Goal: Task Accomplishment & Management: Manage account settings

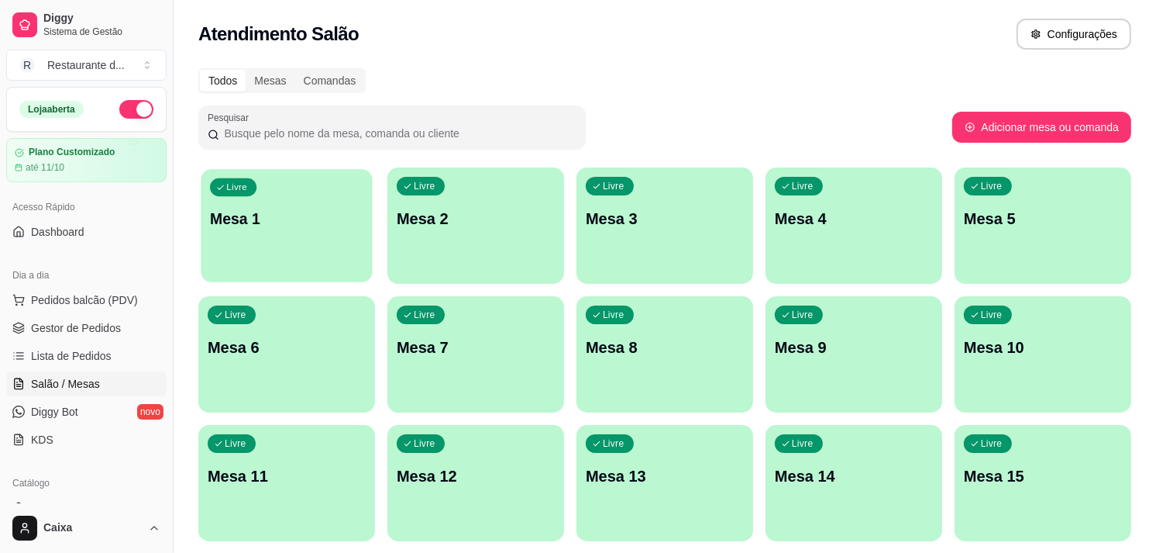
click at [245, 240] on div "Livre Mesa 1" at bounding box center [286, 216] width 171 height 95
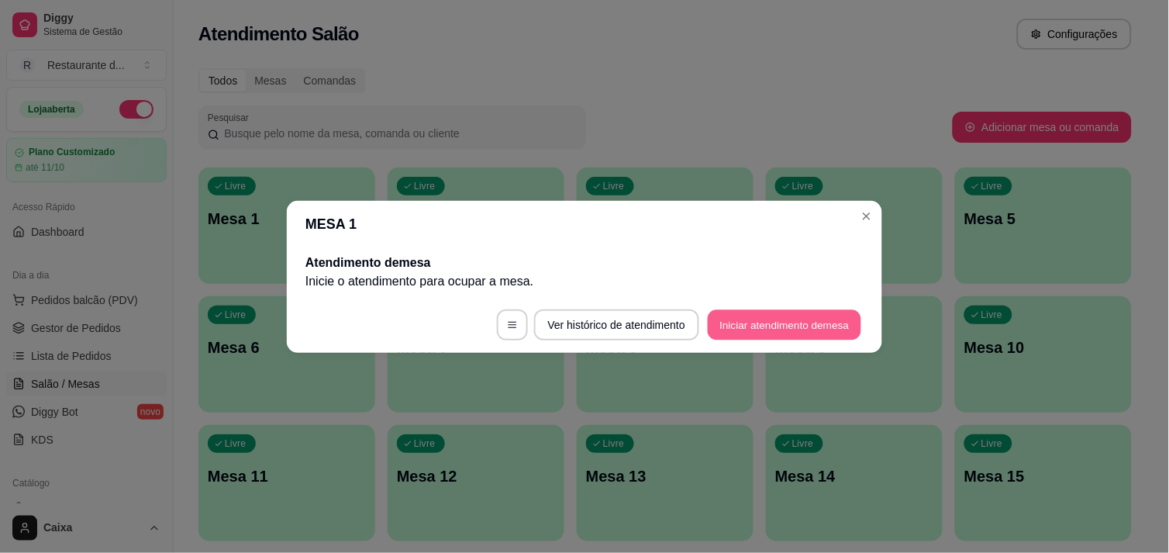
click at [740, 318] on button "Iniciar atendimento de mesa" at bounding box center [784, 324] width 153 height 30
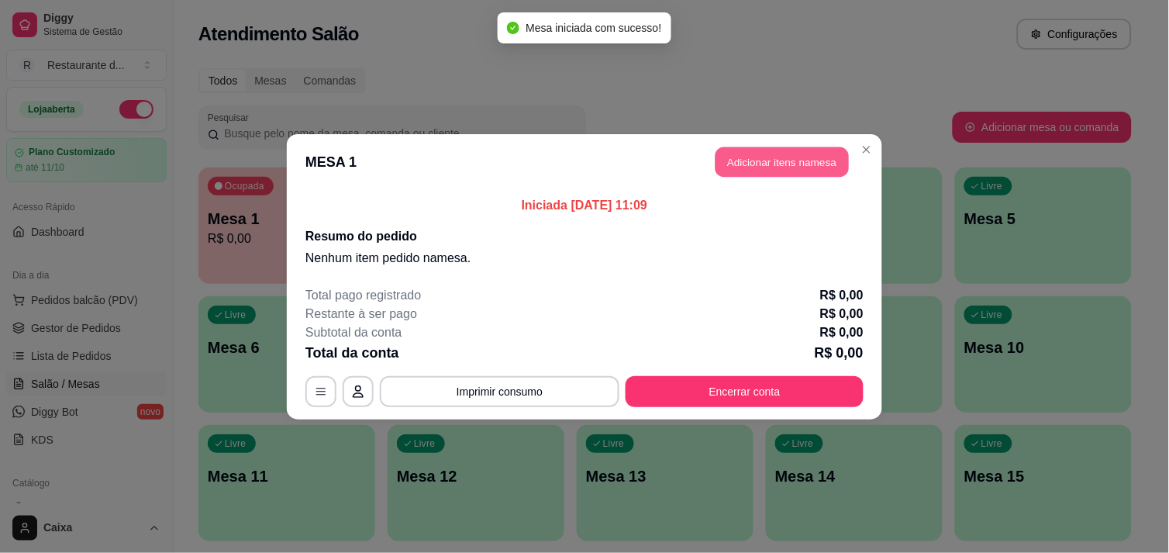
click at [781, 160] on button "Adicionar itens na mesa" at bounding box center [781, 161] width 133 height 30
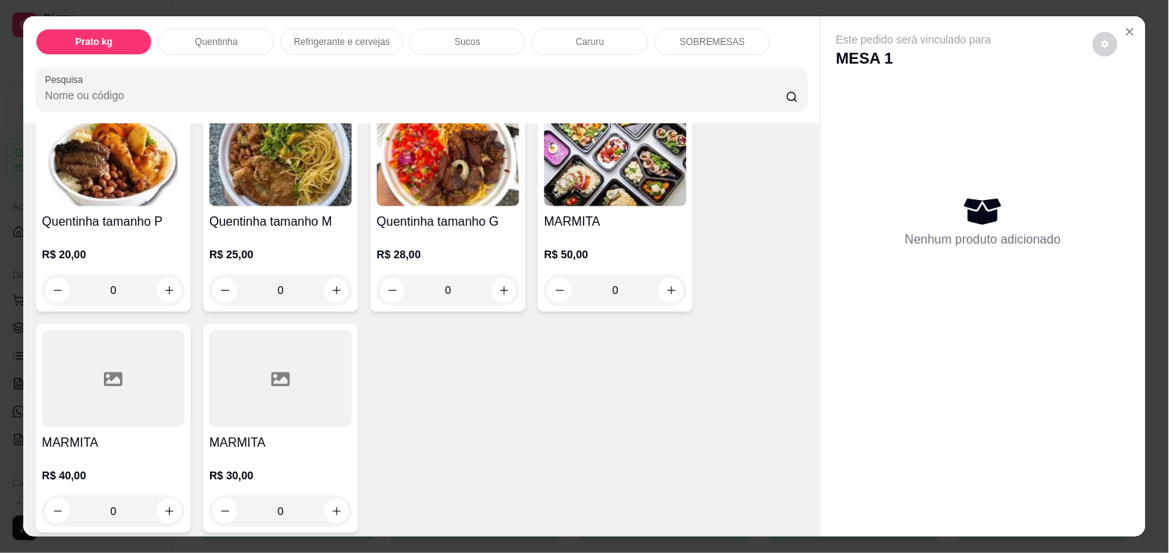
scroll to position [378, 0]
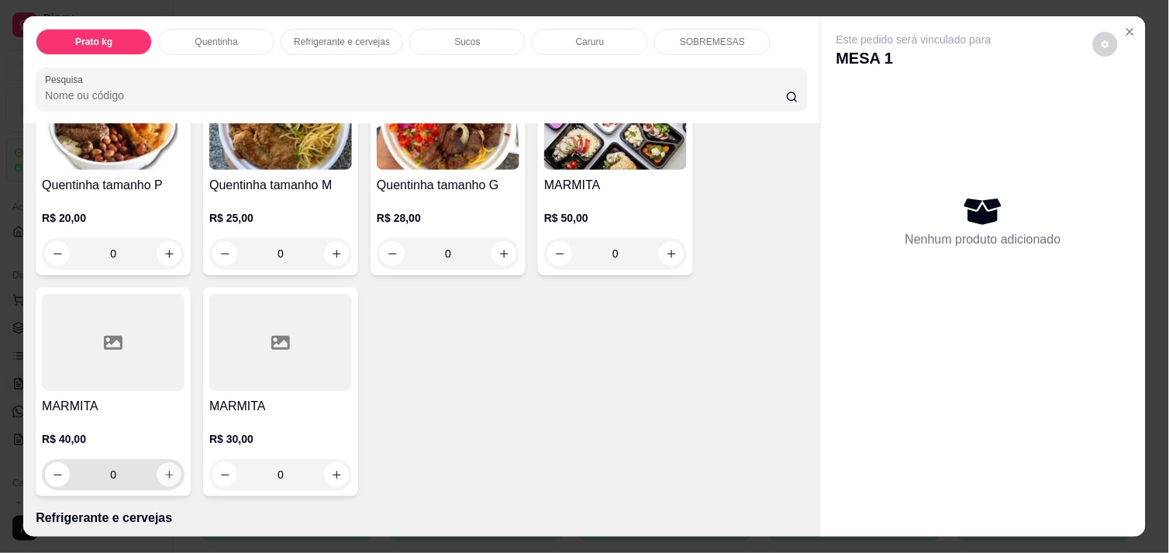
click at [158, 463] on button "increase-product-quantity" at bounding box center [169, 475] width 24 height 24
type input "1"
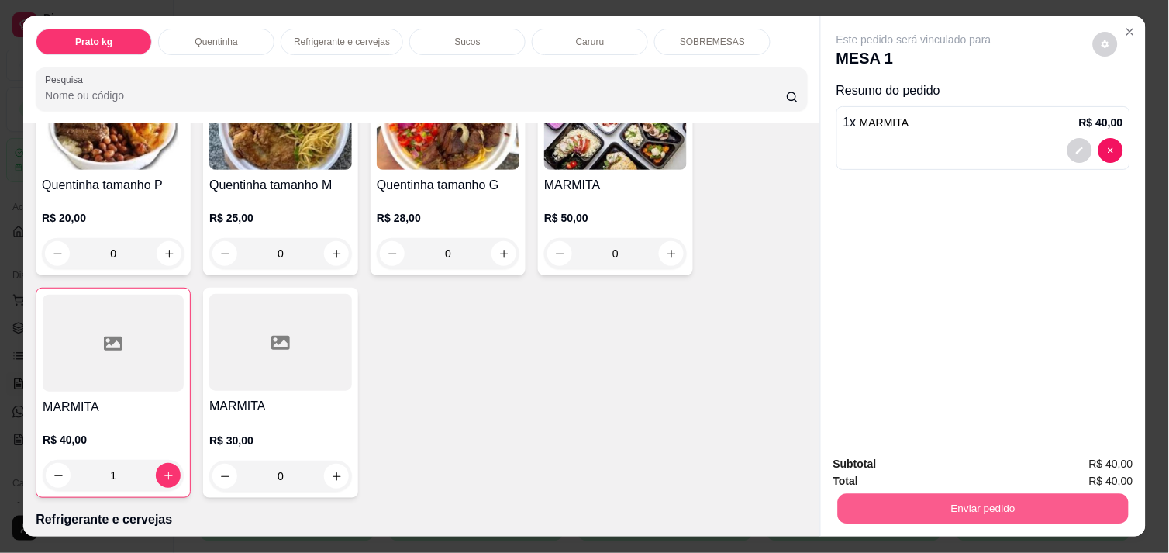
click at [947, 493] on button "Enviar pedido" at bounding box center [983, 508] width 291 height 30
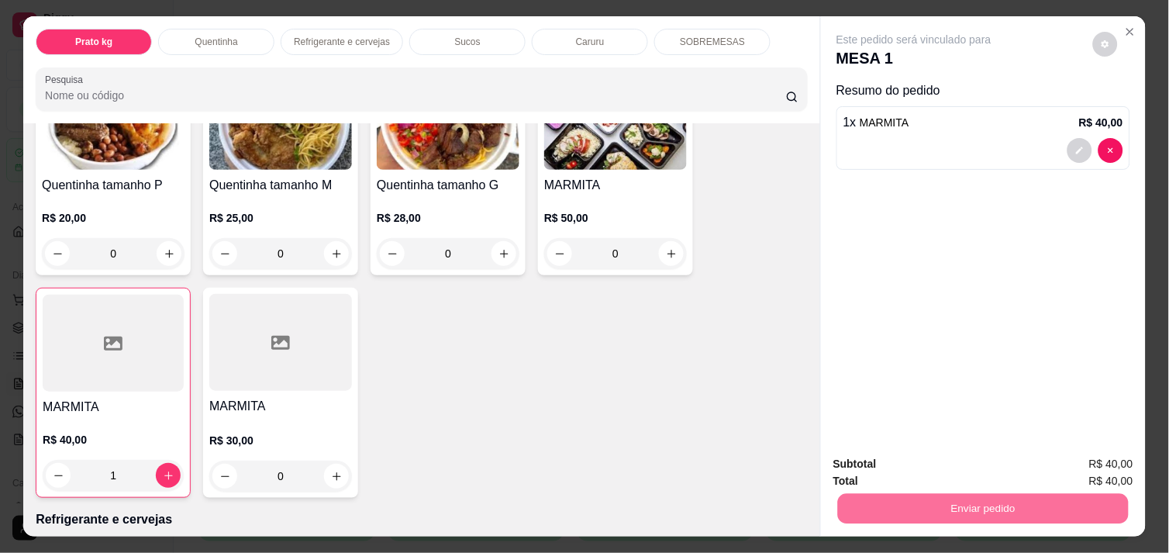
click at [941, 471] on button "Não registrar e enviar pedido" at bounding box center [931, 463] width 161 height 29
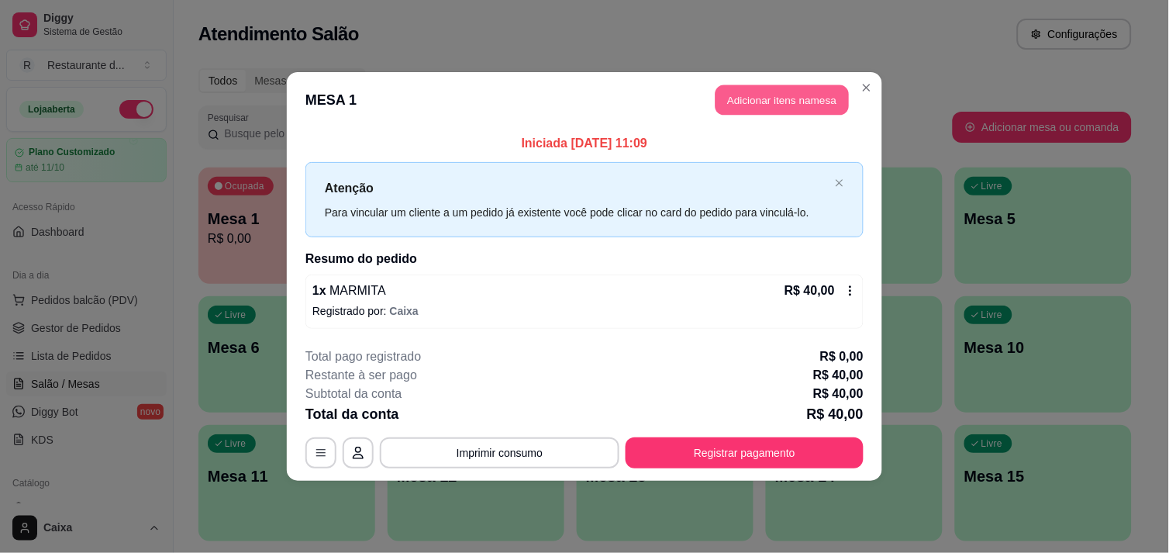
click at [795, 104] on button "Adicionar itens na mesa" at bounding box center [781, 100] width 133 height 30
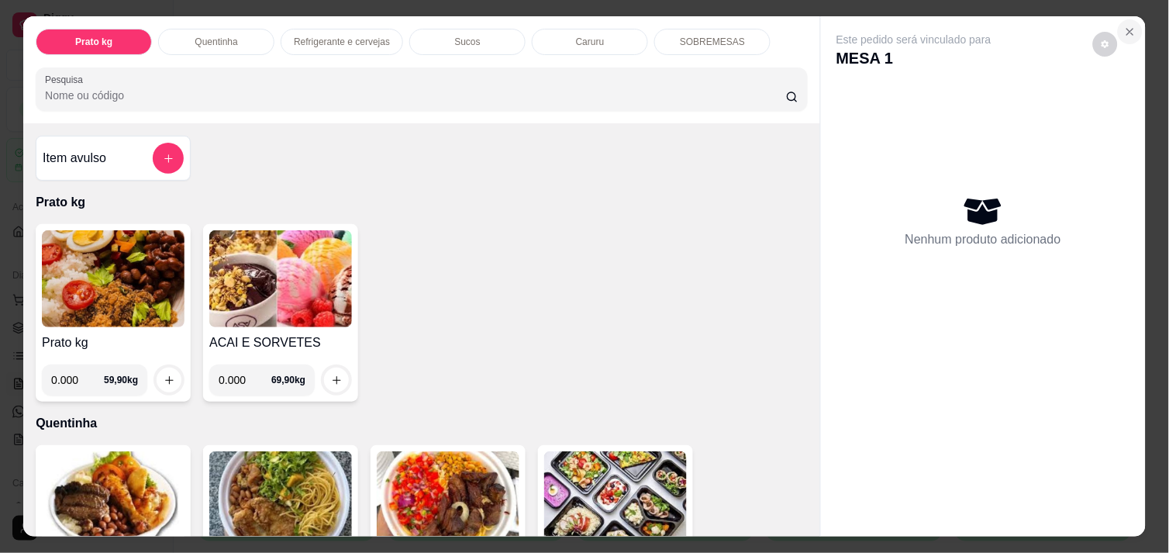
click at [1124, 26] on icon "Close" at bounding box center [1130, 32] width 12 height 12
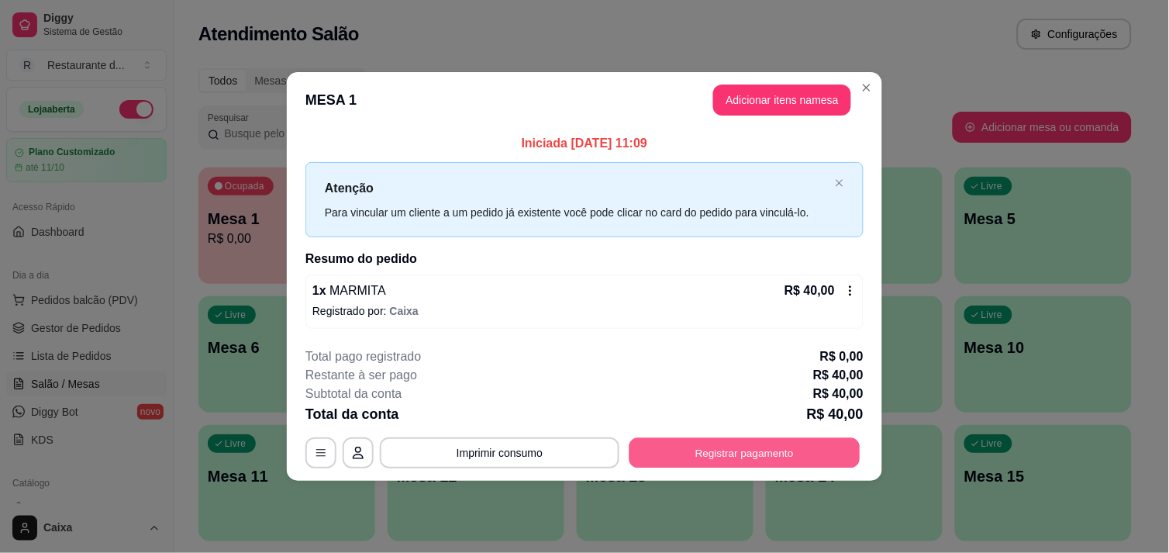
click at [771, 452] on button "Registrar pagamento" at bounding box center [744, 453] width 231 height 30
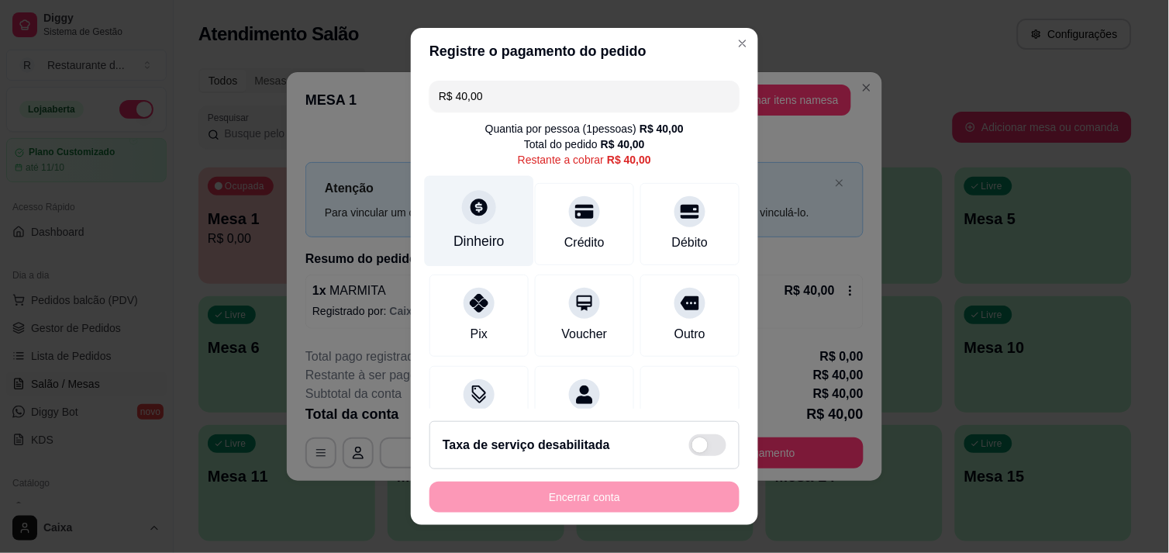
click at [478, 210] on icon at bounding box center [479, 207] width 20 height 20
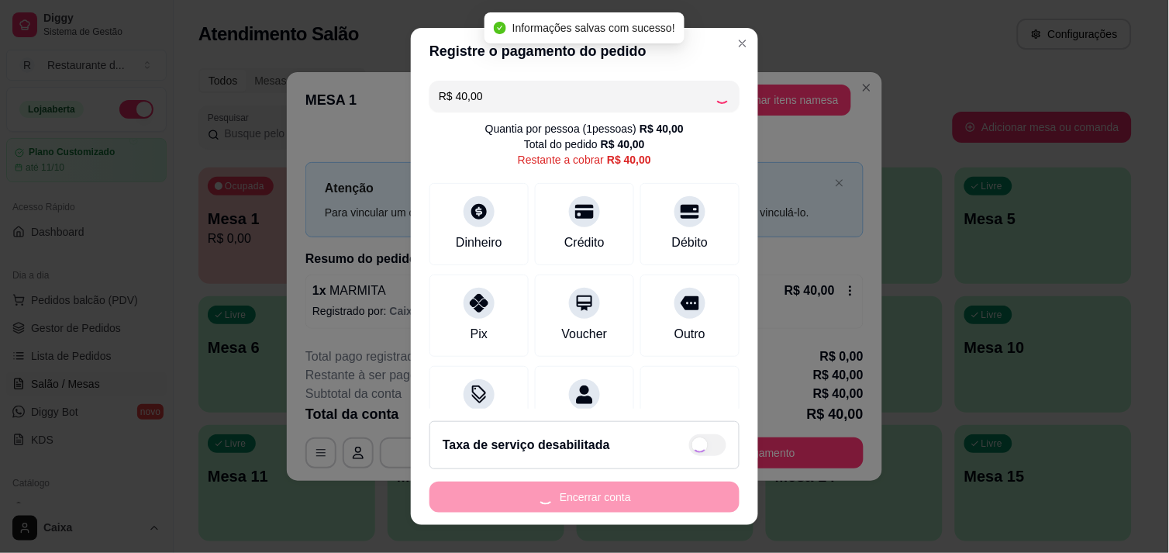
type input "R$ 0,00"
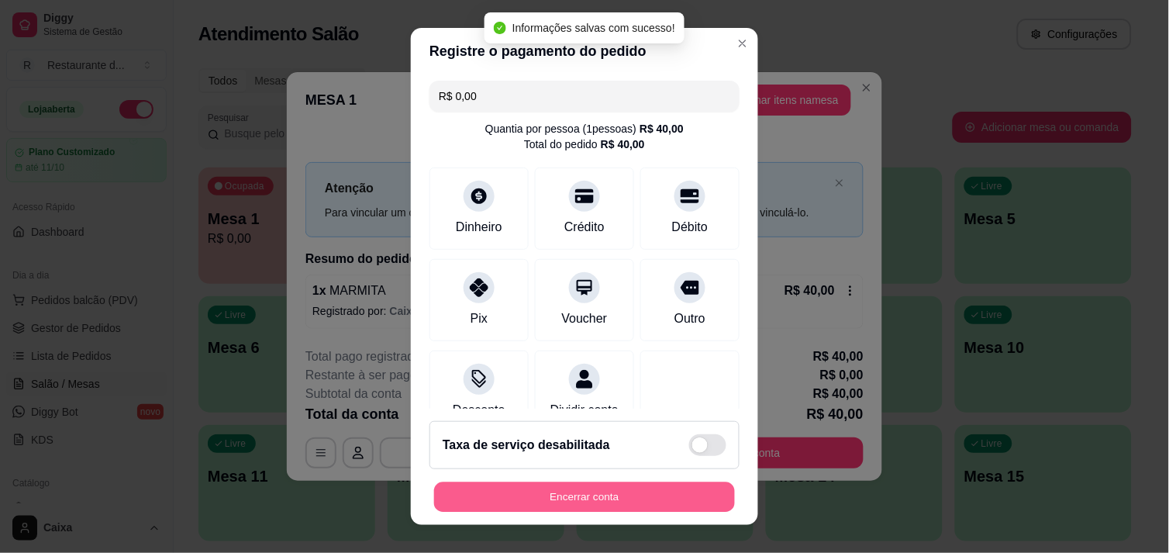
click at [625, 498] on button "Encerrar conta" at bounding box center [584, 497] width 301 height 30
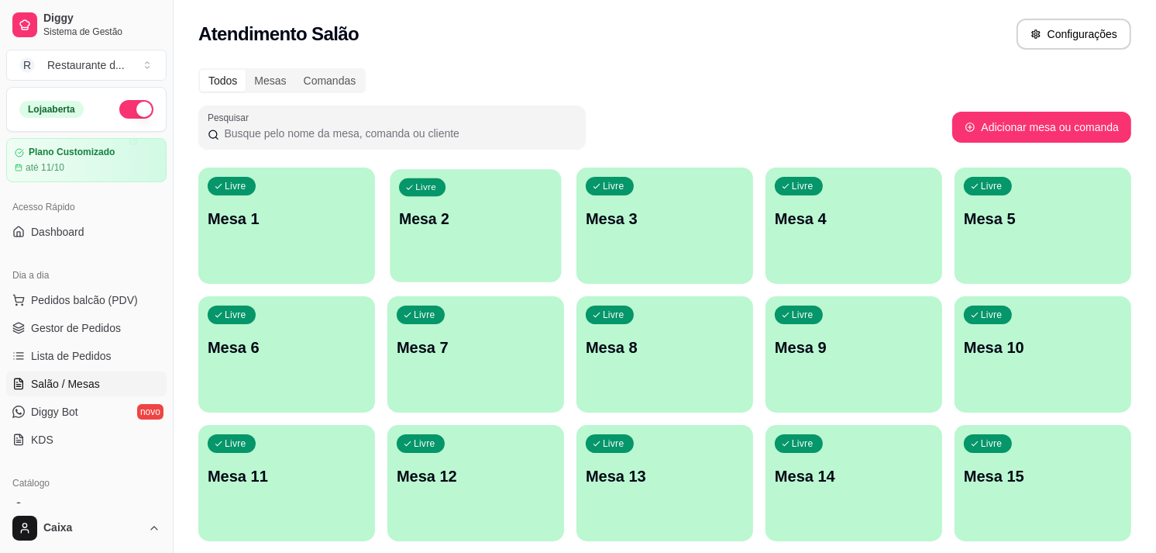
click at [522, 217] on p "Mesa 2" at bounding box center [475, 218] width 153 height 21
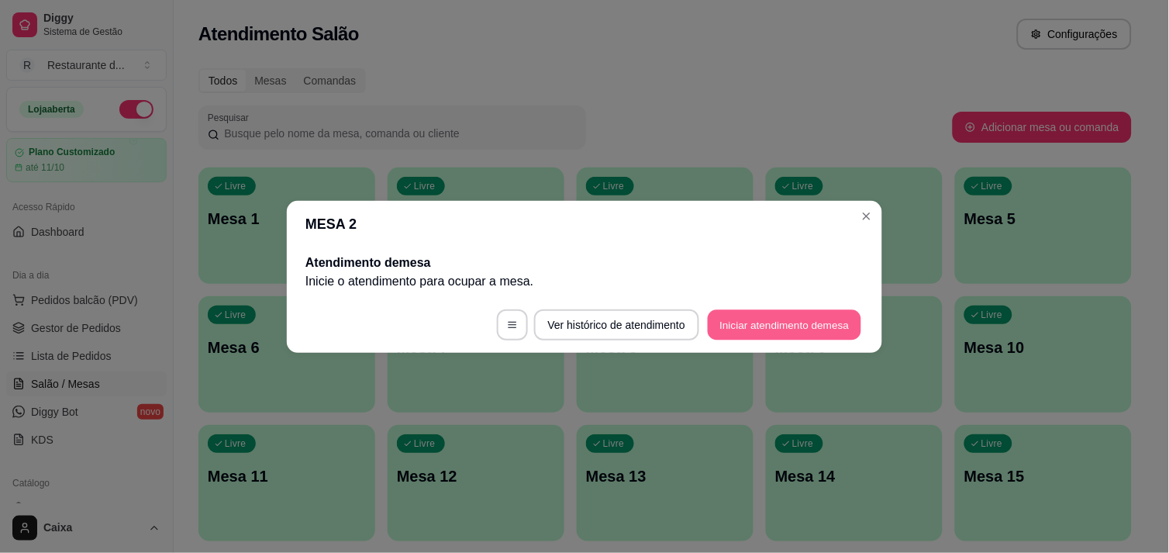
click at [747, 326] on button "Iniciar atendimento de mesa" at bounding box center [784, 324] width 153 height 30
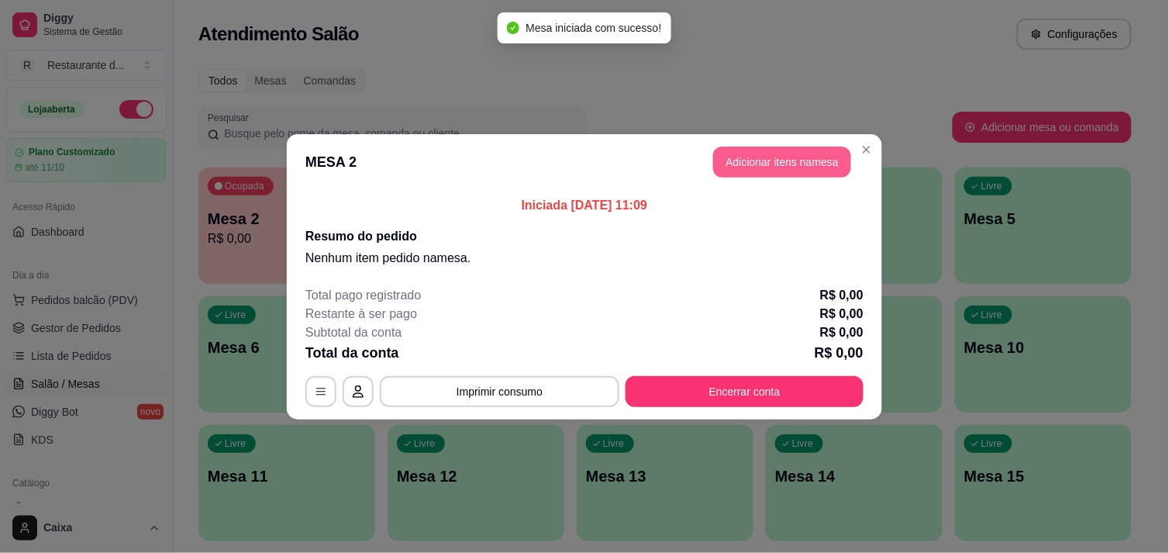
click at [768, 167] on button "Adicionar itens na mesa" at bounding box center [782, 161] width 138 height 31
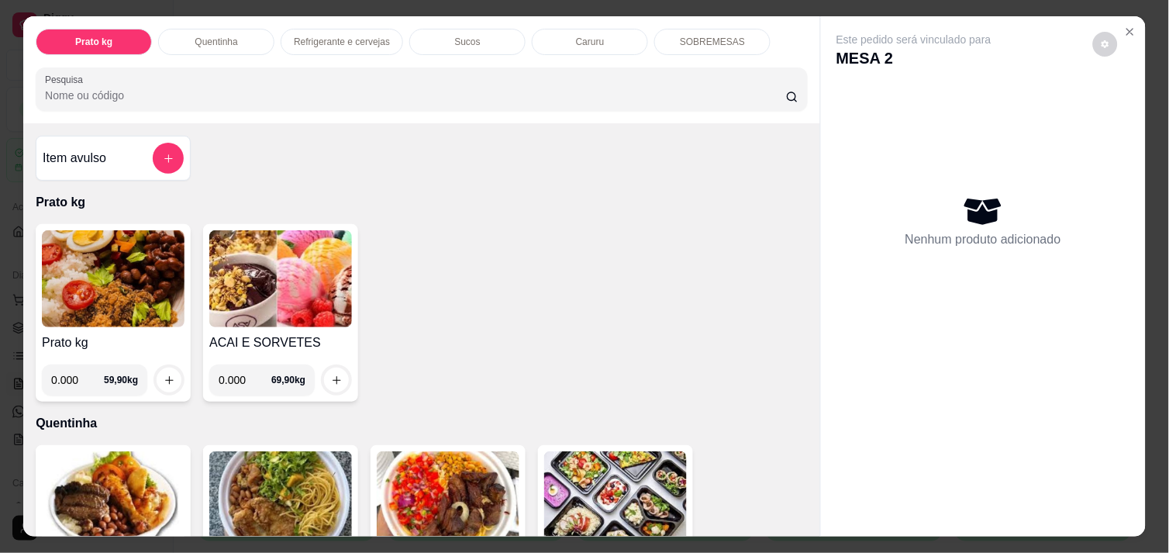
click at [73, 377] on input "0.000" at bounding box center [77, 379] width 53 height 31
type input "0.244"
click at [165, 375] on icon "increase-product-quantity" at bounding box center [170, 380] width 12 height 12
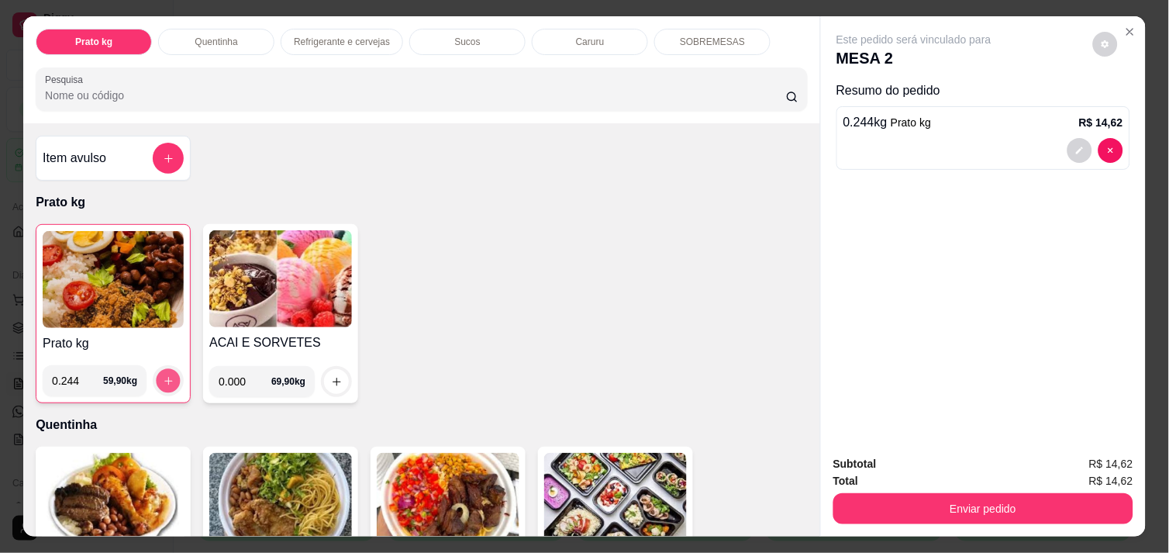
click at [165, 375] on icon "increase-product-quantity" at bounding box center [169, 381] width 12 height 12
click at [799, 525] on div "Item avulso Prato kg Prato kg 0.244 59,90 kg ACAI E SORVETES 0.000 69,90 kg Que…" at bounding box center [421, 329] width 797 height 412
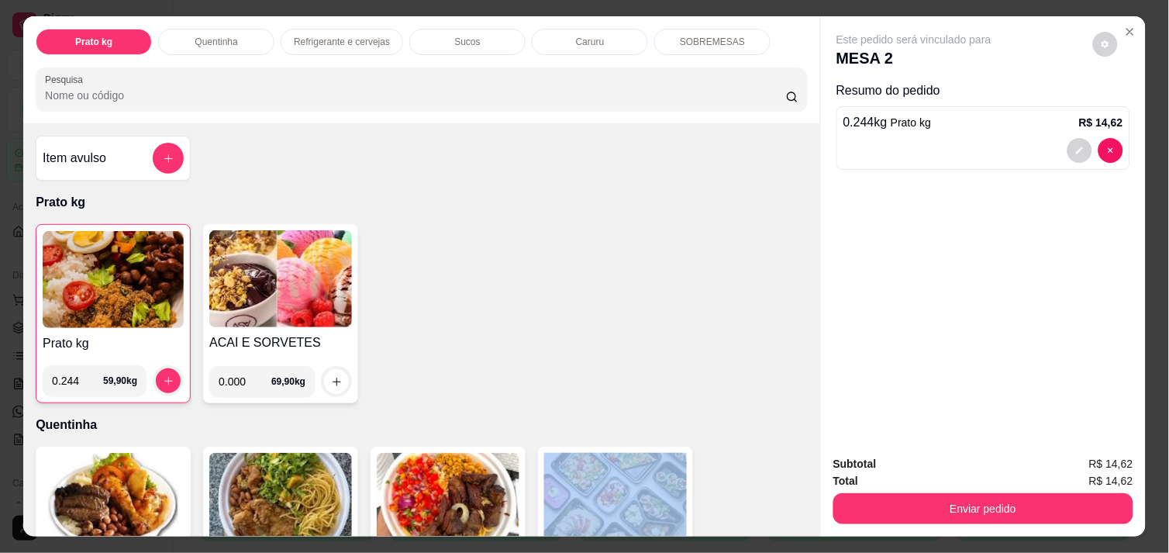
click at [799, 525] on div "Item avulso Prato kg Prato kg 0.244 59,90 kg ACAI E SORVETES 0.000 69,90 kg Que…" at bounding box center [421, 329] width 797 height 412
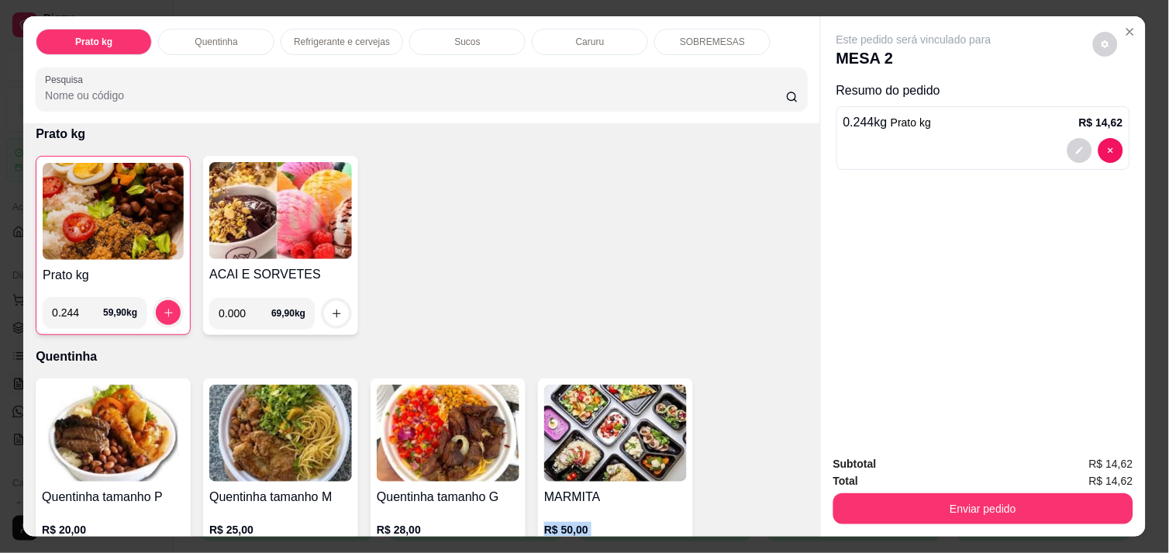
click at [799, 525] on div "Item avulso Prato kg Prato kg 0.244 59,90 kg ACAI E SORVETES 0.000 69,90 kg Que…" at bounding box center [421, 329] width 797 height 412
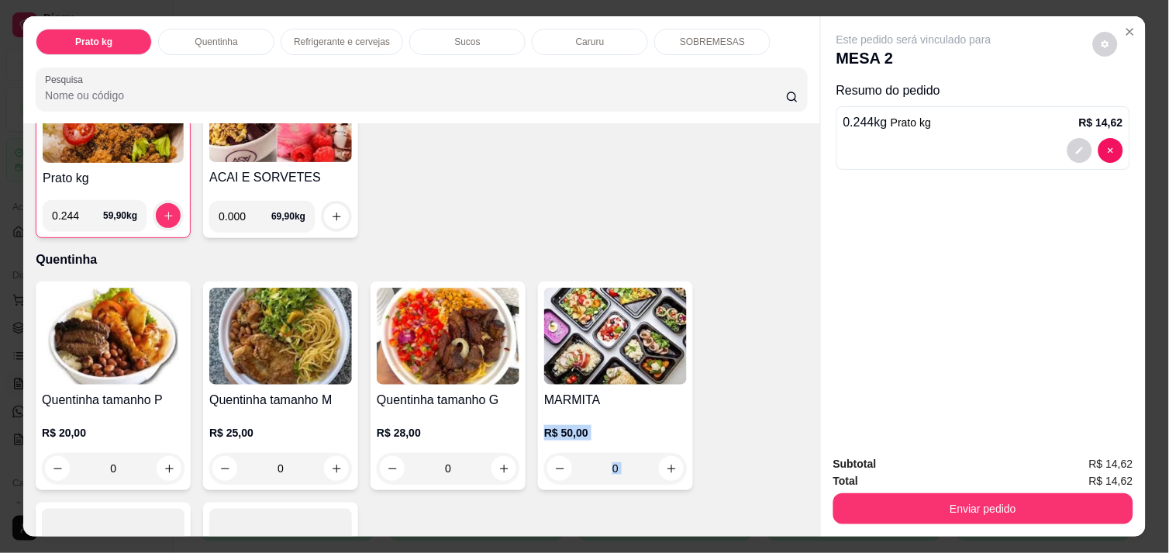
click at [799, 525] on div "Item avulso Prato kg Prato kg 0.244 59,90 kg ACAI E SORVETES 0.000 69,90 kg Que…" at bounding box center [421, 329] width 797 height 412
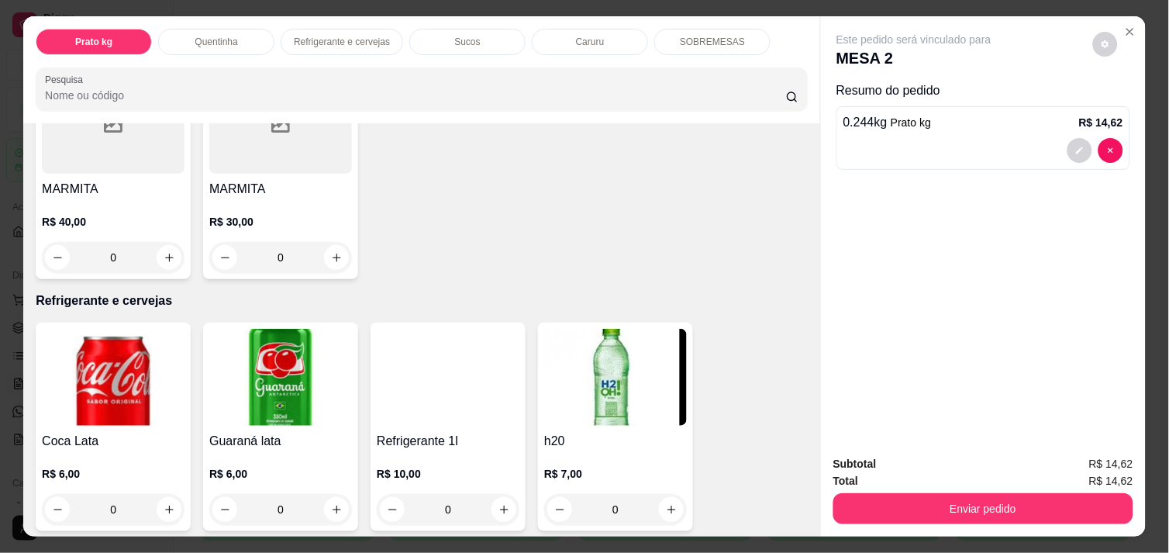
scroll to position [613, 0]
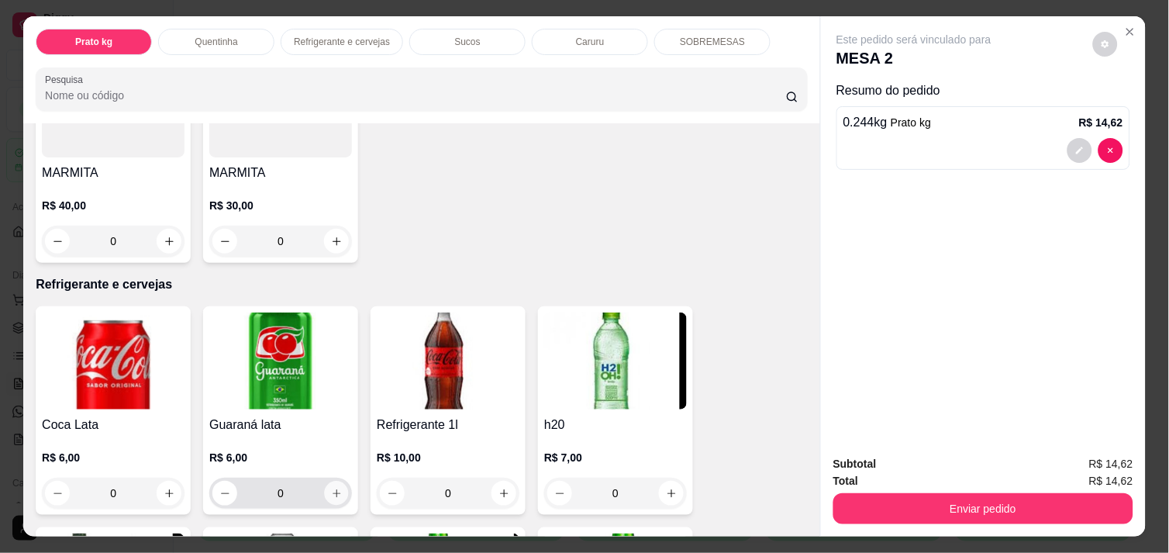
click at [331, 487] on icon "increase-product-quantity" at bounding box center [337, 493] width 12 height 12
type input "1"
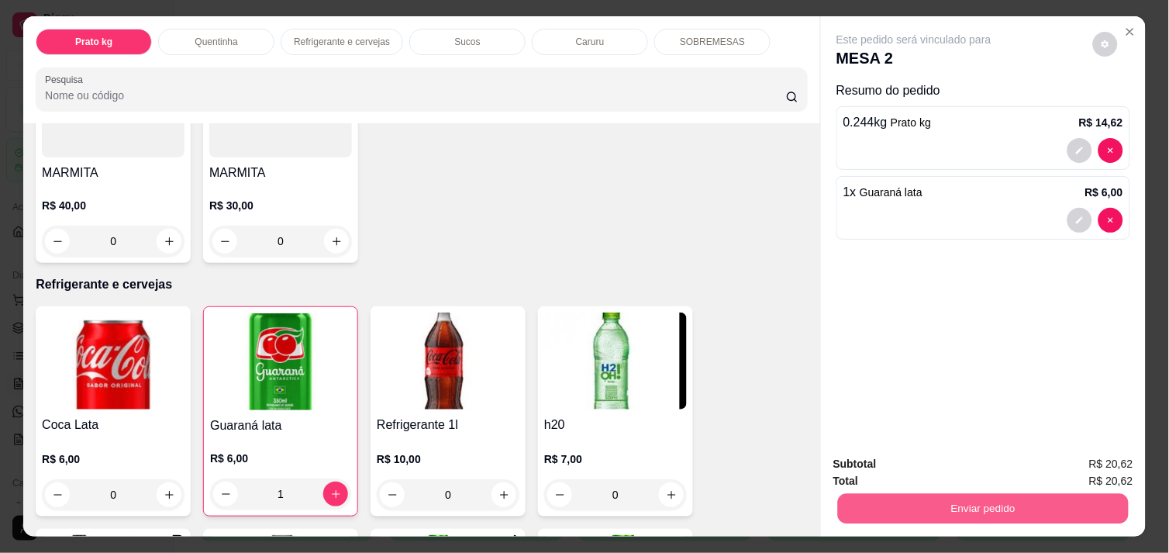
click at [961, 499] on button "Enviar pedido" at bounding box center [983, 508] width 291 height 30
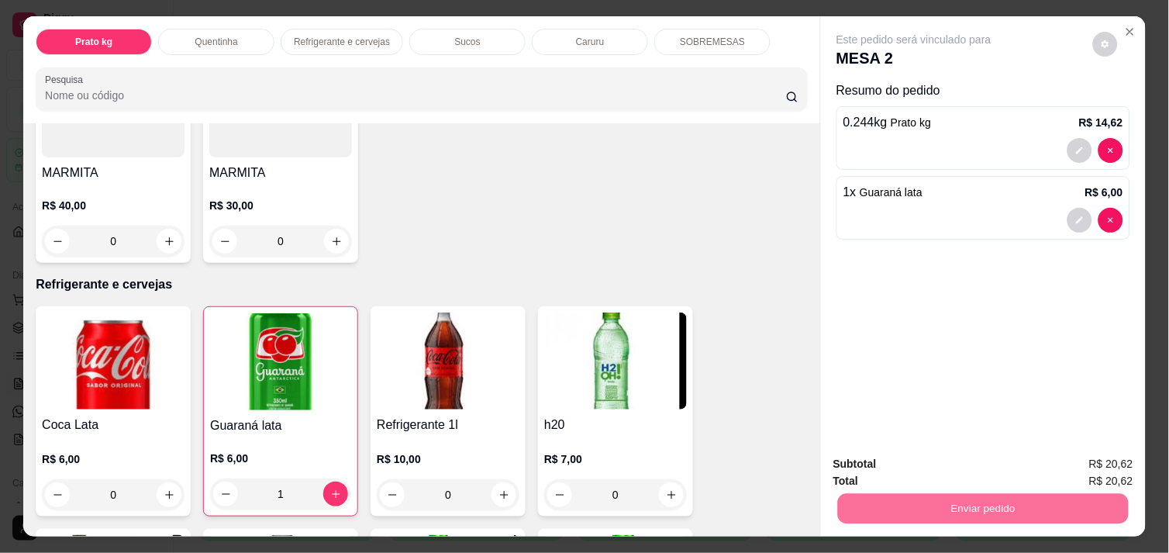
click at [949, 463] on button "Não registrar e enviar pedido" at bounding box center [931, 463] width 157 height 29
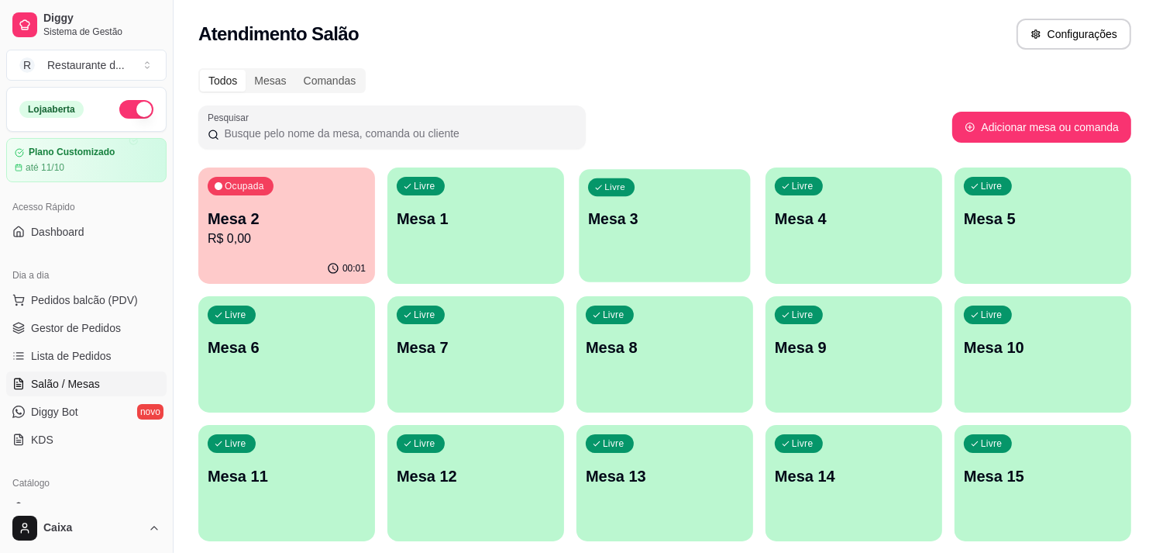
click at [698, 246] on div "Livre Mesa 3" at bounding box center [664, 216] width 171 height 95
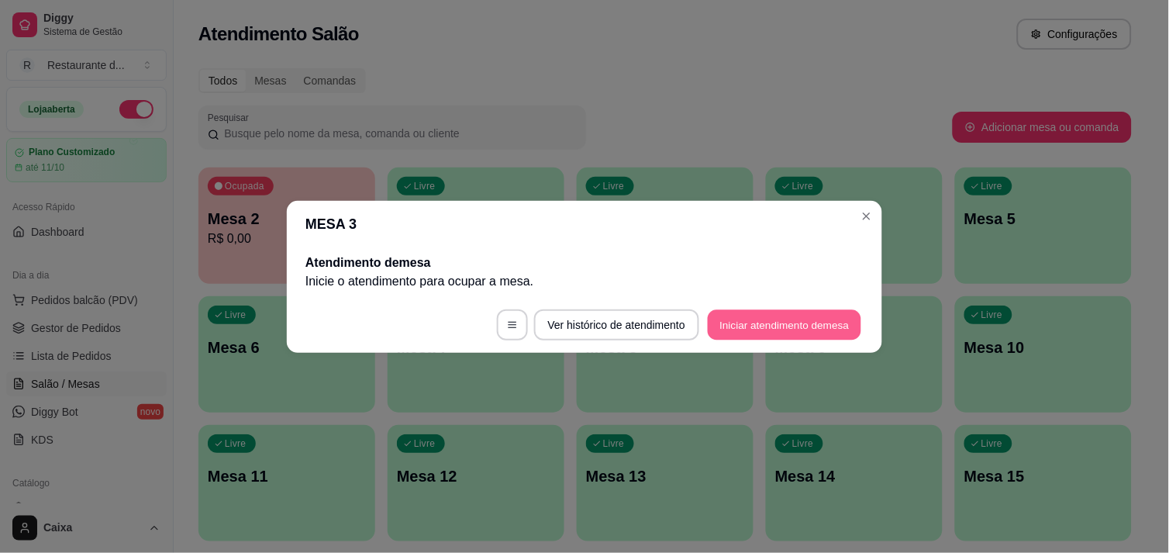
click at [784, 330] on button "Iniciar atendimento de mesa" at bounding box center [784, 324] width 153 height 30
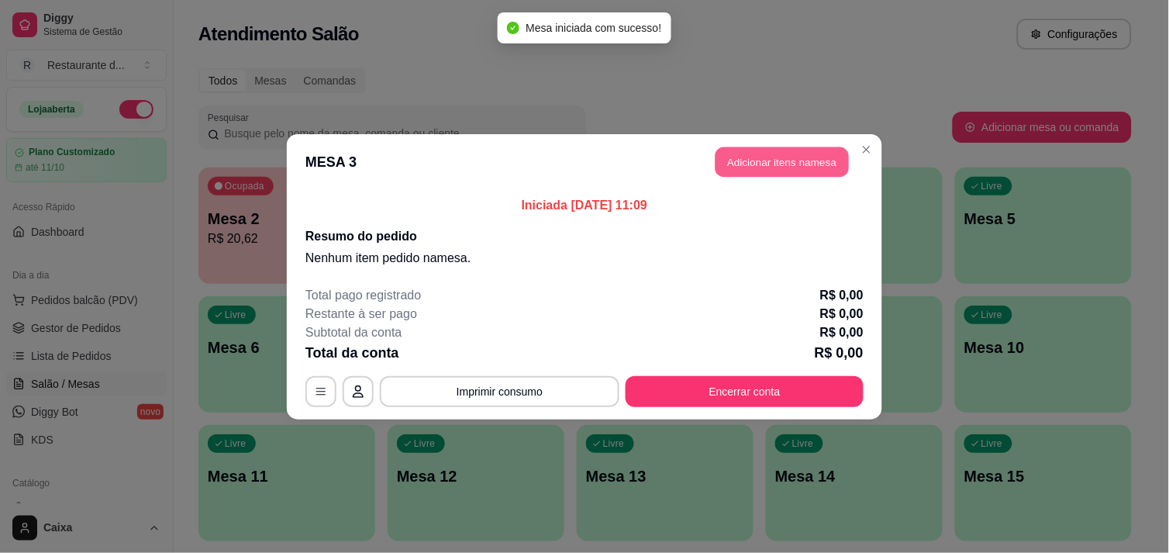
click at [765, 166] on button "Adicionar itens na mesa" at bounding box center [781, 161] width 133 height 30
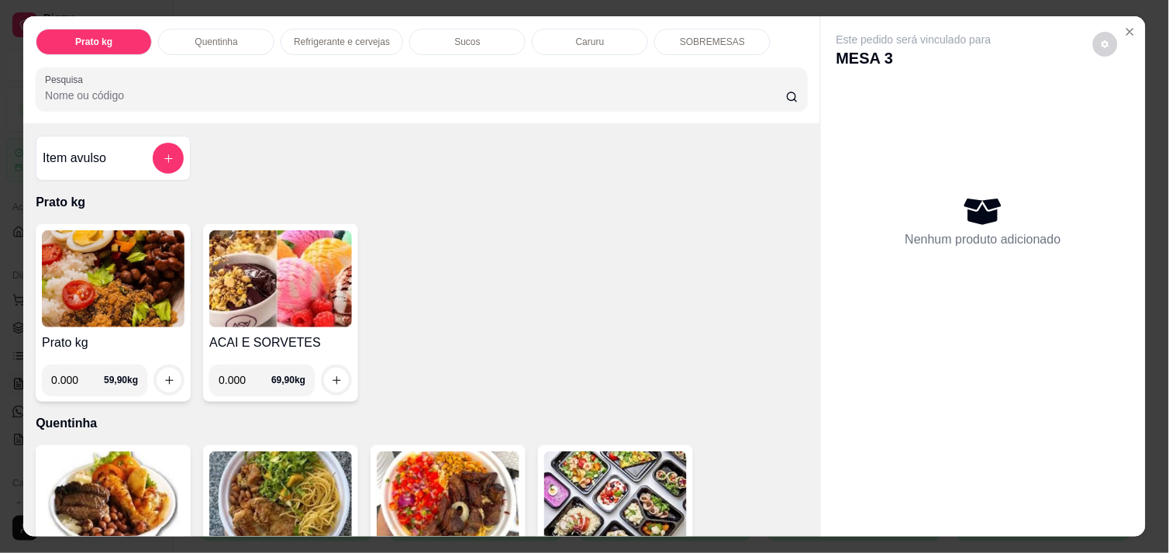
click at [78, 374] on input "0.000" at bounding box center [77, 379] width 53 height 31
type input "0.368"
click at [164, 374] on icon "increase-product-quantity" at bounding box center [170, 380] width 12 height 12
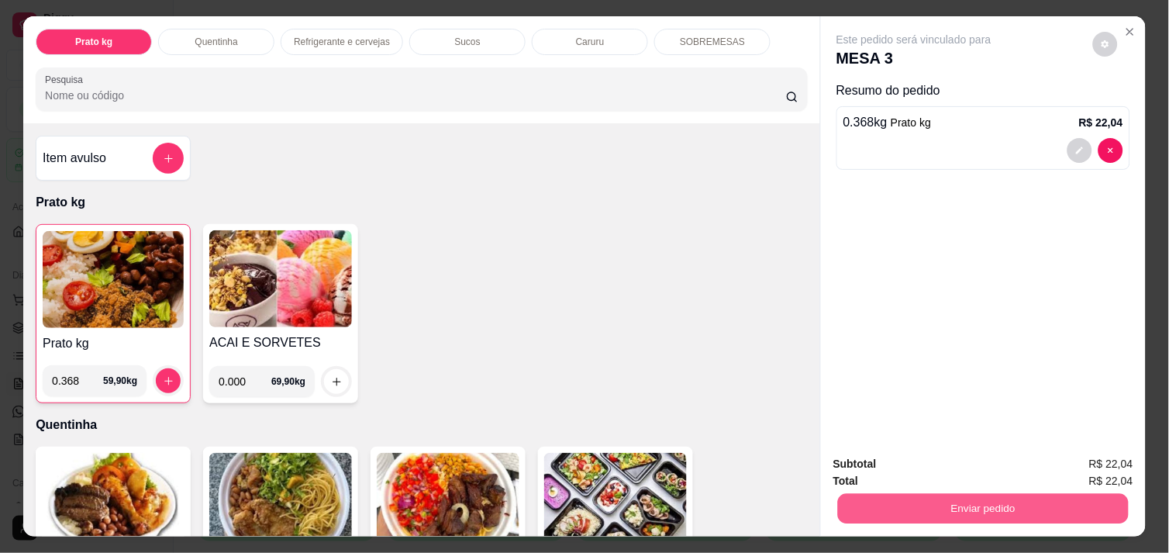
click at [938, 500] on button "Enviar pedido" at bounding box center [983, 508] width 291 height 30
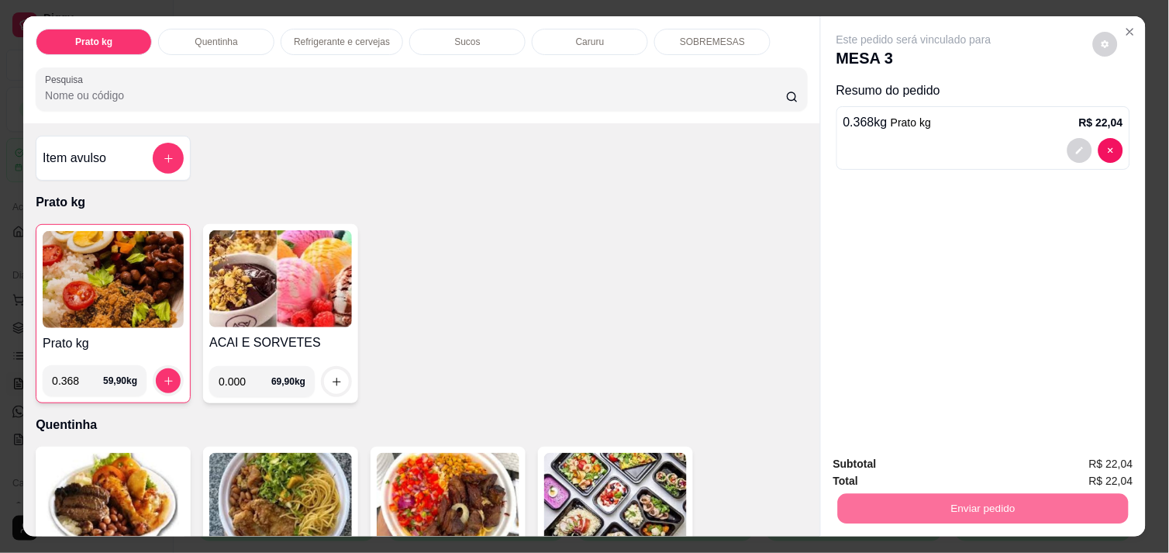
click at [940, 462] on button "Não registrar e enviar pedido" at bounding box center [931, 463] width 157 height 29
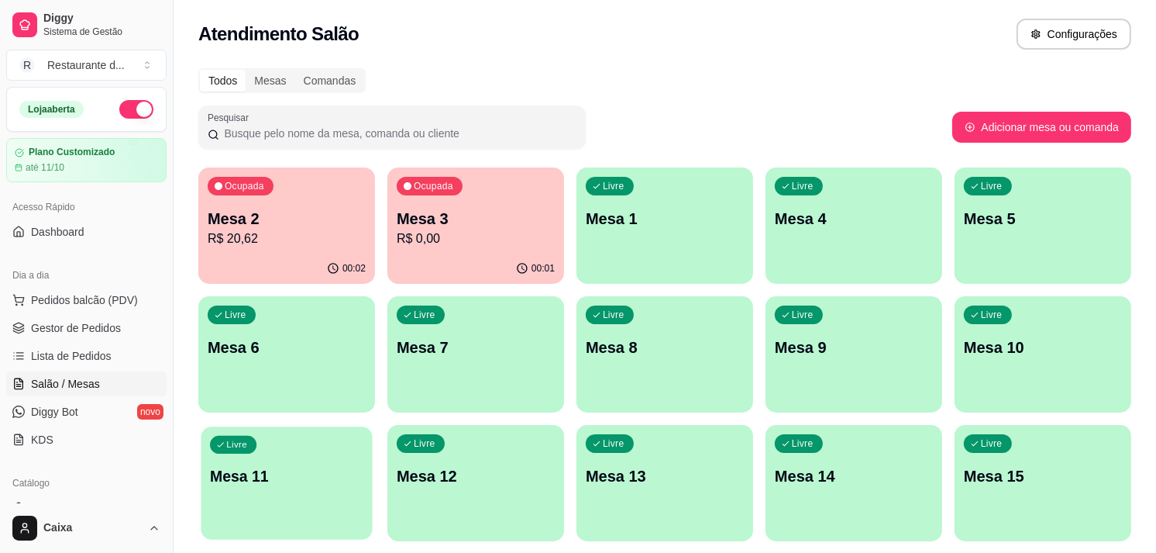
click at [299, 482] on p "Mesa 11" at bounding box center [286, 476] width 153 height 21
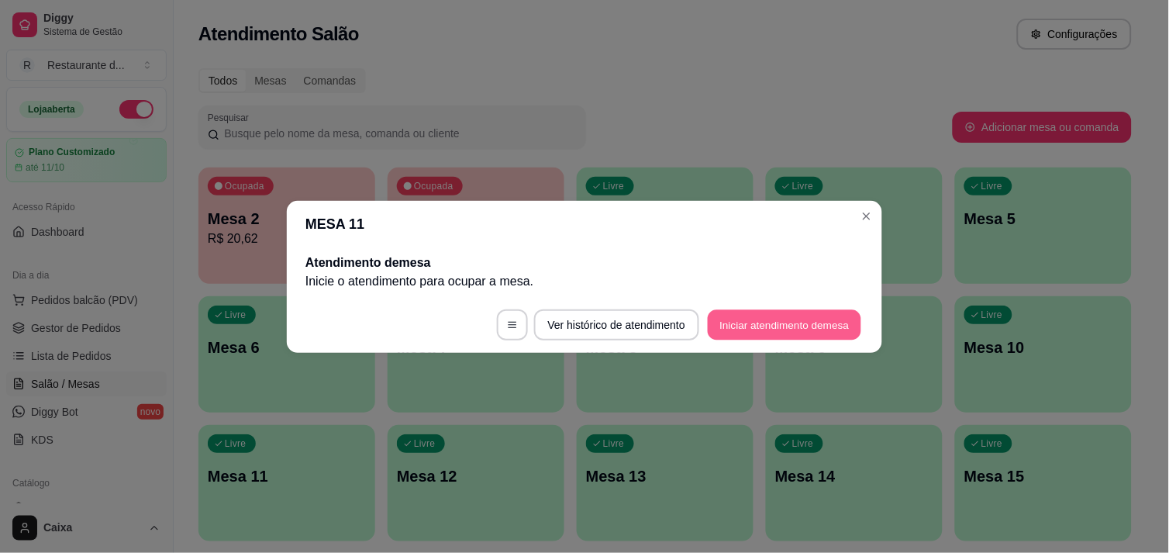
click at [756, 322] on button "Iniciar atendimento de mesa" at bounding box center [784, 324] width 153 height 30
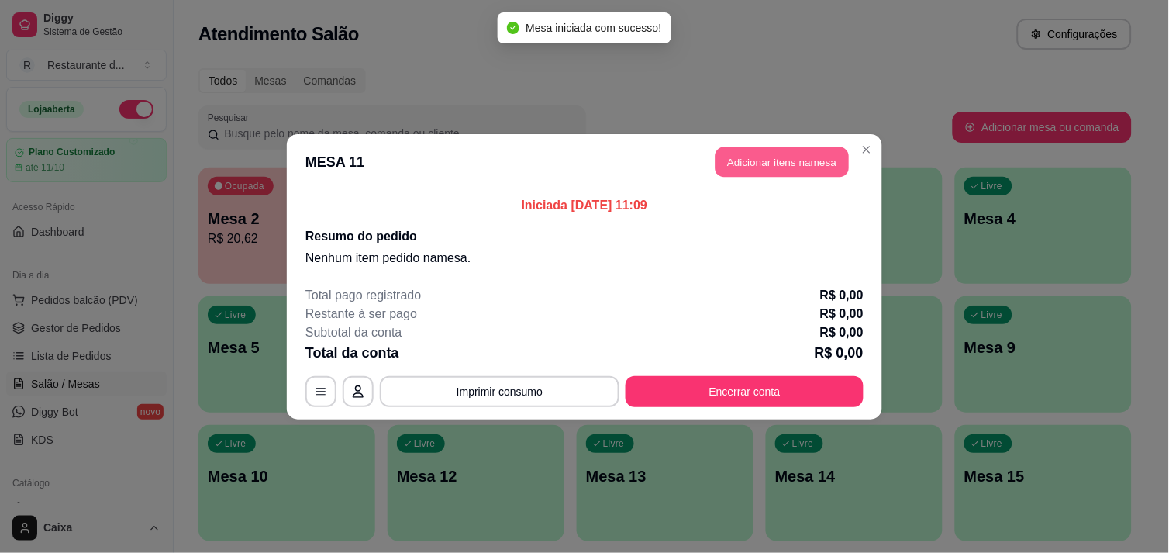
click at [804, 156] on button "Adicionar itens na mesa" at bounding box center [781, 161] width 133 height 30
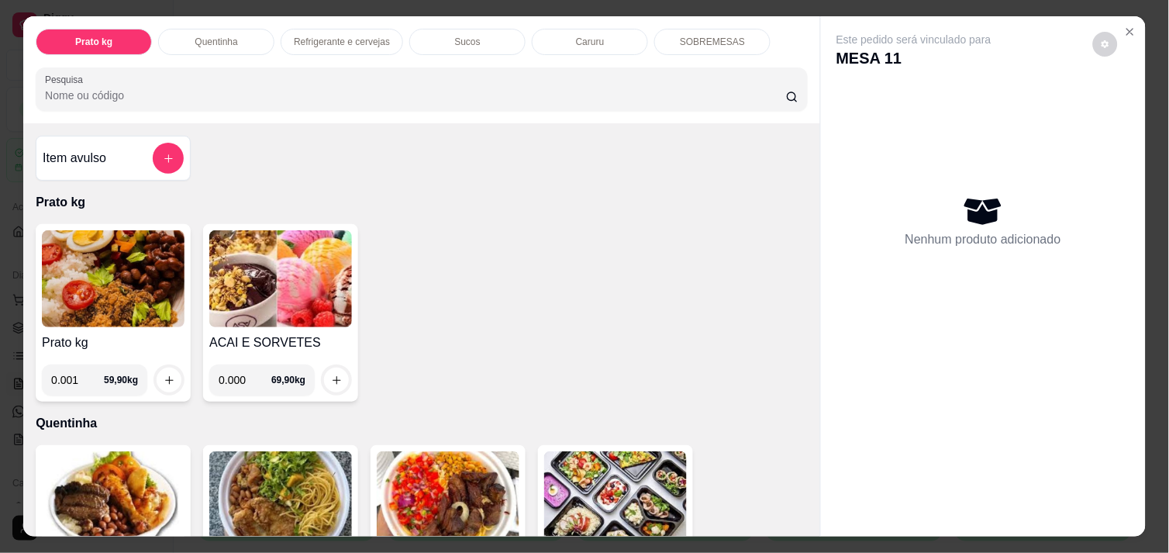
click at [82, 368] on input "0.001" at bounding box center [77, 379] width 53 height 31
type input "0.428"
click at [164, 375] on icon "increase-product-quantity" at bounding box center [170, 380] width 12 height 12
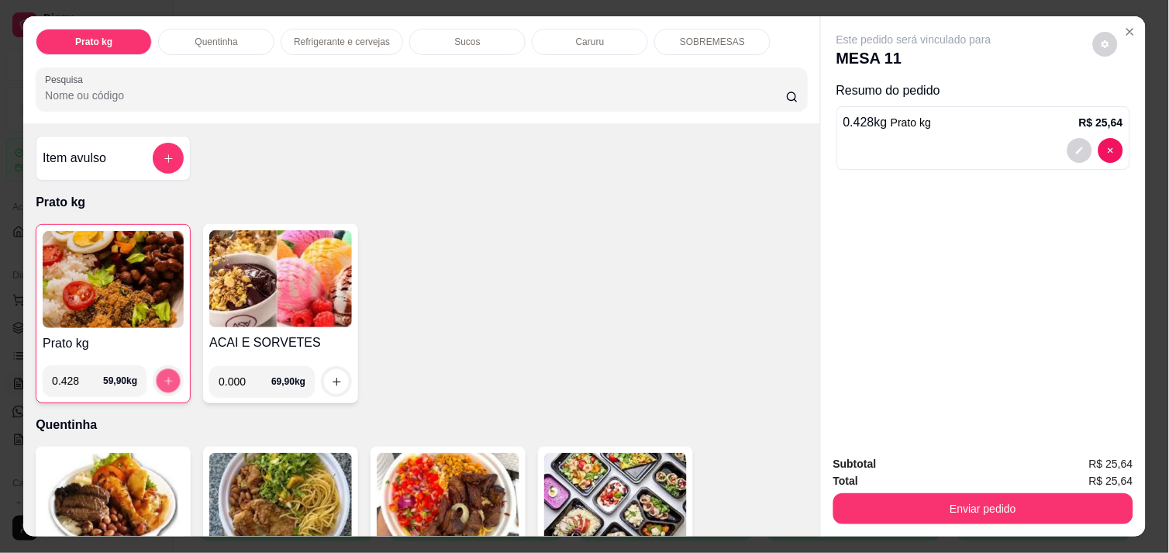
click at [163, 375] on icon "increase-product-quantity" at bounding box center [169, 381] width 12 height 12
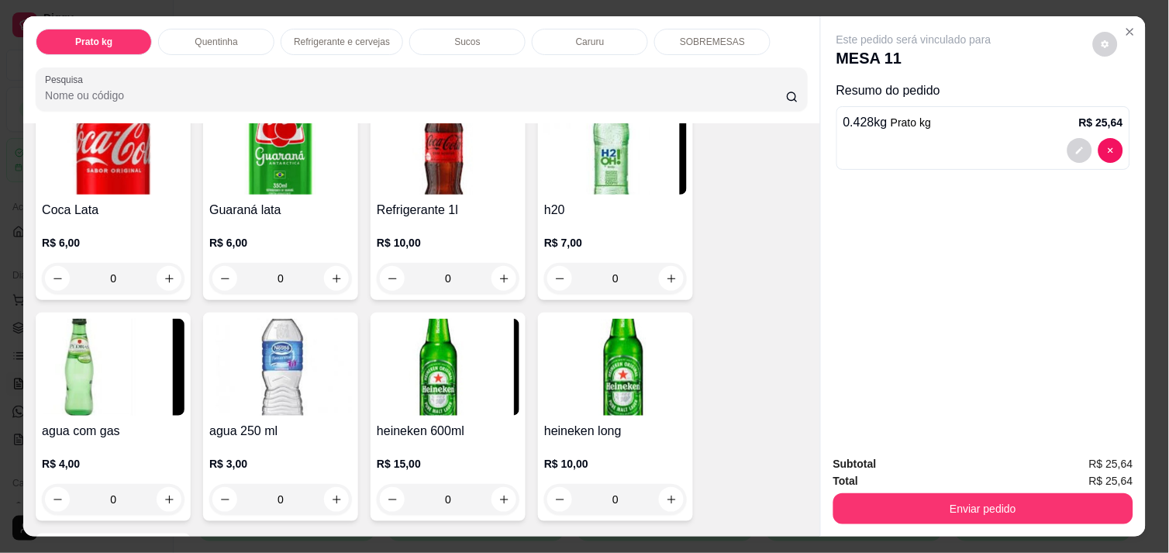
scroll to position [861, 0]
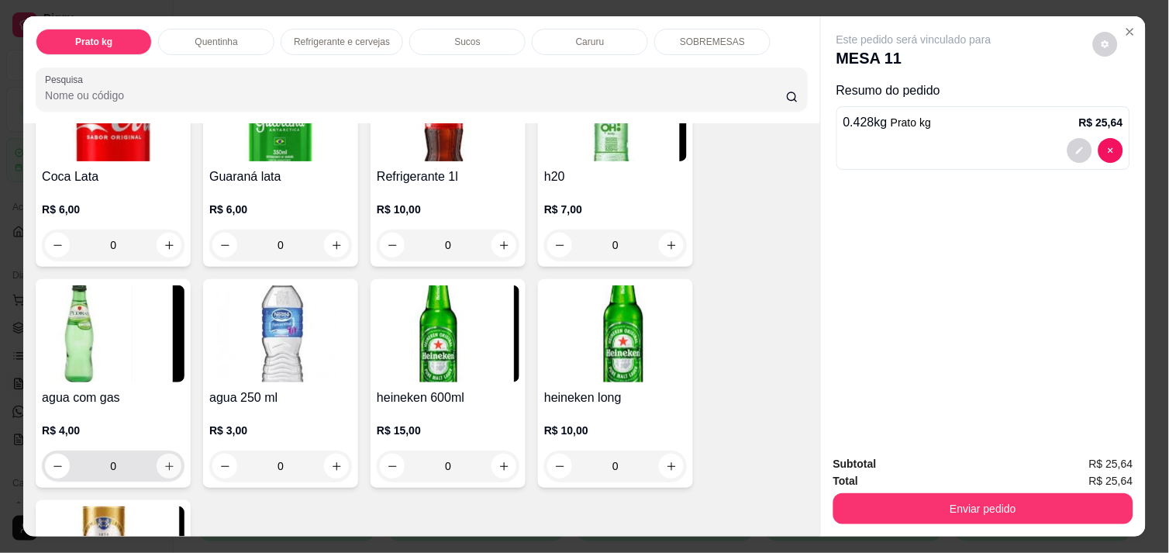
click at [164, 460] on icon "increase-product-quantity" at bounding box center [170, 466] width 12 height 12
type input "1"
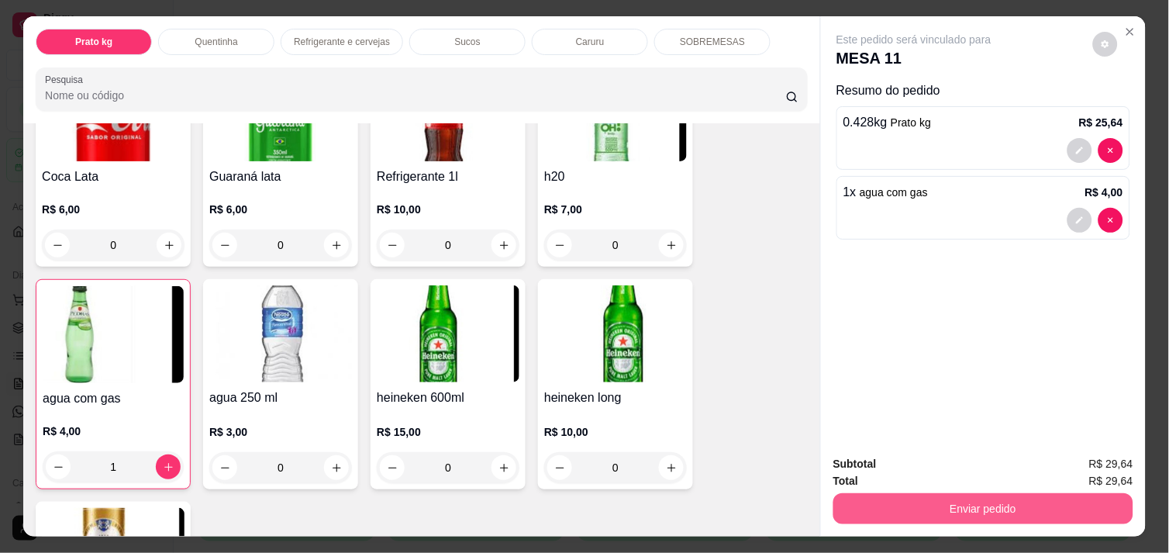
click at [938, 498] on button "Enviar pedido" at bounding box center [983, 508] width 300 height 31
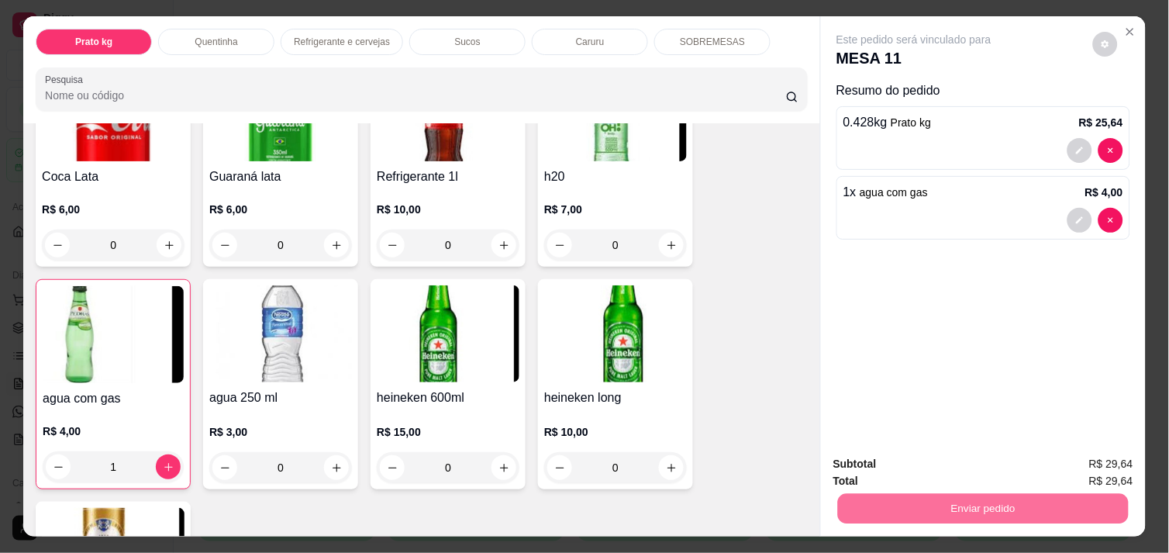
click at [926, 467] on button "Não registrar e enviar pedido" at bounding box center [931, 463] width 157 height 29
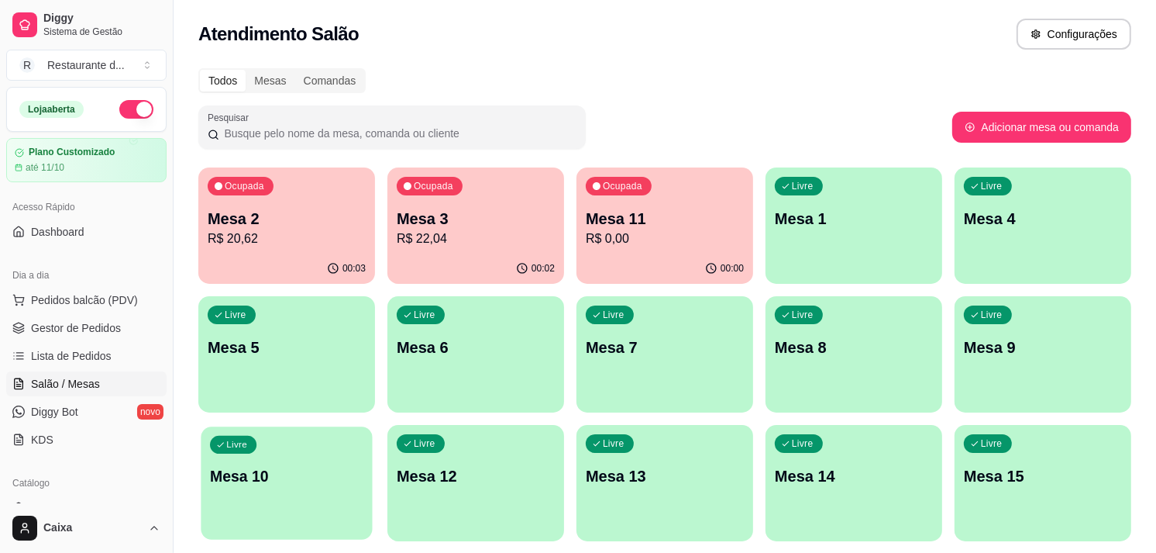
click at [271, 468] on p "Mesa 10" at bounding box center [286, 476] width 153 height 21
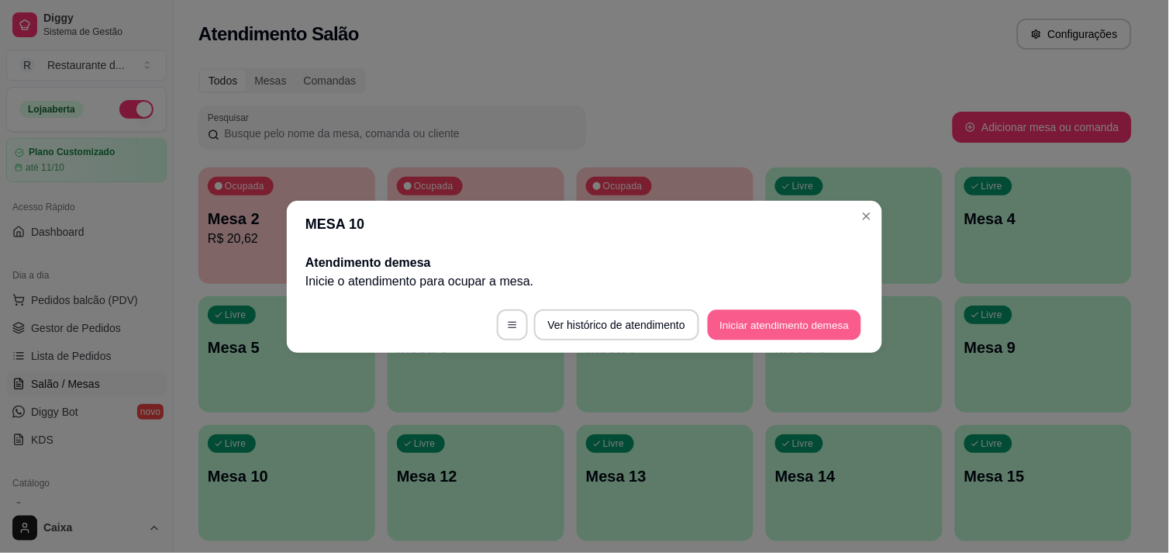
click at [748, 326] on button "Iniciar atendimento de mesa" at bounding box center [784, 324] width 153 height 30
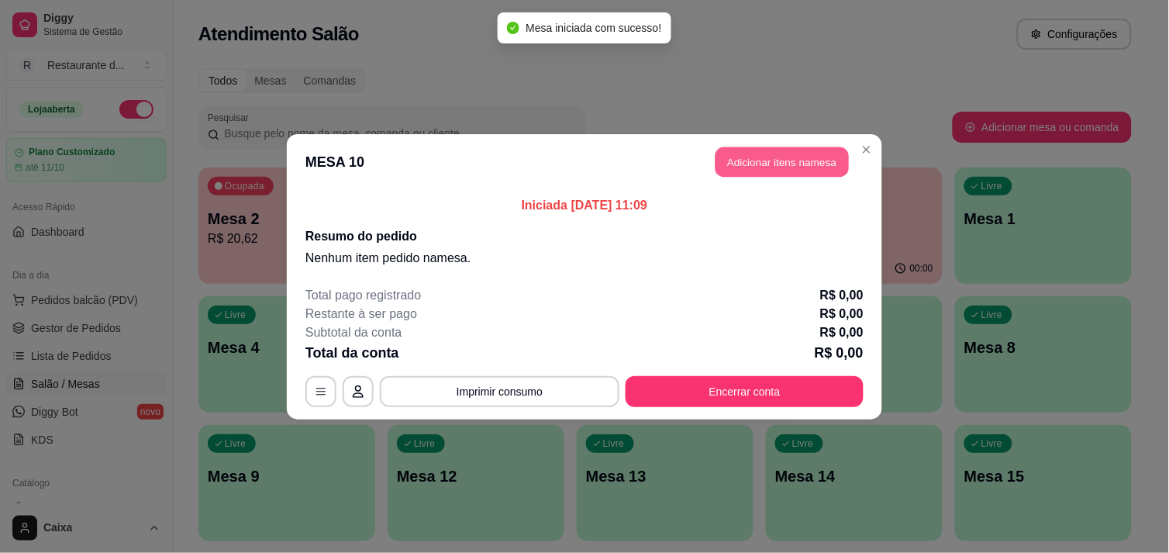
click at [789, 156] on button "Adicionar itens na mesa" at bounding box center [781, 161] width 133 height 30
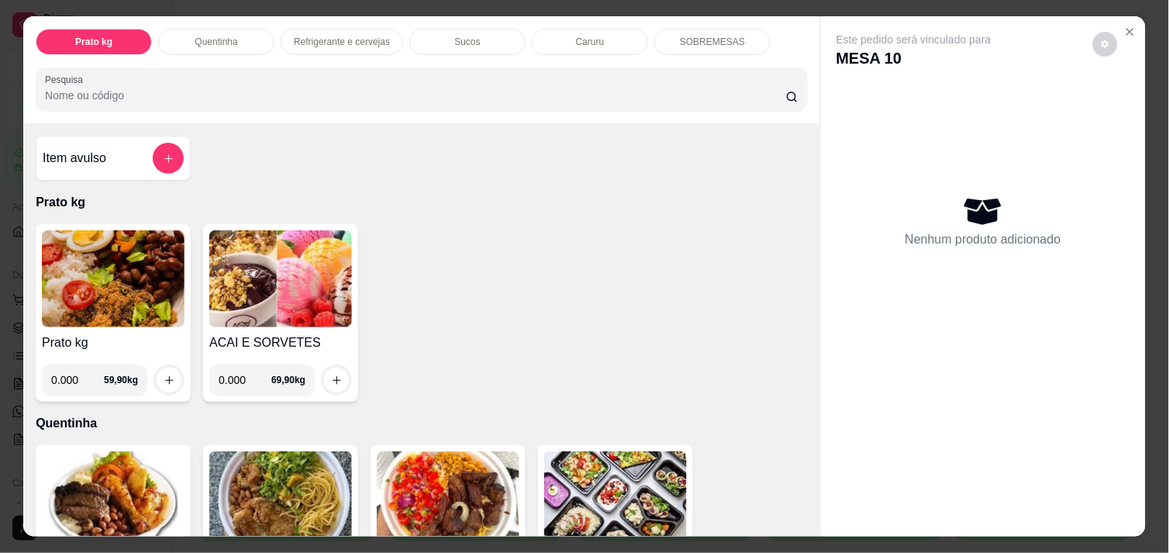
click at [80, 378] on input "0.000" at bounding box center [77, 379] width 53 height 31
type input "0.382"
click at [164, 374] on icon "increase-product-quantity" at bounding box center [170, 380] width 12 height 12
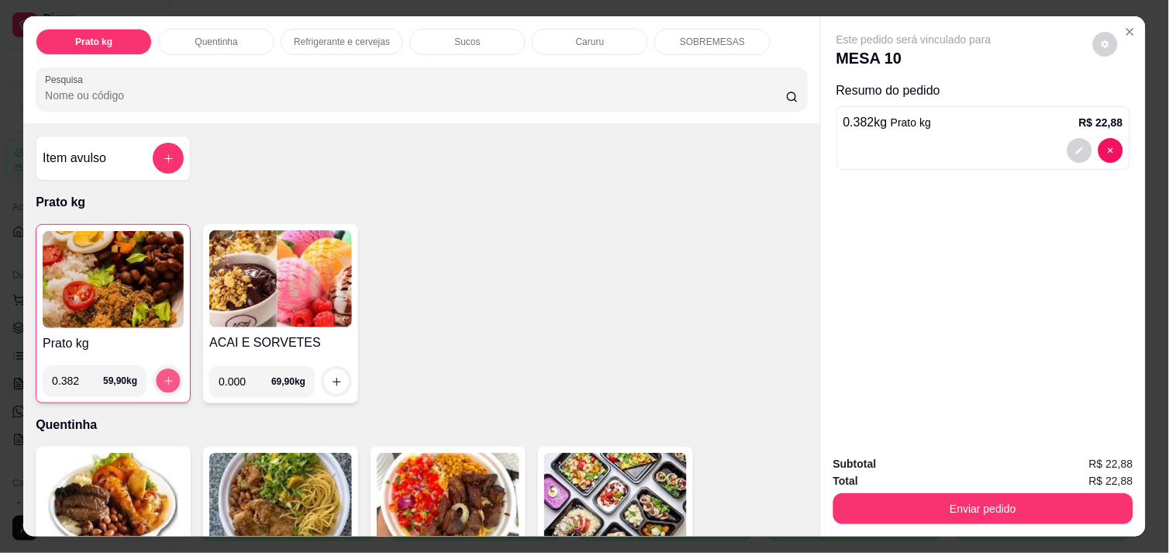
click at [164, 377] on icon "increase-product-quantity" at bounding box center [168, 381] width 8 height 8
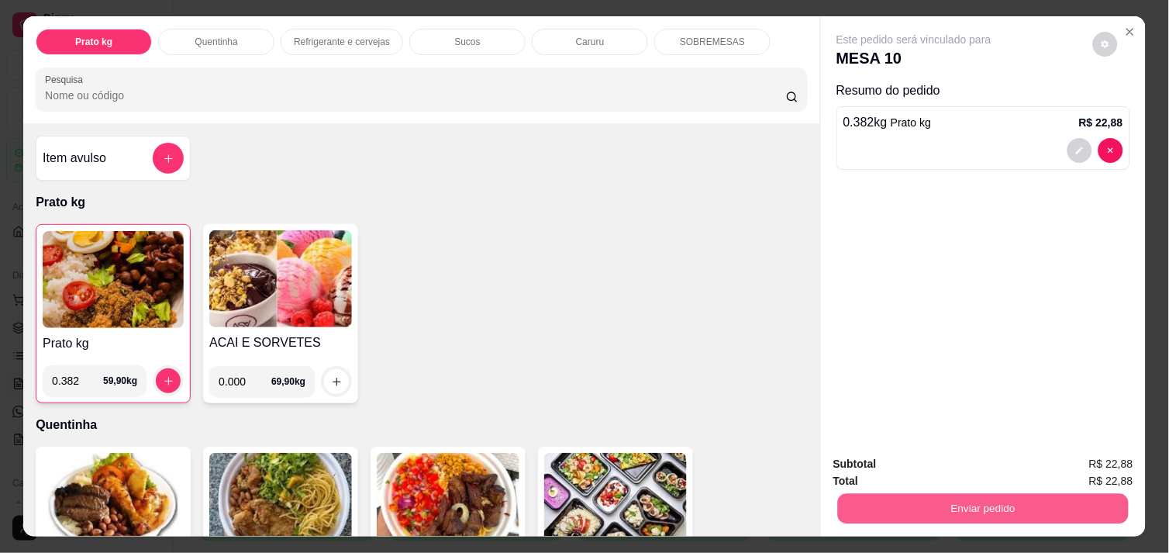
click at [928, 509] on button "Enviar pedido" at bounding box center [983, 508] width 291 height 30
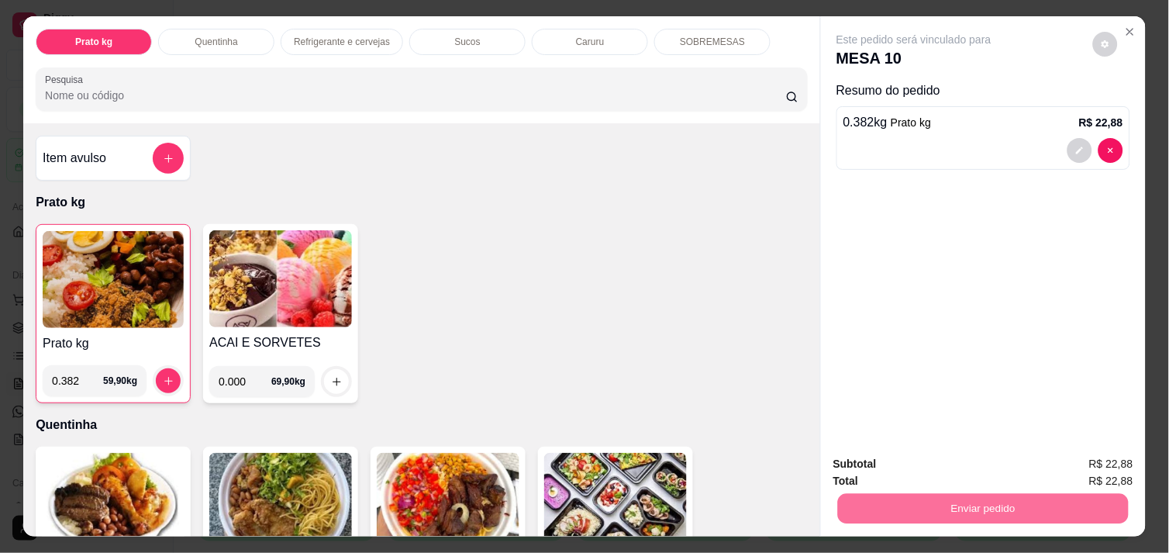
click at [918, 468] on button "Não registrar e enviar pedido" at bounding box center [931, 463] width 157 height 29
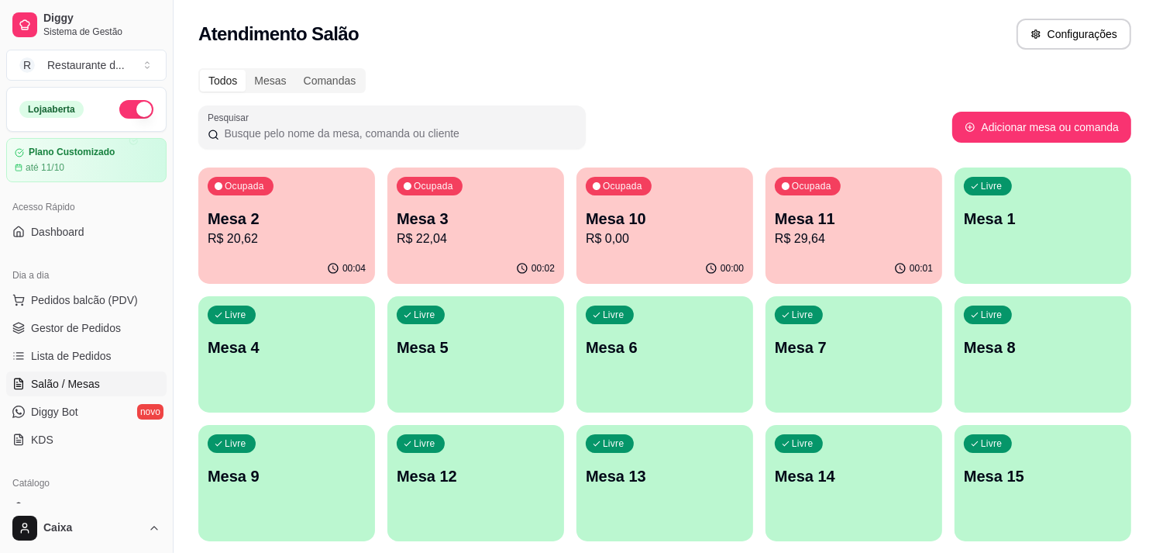
click at [639, 112] on div "Pesquisar" at bounding box center [575, 126] width 754 height 43
click at [1059, 245] on div "Livre Mesa 1" at bounding box center [1043, 216] width 177 height 98
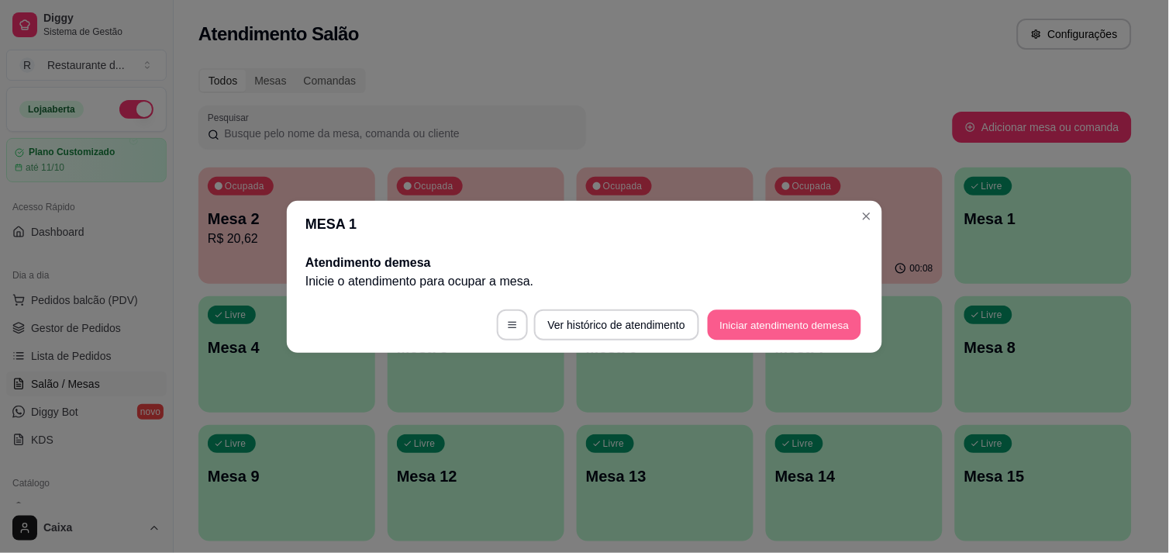
click at [825, 318] on button "Iniciar atendimento de mesa" at bounding box center [784, 324] width 153 height 30
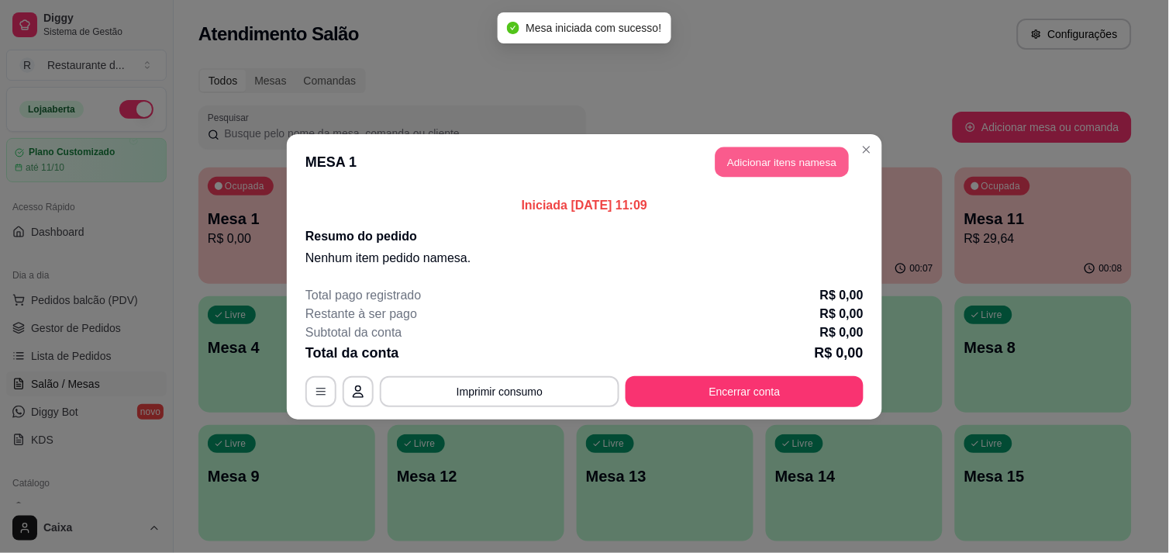
click at [787, 169] on button "Adicionar itens na mesa" at bounding box center [781, 161] width 133 height 30
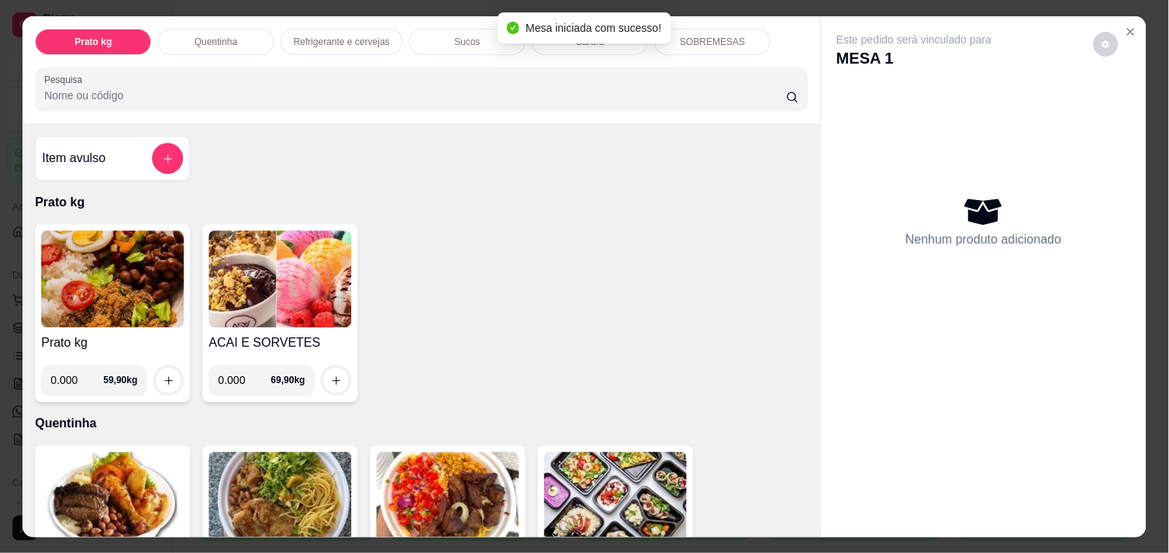
click at [787, 169] on div "Item avulso Prato kg Prato kg 0.000 59,90 kg ACAI E SORVETES 0.000 69,90 kg Que…" at bounding box center [420, 329] width 797 height 413
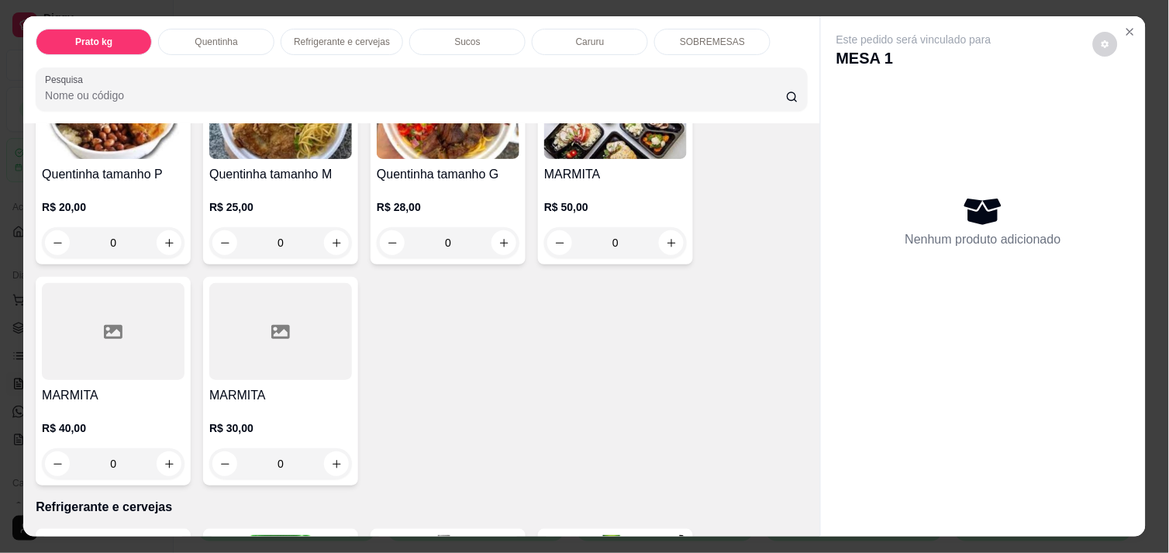
scroll to position [413, 0]
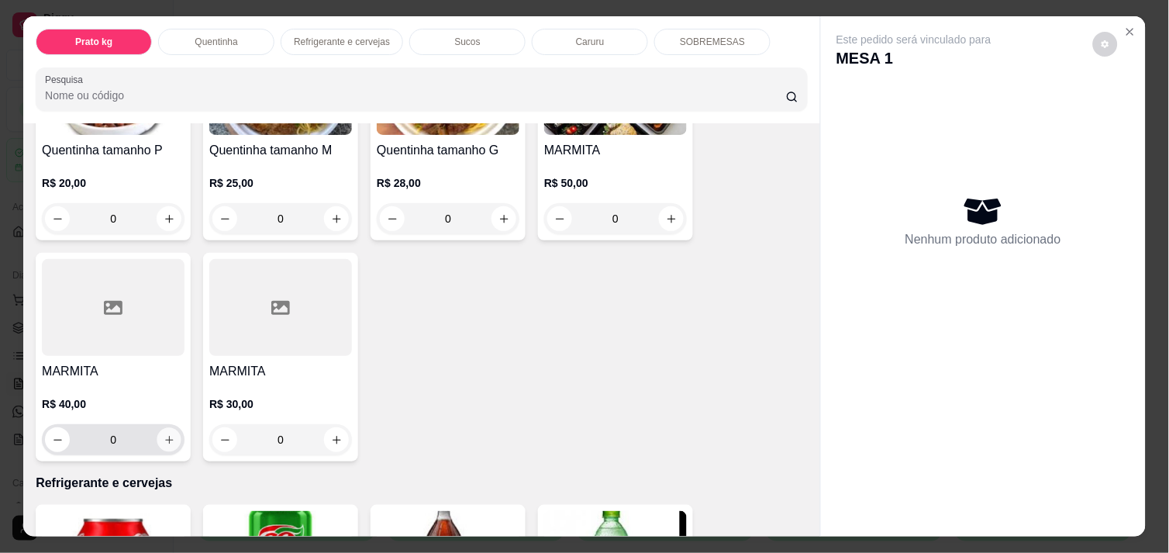
click at [164, 435] on icon "increase-product-quantity" at bounding box center [170, 440] width 12 height 12
type input "1"
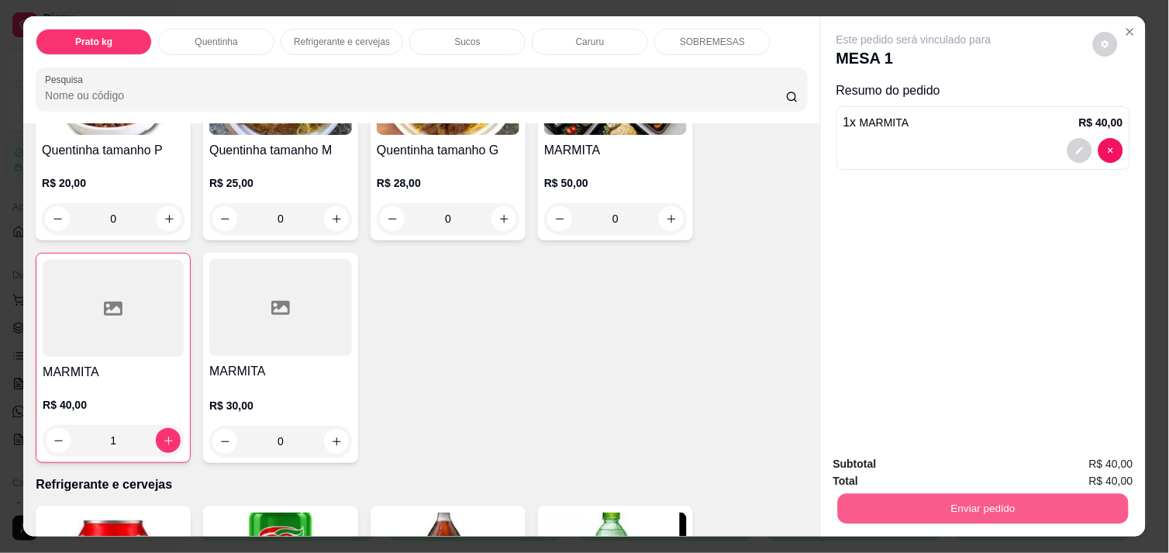
click at [899, 493] on button "Enviar pedido" at bounding box center [983, 508] width 291 height 30
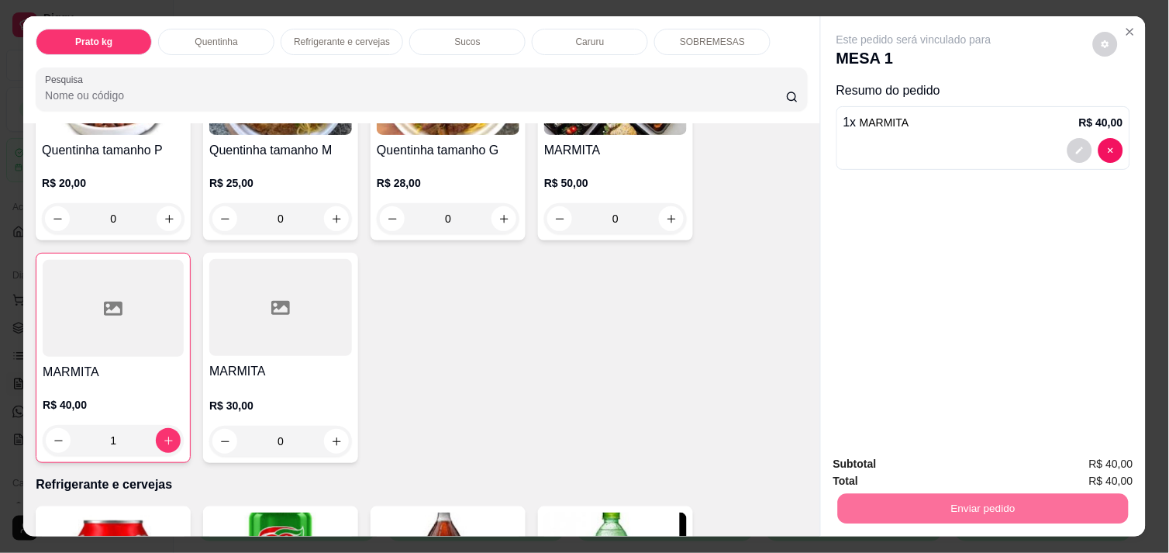
click at [908, 469] on button "Não registrar e enviar pedido" at bounding box center [931, 463] width 157 height 29
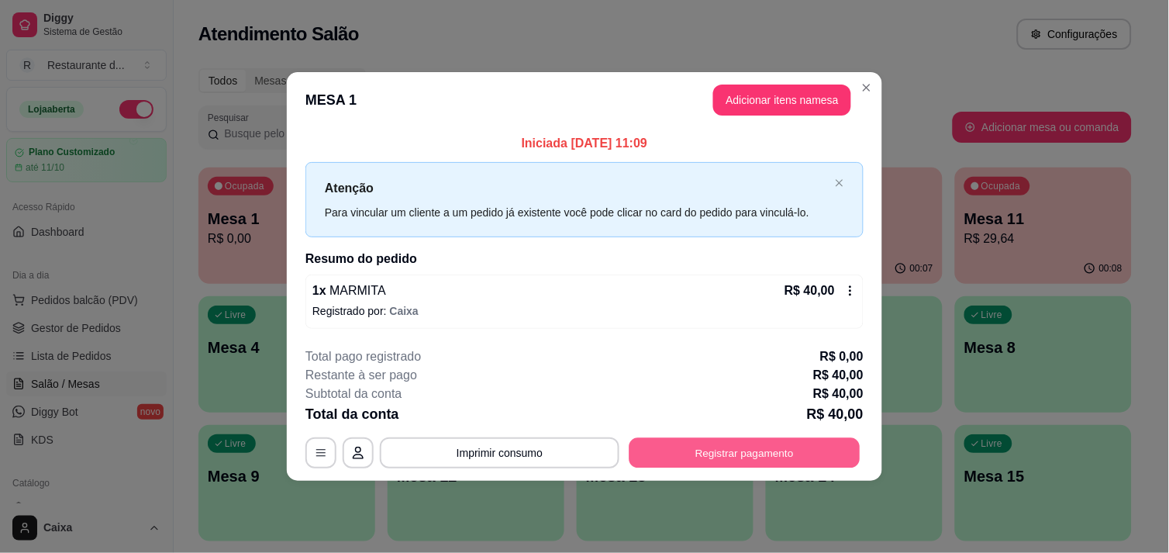
click at [799, 455] on button "Registrar pagamento" at bounding box center [744, 453] width 231 height 30
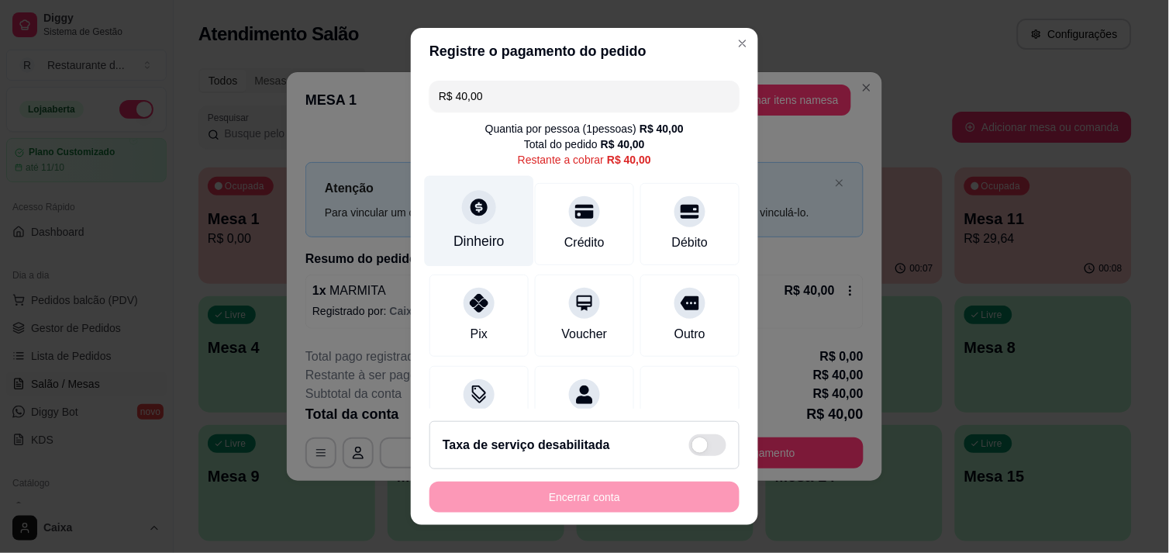
click at [483, 212] on div at bounding box center [479, 207] width 34 height 34
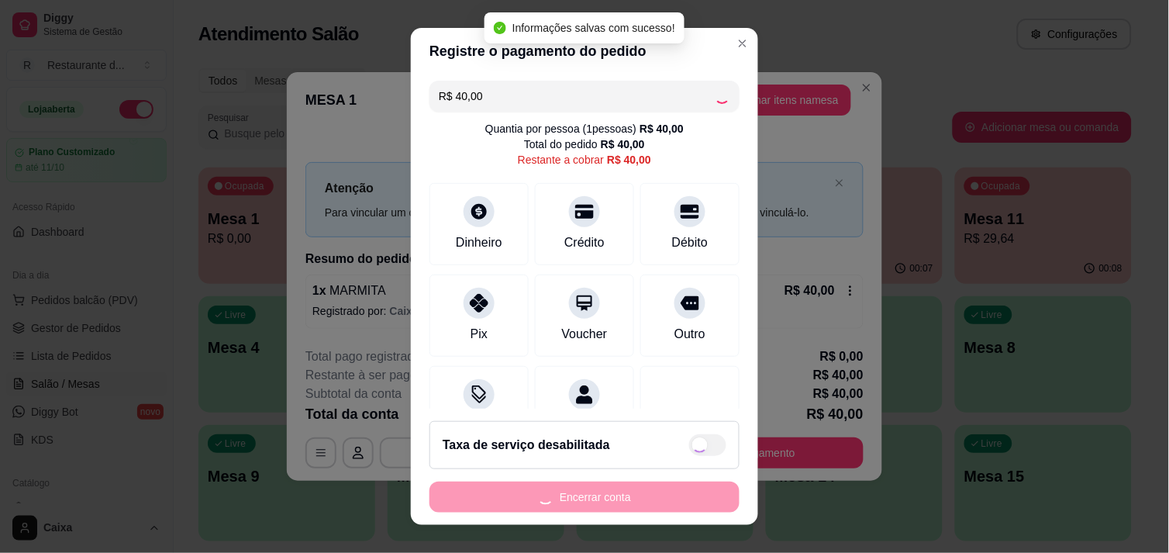
type input "R$ 0,00"
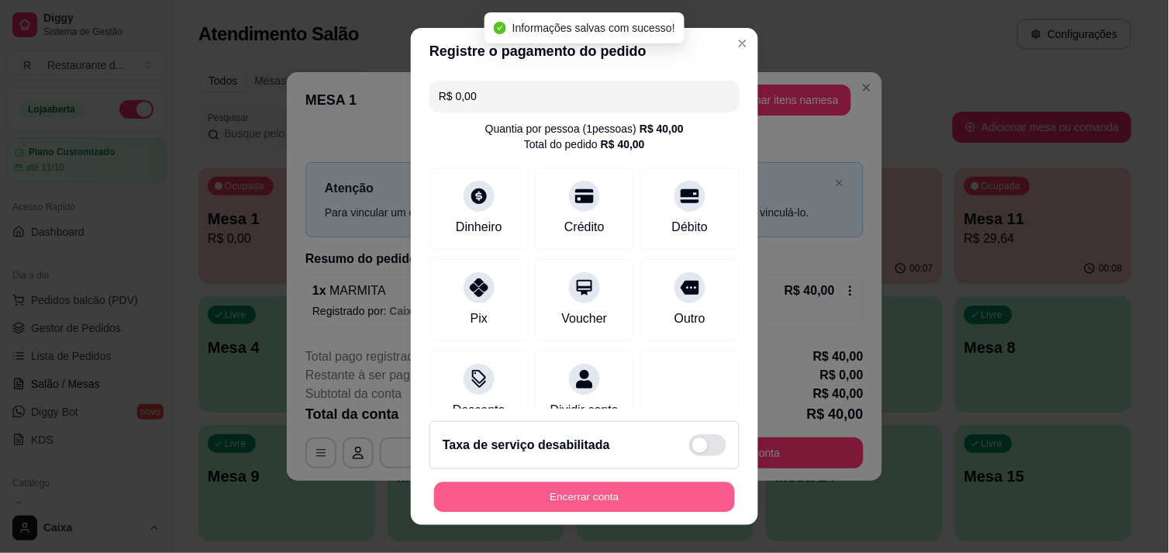
click at [646, 490] on button "Encerrar conta" at bounding box center [584, 497] width 301 height 30
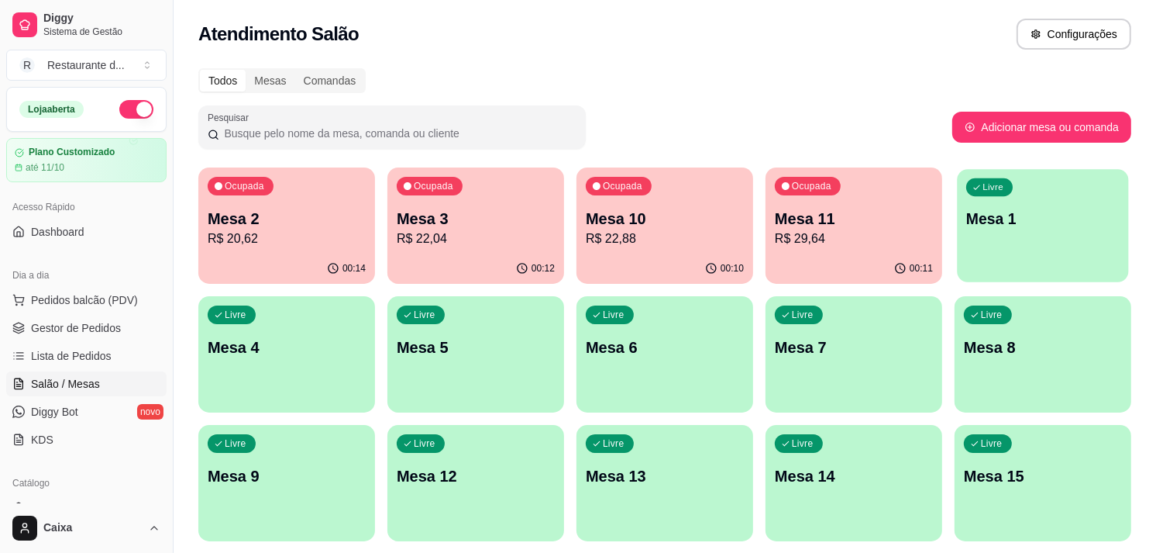
click at [1058, 249] on div "Livre Mesa 1" at bounding box center [1042, 216] width 171 height 95
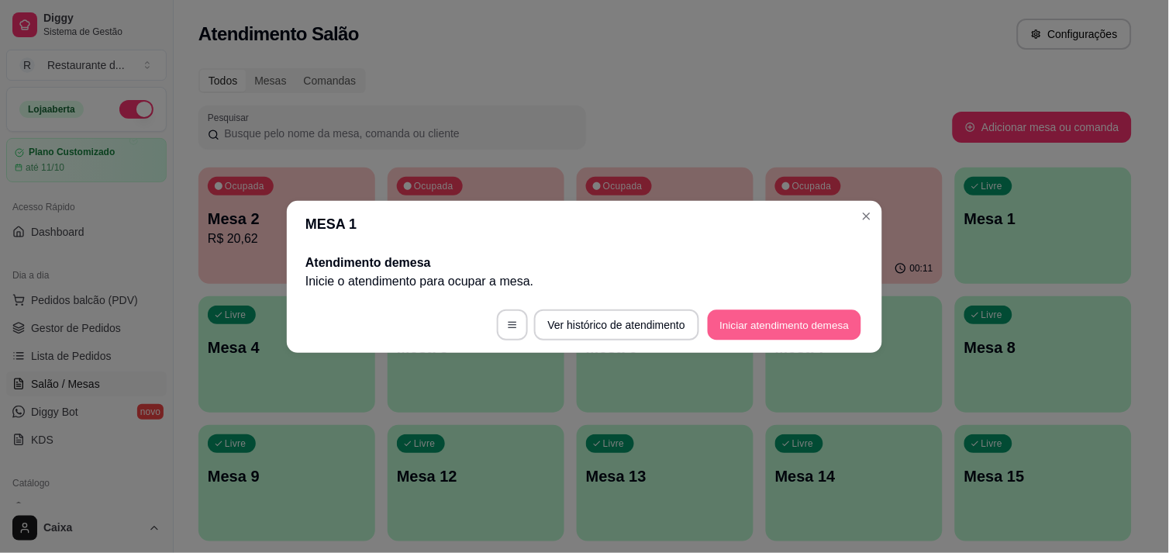
click at [810, 335] on button "Iniciar atendimento de mesa" at bounding box center [784, 324] width 153 height 30
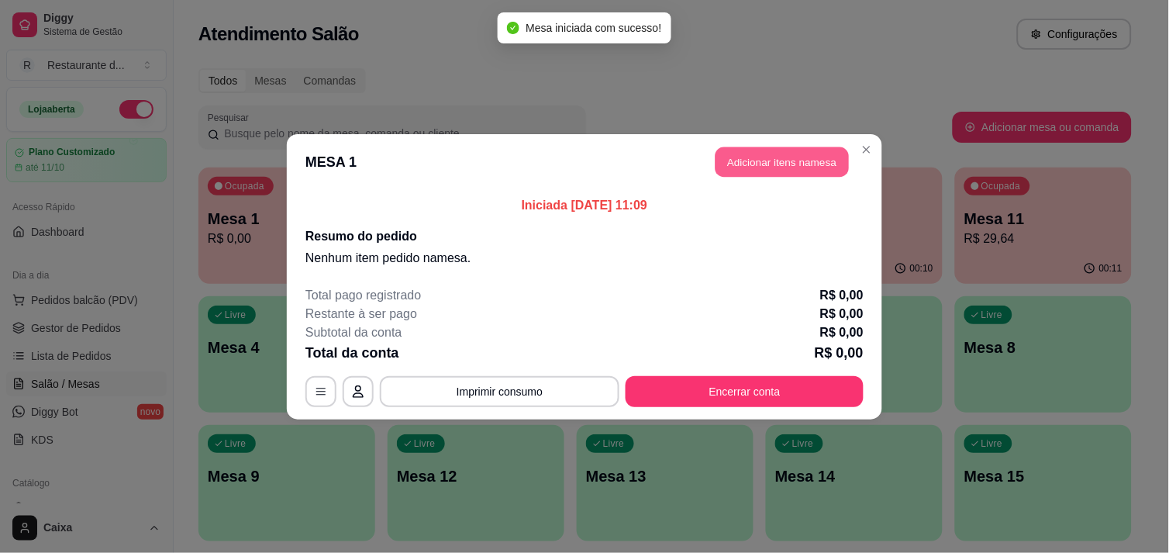
click at [788, 148] on button "Adicionar itens na mesa" at bounding box center [781, 161] width 133 height 30
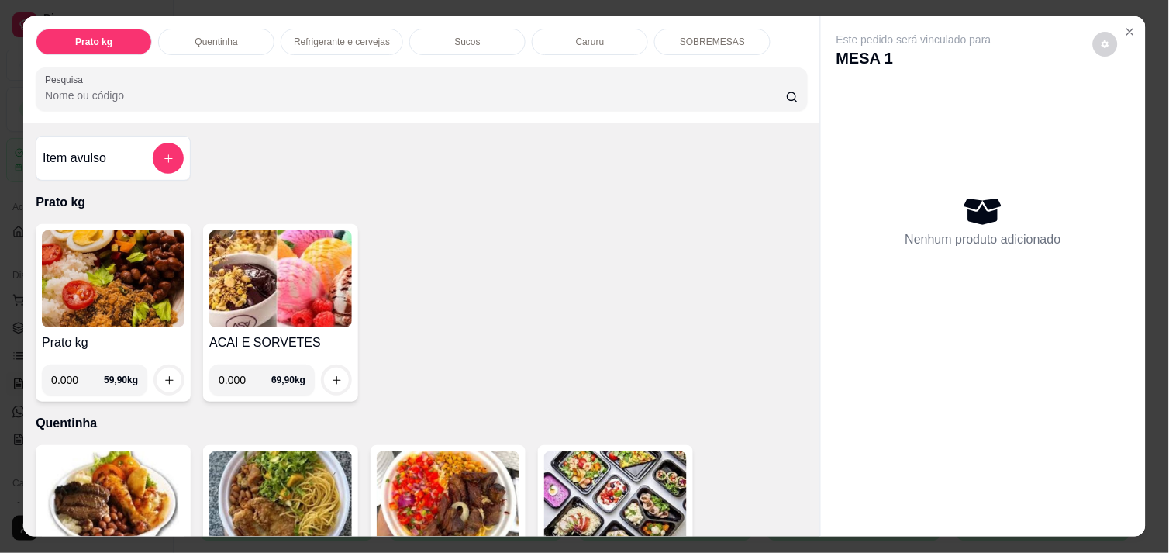
click at [73, 375] on input "0.000" at bounding box center [77, 379] width 53 height 31
type input "0.302"
click at [164, 374] on icon "increase-product-quantity" at bounding box center [170, 380] width 12 height 12
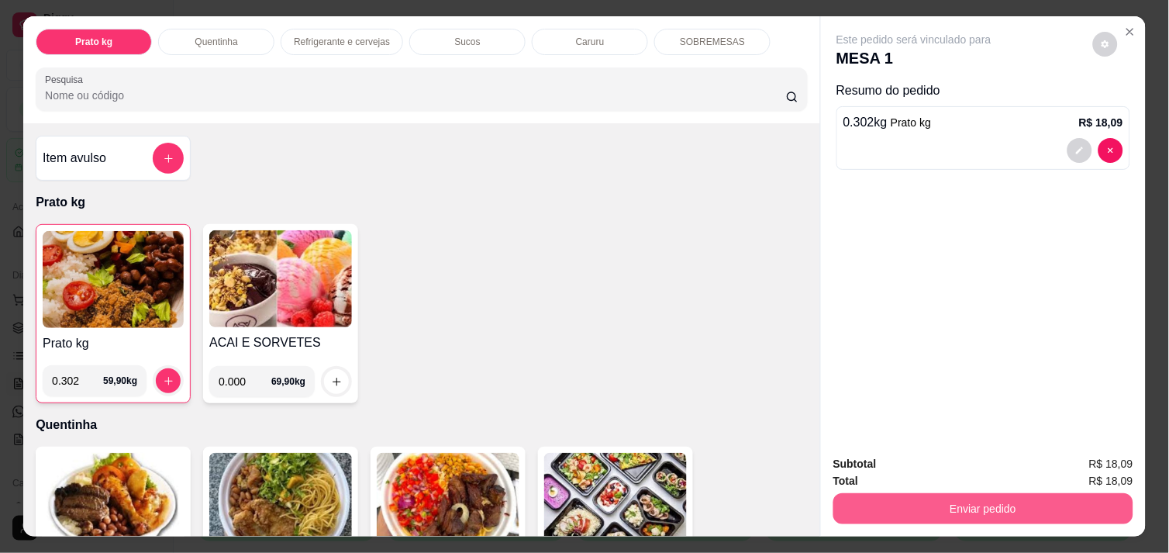
click at [911, 501] on button "Enviar pedido" at bounding box center [983, 508] width 300 height 31
click at [911, 501] on button "Enviar pedido" at bounding box center [983, 508] width 291 height 30
click at [922, 496] on button "Enviar pedido" at bounding box center [983, 508] width 291 height 30
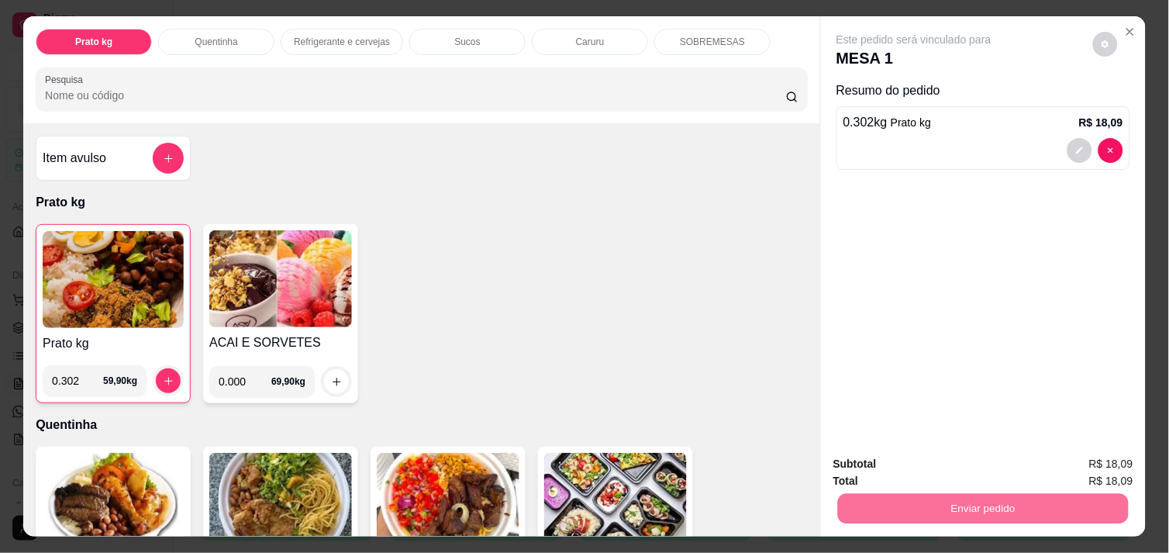
click at [925, 457] on button "Não registrar e enviar pedido" at bounding box center [931, 463] width 157 height 29
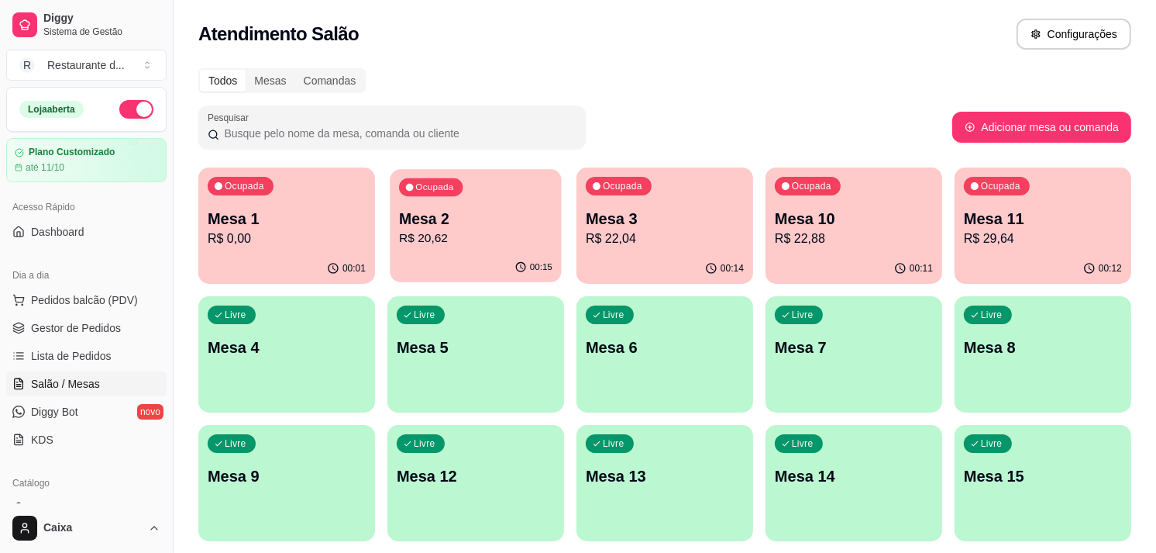
click at [425, 209] on p "Mesa 2" at bounding box center [475, 218] width 153 height 21
click at [701, 215] on p "Mesa 3" at bounding box center [664, 218] width 153 height 21
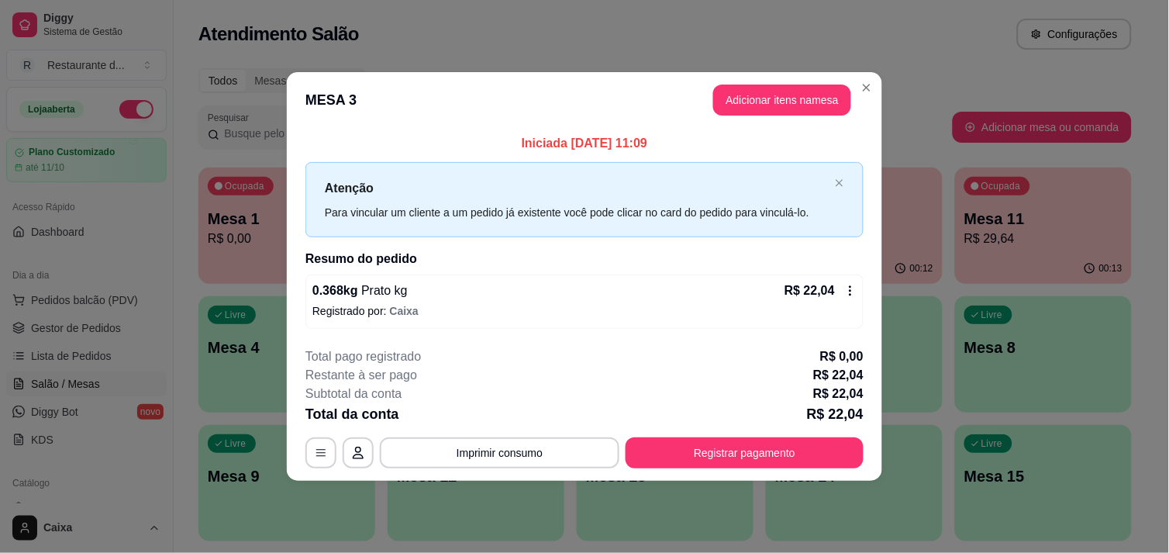
click at [860, 323] on div "0.368 kg Prato kg R$ 22,04 Registrado por: Caixa" at bounding box center [584, 301] width 558 height 54
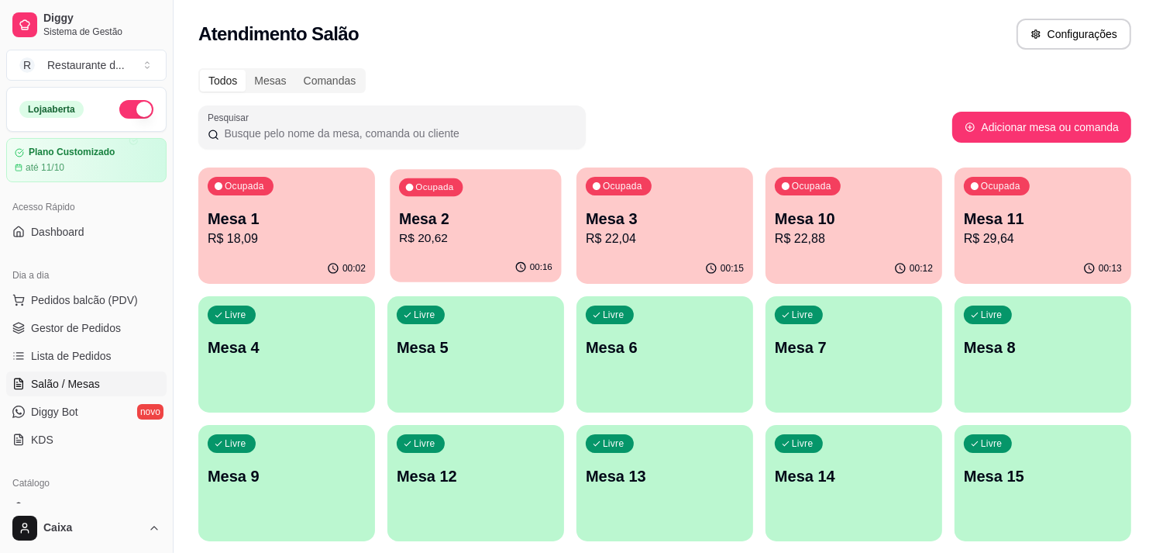
click at [489, 240] on p "R$ 20,62" at bounding box center [475, 238] width 153 height 18
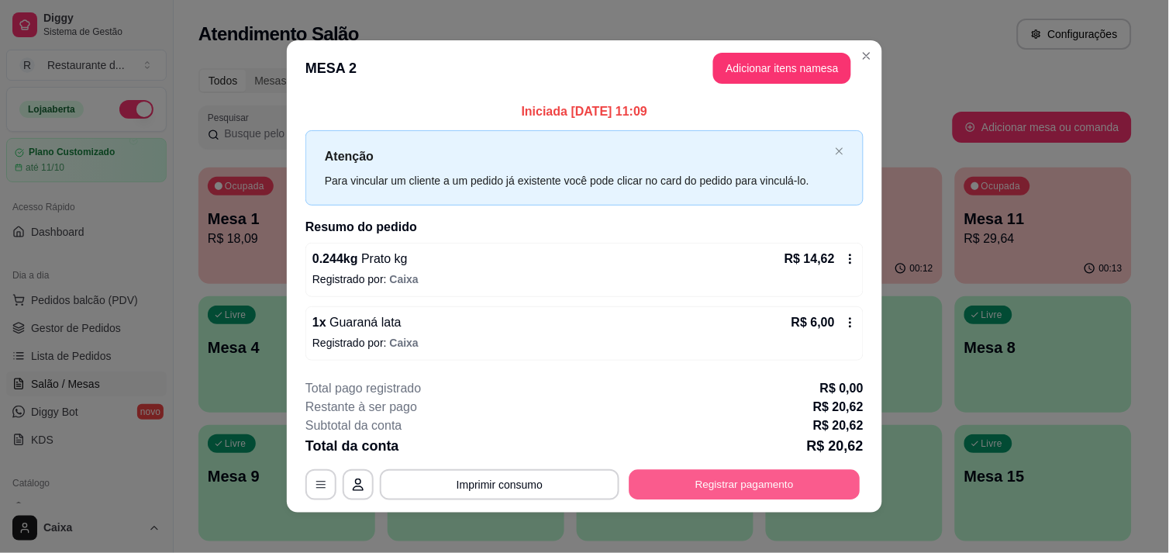
click at [770, 488] on button "Registrar pagamento" at bounding box center [744, 485] width 231 height 30
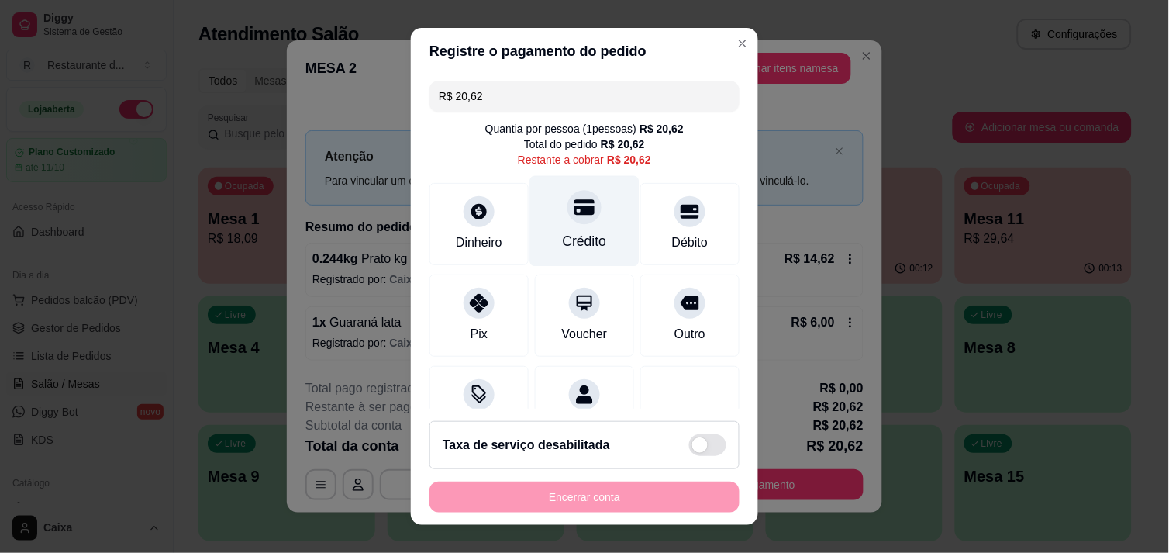
click at [562, 226] on div "Crédito" at bounding box center [584, 220] width 109 height 91
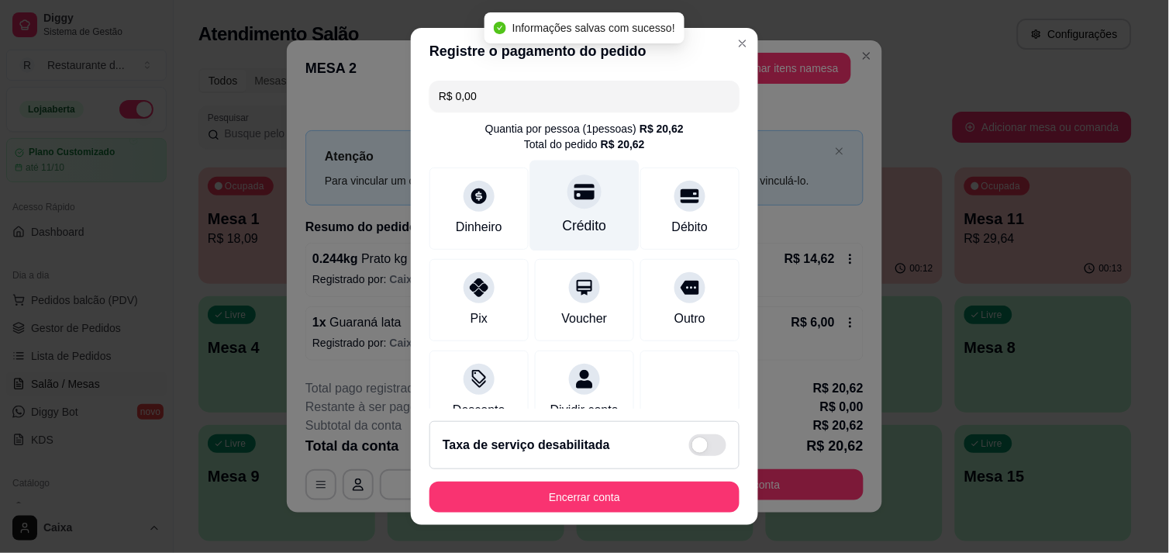
type input "R$ 0,00"
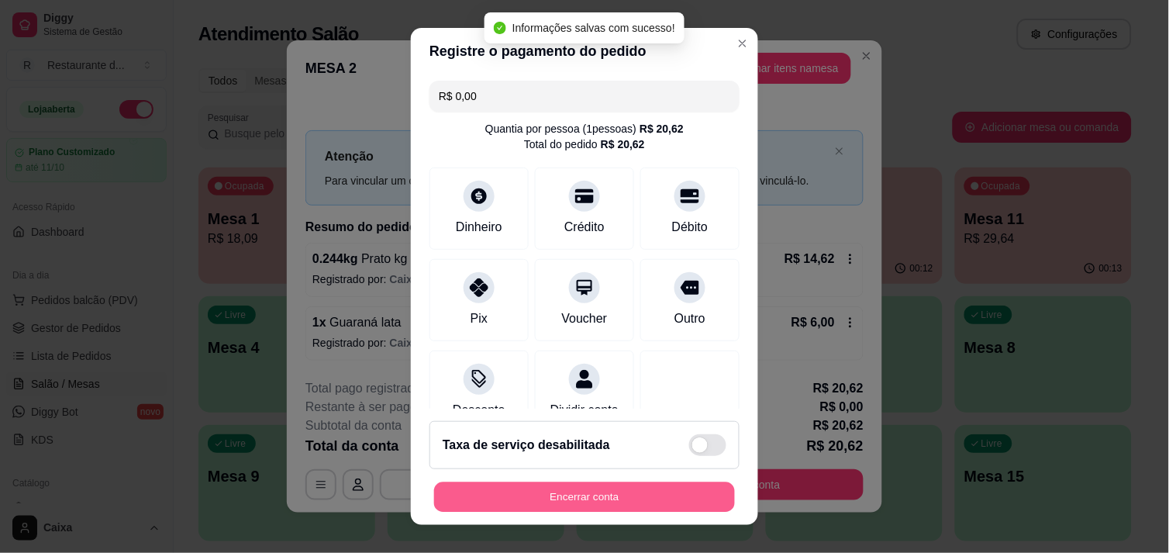
click at [556, 494] on button "Encerrar conta" at bounding box center [584, 497] width 301 height 30
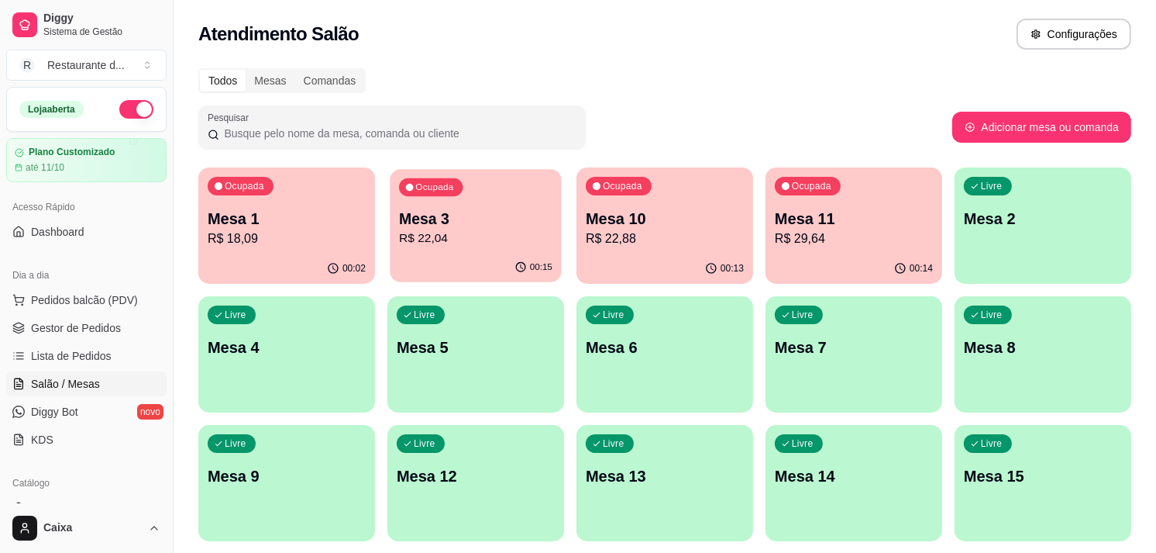
click at [486, 257] on div "00:15" at bounding box center [475, 267] width 171 height 29
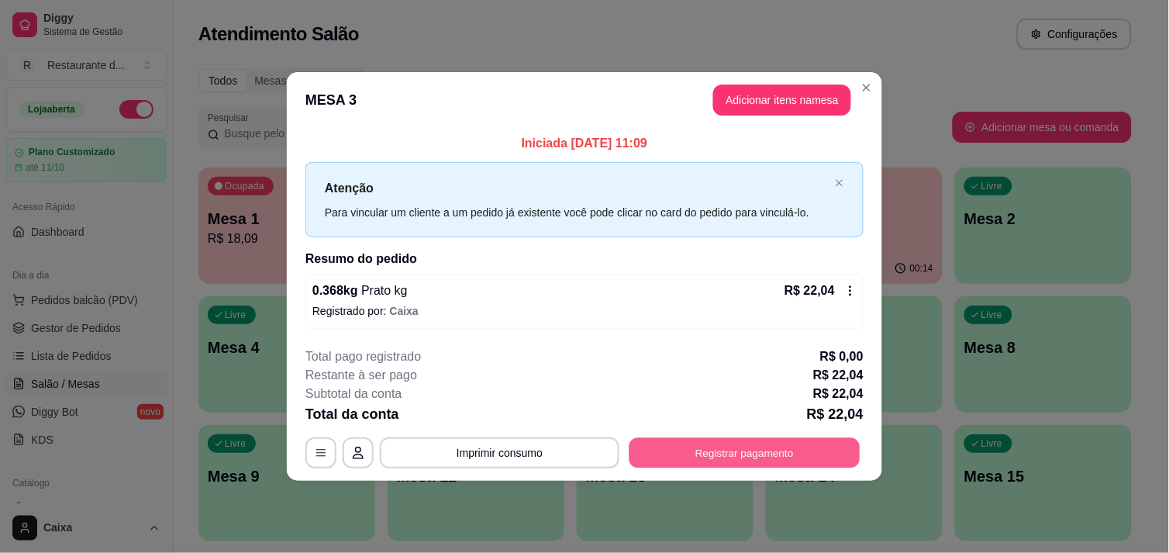
click at [718, 456] on button "Registrar pagamento" at bounding box center [744, 453] width 231 height 30
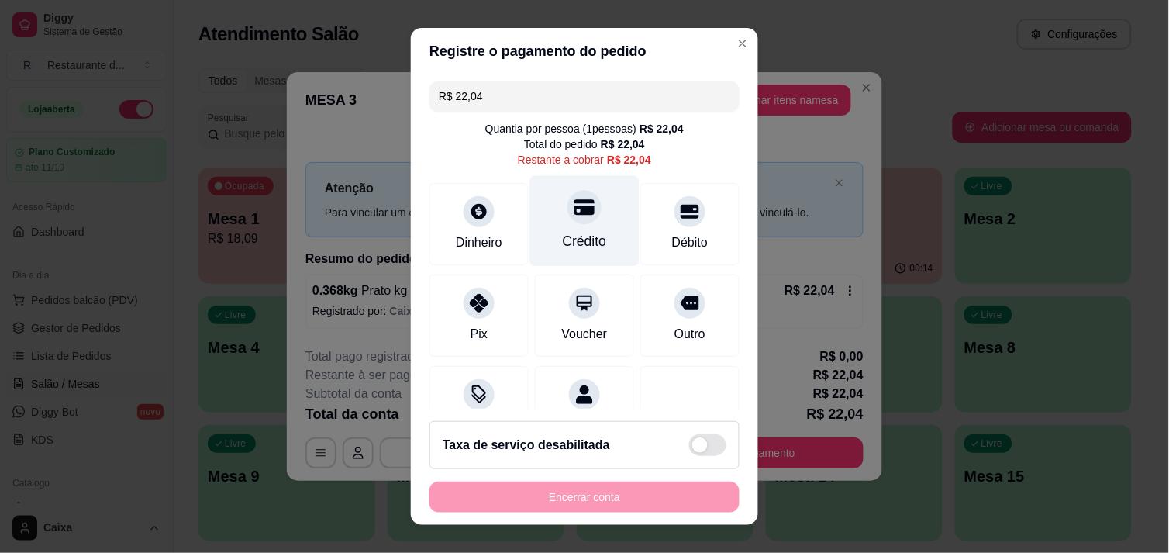
click at [576, 228] on div "Crédito" at bounding box center [584, 220] width 109 height 91
type input "R$ 0,00"
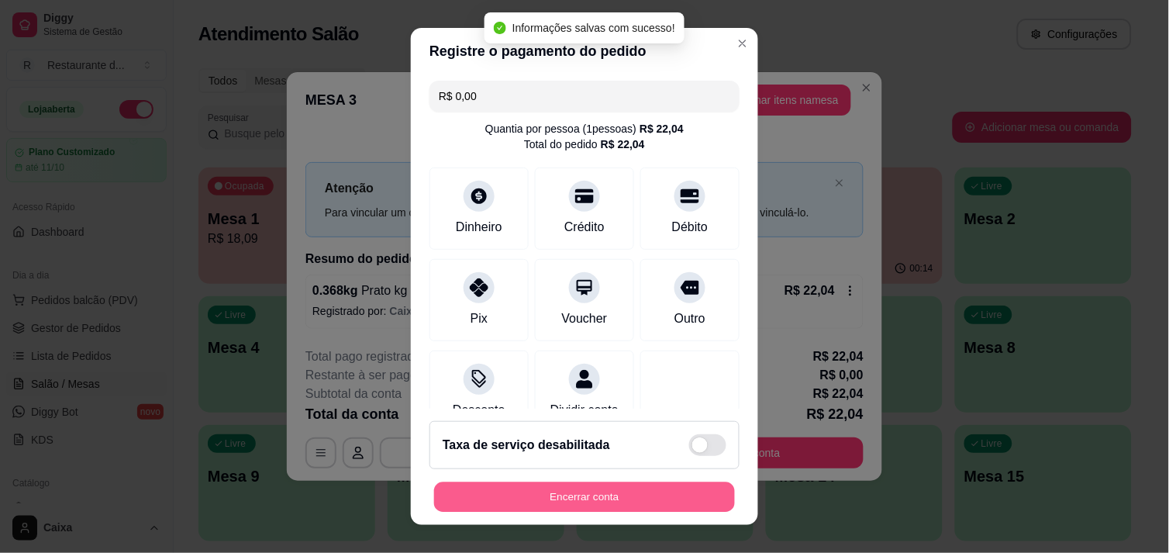
click at [593, 488] on button "Encerrar conta" at bounding box center [584, 497] width 301 height 30
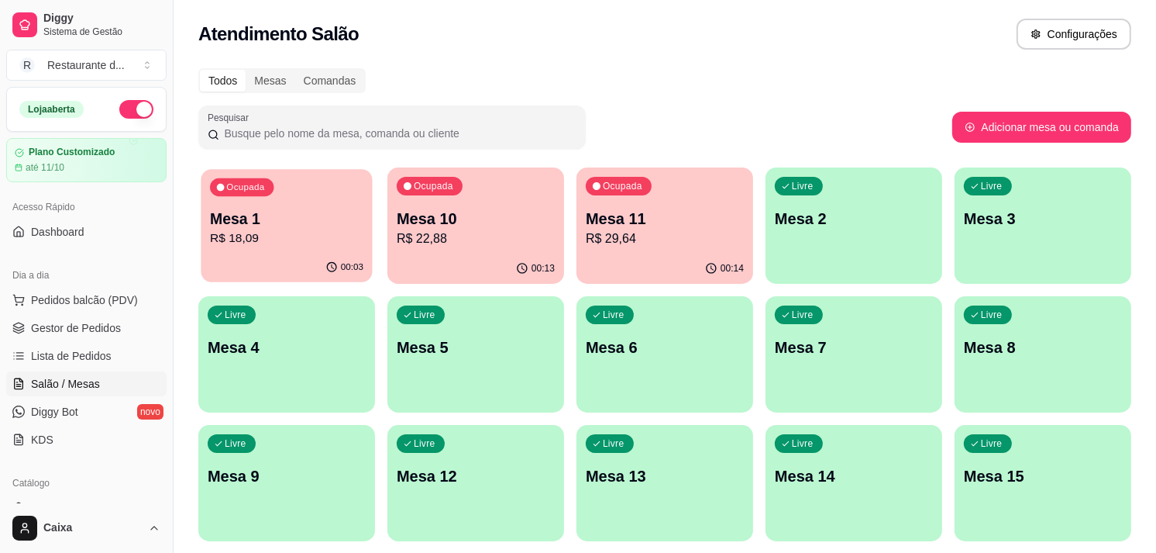
click at [316, 213] on p "Mesa 1" at bounding box center [286, 218] width 153 height 21
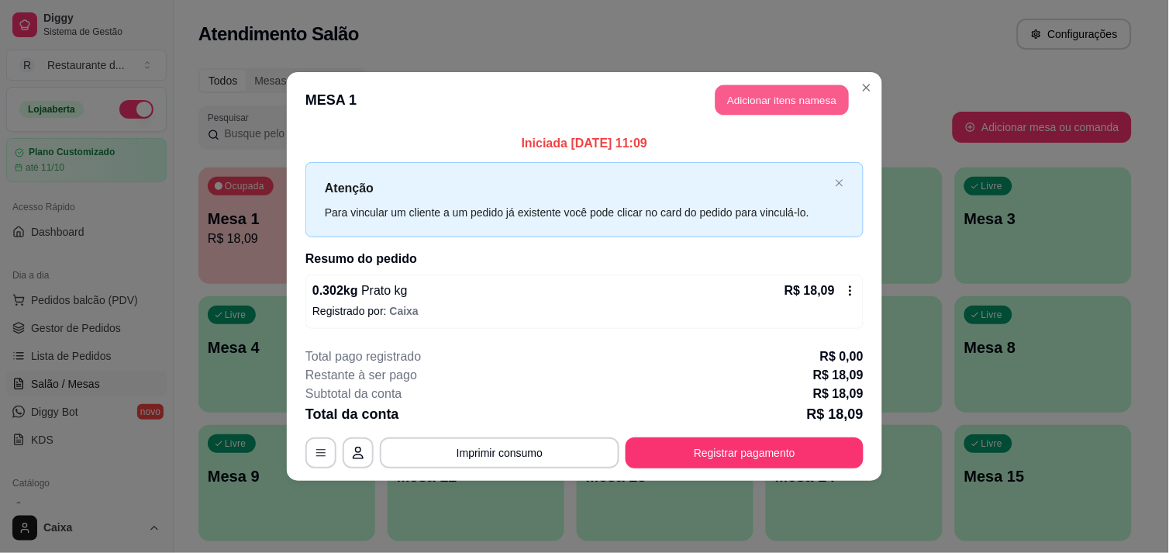
click at [755, 104] on button "Adicionar itens na mesa" at bounding box center [781, 100] width 133 height 30
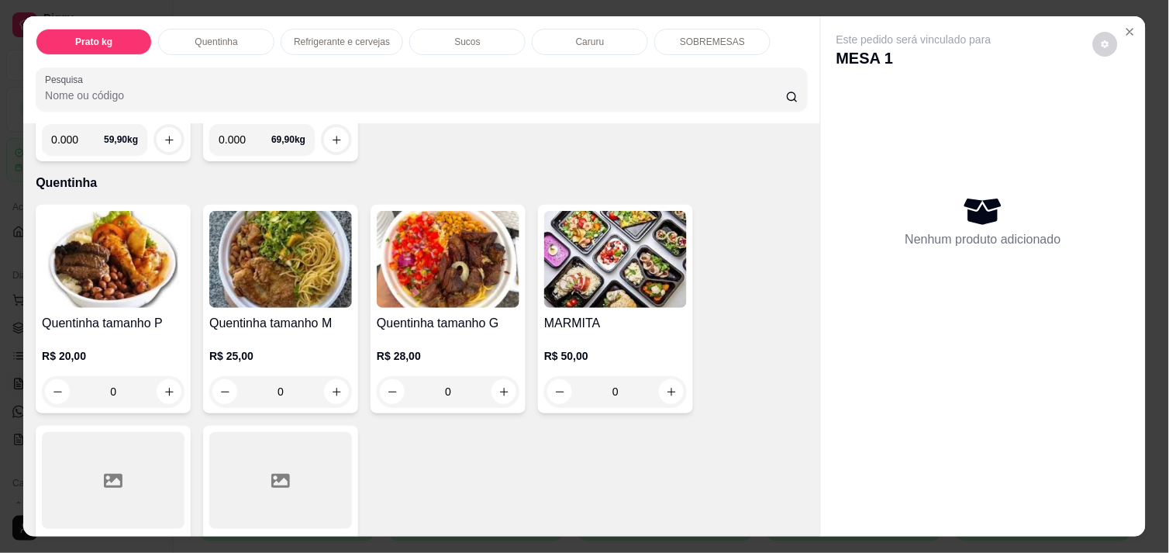
scroll to position [241, 0]
click at [164, 389] on icon "increase-product-quantity" at bounding box center [170, 391] width 12 height 12
type input "1"
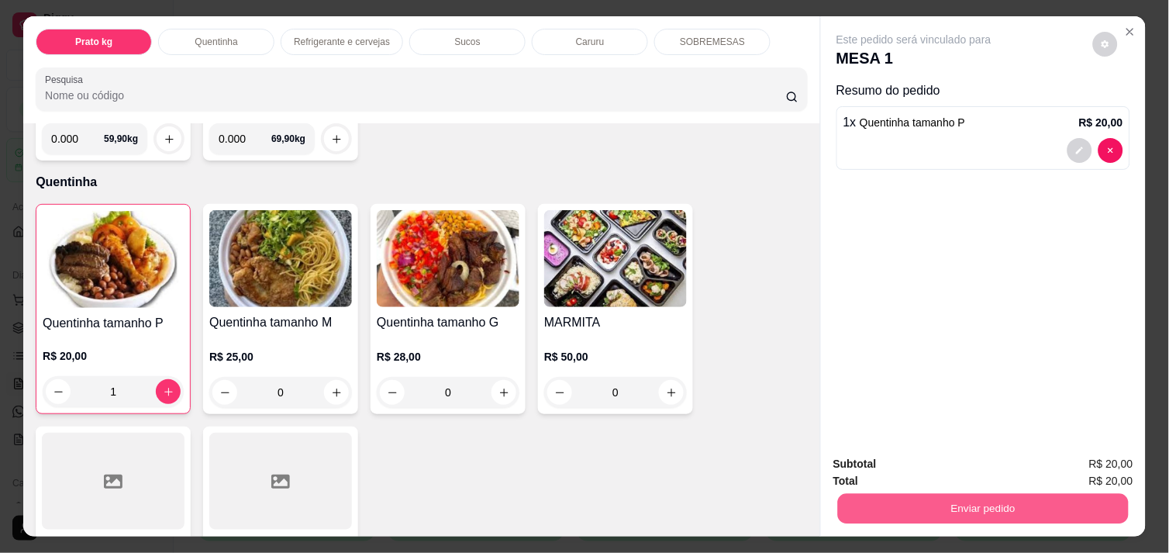
click at [939, 505] on button "Enviar pedido" at bounding box center [983, 508] width 291 height 30
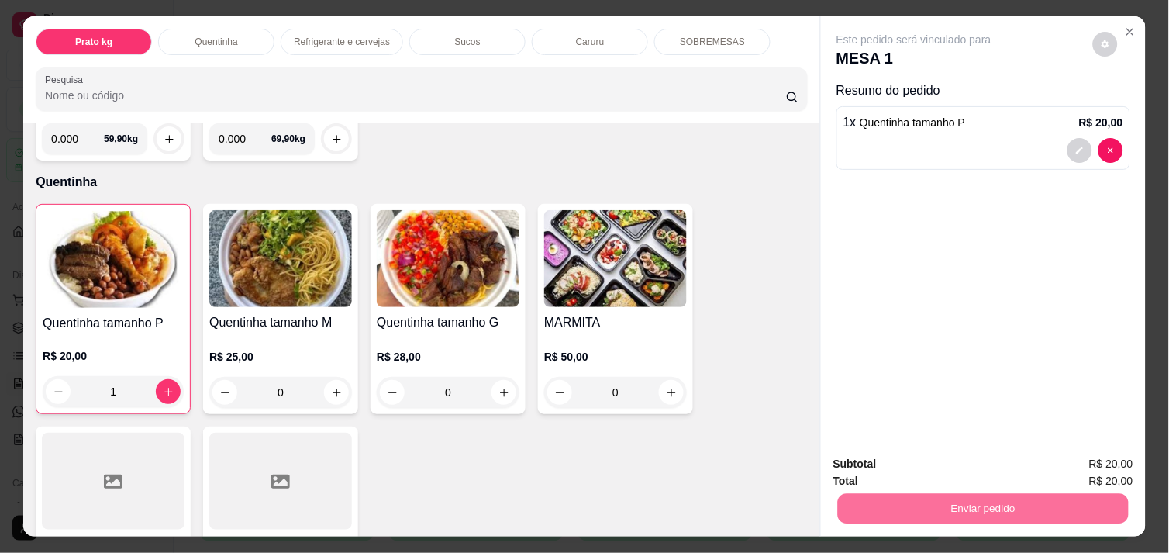
click at [924, 456] on button "Não registrar e enviar pedido" at bounding box center [931, 463] width 157 height 29
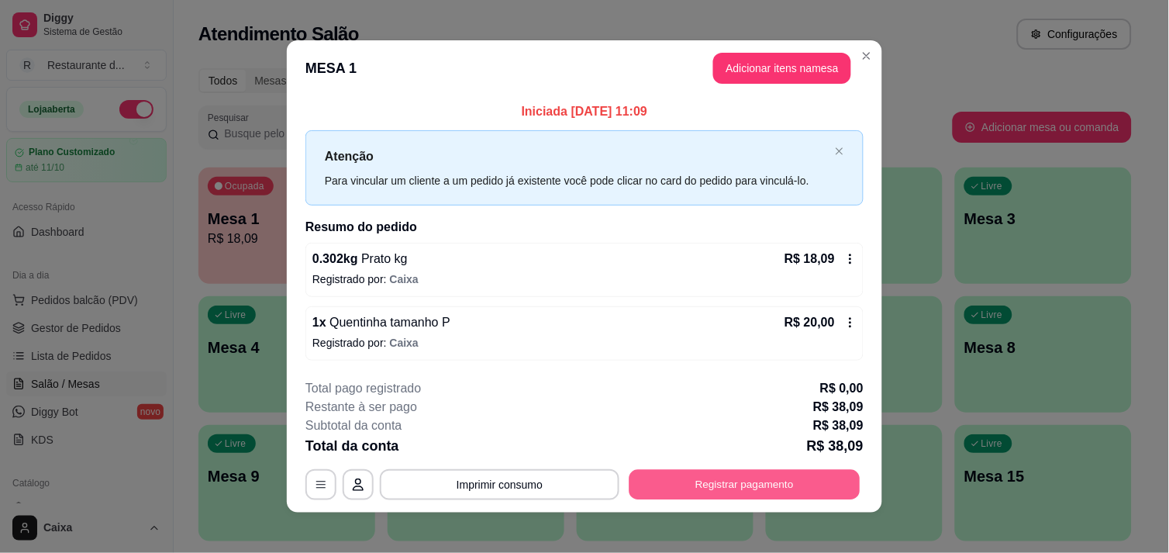
click at [767, 474] on button "Registrar pagamento" at bounding box center [744, 485] width 231 height 30
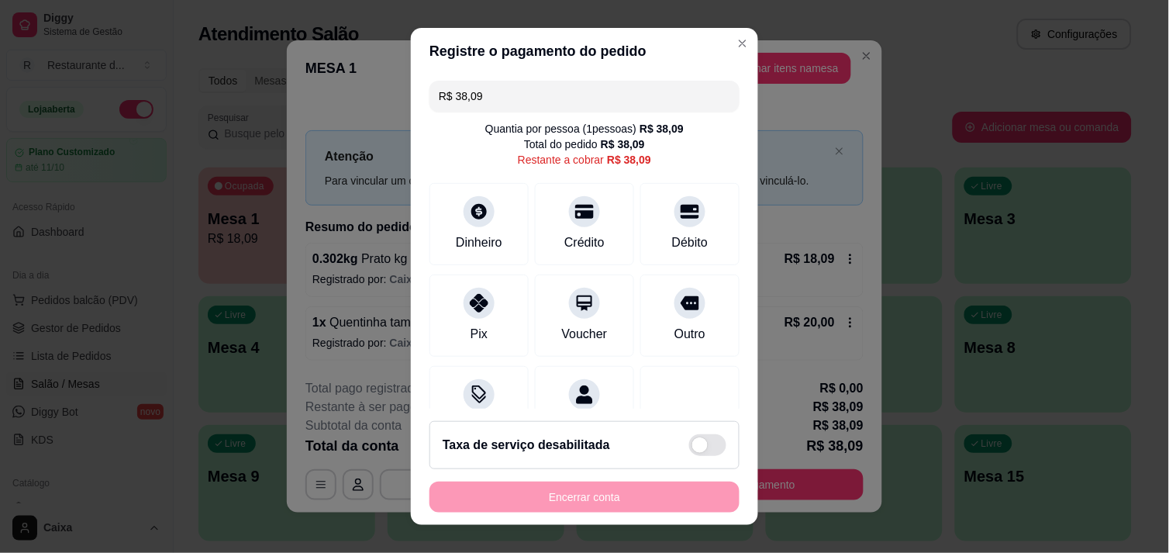
click at [652, 510] on div "Encerrar conta" at bounding box center [584, 496] width 310 height 31
click at [470, 228] on div "Dinheiro" at bounding box center [479, 220] width 109 height 91
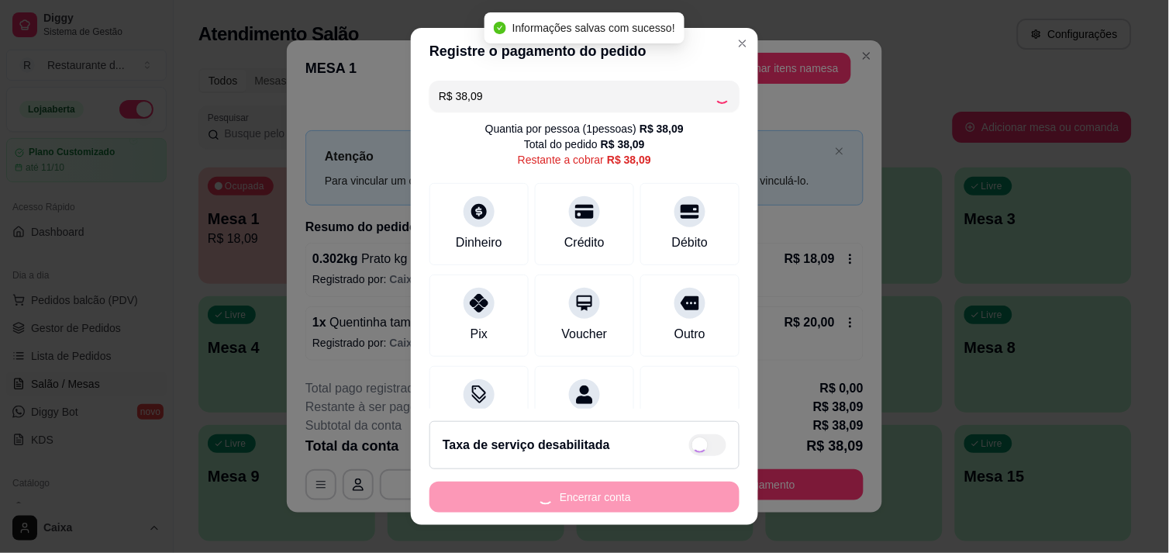
type input "R$ 0,00"
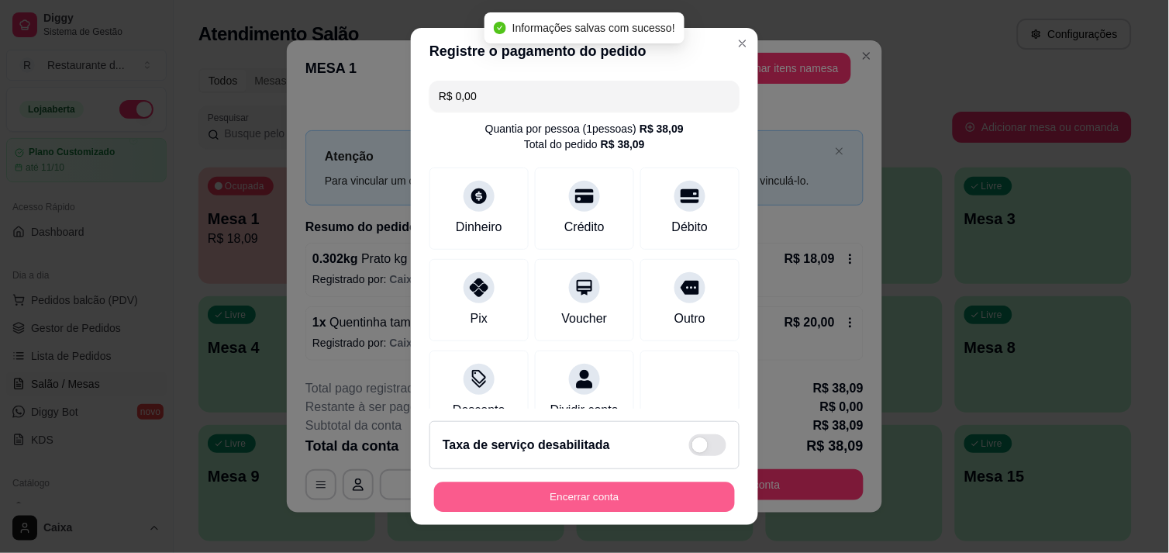
click at [602, 496] on button "Encerrar conta" at bounding box center [584, 497] width 301 height 30
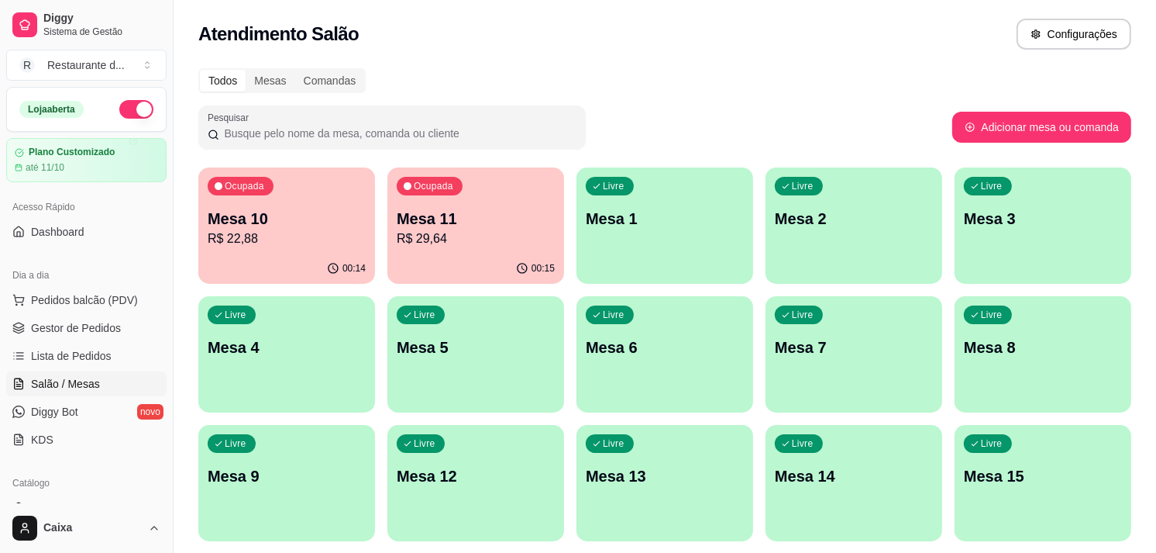
click at [692, 233] on div "Livre Mesa 1" at bounding box center [665, 216] width 177 height 98
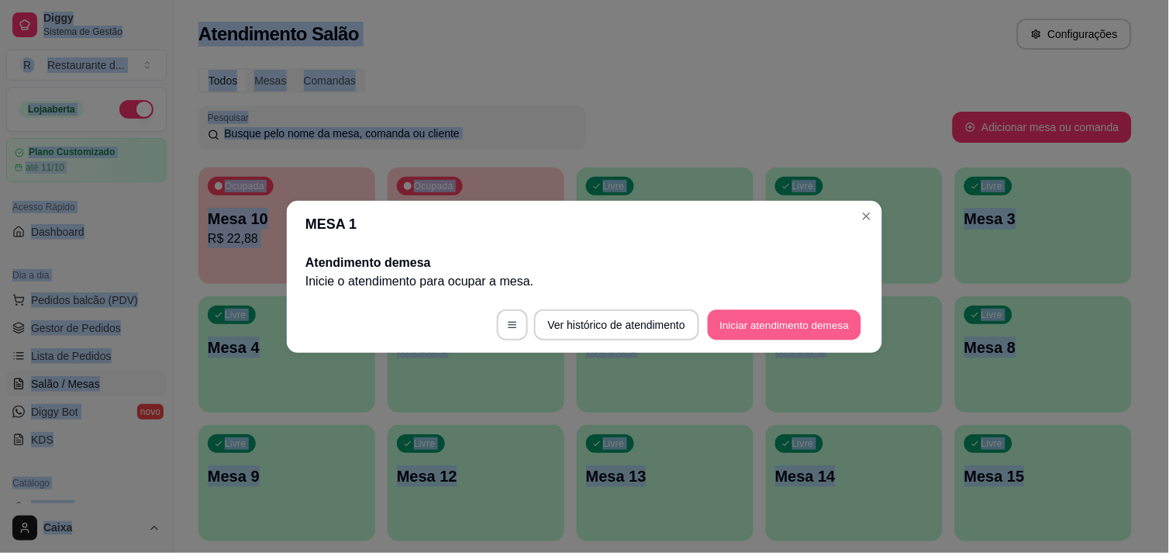
click at [745, 325] on button "Iniciar atendimento de mesa" at bounding box center [784, 324] width 153 height 30
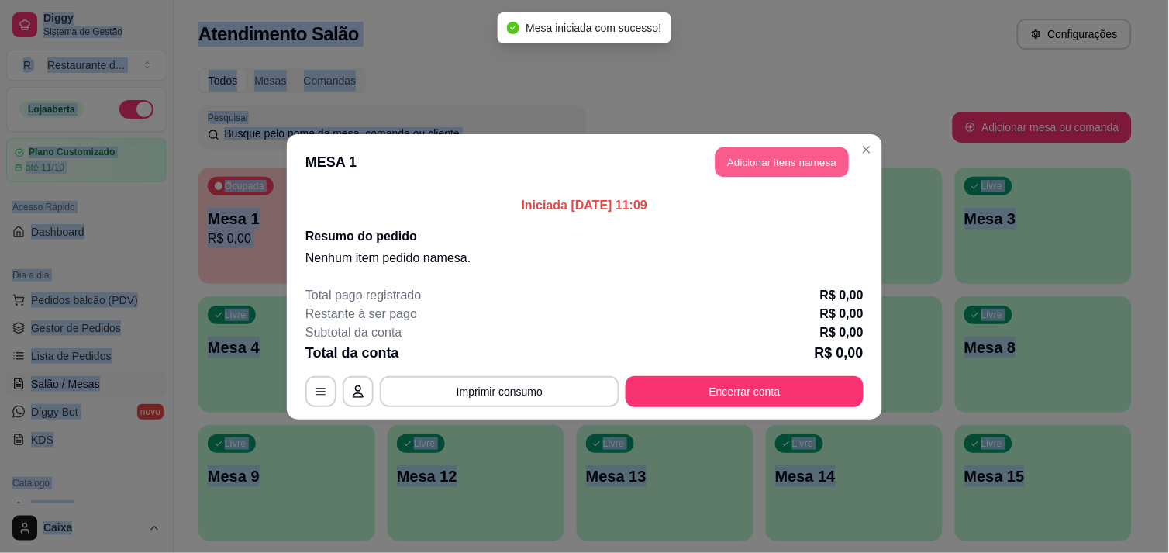
click at [777, 164] on button "Adicionar itens na mesa" at bounding box center [781, 161] width 133 height 30
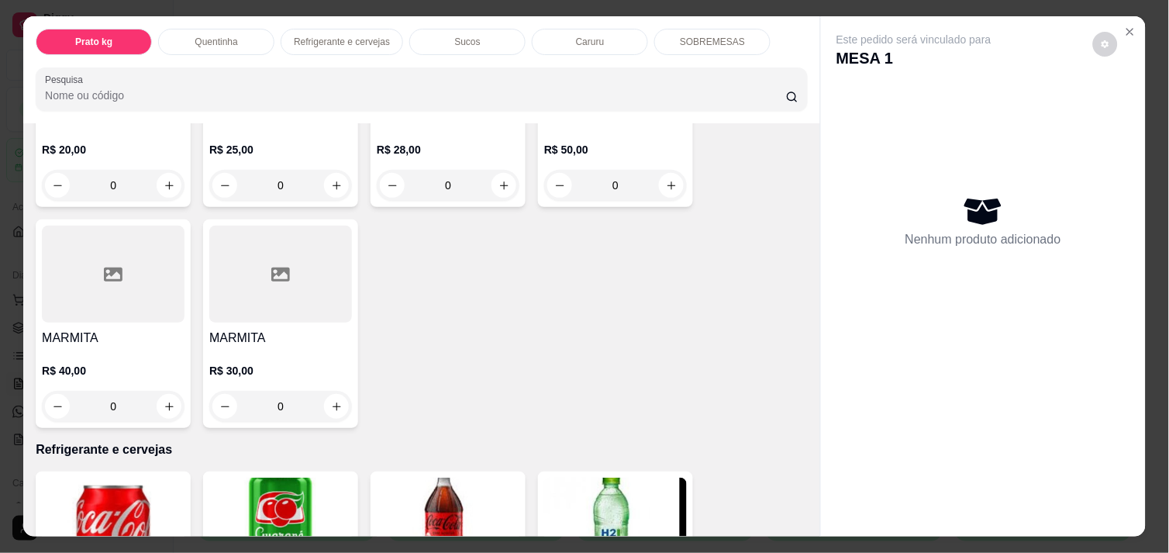
scroll to position [447, 0]
click at [164, 400] on icon "increase-product-quantity" at bounding box center [170, 406] width 12 height 12
type input "1"
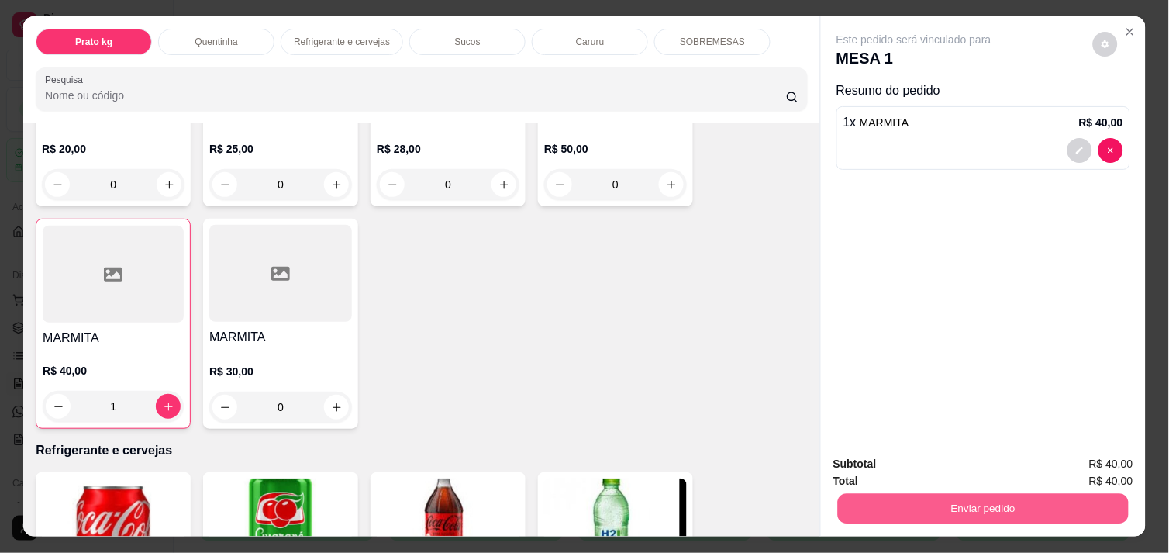
click at [895, 494] on button "Enviar pedido" at bounding box center [983, 508] width 291 height 30
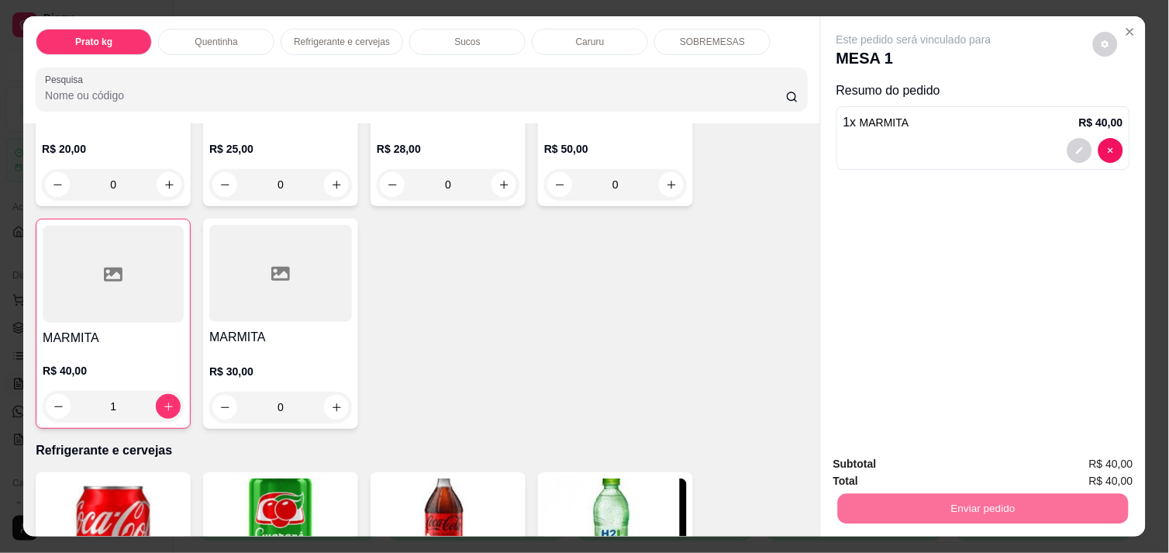
click at [889, 466] on button "Não registrar e enviar pedido" at bounding box center [931, 463] width 157 height 29
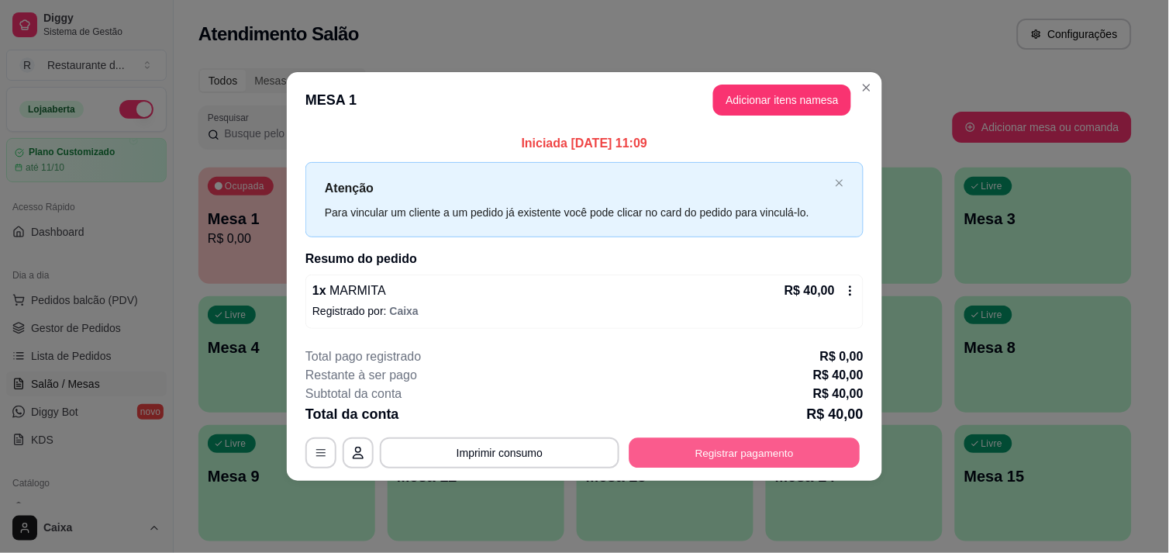
click at [735, 448] on button "Registrar pagamento" at bounding box center [744, 453] width 231 height 30
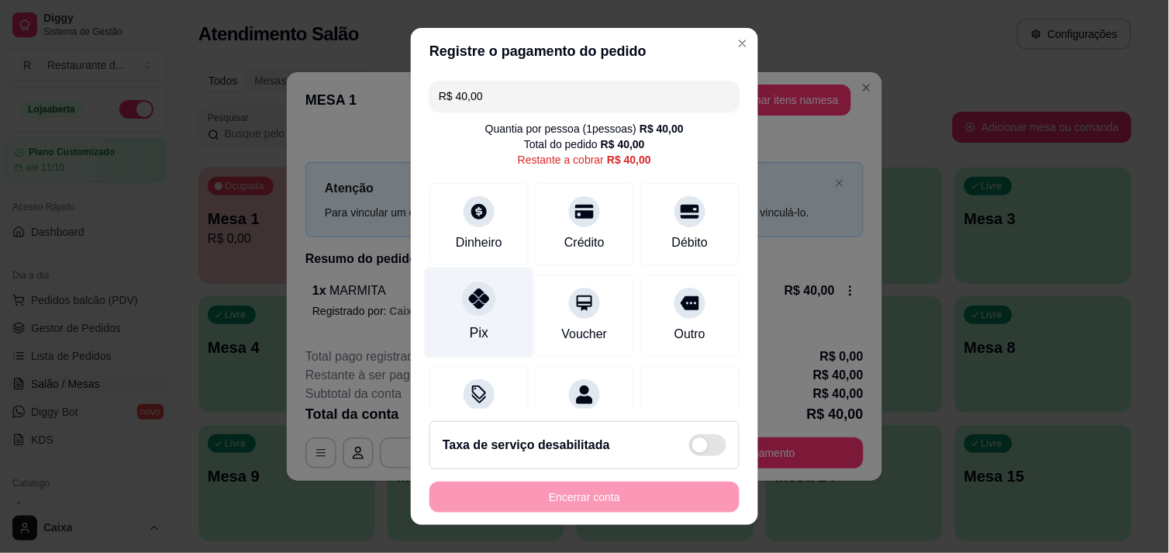
click at [462, 295] on div at bounding box center [479, 298] width 34 height 34
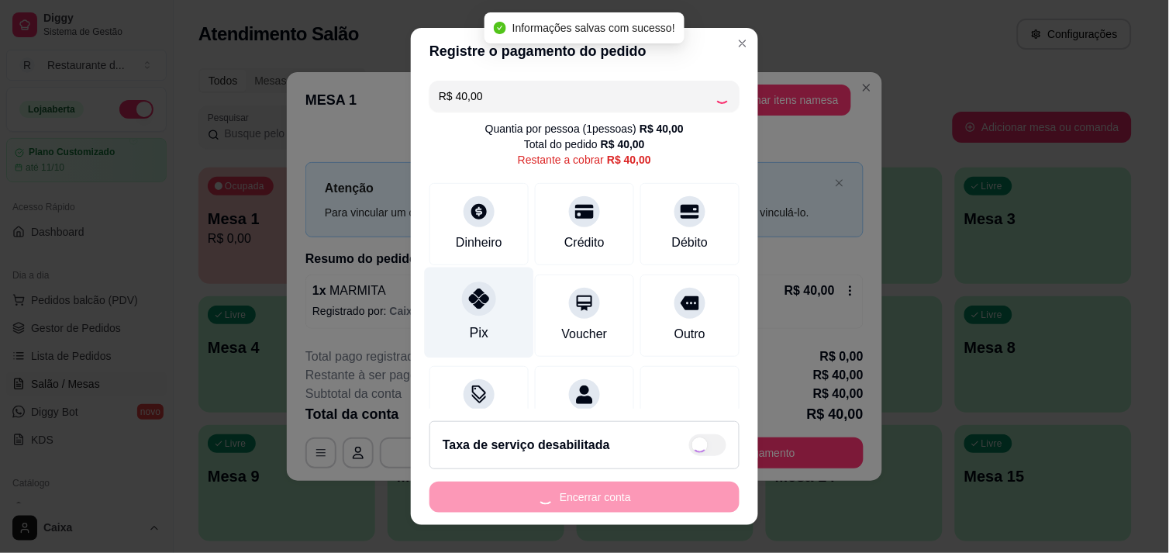
type input "R$ 0,00"
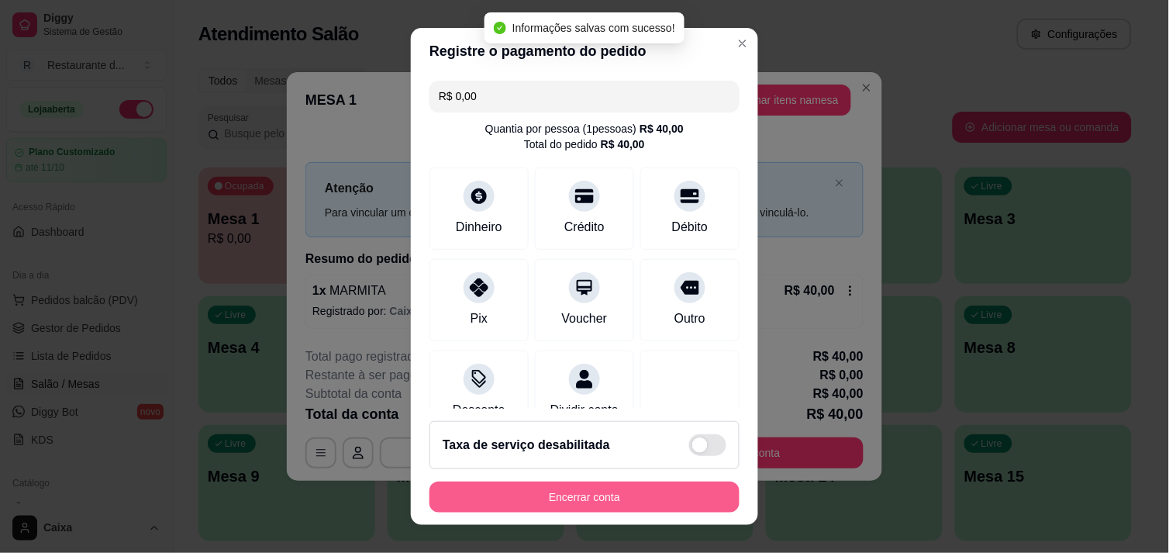
click at [553, 494] on button "Encerrar conta" at bounding box center [584, 496] width 310 height 31
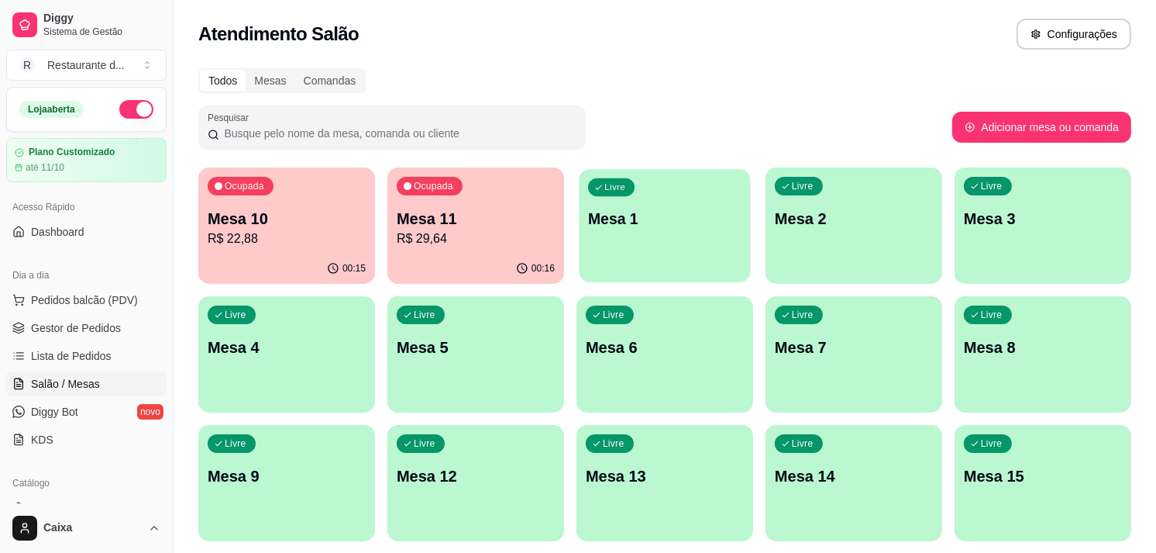
click at [666, 250] on div "Livre Mesa 1" at bounding box center [664, 216] width 171 height 95
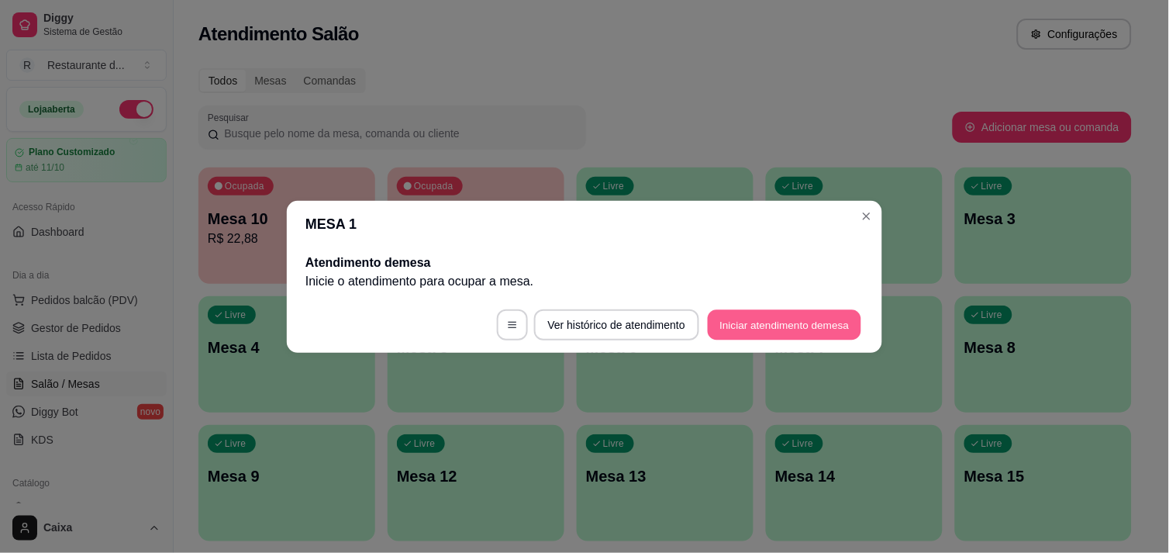
click at [800, 329] on button "Iniciar atendimento de mesa" at bounding box center [784, 324] width 153 height 30
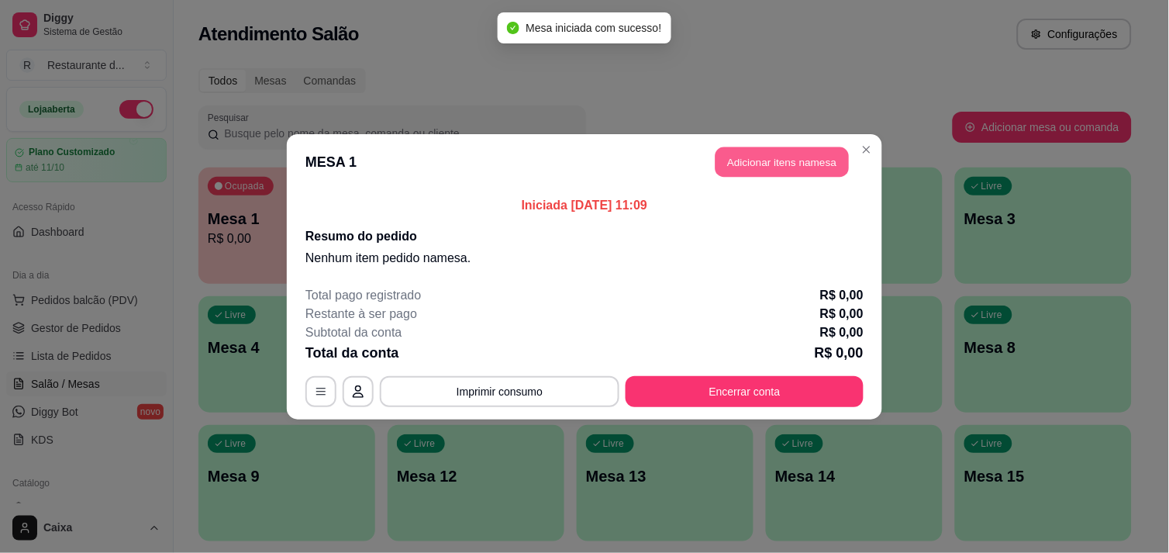
click at [790, 160] on button "Adicionar itens na mesa" at bounding box center [781, 161] width 133 height 30
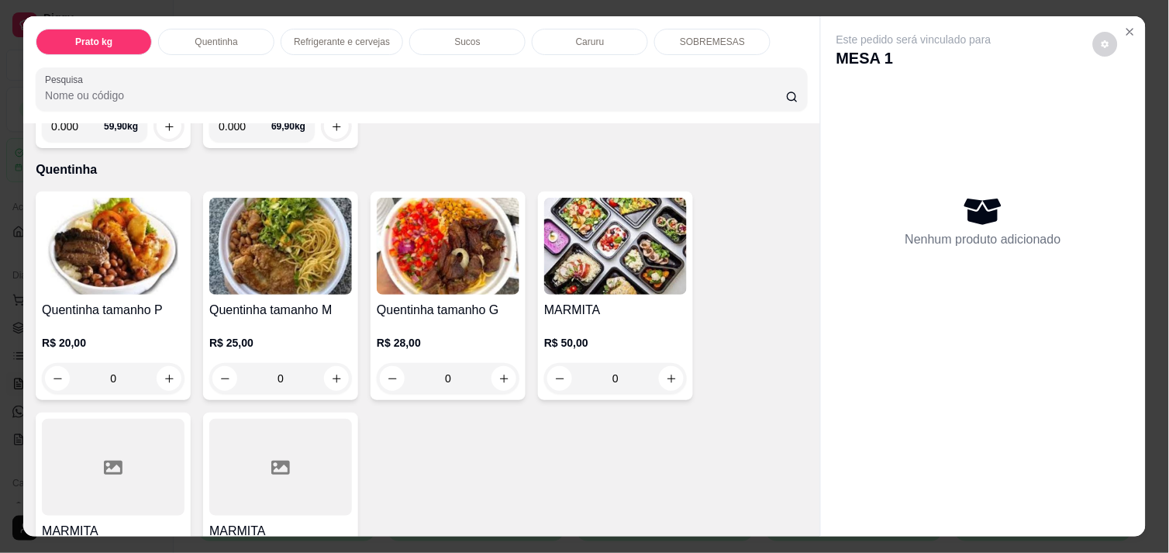
scroll to position [275, 0]
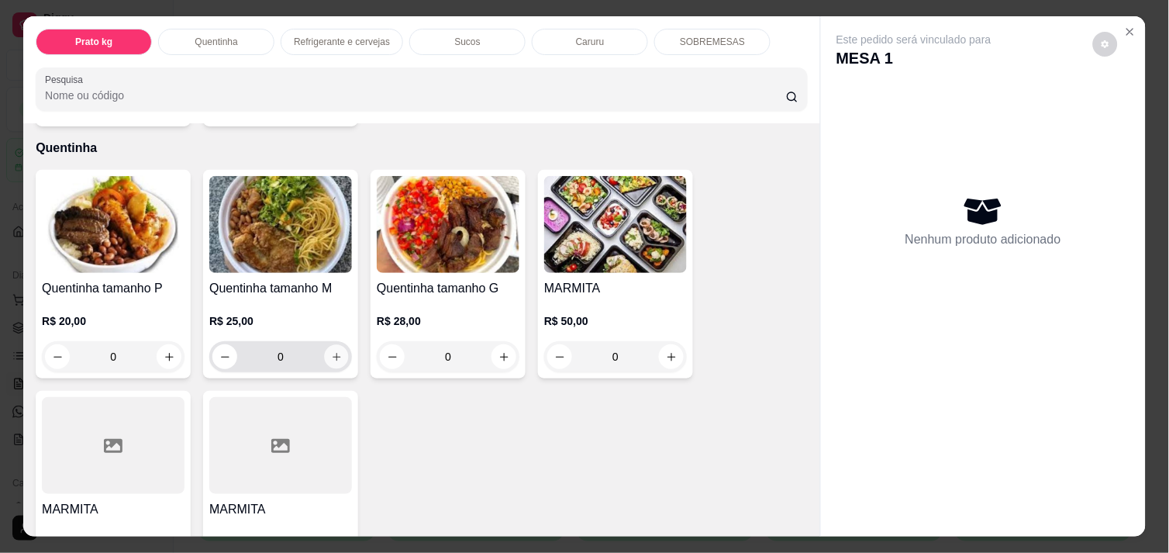
click at [331, 351] on icon "increase-product-quantity" at bounding box center [337, 357] width 12 height 12
type input "1"
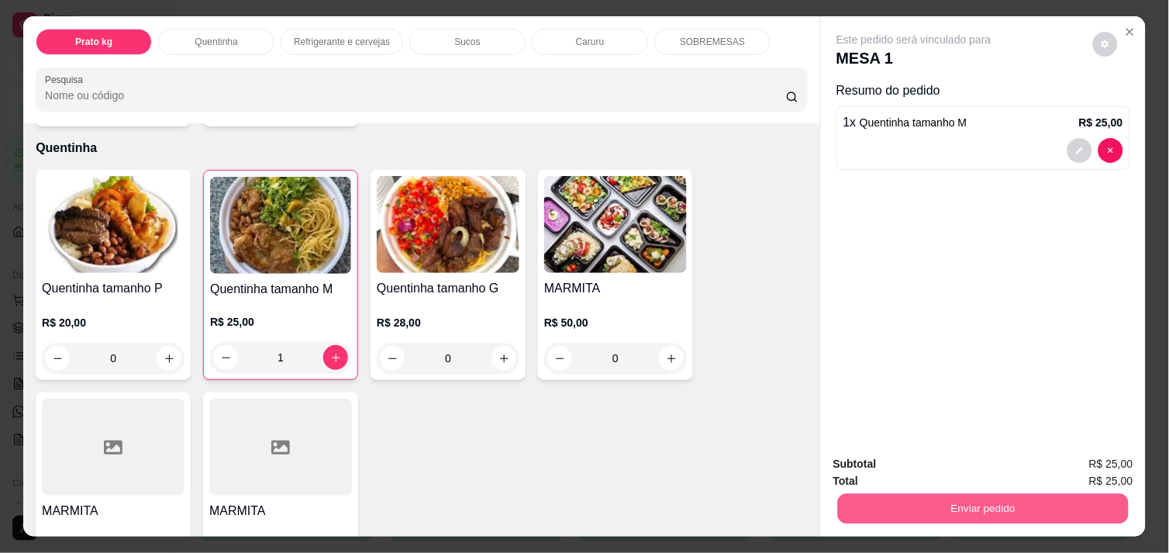
click at [942, 493] on button "Enviar pedido" at bounding box center [983, 508] width 291 height 30
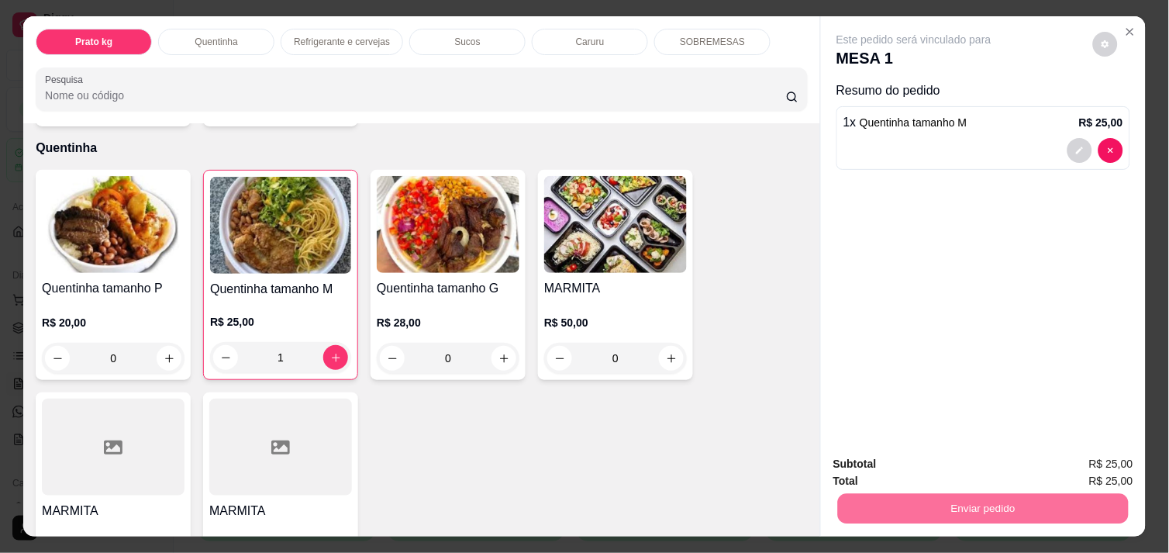
click at [932, 466] on button "Não registrar e enviar pedido" at bounding box center [931, 463] width 157 height 29
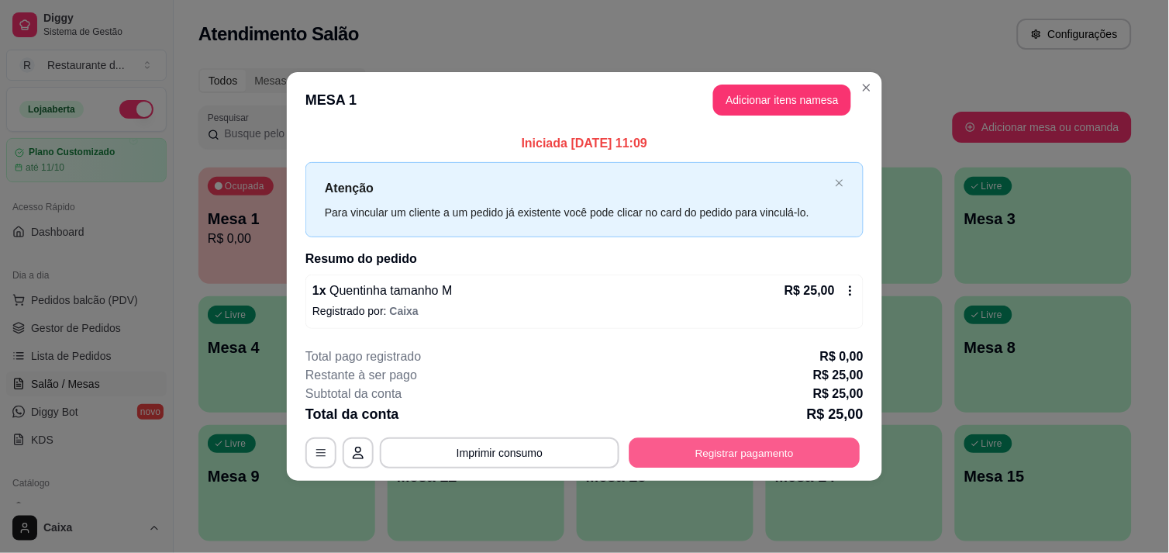
click at [736, 451] on button "Registrar pagamento" at bounding box center [744, 453] width 231 height 30
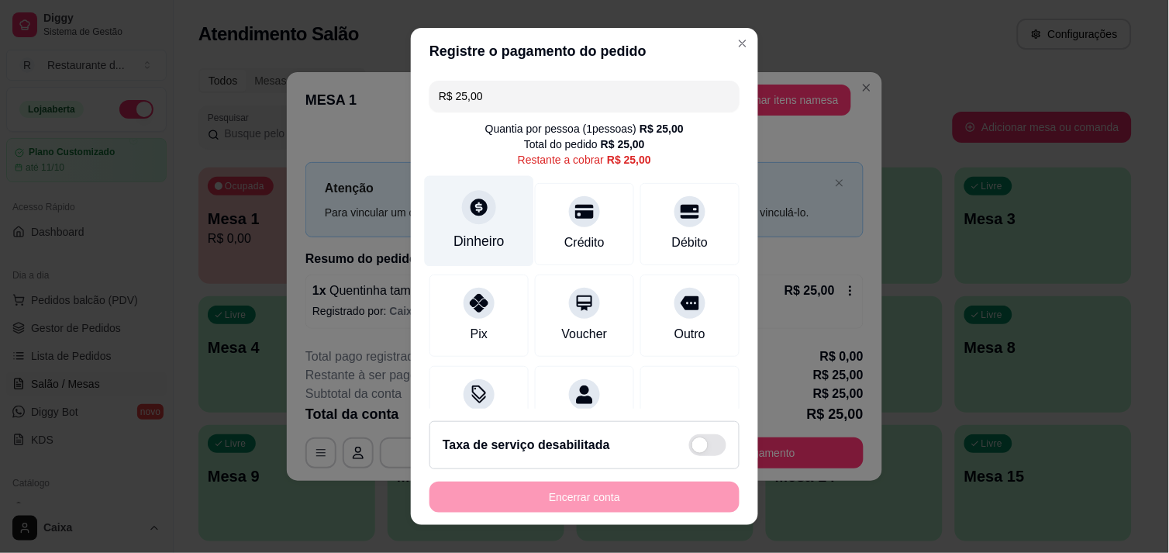
click at [476, 233] on div "Dinheiro" at bounding box center [478, 241] width 51 height 20
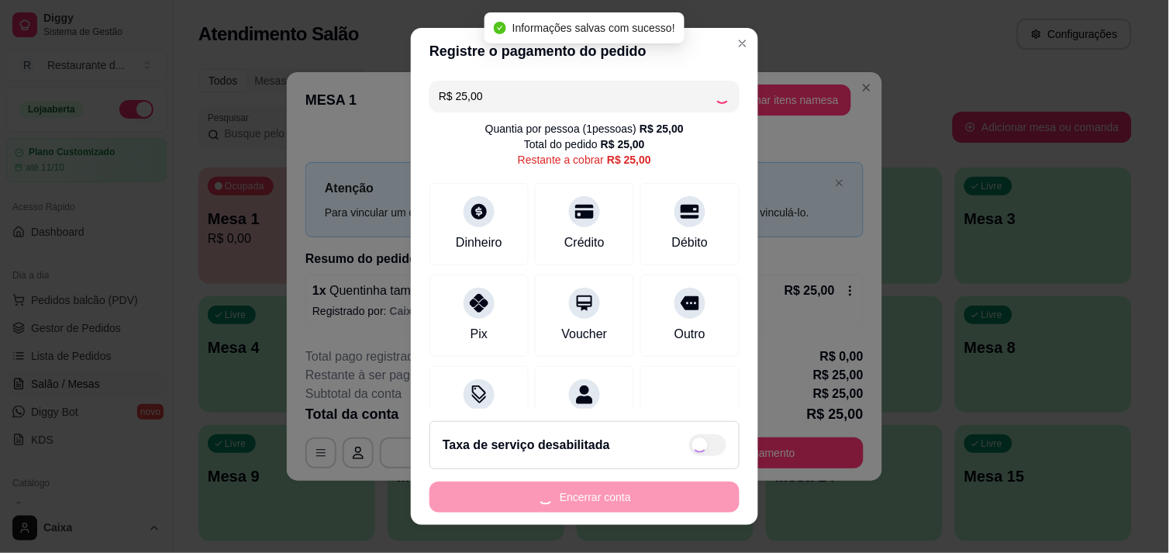
type input "R$ 0,00"
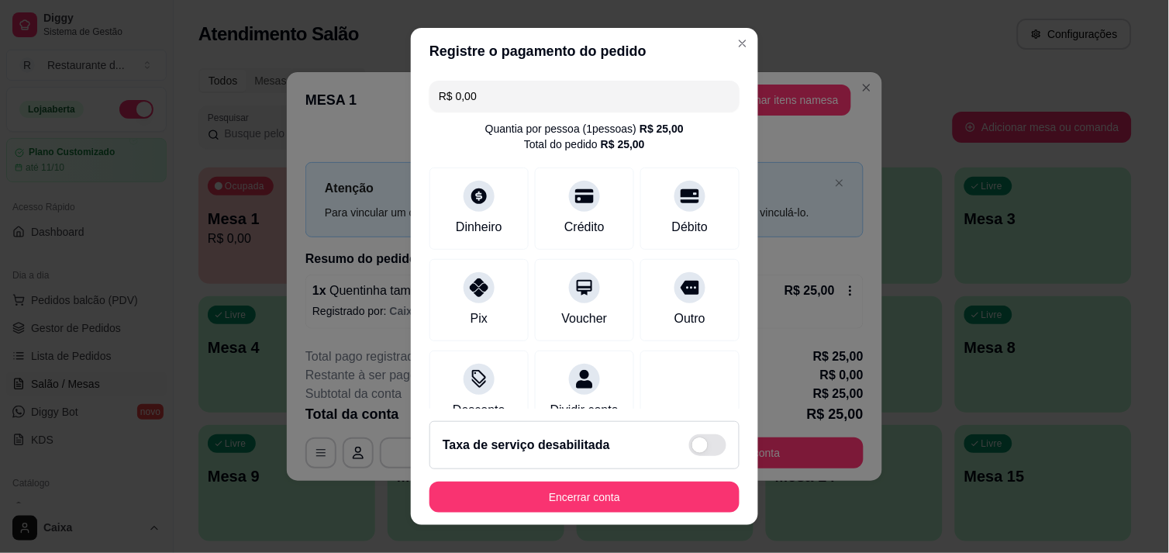
click at [609, 480] on footer "Taxa de serviço desabilitada Encerrar conta" at bounding box center [584, 466] width 347 height 116
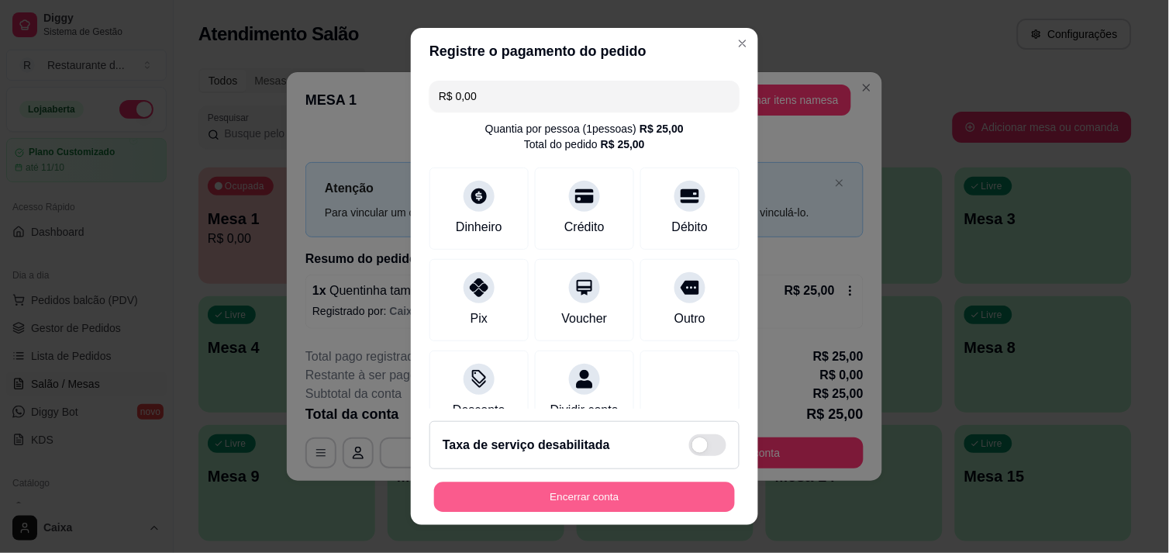
click at [601, 499] on button "Encerrar conta" at bounding box center [584, 497] width 301 height 30
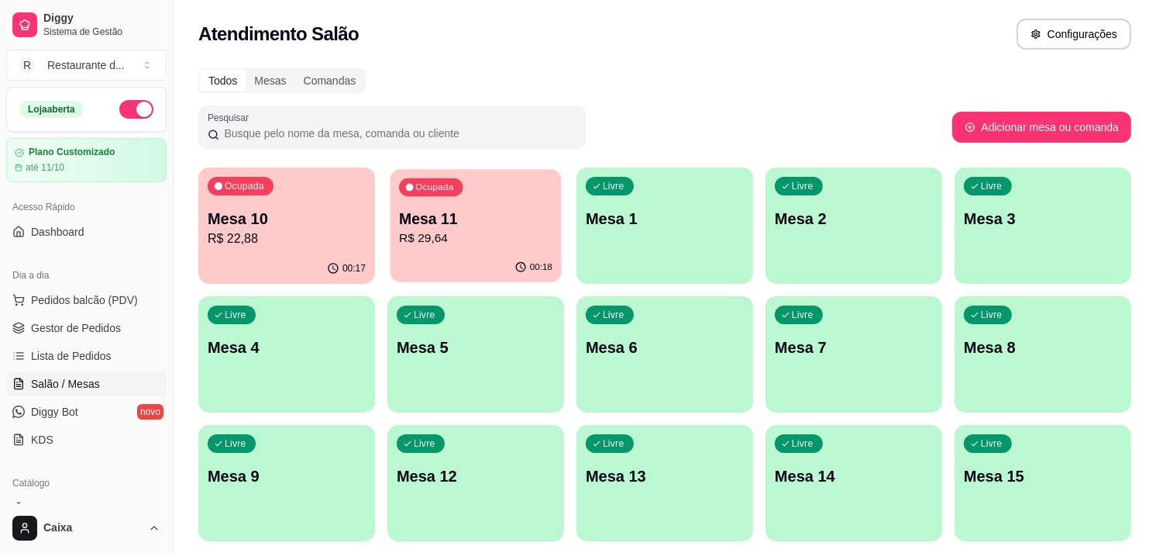
click at [505, 221] on p "Mesa 11" at bounding box center [475, 218] width 153 height 21
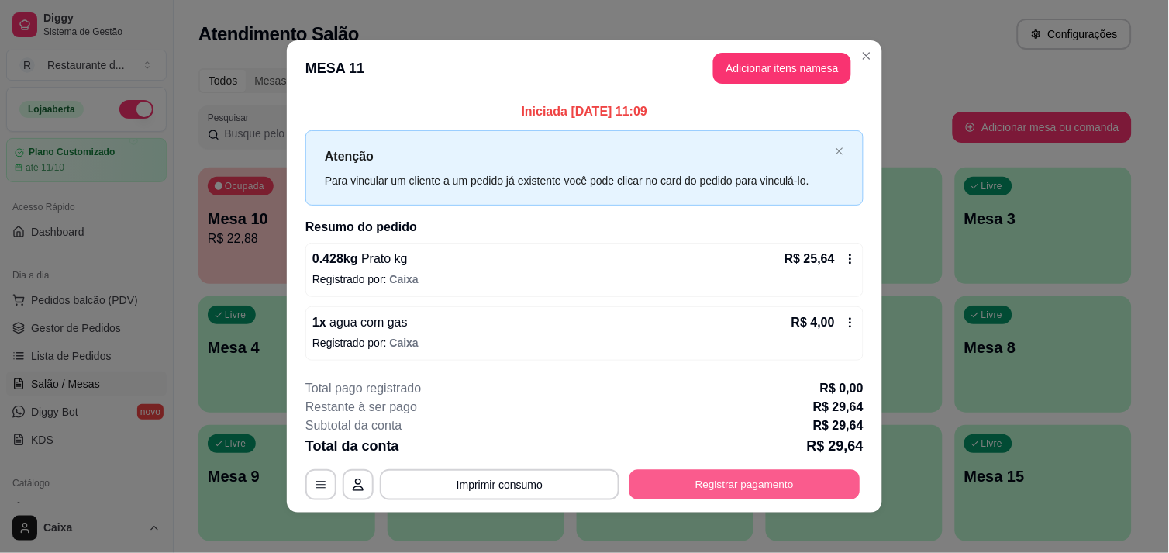
click at [713, 484] on button "Registrar pagamento" at bounding box center [744, 485] width 231 height 30
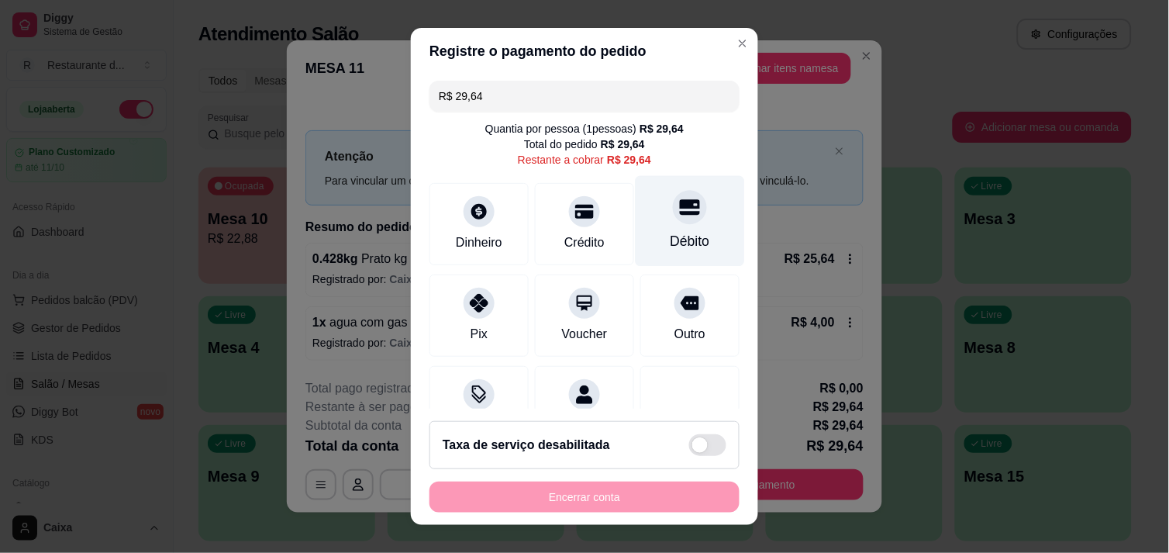
click at [679, 223] on div "Débito" at bounding box center [689, 220] width 109 height 91
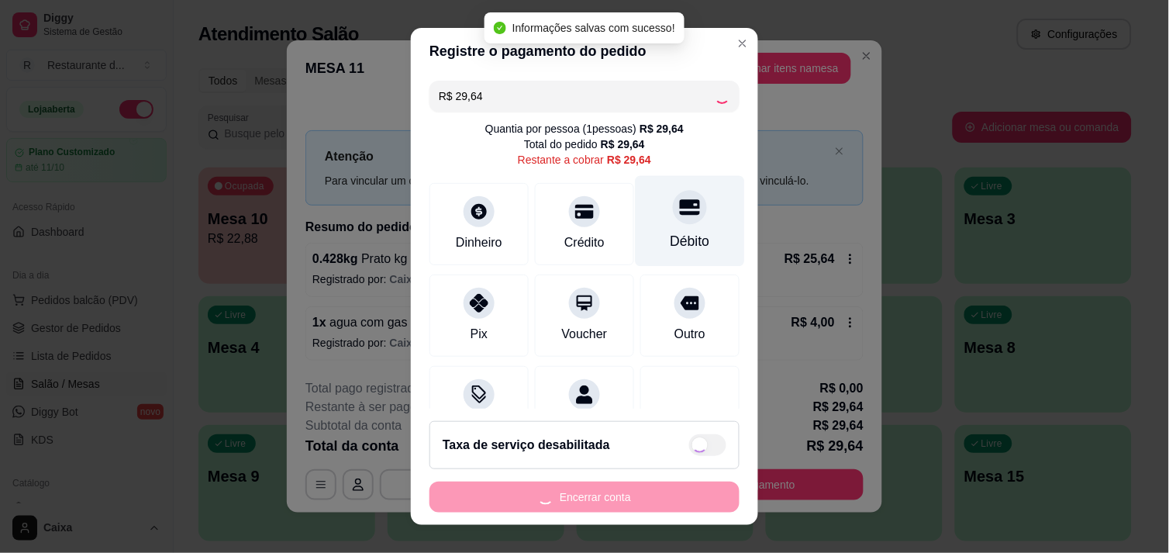
type input "R$ 0,00"
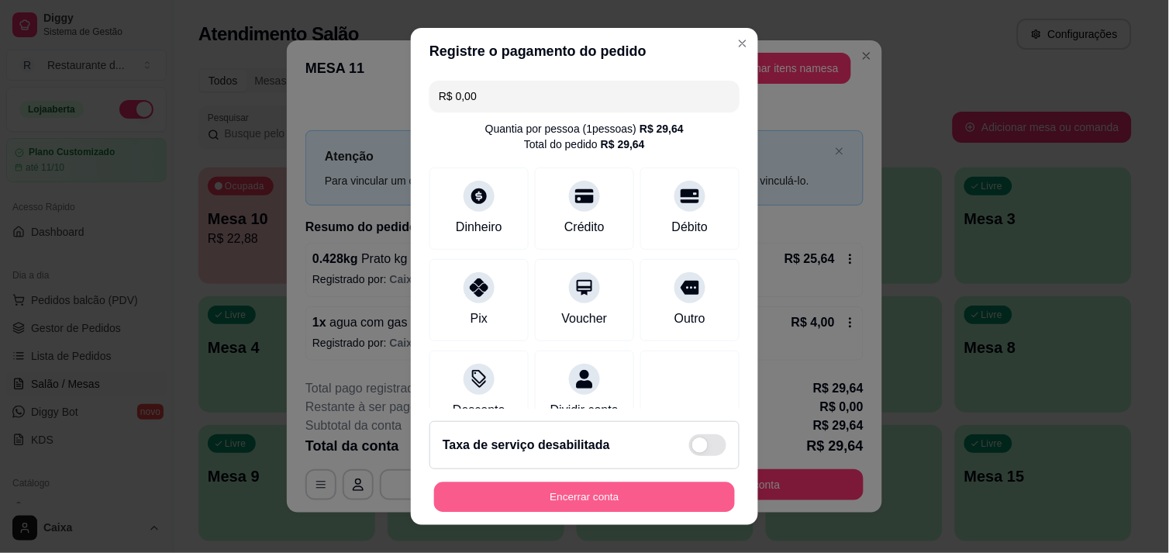
click at [585, 501] on button "Encerrar conta" at bounding box center [584, 497] width 301 height 30
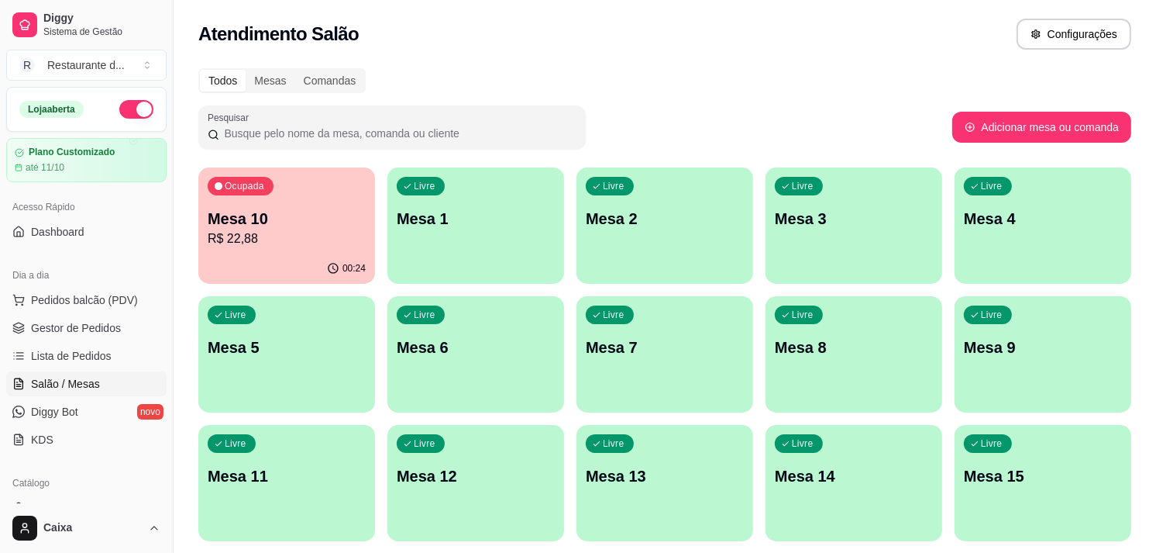
click at [263, 198] on div "Ocupada Mesa 10 R$ 22,88" at bounding box center [286, 210] width 177 height 86
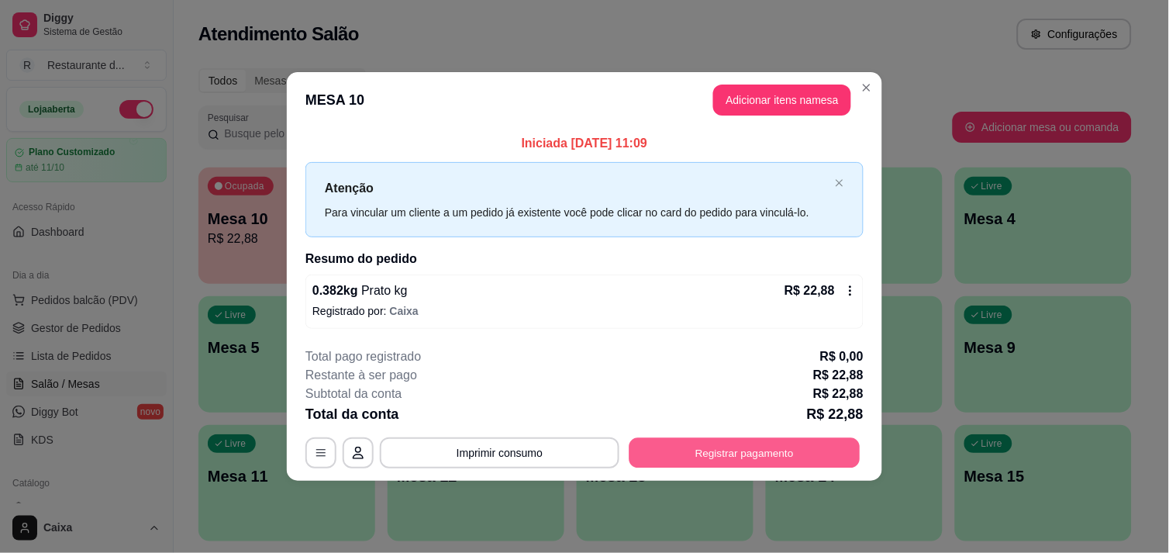
click at [729, 438] on button "Registrar pagamento" at bounding box center [744, 453] width 231 height 30
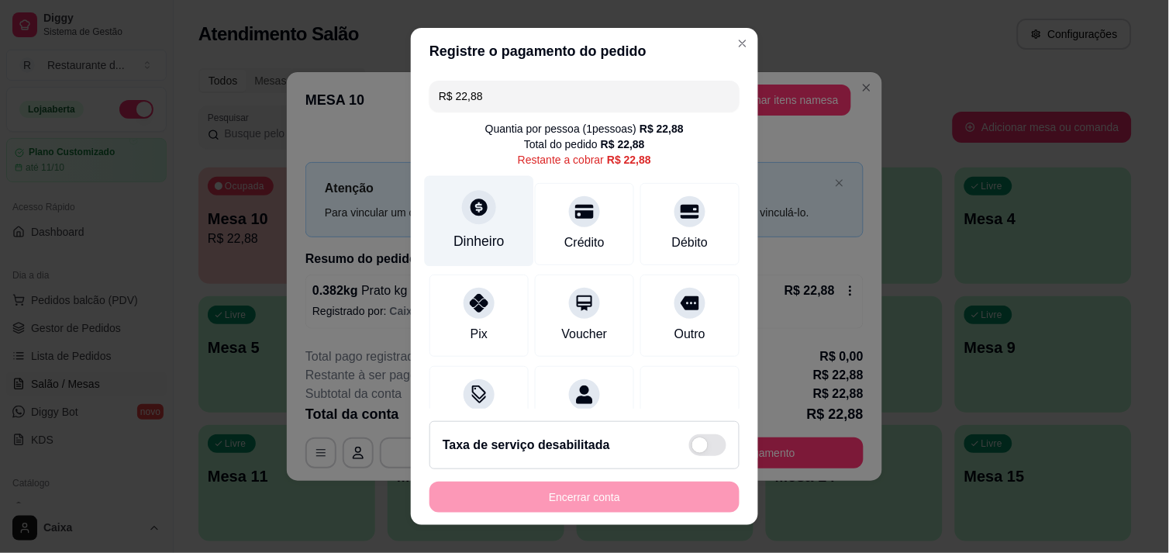
click at [473, 201] on icon at bounding box center [478, 206] width 17 height 17
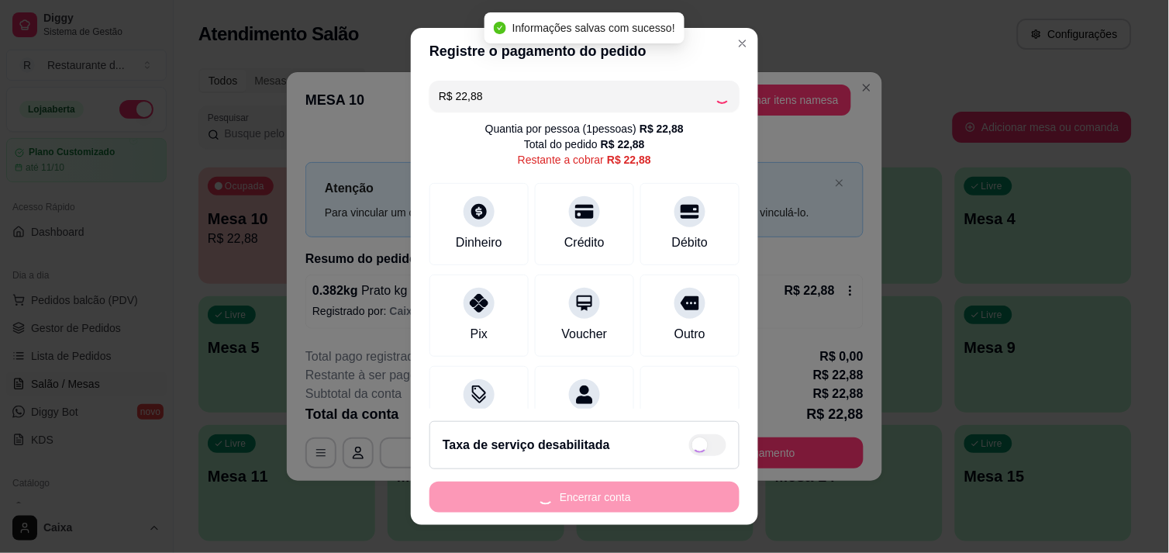
type input "R$ 0,00"
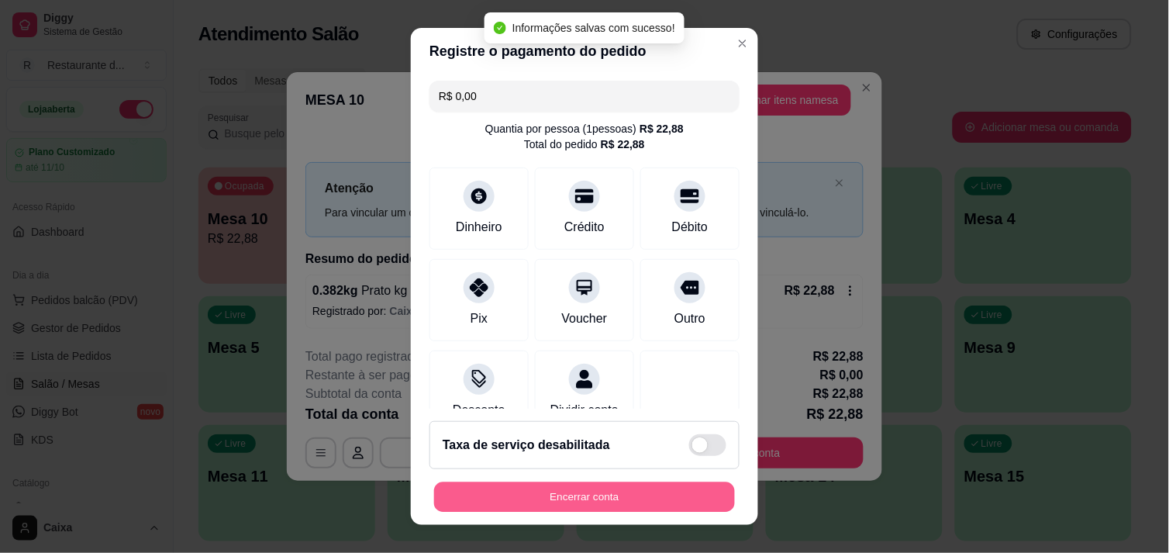
click at [646, 491] on button "Encerrar conta" at bounding box center [584, 497] width 301 height 30
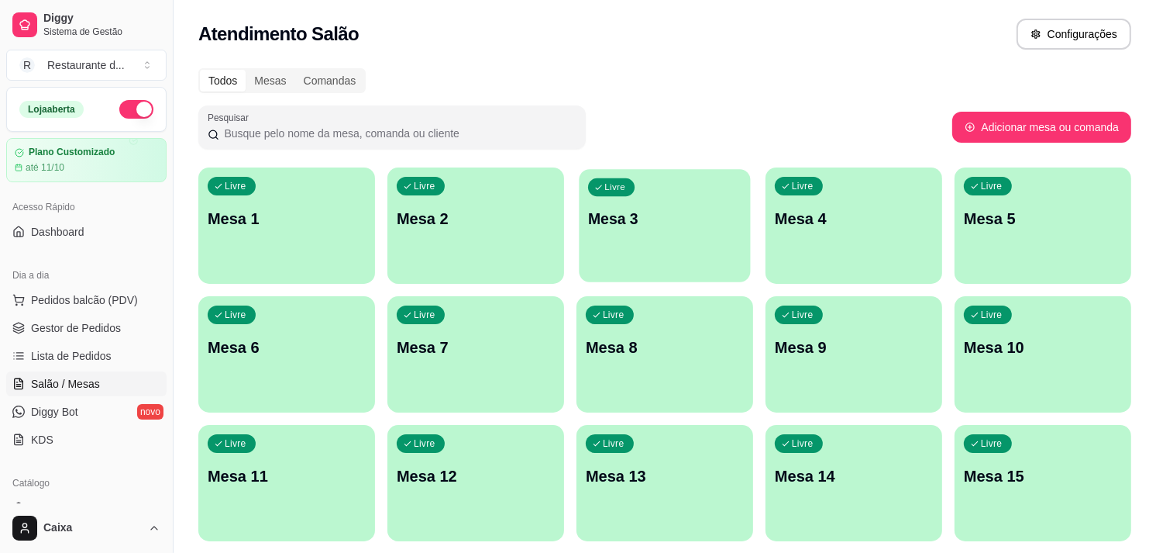
click at [664, 191] on div "Livre Mesa 3" at bounding box center [664, 216] width 171 height 95
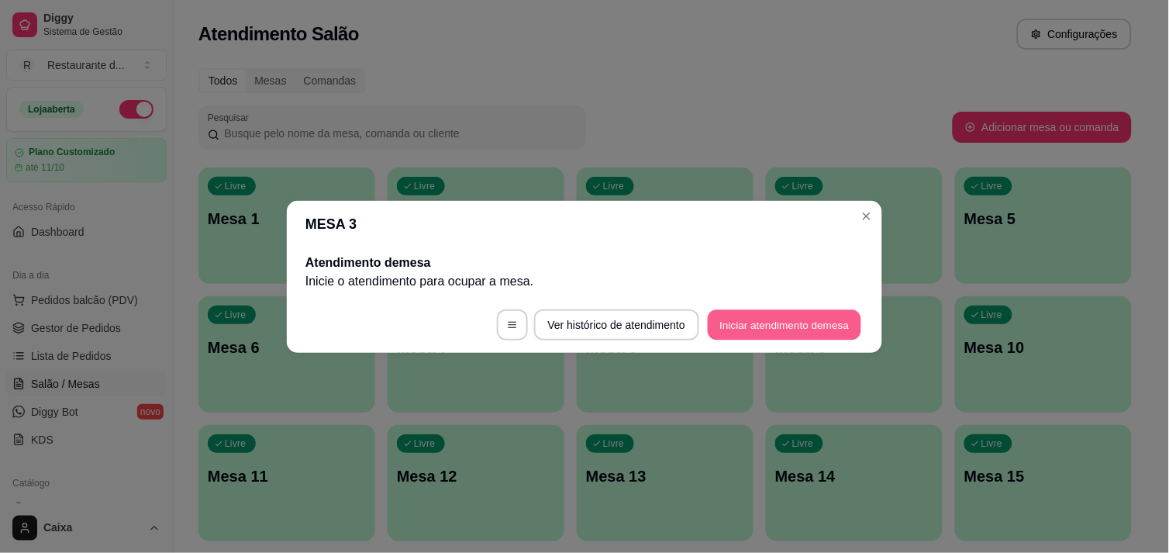
click at [763, 320] on button "Iniciar atendimento de mesa" at bounding box center [784, 324] width 153 height 30
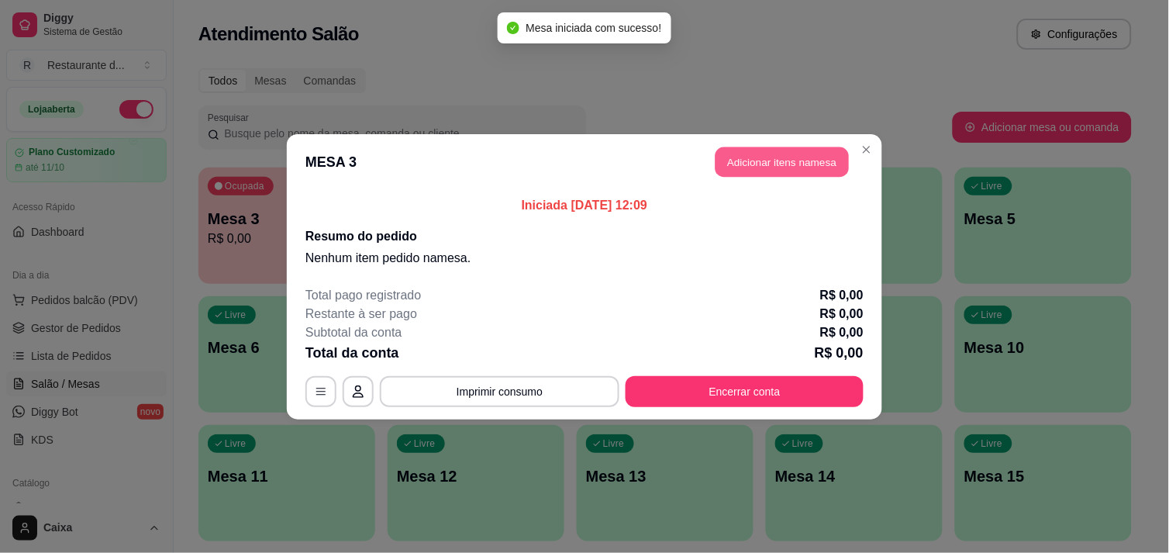
click at [779, 157] on button "Adicionar itens na mesa" at bounding box center [781, 161] width 133 height 30
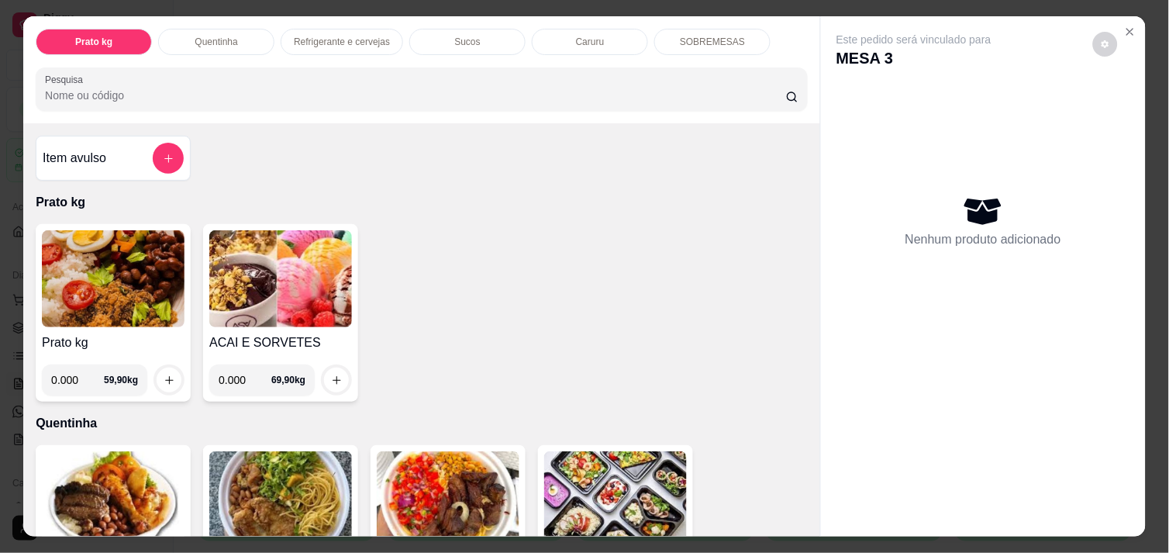
click at [74, 372] on input "0.000" at bounding box center [77, 379] width 53 height 31
type input "0.632"
click at [164, 374] on icon "increase-product-quantity" at bounding box center [170, 380] width 12 height 12
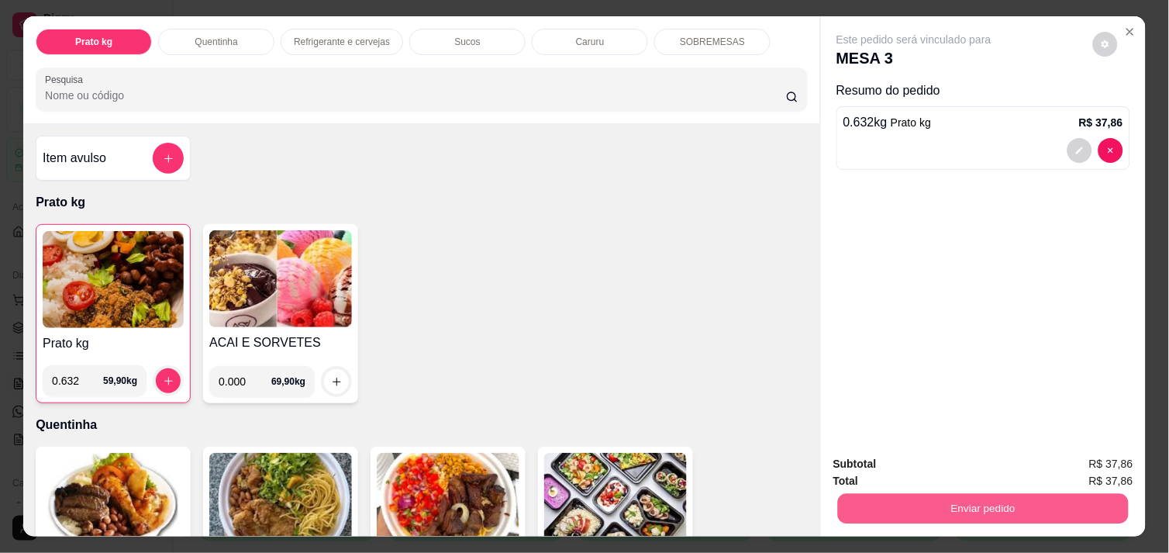
click at [944, 505] on button "Enviar pedido" at bounding box center [983, 508] width 291 height 30
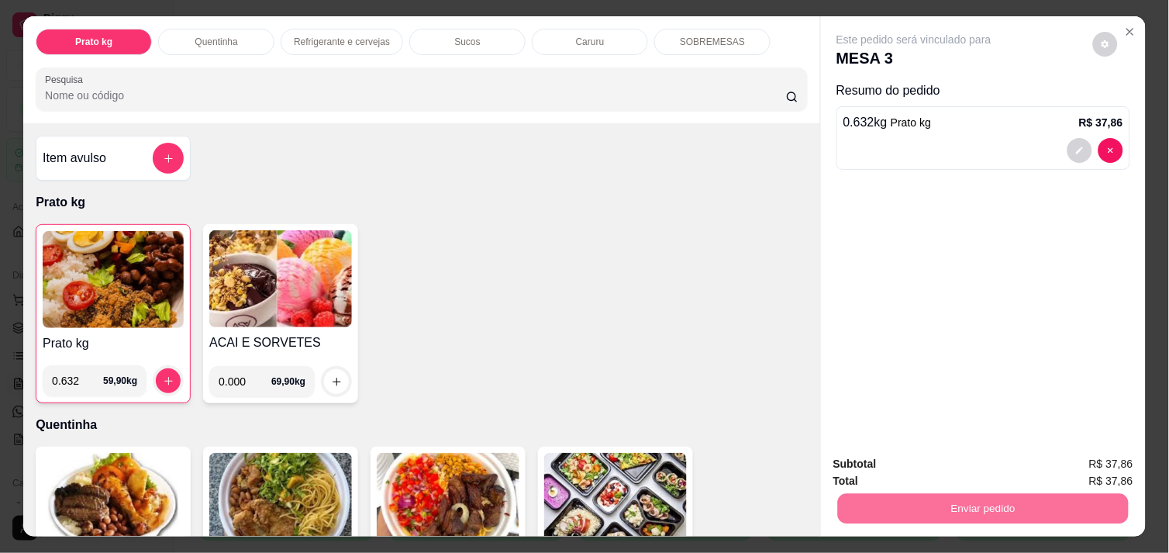
click at [903, 460] on button "Não registrar e enviar pedido" at bounding box center [931, 463] width 161 height 29
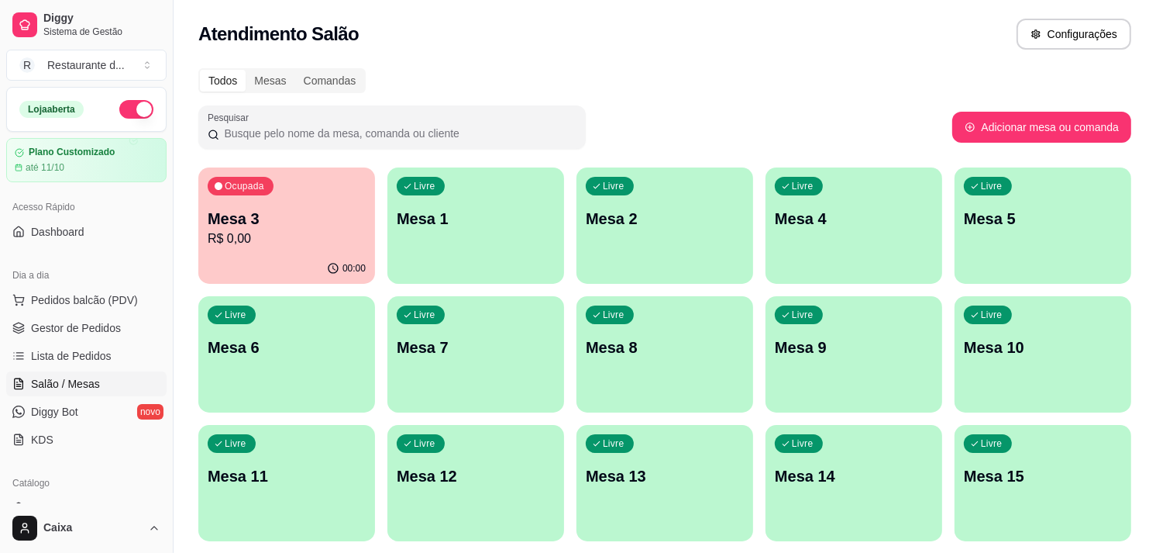
click at [970, 89] on div "Todos Mesas Comandas" at bounding box center [664, 80] width 933 height 25
click at [672, 233] on div "Livre Mesa 2" at bounding box center [664, 216] width 171 height 95
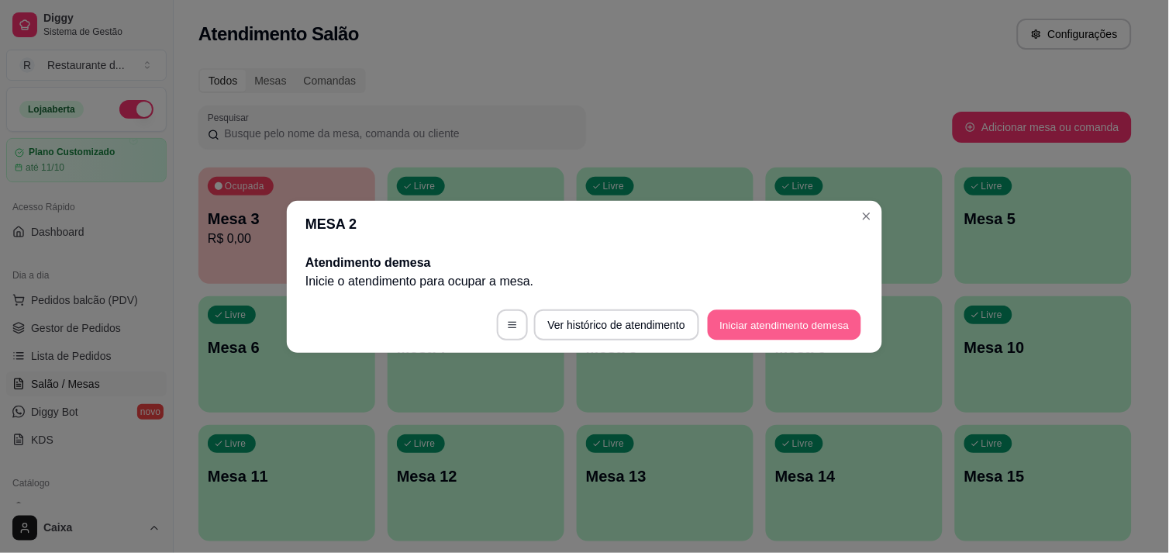
click at [717, 313] on button "Iniciar atendimento de mesa" at bounding box center [784, 324] width 153 height 30
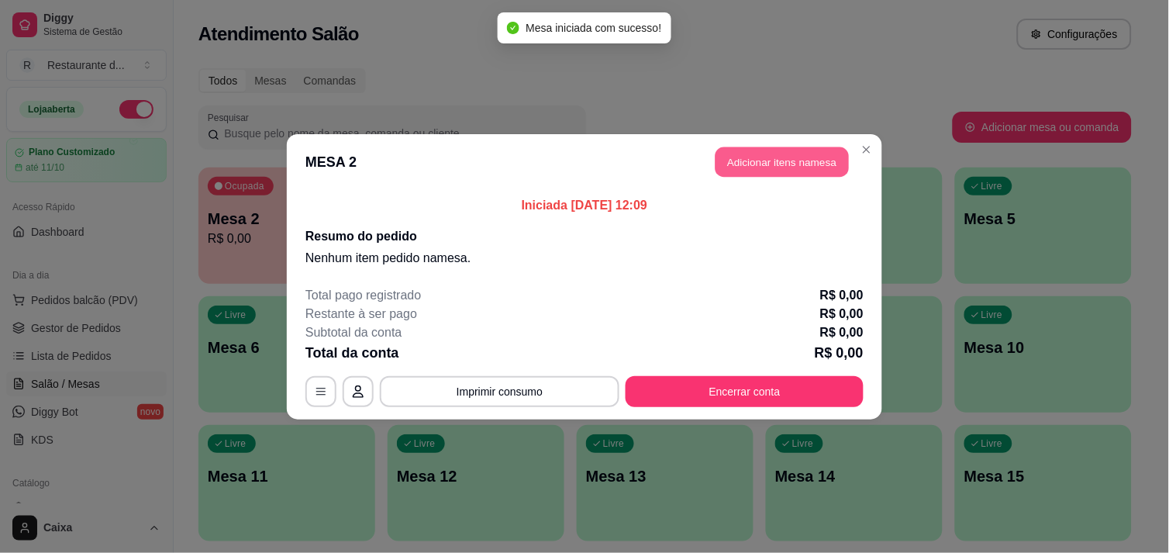
click at [773, 169] on button "Adicionar itens na mesa" at bounding box center [781, 161] width 133 height 30
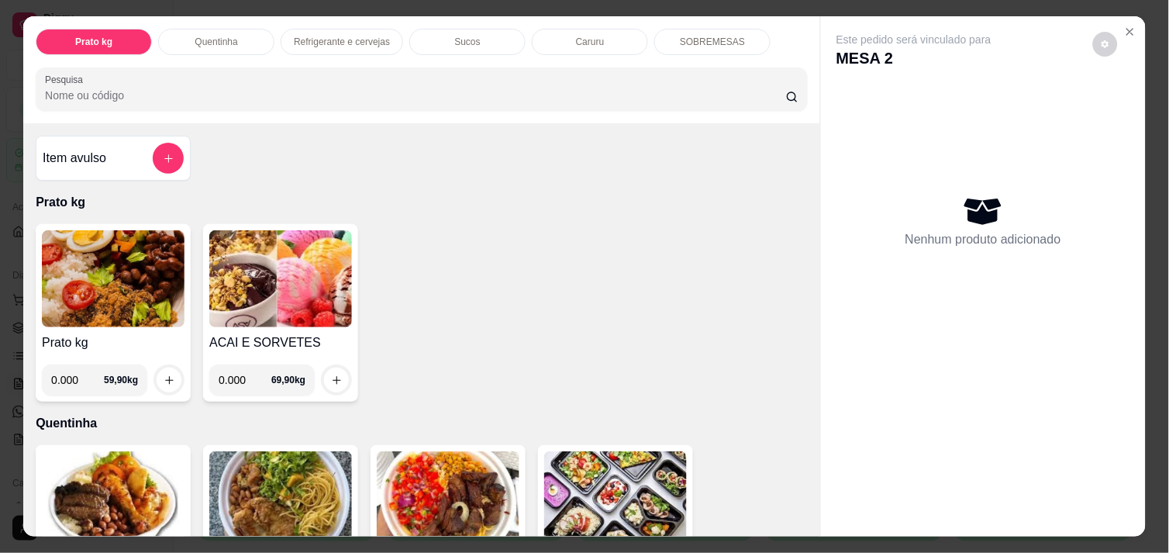
click at [81, 373] on input "0.000" at bounding box center [77, 379] width 53 height 31
type input "0.580"
click at [164, 374] on icon "increase-product-quantity" at bounding box center [170, 380] width 12 height 12
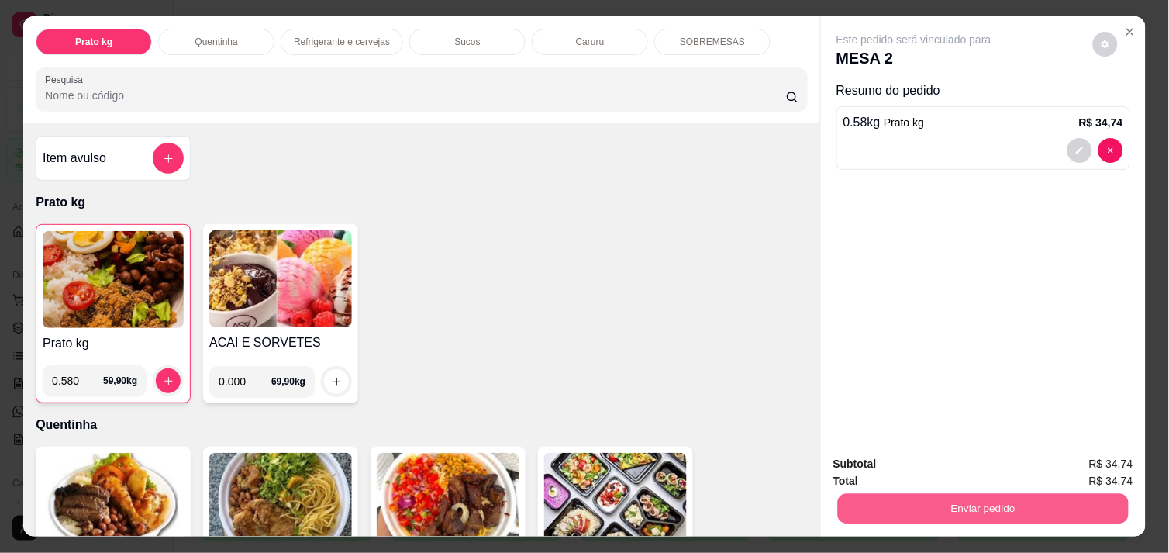
click at [1013, 501] on button "Enviar pedido" at bounding box center [983, 508] width 291 height 30
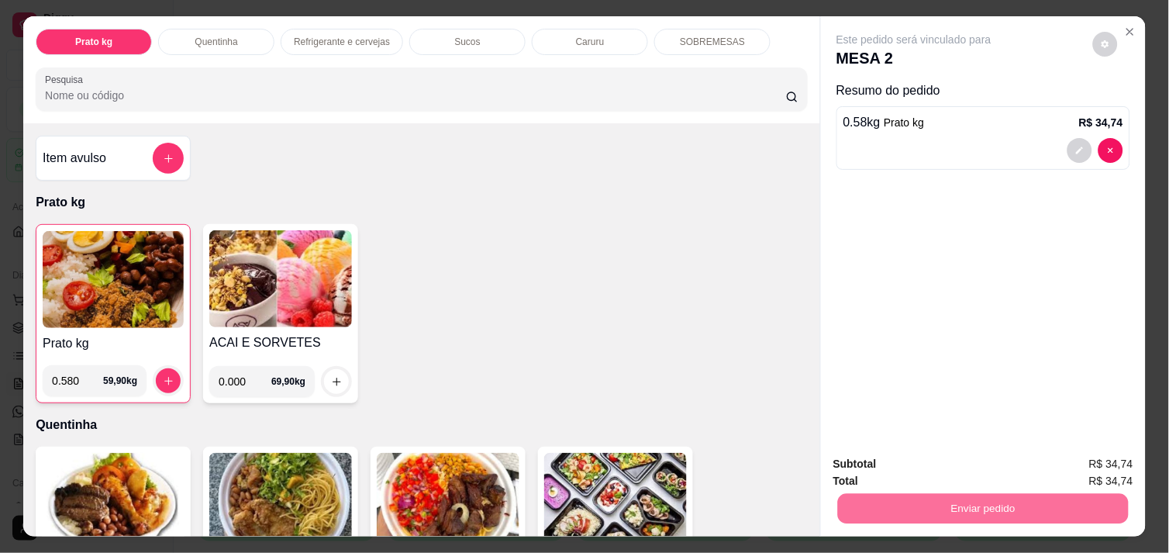
click at [964, 463] on button "Não registrar e enviar pedido" at bounding box center [931, 463] width 157 height 29
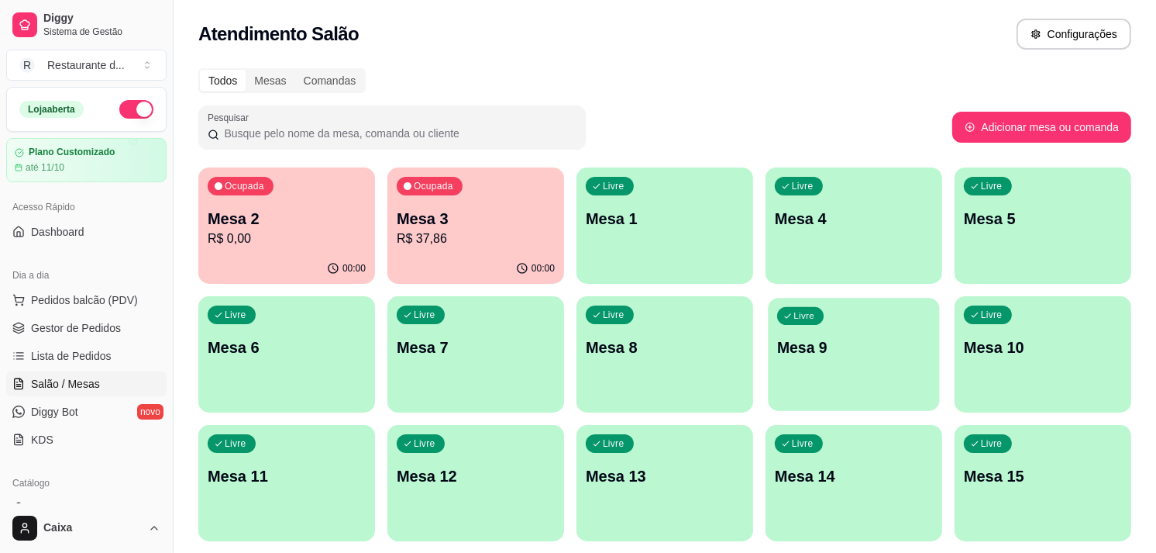
click at [902, 310] on div "Livre Mesa 9" at bounding box center [853, 345] width 171 height 95
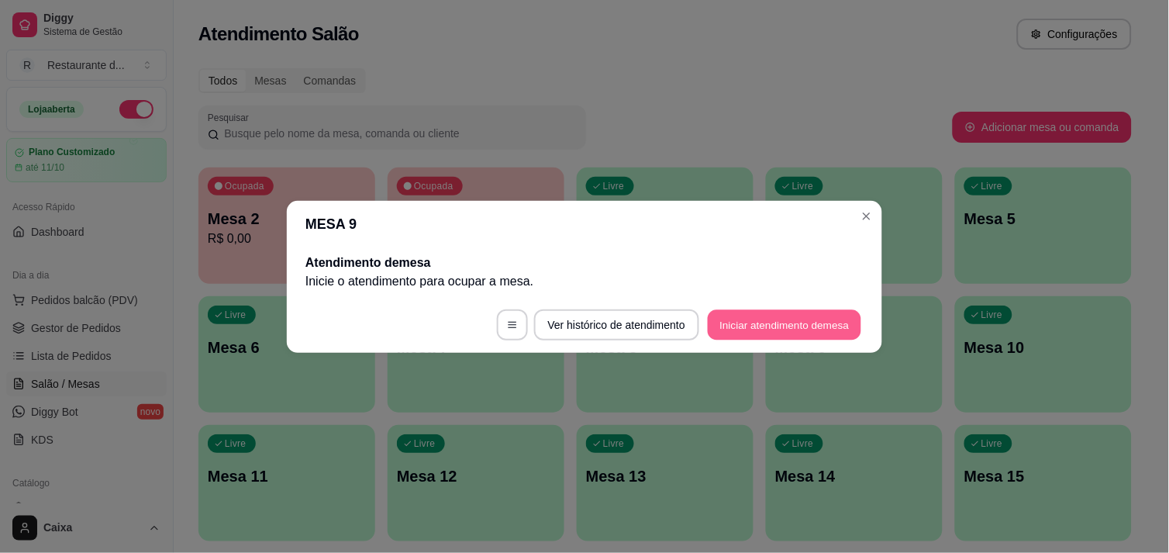
click at [764, 336] on button "Iniciar atendimento de mesa" at bounding box center [784, 324] width 153 height 30
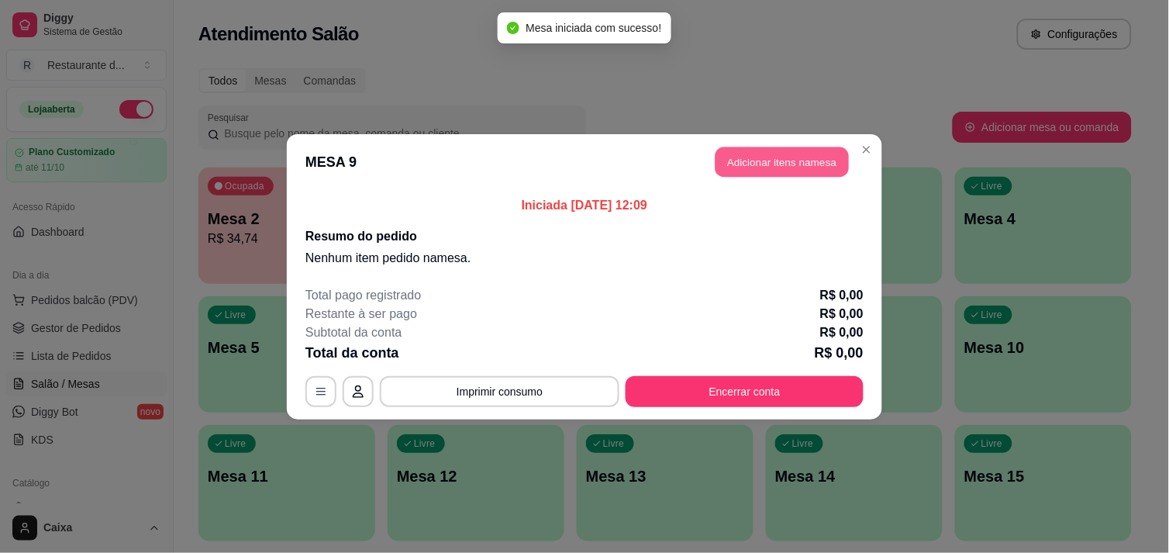
click at [785, 157] on button "Adicionar itens na mesa" at bounding box center [781, 161] width 133 height 30
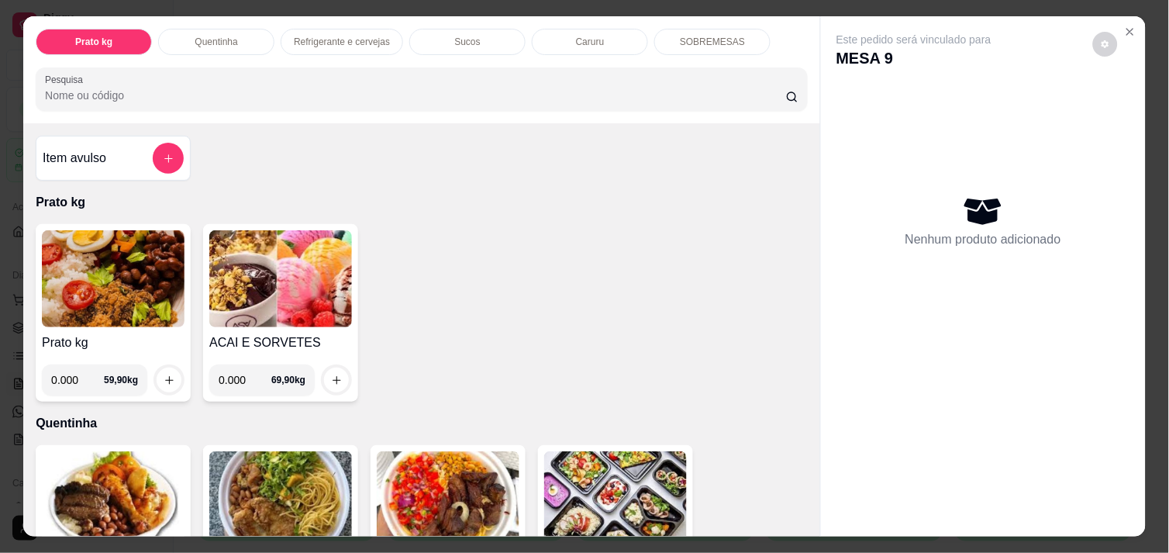
click at [80, 373] on input "0.000" at bounding box center [77, 379] width 53 height 31
type input "0.586"
click at [157, 370] on button "increase-product-quantity" at bounding box center [169, 380] width 24 height 24
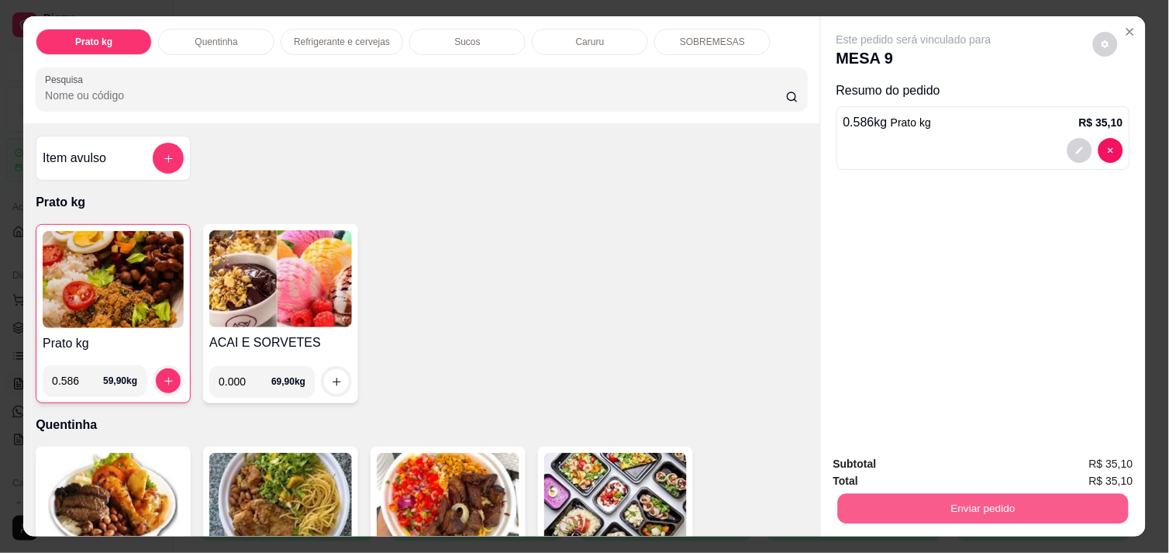
click at [973, 493] on button "Enviar pedido" at bounding box center [983, 508] width 291 height 30
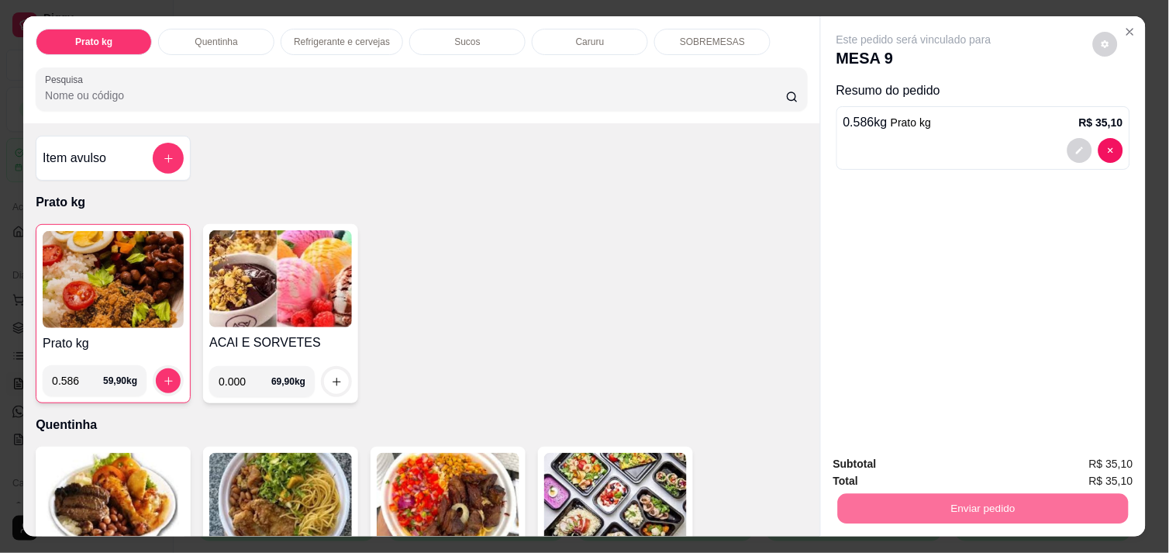
click at [927, 455] on button "Não registrar e enviar pedido" at bounding box center [931, 463] width 157 height 29
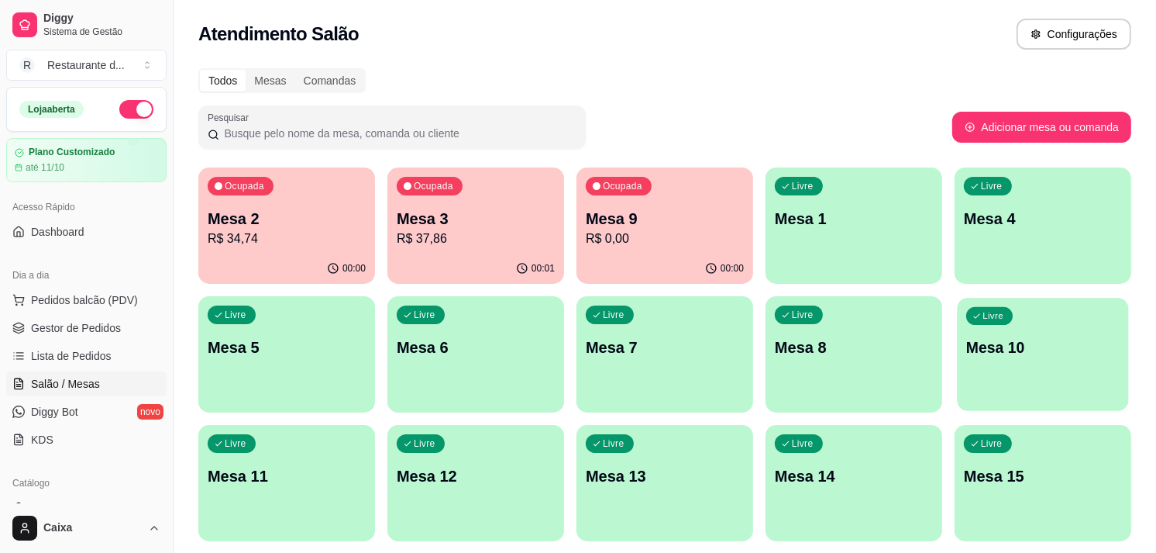
click at [990, 354] on p "Mesa 10" at bounding box center [1042, 347] width 153 height 21
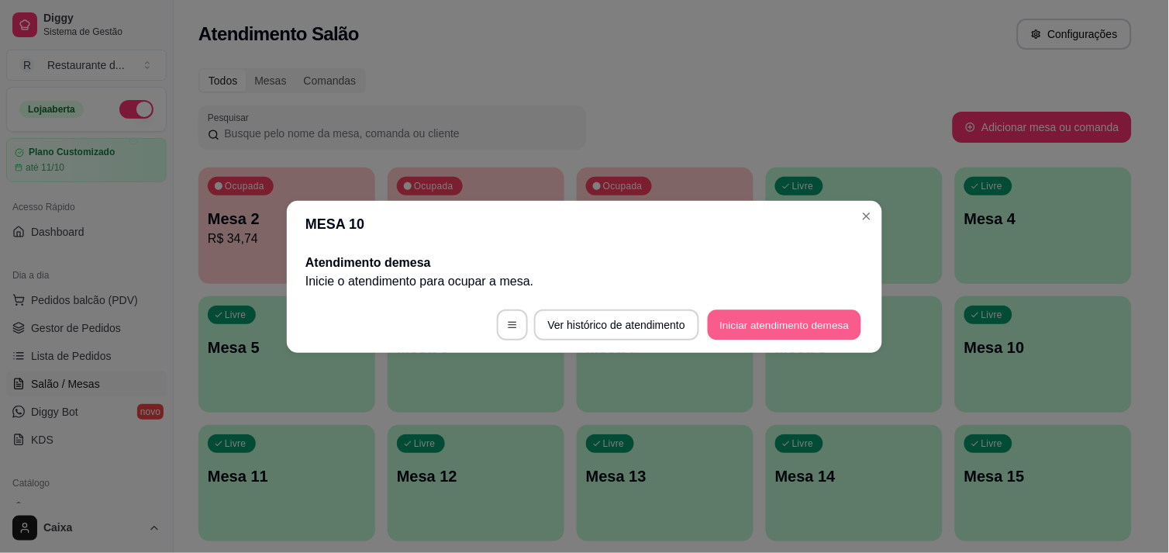
click at [786, 316] on button "Iniciar atendimento de mesa" at bounding box center [784, 324] width 153 height 30
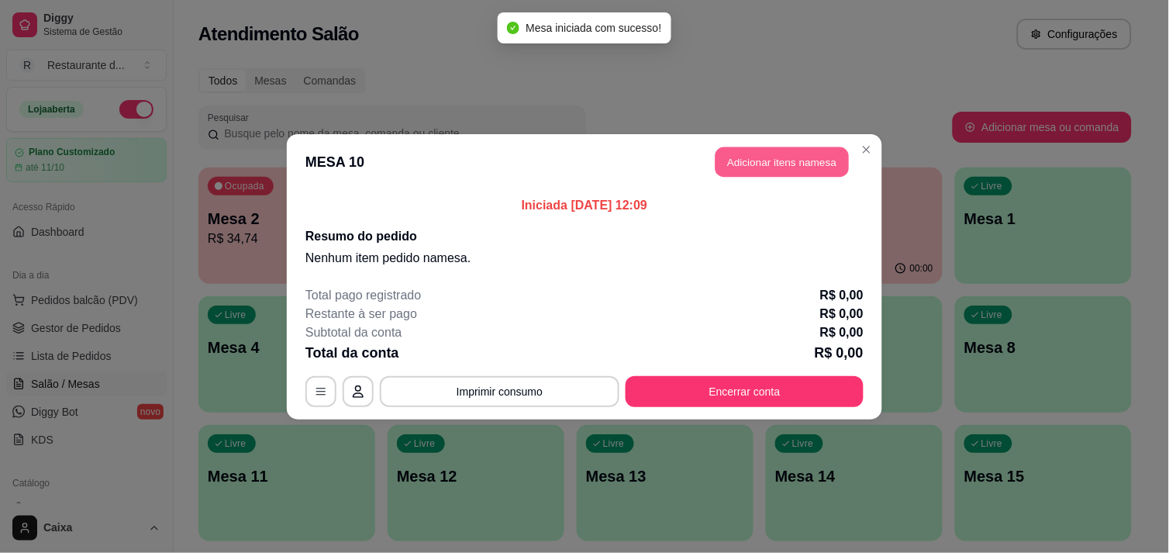
click at [773, 153] on button "Adicionar itens na mesa" at bounding box center [781, 161] width 133 height 30
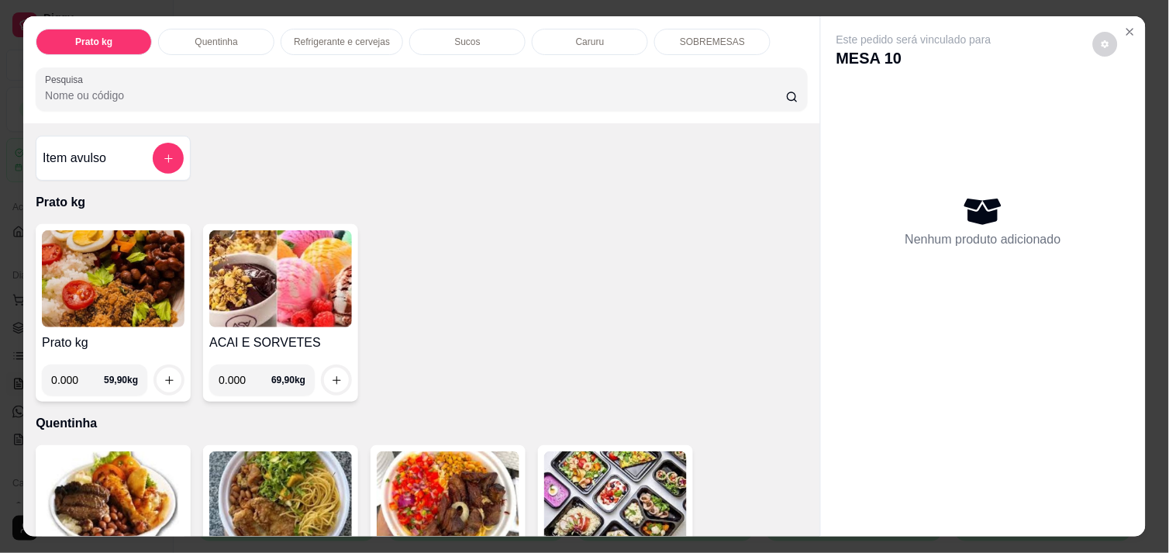
click at [74, 388] on input "0.000" at bounding box center [77, 379] width 53 height 31
type input "0.334"
click at [164, 374] on icon "increase-product-quantity" at bounding box center [170, 380] width 12 height 12
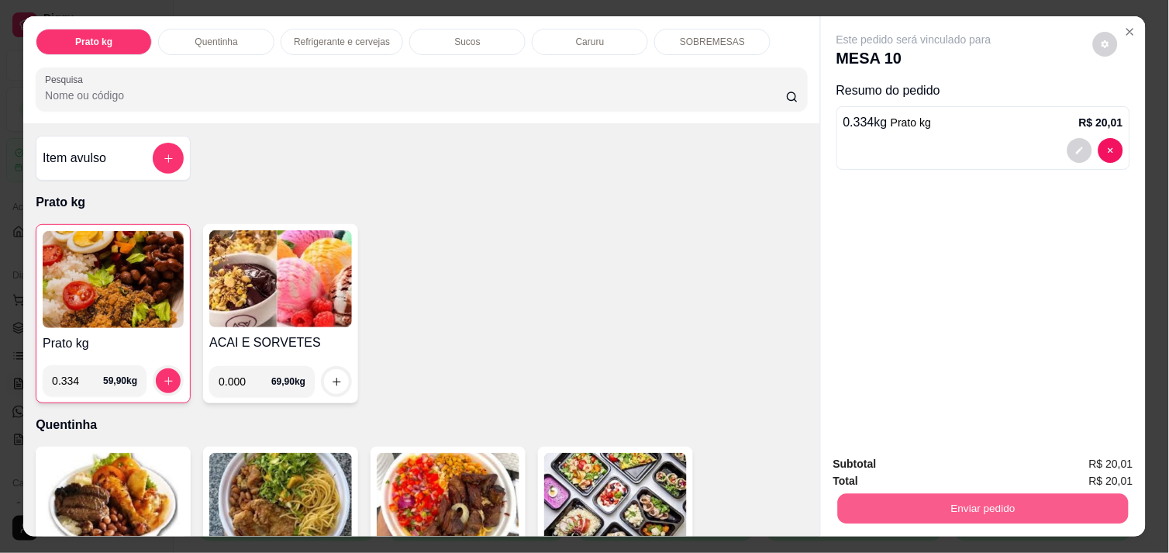
click at [907, 498] on button "Enviar pedido" at bounding box center [983, 508] width 291 height 30
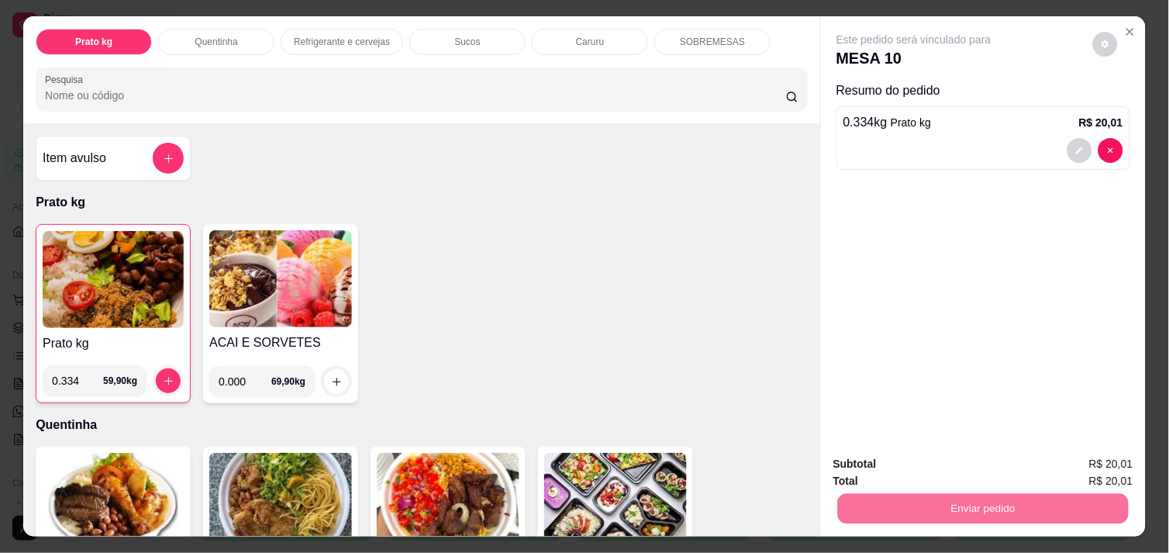
click at [896, 469] on button "Não registrar e enviar pedido" at bounding box center [931, 463] width 157 height 29
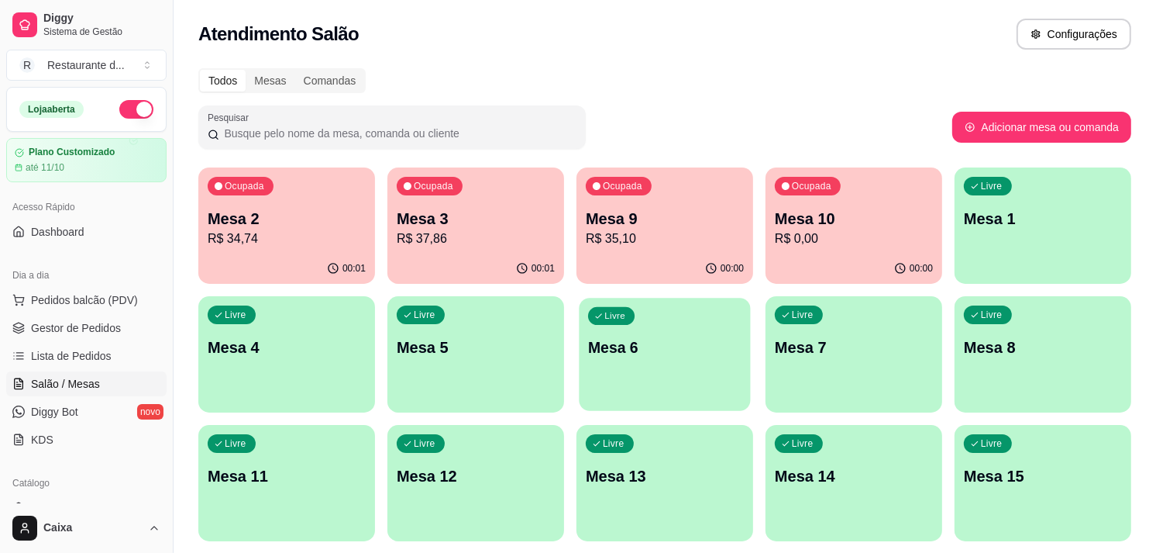
click at [645, 357] on p "Mesa 6" at bounding box center [664, 347] width 153 height 21
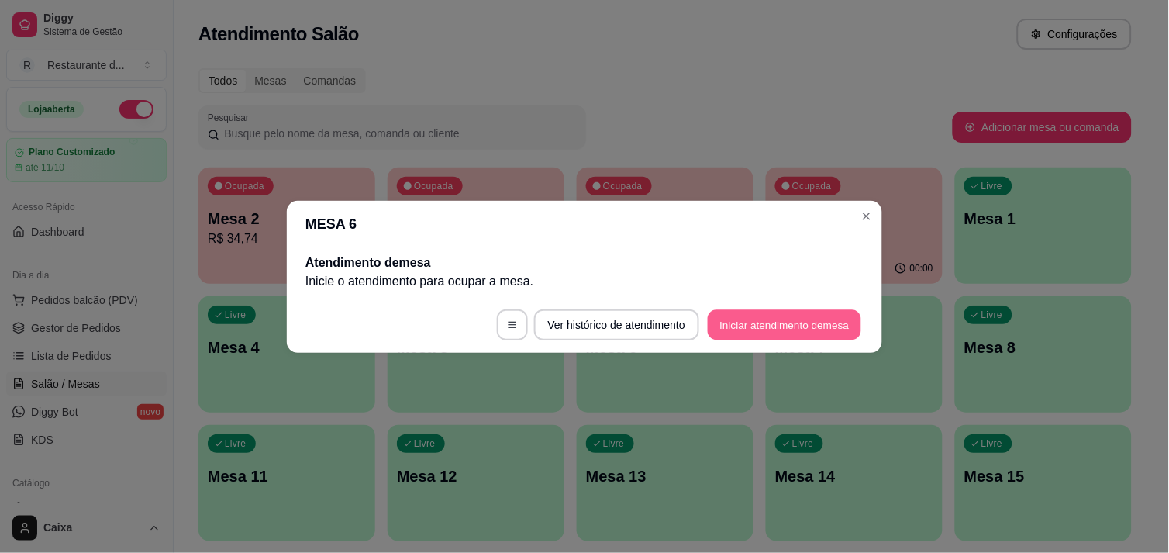
click at [776, 328] on button "Iniciar atendimento de mesa" at bounding box center [784, 324] width 153 height 30
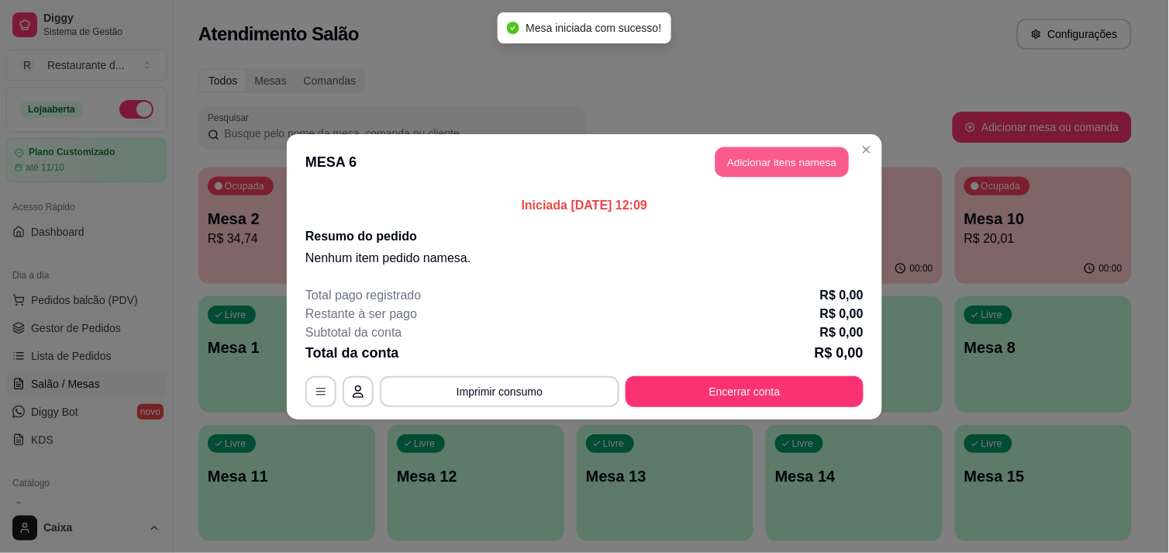
click at [772, 159] on button "Adicionar itens na mesa" at bounding box center [781, 161] width 133 height 30
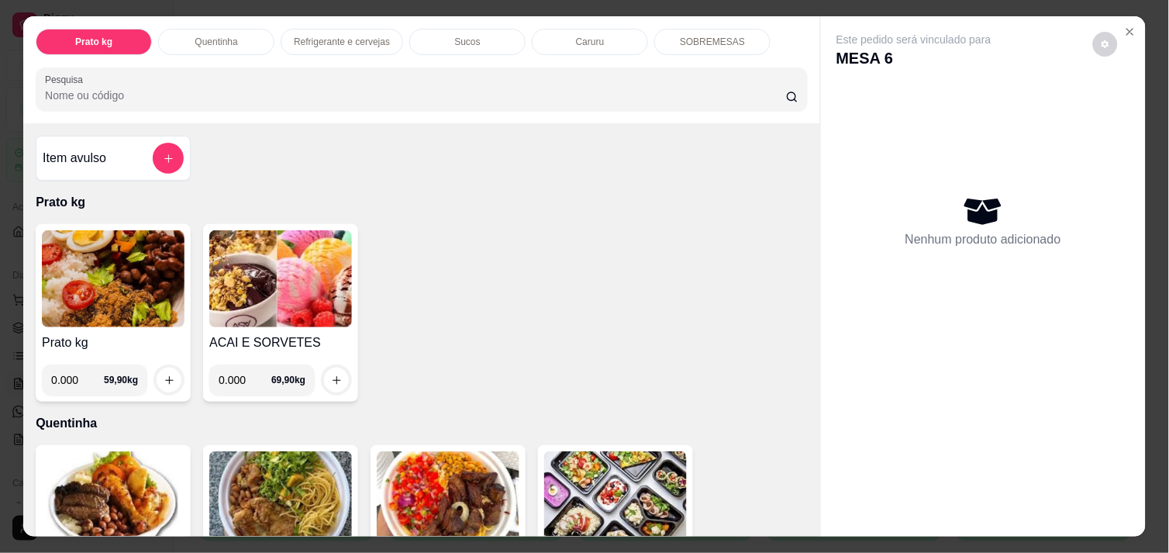
click at [73, 377] on input "0.000" at bounding box center [77, 379] width 53 height 31
type input "0.524"
click at [164, 375] on icon "increase-product-quantity" at bounding box center [170, 380] width 12 height 12
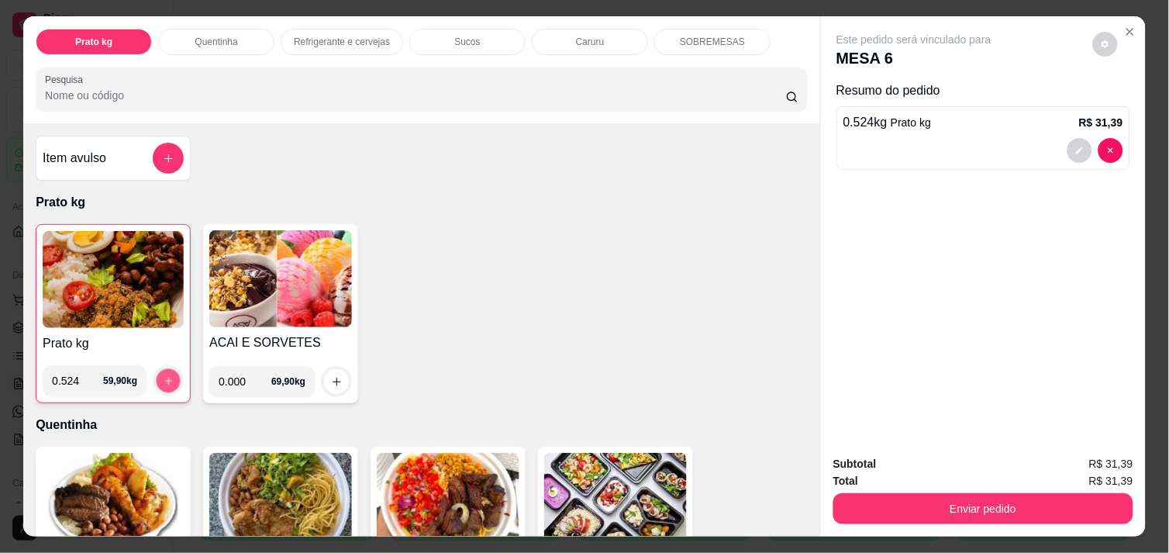
click at [163, 375] on icon "increase-product-quantity" at bounding box center [169, 381] width 12 height 12
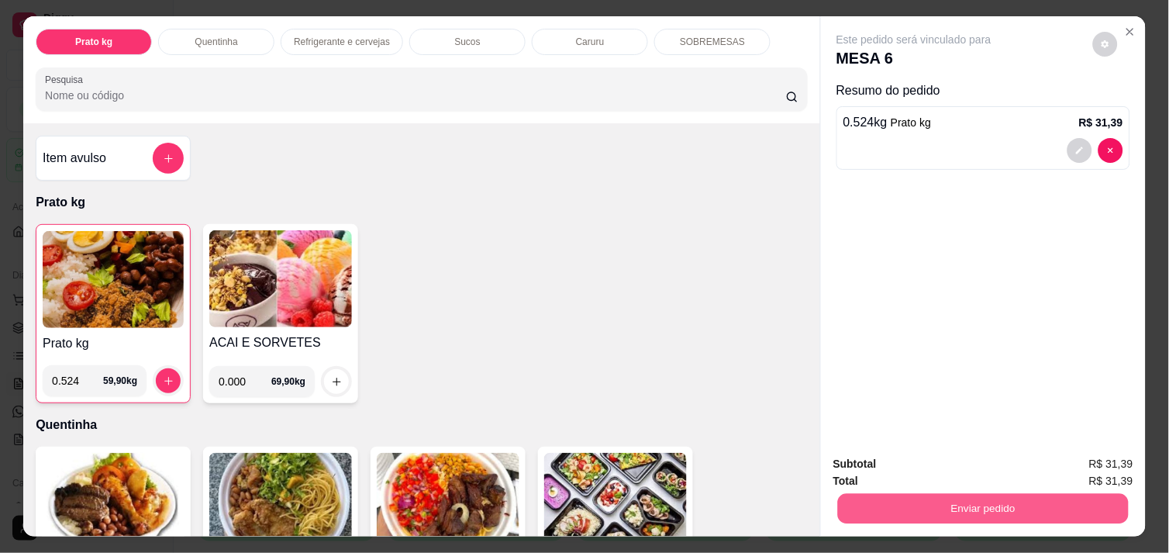
click at [921, 494] on button "Enviar pedido" at bounding box center [983, 508] width 291 height 30
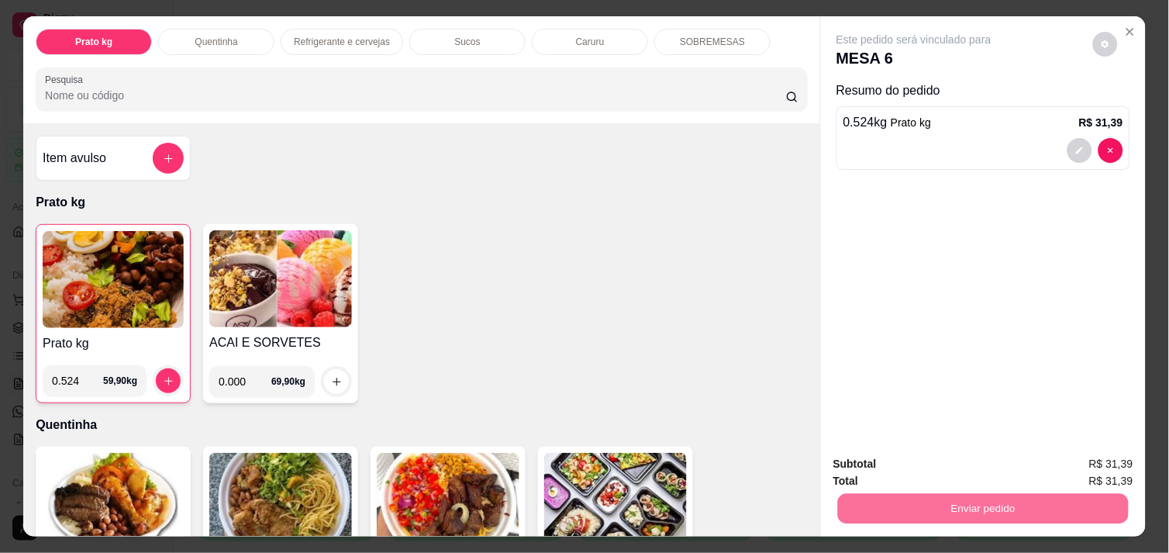
click at [903, 471] on button "Não registrar e enviar pedido" at bounding box center [931, 463] width 157 height 29
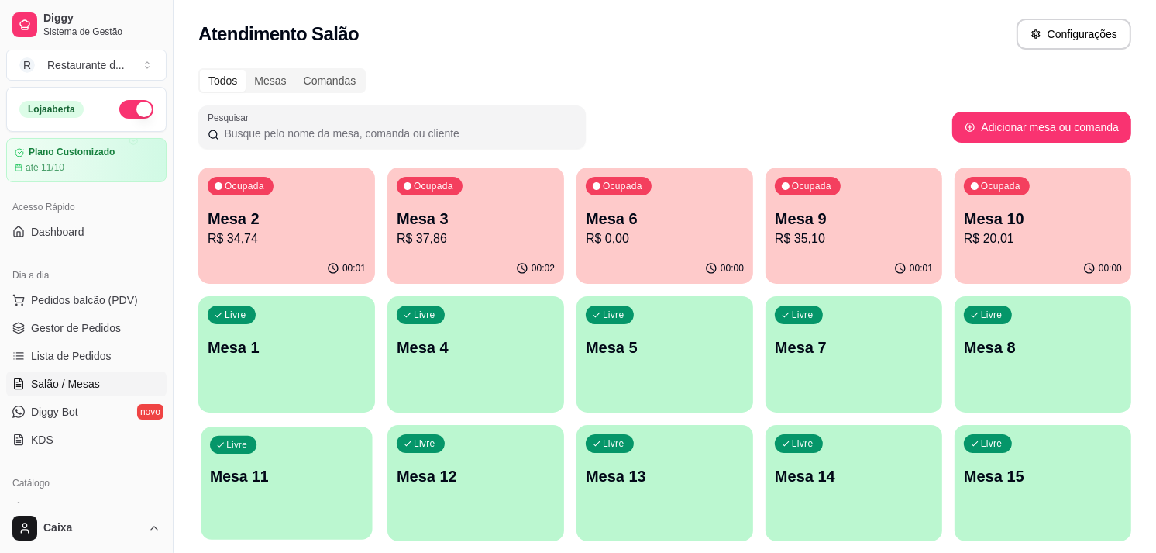
click at [347, 463] on div "Livre Mesa 11" at bounding box center [286, 473] width 171 height 95
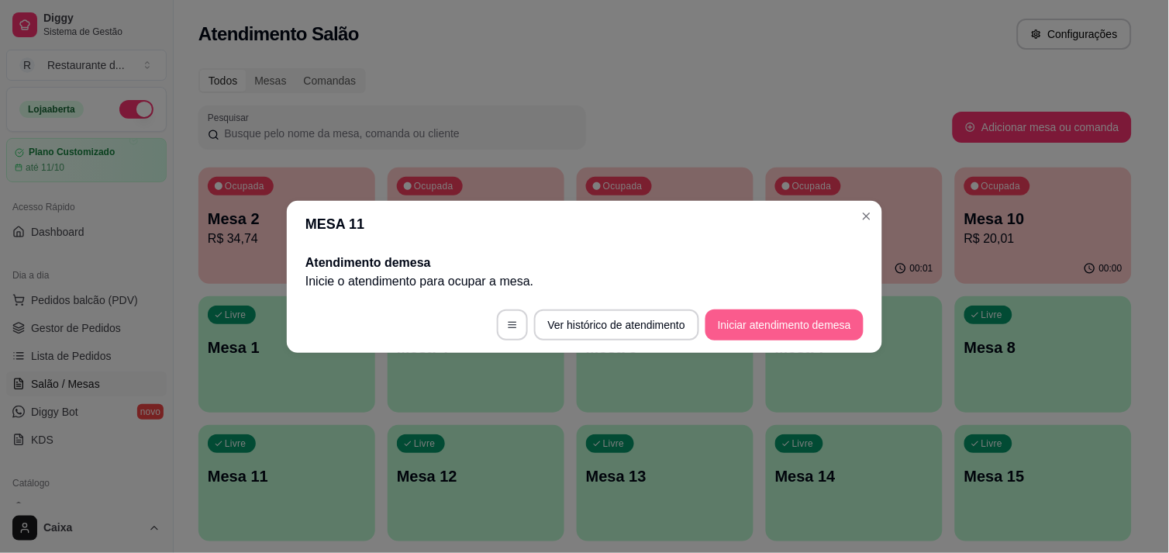
click at [742, 332] on button "Iniciar atendimento de mesa" at bounding box center [784, 324] width 158 height 31
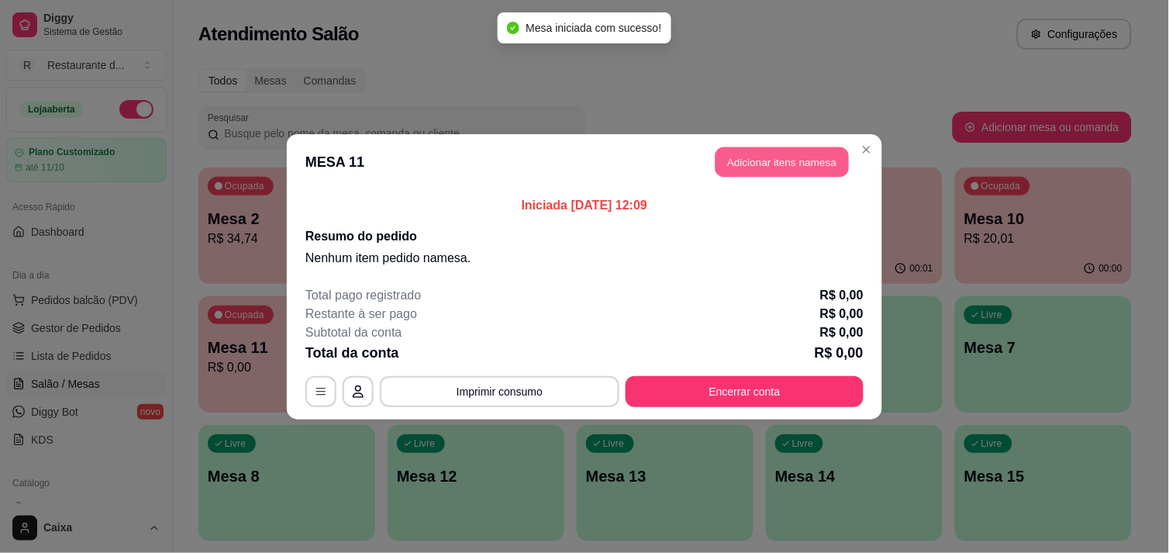
click at [780, 160] on button "Adicionar itens na mesa" at bounding box center [781, 161] width 133 height 30
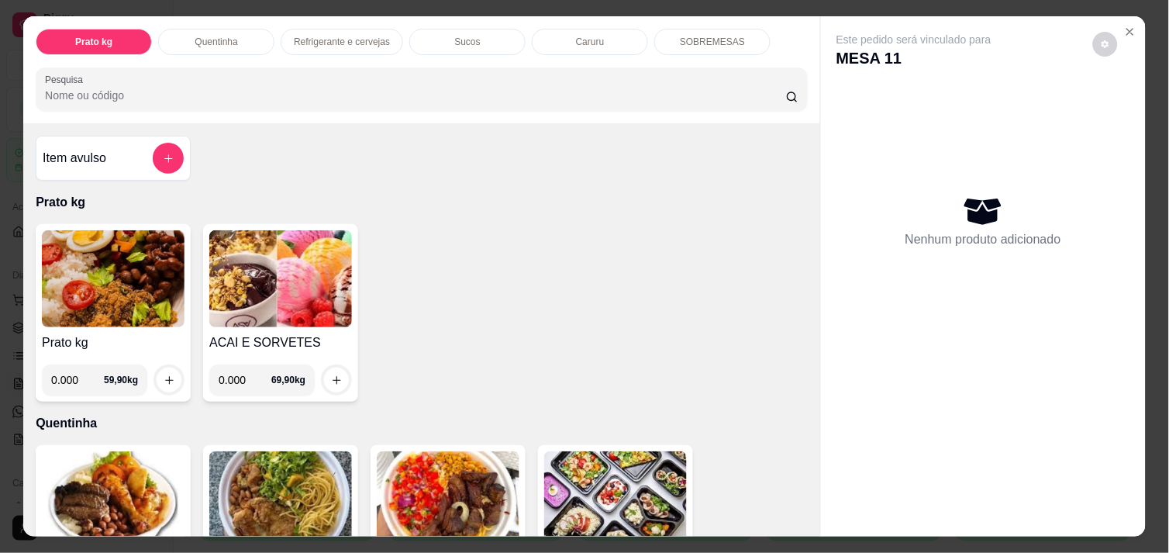
click at [75, 367] on input "0.000" at bounding box center [77, 379] width 53 height 31
type input "0.594"
click at [153, 364] on div at bounding box center [168, 379] width 31 height 31
click at [167, 368] on button "increase-product-quantity" at bounding box center [169, 380] width 24 height 24
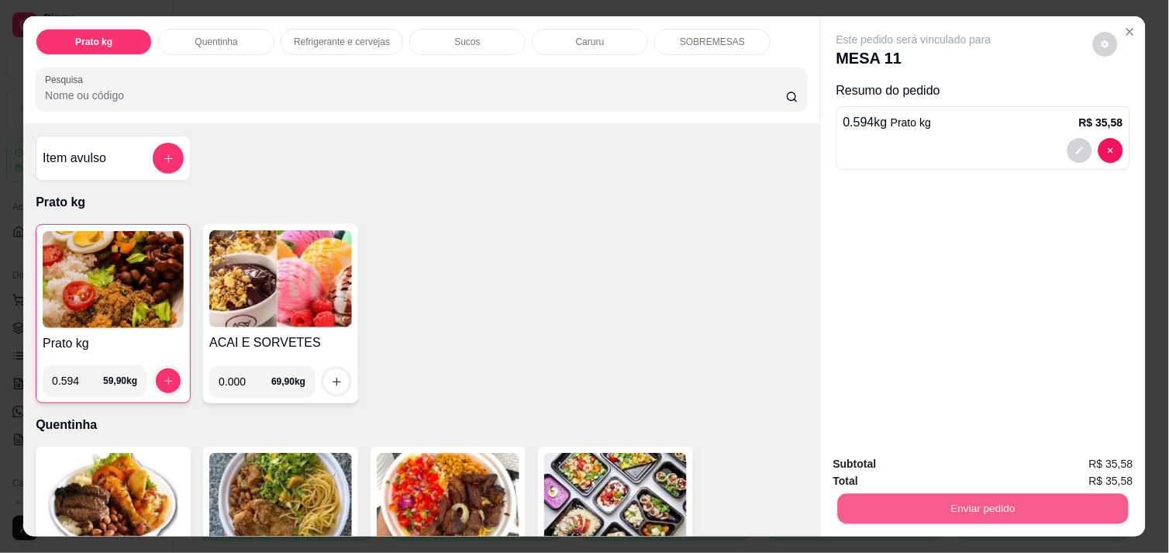
click at [983, 493] on button "Enviar pedido" at bounding box center [983, 508] width 291 height 30
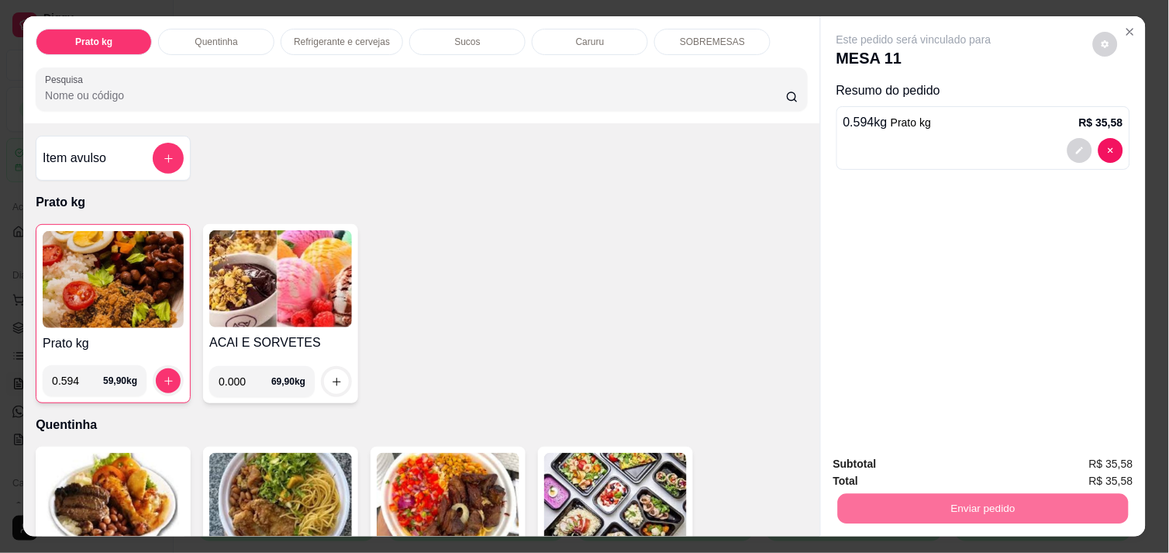
click at [947, 455] on button "Não registrar e enviar pedido" at bounding box center [931, 463] width 157 height 29
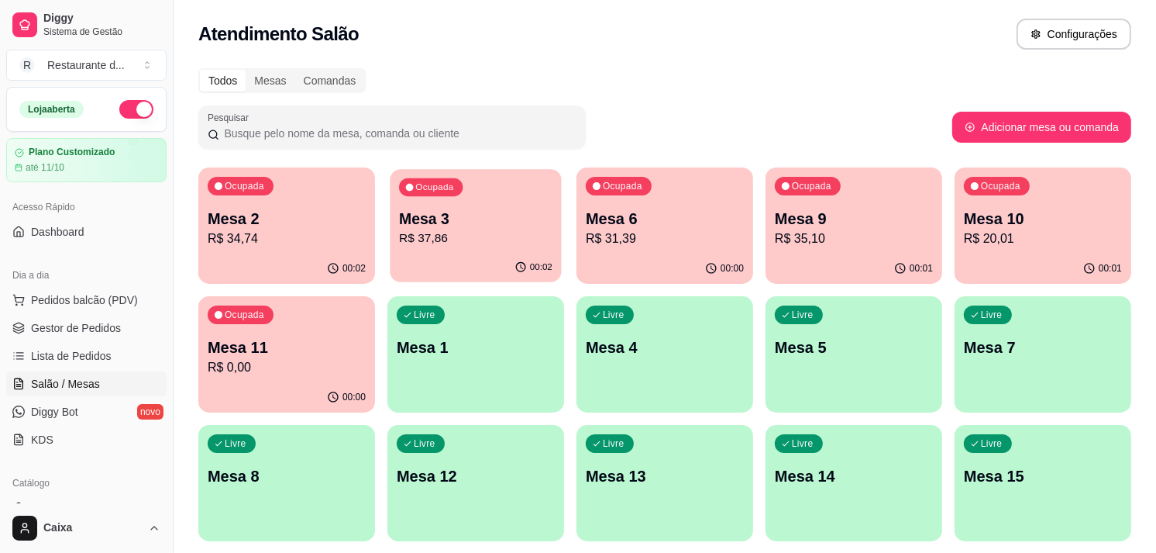
click at [508, 205] on div "Ocupada Mesa 3 R$ 37,86" at bounding box center [475, 211] width 171 height 84
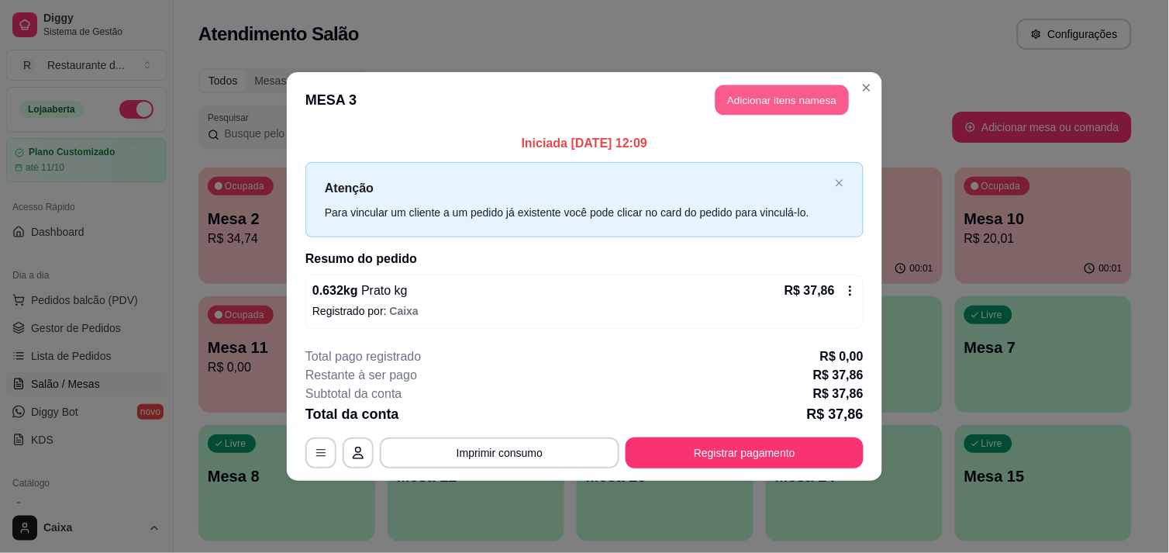
click at [728, 97] on button "Adicionar itens na mesa" at bounding box center [781, 100] width 133 height 30
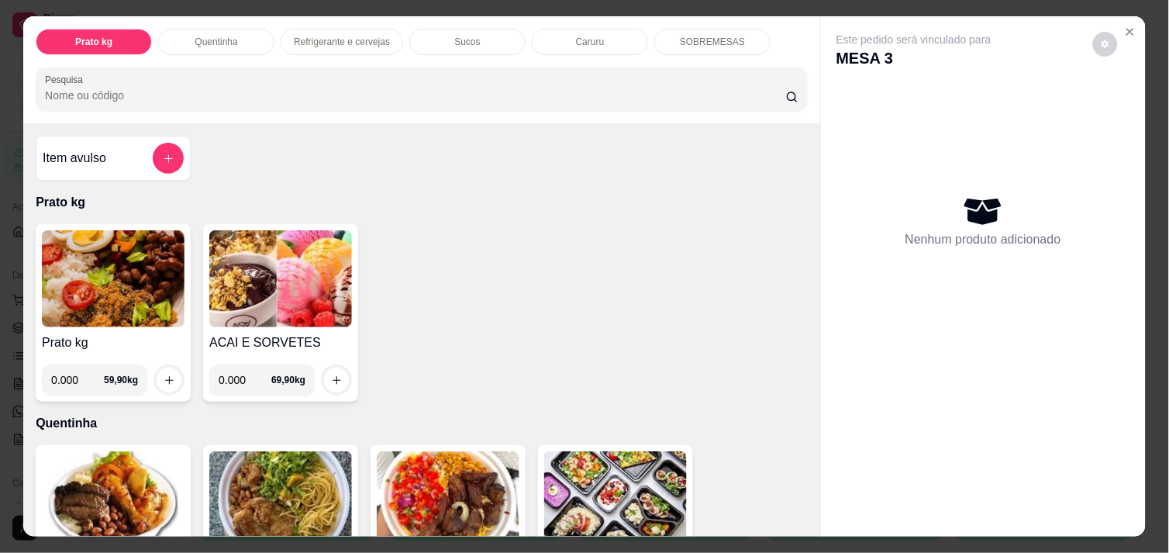
click at [76, 374] on input "0.000" at bounding box center [77, 379] width 53 height 31
type input "0.432"
click at [165, 374] on icon "increase-product-quantity" at bounding box center [170, 380] width 12 height 12
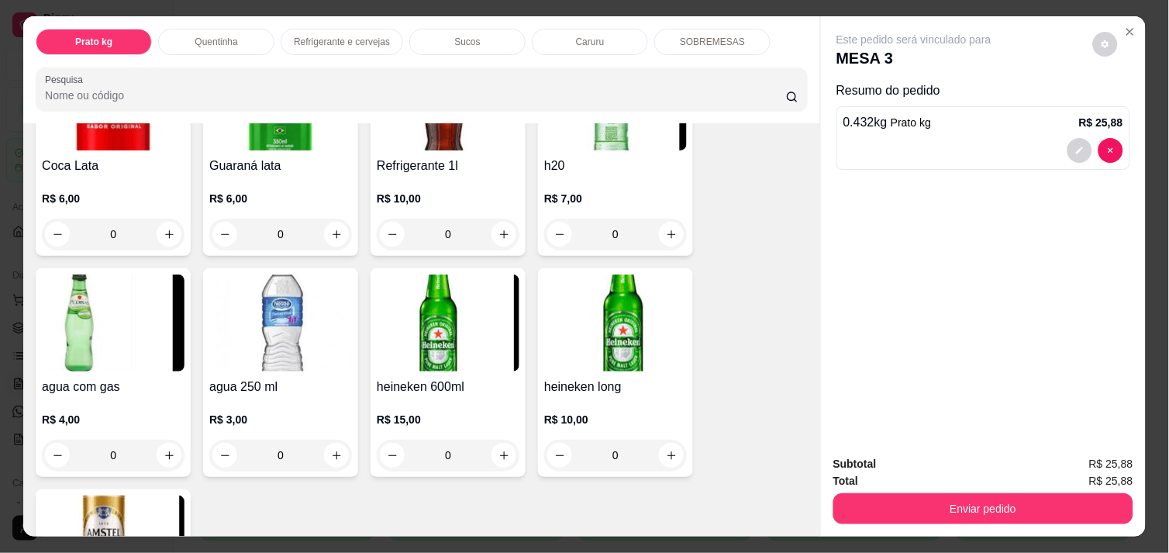
scroll to position [895, 0]
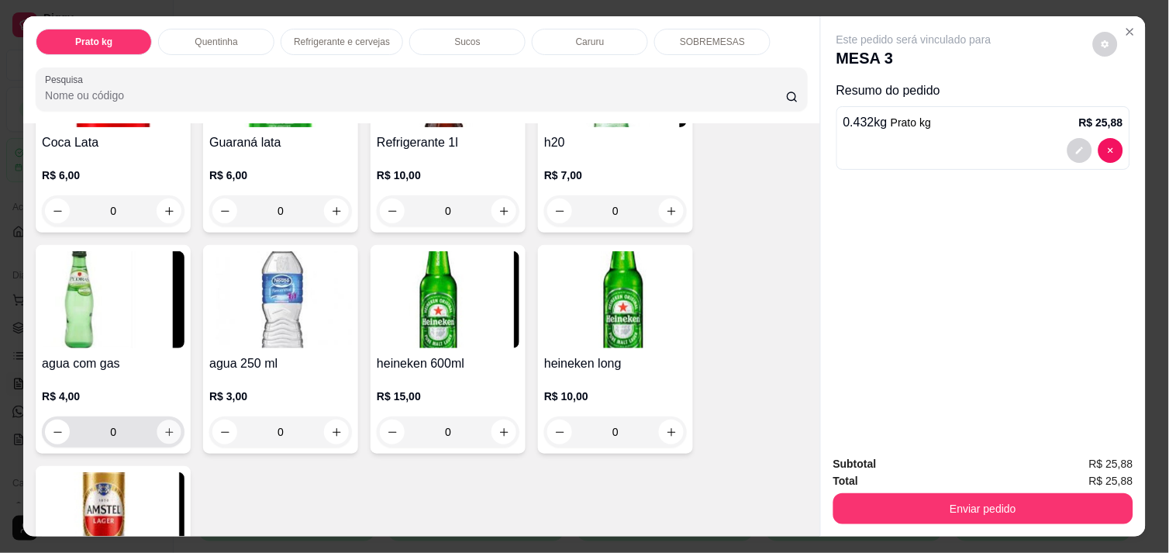
click at [164, 426] on icon "increase-product-quantity" at bounding box center [170, 432] width 12 height 12
type input "1"
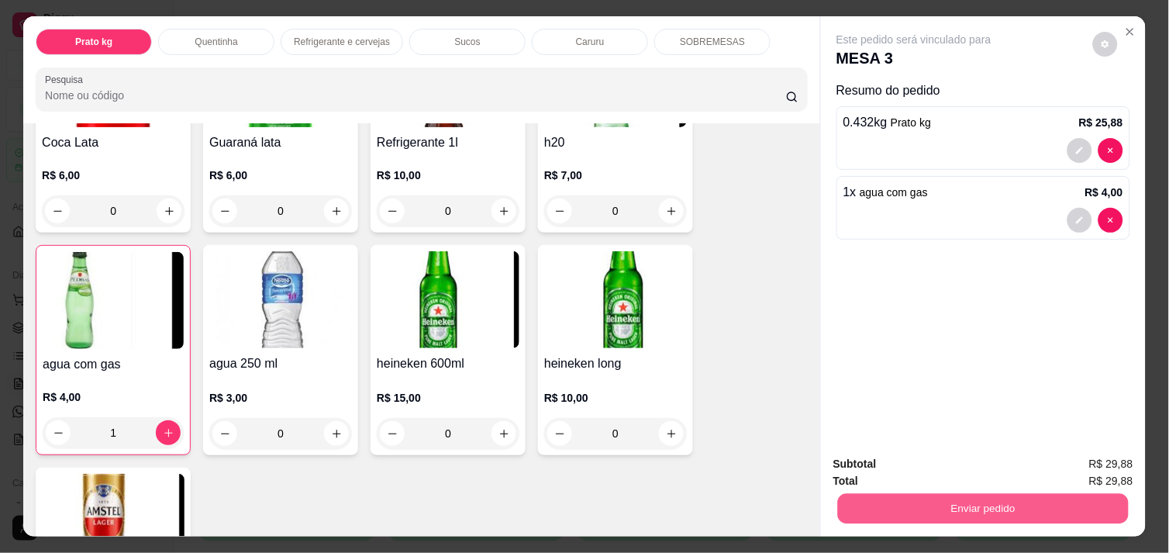
click at [947, 511] on button "Enviar pedido" at bounding box center [983, 508] width 291 height 30
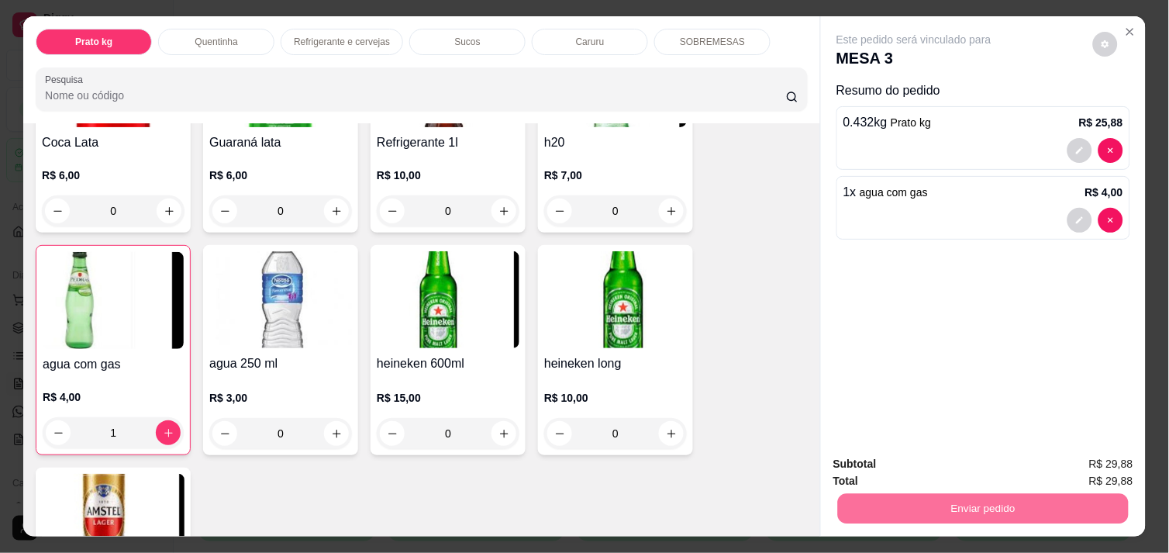
click at [942, 467] on button "Não registrar e enviar pedido" at bounding box center [931, 463] width 157 height 29
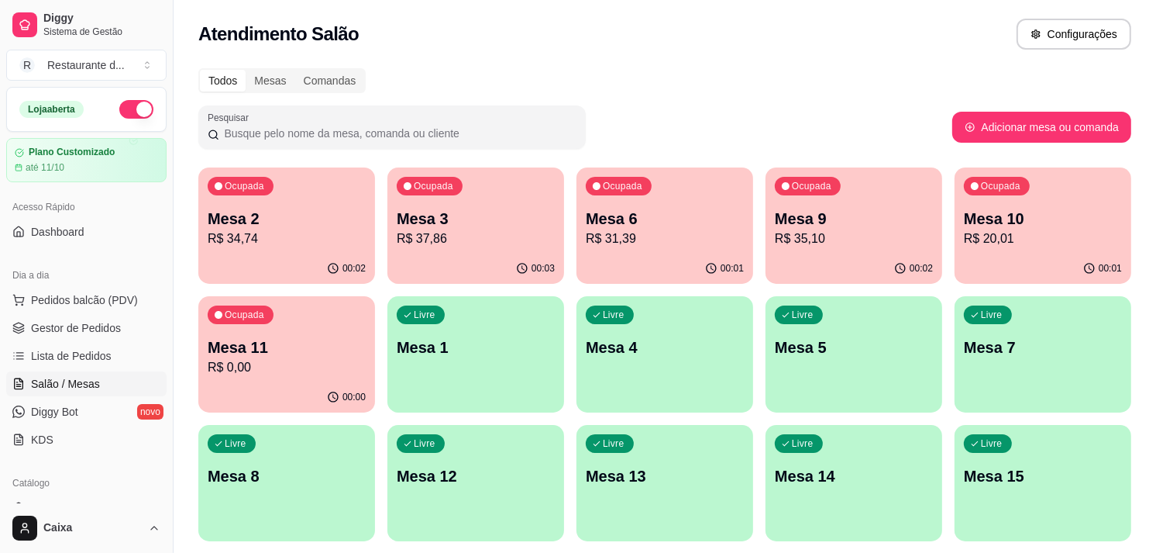
click at [447, 364] on div "Livre Mesa 1" at bounding box center [475, 345] width 177 height 98
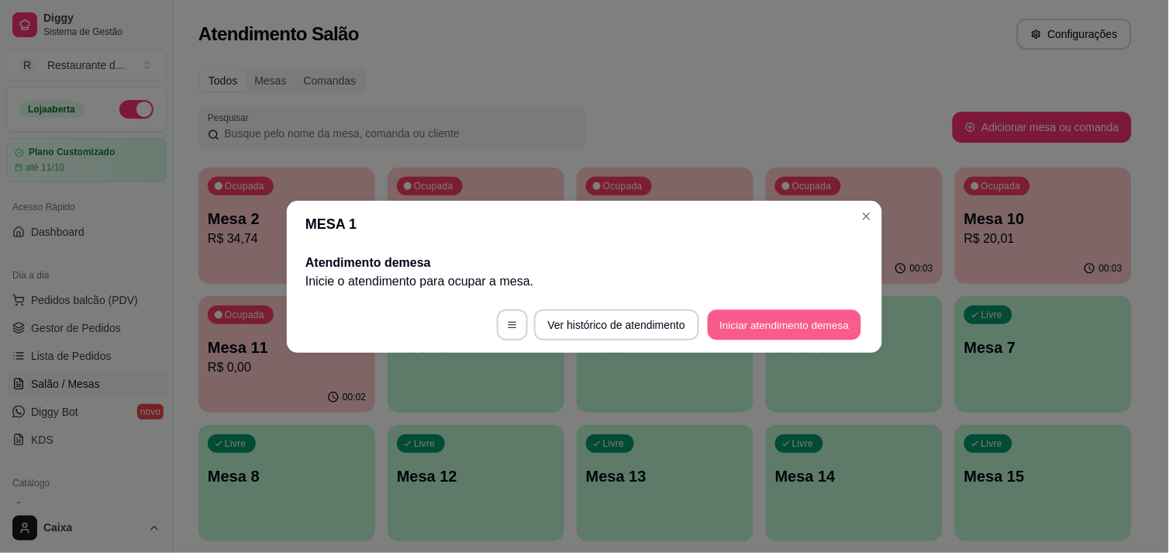
click at [777, 319] on button "Iniciar atendimento de mesa" at bounding box center [784, 324] width 153 height 30
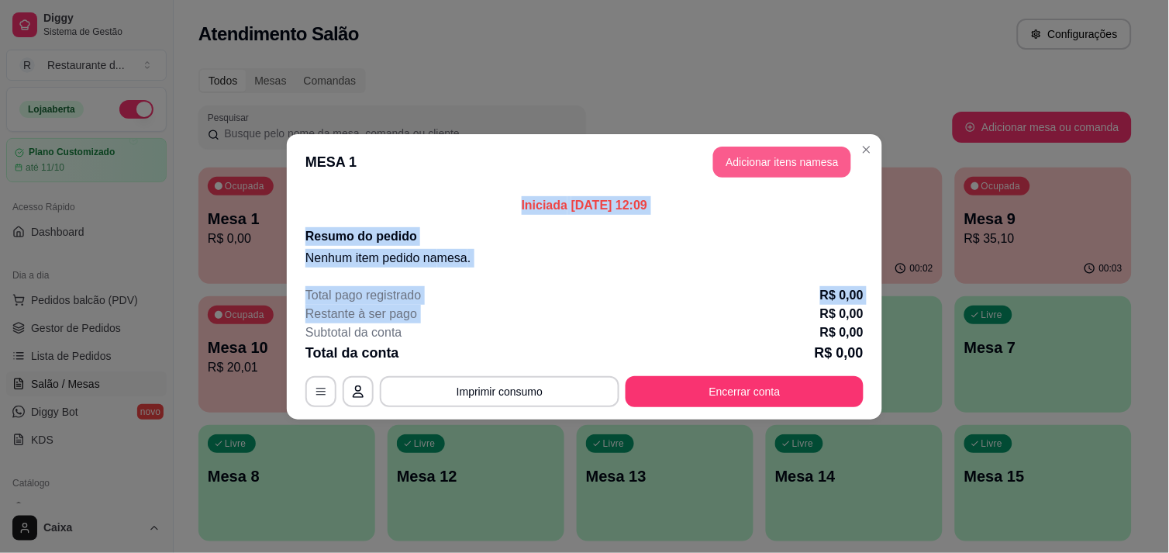
drag, startPoint x: 777, startPoint y: 319, endPoint x: 773, endPoint y: 163, distance: 156.6
click at [773, 163] on section "MESA 1 Adicionar itens na mesa Iniciada [DATE] 12:09 Resumo do pedido Nenhum it…" at bounding box center [584, 276] width 595 height 285
click at [773, 163] on button "Adicionar itens na mesa" at bounding box center [781, 161] width 133 height 30
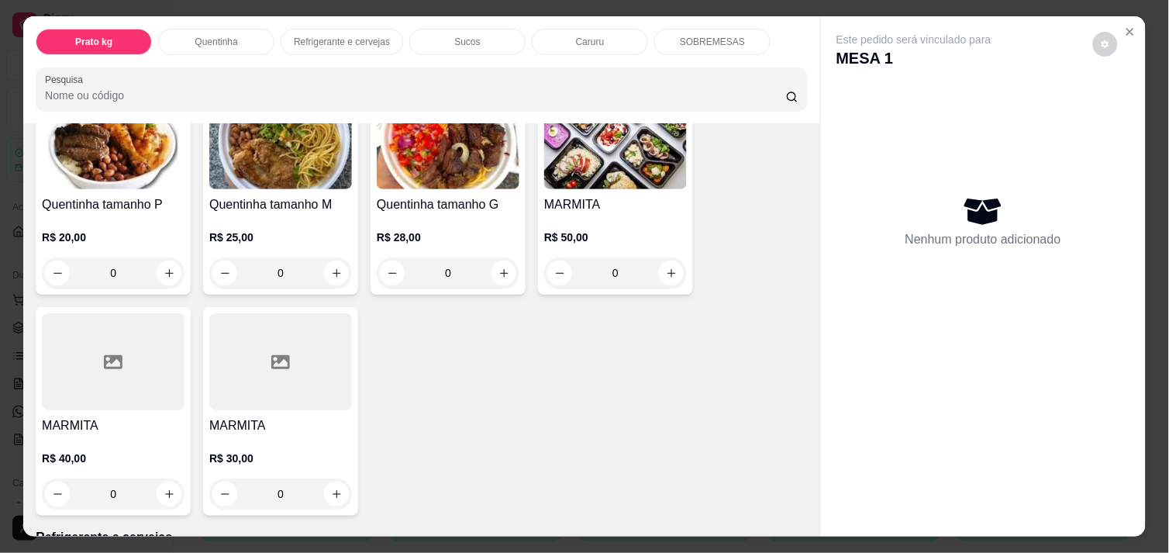
scroll to position [413, 0]
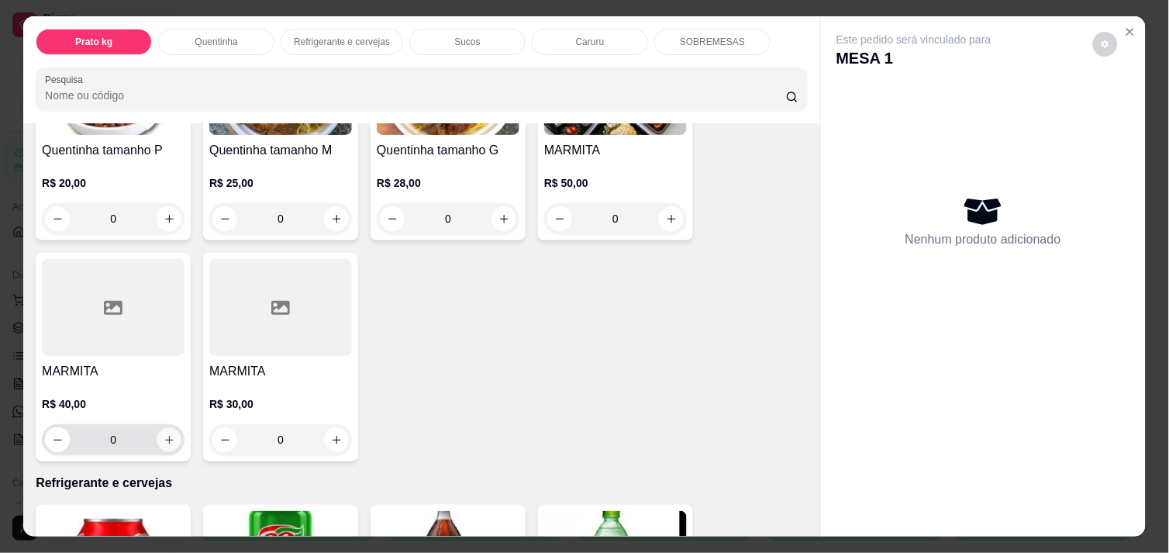
click at [167, 430] on button "increase-product-quantity" at bounding box center [169, 440] width 24 height 24
type input "1"
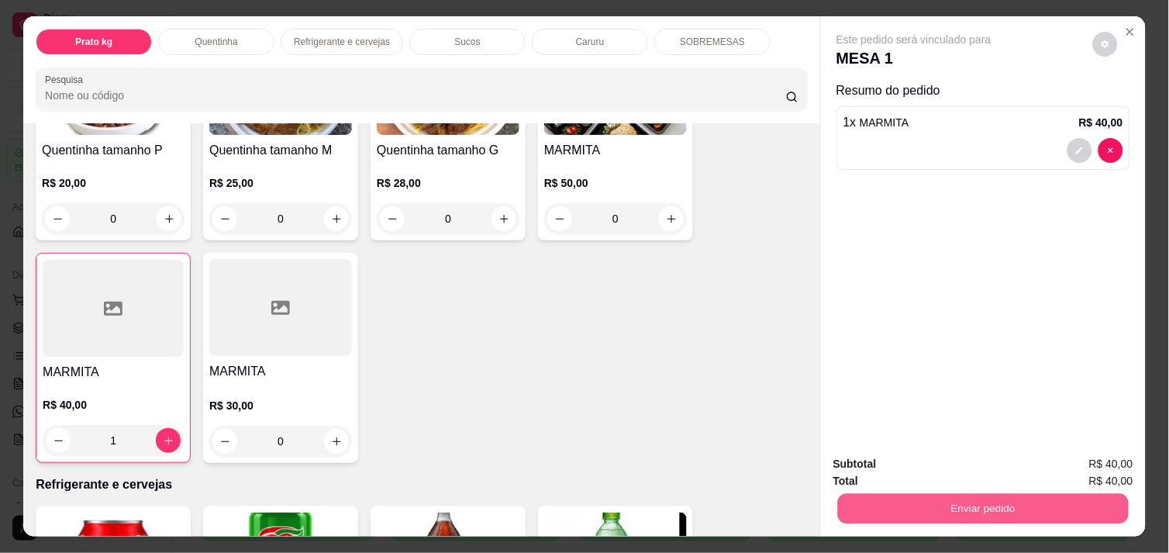
click at [1043, 509] on button "Enviar pedido" at bounding box center [983, 508] width 291 height 30
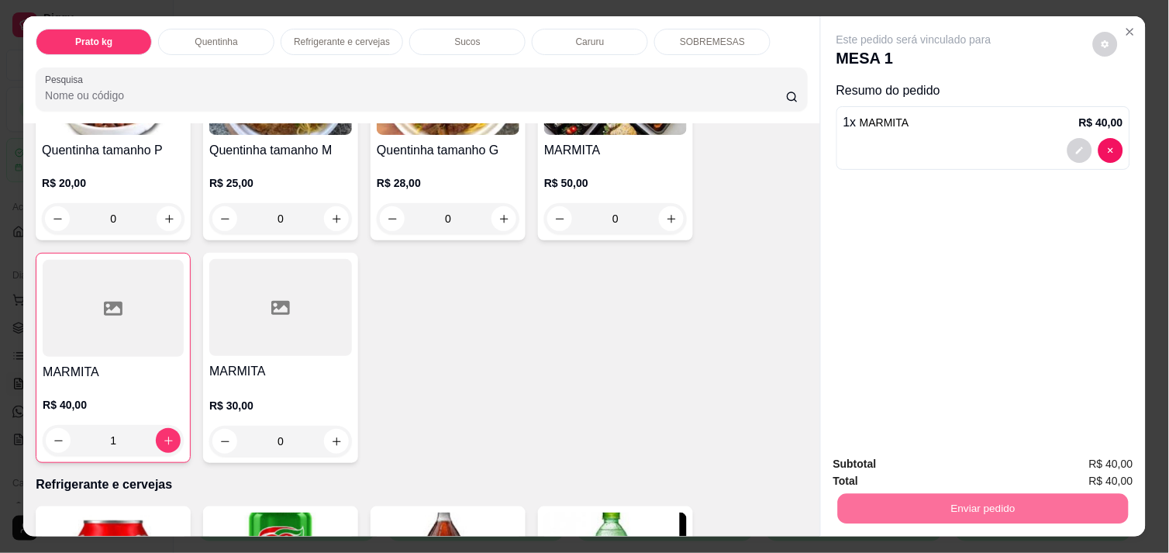
click at [1001, 460] on button "Não registrar e enviar pedido" at bounding box center [931, 463] width 157 height 29
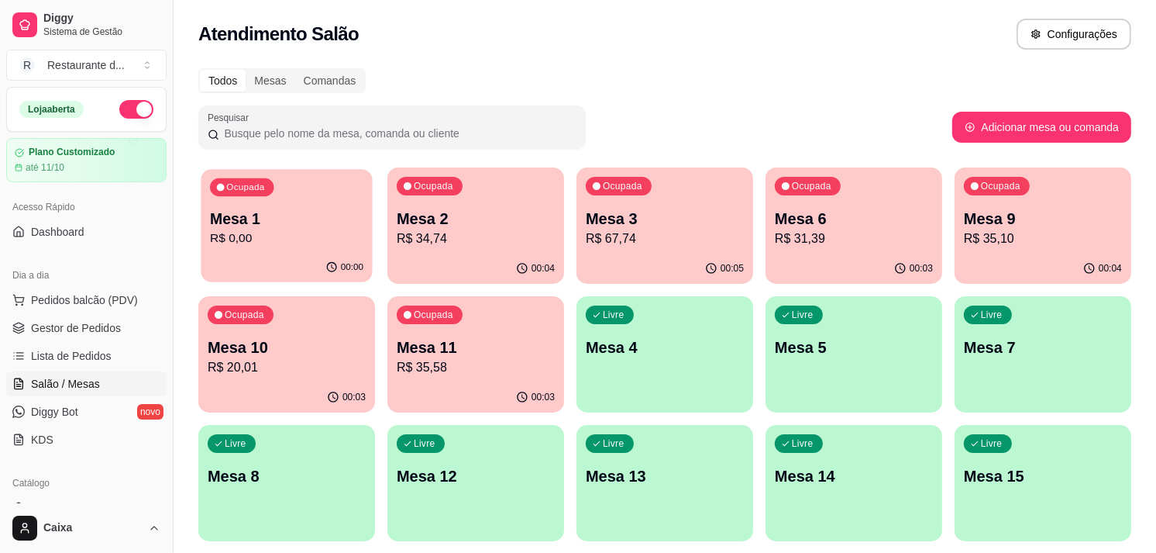
click at [313, 226] on p "Mesa 1" at bounding box center [286, 218] width 153 height 21
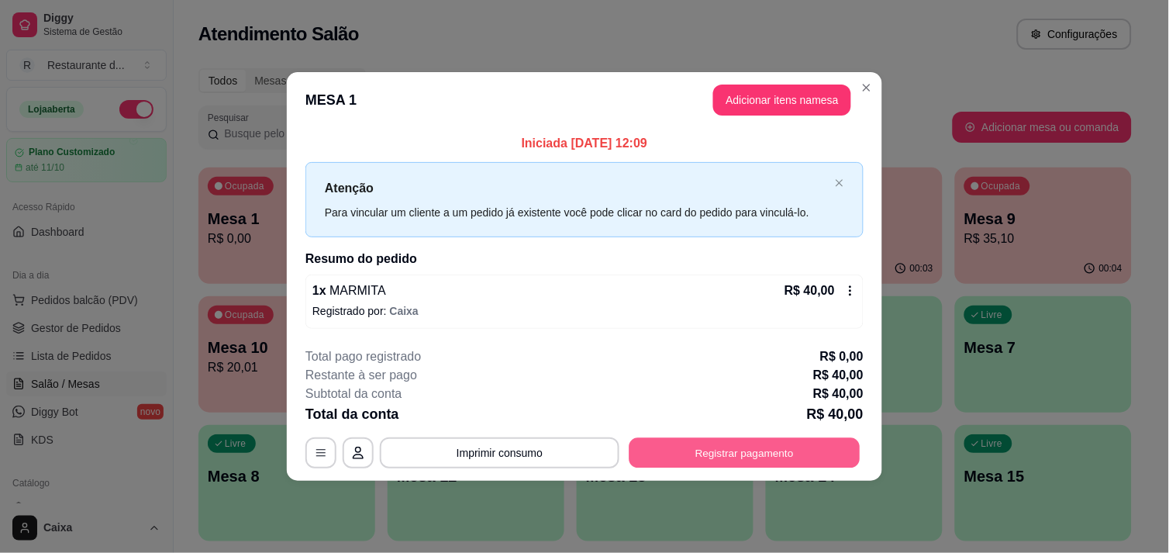
click at [746, 440] on button "Registrar pagamento" at bounding box center [744, 453] width 231 height 30
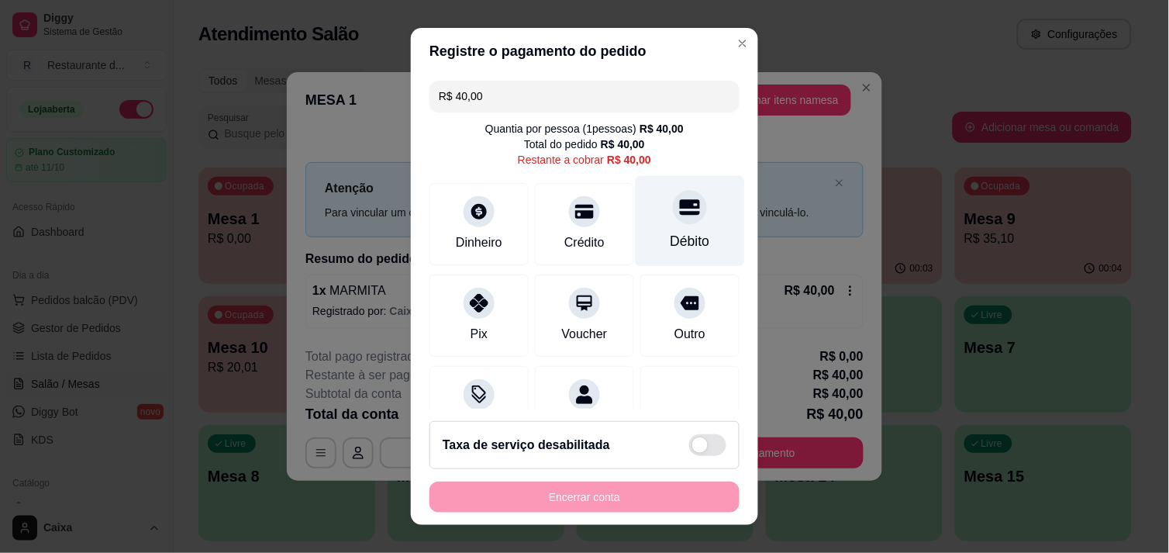
click at [673, 222] on div at bounding box center [690, 207] width 34 height 34
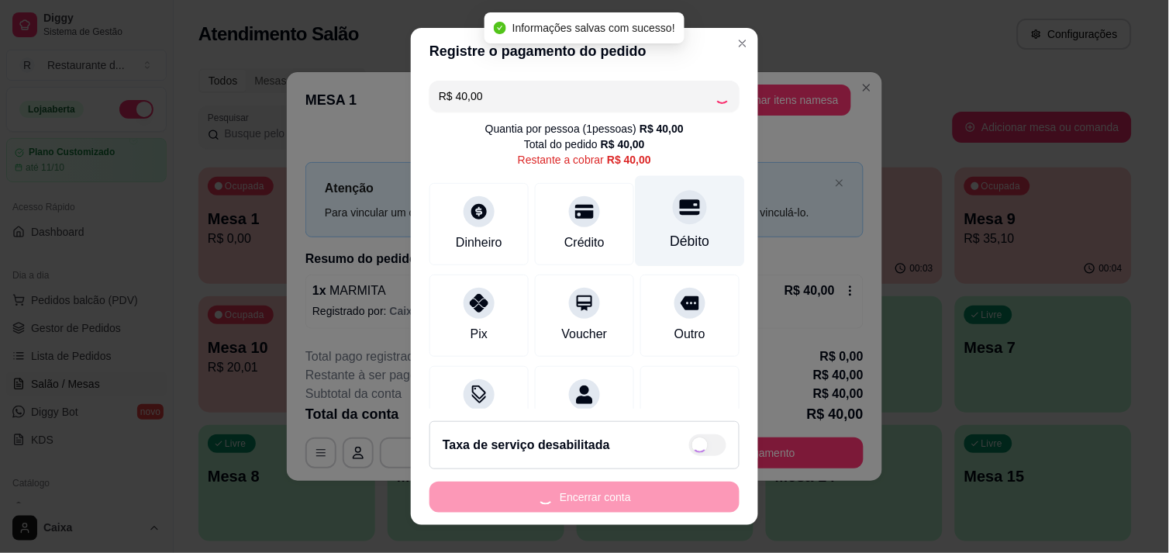
type input "R$ 0,00"
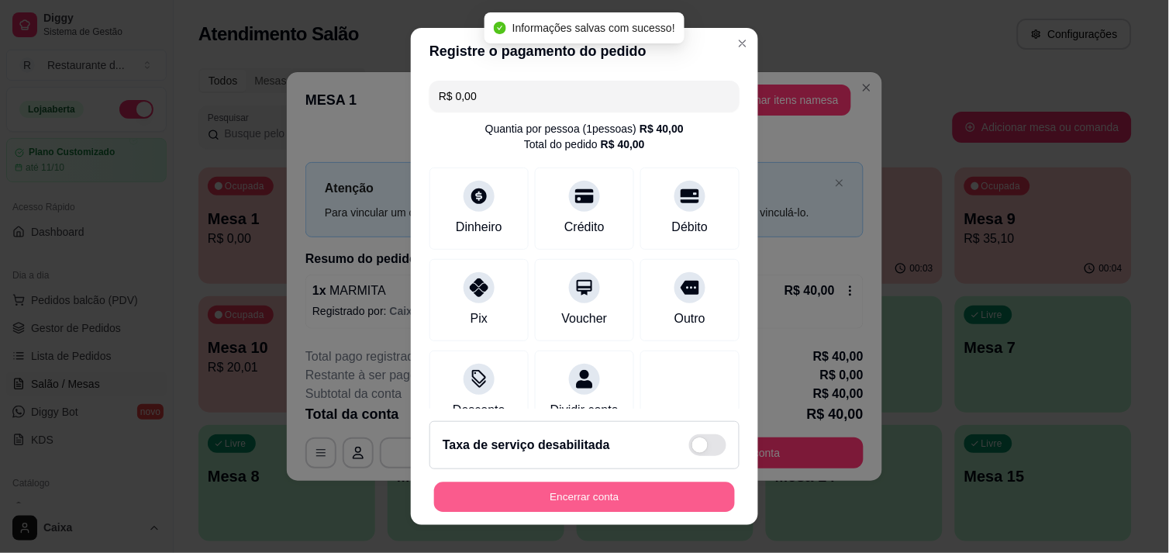
click at [587, 498] on button "Encerrar conta" at bounding box center [584, 497] width 301 height 30
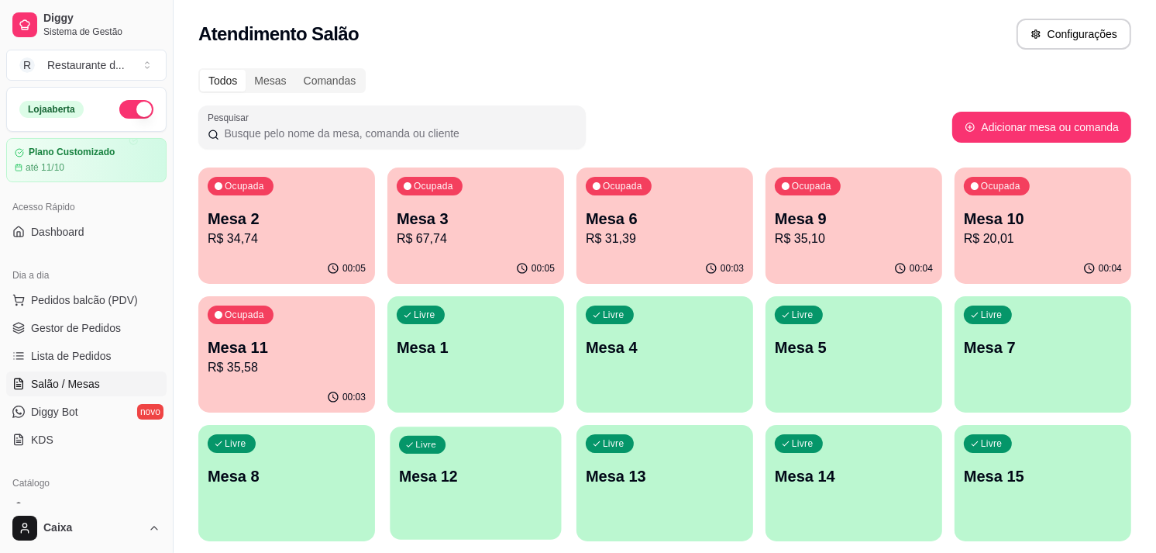
click at [508, 498] on div "Livre Mesa 12" at bounding box center [475, 473] width 171 height 95
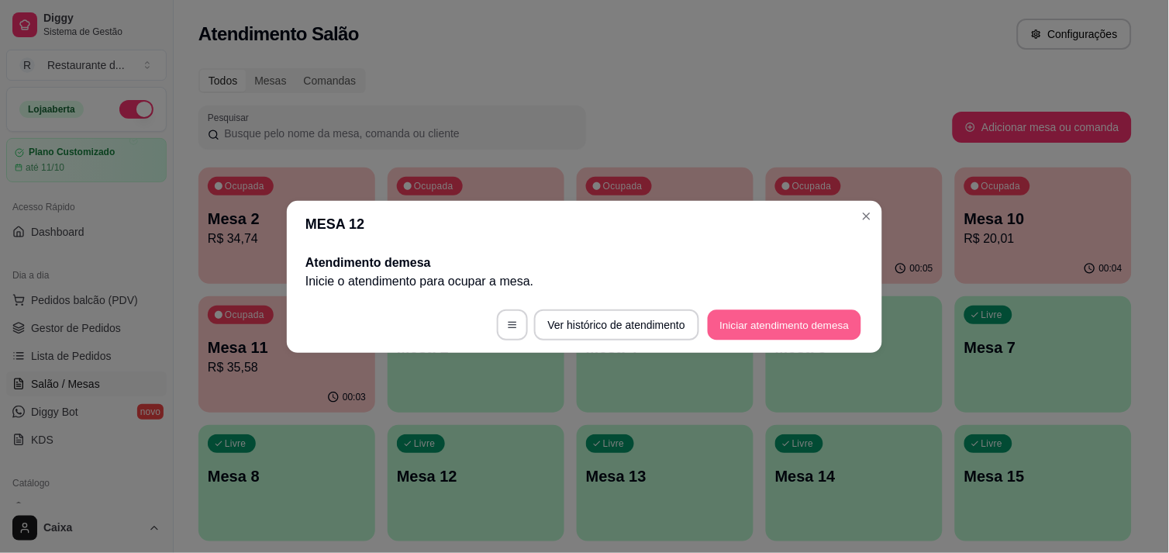
click at [763, 329] on button "Iniciar atendimento de mesa" at bounding box center [784, 324] width 153 height 30
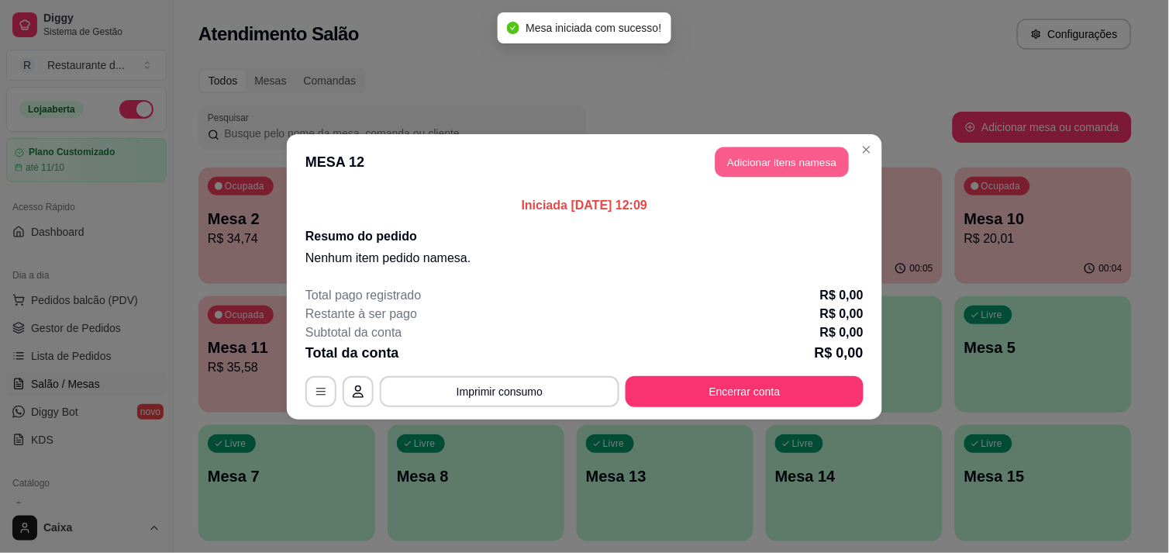
click at [771, 161] on button "Adicionar itens na mesa" at bounding box center [781, 161] width 133 height 30
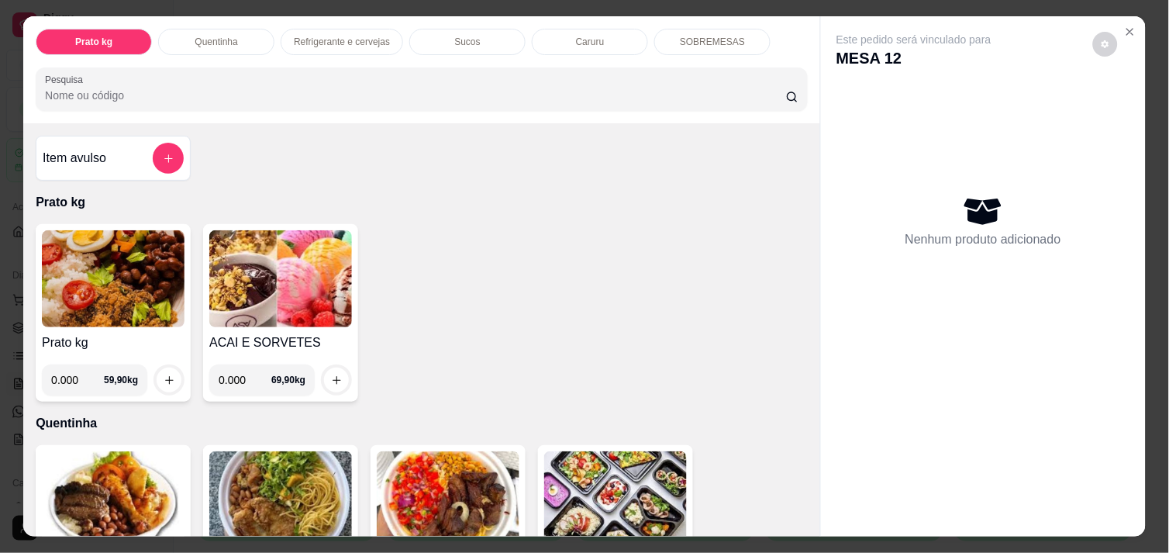
click at [71, 372] on input "0.000" at bounding box center [77, 379] width 53 height 31
type input "0.358"
click at [164, 374] on icon "increase-product-quantity" at bounding box center [170, 380] width 12 height 12
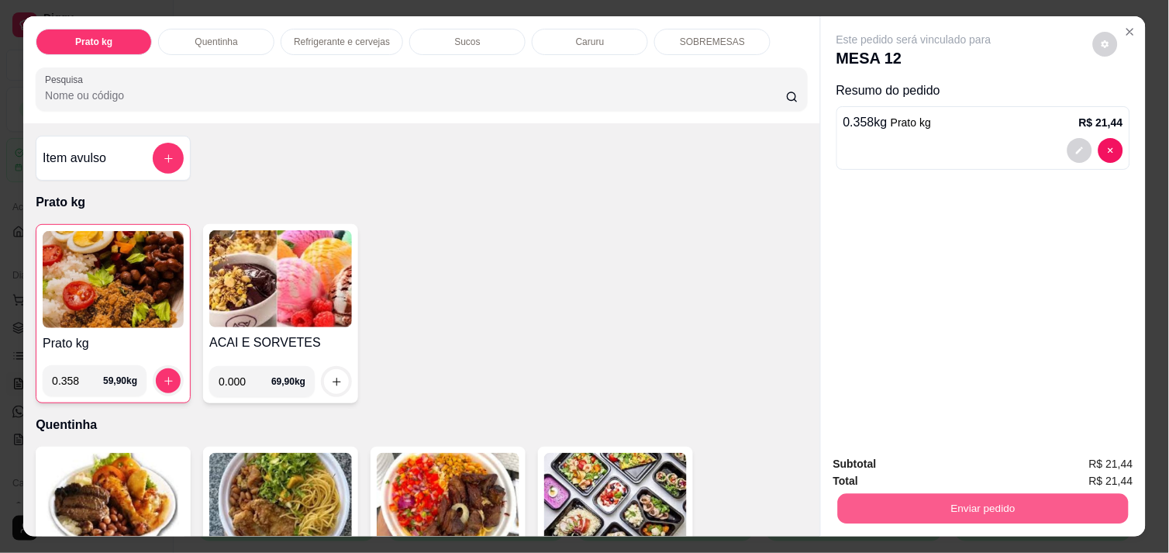
click at [1018, 506] on button "Enviar pedido" at bounding box center [983, 508] width 291 height 30
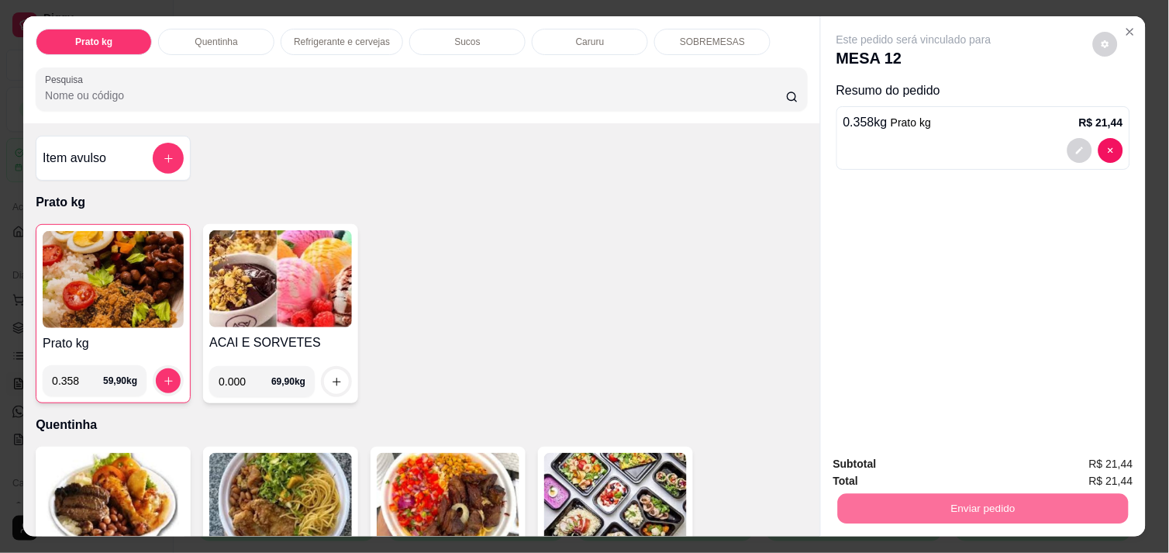
click at [956, 451] on button "Não registrar e enviar pedido" at bounding box center [931, 463] width 157 height 29
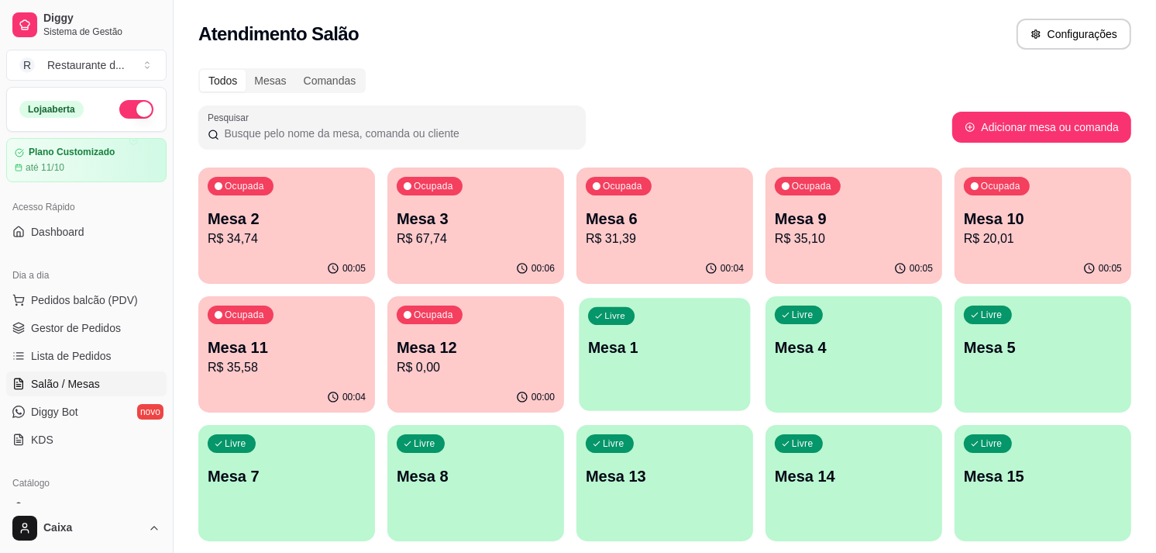
click at [673, 355] on p "Mesa 1" at bounding box center [664, 347] width 153 height 21
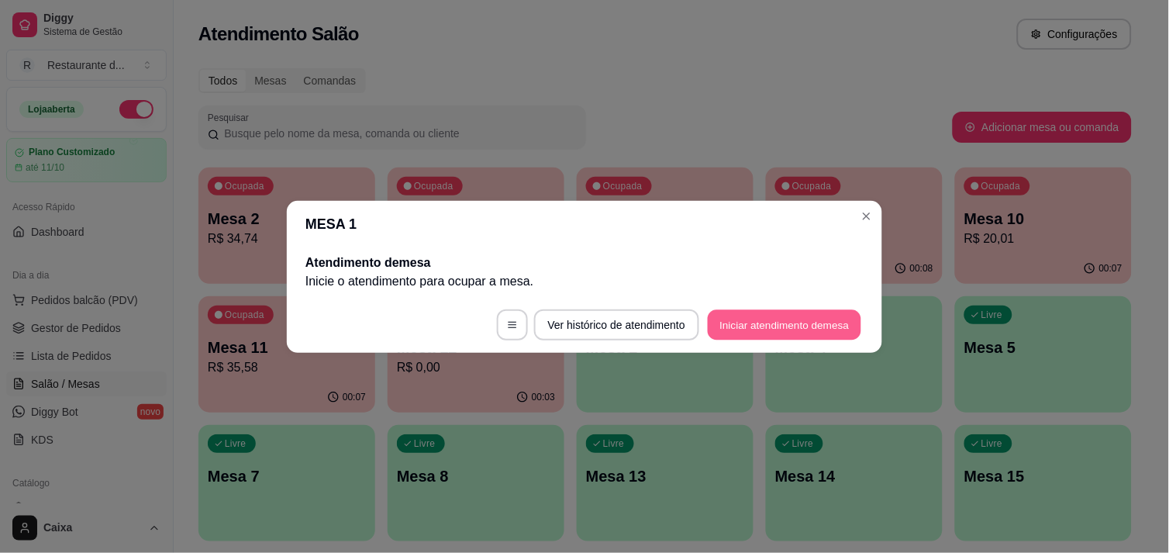
click at [756, 315] on button "Iniciar atendimento de mesa" at bounding box center [784, 324] width 153 height 30
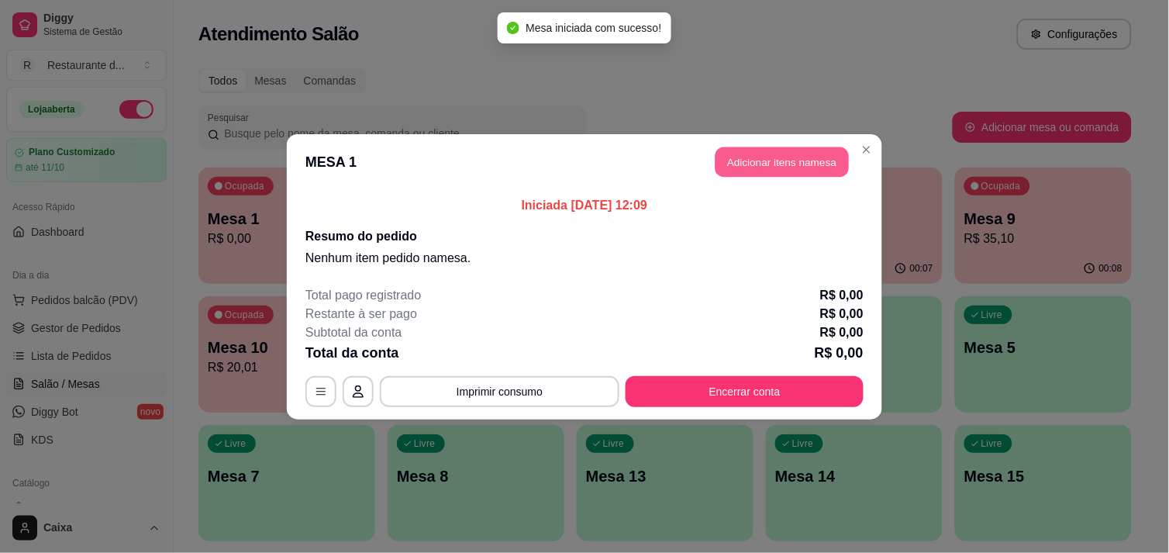
click at [777, 159] on button "Adicionar itens na mesa" at bounding box center [781, 161] width 133 height 30
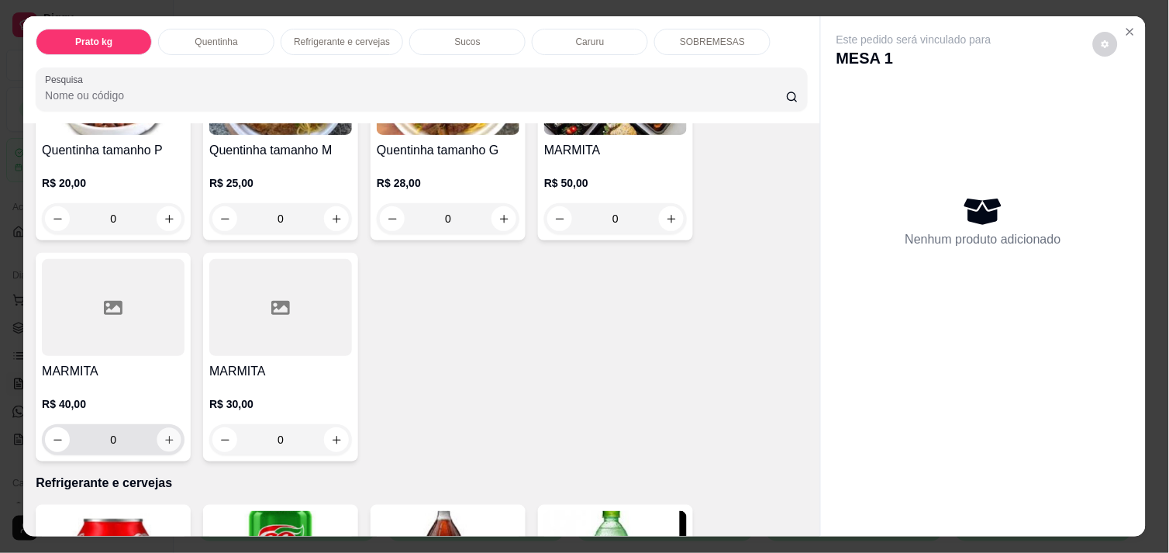
click at [164, 434] on icon "increase-product-quantity" at bounding box center [170, 440] width 12 height 12
type input "1"
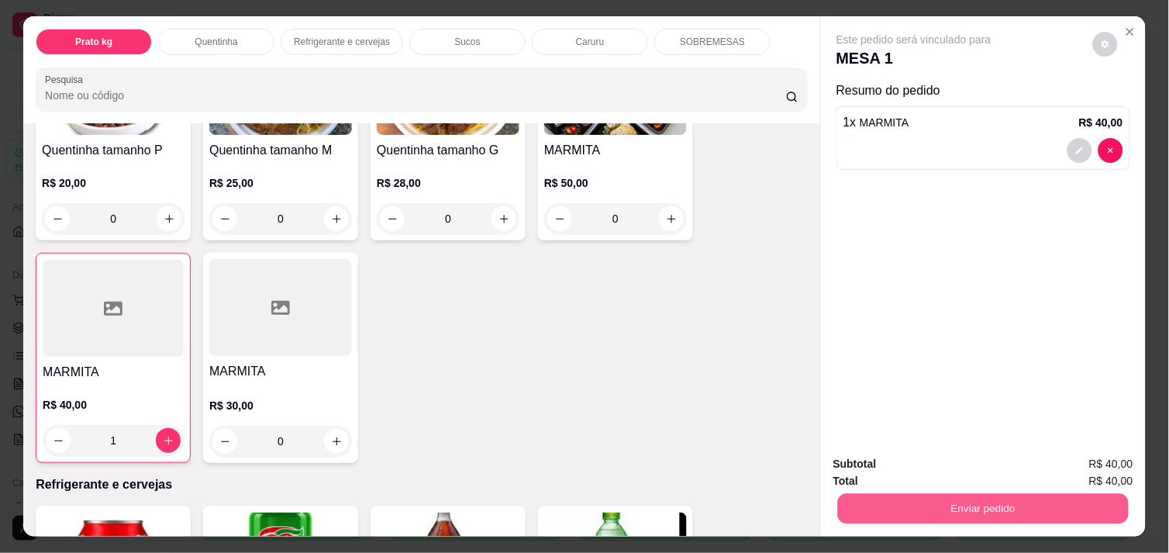
click at [1027, 493] on button "Enviar pedido" at bounding box center [983, 508] width 291 height 30
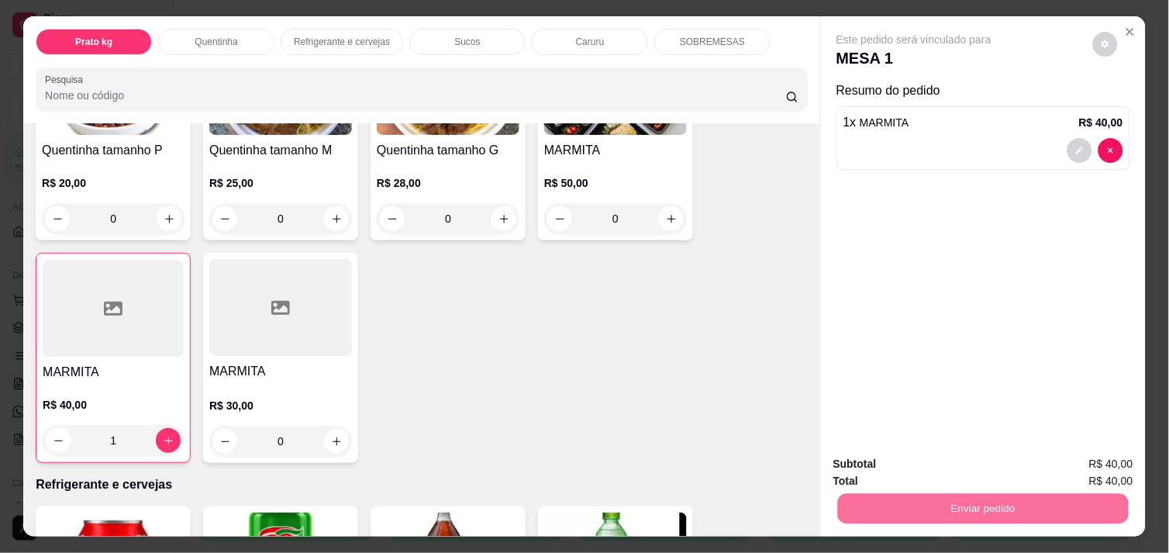
click at [978, 467] on button "Não registrar e enviar pedido" at bounding box center [931, 463] width 161 height 29
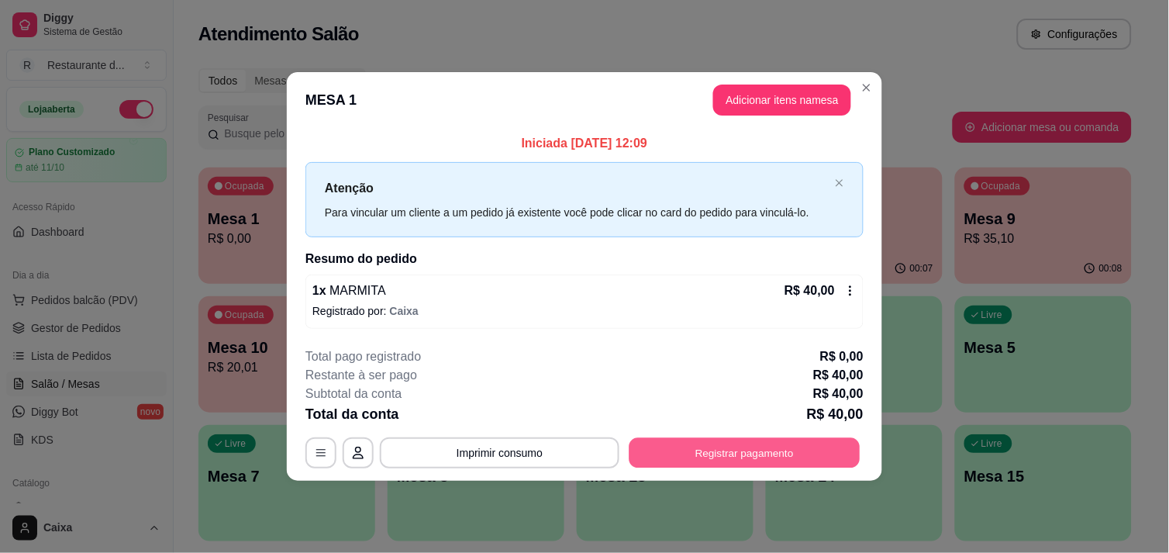
click at [773, 449] on button "Registrar pagamento" at bounding box center [744, 453] width 231 height 30
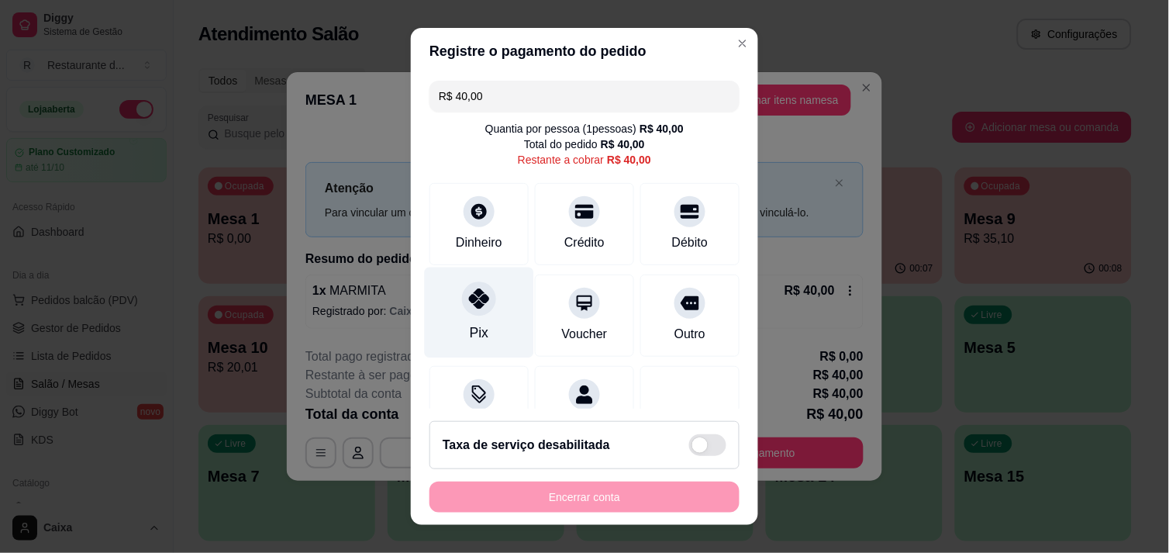
click at [470, 306] on icon at bounding box center [479, 298] width 20 height 20
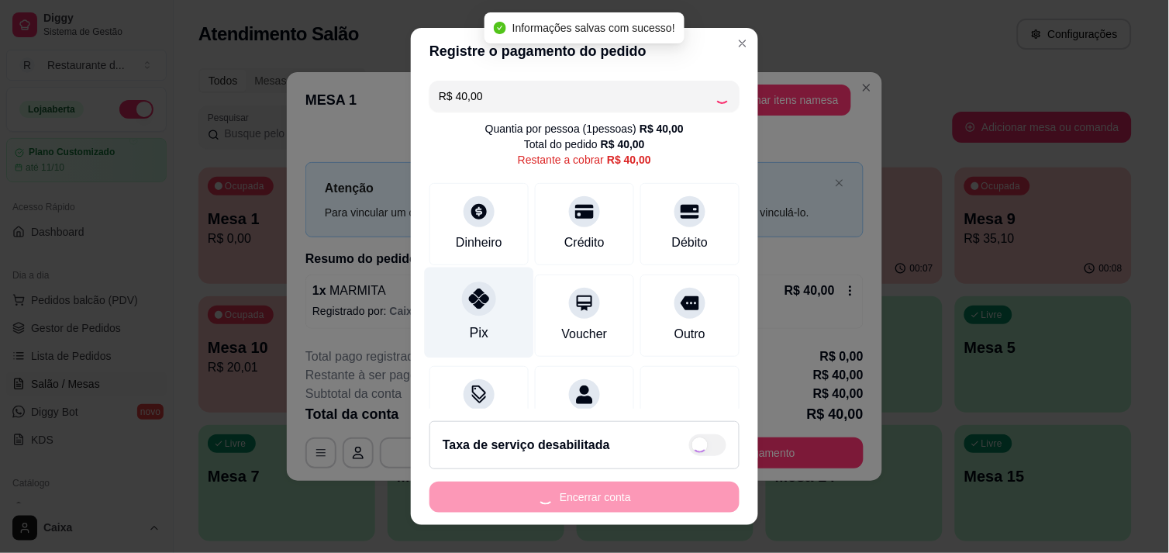
type input "R$ 0,00"
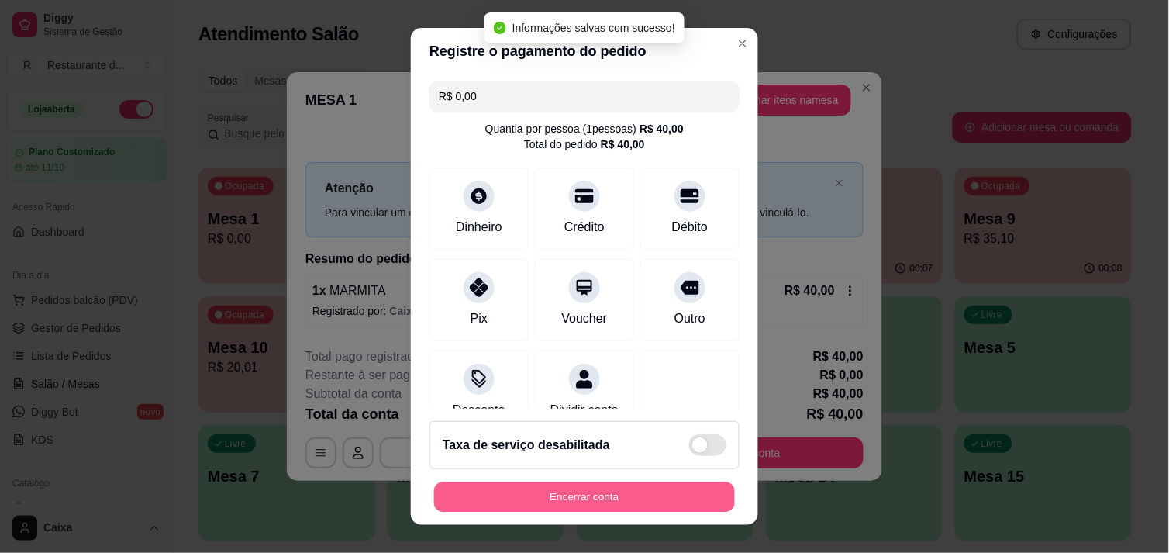
click at [576, 506] on button "Encerrar conta" at bounding box center [584, 497] width 301 height 30
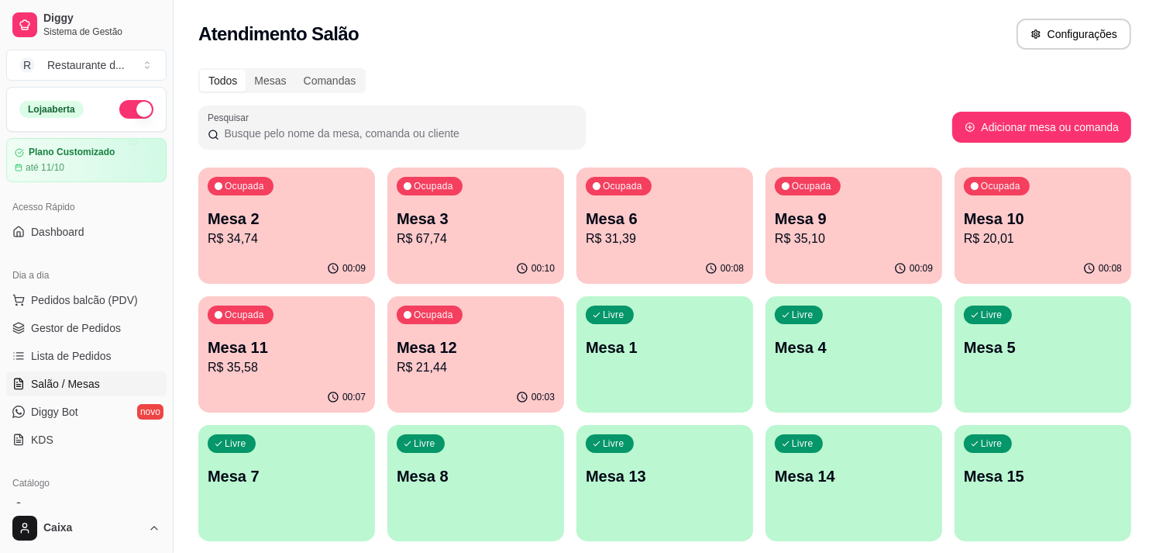
click at [285, 353] on p "Mesa 11" at bounding box center [287, 347] width 158 height 22
click at [285, 353] on p "Mesa 11" at bounding box center [286, 347] width 153 height 21
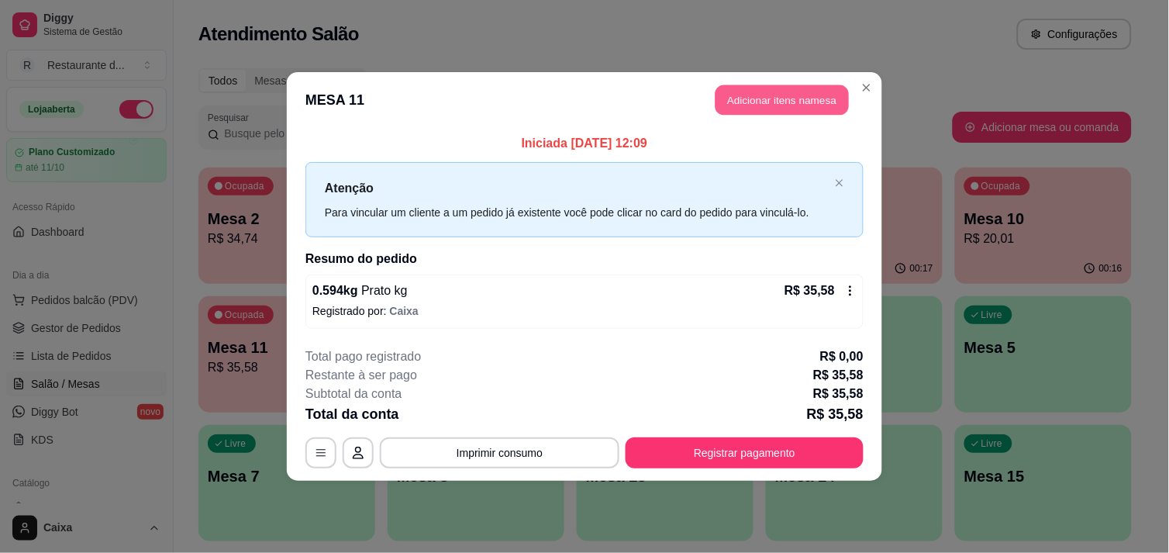
click at [767, 103] on button "Adicionar itens na mesa" at bounding box center [781, 100] width 133 height 30
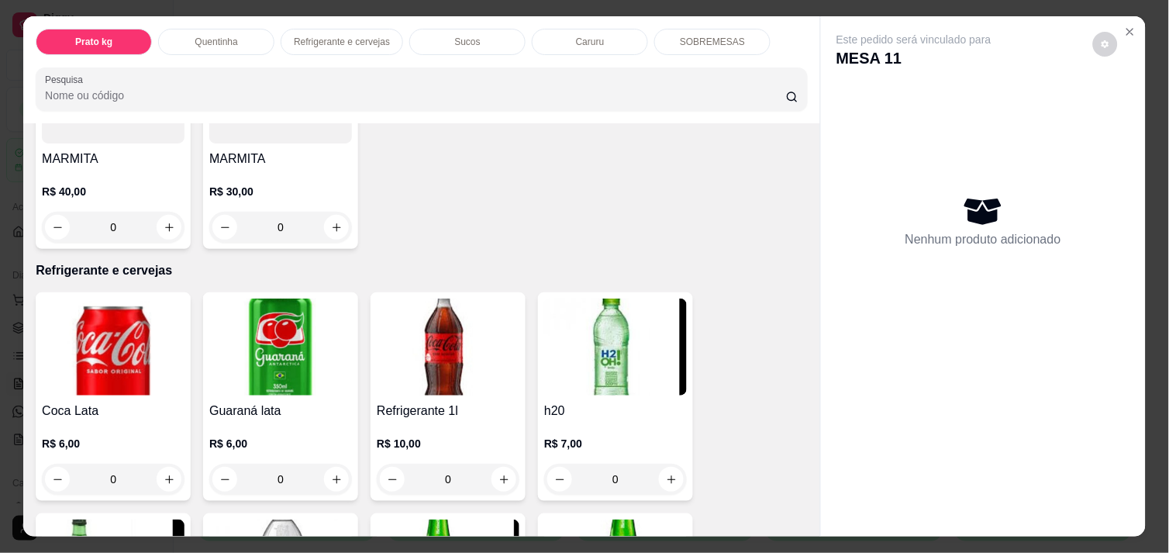
scroll to position [688, 0]
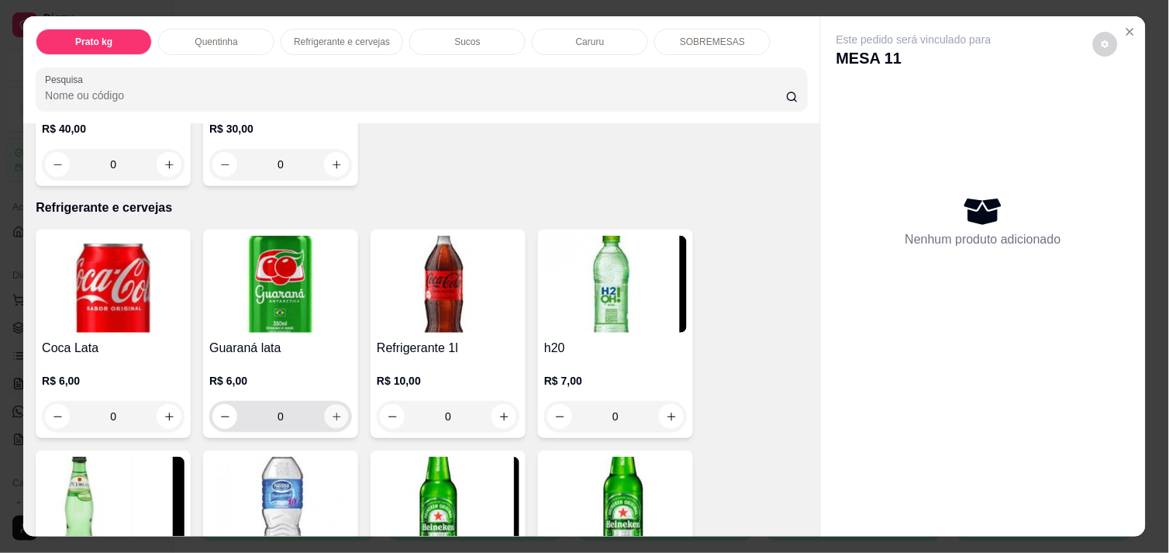
click at [325, 412] on button "increase-product-quantity" at bounding box center [337, 417] width 24 height 24
type input "1"
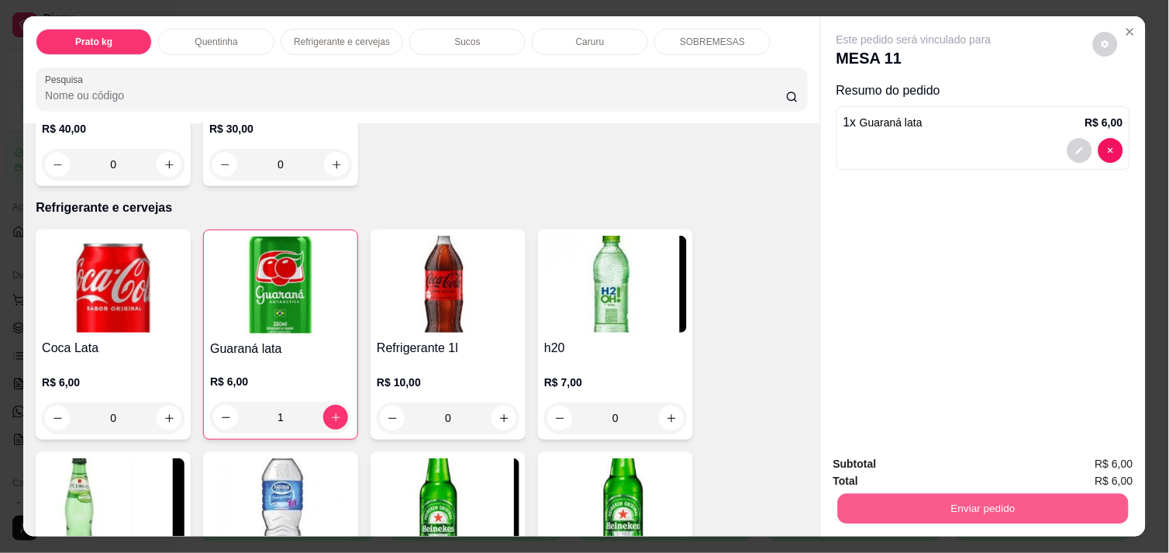
click at [913, 508] on button "Enviar pedido" at bounding box center [983, 508] width 291 height 30
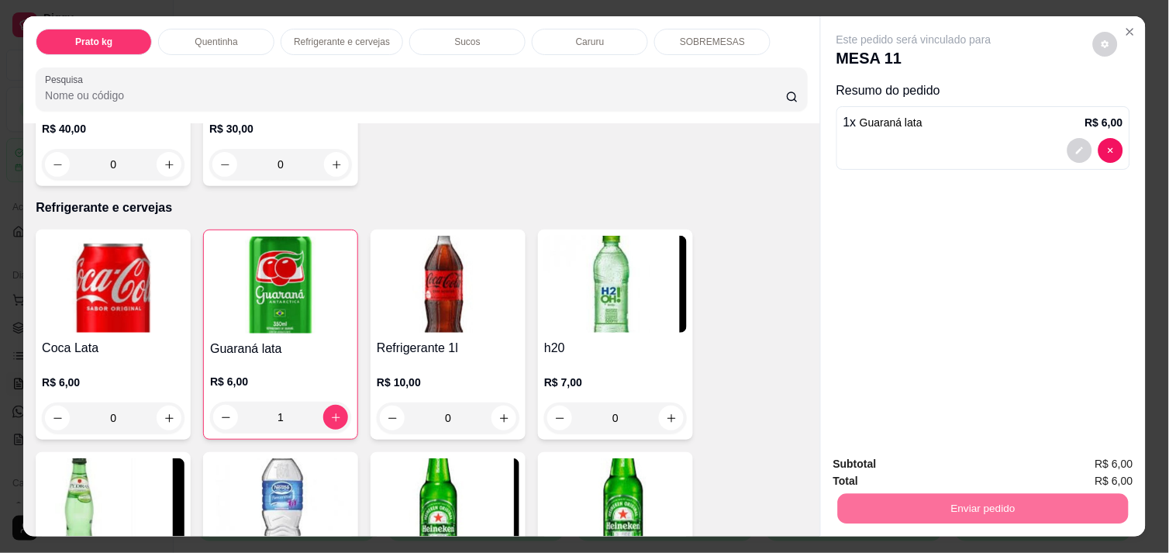
click at [911, 458] on button "Não registrar e enviar pedido" at bounding box center [931, 463] width 157 height 29
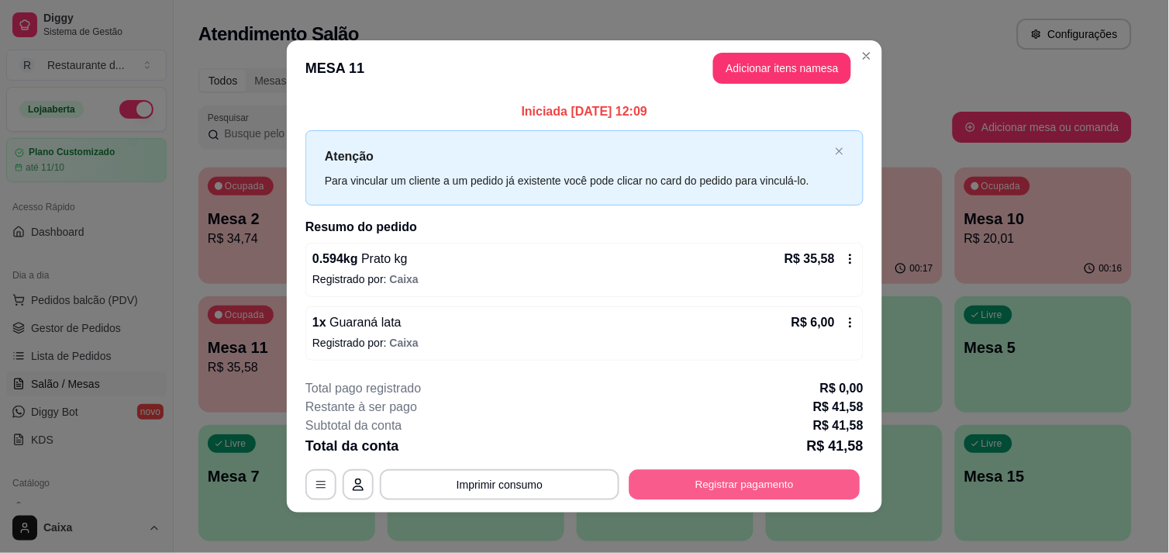
click at [763, 482] on button "Registrar pagamento" at bounding box center [744, 485] width 231 height 30
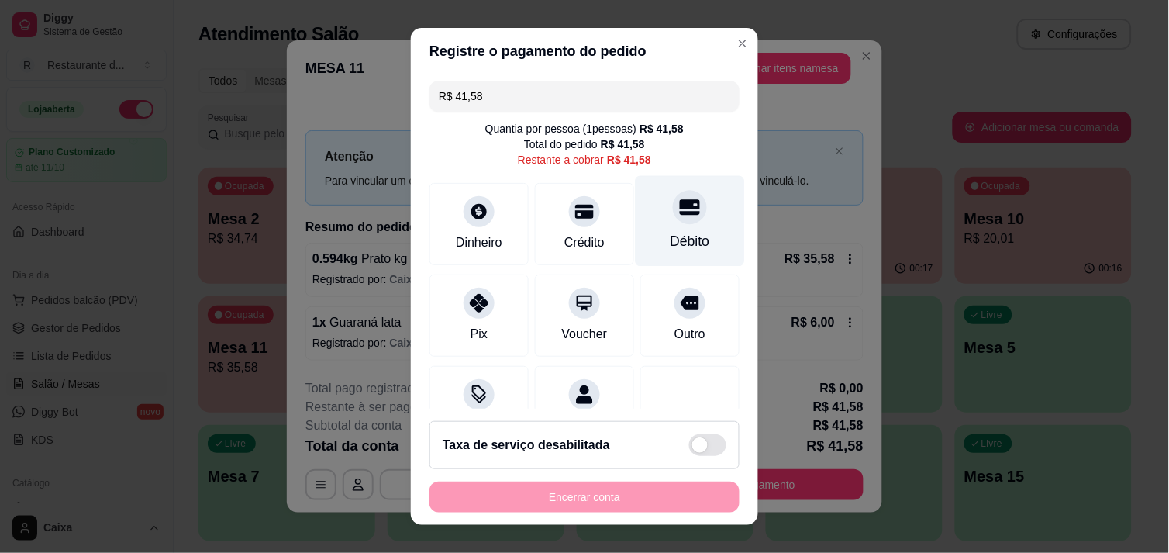
click at [670, 236] on div "Débito" at bounding box center [690, 241] width 40 height 20
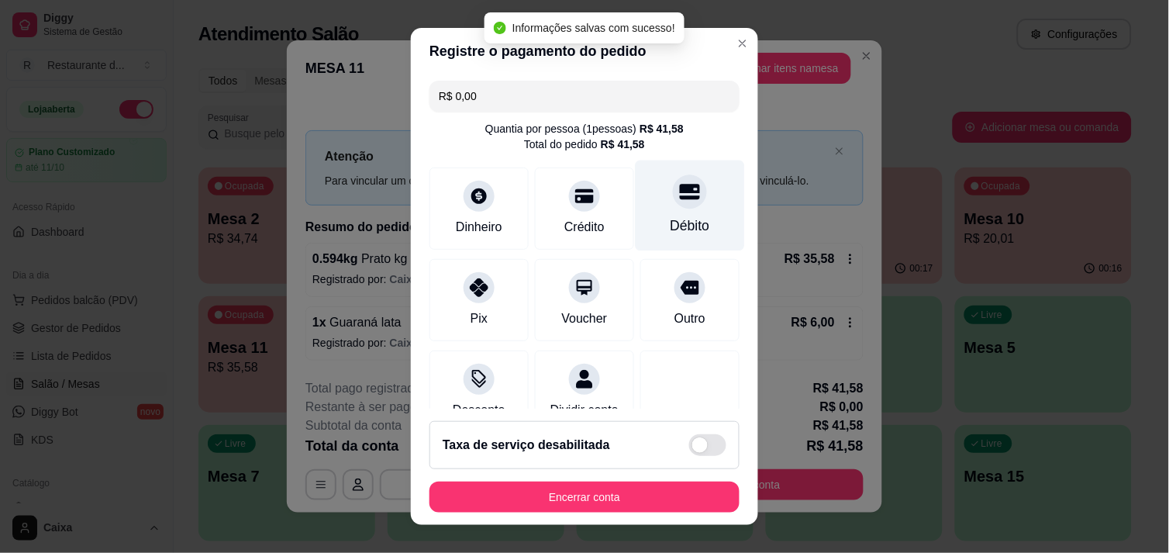
type input "R$ 0,00"
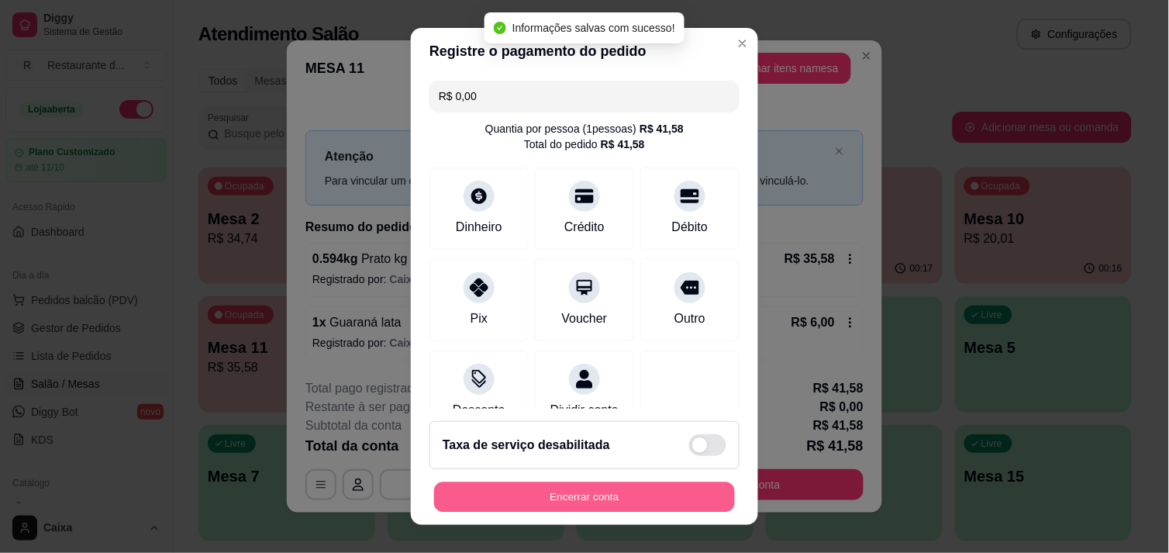
click at [547, 494] on button "Encerrar conta" at bounding box center [584, 497] width 301 height 30
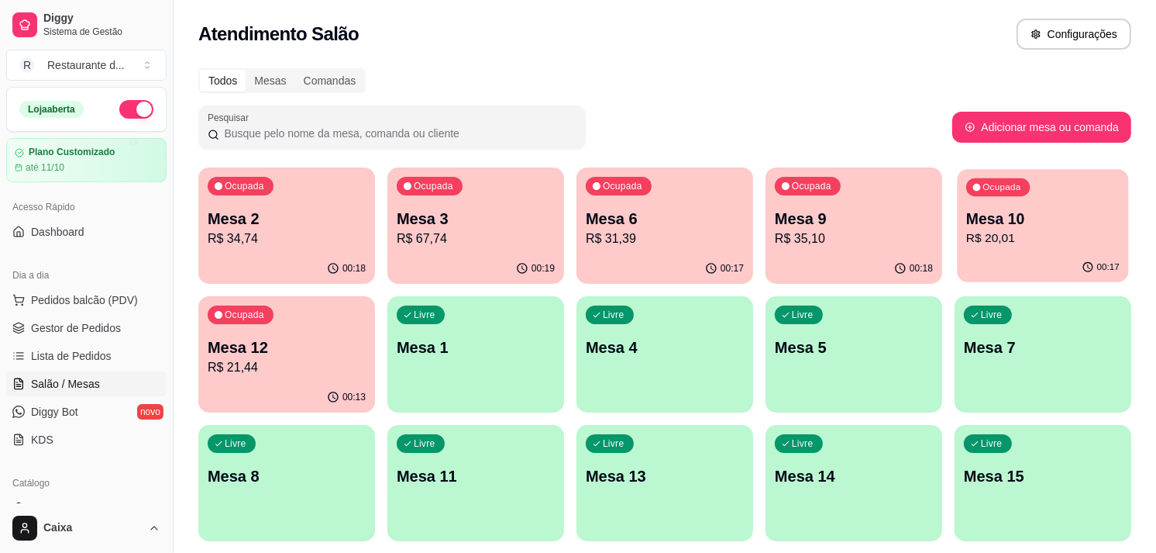
click at [1059, 211] on p "Mesa 10" at bounding box center [1042, 218] width 153 height 21
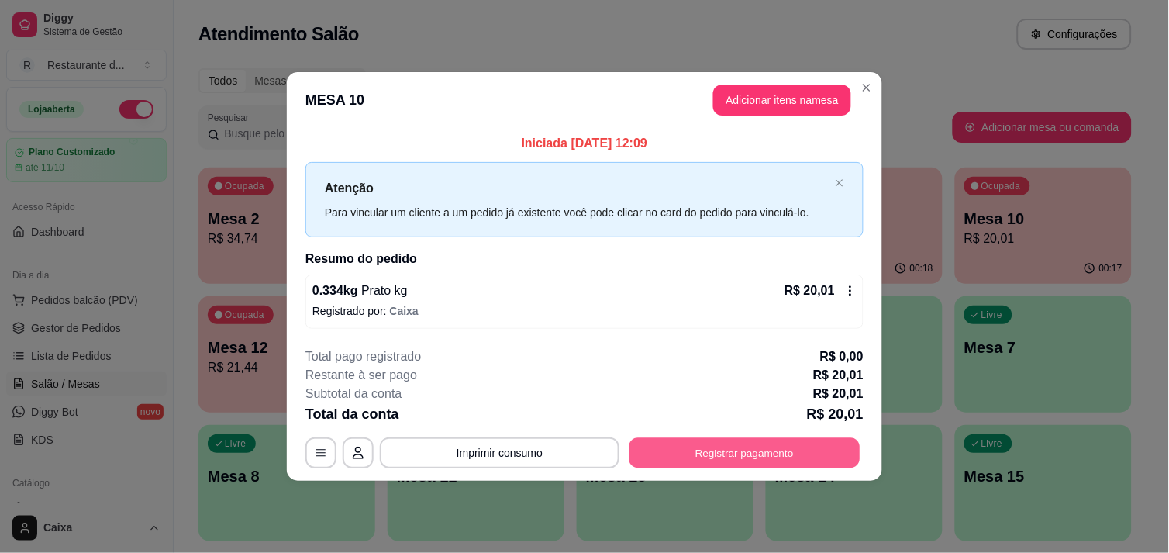
click at [769, 465] on button "Registrar pagamento" at bounding box center [744, 453] width 231 height 30
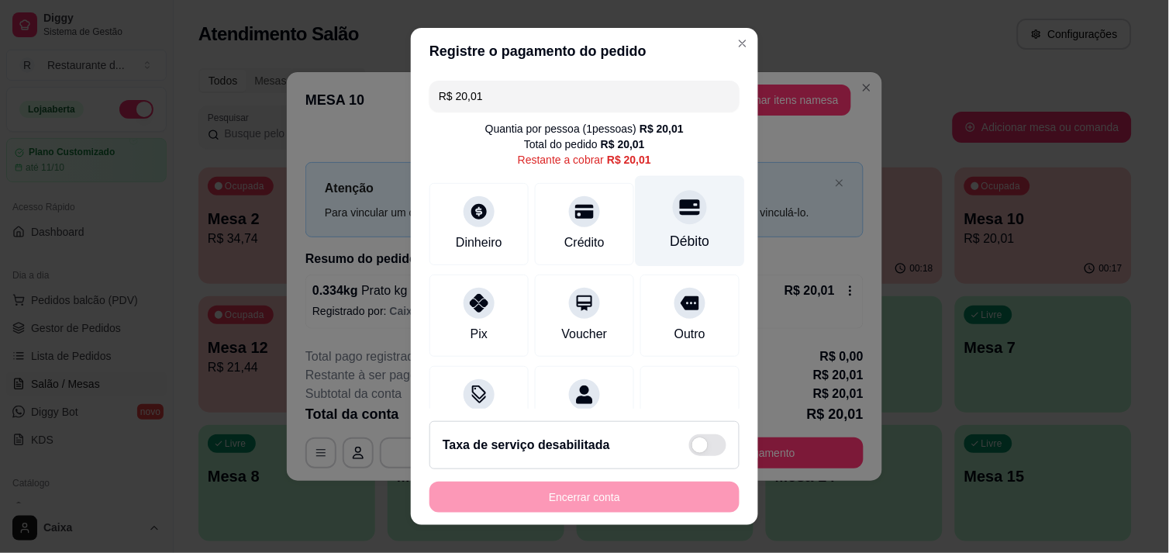
click at [651, 222] on div "Débito" at bounding box center [689, 220] width 109 height 91
type input "R$ 0,00"
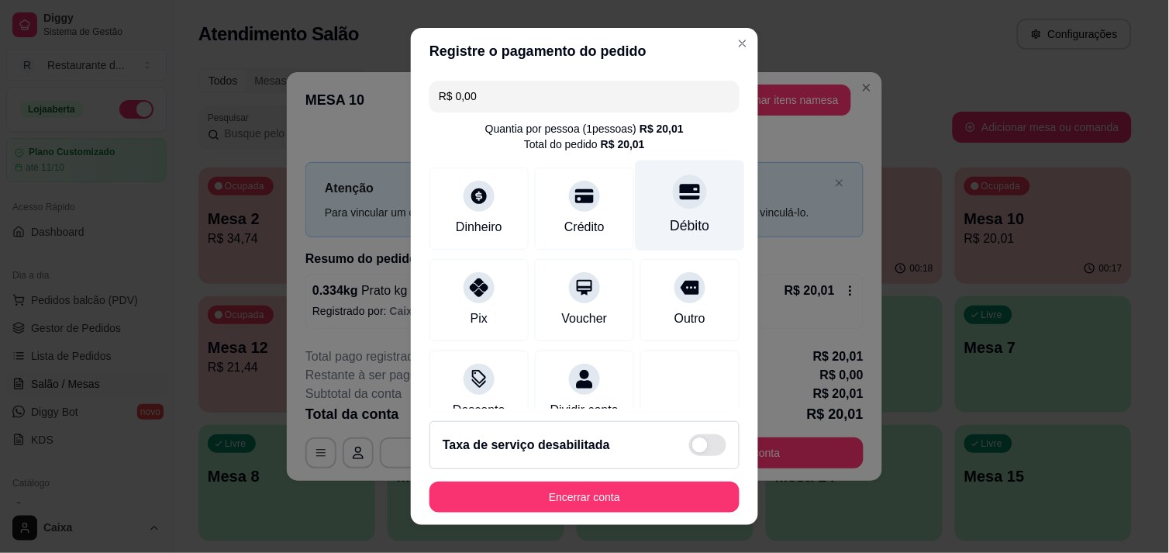
click at [670, 222] on div "Débito" at bounding box center [690, 225] width 40 height 20
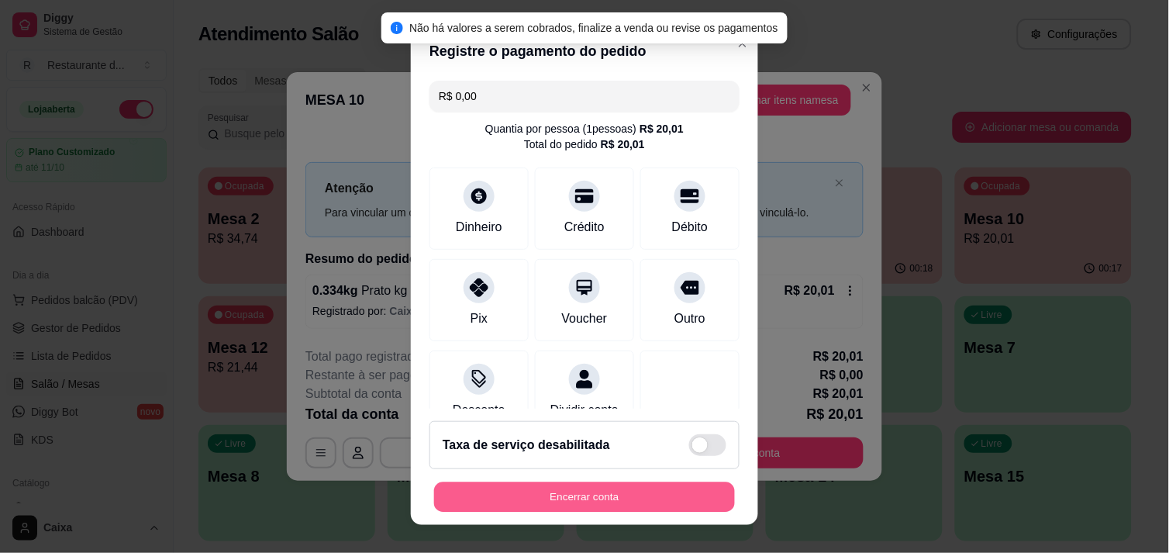
click at [584, 499] on button "Encerrar conta" at bounding box center [584, 497] width 301 height 30
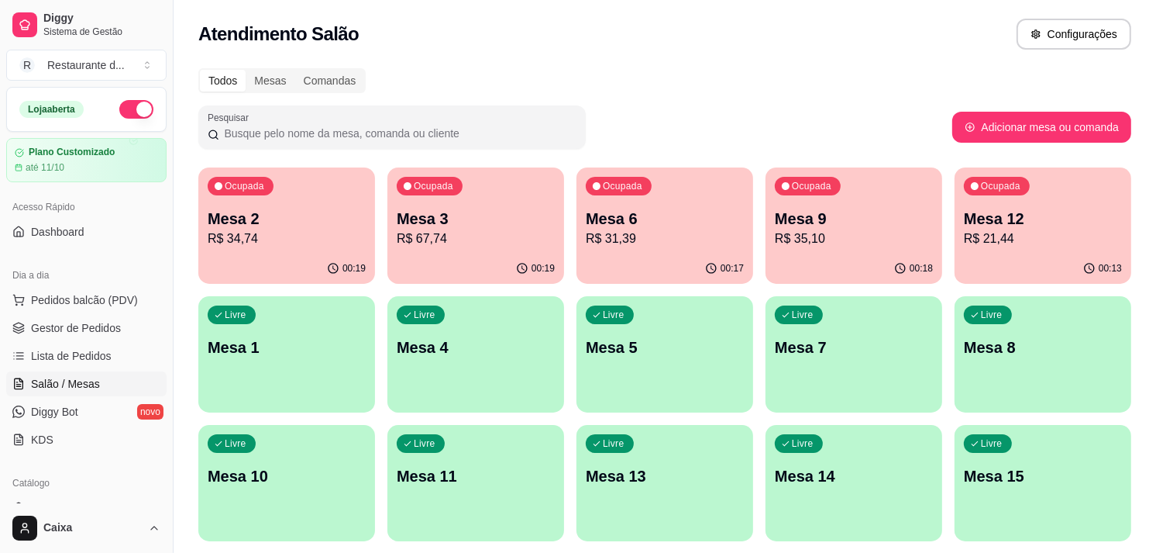
click at [657, 260] on div "00:17" at bounding box center [665, 268] width 177 height 30
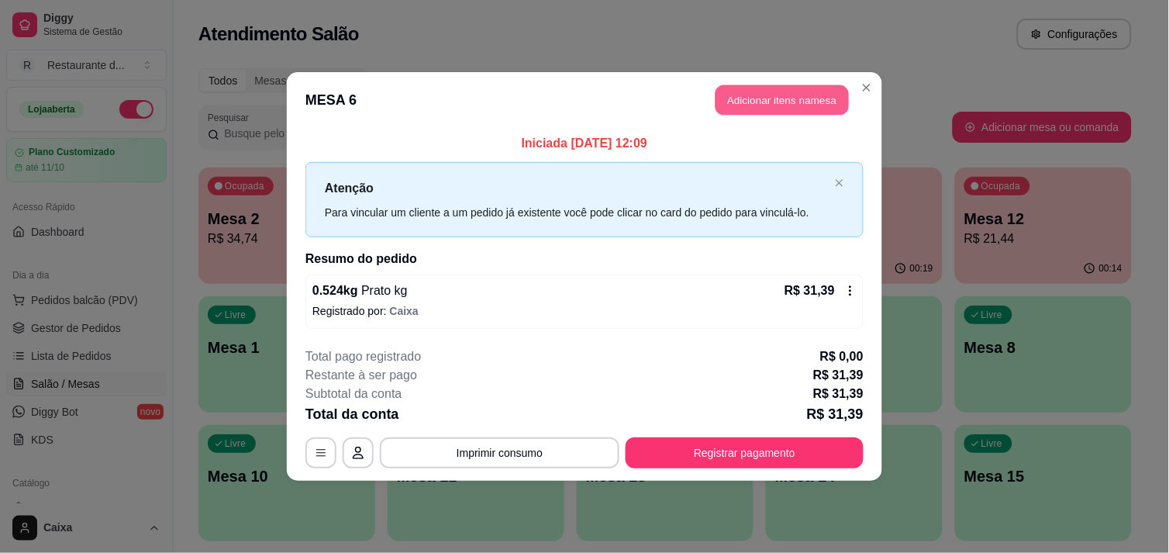
click at [788, 98] on button "Adicionar itens na mesa" at bounding box center [781, 100] width 133 height 30
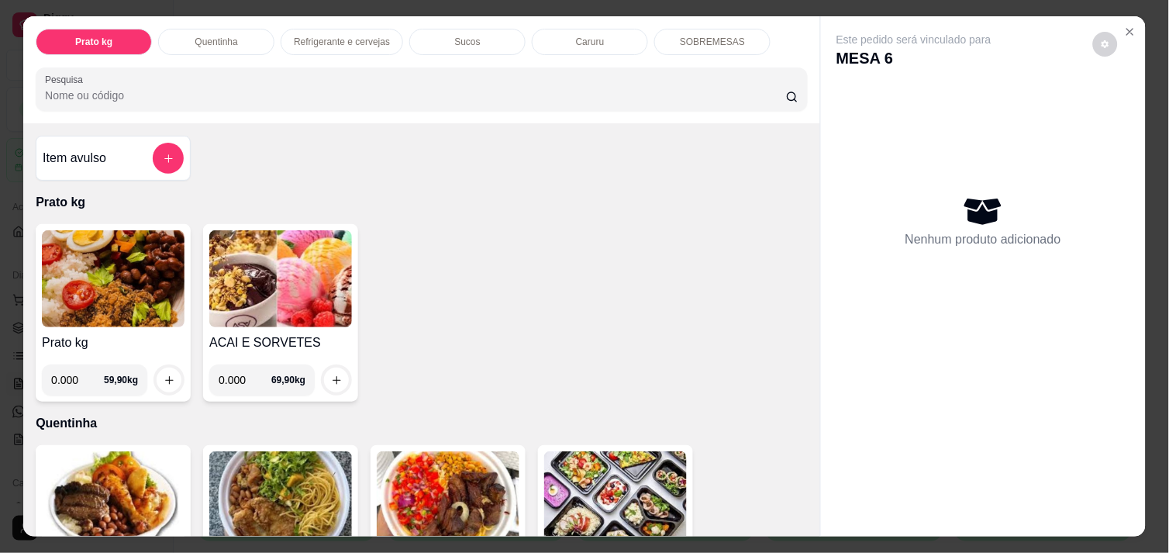
click at [237, 388] on input "0.000" at bounding box center [245, 379] width 53 height 31
type input "0.066"
click at [325, 381] on button "increase-product-quantity" at bounding box center [337, 380] width 24 height 24
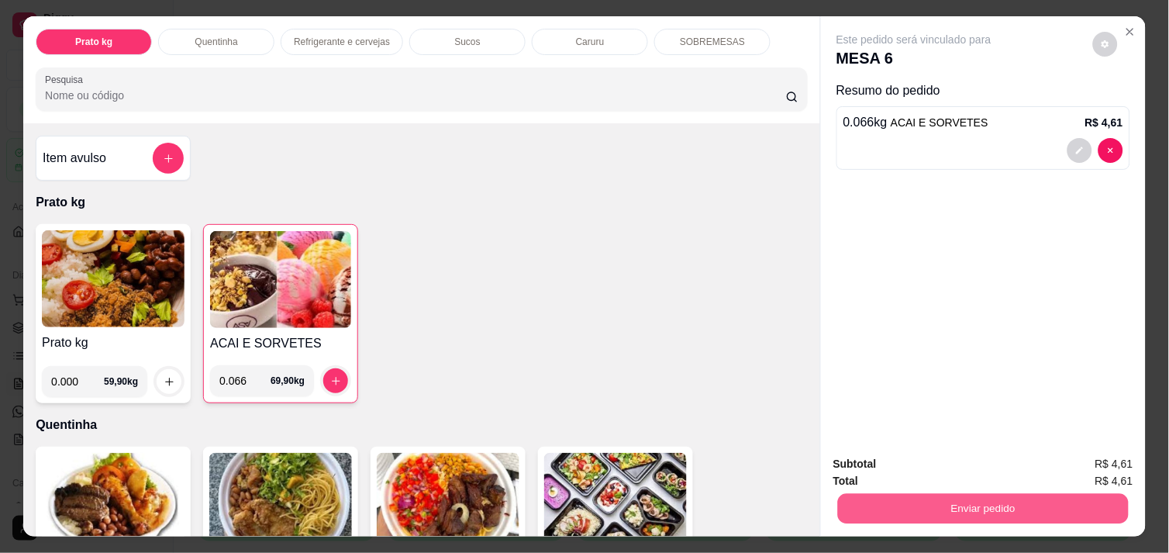
click at [900, 513] on button "Enviar pedido" at bounding box center [983, 508] width 291 height 30
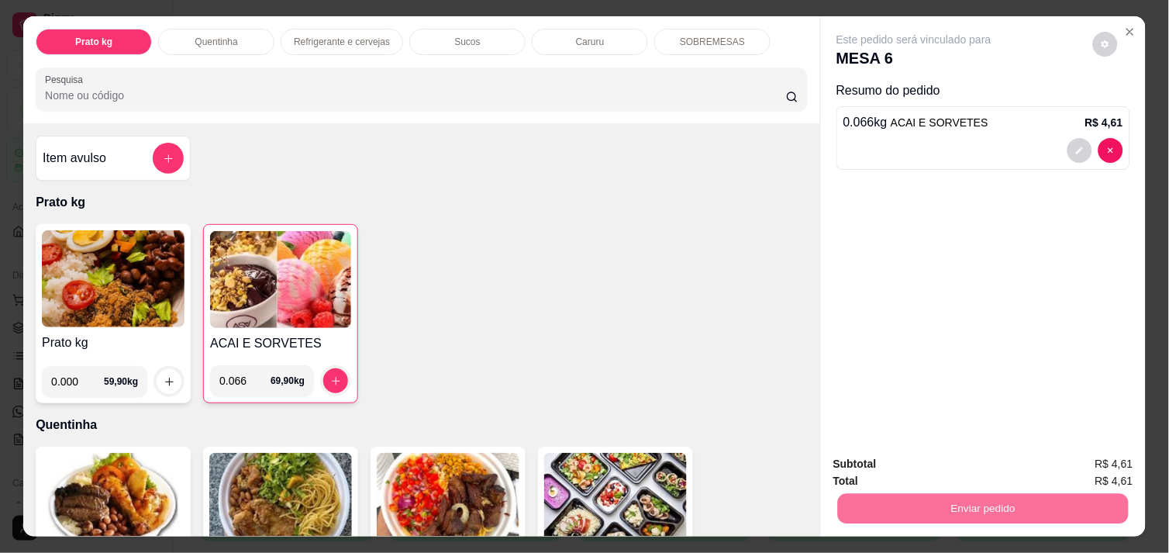
click at [900, 469] on button "Não registrar e enviar pedido" at bounding box center [931, 463] width 157 height 29
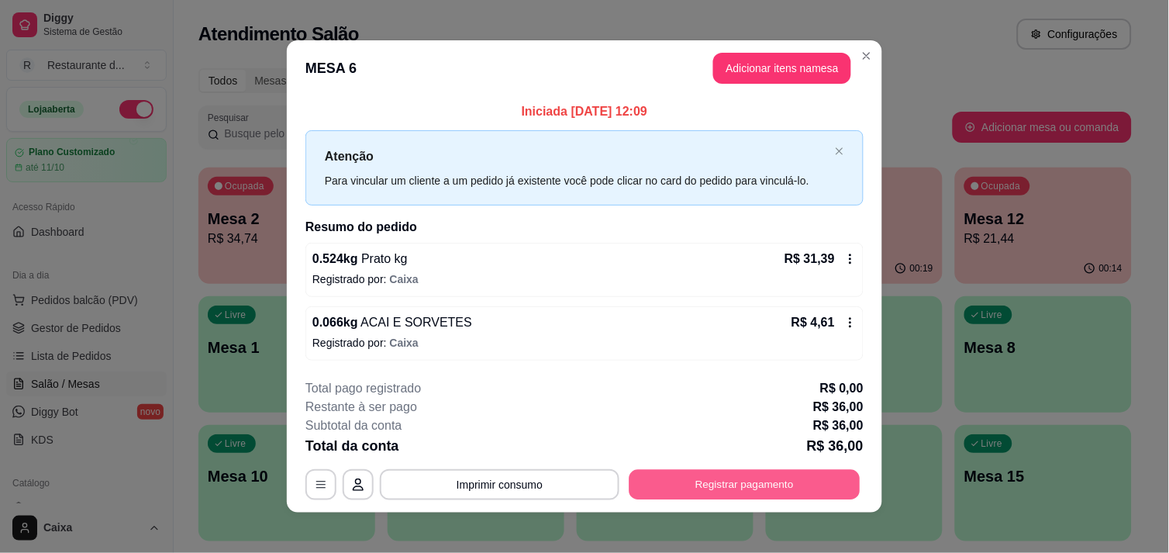
click at [687, 491] on button "Registrar pagamento" at bounding box center [744, 485] width 231 height 30
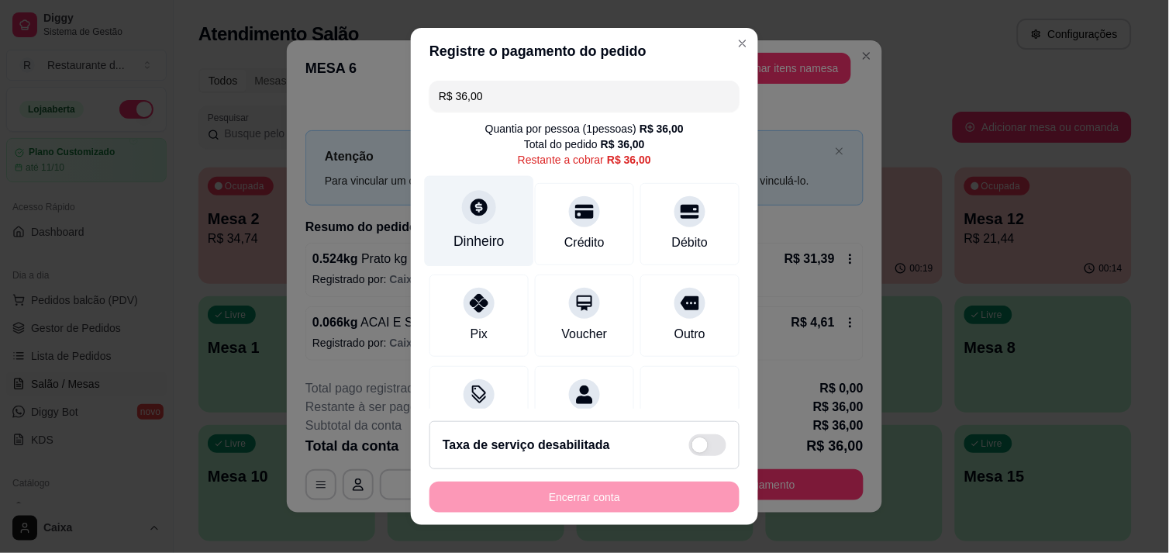
click at [487, 232] on div "Dinheiro" at bounding box center [478, 241] width 51 height 20
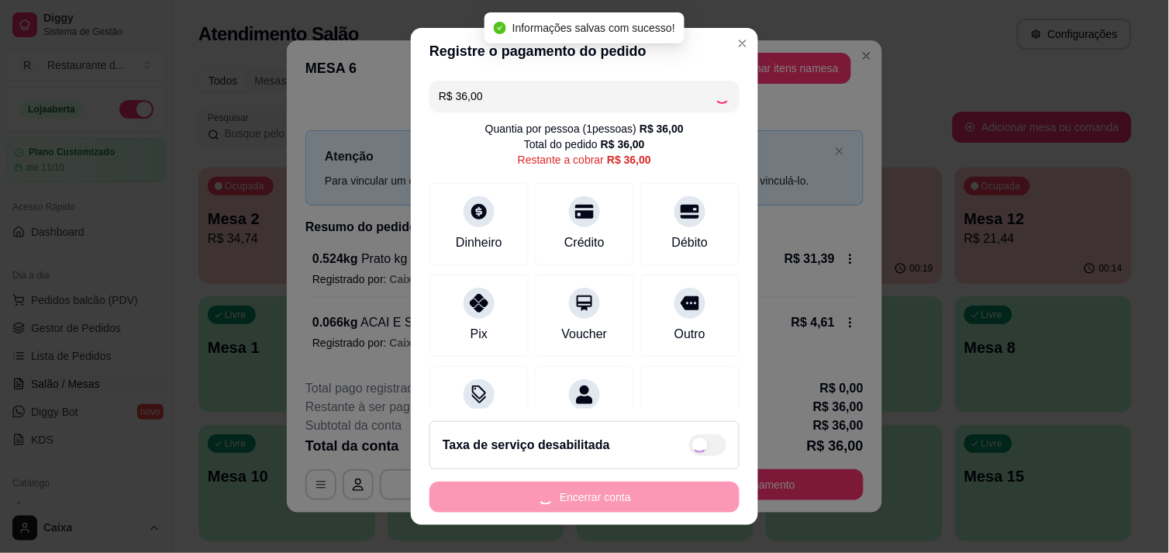
type input "R$ 0,00"
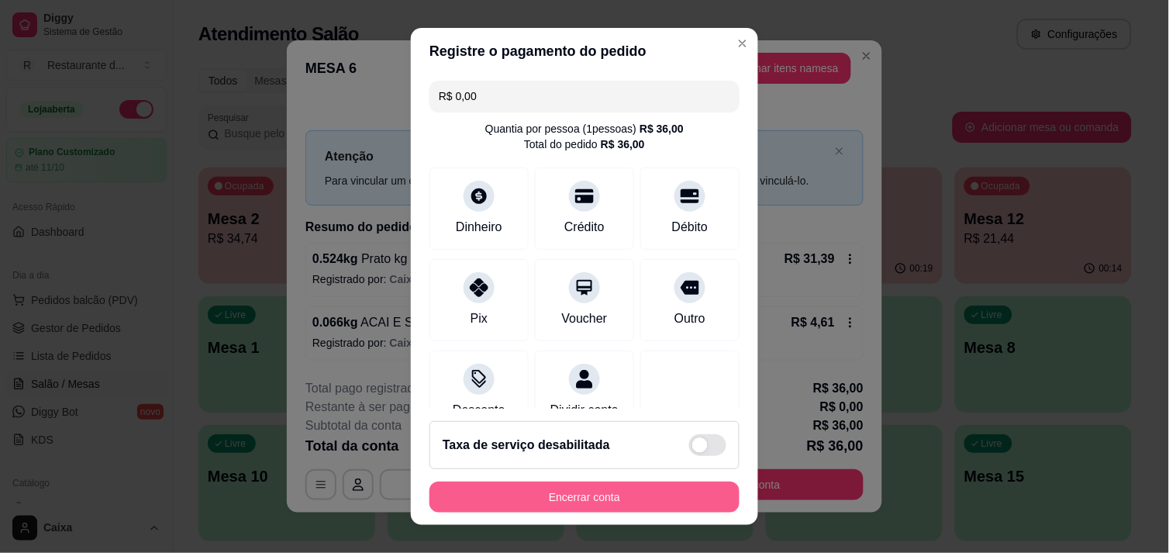
click at [656, 494] on button "Encerrar conta" at bounding box center [584, 496] width 310 height 31
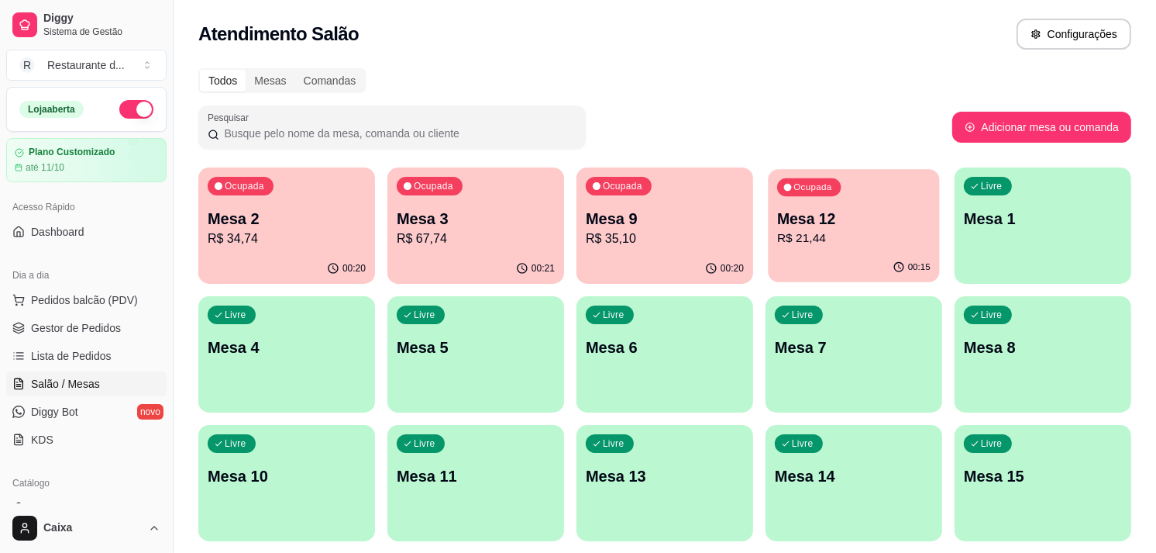
click at [822, 249] on div "Ocupada Mesa 12 R$ 21,44" at bounding box center [853, 211] width 171 height 84
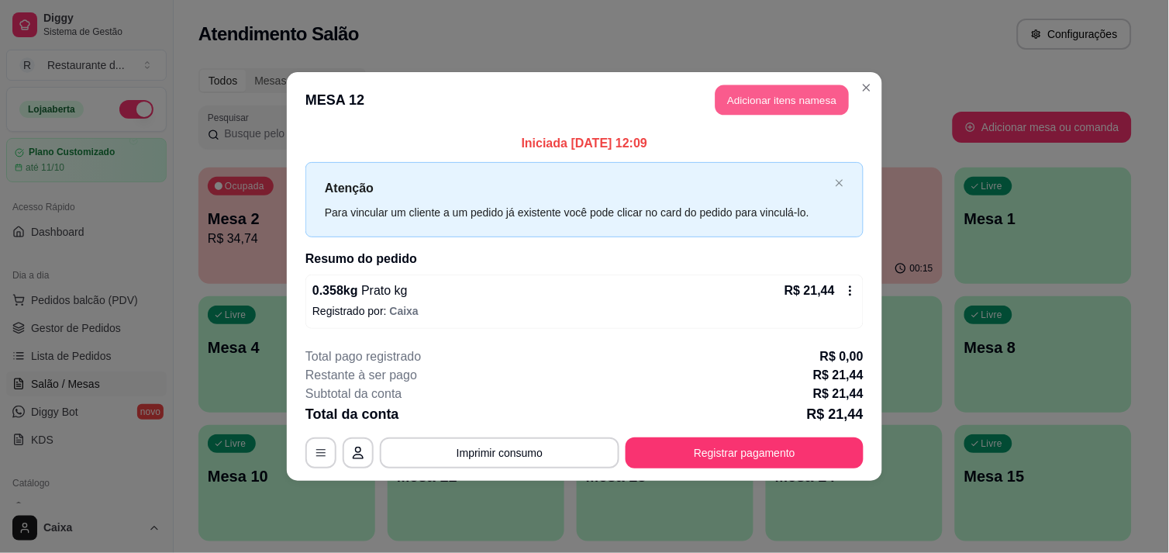
click at [808, 101] on button "Adicionar itens na mesa" at bounding box center [781, 100] width 133 height 30
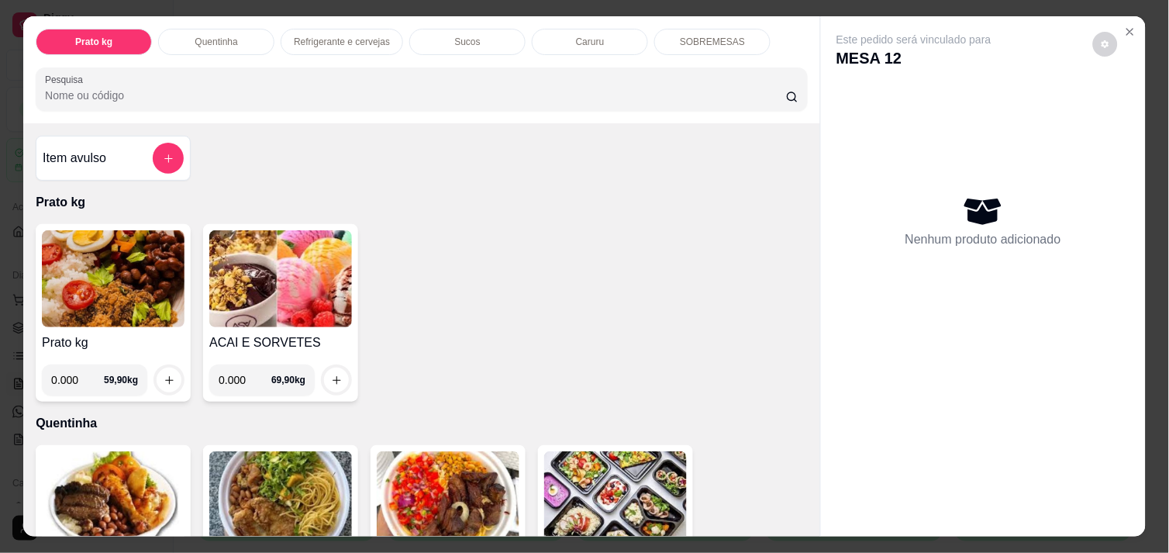
click at [245, 374] on input "0.000" at bounding box center [245, 379] width 53 height 31
type input "0.098"
click at [331, 376] on icon "increase-product-quantity" at bounding box center [337, 380] width 12 height 12
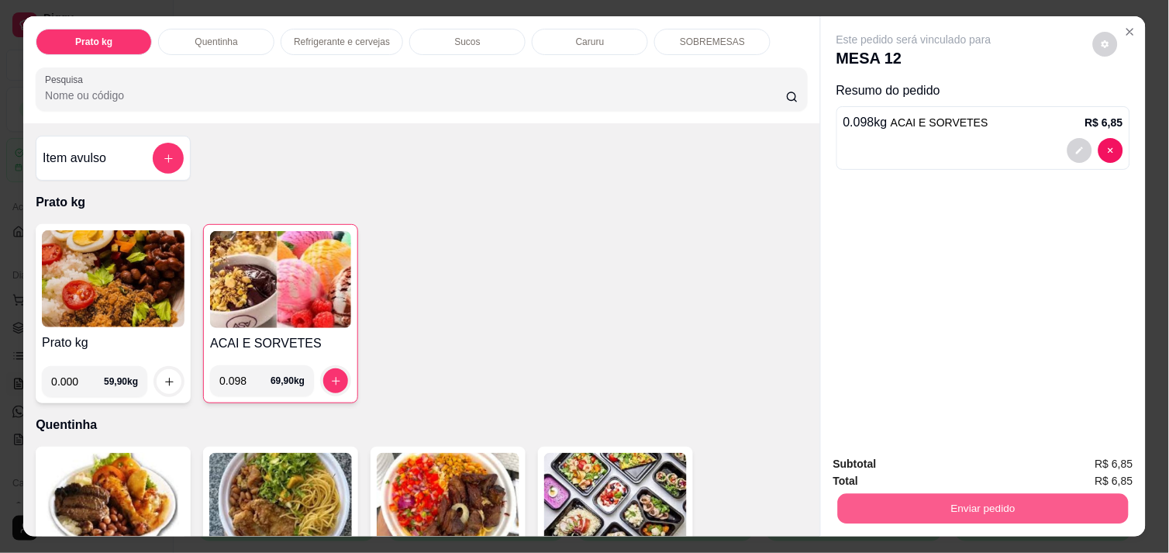
click at [969, 493] on button "Enviar pedido" at bounding box center [983, 508] width 291 height 30
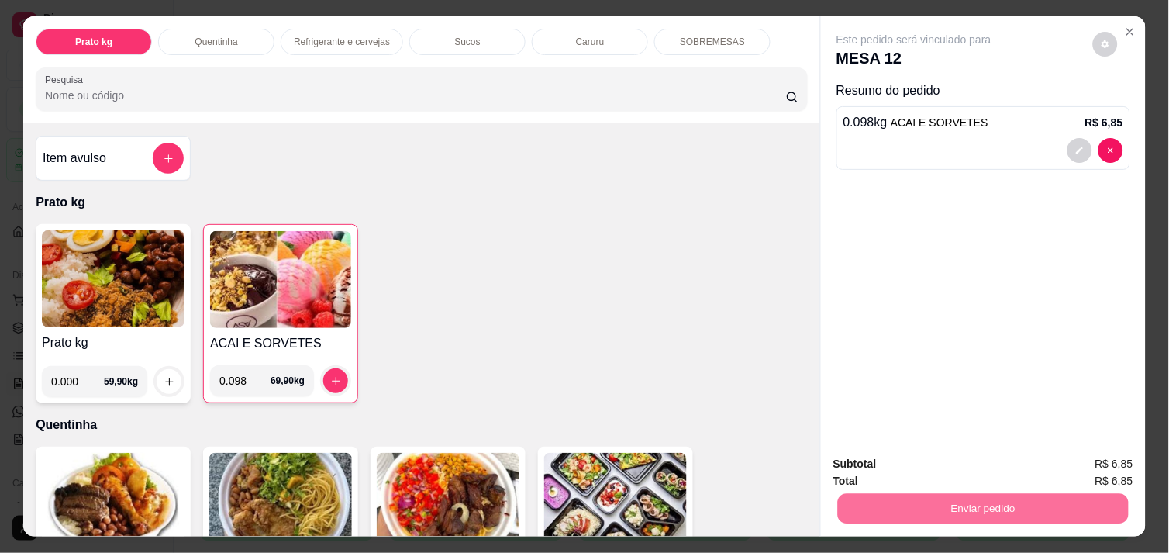
click at [941, 463] on button "Não registrar e enviar pedido" at bounding box center [931, 463] width 157 height 29
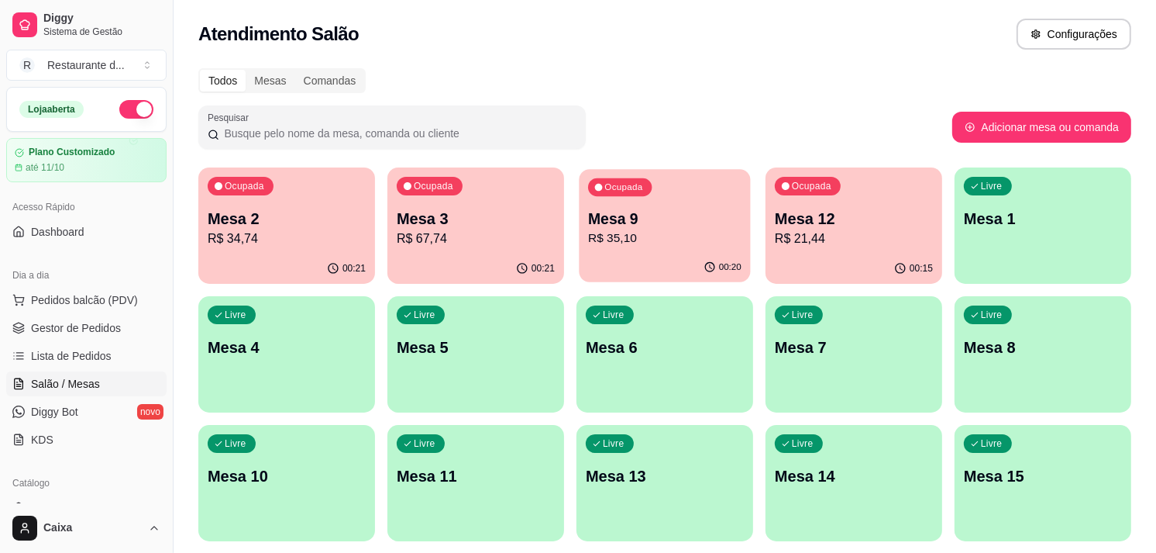
click at [710, 200] on div "Ocupada Mesa 9 R$ 35,10" at bounding box center [664, 211] width 171 height 84
click at [628, 237] on p "R$ 35,10" at bounding box center [664, 238] width 153 height 18
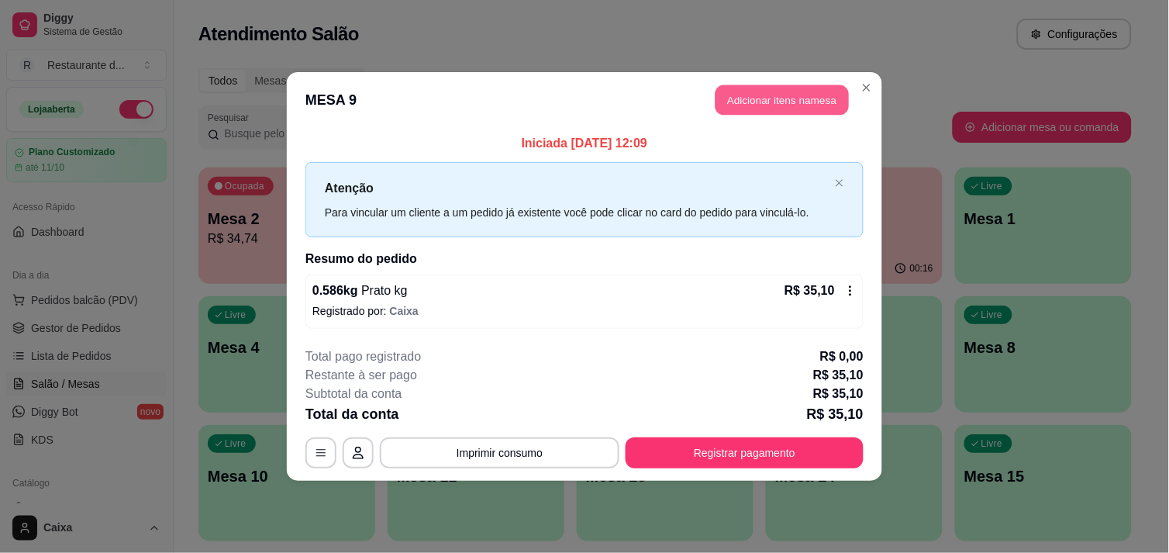
click at [742, 102] on button "Adicionar itens na mesa" at bounding box center [781, 100] width 133 height 30
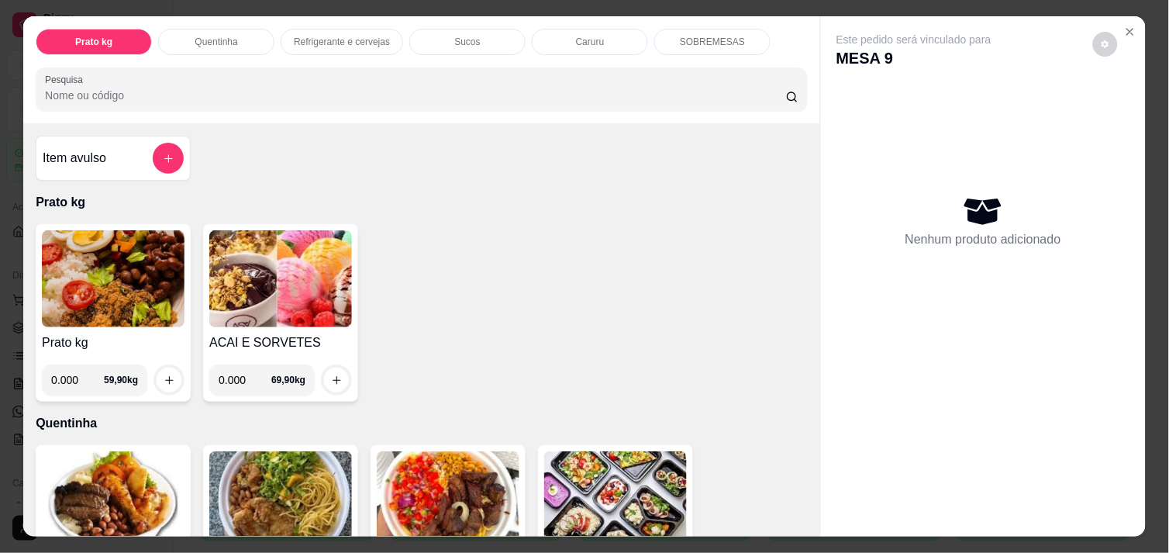
click at [243, 368] on input "0.000" at bounding box center [245, 379] width 53 height 31
type input "0.220"
click at [345, 372] on div "0.220 69,90 kg" at bounding box center [280, 379] width 143 height 31
click at [339, 372] on button "increase-product-quantity" at bounding box center [337, 380] width 24 height 24
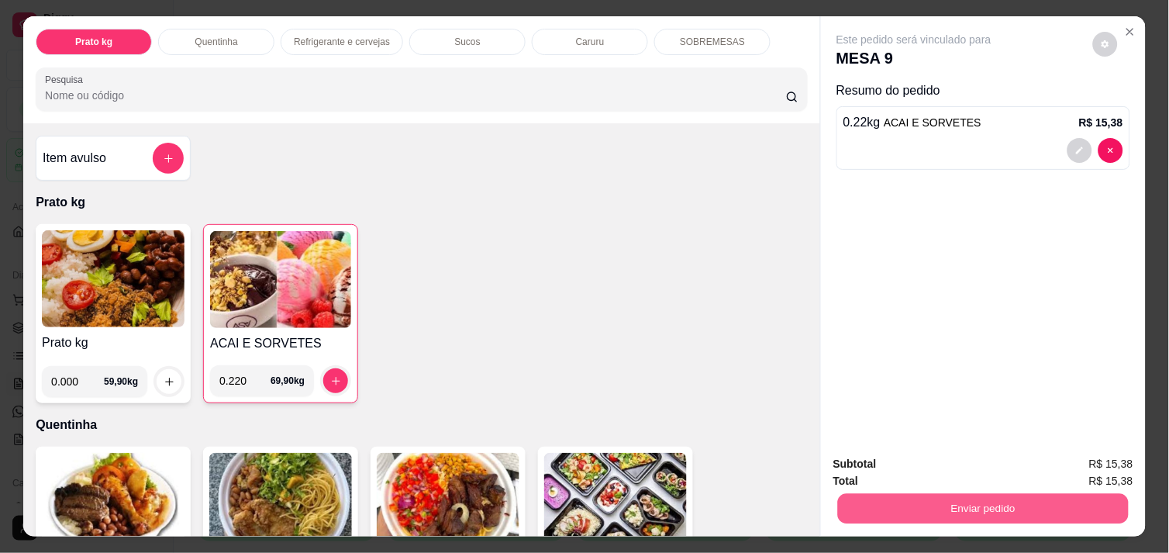
click at [878, 489] on div "Enviar pedido" at bounding box center [983, 506] width 300 height 35
click at [905, 505] on button "Enviar pedido" at bounding box center [983, 508] width 291 height 30
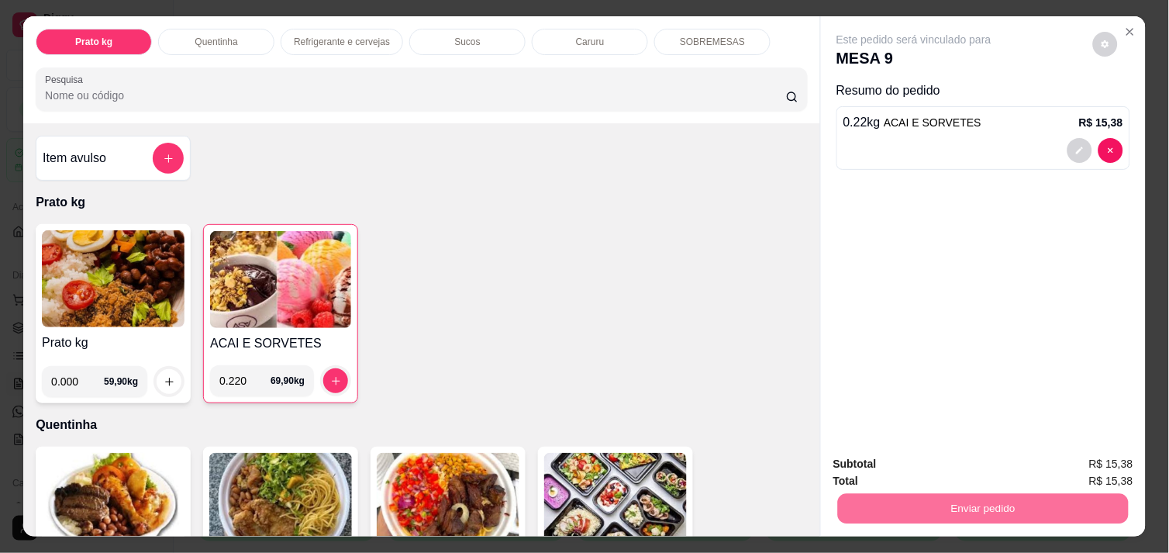
click at [908, 457] on button "Não registrar e enviar pedido" at bounding box center [931, 463] width 157 height 29
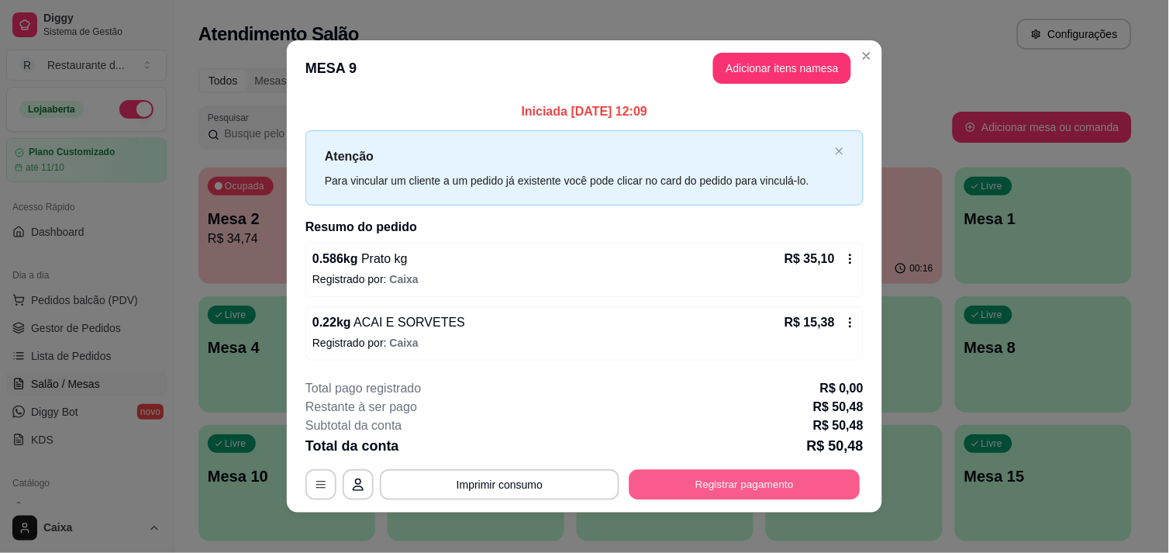
click at [770, 482] on button "Registrar pagamento" at bounding box center [744, 485] width 231 height 30
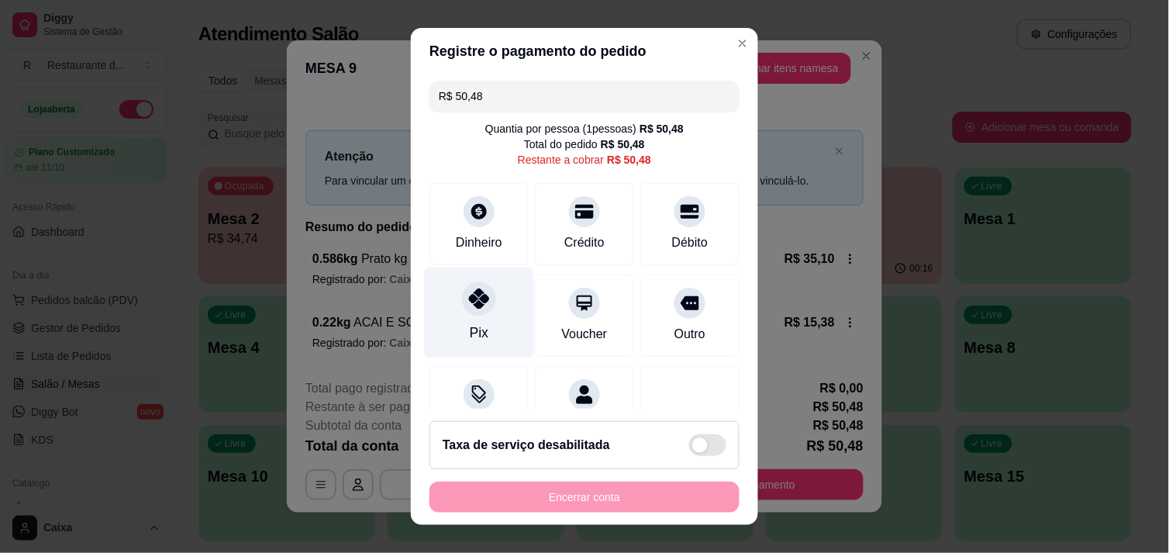
click at [462, 343] on div "Pix" at bounding box center [479, 312] width 109 height 91
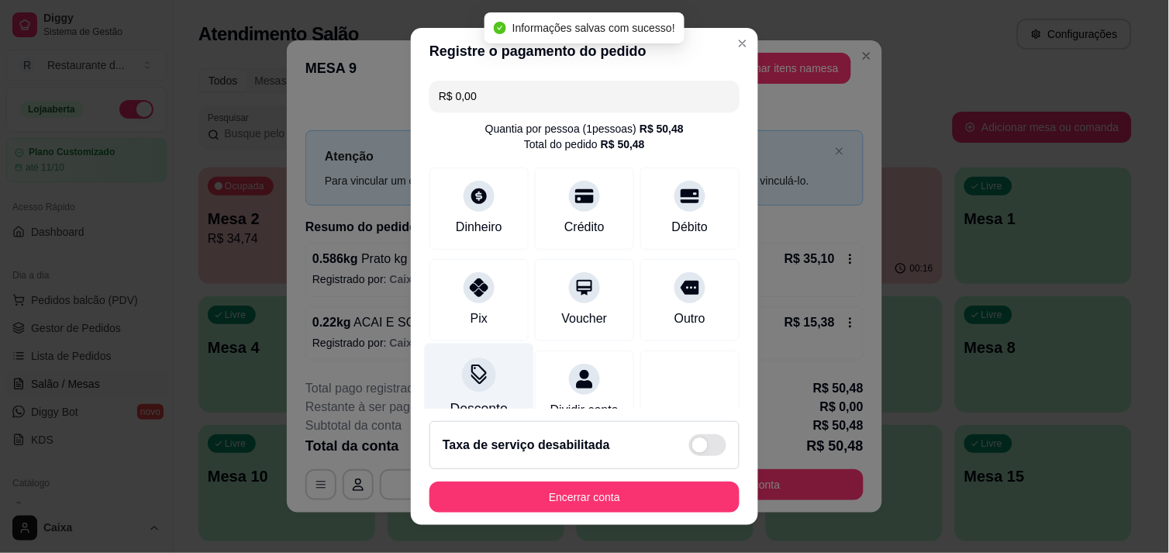
type input "R$ 0,00"
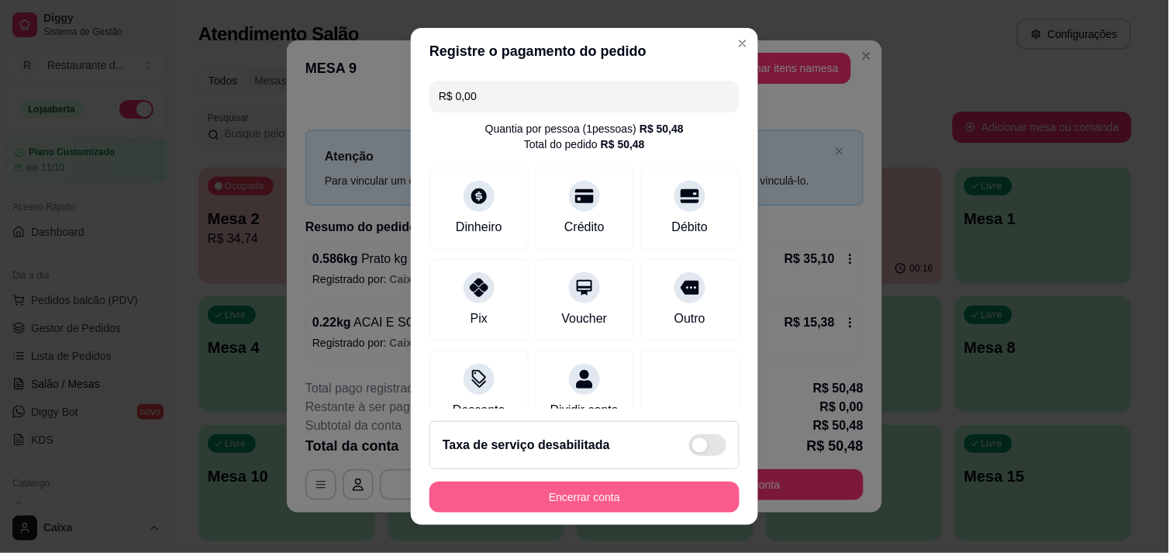
click at [568, 499] on button "Encerrar conta" at bounding box center [584, 496] width 310 height 31
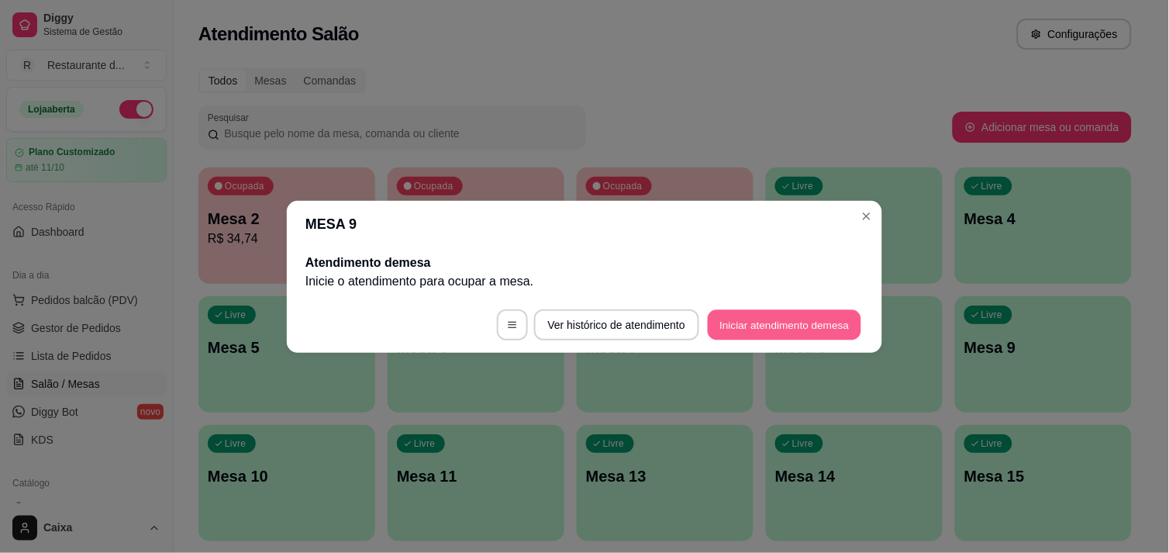
click at [772, 312] on button "Iniciar atendimento de mesa" at bounding box center [784, 324] width 153 height 30
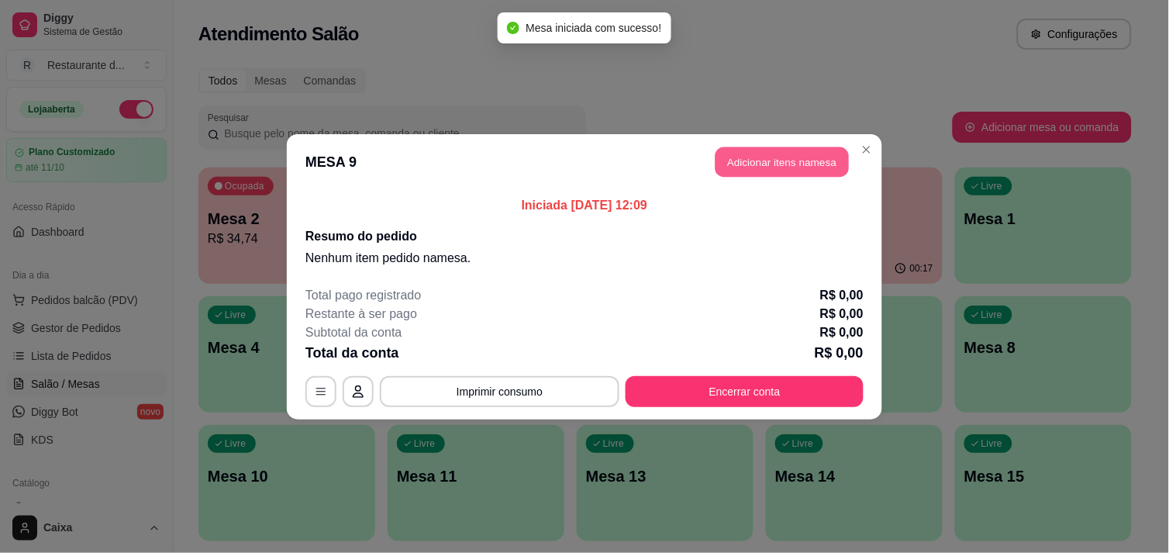
click at [787, 152] on button "Adicionar itens na mesa" at bounding box center [781, 161] width 133 height 30
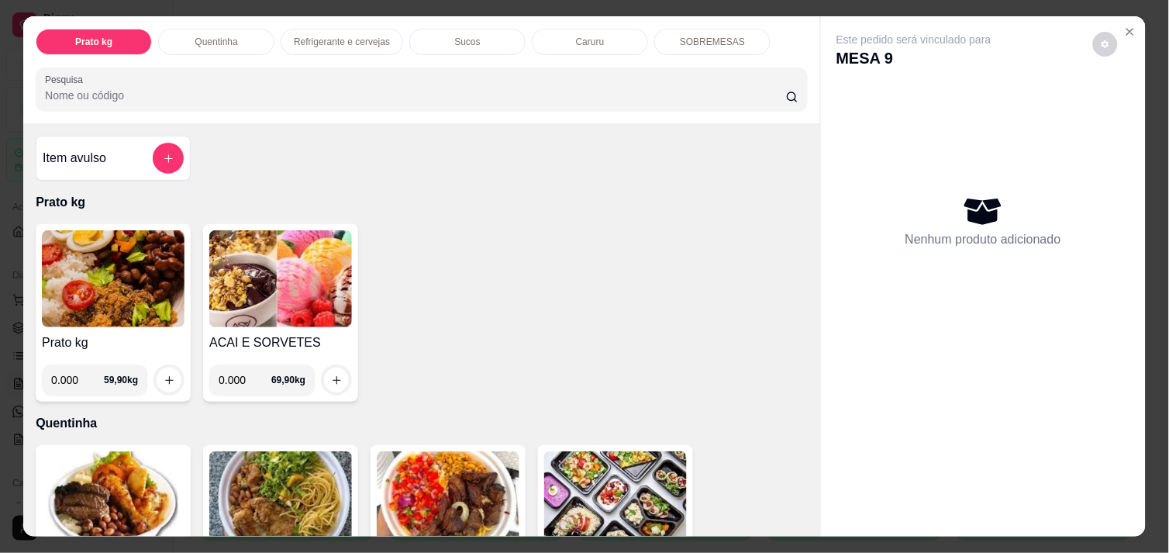
click at [73, 377] on input "0.000" at bounding box center [77, 379] width 53 height 31
type input "0.730"
click at [165, 376] on icon "increase-product-quantity" at bounding box center [170, 380] width 12 height 12
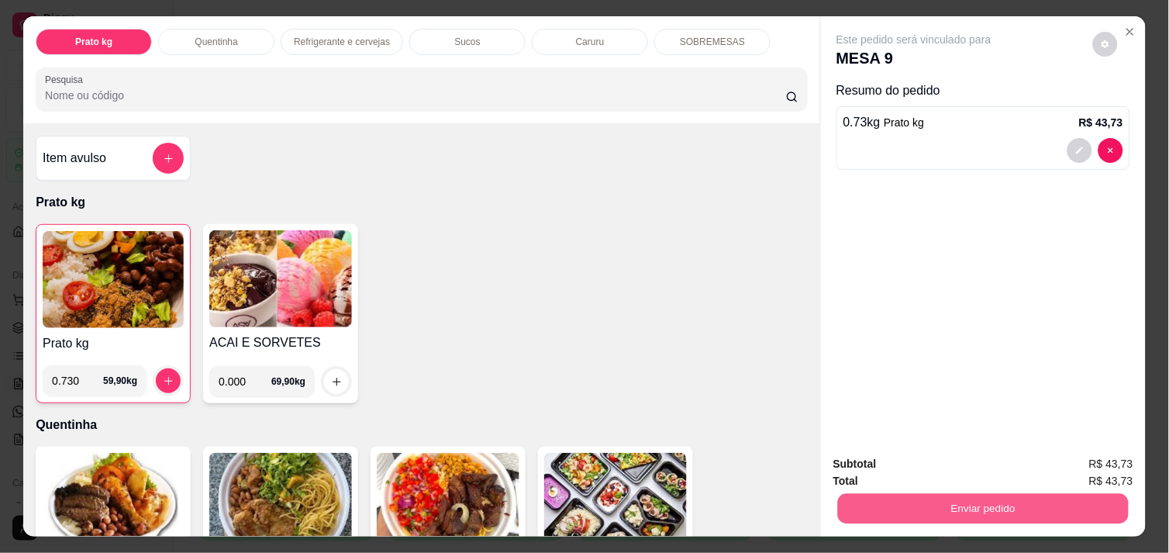
click at [878, 499] on button "Enviar pedido" at bounding box center [983, 508] width 291 height 30
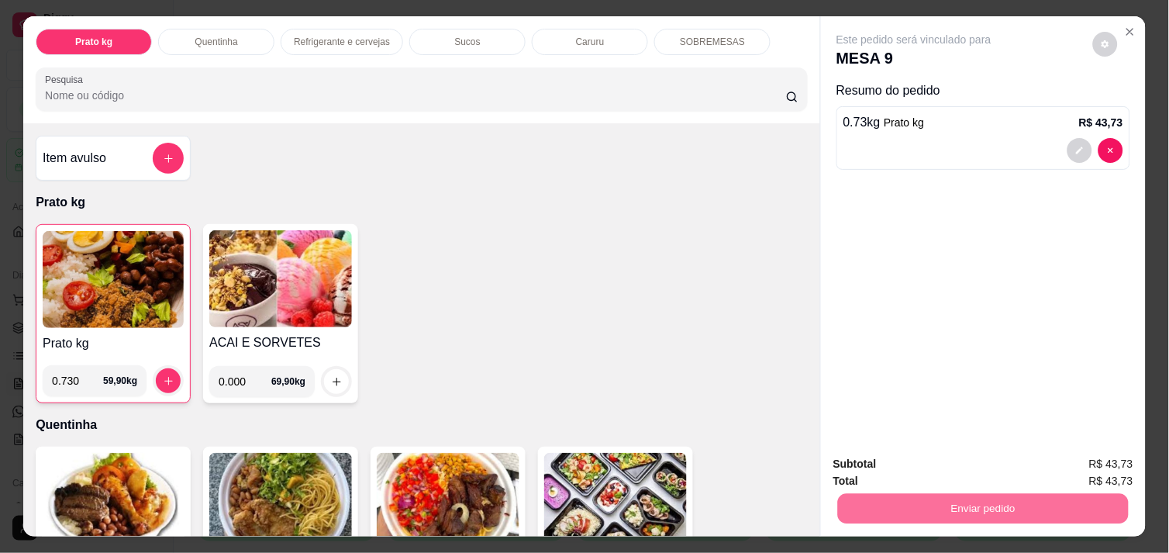
click at [899, 467] on button "Não registrar e enviar pedido" at bounding box center [931, 463] width 157 height 29
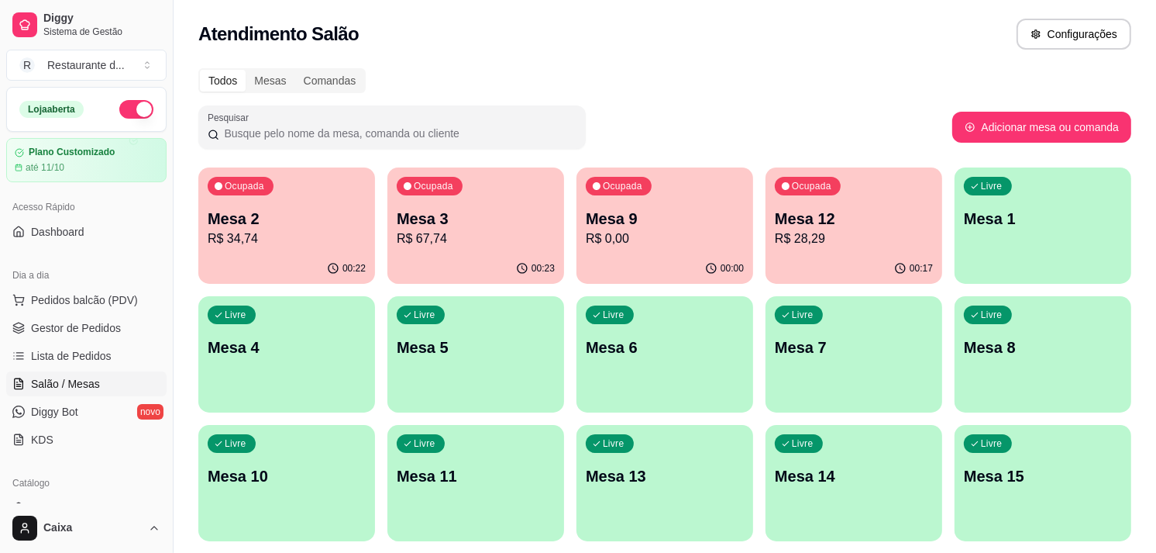
click at [486, 244] on p "R$ 67,74" at bounding box center [476, 238] width 158 height 19
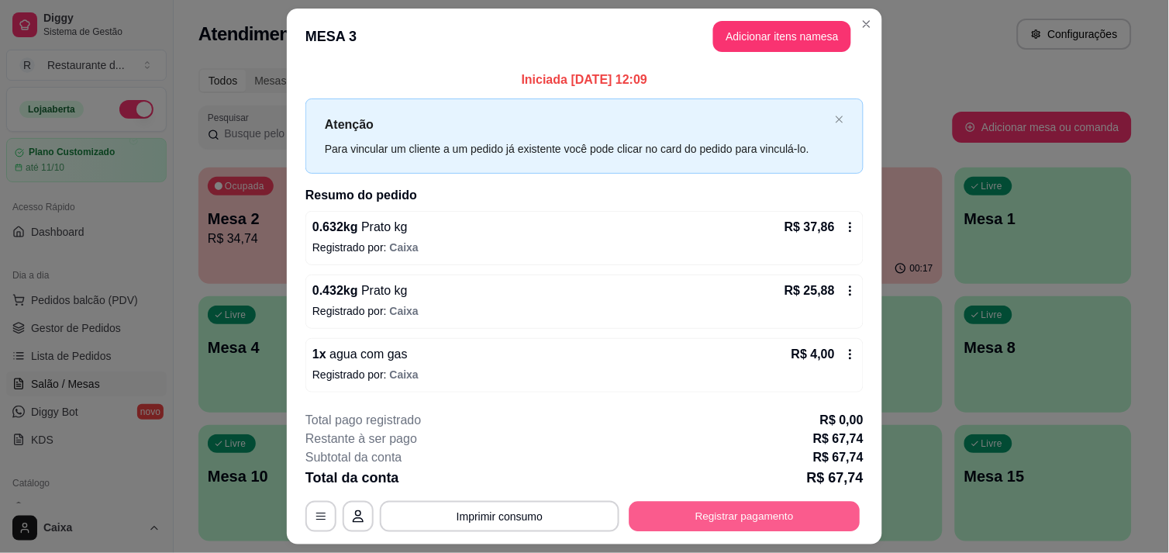
click at [676, 508] on button "Registrar pagamento" at bounding box center [744, 516] width 231 height 30
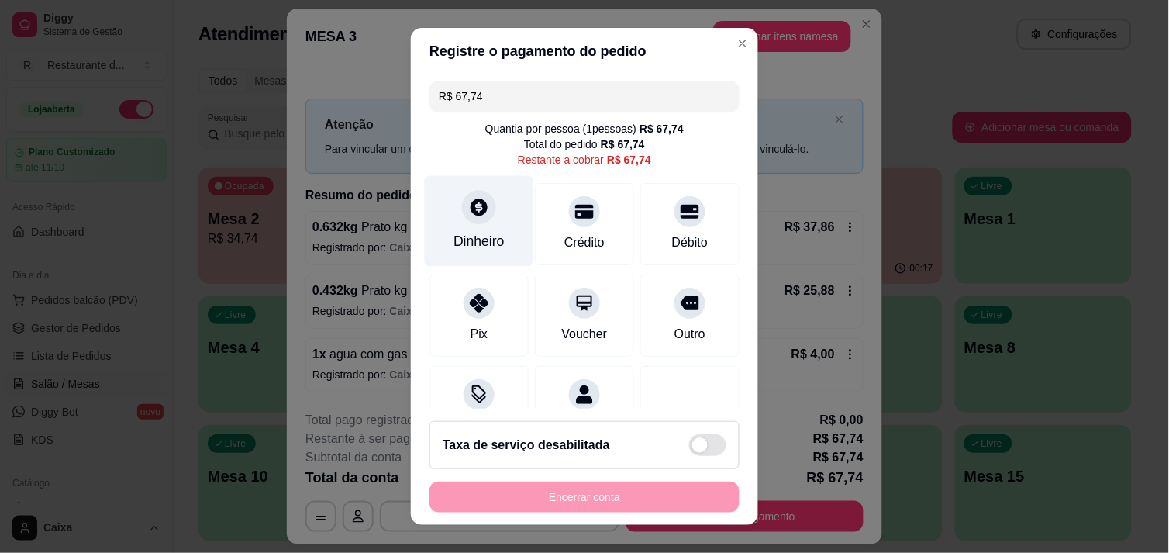
click at [467, 219] on div at bounding box center [479, 207] width 34 height 34
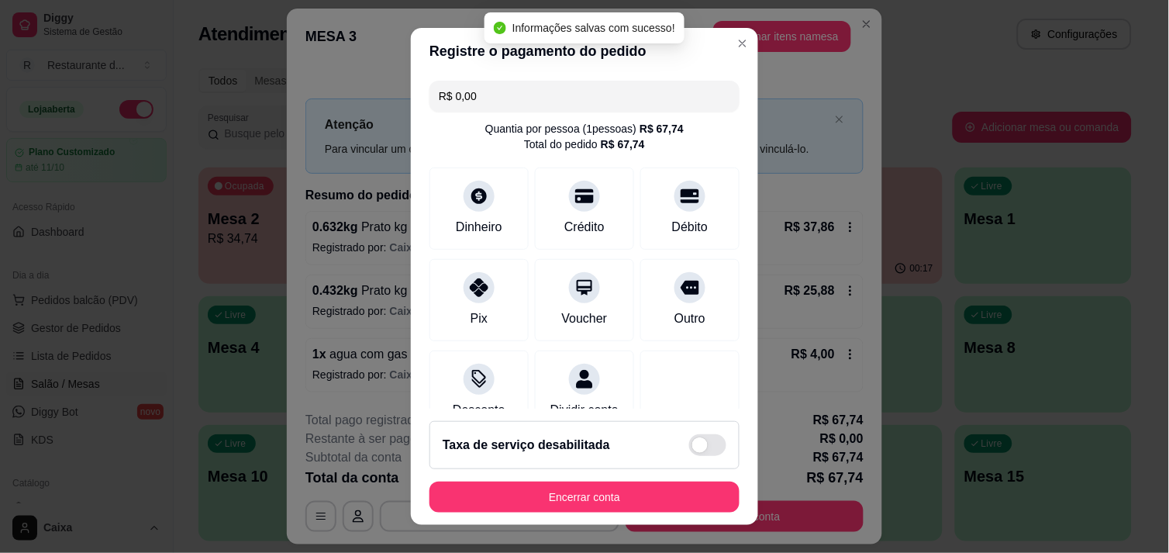
type input "R$ 0,00"
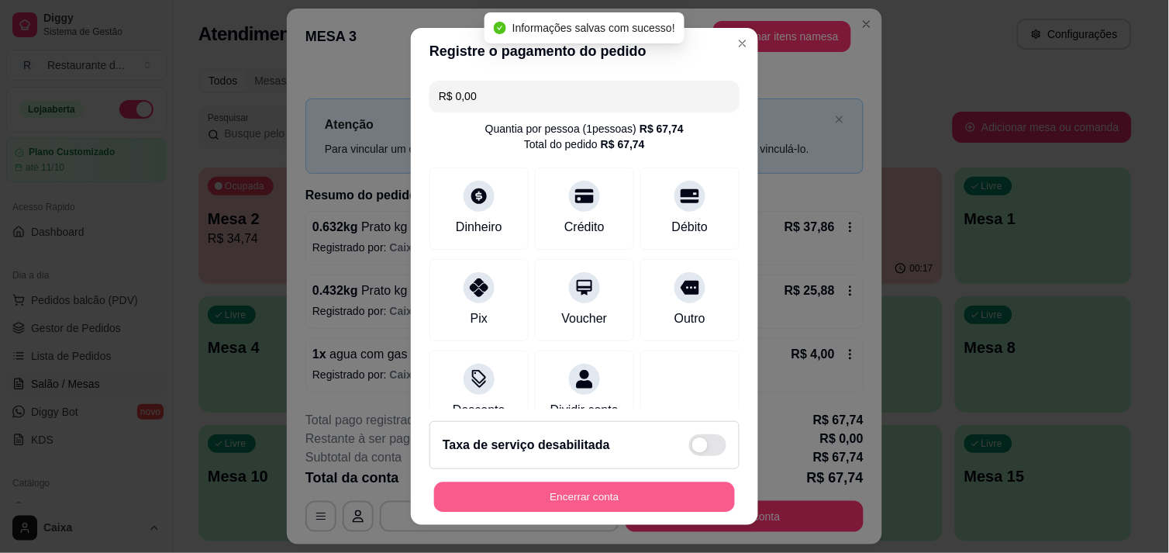
click at [633, 505] on button "Encerrar conta" at bounding box center [584, 497] width 301 height 30
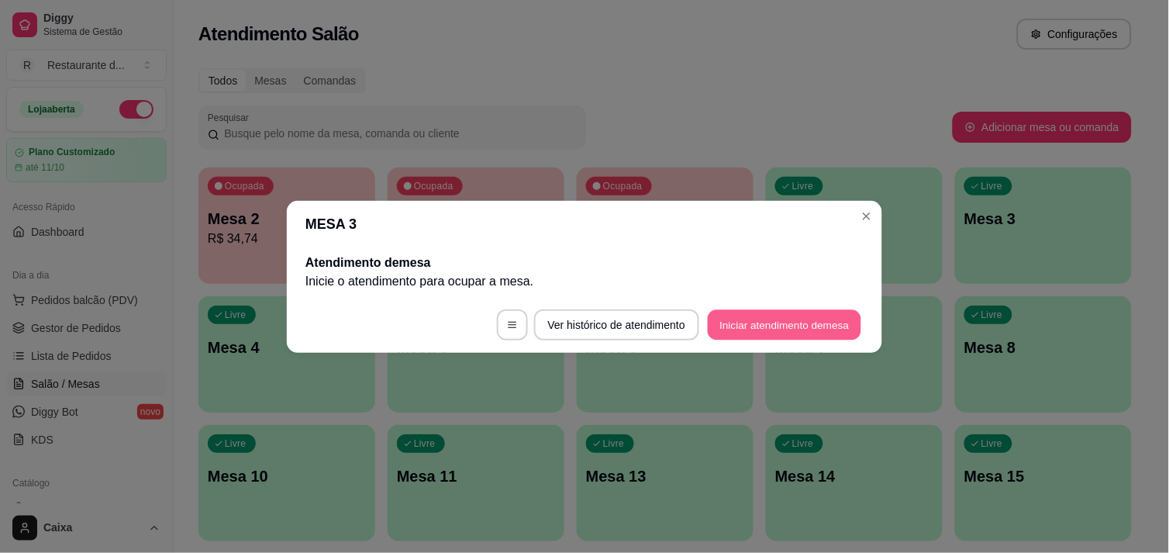
click at [766, 329] on button "Iniciar atendimento de mesa" at bounding box center [784, 324] width 153 height 30
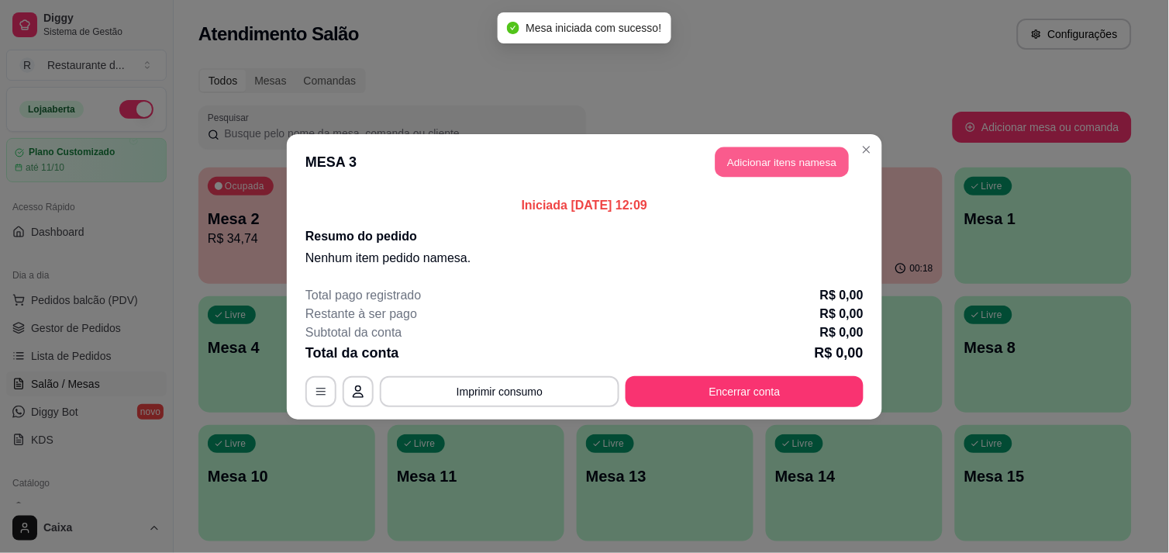
click at [790, 157] on button "Adicionar itens na mesa" at bounding box center [781, 161] width 133 height 30
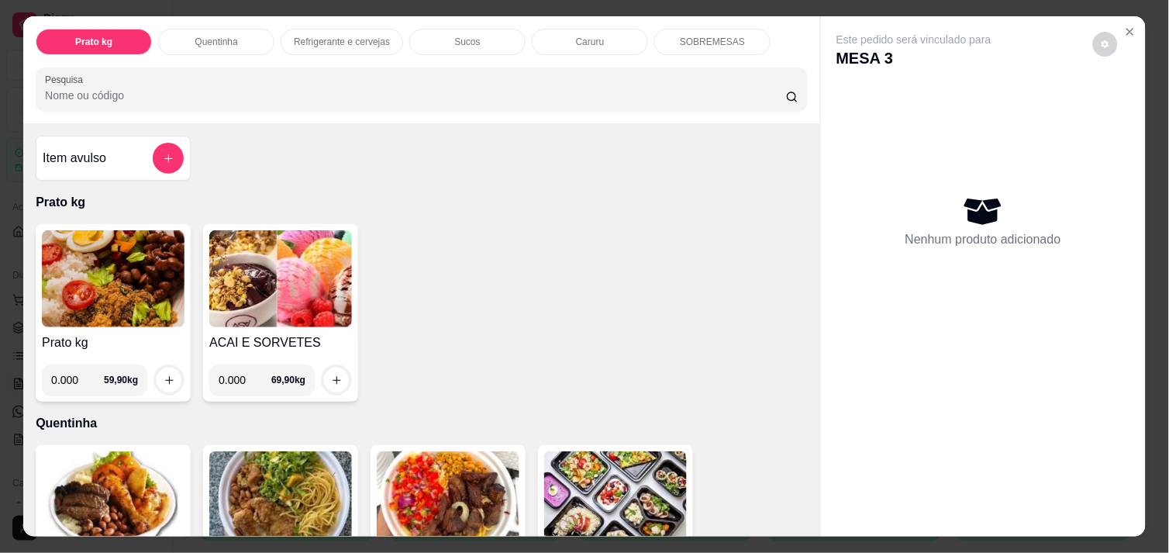
click at [76, 376] on input "0.000" at bounding box center [77, 379] width 53 height 31
type input "0.540"
click at [174, 368] on div at bounding box center [168, 379] width 31 height 31
click at [166, 374] on icon "increase-product-quantity" at bounding box center [170, 380] width 12 height 12
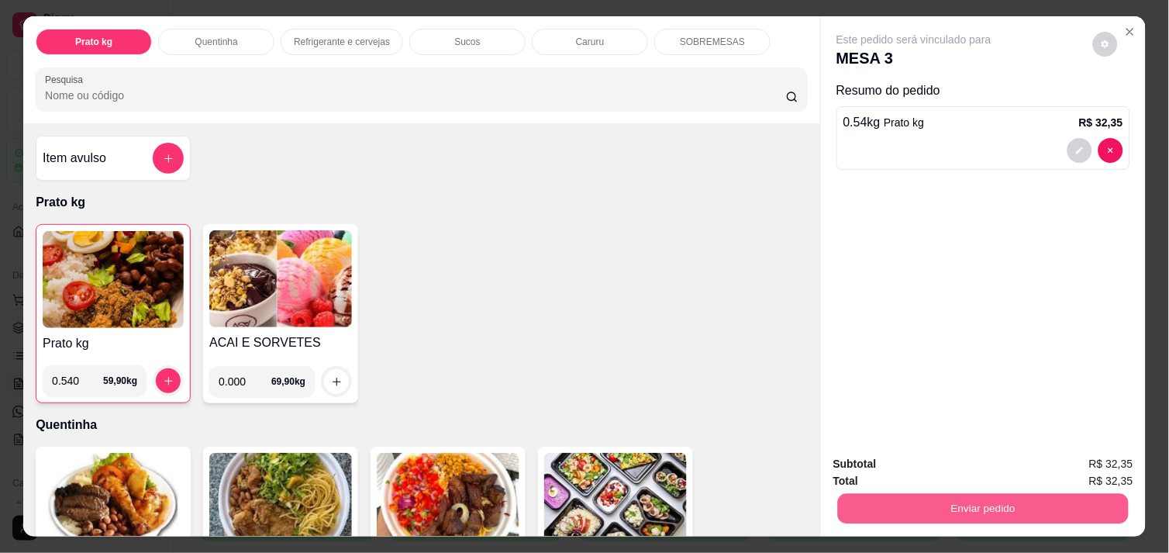
click at [919, 493] on button "Enviar pedido" at bounding box center [983, 508] width 291 height 30
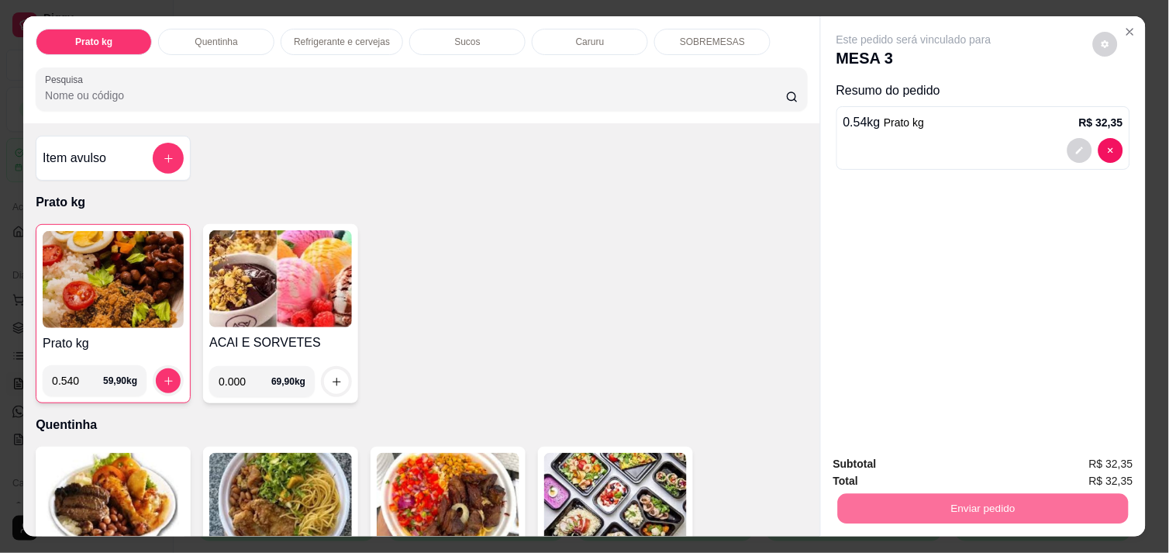
click at [918, 451] on button "Não registrar e enviar pedido" at bounding box center [931, 463] width 157 height 29
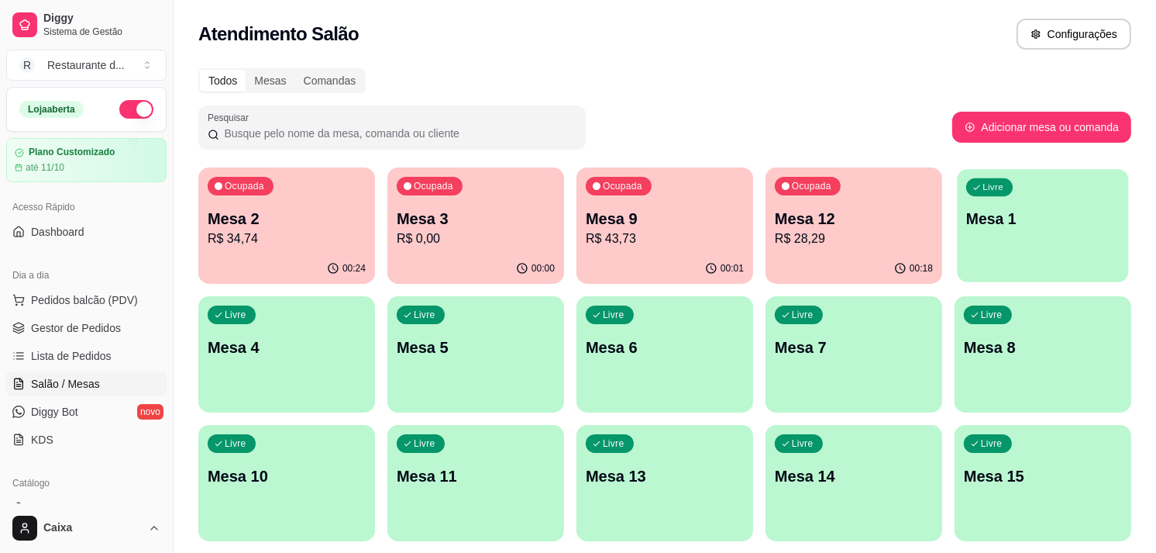
click at [1035, 225] on p "Mesa 1" at bounding box center [1042, 218] width 153 height 21
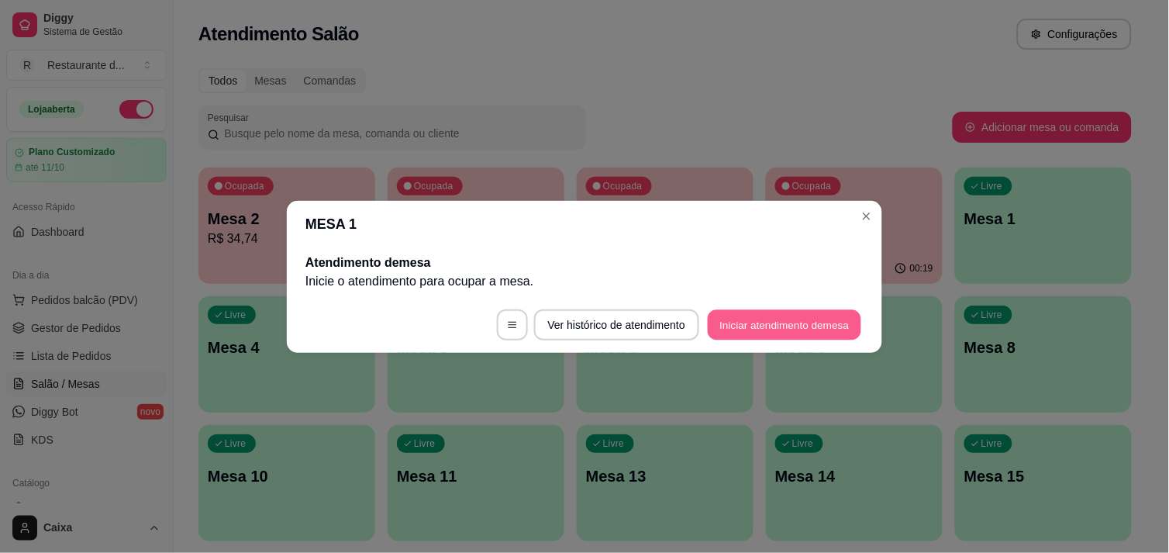
click at [798, 325] on button "Iniciar atendimento de mesa" at bounding box center [784, 324] width 153 height 30
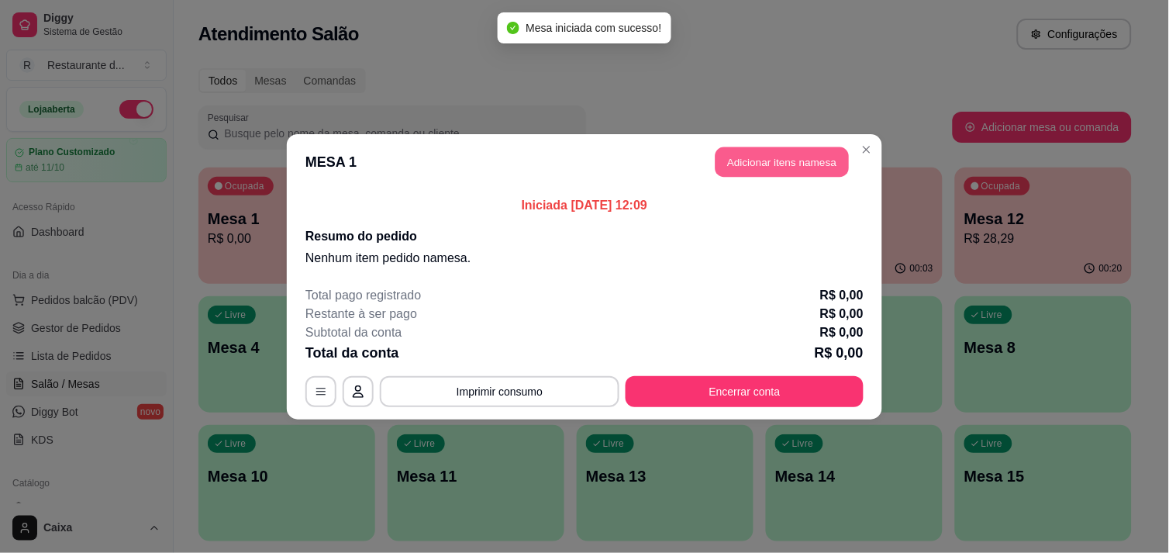
click at [775, 150] on button "Adicionar itens na mesa" at bounding box center [781, 161] width 133 height 30
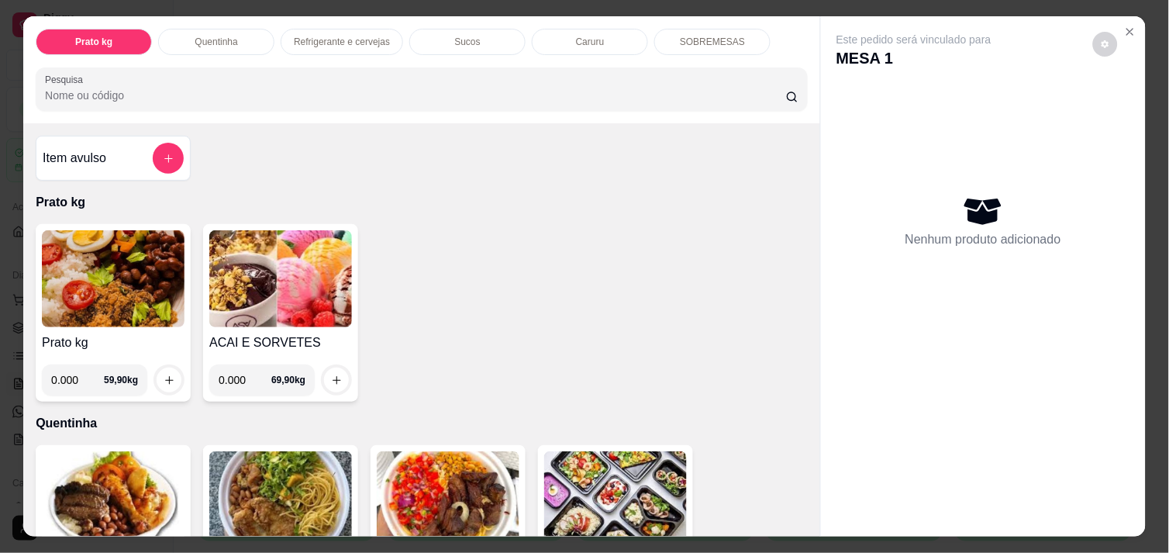
click at [77, 380] on input "0.000" at bounding box center [77, 379] width 53 height 31
type input "0.594"
click at [174, 368] on div at bounding box center [168, 379] width 31 height 31
click at [167, 370] on button "increase-product-quantity" at bounding box center [169, 380] width 24 height 24
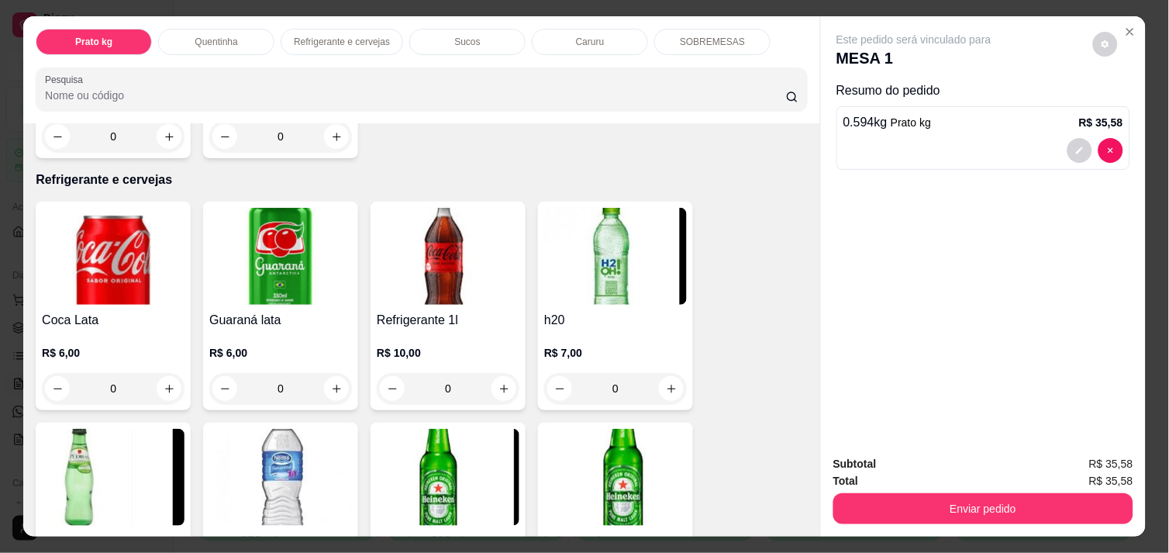
scroll to position [723, 0]
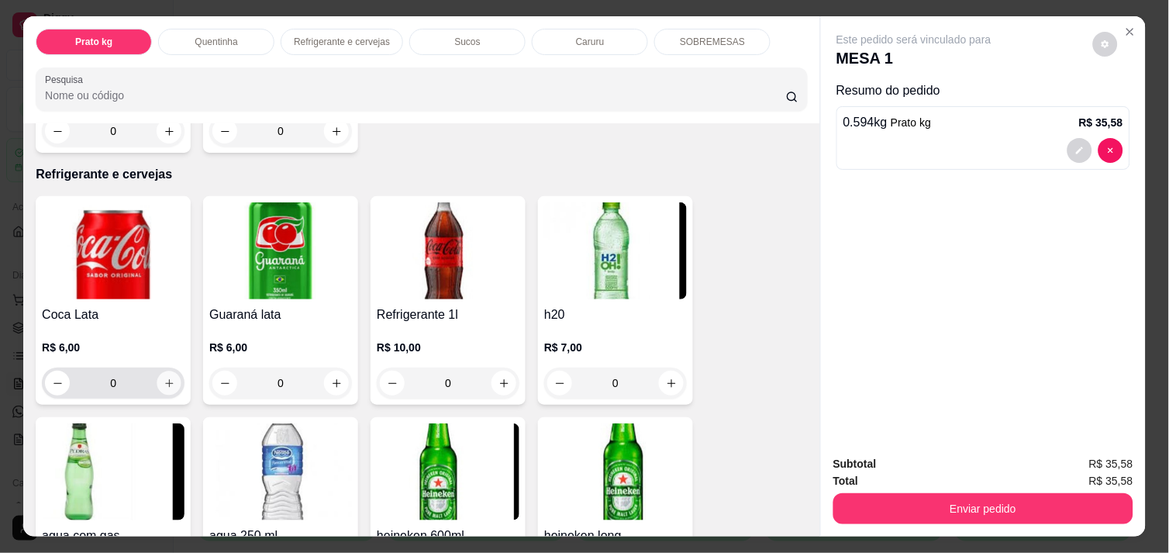
click at [161, 371] on button "increase-product-quantity" at bounding box center [169, 383] width 24 height 24
type input "1"
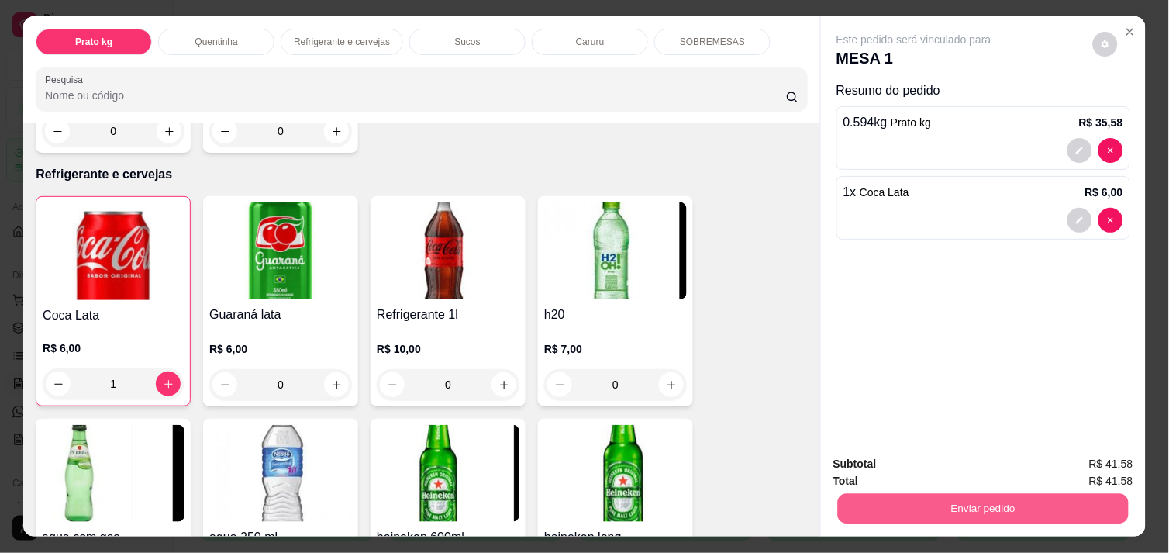
click at [955, 508] on button "Enviar pedido" at bounding box center [983, 508] width 291 height 30
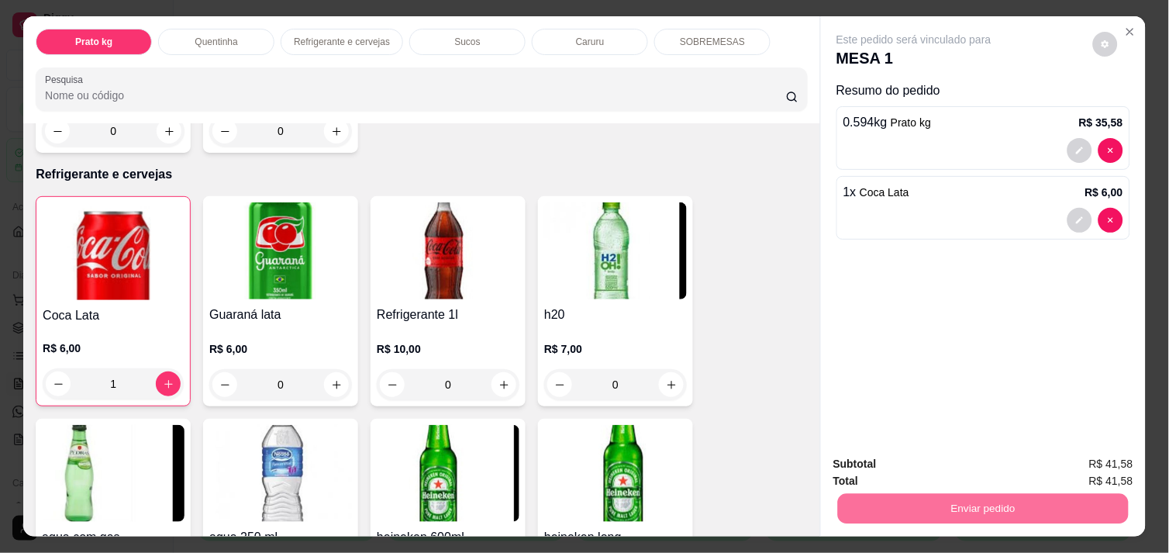
click at [904, 460] on button "Não registrar e enviar pedido" at bounding box center [931, 463] width 157 height 29
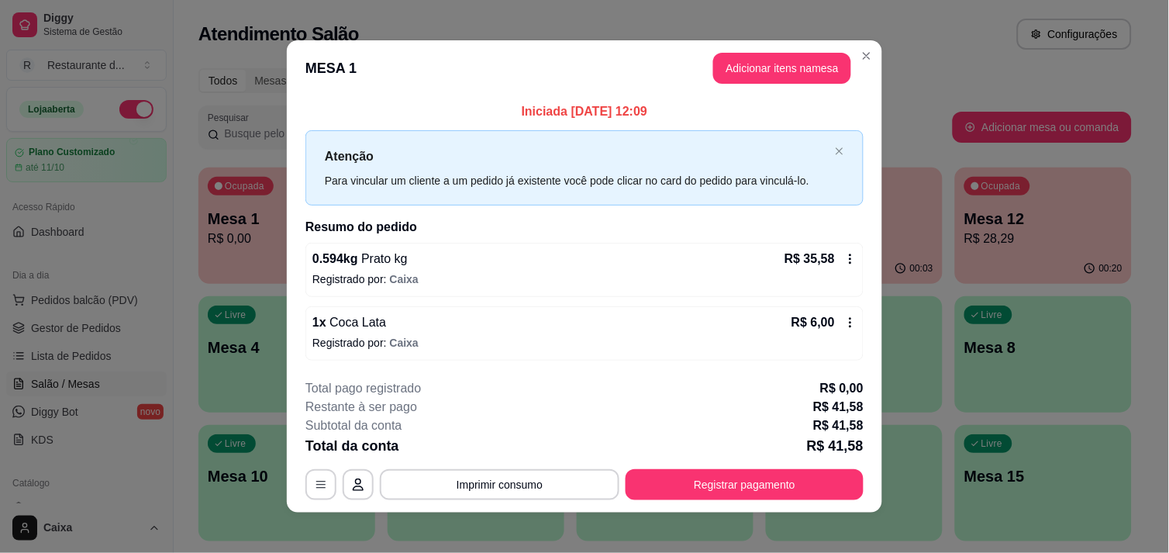
click at [843, 248] on div "0.594 kg Prato kg R$ 35,58 Registrado por: Caixa" at bounding box center [584, 270] width 558 height 54
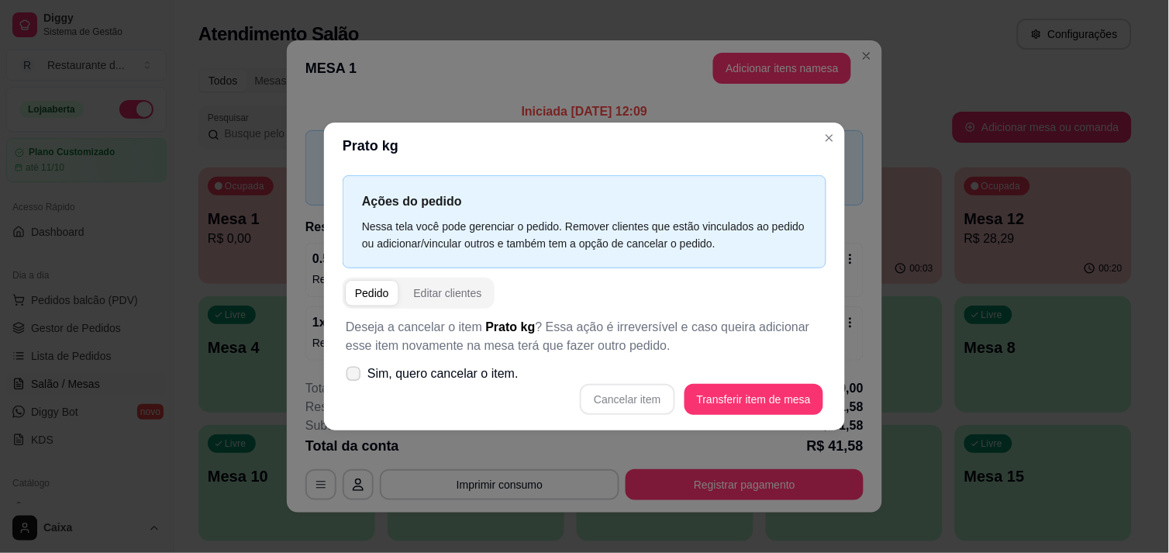
click at [343, 376] on label "Sim, quero cancelar o item." at bounding box center [431, 373] width 185 height 31
click at [345, 376] on input "Sim, quero cancelar o item." at bounding box center [350, 381] width 10 height 10
checkbox input "true"
click at [660, 395] on button "Cancelar item" at bounding box center [627, 399] width 92 height 30
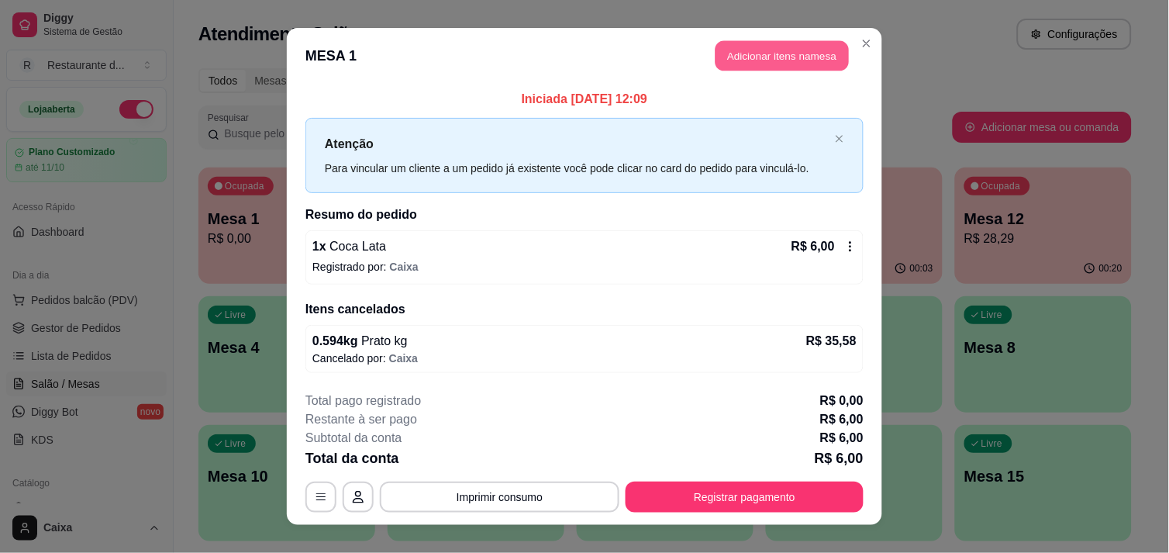
click at [770, 52] on button "Adicionar itens na mesa" at bounding box center [781, 56] width 133 height 30
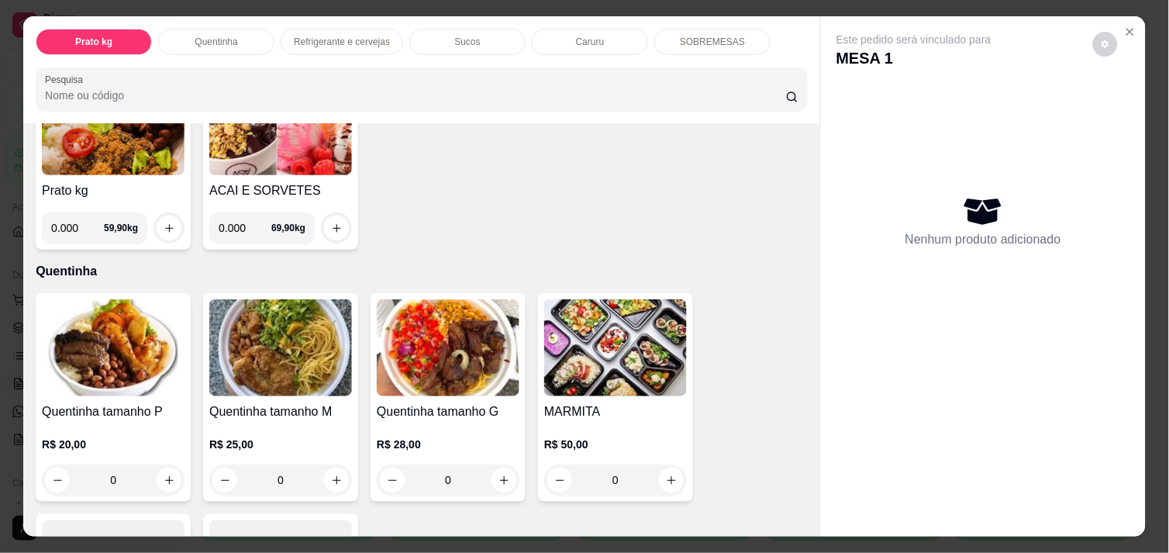
scroll to position [206, 0]
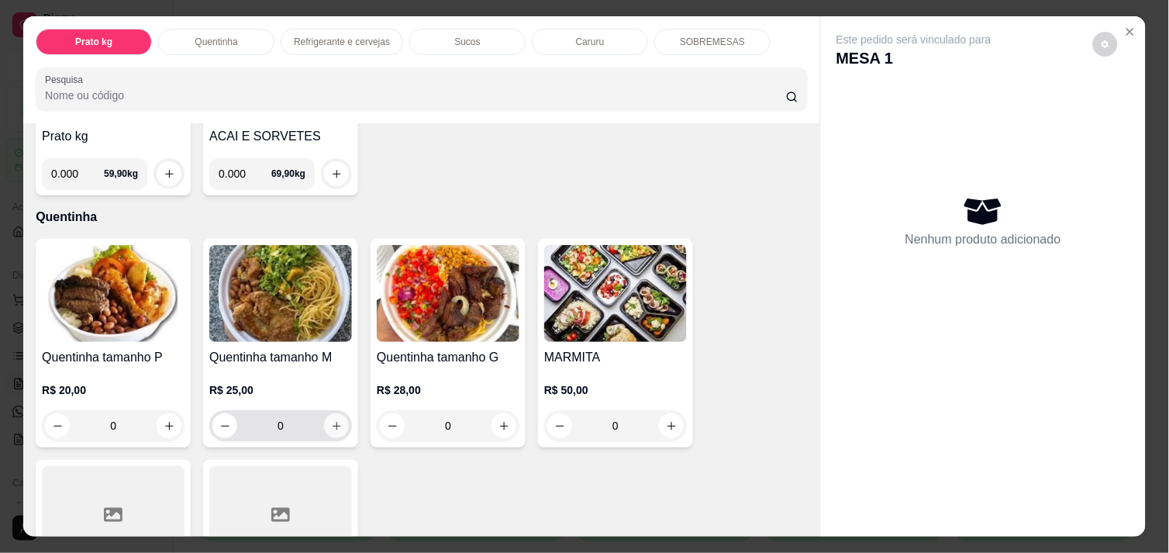
click at [331, 423] on icon "increase-product-quantity" at bounding box center [337, 426] width 12 height 12
type input "1"
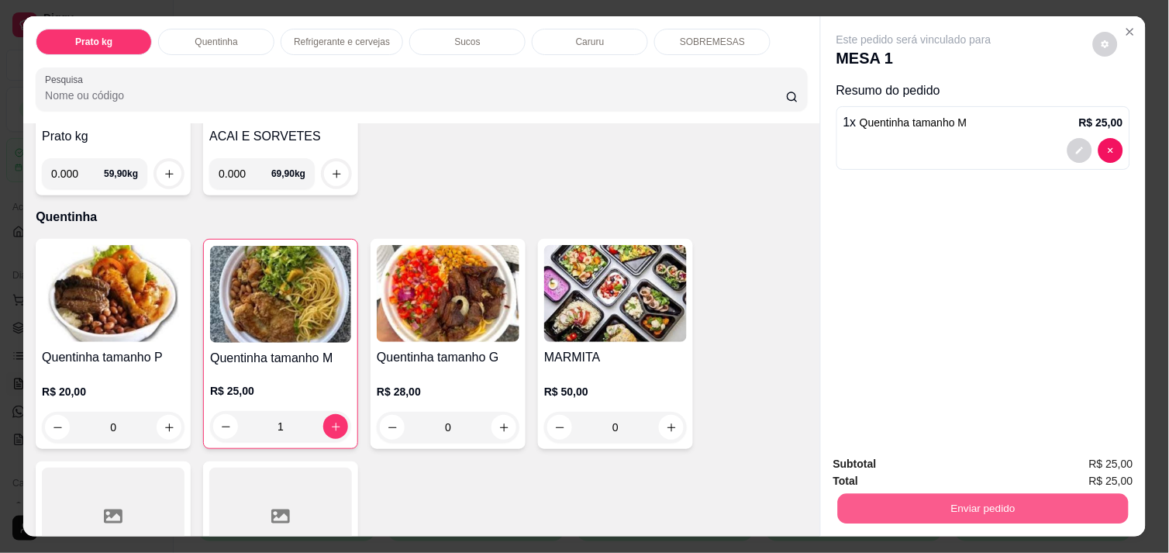
click at [973, 493] on button "Enviar pedido" at bounding box center [983, 508] width 291 height 30
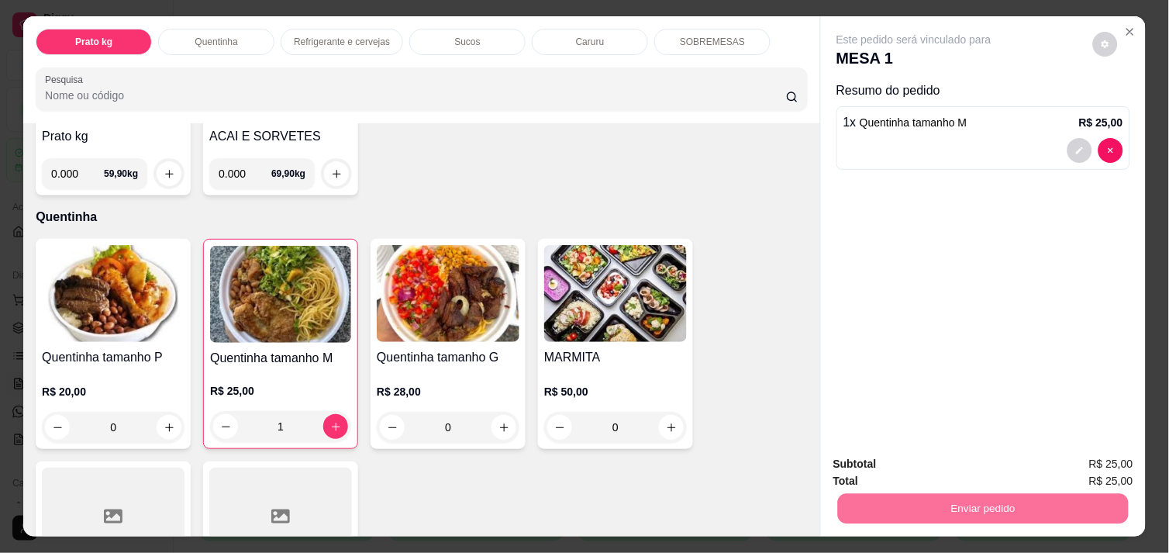
click at [955, 461] on button "Não registrar e enviar pedido" at bounding box center [931, 463] width 157 height 29
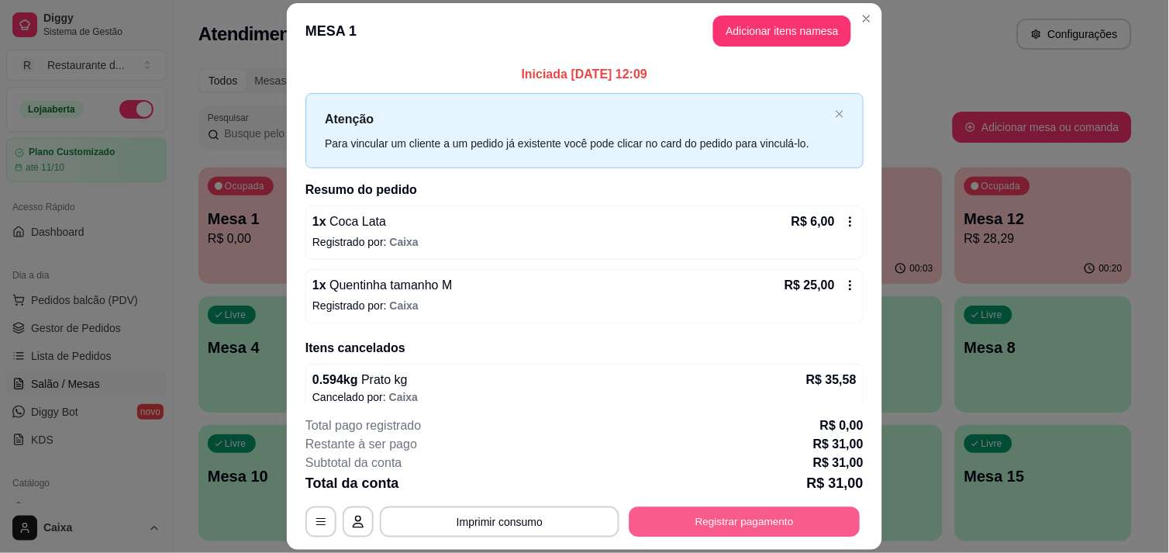
click at [703, 529] on button "Registrar pagamento" at bounding box center [744, 522] width 231 height 30
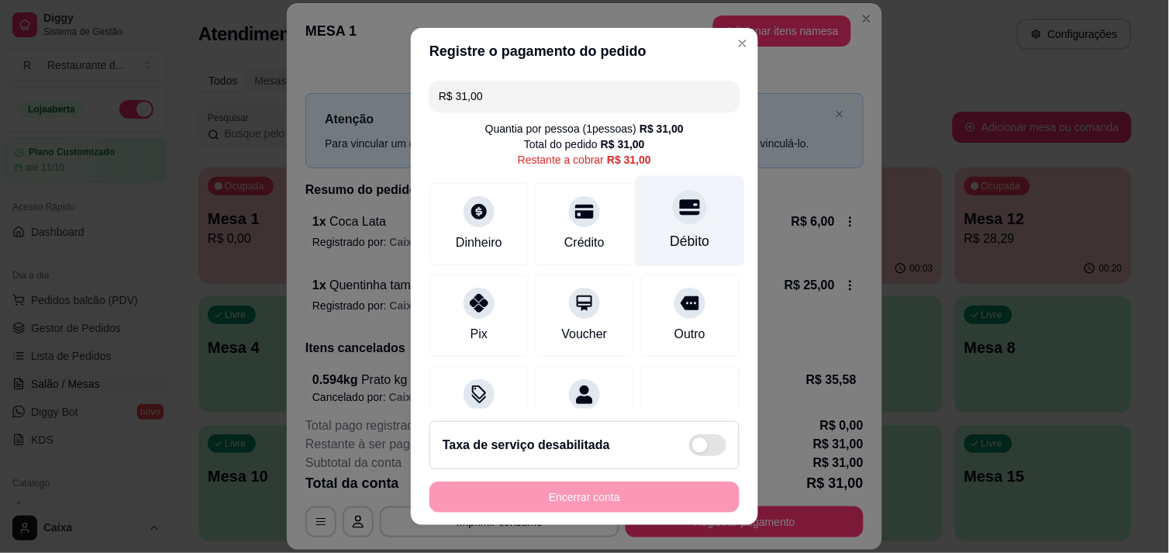
click at [670, 238] on div "Débito" at bounding box center [690, 241] width 40 height 20
type input "R$ 0,00"
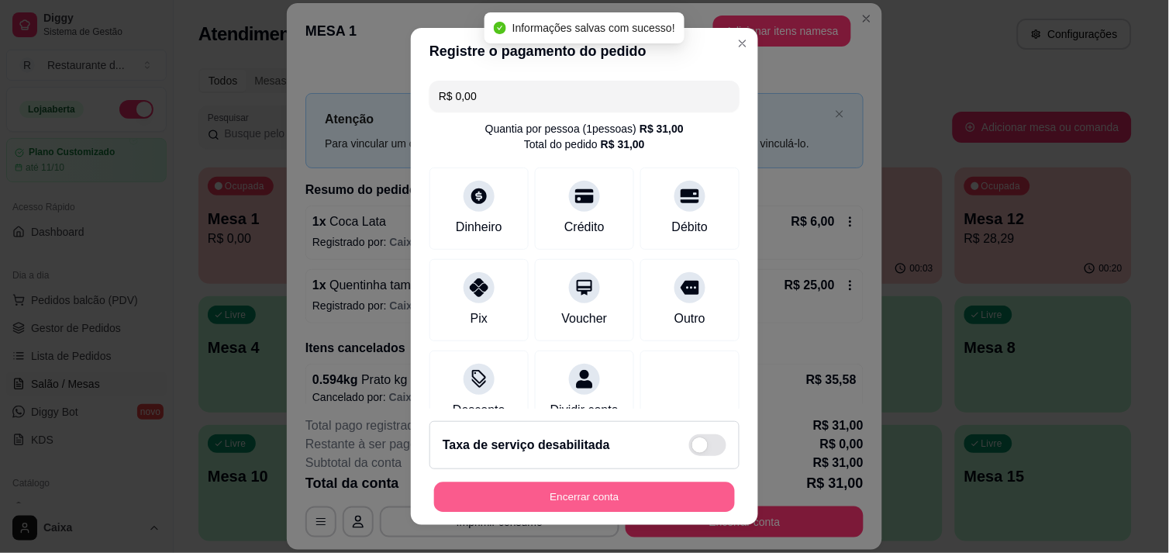
click at [576, 506] on button "Encerrar conta" at bounding box center [584, 497] width 301 height 30
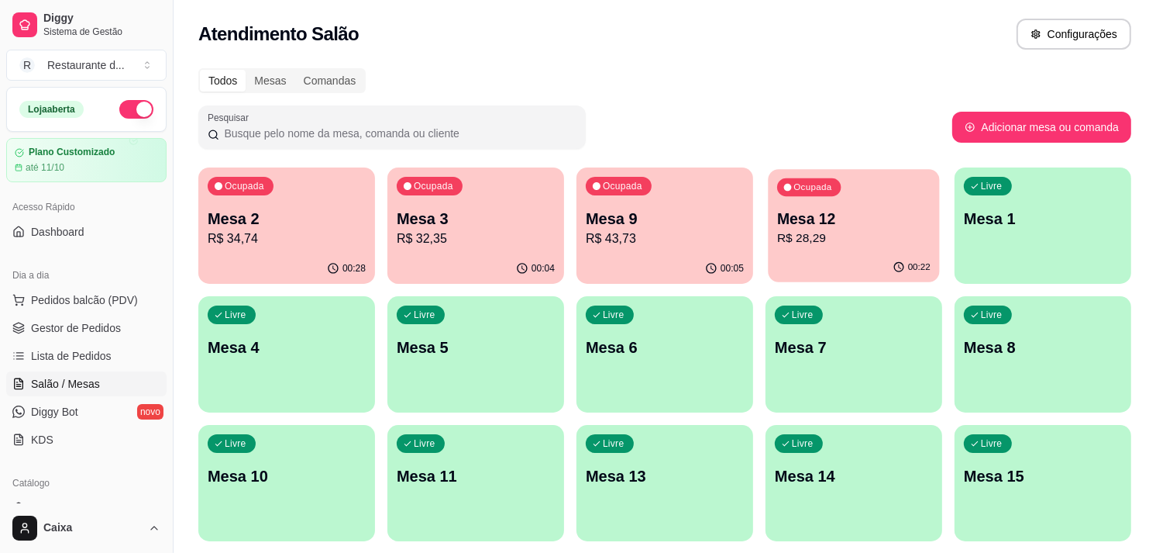
click at [828, 256] on div "00:22" at bounding box center [853, 267] width 171 height 29
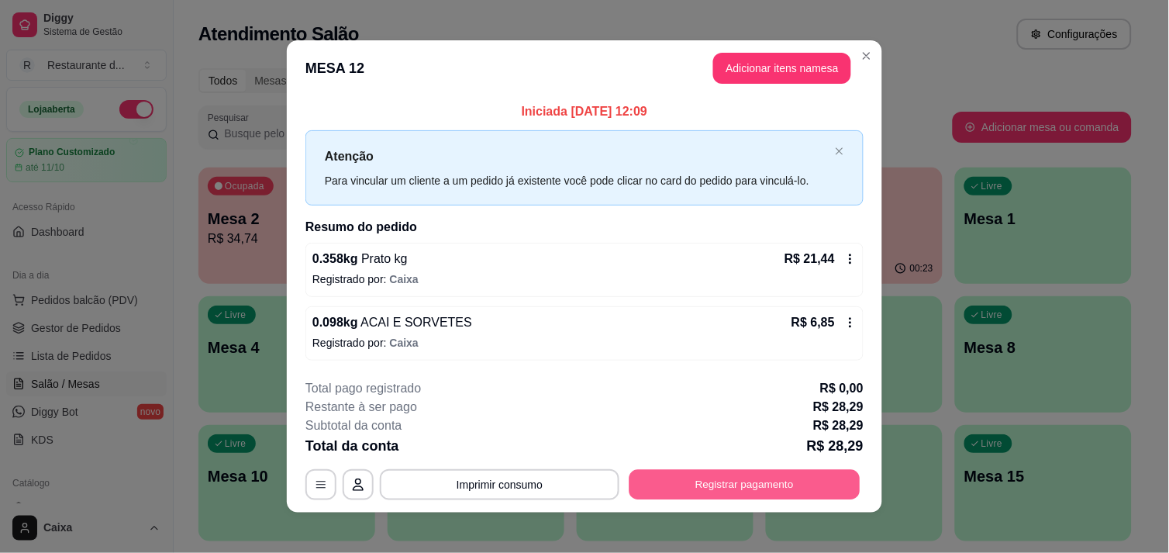
click at [725, 487] on button "Registrar pagamento" at bounding box center [744, 485] width 231 height 30
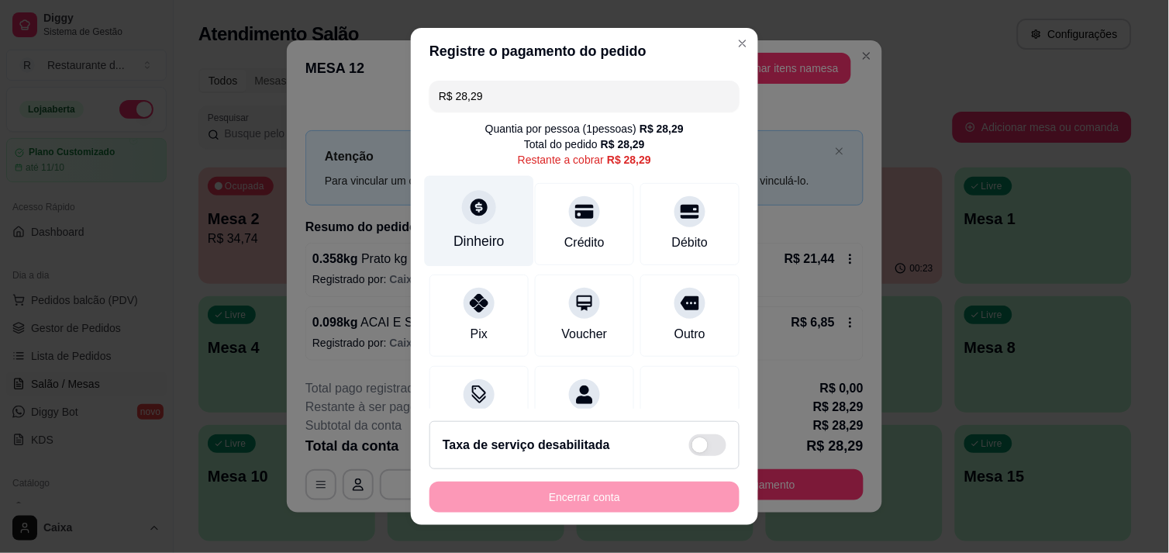
click at [482, 217] on div at bounding box center [479, 207] width 34 height 34
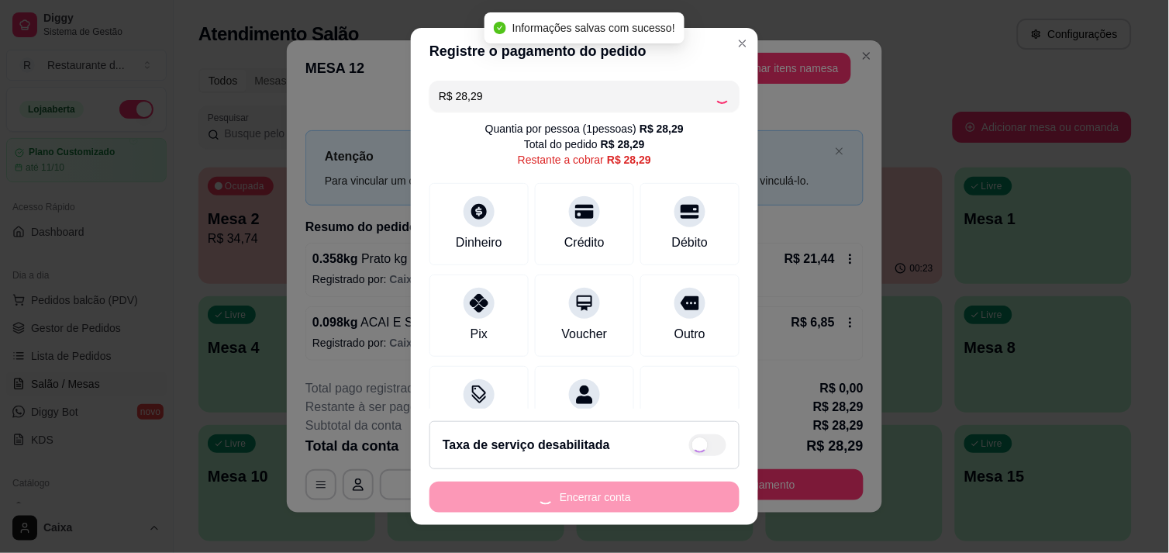
type input "R$ 0,00"
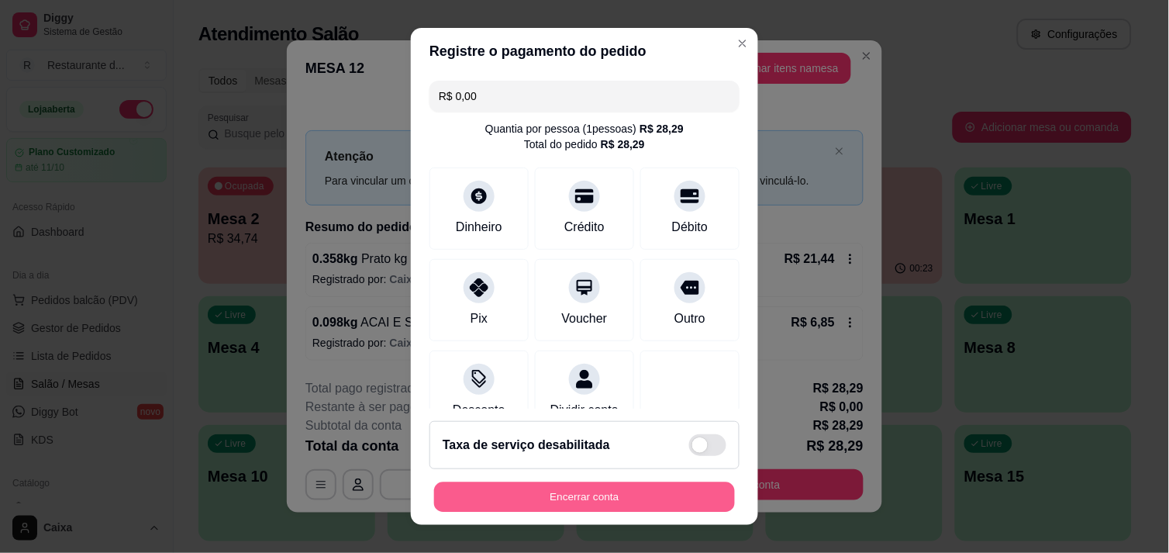
click at [592, 489] on button "Encerrar conta" at bounding box center [584, 497] width 301 height 30
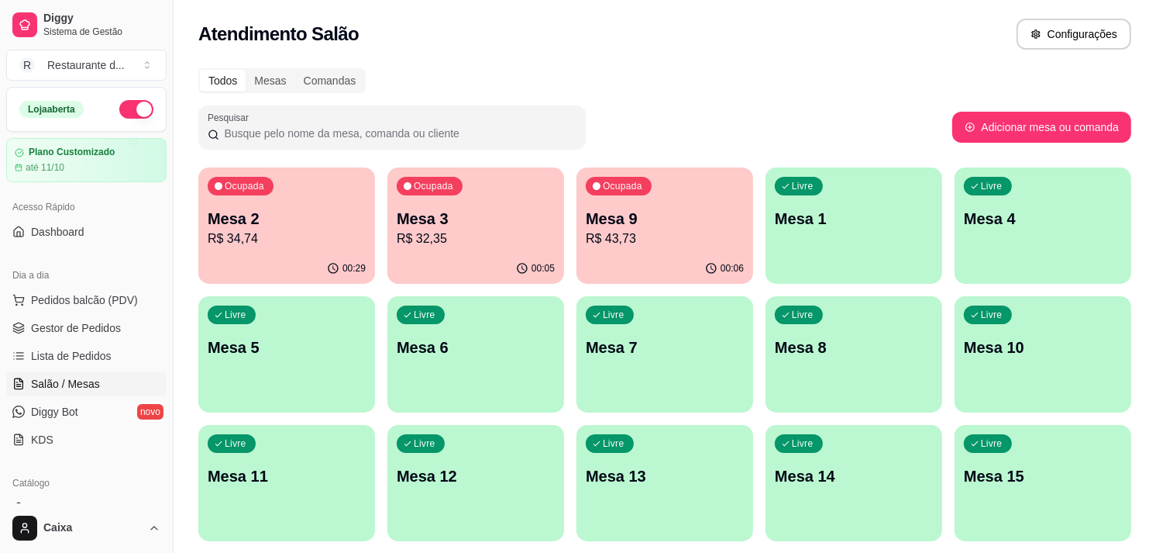
click at [508, 361] on div "Livre Mesa 6" at bounding box center [475, 345] width 177 height 98
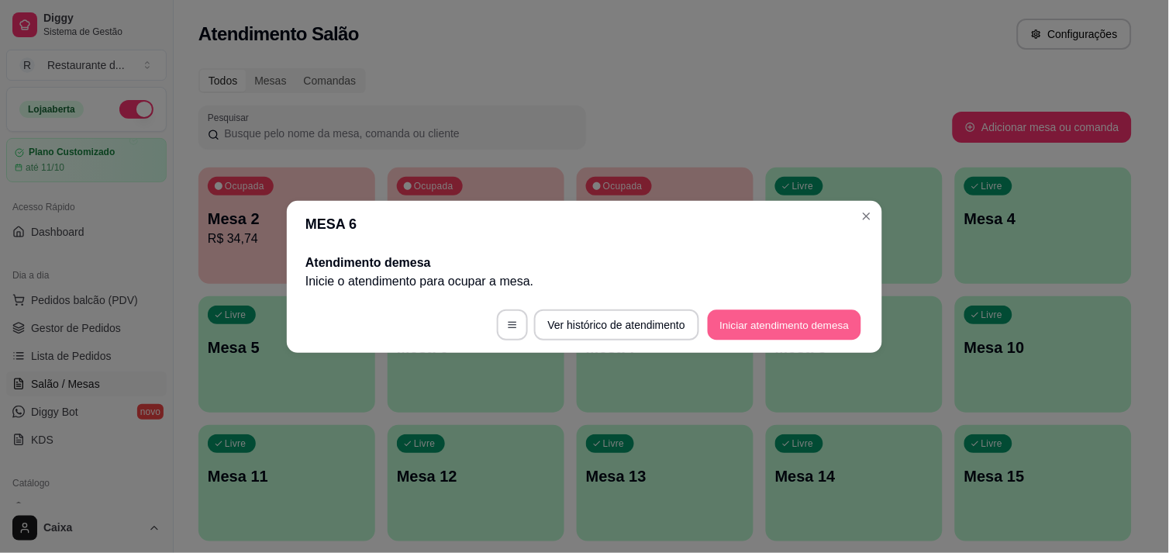
click at [771, 321] on button "Iniciar atendimento de mesa" at bounding box center [784, 324] width 153 height 30
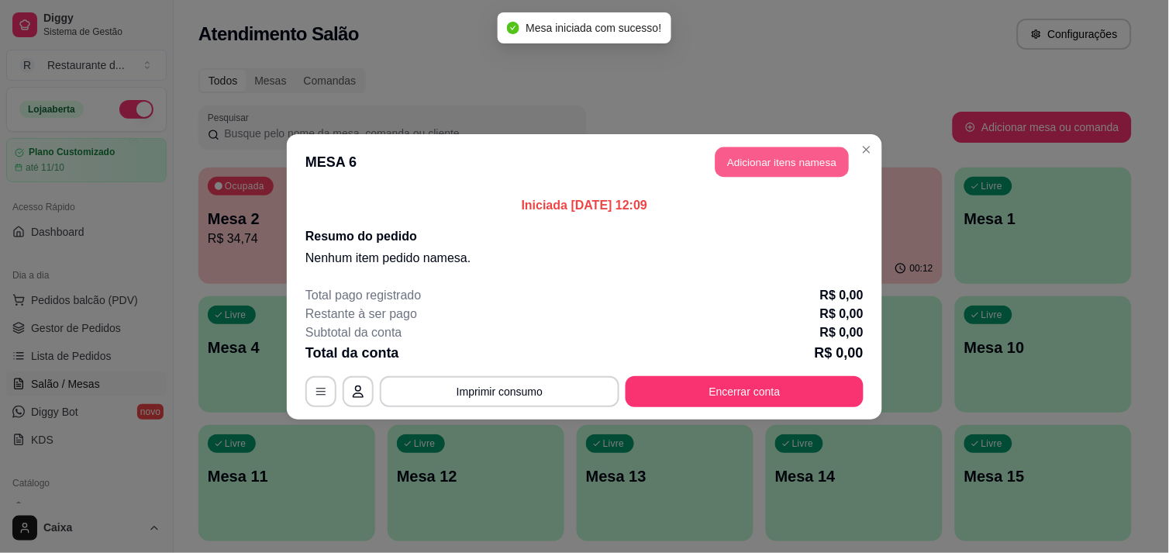
click at [772, 157] on button "Adicionar itens na mesa" at bounding box center [781, 161] width 133 height 30
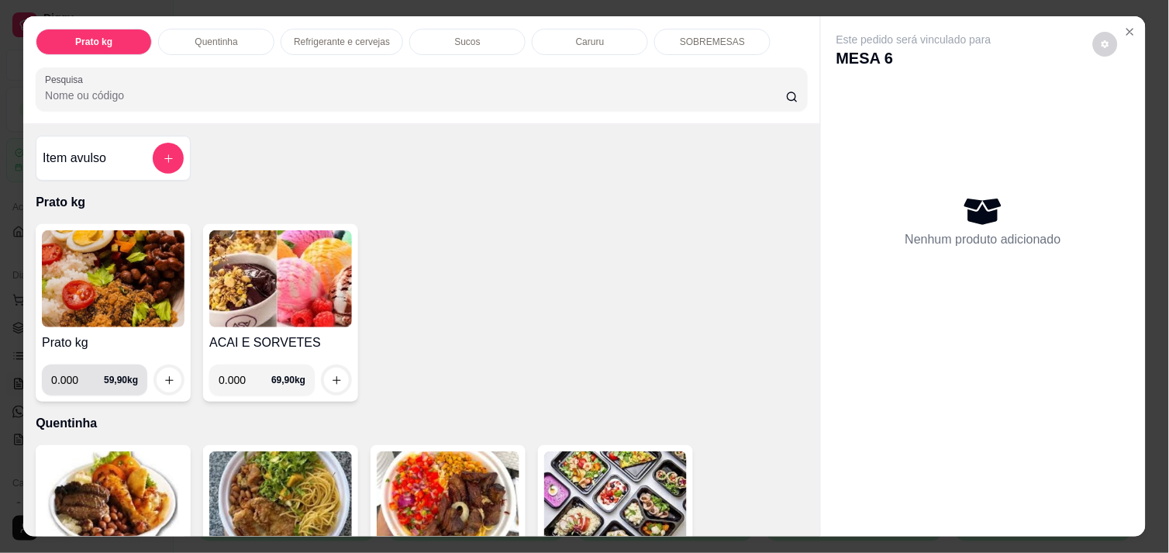
click at [66, 382] on input "0.000" at bounding box center [77, 379] width 53 height 31
click at [71, 375] on input "0.000" at bounding box center [77, 379] width 53 height 31
type input "0.376"
click at [156, 364] on div at bounding box center [168, 379] width 31 height 31
click at [157, 369] on button "increase-product-quantity" at bounding box center [169, 380] width 24 height 24
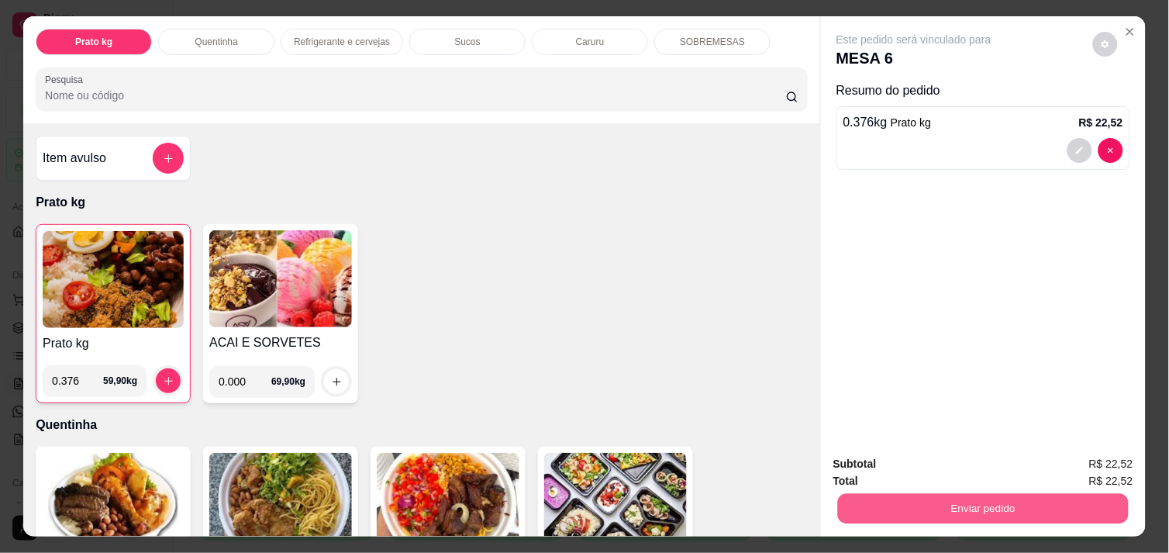
click at [956, 501] on button "Enviar pedido" at bounding box center [983, 508] width 291 height 30
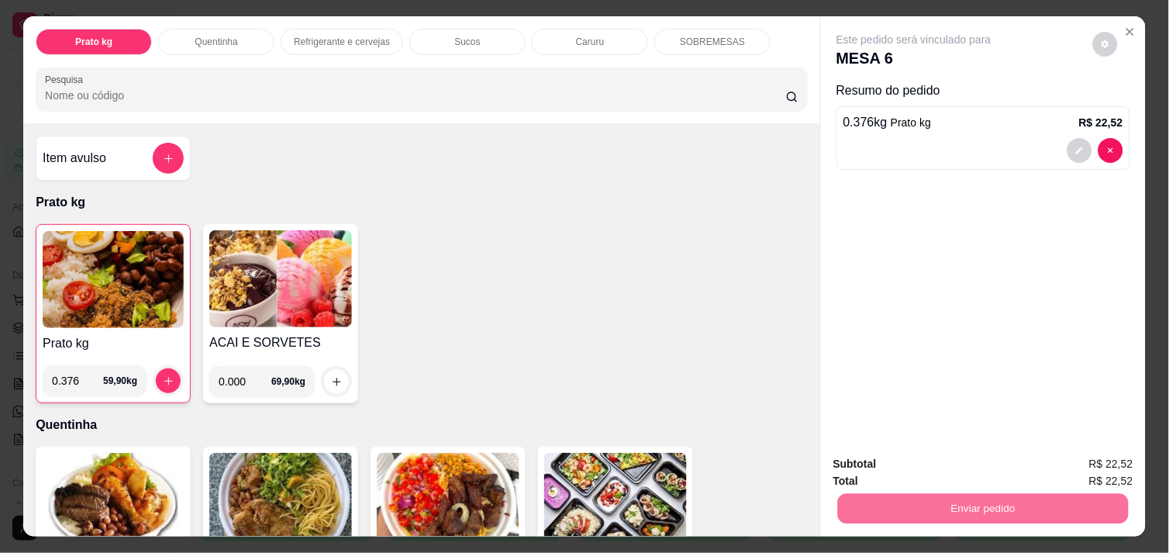
click at [927, 460] on button "Não registrar e enviar pedido" at bounding box center [931, 463] width 157 height 29
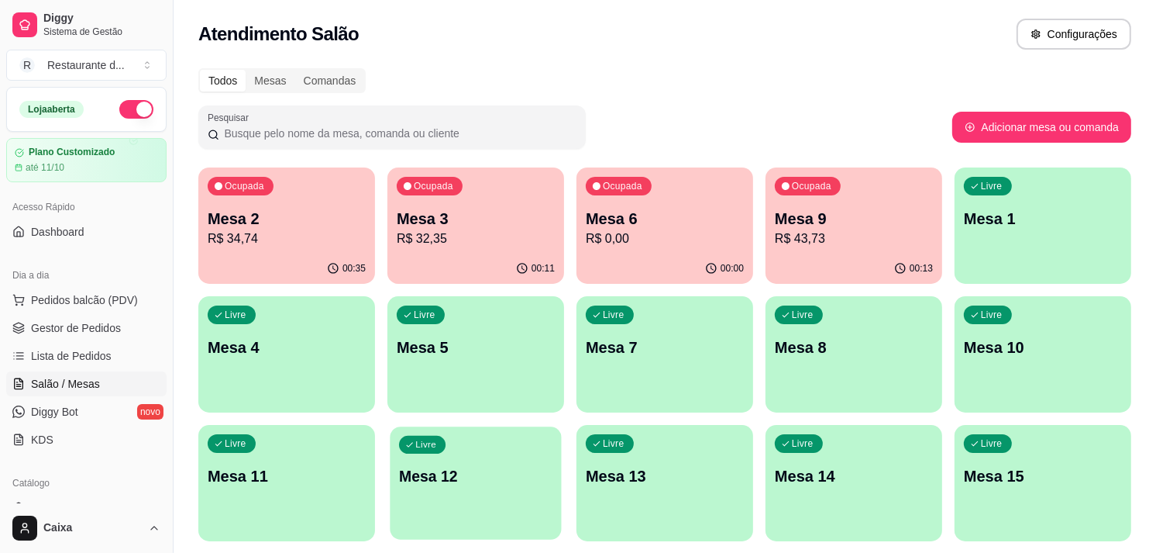
click at [426, 522] on div "button" at bounding box center [475, 530] width 171 height 18
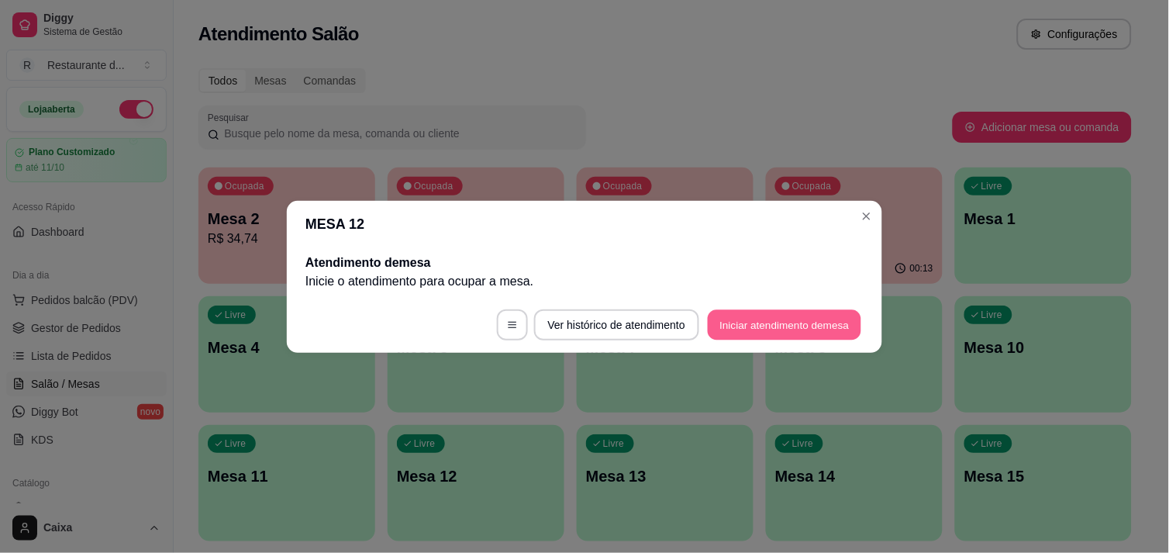
click at [718, 318] on button "Iniciar atendimento de mesa" at bounding box center [784, 324] width 153 height 30
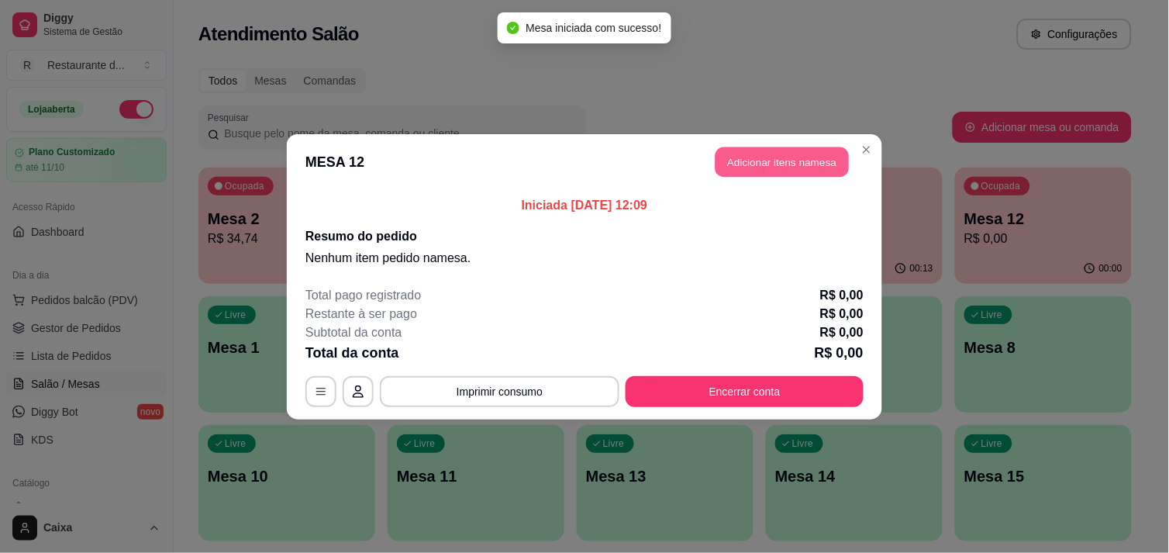
click at [785, 157] on button "Adicionar itens na mesa" at bounding box center [781, 161] width 133 height 30
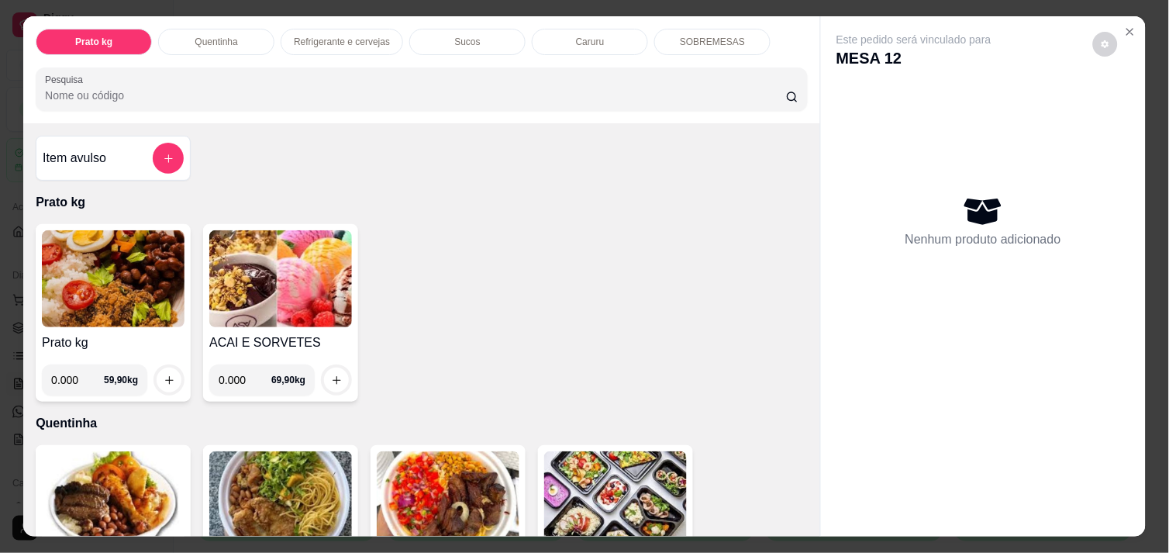
click at [71, 378] on input "0.000" at bounding box center [77, 379] width 53 height 31
type input "0.424"
click at [157, 368] on button "increase-product-quantity" at bounding box center [169, 380] width 24 height 24
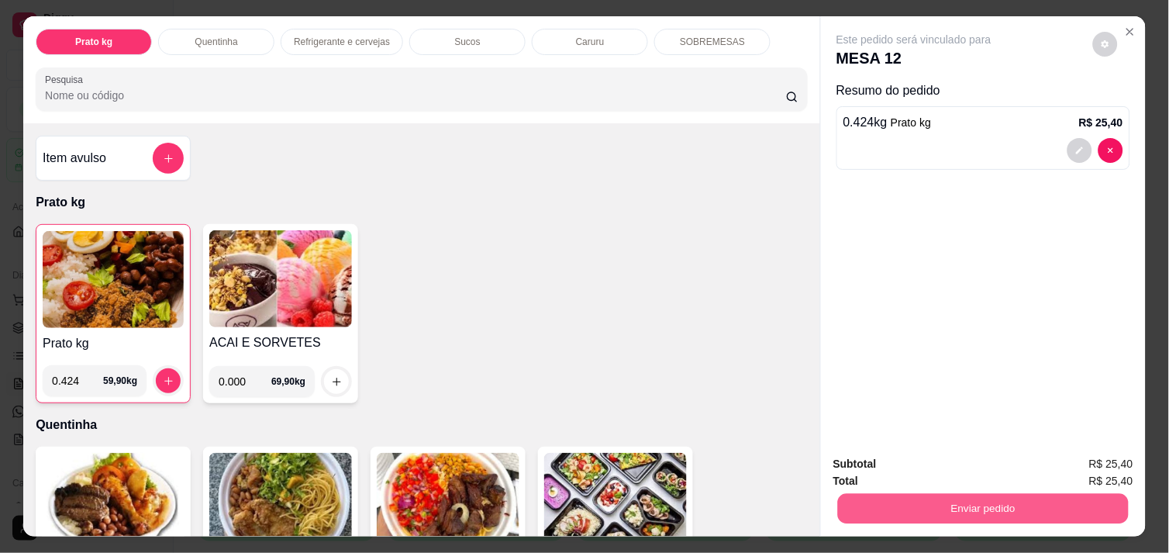
click at [926, 501] on button "Enviar pedido" at bounding box center [983, 508] width 291 height 30
click at [949, 510] on button "Enviar pedido" at bounding box center [983, 508] width 291 height 30
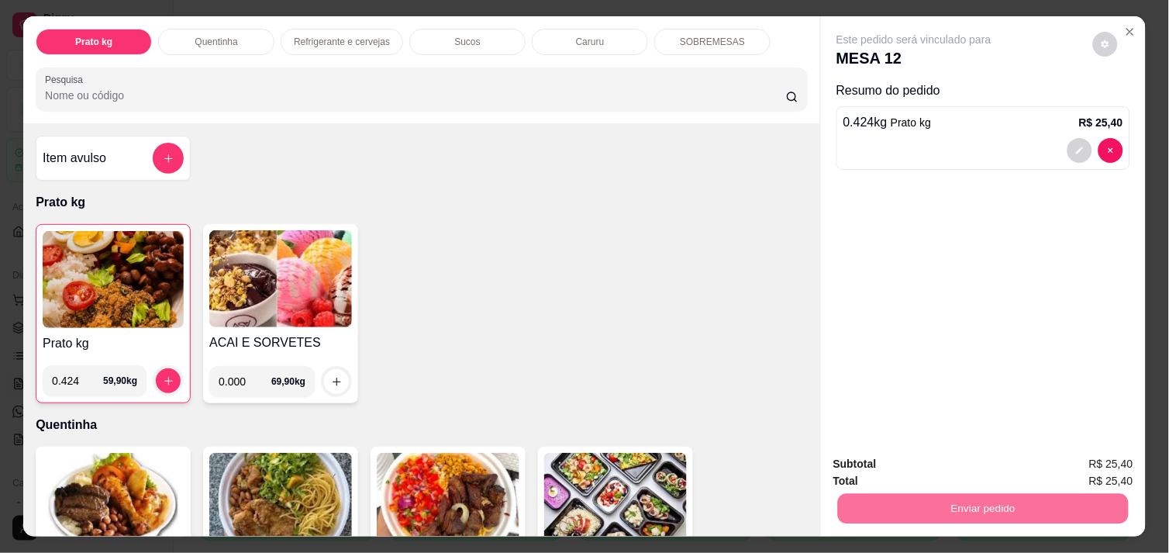
click at [896, 475] on button "Não registrar e enviar pedido" at bounding box center [931, 463] width 157 height 29
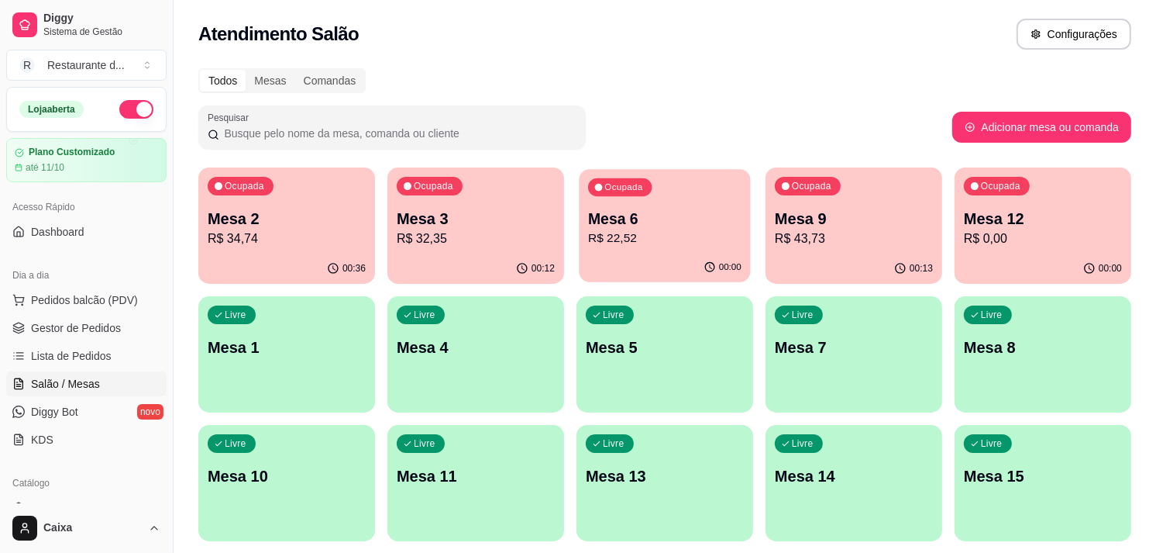
click at [608, 238] on p "R$ 22,52" at bounding box center [664, 238] width 153 height 18
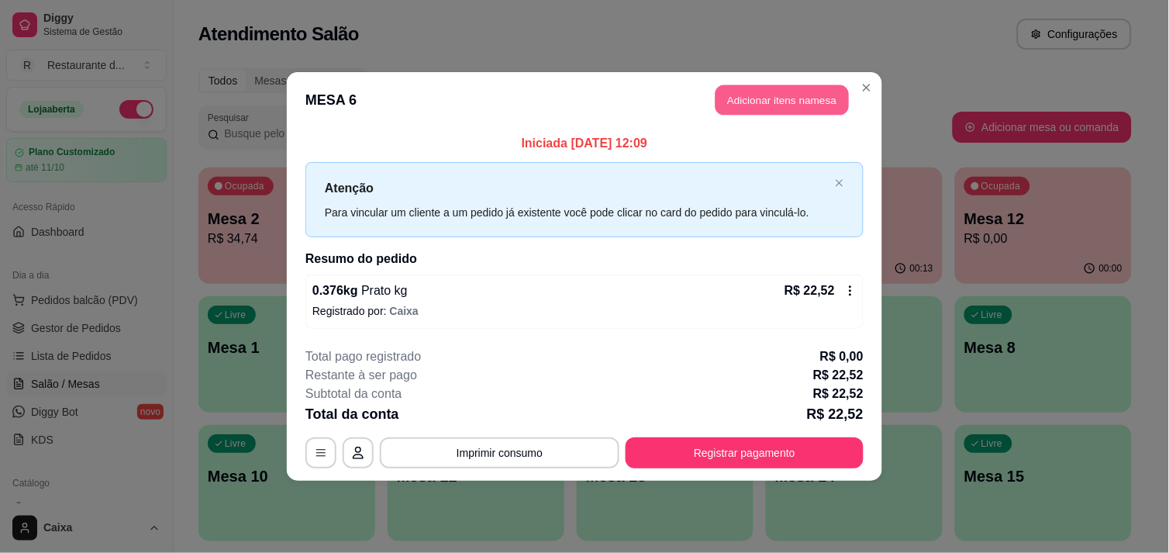
click at [791, 96] on button "Adicionar itens na mesa" at bounding box center [781, 100] width 133 height 30
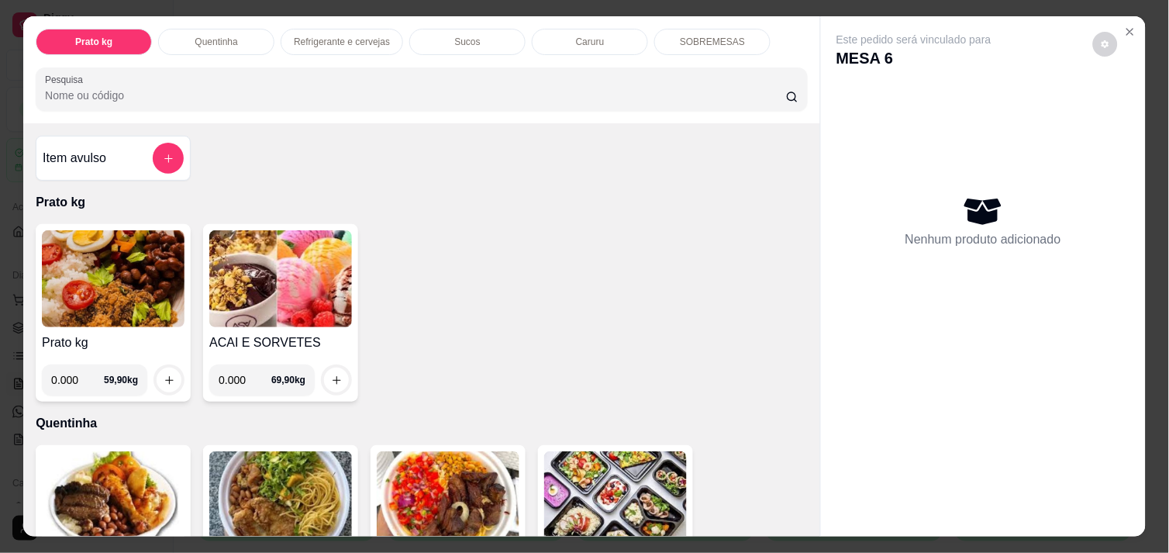
click at [74, 383] on input "0.000" at bounding box center [77, 379] width 53 height 31
type input "0.760"
click at [166, 377] on icon "increase-product-quantity" at bounding box center [170, 380] width 12 height 12
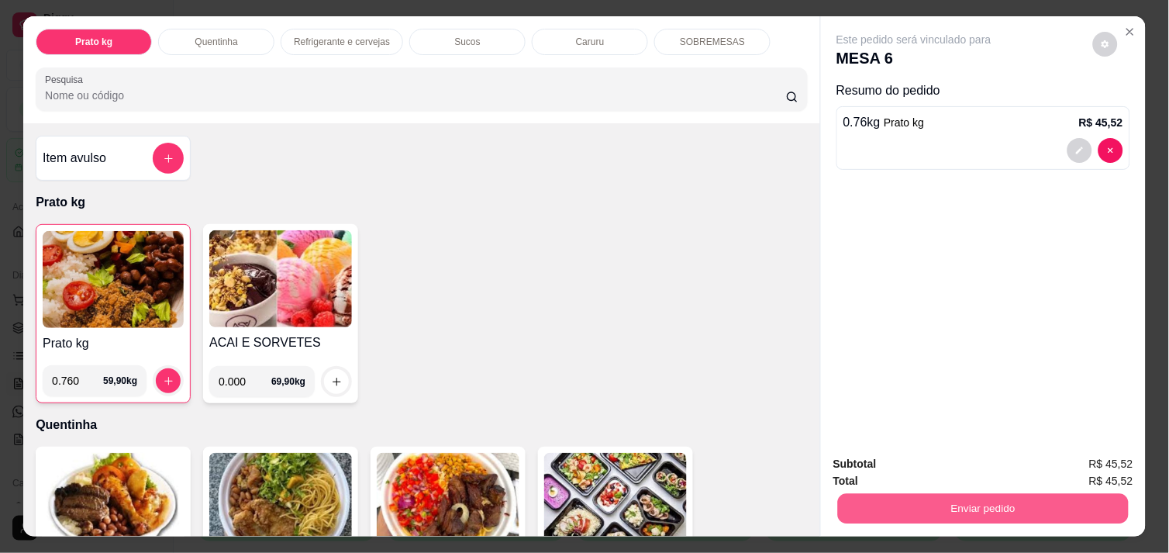
click at [873, 493] on button "Enviar pedido" at bounding box center [983, 508] width 291 height 30
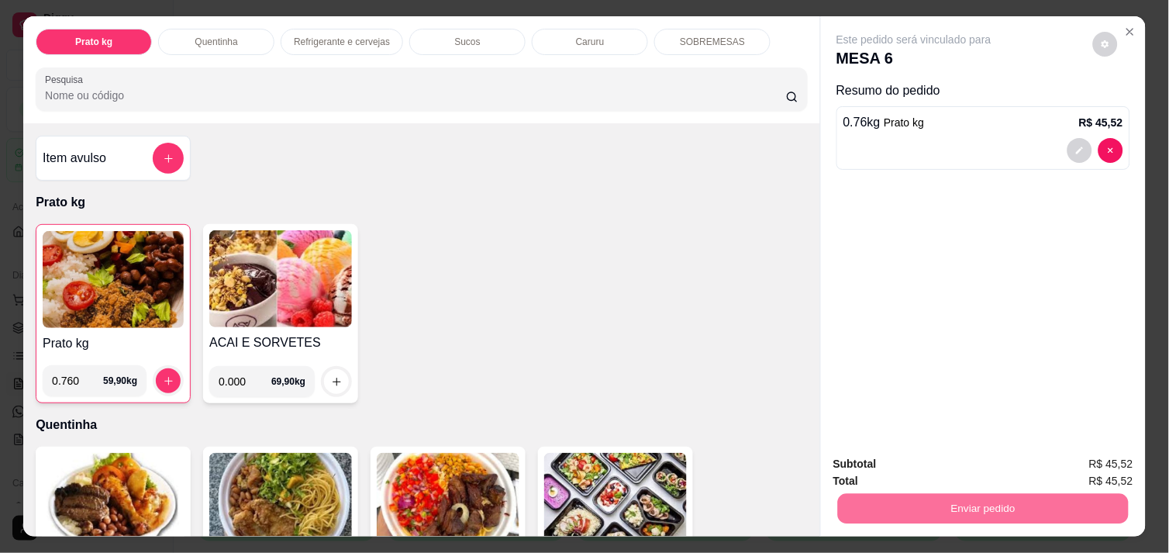
click at [873, 465] on button "Não registrar e enviar pedido" at bounding box center [931, 463] width 157 height 29
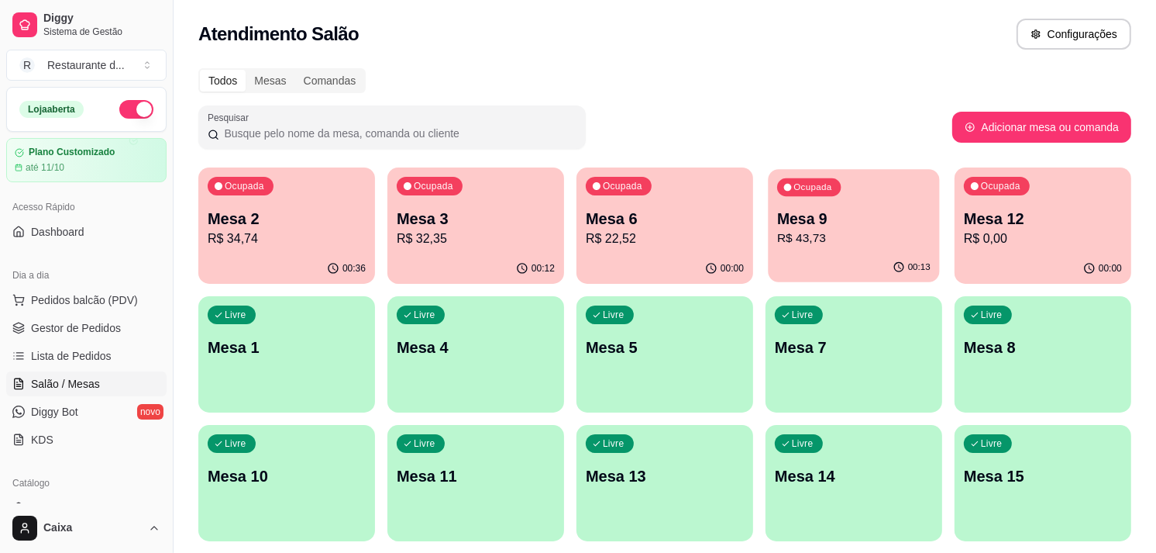
click at [873, 246] on div "Ocupada Mesa 9 R$ 43,73" at bounding box center [853, 211] width 171 height 84
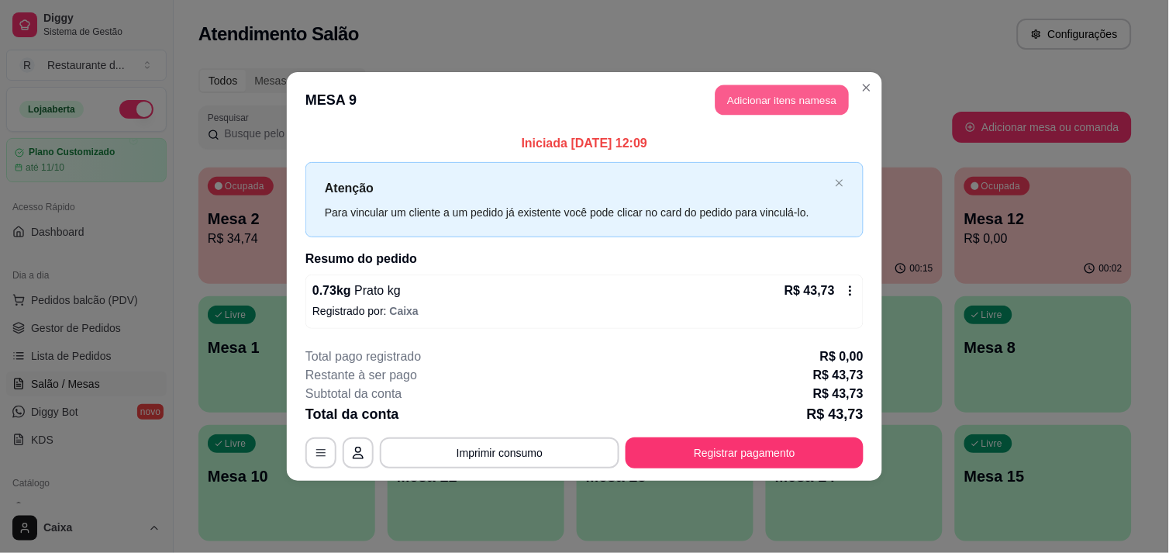
click at [775, 101] on button "Adicionar itens na mesa" at bounding box center [781, 100] width 133 height 30
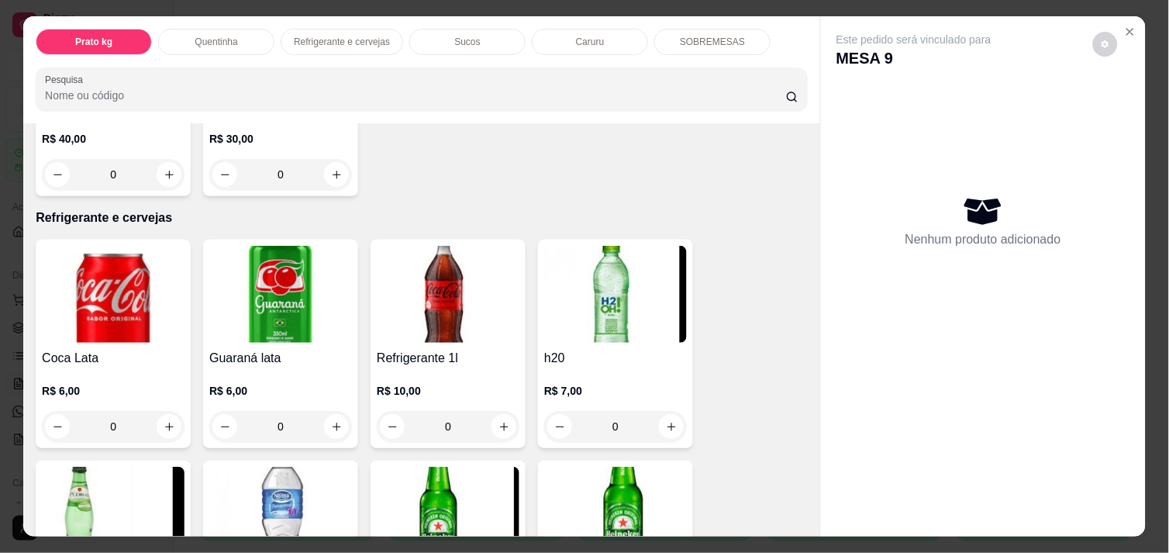
scroll to position [688, 0]
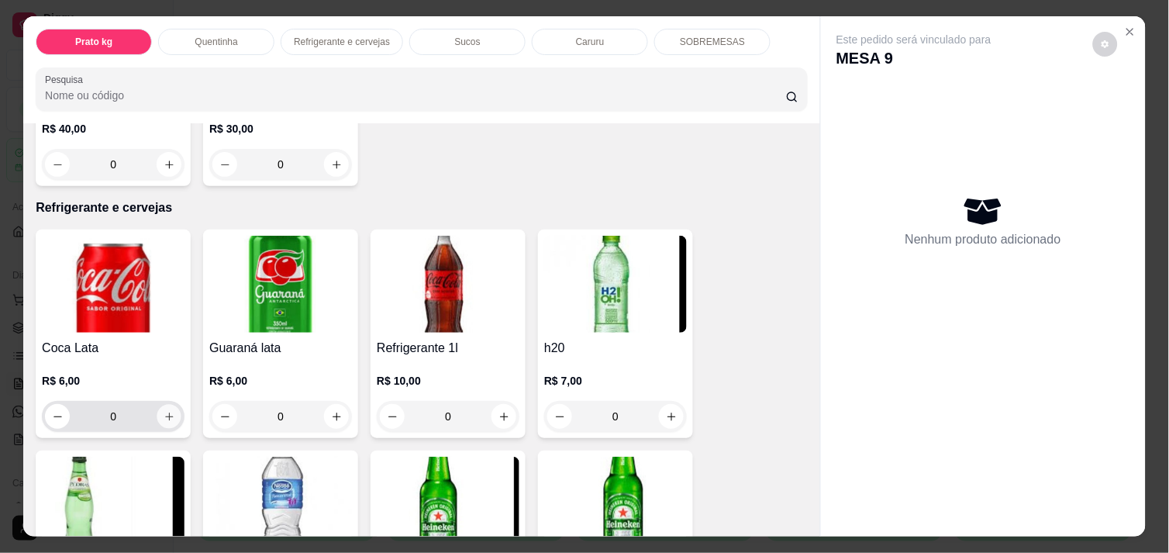
click at [164, 411] on icon "increase-product-quantity" at bounding box center [170, 417] width 12 height 12
type input "1"
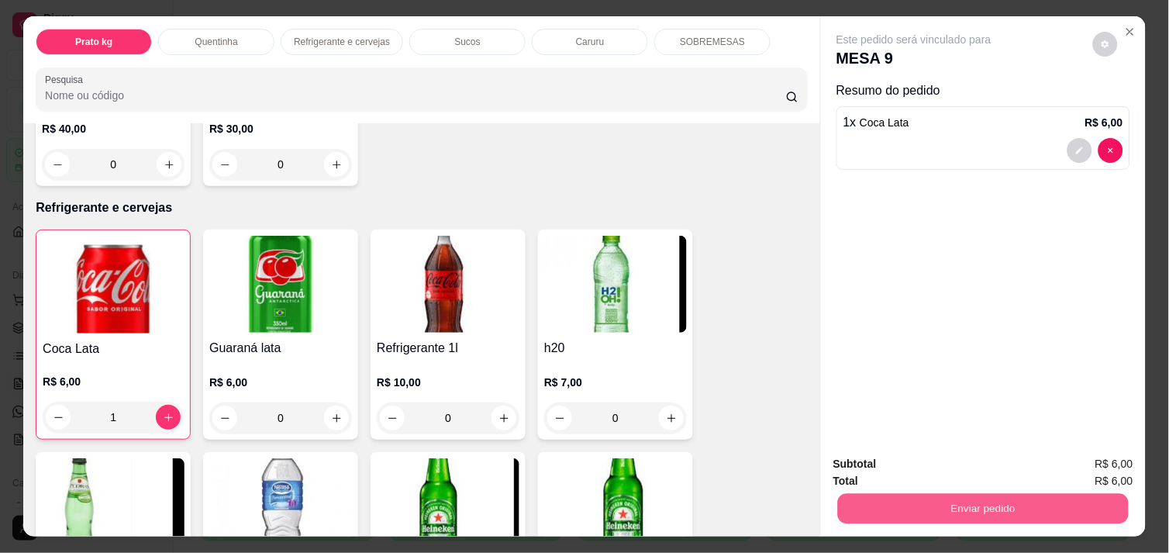
click at [950, 499] on button "Enviar pedido" at bounding box center [983, 508] width 291 height 30
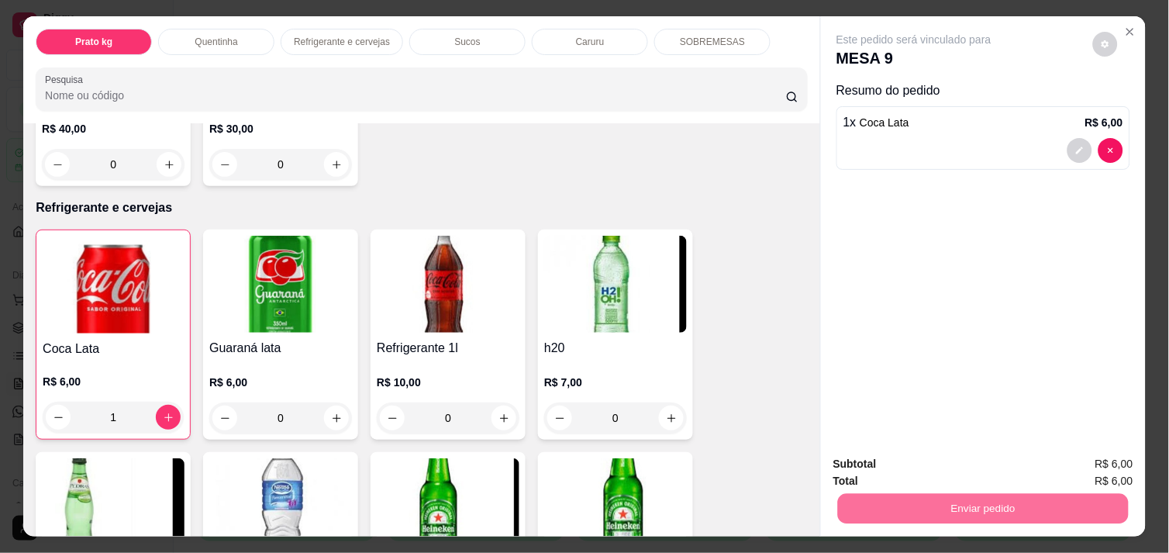
click at [923, 463] on button "Não registrar e enviar pedido" at bounding box center [931, 463] width 161 height 29
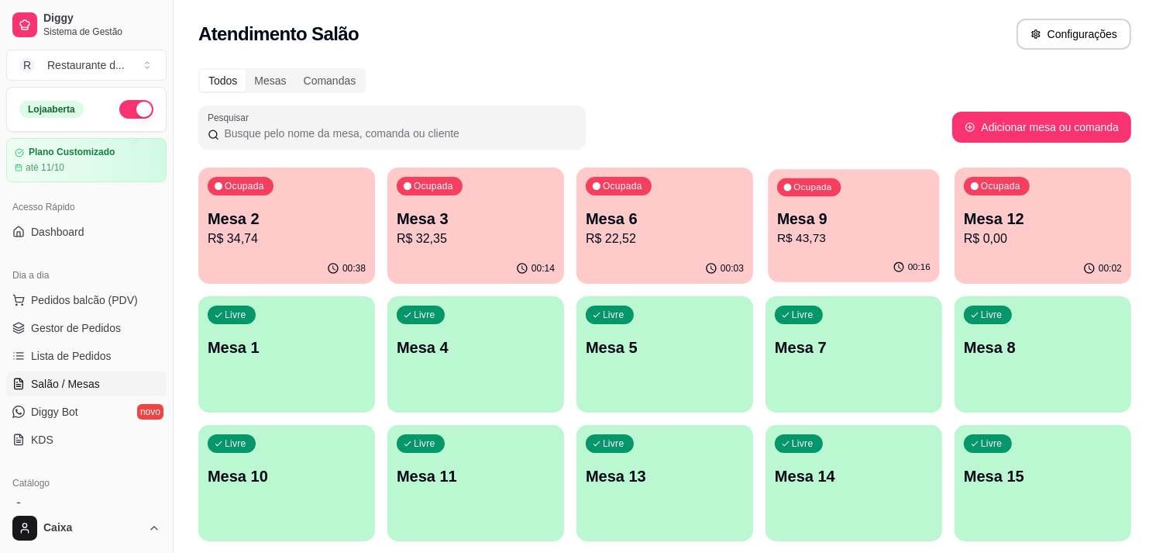
click at [856, 242] on p "R$ 43,73" at bounding box center [853, 238] width 153 height 18
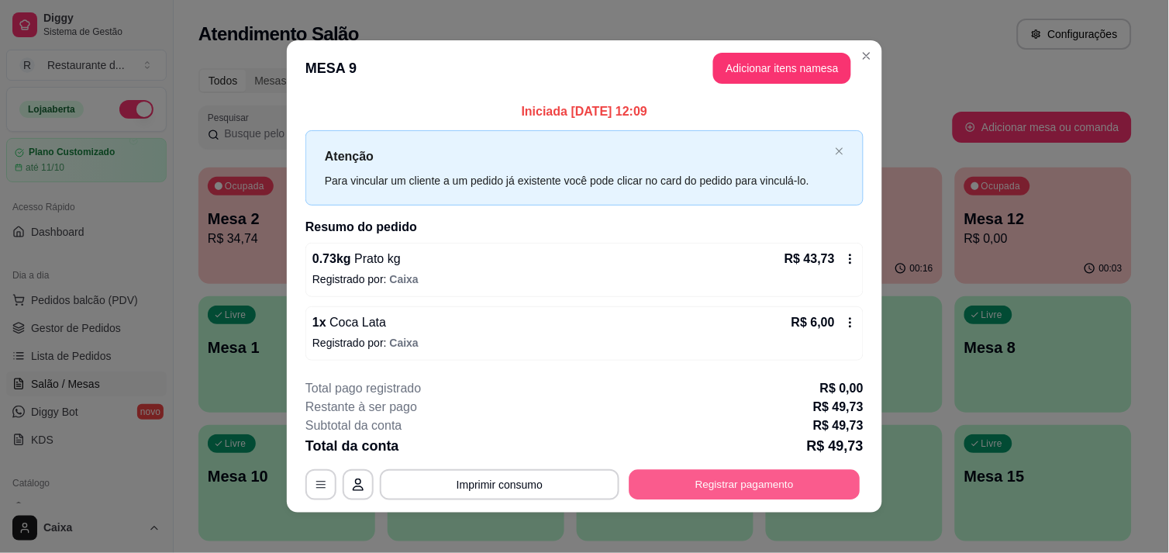
click at [729, 494] on button "Registrar pagamento" at bounding box center [744, 485] width 231 height 30
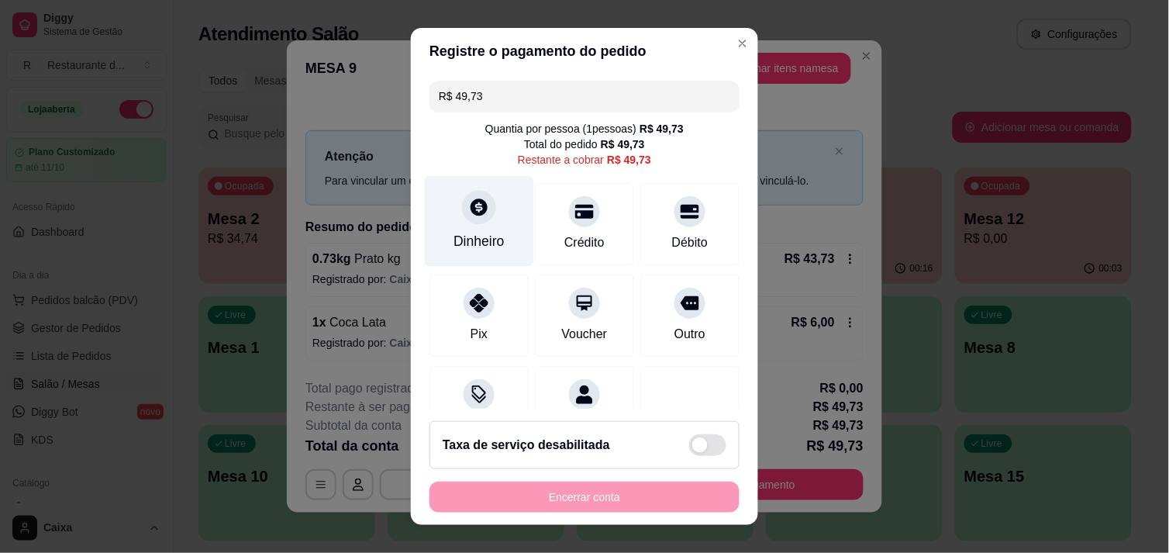
click at [473, 208] on icon at bounding box center [479, 207] width 20 height 20
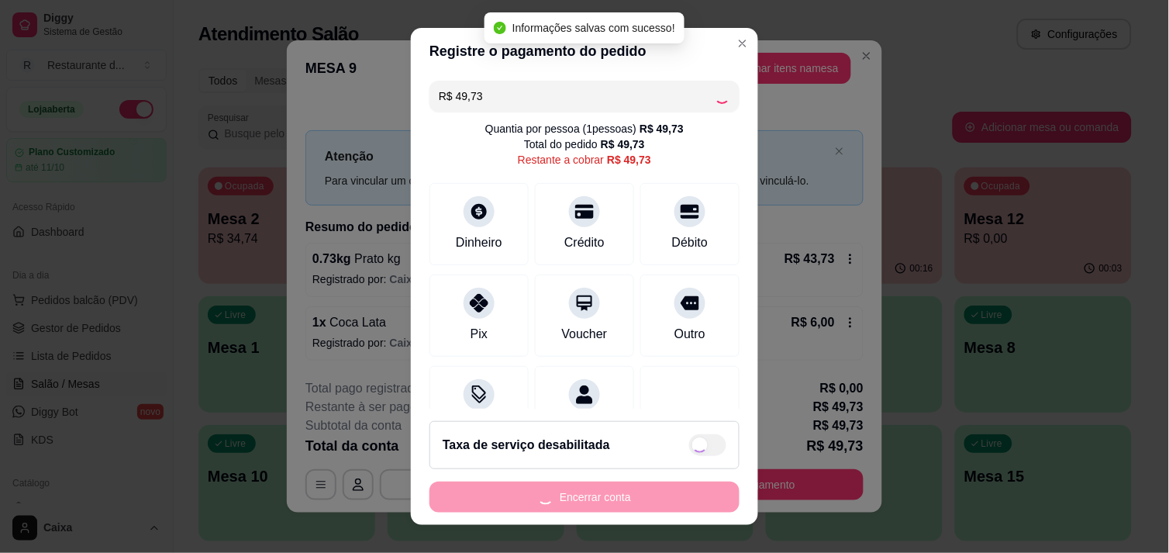
type input "R$ 0,00"
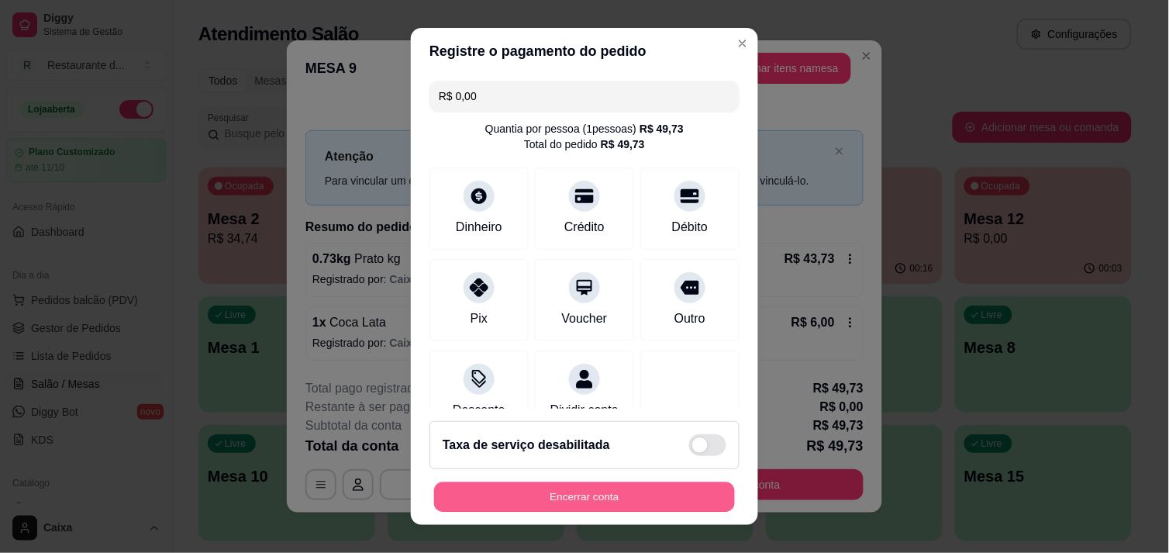
click at [656, 488] on button "Encerrar conta" at bounding box center [584, 497] width 301 height 30
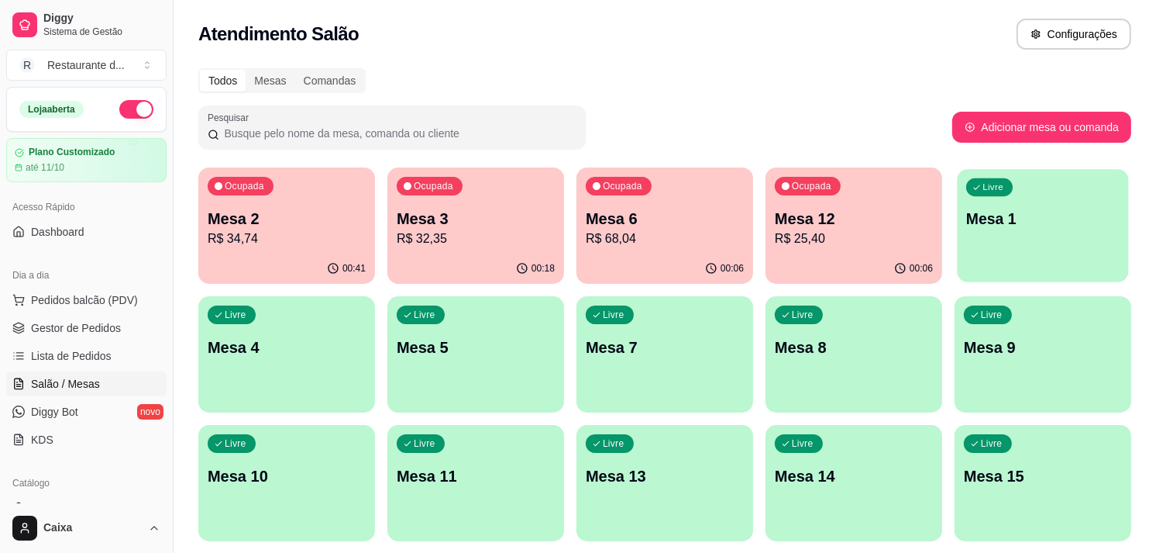
click at [1034, 203] on div "Livre Mesa 1" at bounding box center [1042, 216] width 171 height 95
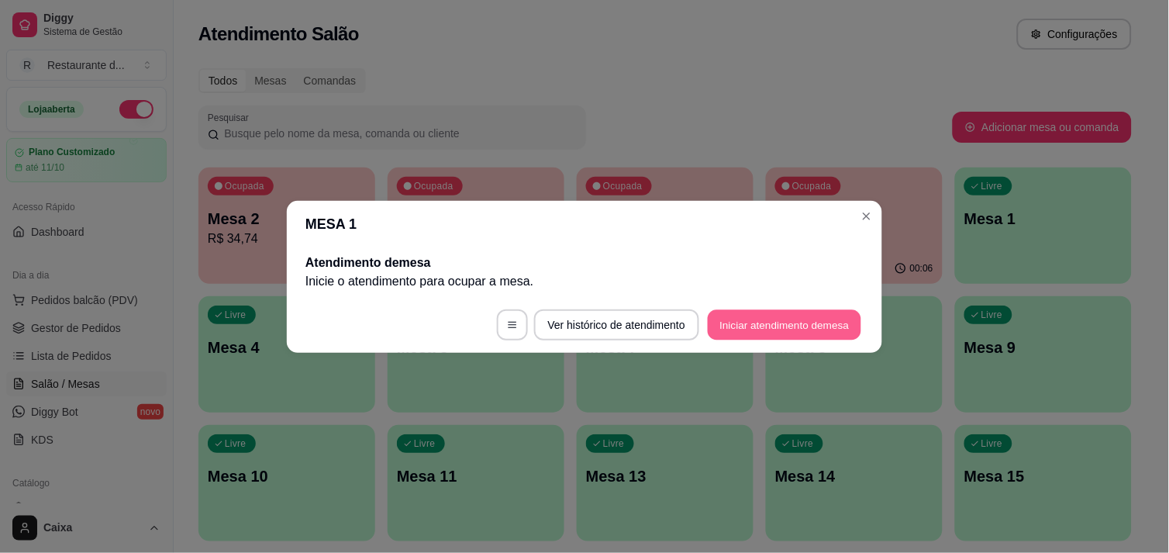
click at [761, 314] on button "Iniciar atendimento de mesa" at bounding box center [784, 324] width 153 height 30
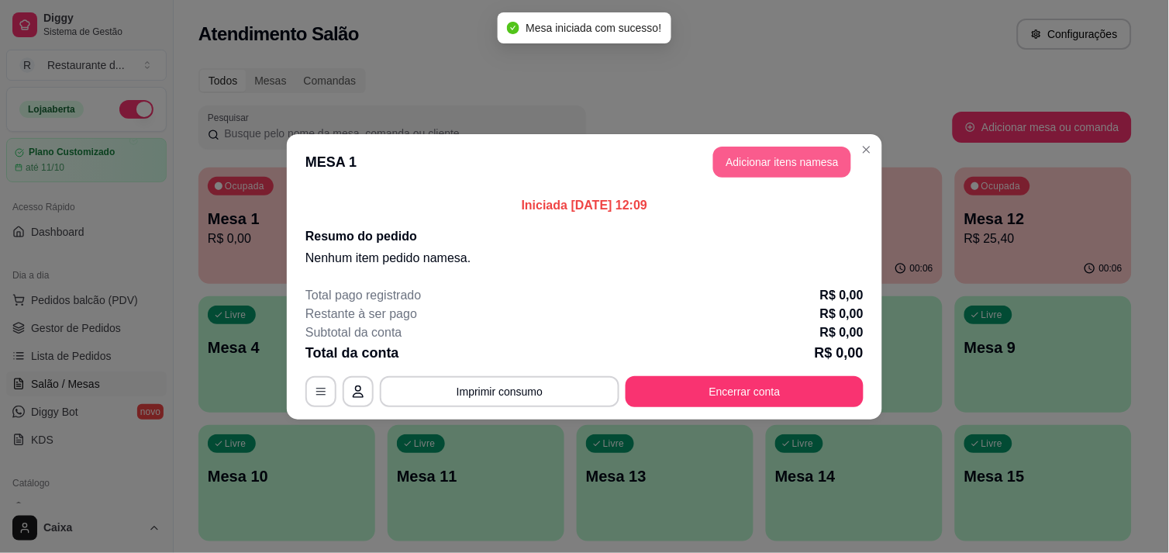
click at [773, 170] on button "Adicionar itens na mesa" at bounding box center [782, 161] width 138 height 31
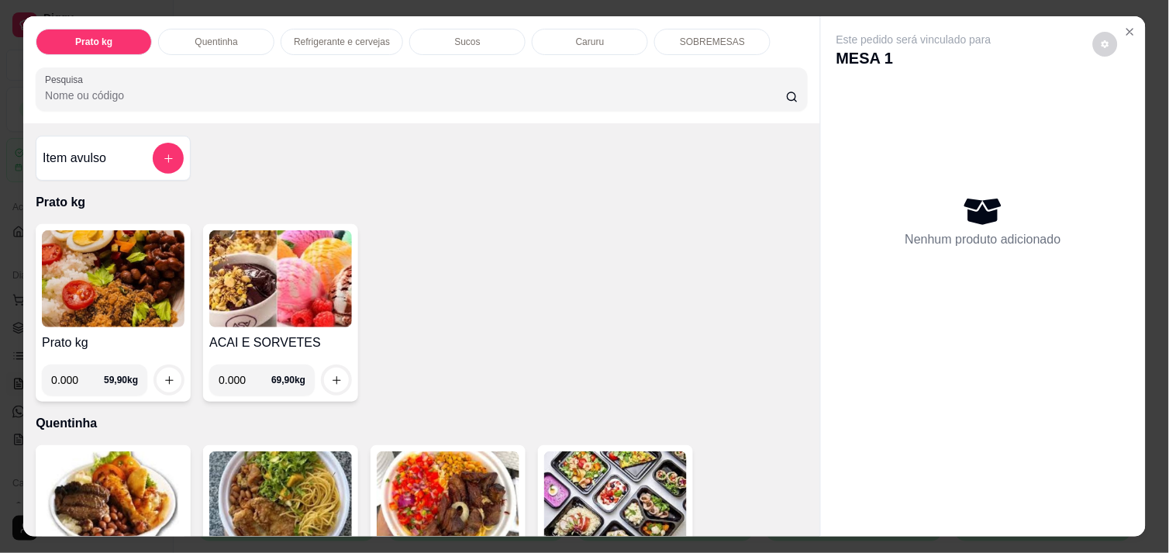
click at [74, 387] on input "0.000" at bounding box center [77, 379] width 53 height 31
type input "0.604"
click at [164, 374] on icon "increase-product-quantity" at bounding box center [170, 380] width 12 height 12
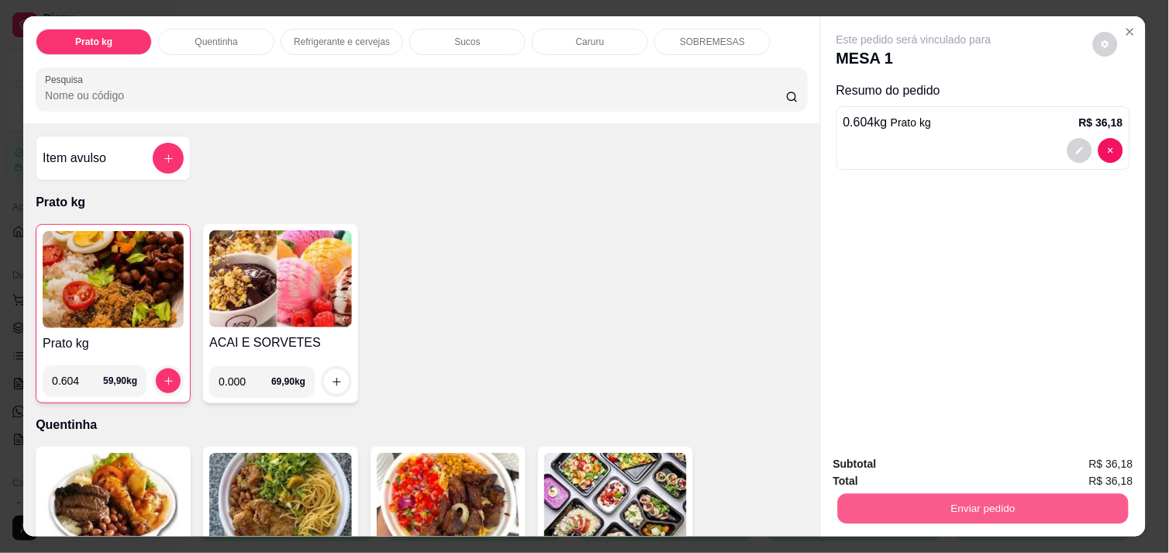
click at [925, 501] on button "Enviar pedido" at bounding box center [983, 508] width 291 height 30
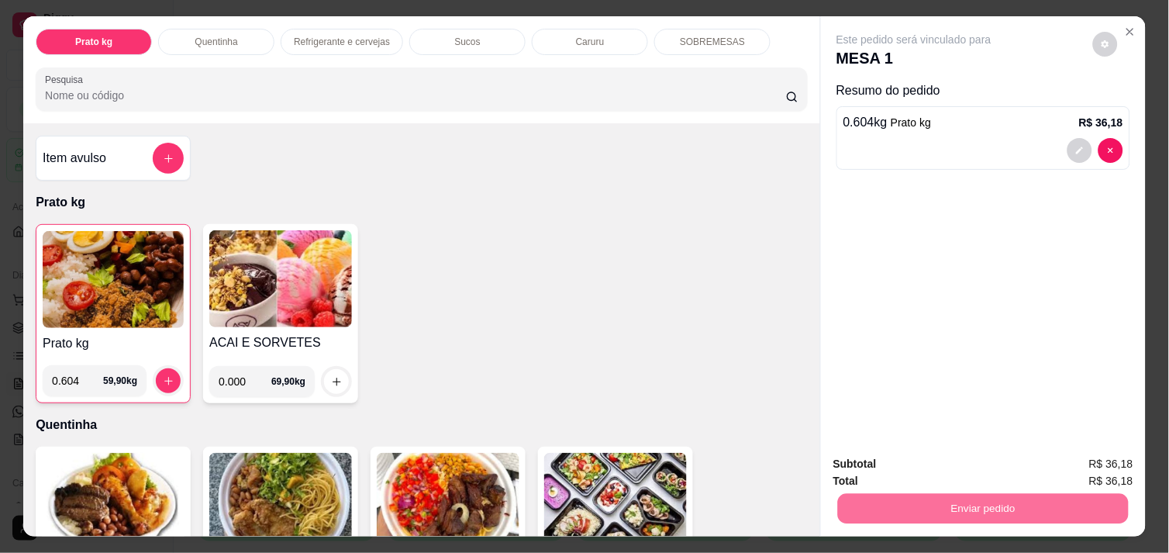
click at [914, 463] on button "Não registrar e enviar pedido" at bounding box center [931, 463] width 157 height 29
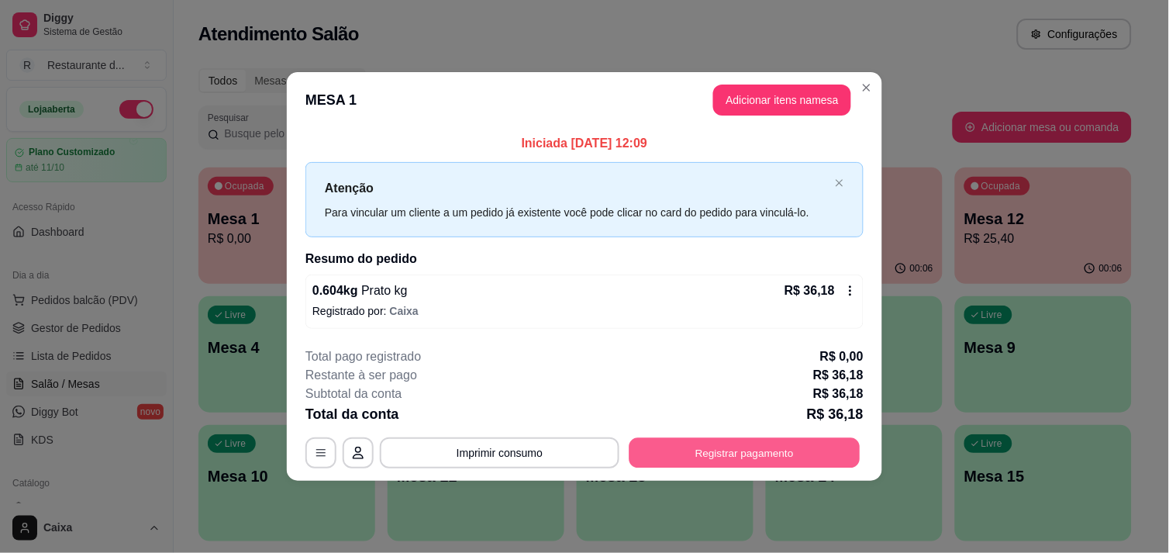
click at [750, 446] on button "Registrar pagamento" at bounding box center [744, 453] width 231 height 30
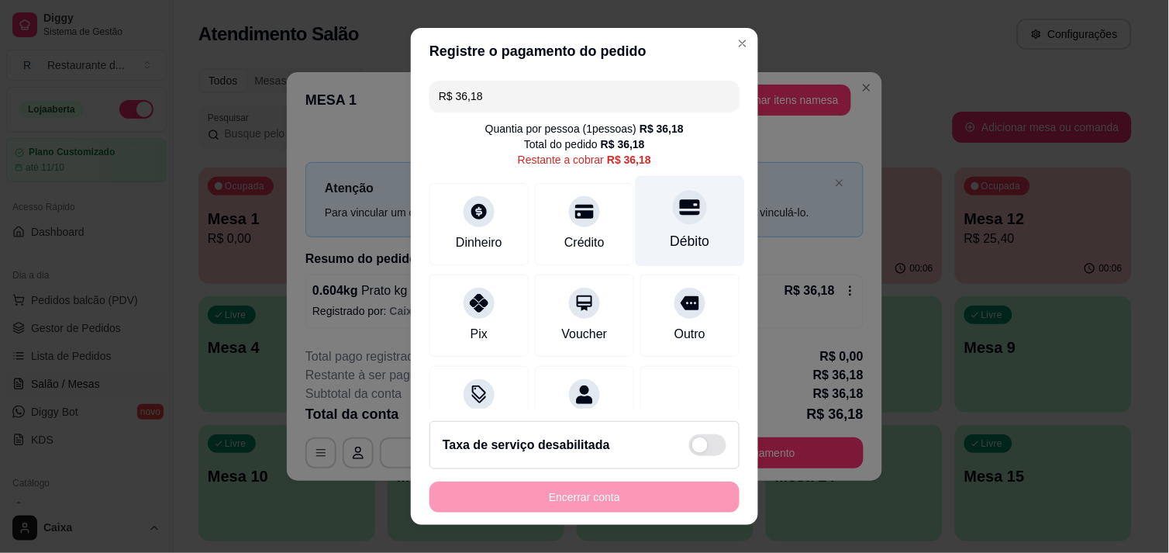
click at [686, 250] on div "Débito" at bounding box center [689, 220] width 109 height 91
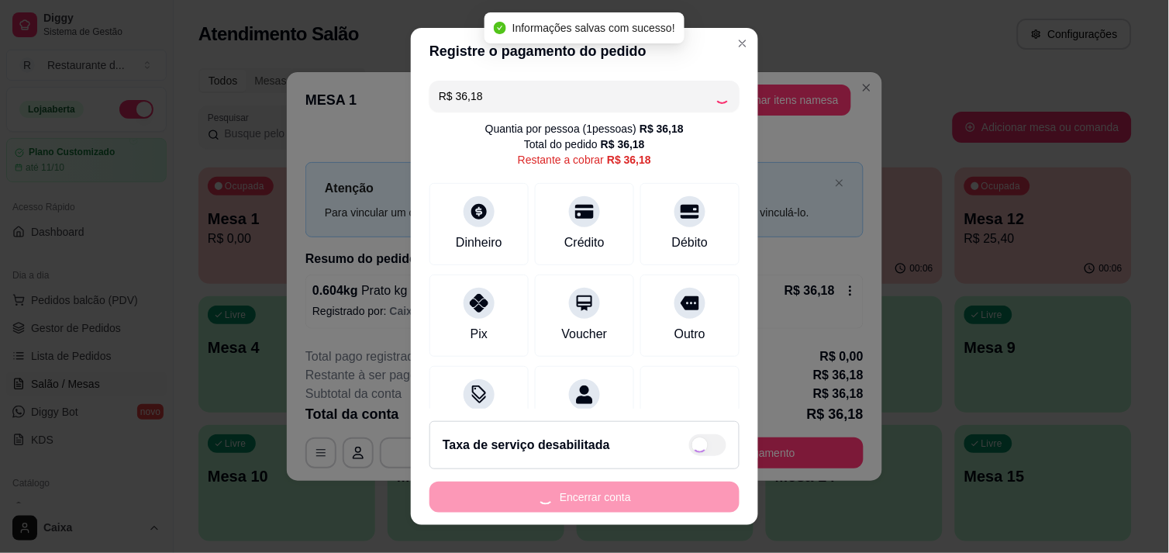
type input "R$ 0,00"
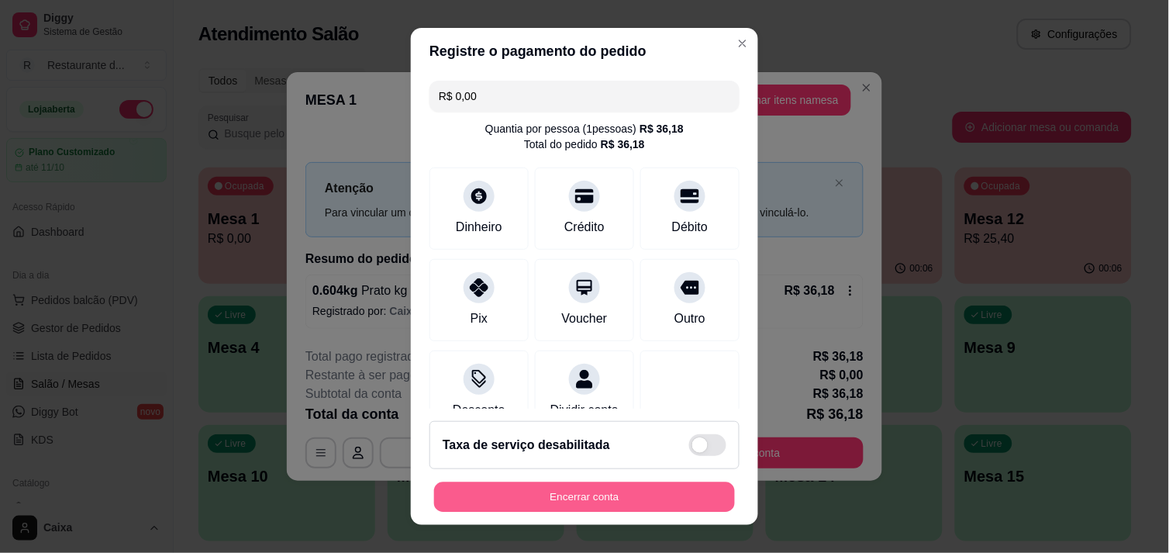
click at [569, 501] on button "Encerrar conta" at bounding box center [584, 497] width 301 height 30
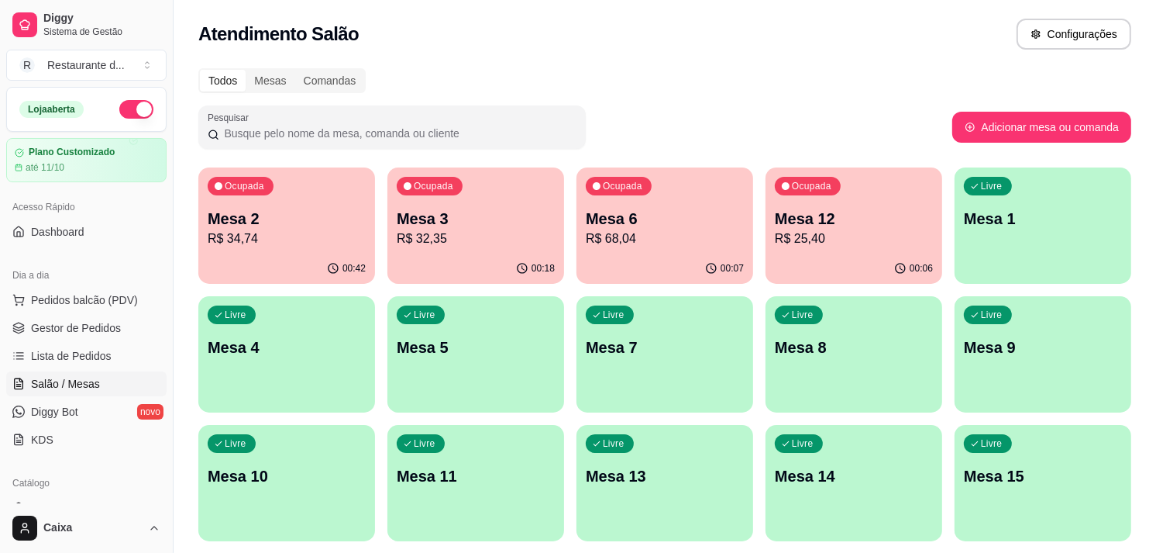
click at [200, 388] on div "Livre Mesa 4" at bounding box center [286, 345] width 177 height 98
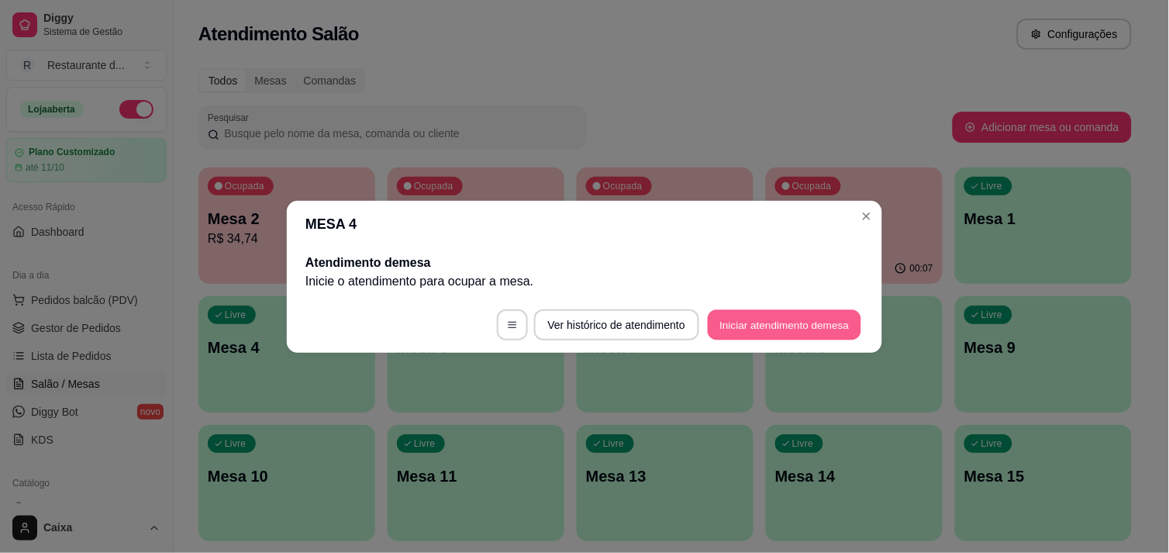
click at [741, 314] on button "Iniciar atendimento de mesa" at bounding box center [784, 324] width 153 height 30
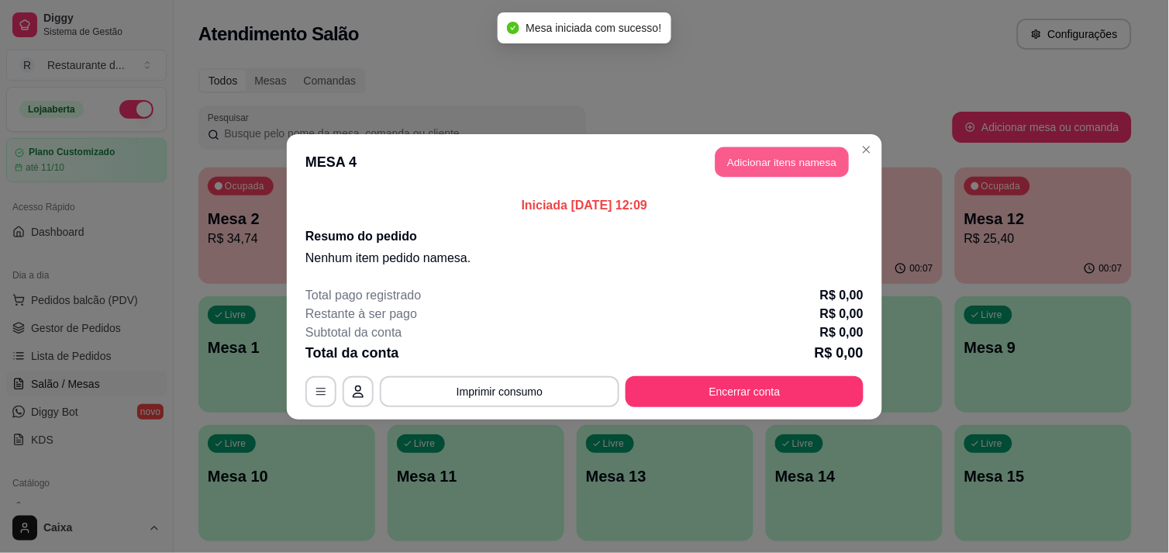
click at [783, 155] on button "Adicionar itens na mesa" at bounding box center [781, 161] width 133 height 30
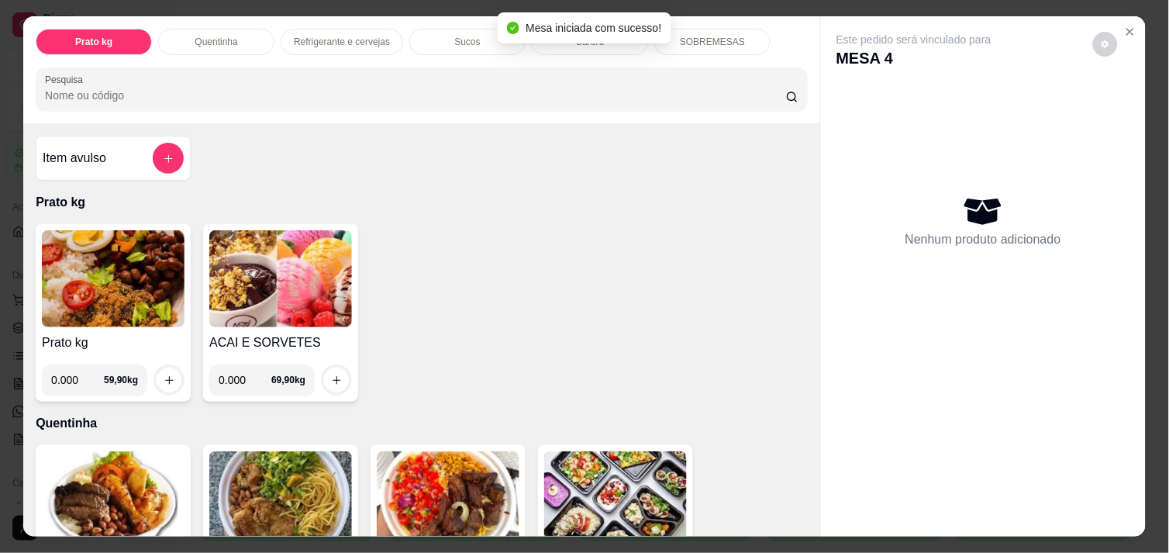
click at [76, 377] on input "0.000" at bounding box center [77, 379] width 53 height 31
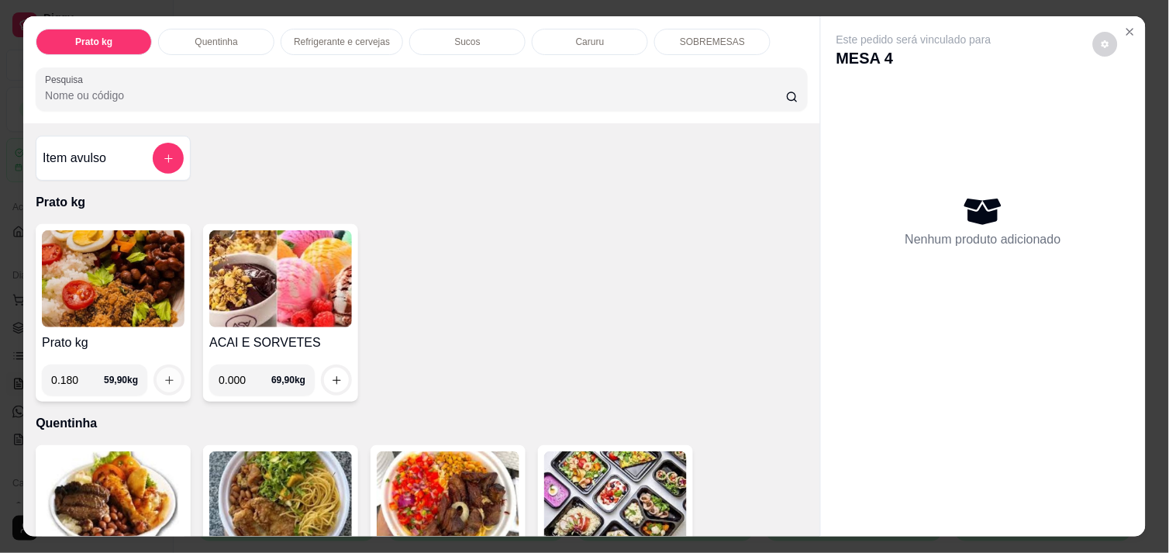
type input "0.180"
click at [165, 374] on icon "increase-product-quantity" at bounding box center [170, 380] width 12 height 12
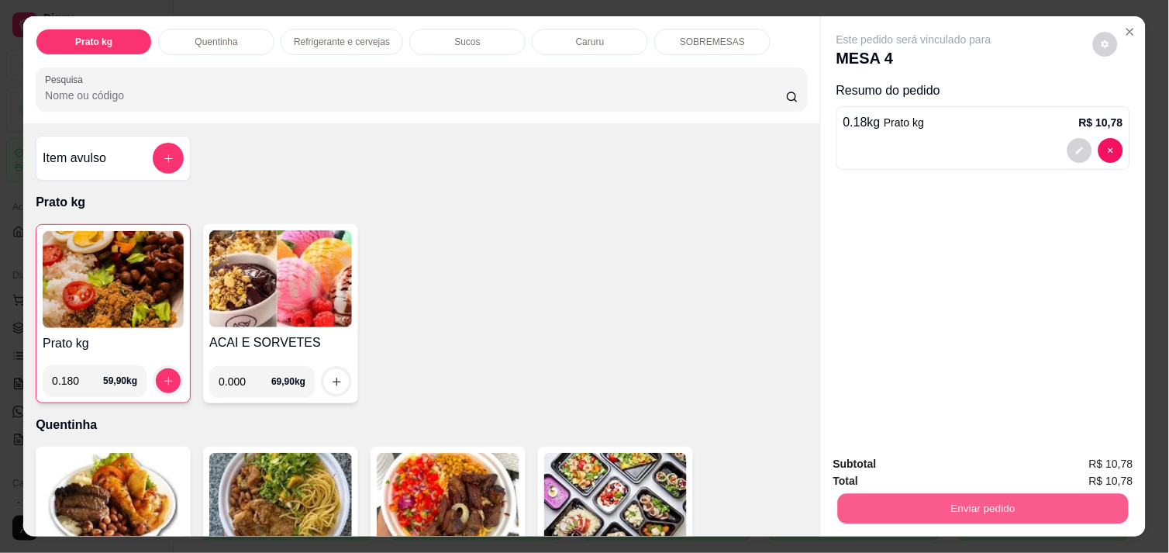
click at [893, 496] on button "Enviar pedido" at bounding box center [983, 508] width 291 height 30
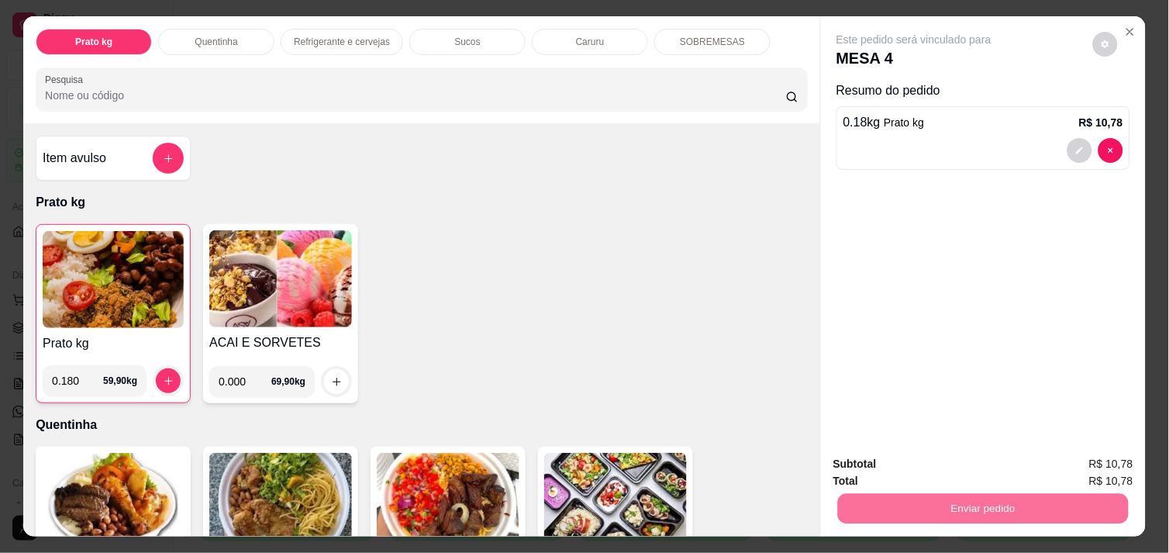
click at [895, 466] on button "Não registrar e enviar pedido" at bounding box center [931, 463] width 157 height 29
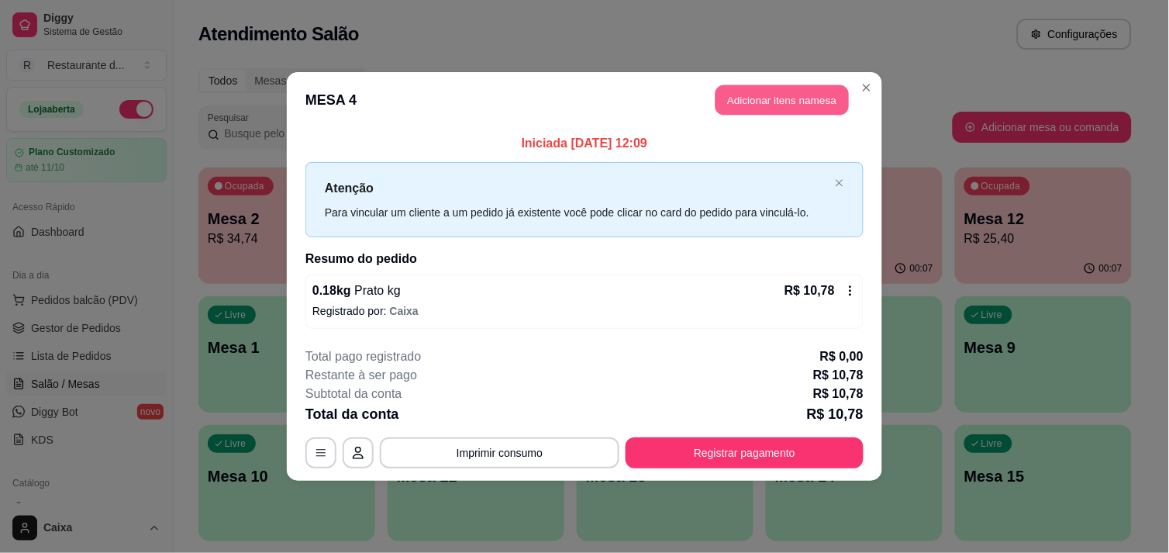
click at [807, 89] on button "Adicionar itens na mesa" at bounding box center [781, 100] width 133 height 30
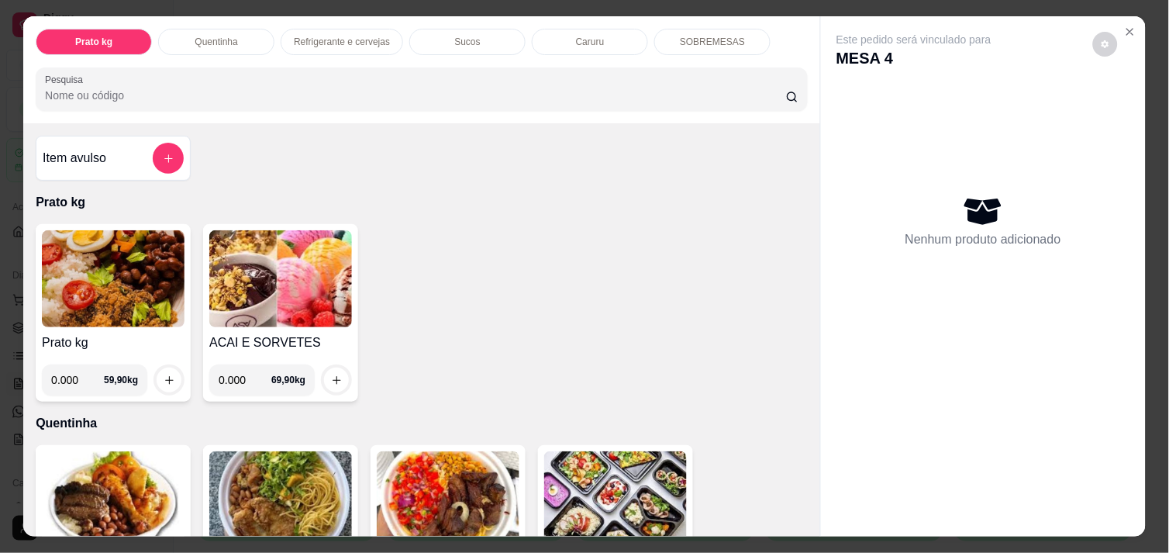
click at [78, 370] on input "0.000" at bounding box center [77, 379] width 53 height 31
type input "0.342"
click at [164, 374] on icon "increase-product-quantity" at bounding box center [170, 380] width 12 height 12
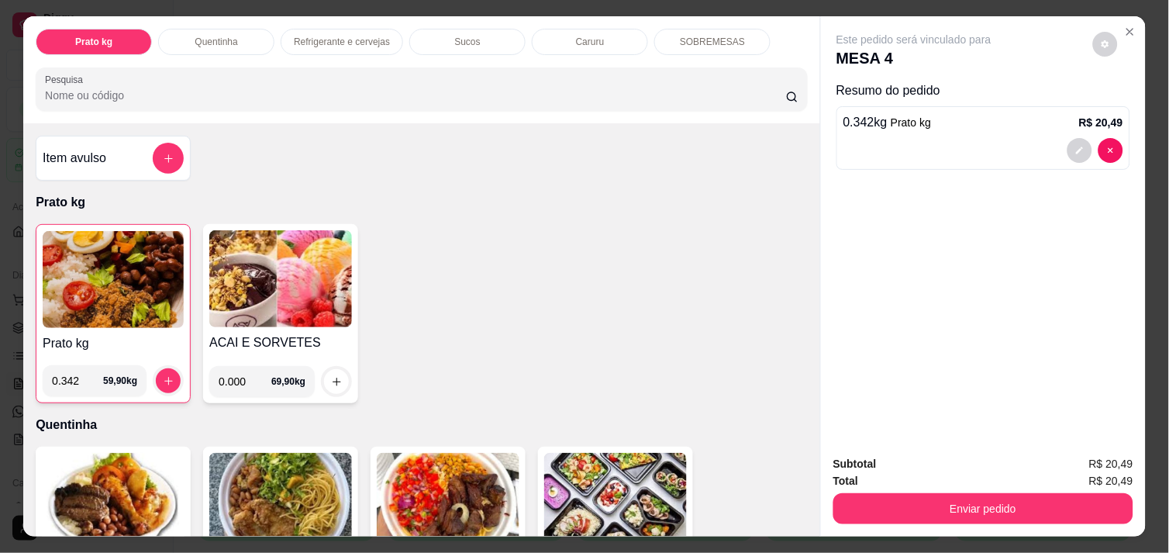
click at [798, 515] on div "Item avulso Prato kg Prato kg 0.342 59,90 kg ACAI E SORVETES 0.000 69,90 kg Que…" at bounding box center [421, 329] width 797 height 412
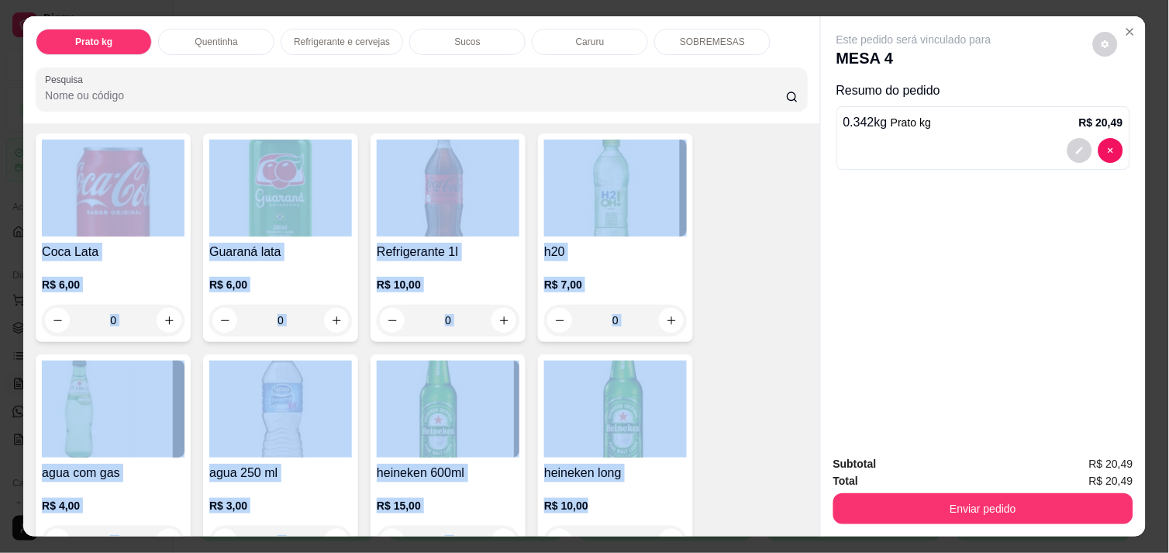
click at [804, 518] on div "Item avulso Prato kg Prato kg 0.342 59,90 kg ACAI E SORVETES 0.000 69,90 kg Que…" at bounding box center [421, 329] width 797 height 412
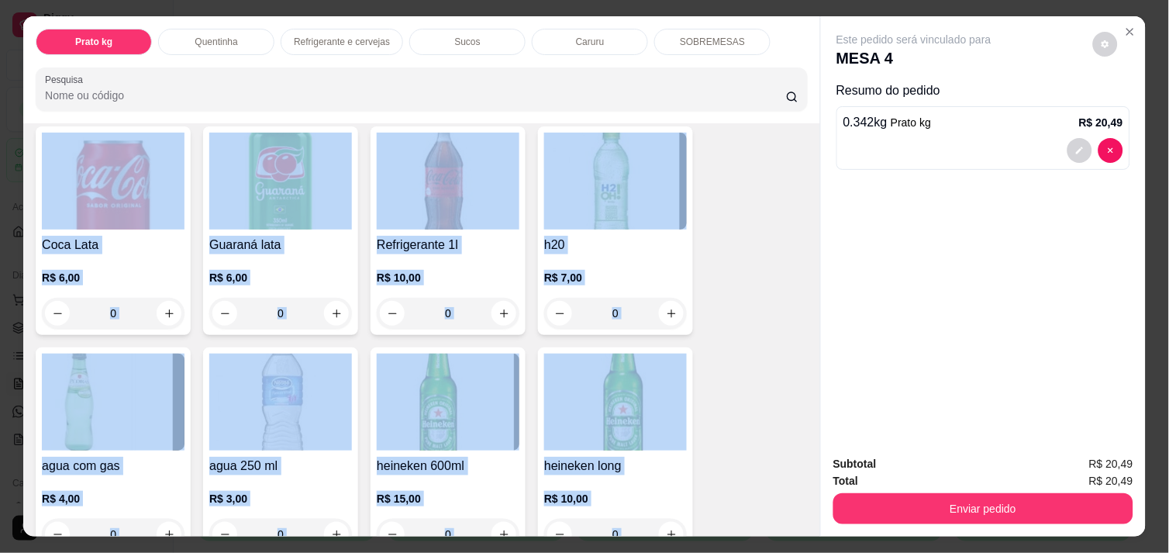
drag, startPoint x: 804, startPoint y: 518, endPoint x: 786, endPoint y: 497, distance: 28.0
click at [786, 497] on div "Coca Lata R$ 6,00 0 Guaraná lata R$ 6,00 0 Refrigerante 1l R$ 10,00 0 h20 R$ 7,…" at bounding box center [422, 451] width 772 height 650
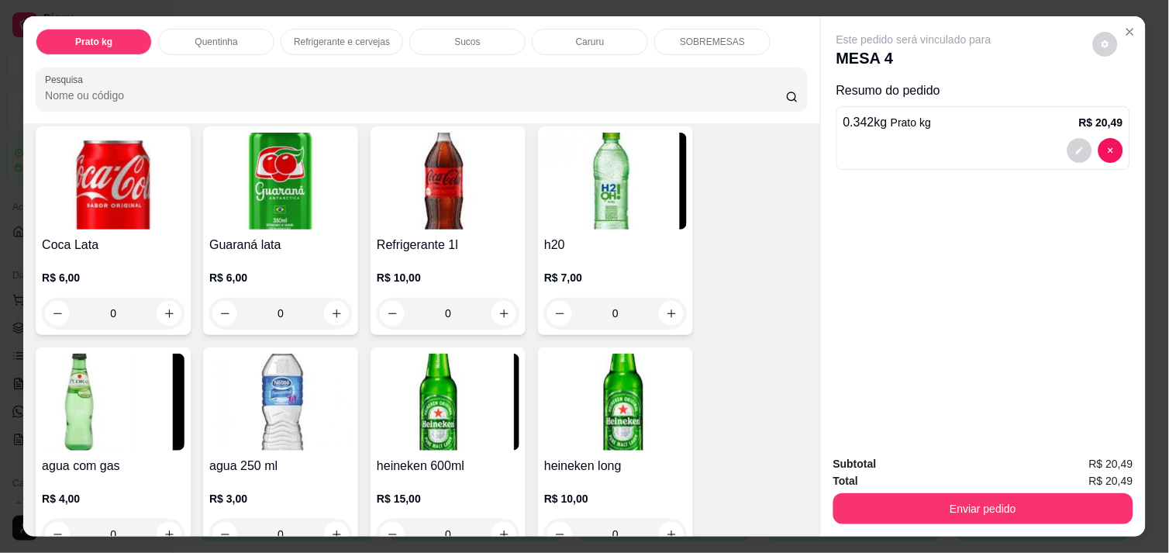
click at [786, 497] on div "Coca Lata R$ 6,00 0 Guaraná lata R$ 6,00 0 Refrigerante 1l R$ 10,00 0 h20 R$ 7,…" at bounding box center [422, 451] width 772 height 650
click at [331, 529] on icon "increase-product-quantity" at bounding box center [337, 535] width 12 height 12
type input "1"
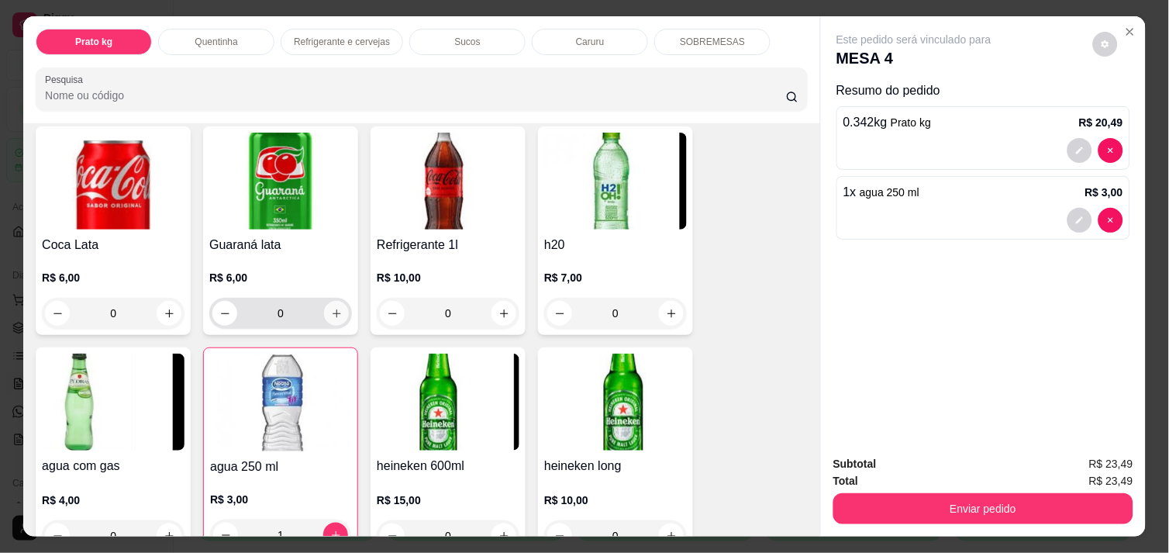
click at [337, 314] on button "increase-product-quantity" at bounding box center [336, 313] width 25 height 25
type input "1"
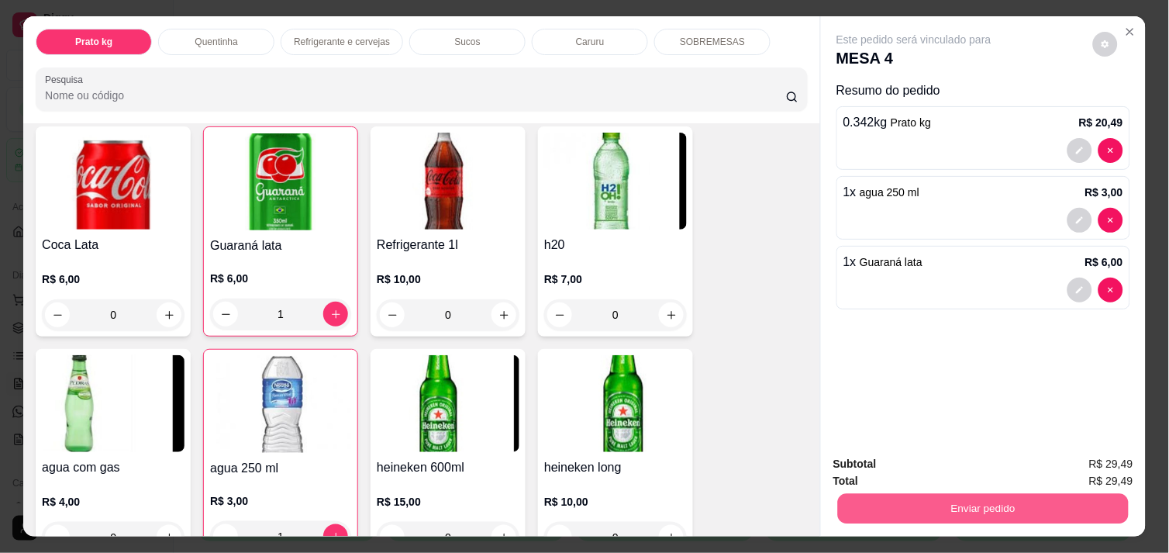
click at [988, 501] on button "Enviar pedido" at bounding box center [983, 508] width 291 height 30
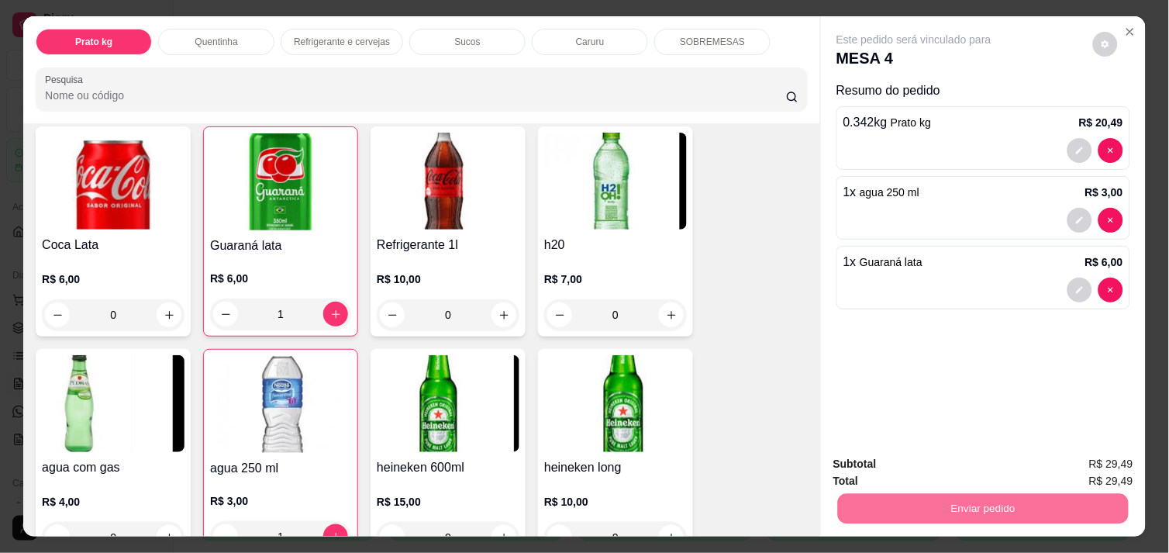
click at [920, 474] on button "Não registrar e enviar pedido" at bounding box center [931, 463] width 157 height 29
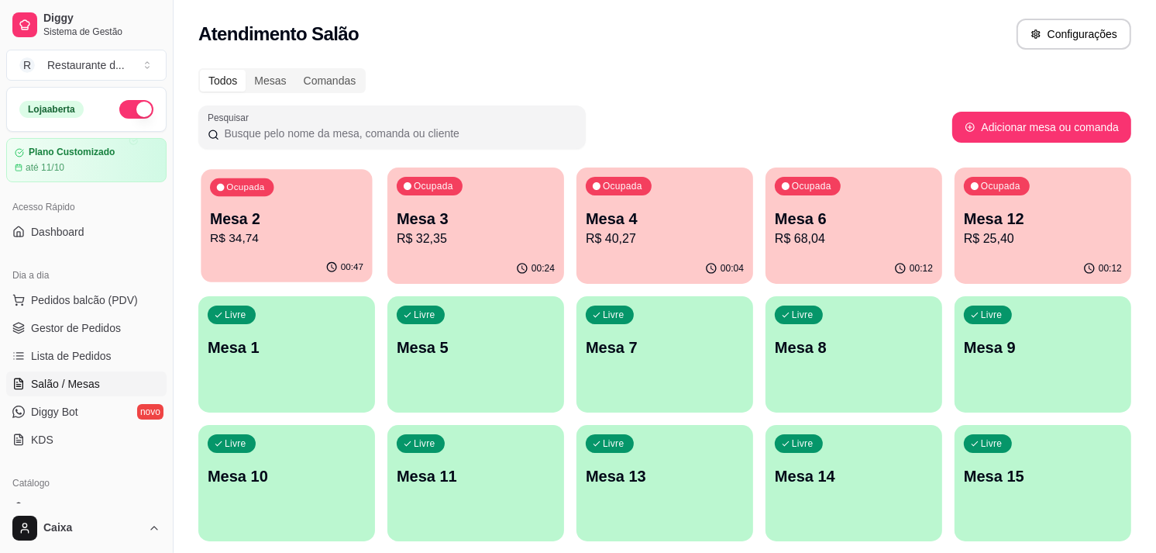
click at [251, 211] on p "Mesa 2" at bounding box center [286, 218] width 153 height 21
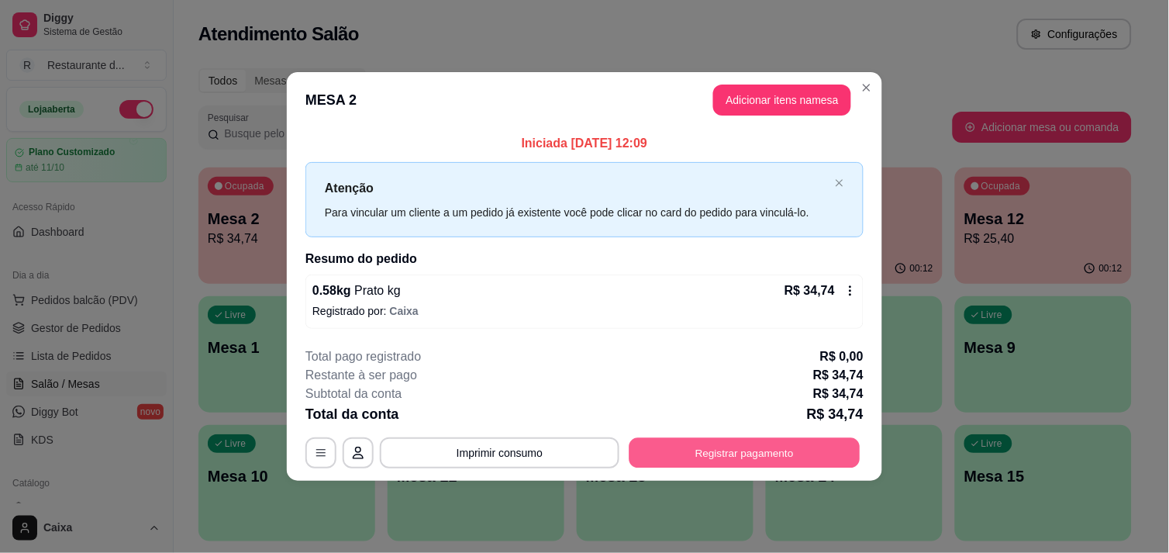
click at [765, 450] on button "Registrar pagamento" at bounding box center [744, 453] width 231 height 30
click at [780, 451] on button "Registrar pagamento" at bounding box center [744, 453] width 231 height 30
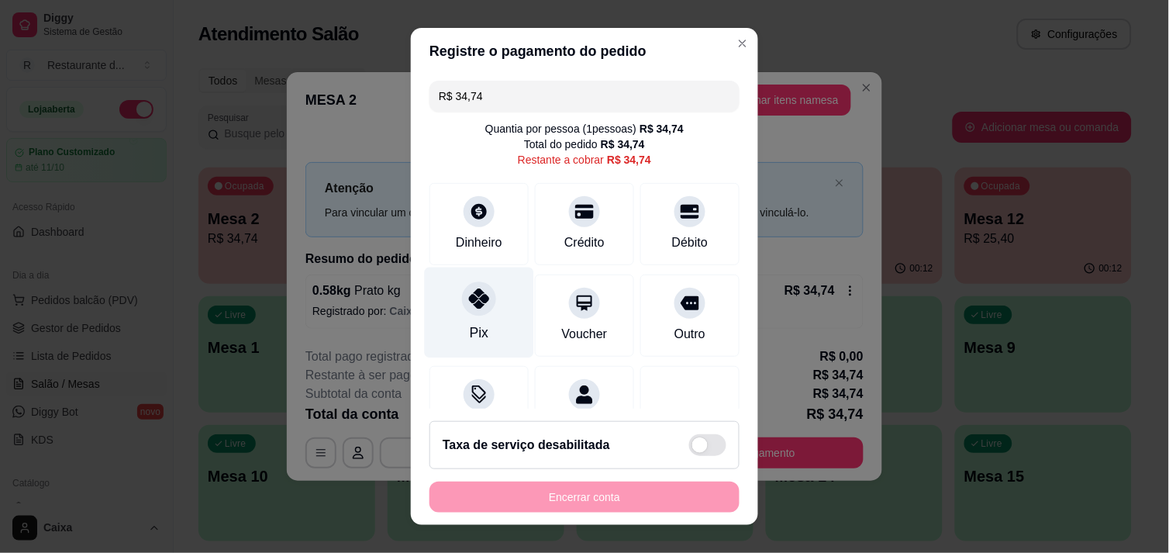
click at [443, 324] on div "Pix" at bounding box center [479, 312] width 109 height 91
type input "R$ 0,00"
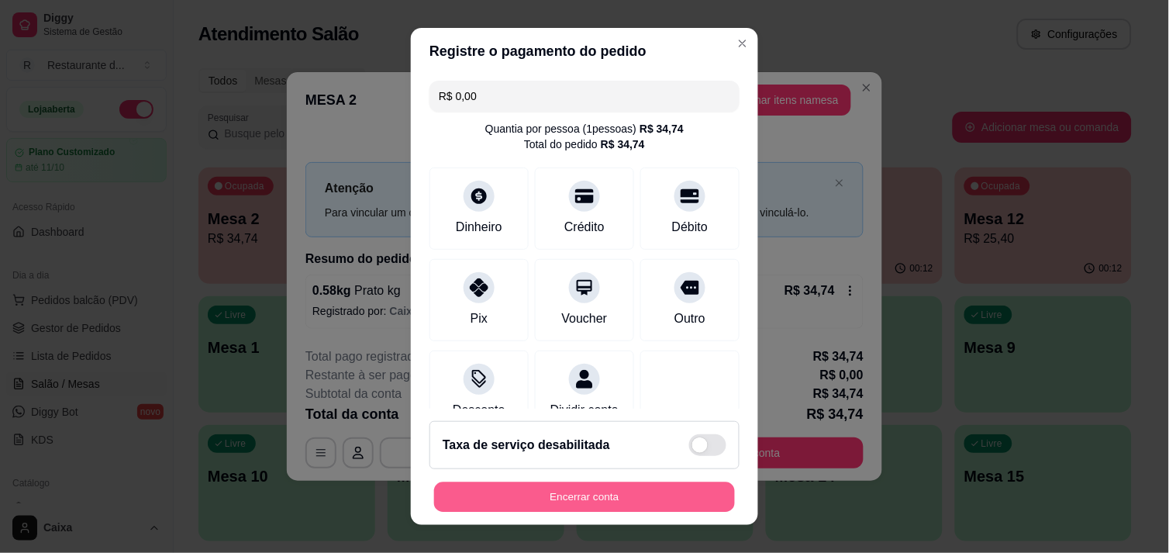
click at [540, 501] on button "Encerrar conta" at bounding box center [584, 497] width 301 height 30
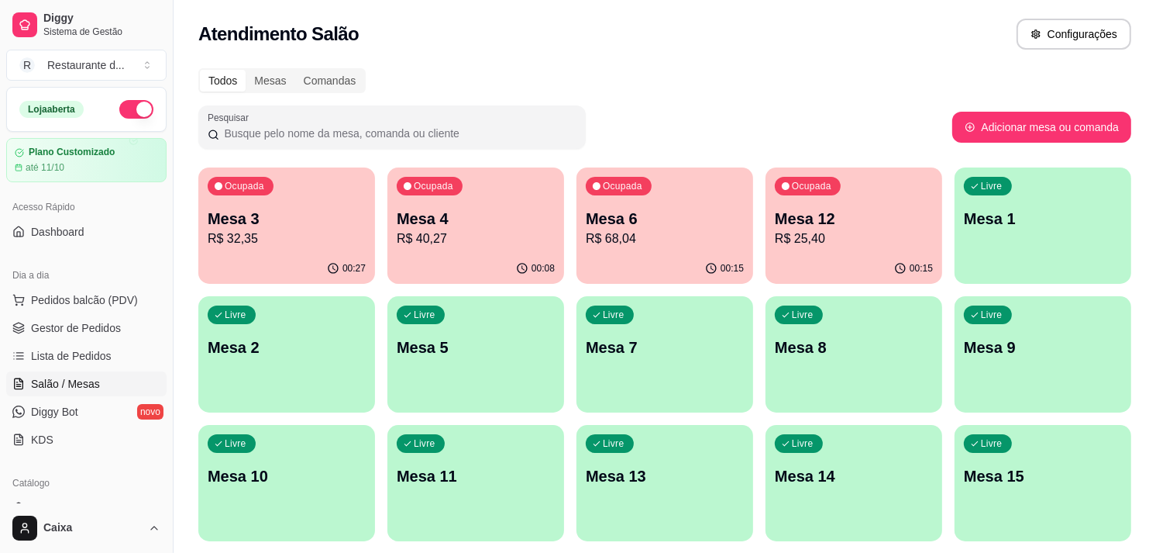
click at [258, 240] on p "R$ 32,35" at bounding box center [287, 238] width 158 height 19
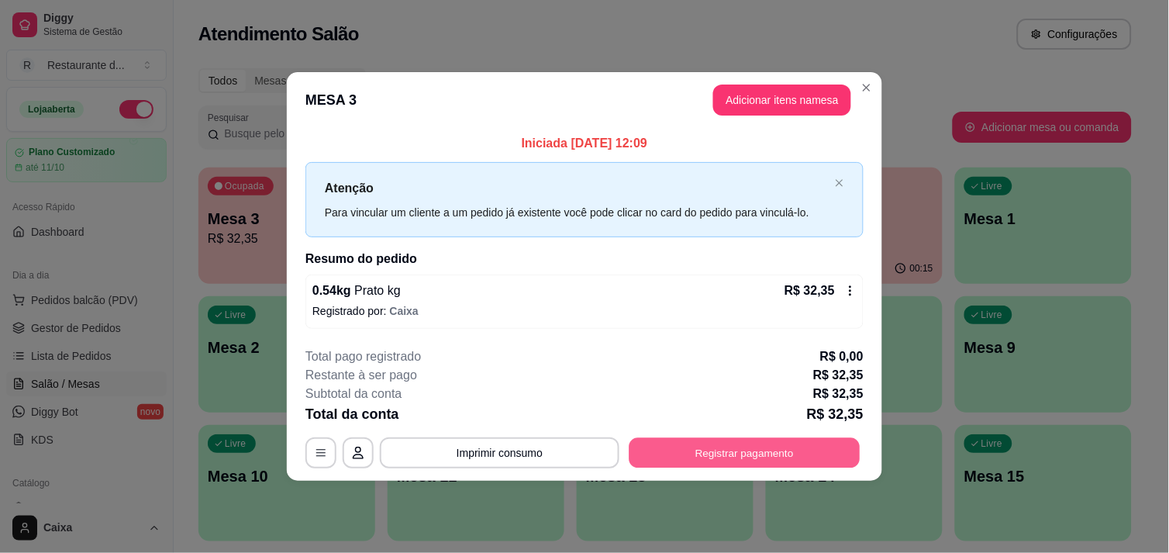
click at [740, 453] on button "Registrar pagamento" at bounding box center [744, 453] width 231 height 30
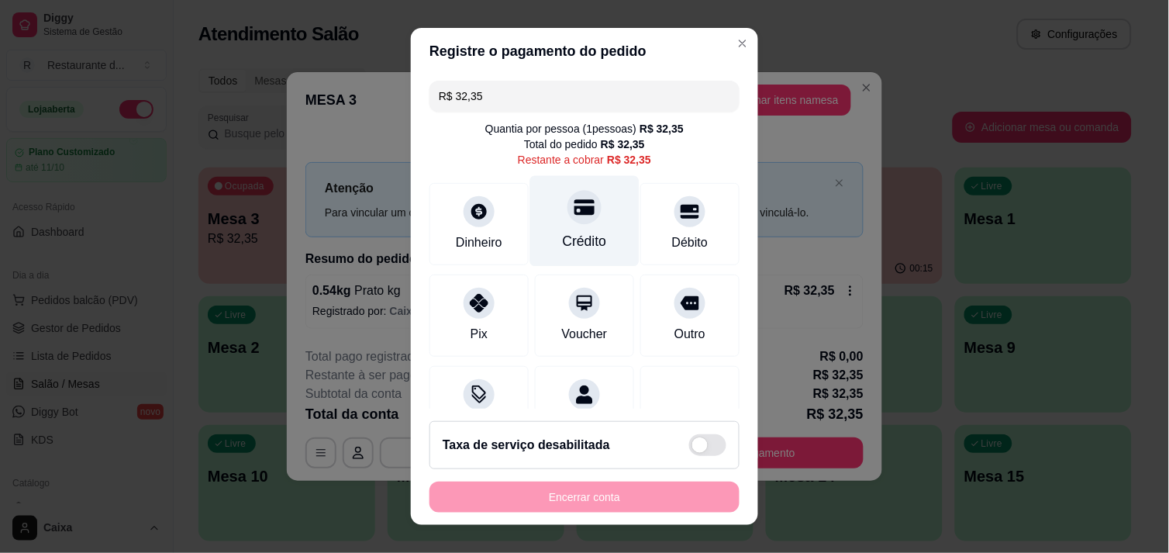
click at [563, 226] on div "Crédito" at bounding box center [584, 220] width 109 height 91
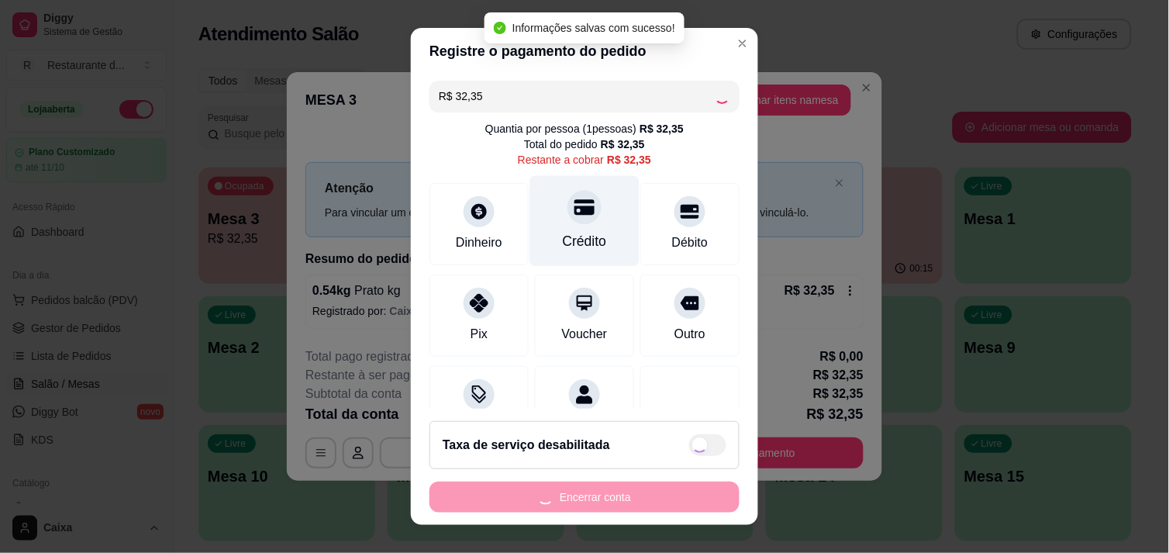
type input "R$ 0,00"
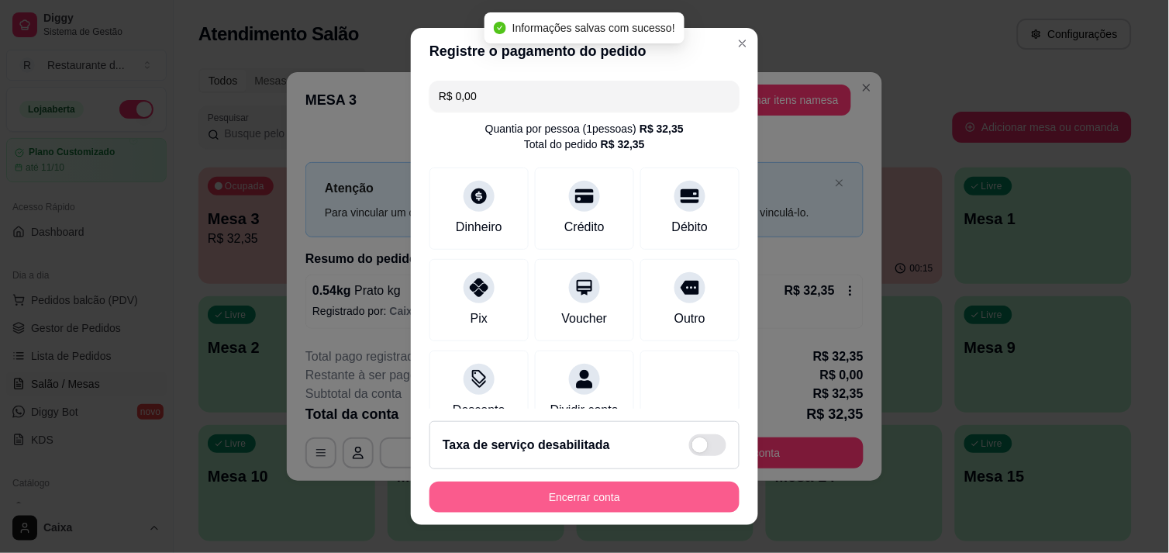
click at [543, 502] on button "Encerrar conta" at bounding box center [584, 496] width 310 height 31
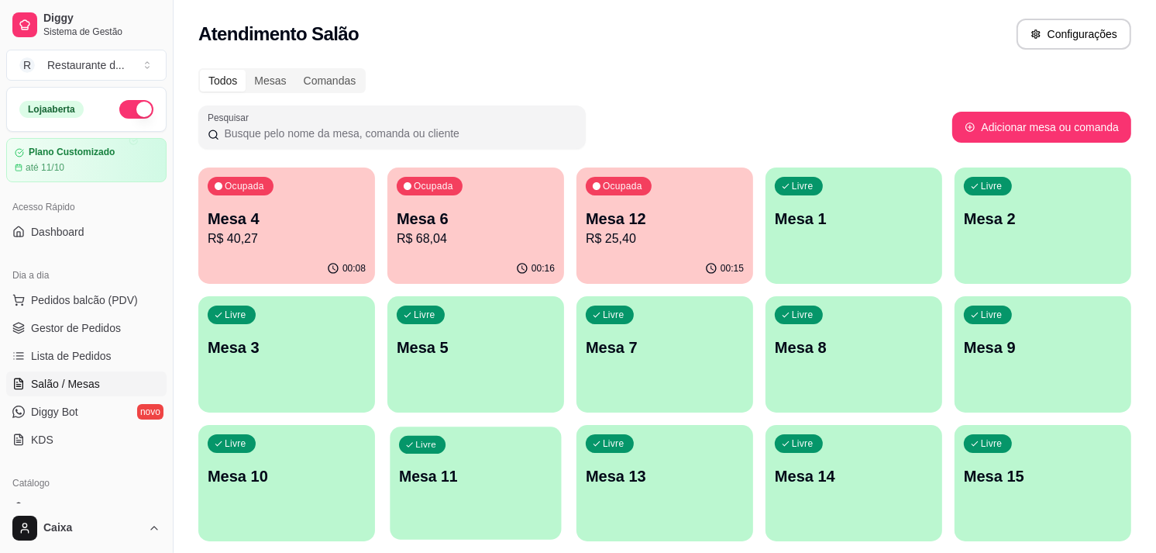
click at [543, 502] on div "Livre Mesa 11" at bounding box center [475, 473] width 171 height 95
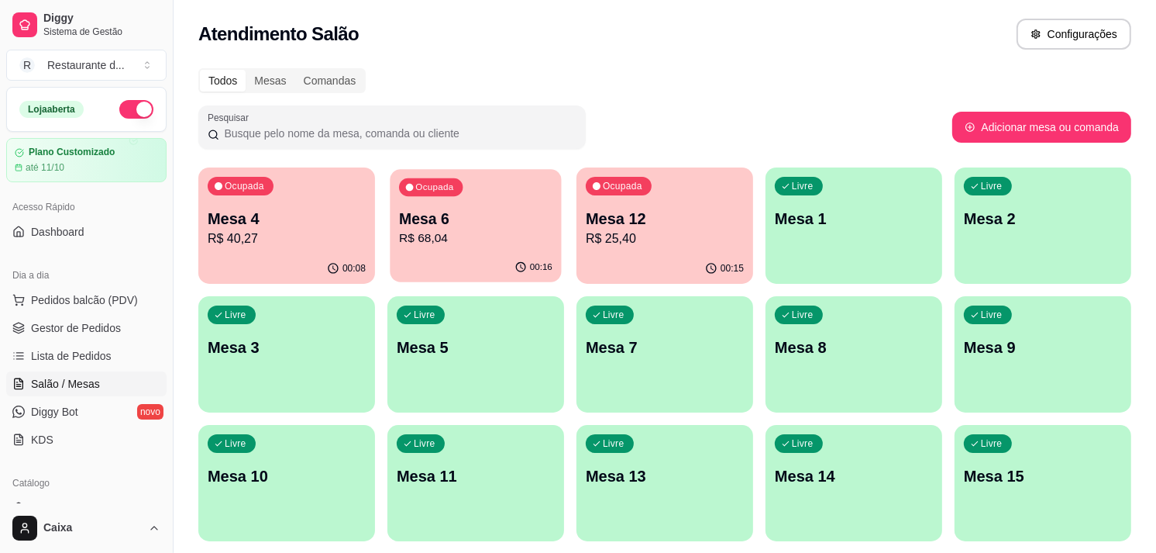
click at [508, 254] on div "00:16" at bounding box center [475, 267] width 171 height 29
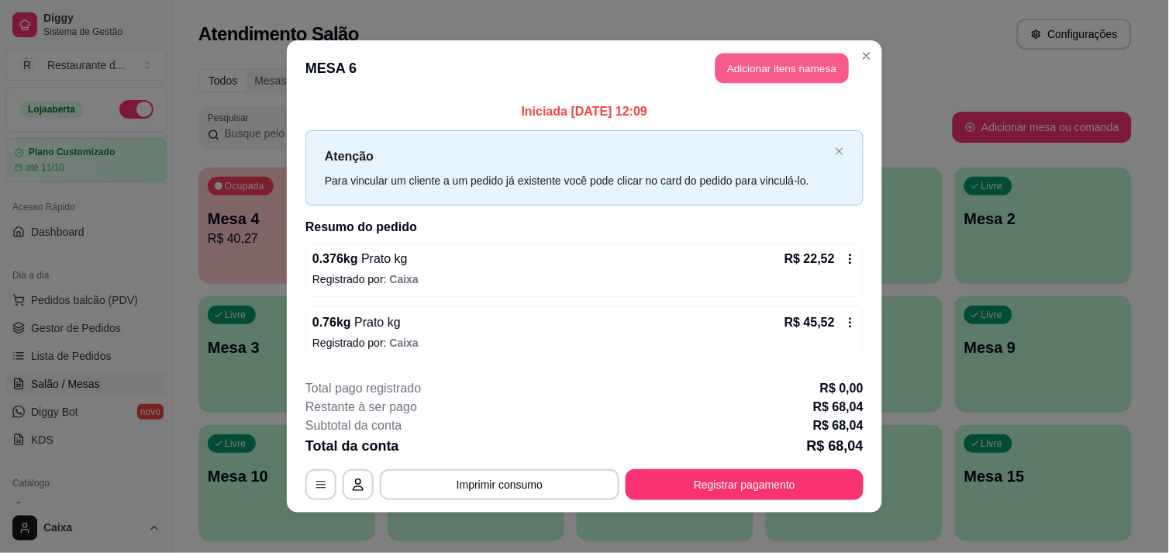
click at [778, 70] on button "Adicionar itens na mesa" at bounding box center [781, 68] width 133 height 30
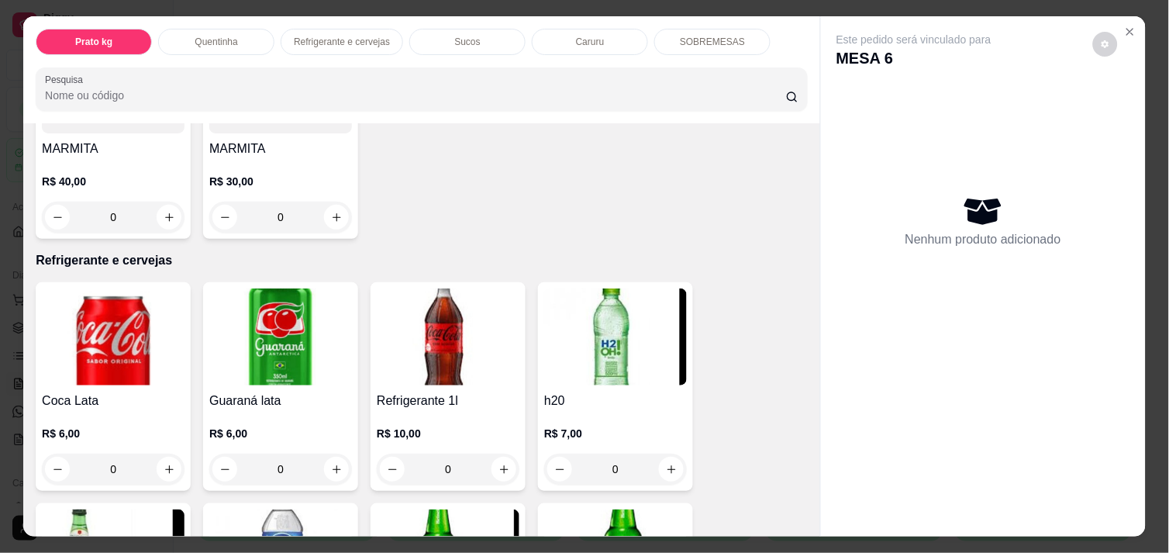
scroll to position [654, 0]
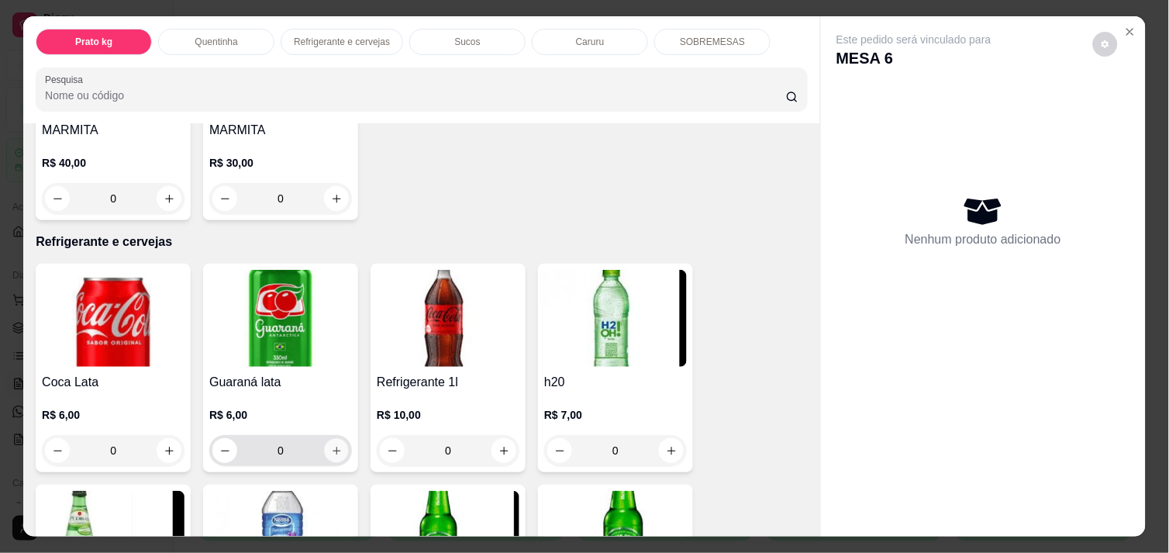
click at [329, 450] on button "increase-product-quantity" at bounding box center [337, 451] width 24 height 24
type input "1"
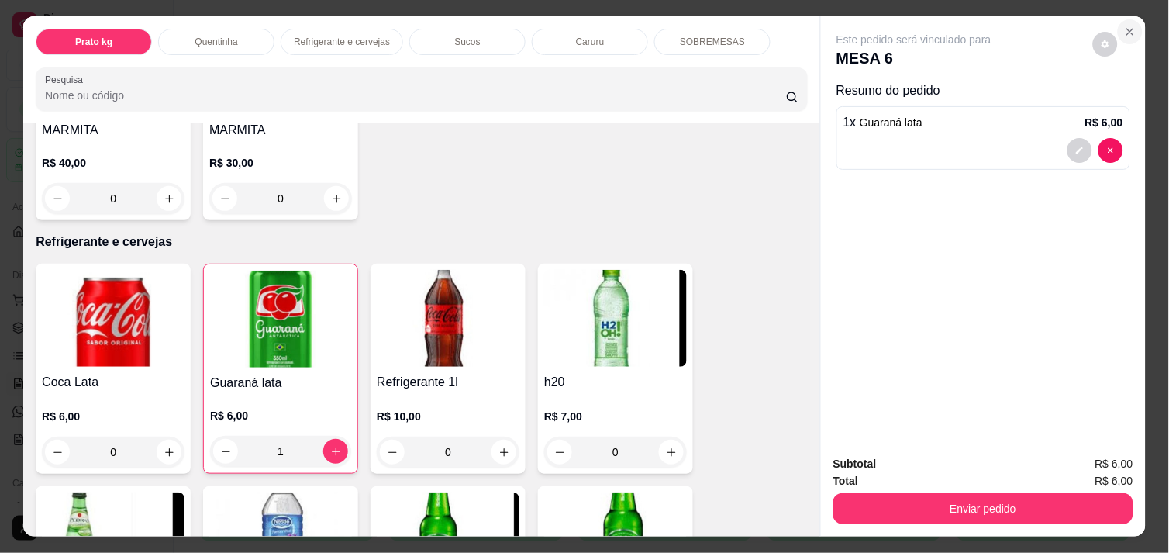
click at [1127, 29] on icon "Close" at bounding box center [1130, 32] width 6 height 6
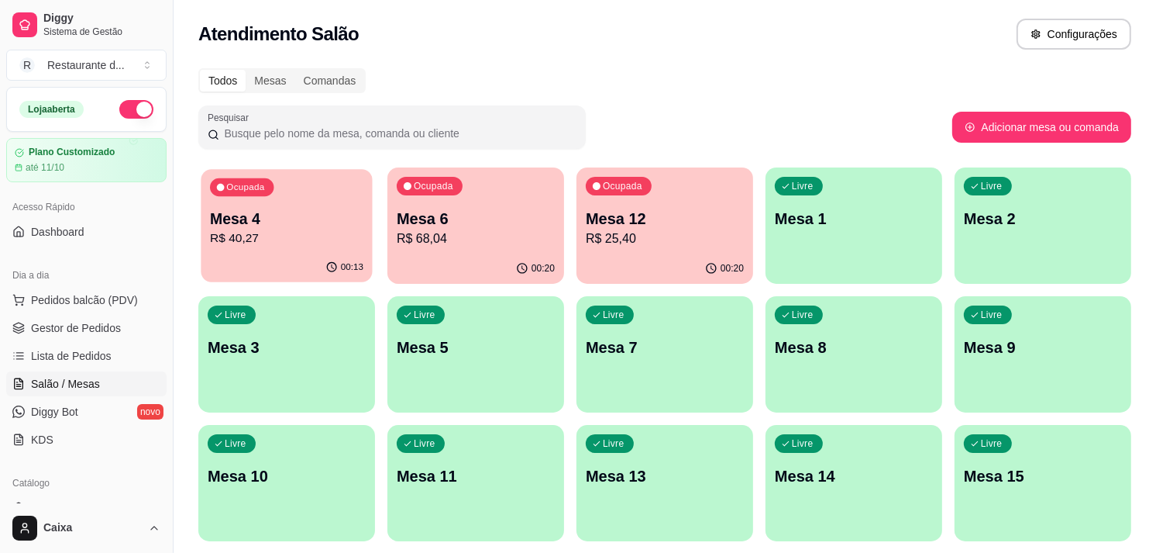
click at [343, 275] on div "00:13" at bounding box center [286, 267] width 171 height 29
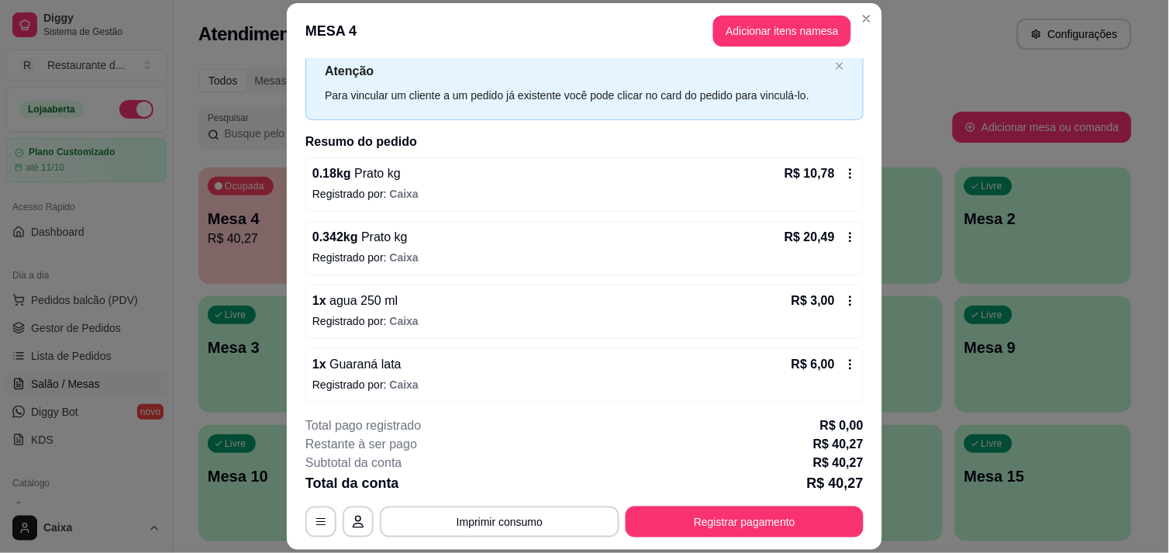
scroll to position [52, 0]
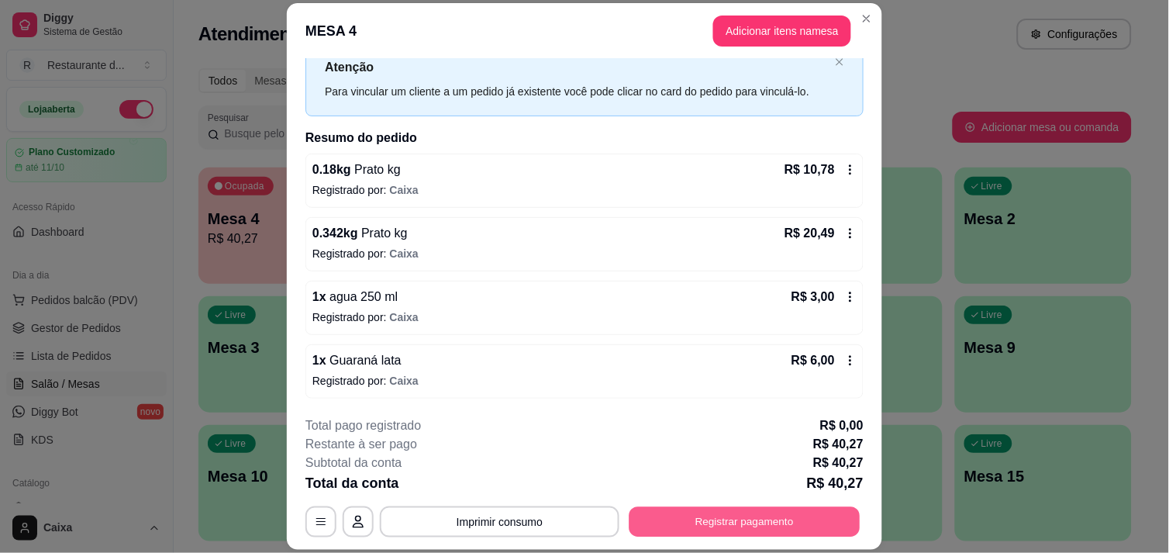
click at [820, 518] on button "Registrar pagamento" at bounding box center [744, 522] width 231 height 30
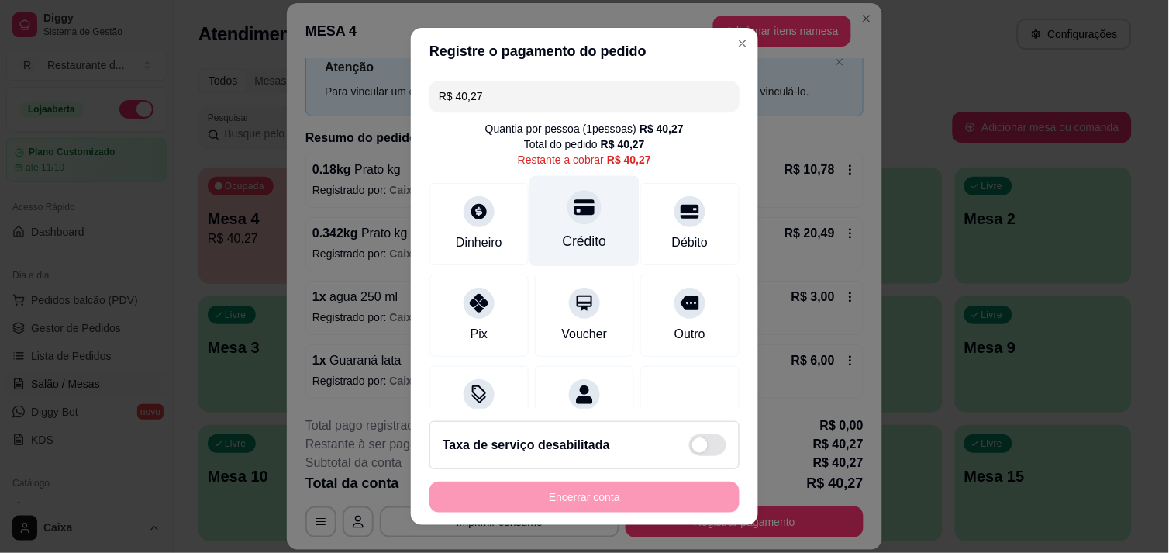
click at [559, 225] on div "Crédito" at bounding box center [584, 220] width 109 height 91
type input "R$ 0,00"
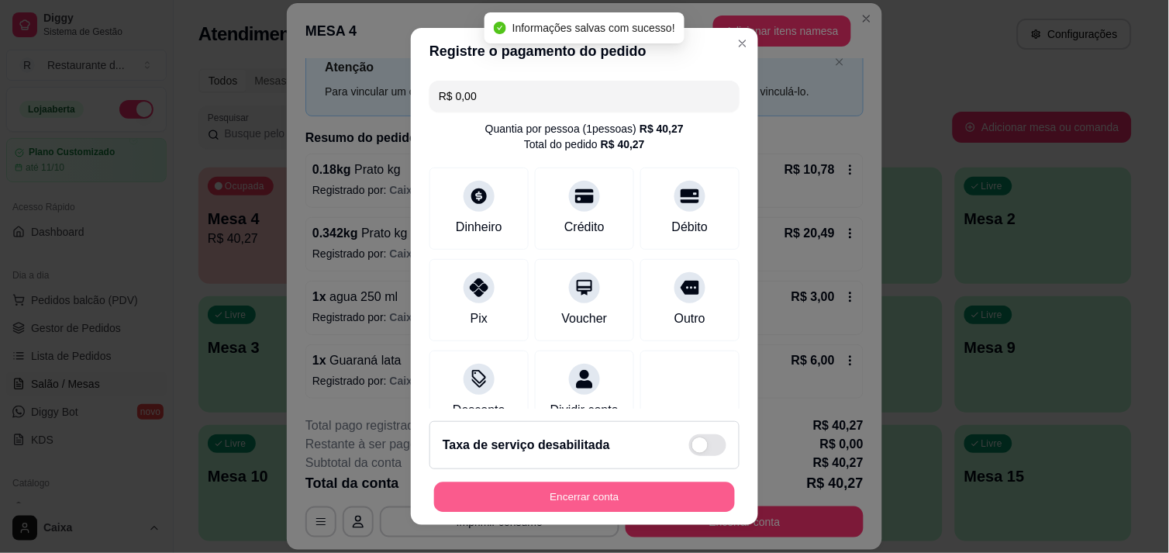
click at [601, 496] on button "Encerrar conta" at bounding box center [584, 497] width 301 height 30
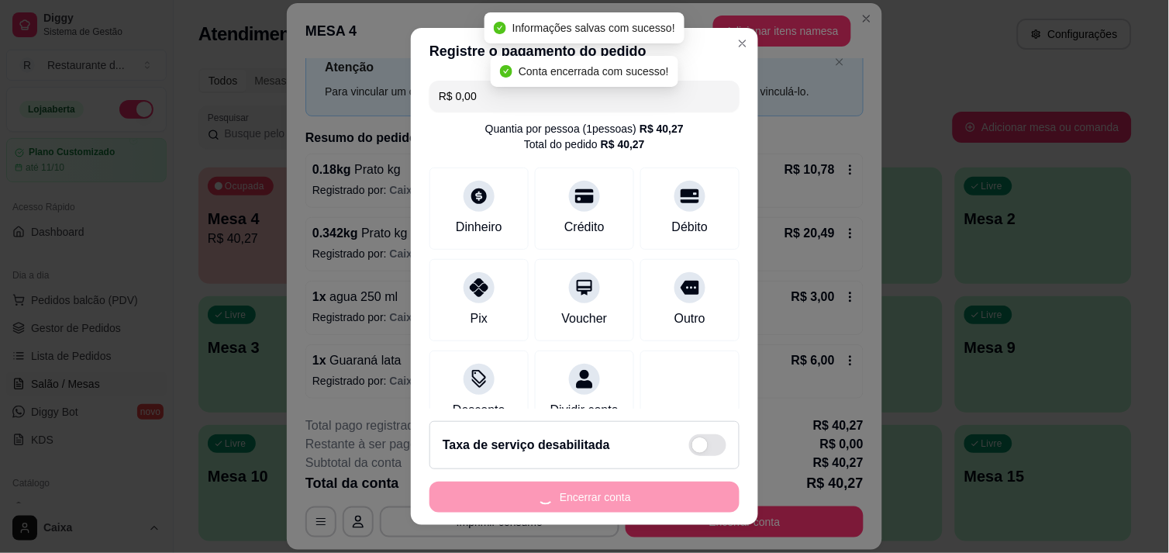
scroll to position [0, 0]
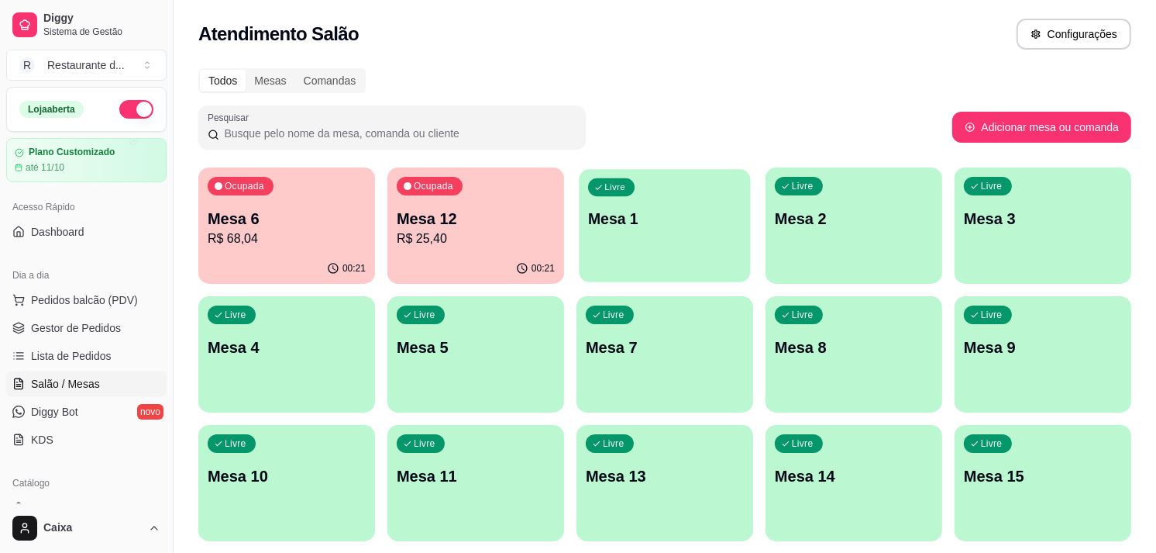
click at [646, 218] on p "Mesa 1" at bounding box center [664, 218] width 153 height 21
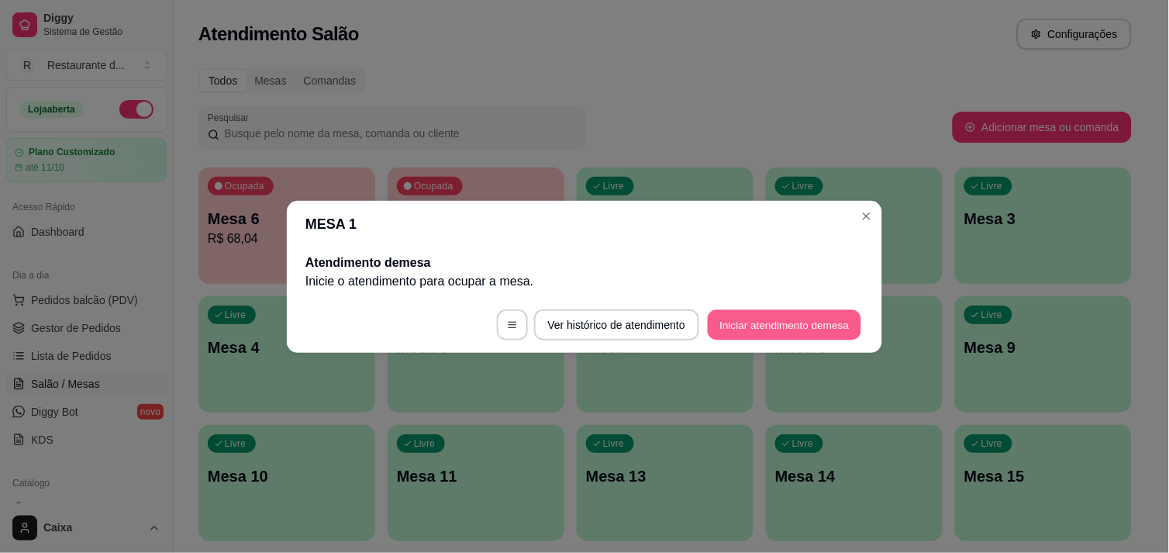
click at [753, 331] on button "Iniciar atendimento de mesa" at bounding box center [784, 324] width 153 height 30
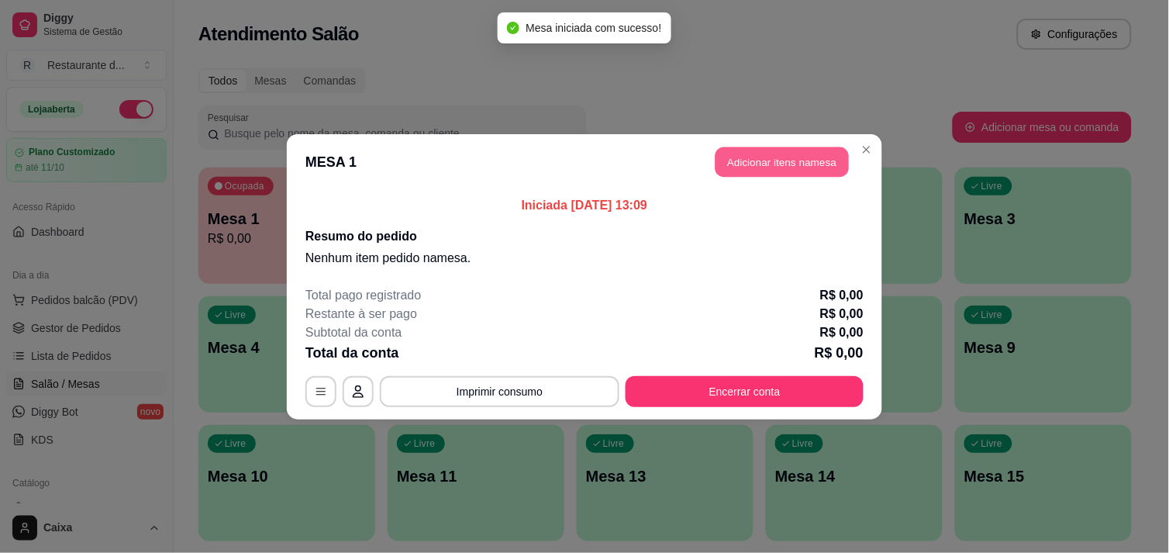
click at [771, 161] on button "Adicionar itens na mesa" at bounding box center [781, 161] width 133 height 30
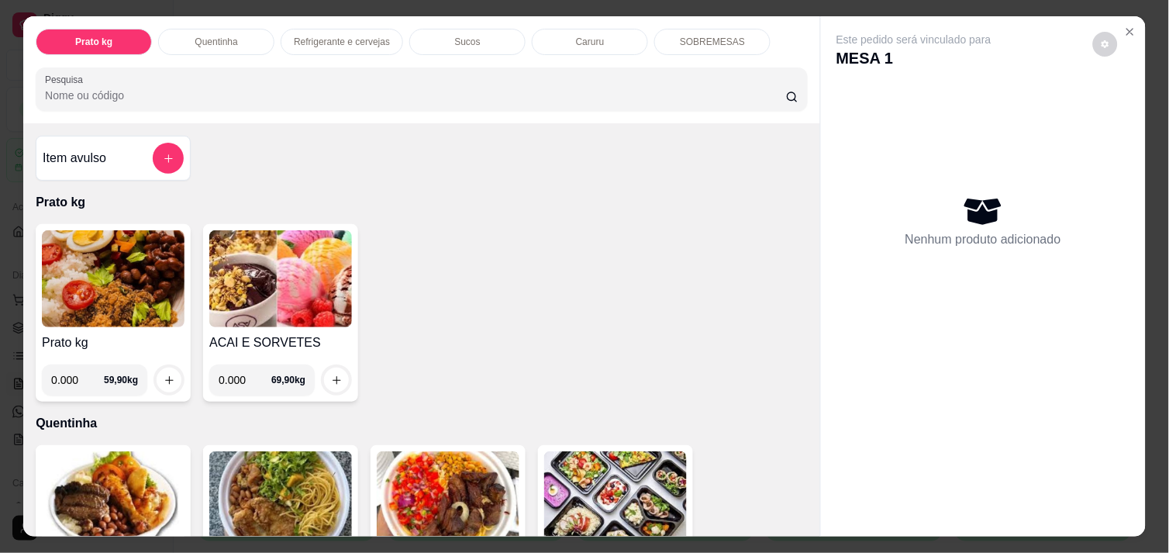
click at [77, 373] on input "0.000" at bounding box center [77, 379] width 53 height 31
type input "0.358"
click at [168, 373] on button "increase-product-quantity" at bounding box center [169, 380] width 24 height 24
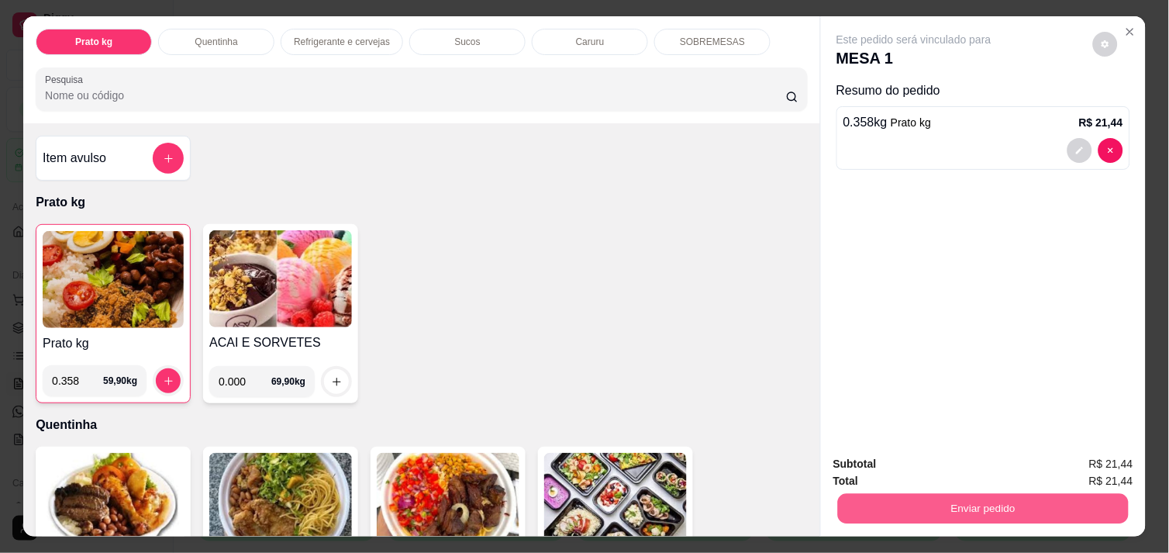
click at [974, 493] on button "Enviar pedido" at bounding box center [983, 508] width 291 height 30
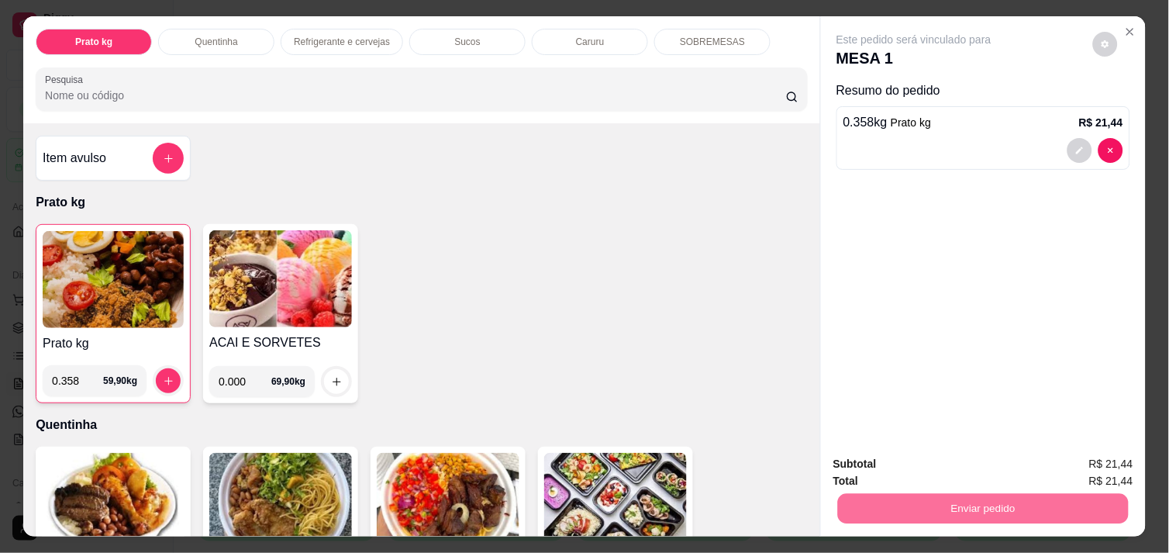
click at [959, 470] on button "Não registrar e enviar pedido" at bounding box center [931, 463] width 157 height 29
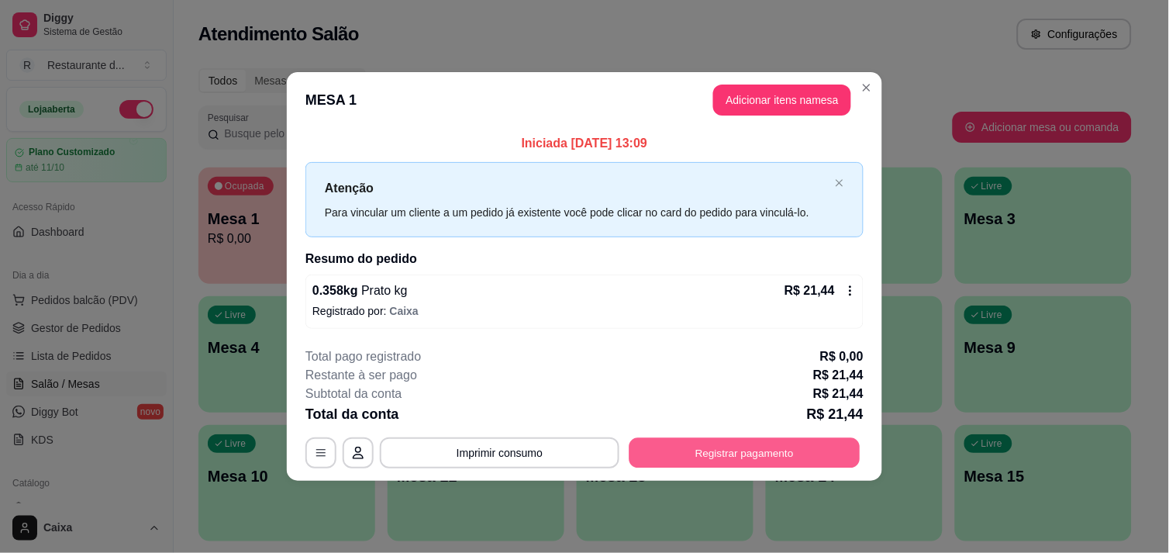
click at [714, 461] on button "Registrar pagamento" at bounding box center [744, 453] width 231 height 30
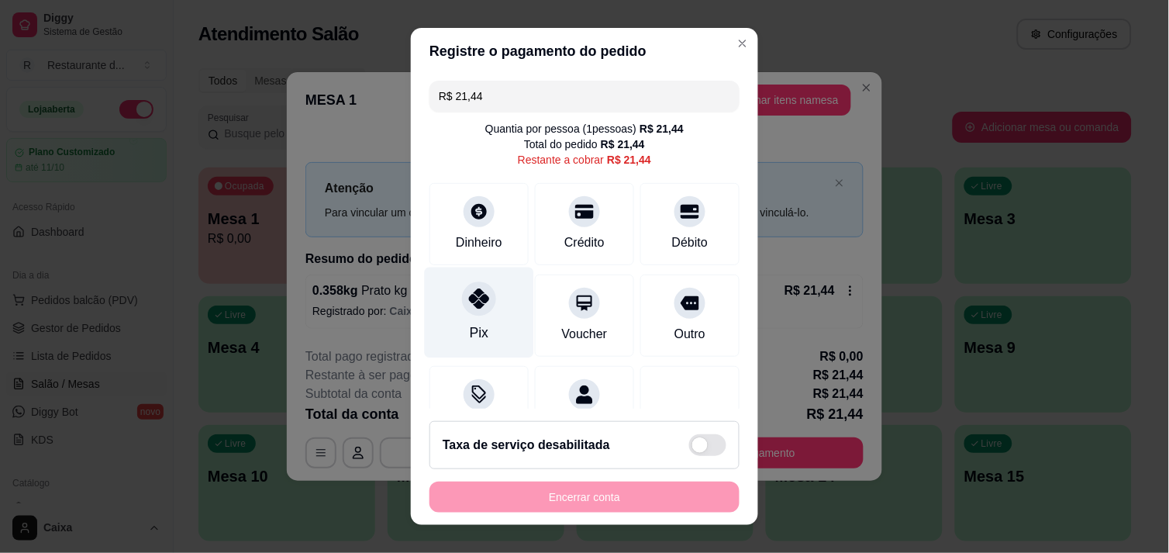
click at [476, 310] on div at bounding box center [479, 298] width 34 height 34
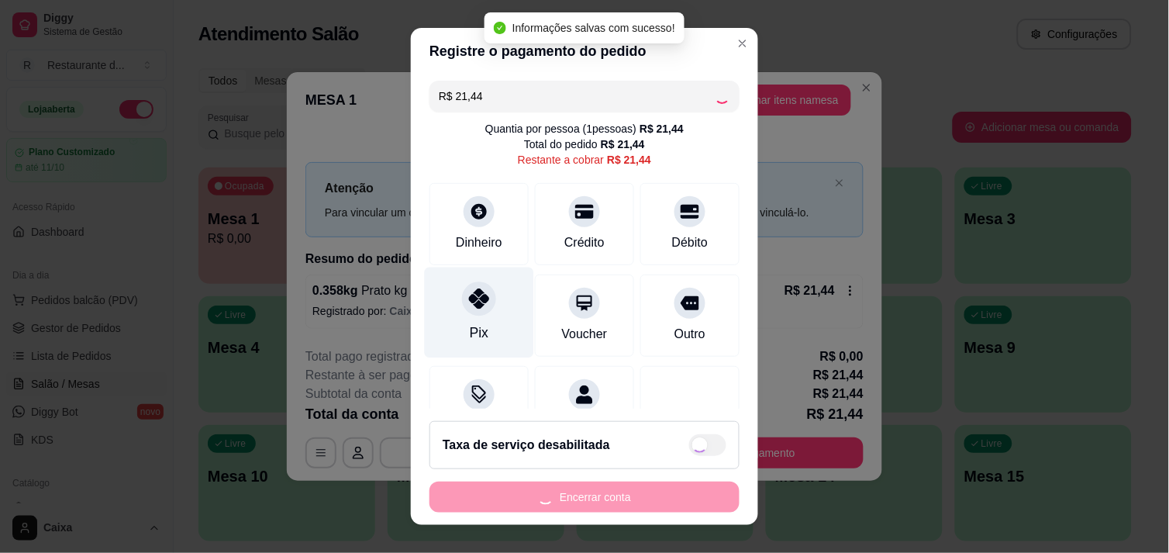
type input "R$ 0,00"
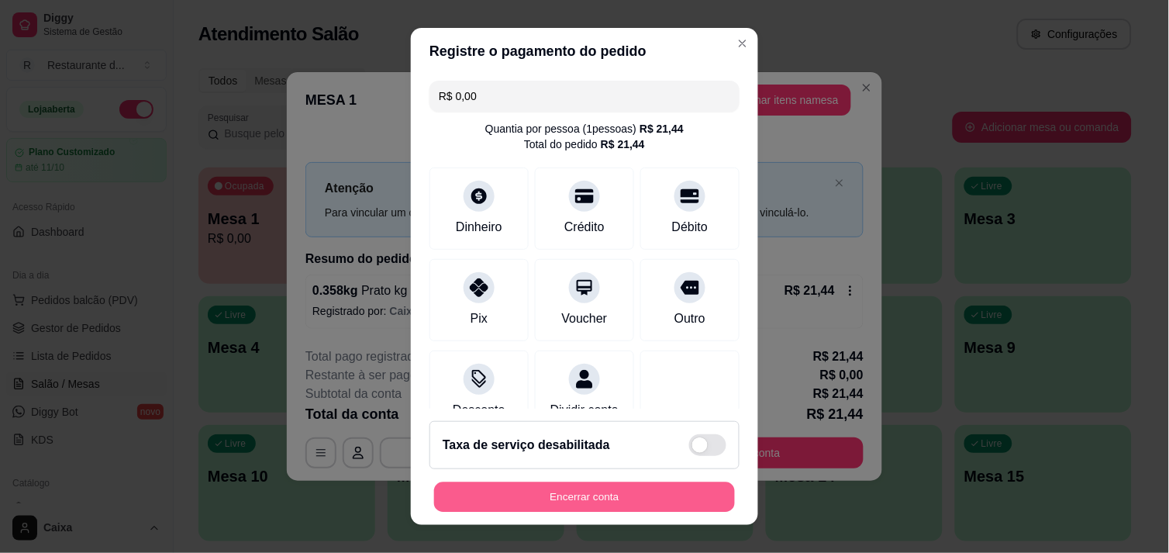
click at [554, 482] on button "Encerrar conta" at bounding box center [584, 497] width 301 height 30
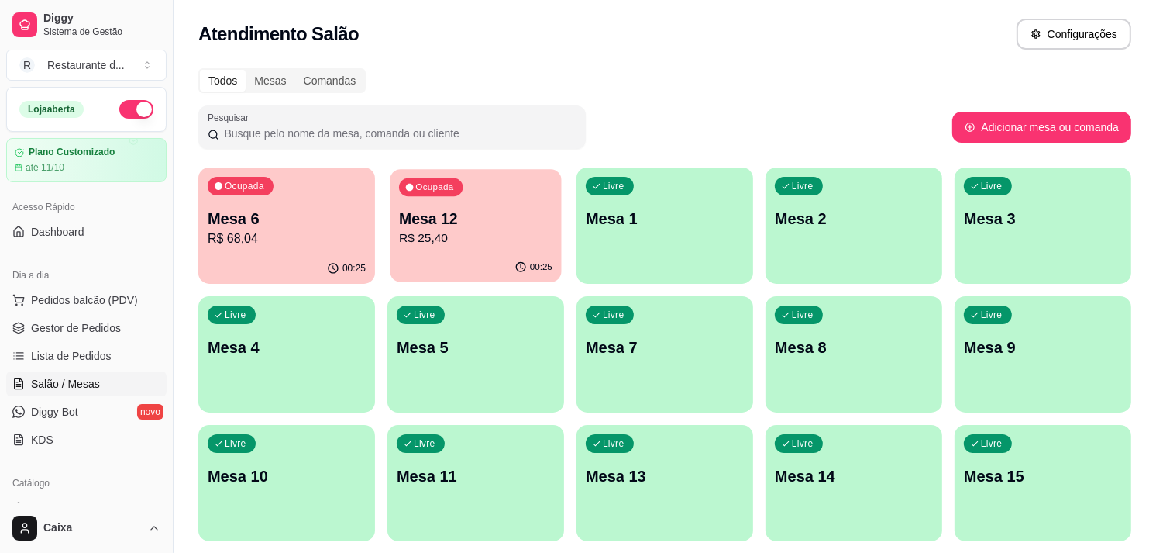
click at [525, 253] on button "Ocupada Mesa 12 R$ 25,40 00:25" at bounding box center [475, 225] width 171 height 113
click at [323, 233] on p "R$ 68,04" at bounding box center [286, 238] width 153 height 18
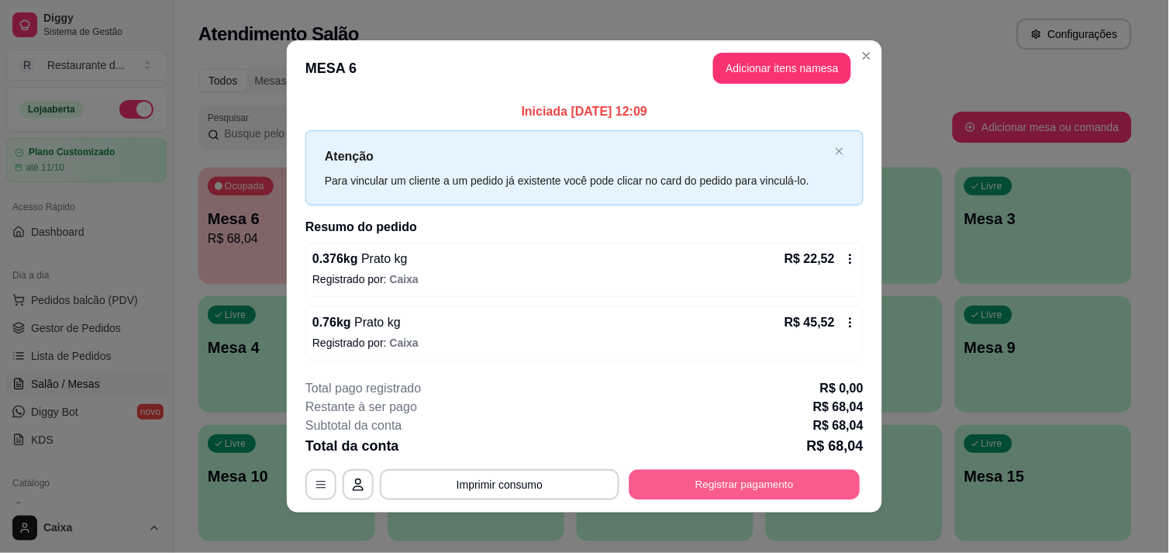
click at [748, 486] on button "Registrar pagamento" at bounding box center [744, 485] width 231 height 30
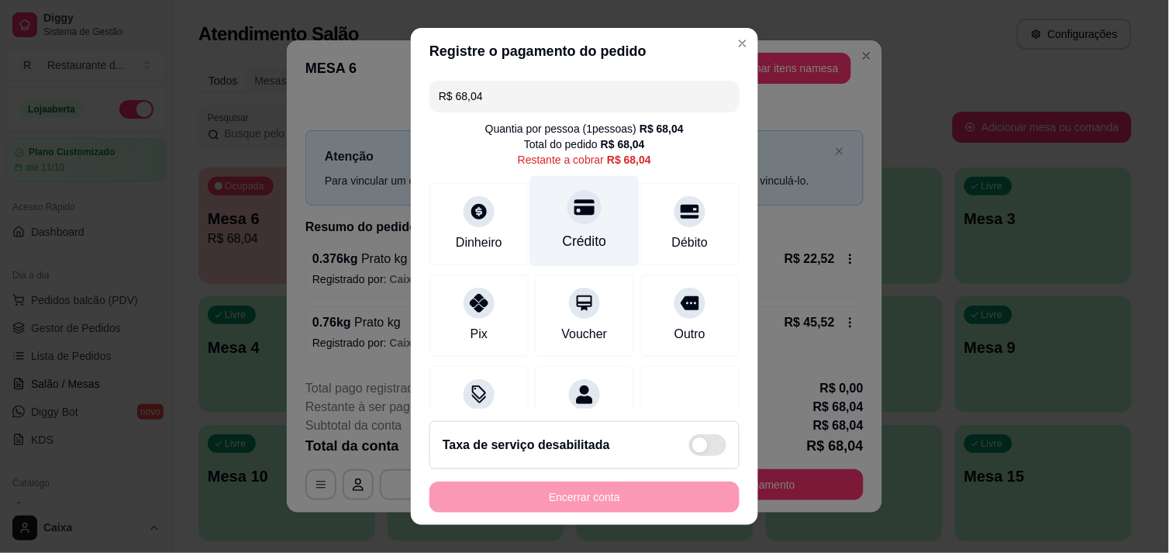
click at [549, 221] on div "Crédito" at bounding box center [584, 220] width 109 height 91
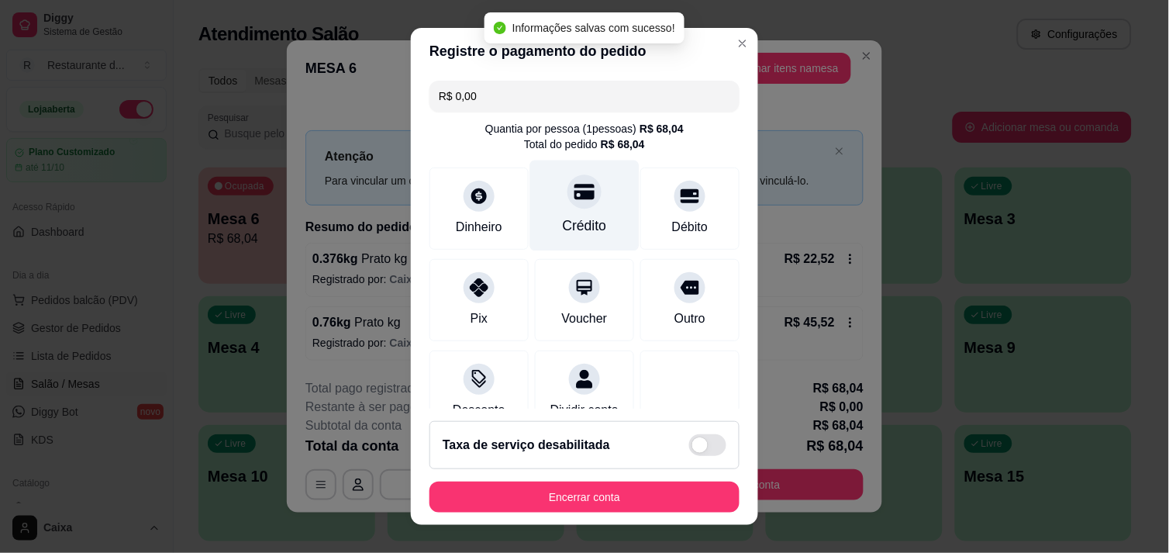
type input "R$ 0,00"
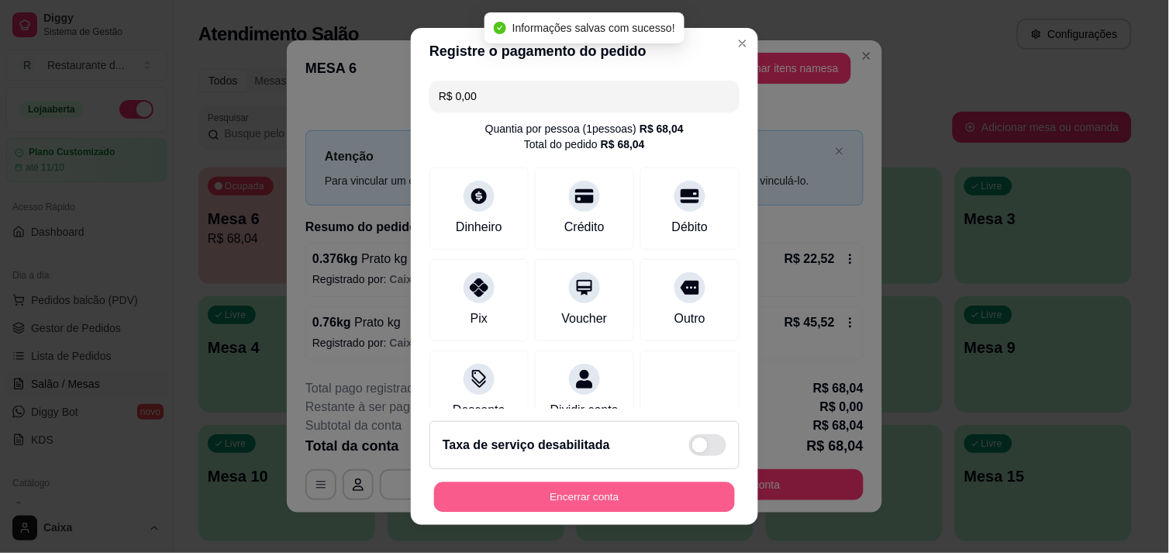
click at [554, 498] on button "Encerrar conta" at bounding box center [584, 497] width 301 height 30
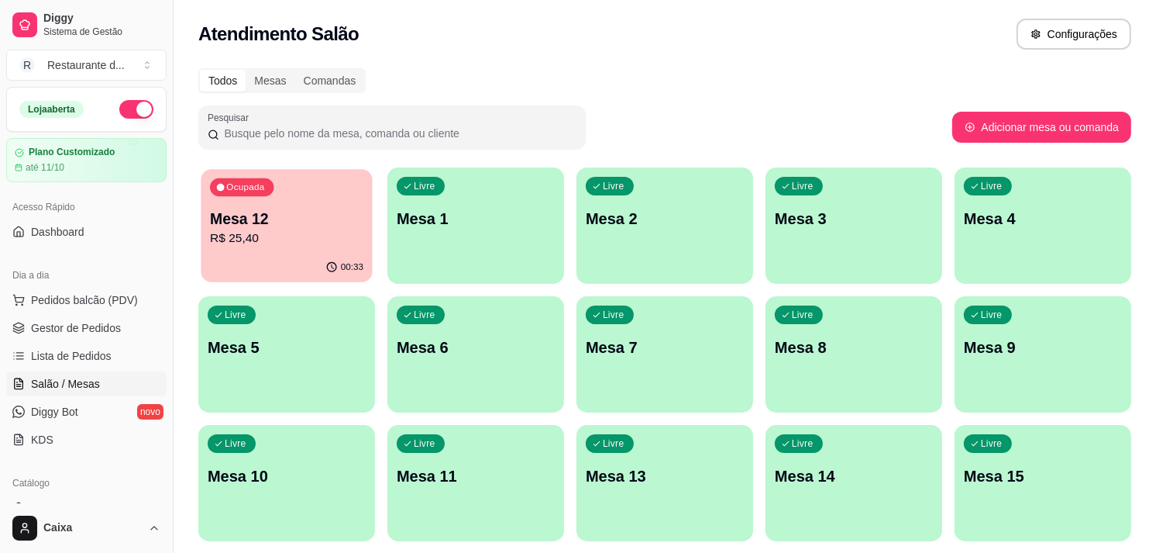
click at [344, 239] on p "R$ 25,40" at bounding box center [286, 238] width 153 height 18
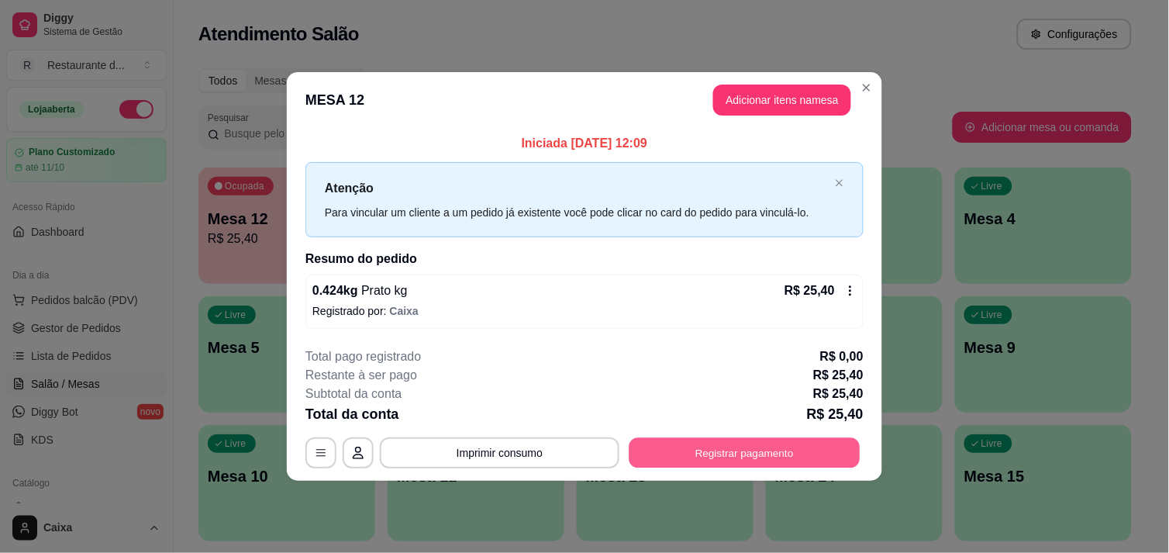
click at [716, 461] on button "Registrar pagamento" at bounding box center [744, 453] width 231 height 30
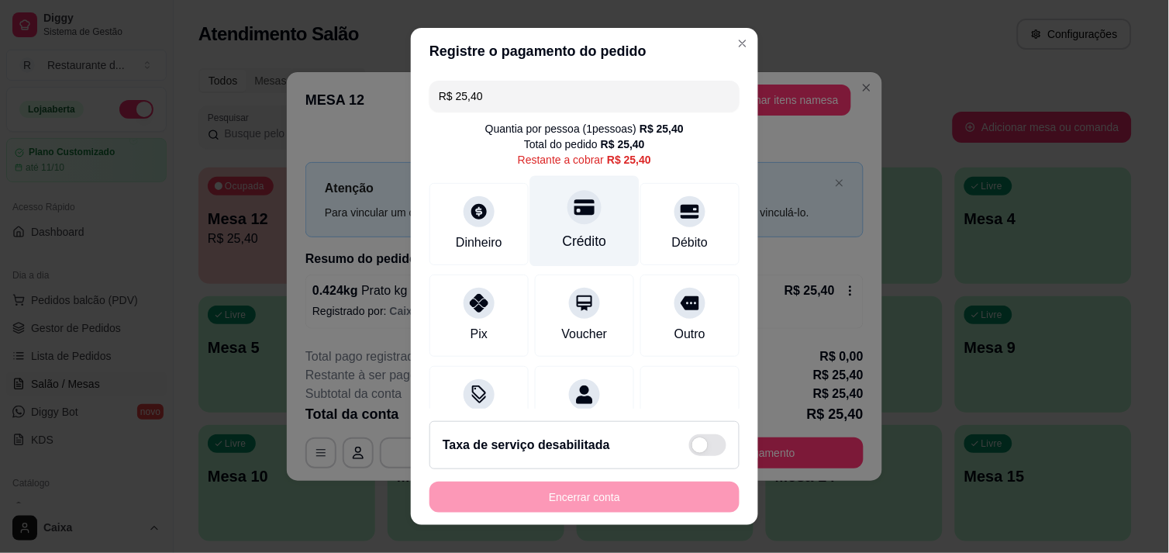
click at [584, 219] on div "Crédito" at bounding box center [584, 220] width 109 height 91
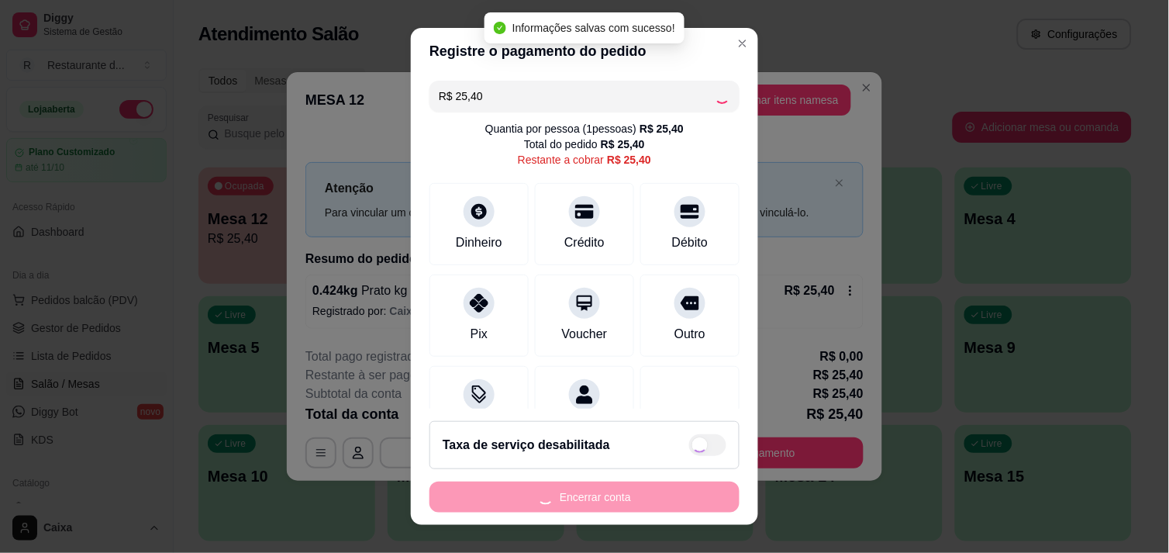
type input "R$ 0,00"
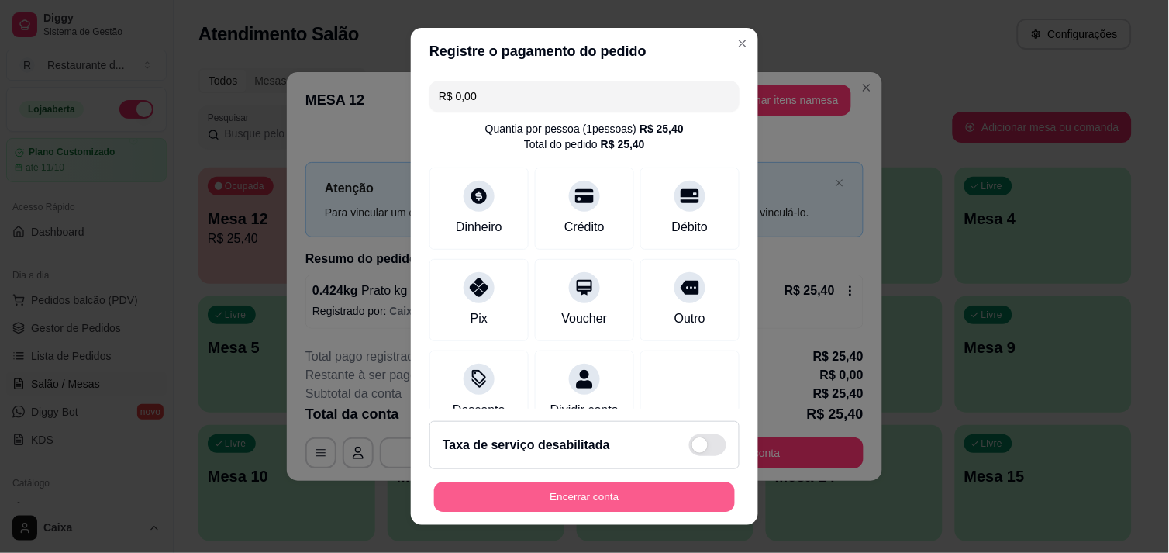
click at [586, 501] on button "Encerrar conta" at bounding box center [584, 497] width 301 height 30
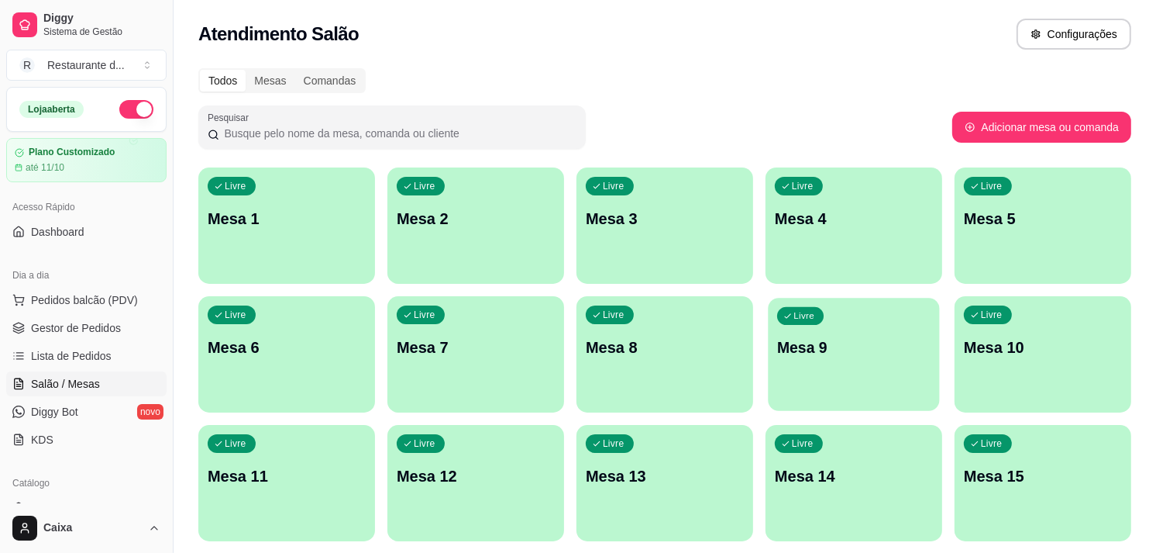
click at [856, 387] on div "Livre Mesa 9" at bounding box center [853, 345] width 171 height 95
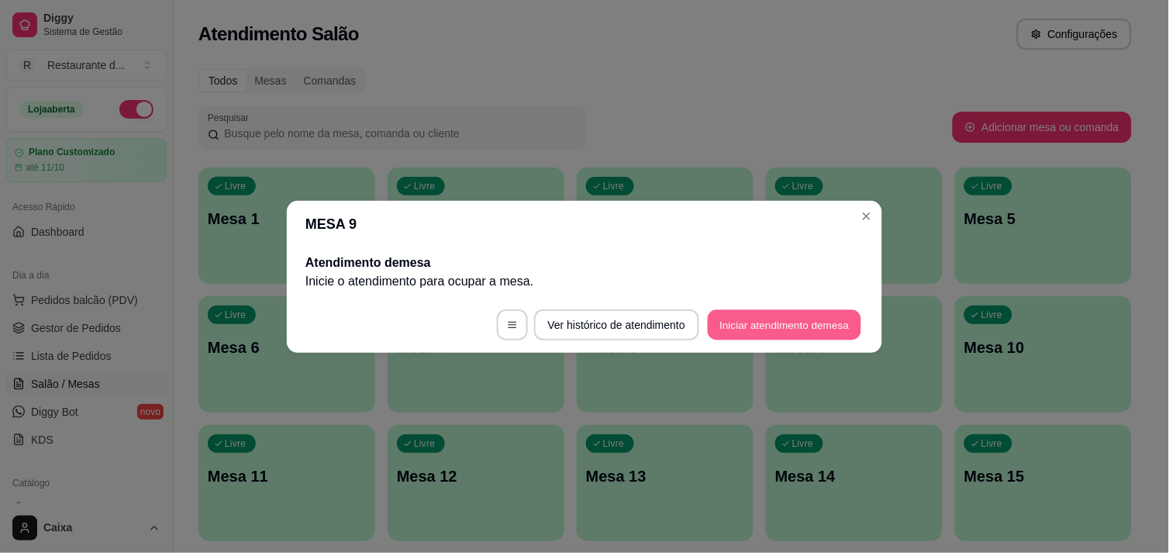
click at [792, 320] on button "Iniciar atendimento de mesa" at bounding box center [784, 324] width 153 height 30
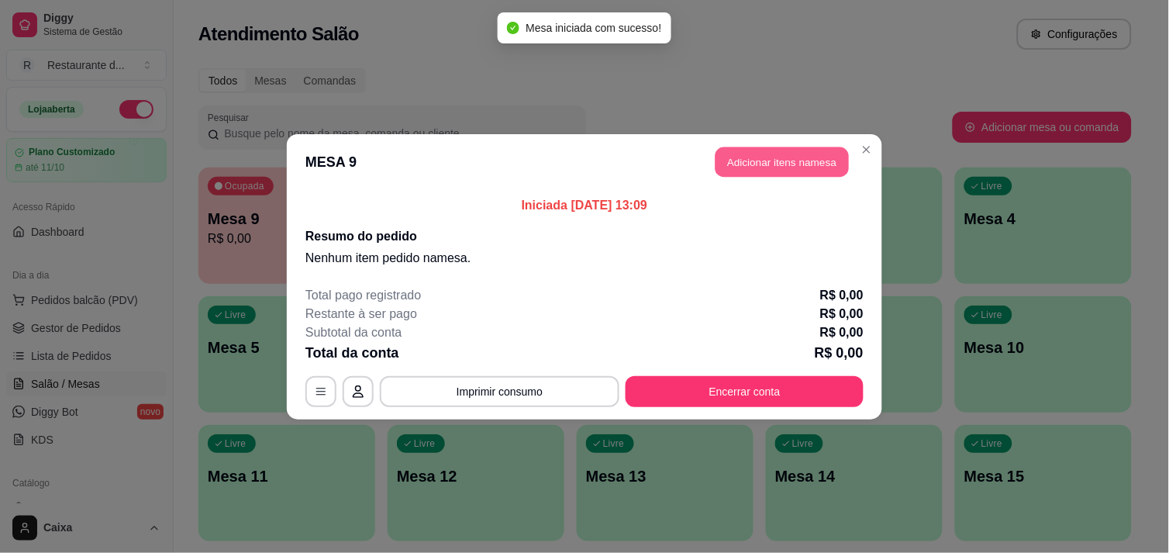
click at [739, 166] on button "Adicionar itens na mesa" at bounding box center [781, 161] width 133 height 30
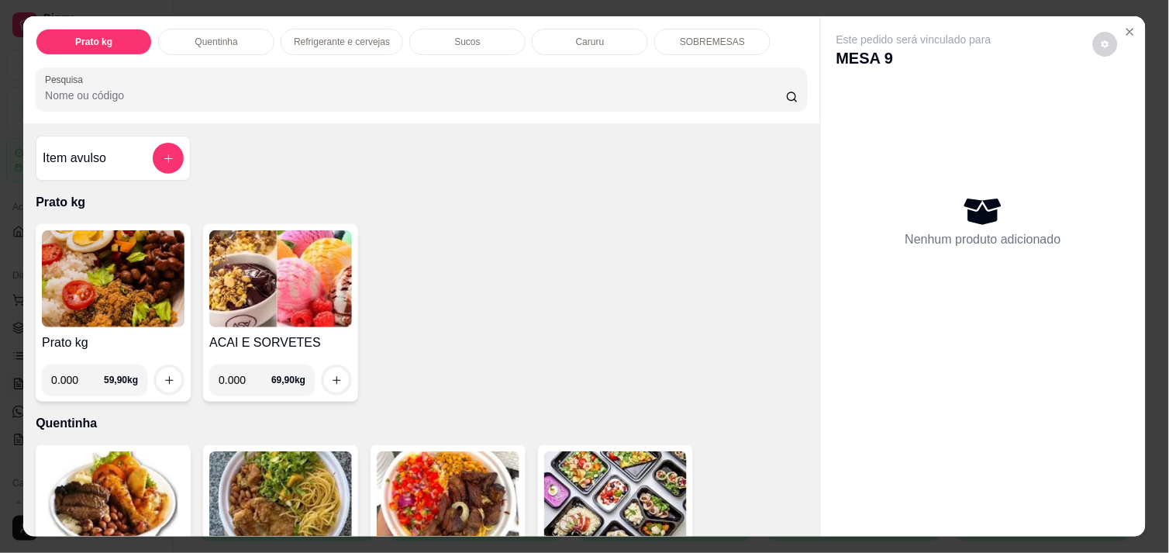
click at [73, 377] on input "0.000" at bounding box center [77, 379] width 53 height 31
type input "0.390"
click at [175, 364] on div "0.390 59,90 kg" at bounding box center [113, 379] width 143 height 31
click at [161, 368] on button "increase-product-quantity" at bounding box center [169, 380] width 24 height 24
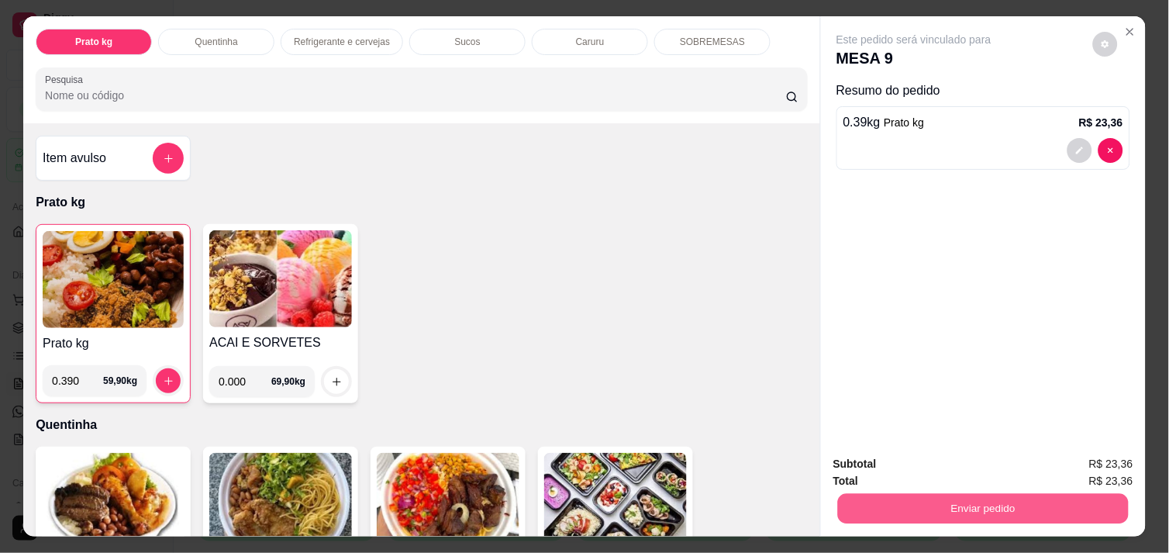
click at [951, 505] on button "Enviar pedido" at bounding box center [983, 508] width 291 height 30
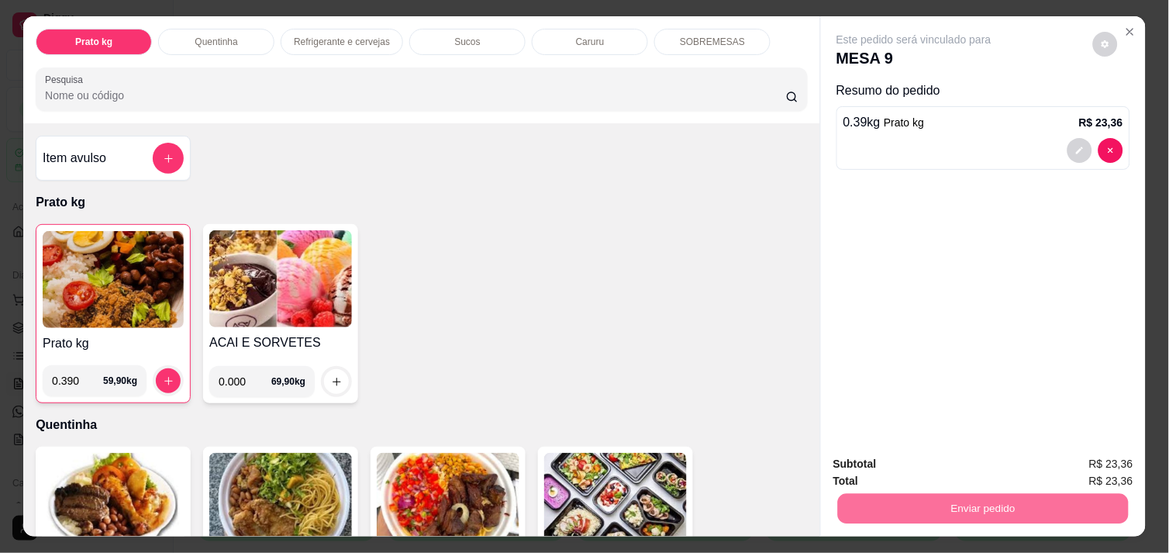
click at [897, 452] on button "Não registrar e enviar pedido" at bounding box center [931, 463] width 157 height 29
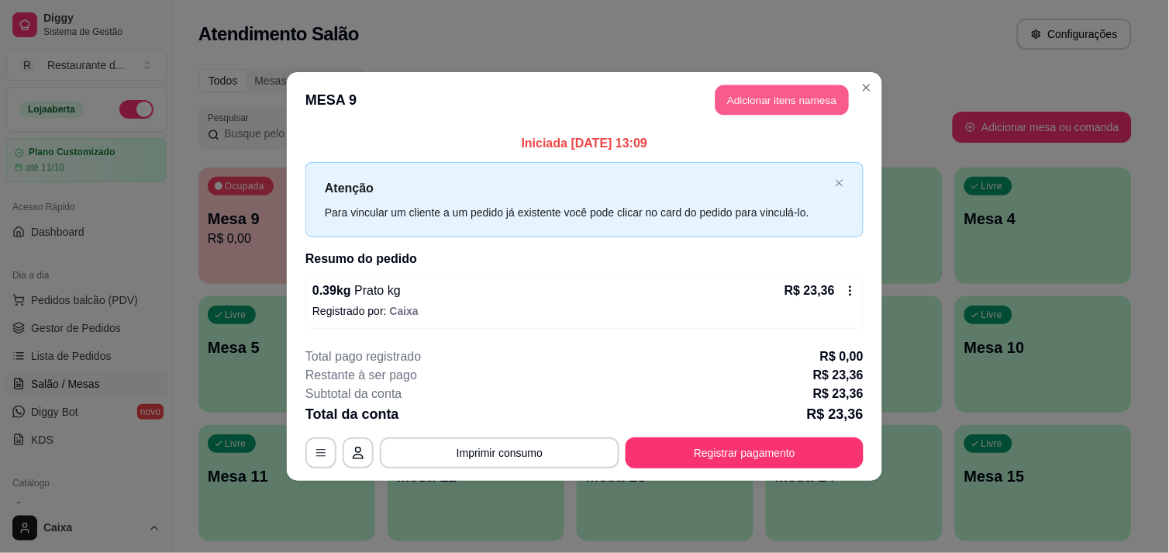
click at [786, 106] on button "Adicionar itens na mesa" at bounding box center [781, 100] width 133 height 30
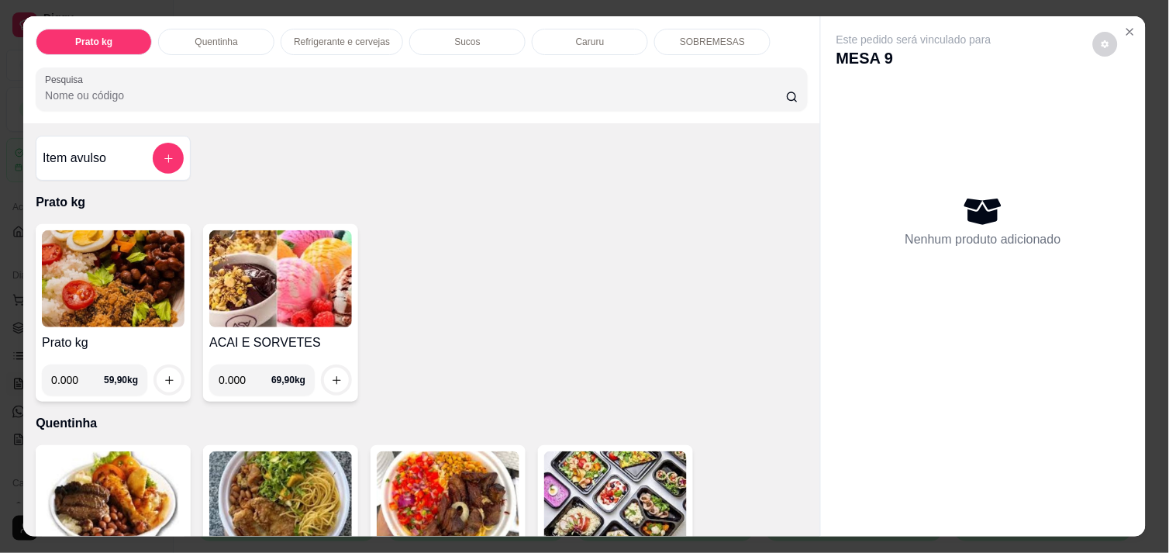
click at [73, 381] on input "0.000" at bounding box center [77, 379] width 53 height 31
type input "0.200"
click at [164, 374] on icon "increase-product-quantity" at bounding box center [170, 380] width 12 height 12
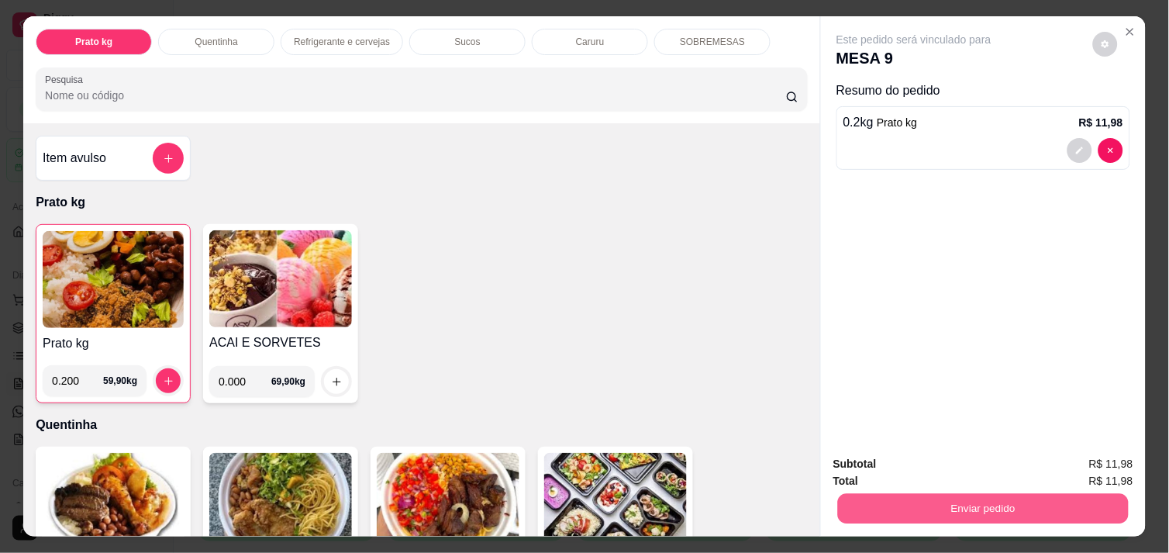
click at [970, 509] on button "Enviar pedido" at bounding box center [983, 508] width 291 height 30
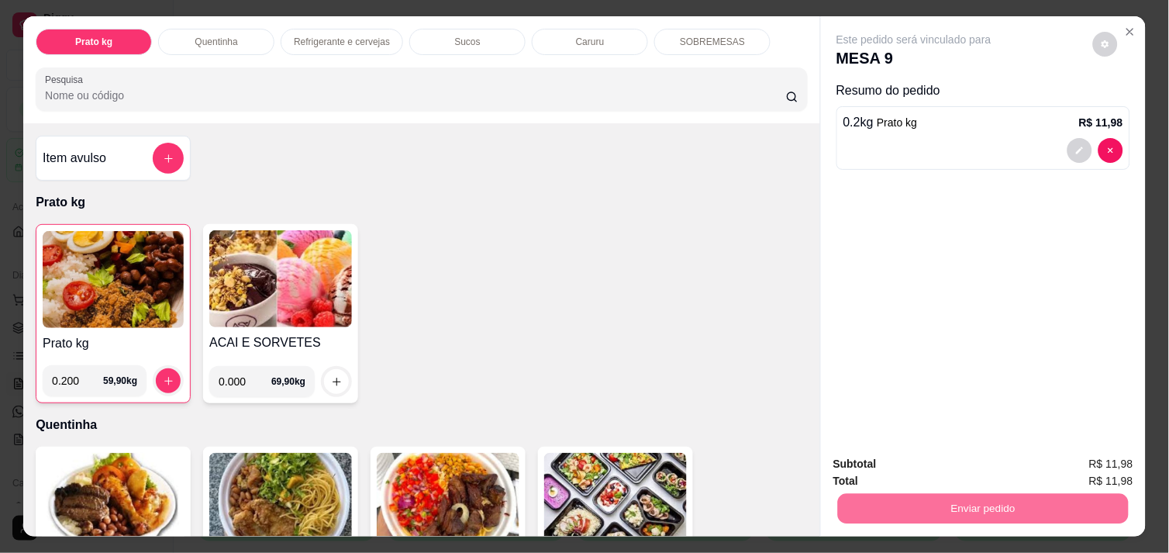
click at [928, 460] on button "Não registrar e enviar pedido" at bounding box center [931, 463] width 161 height 29
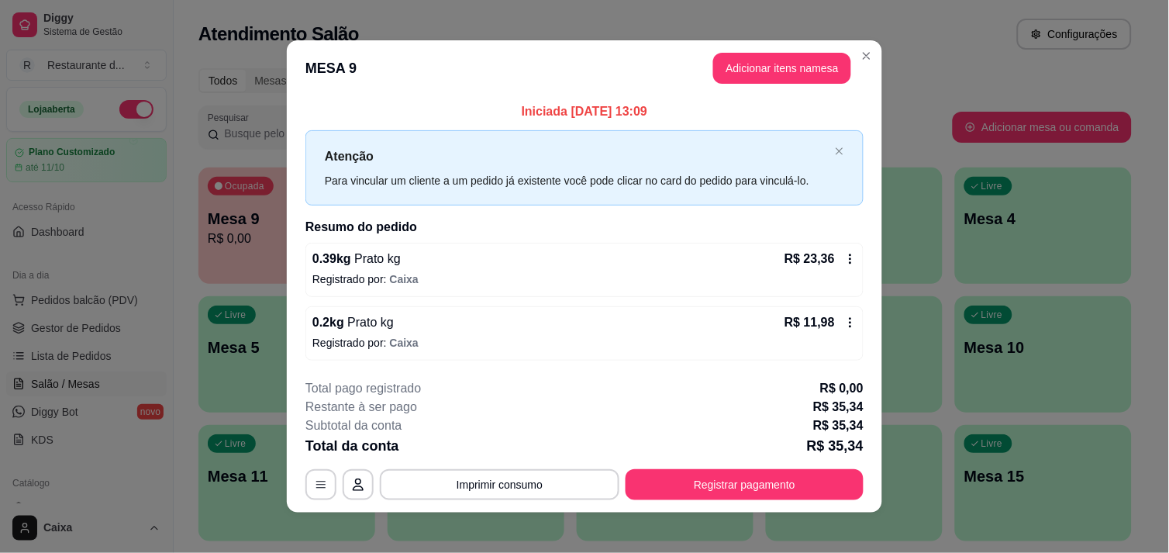
click at [766, 47] on header "MESA 9 Adicionar itens na mesa" at bounding box center [584, 68] width 595 height 56
click at [758, 73] on button "Adicionar itens na mesa" at bounding box center [781, 68] width 133 height 30
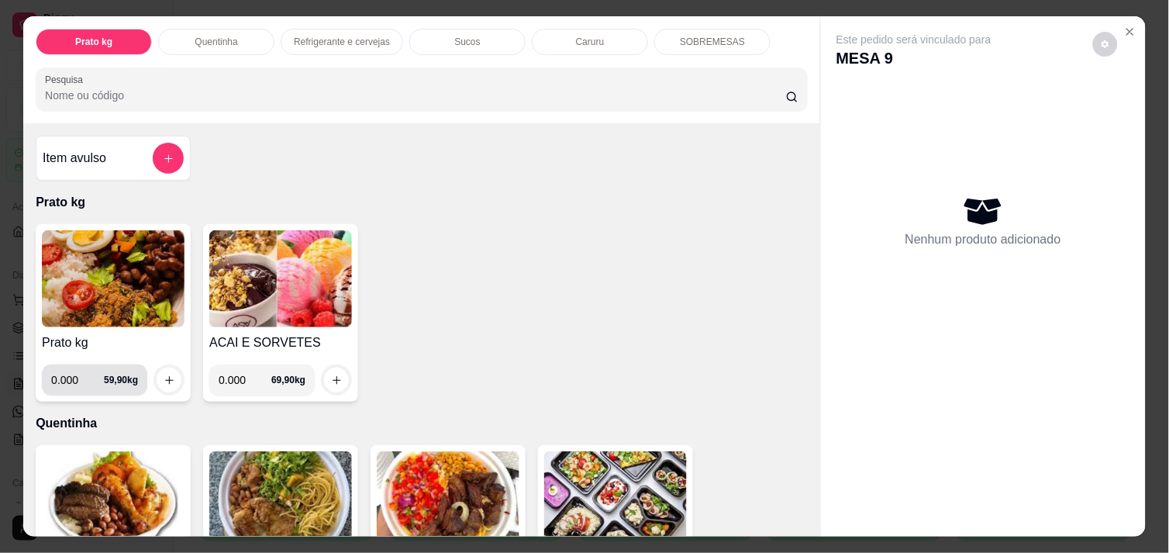
click at [72, 386] on input "0.000" at bounding box center [77, 379] width 53 height 31
type input "0.482"
click at [160, 368] on button "increase-product-quantity" at bounding box center [169, 380] width 24 height 24
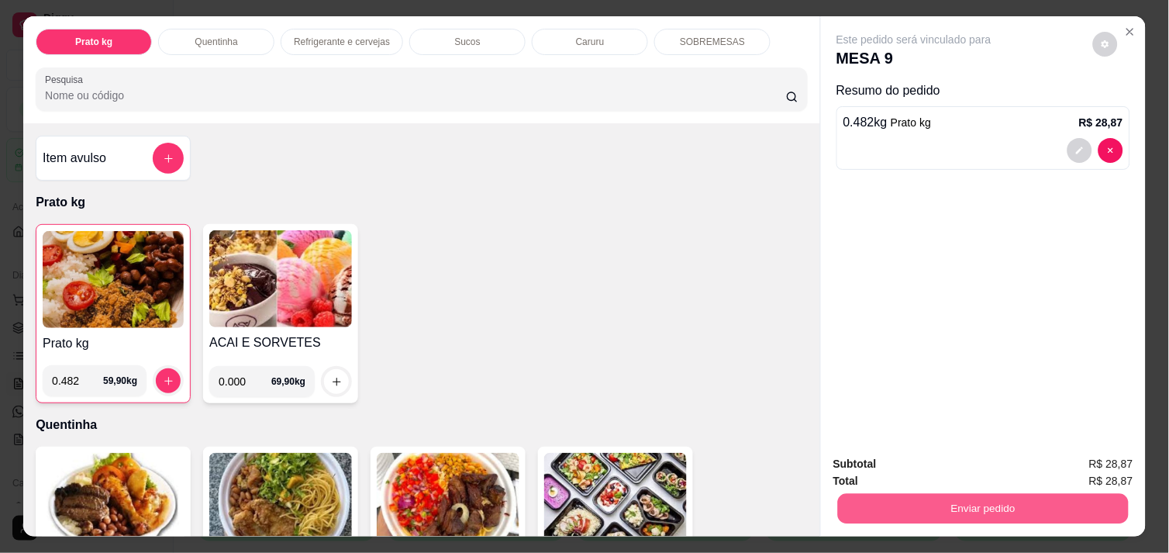
click at [859, 497] on button "Enviar pedido" at bounding box center [983, 508] width 291 height 30
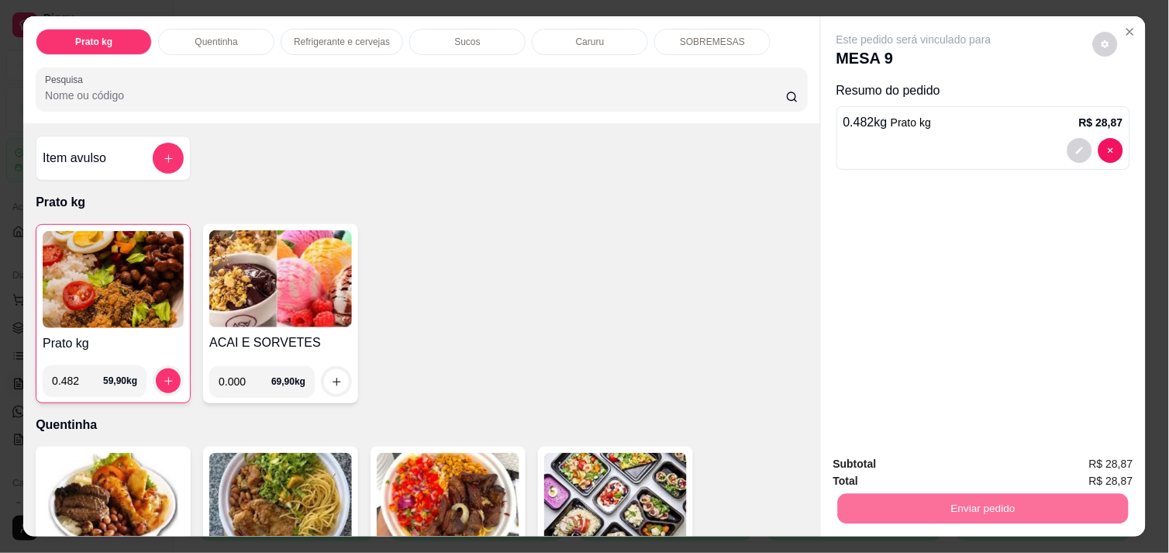
click at [902, 453] on button "Não registrar e enviar pedido" at bounding box center [931, 463] width 157 height 29
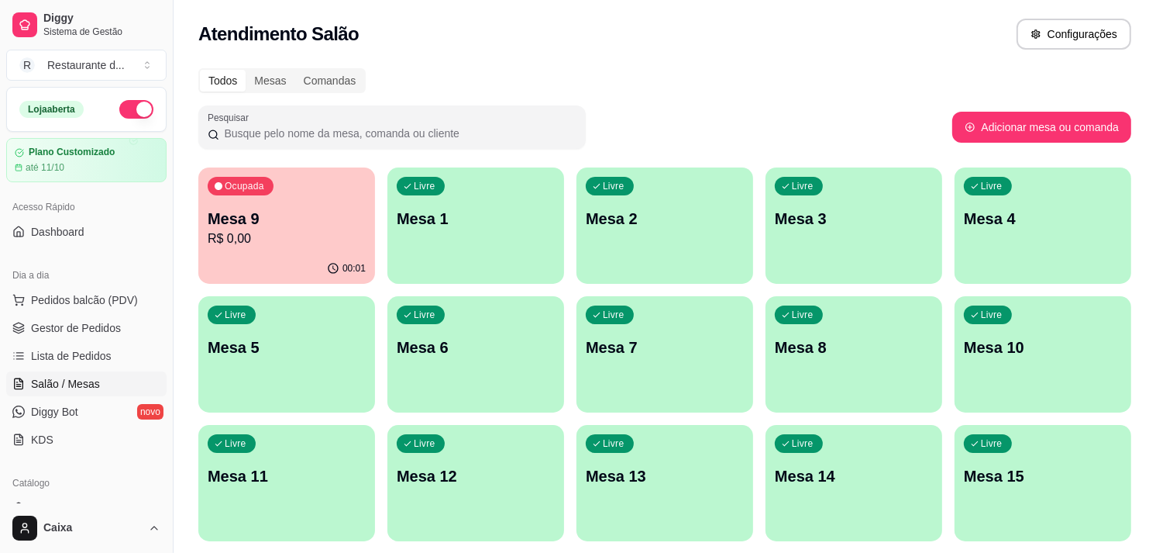
click at [623, 274] on div "button" at bounding box center [665, 274] width 177 height 19
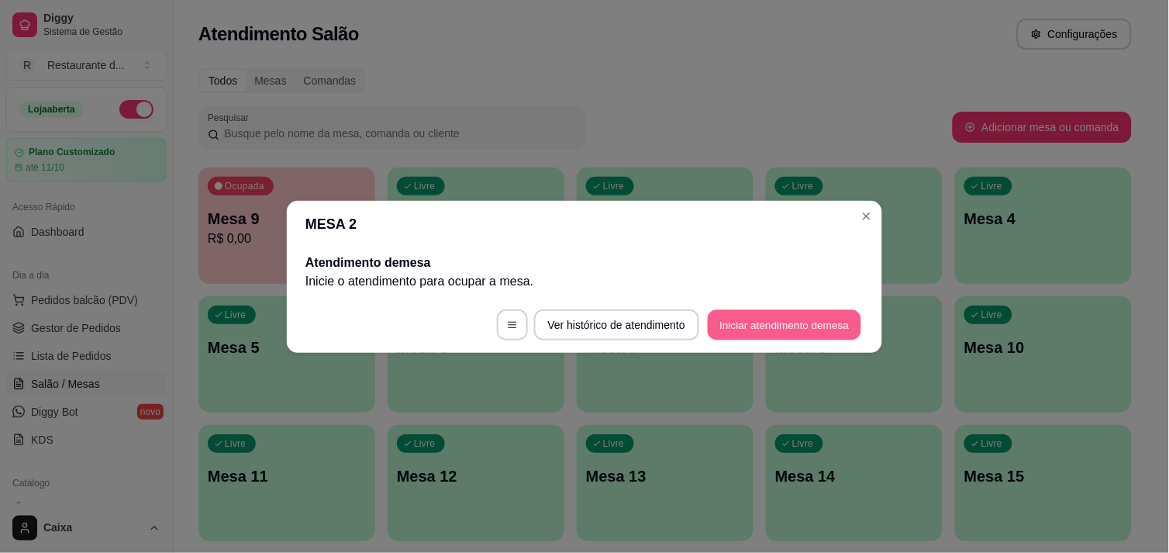
click at [764, 315] on button "Iniciar atendimento de mesa" at bounding box center [784, 324] width 153 height 30
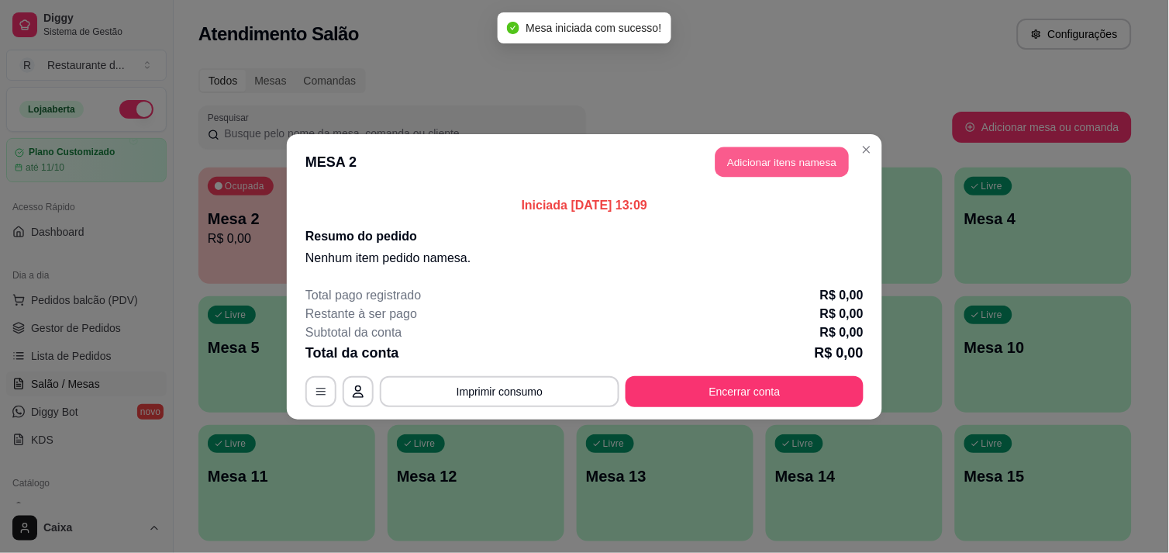
click at [801, 157] on button "Adicionar itens na mesa" at bounding box center [781, 161] width 133 height 30
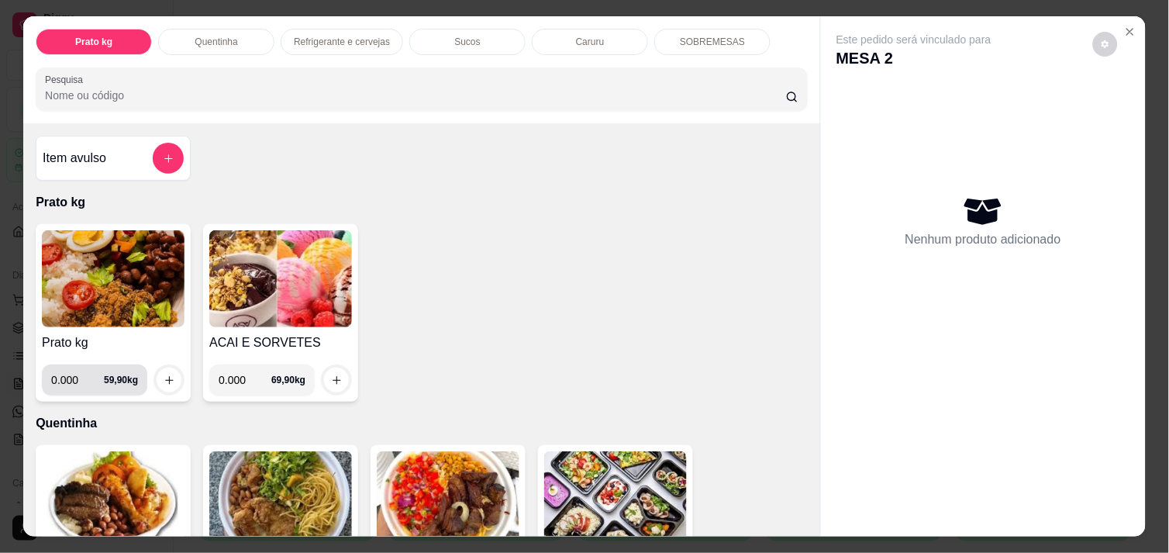
click at [80, 373] on input "0.000" at bounding box center [77, 379] width 53 height 31
type input "0.508"
click at [164, 375] on icon "increase-product-quantity" at bounding box center [170, 380] width 12 height 12
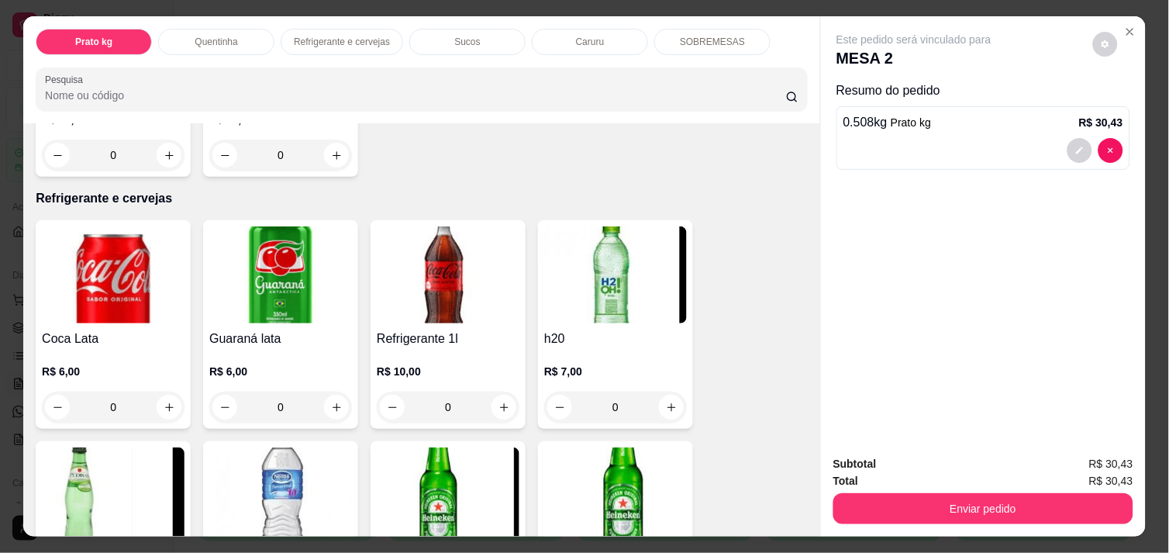
scroll to position [723, 0]
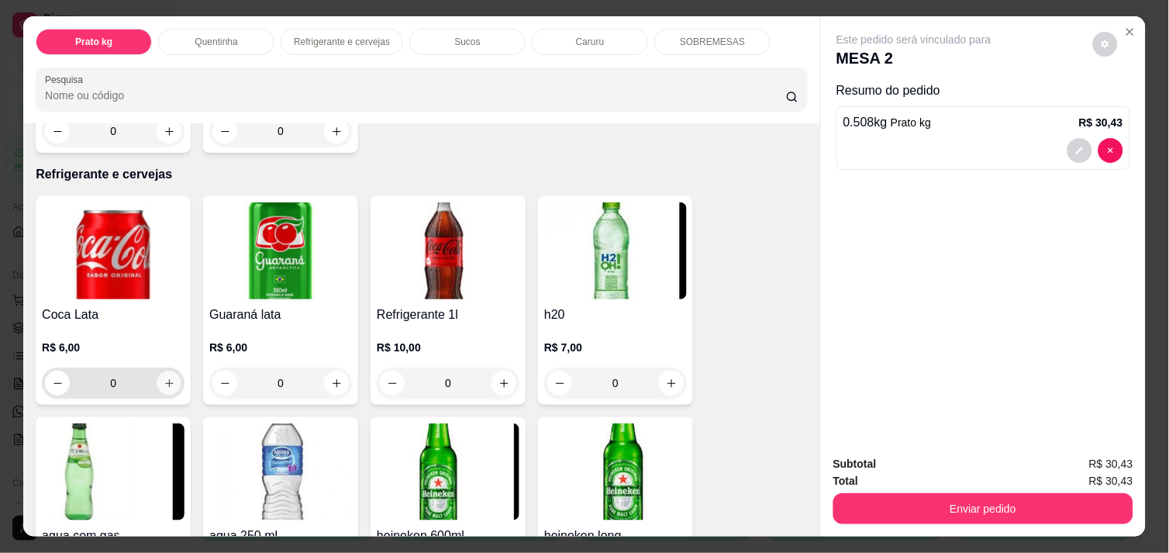
click at [165, 379] on icon "increase-product-quantity" at bounding box center [169, 383] width 8 height 8
type input "1"
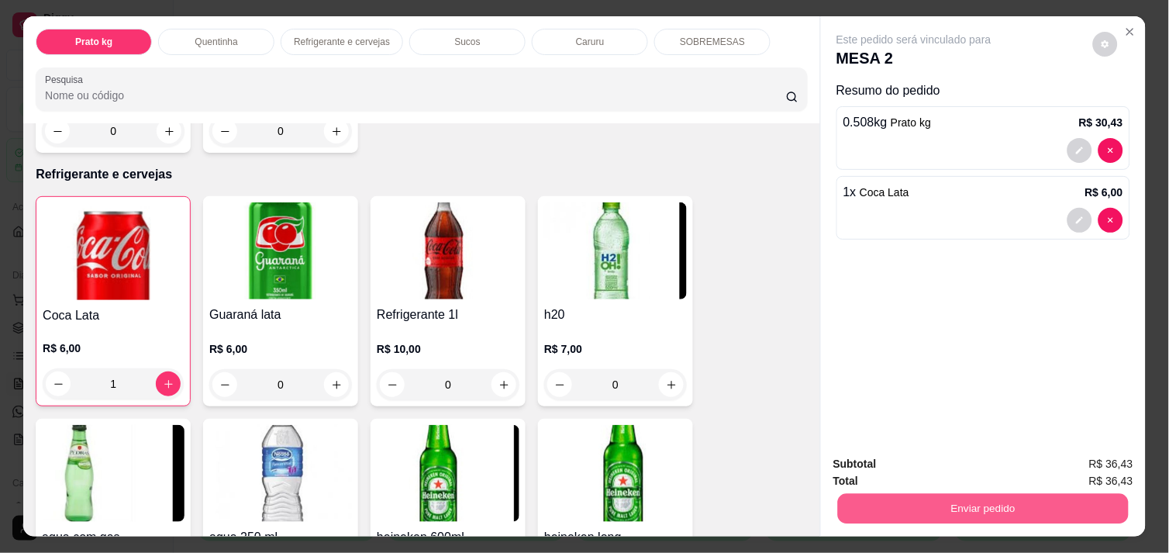
click at [967, 498] on button "Enviar pedido" at bounding box center [983, 508] width 291 height 30
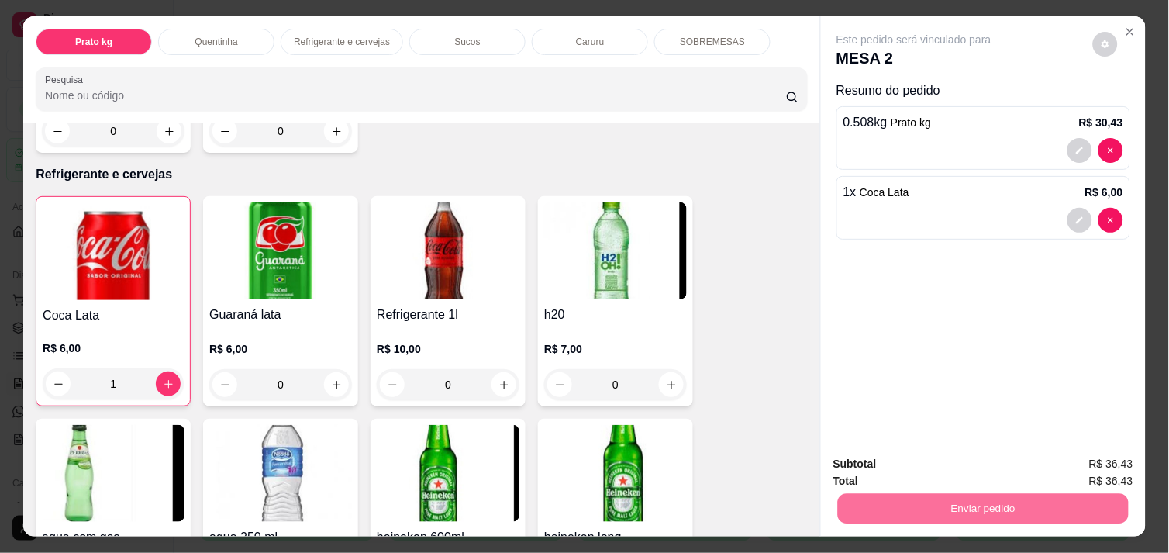
click at [925, 455] on button "Não registrar e enviar pedido" at bounding box center [931, 463] width 157 height 29
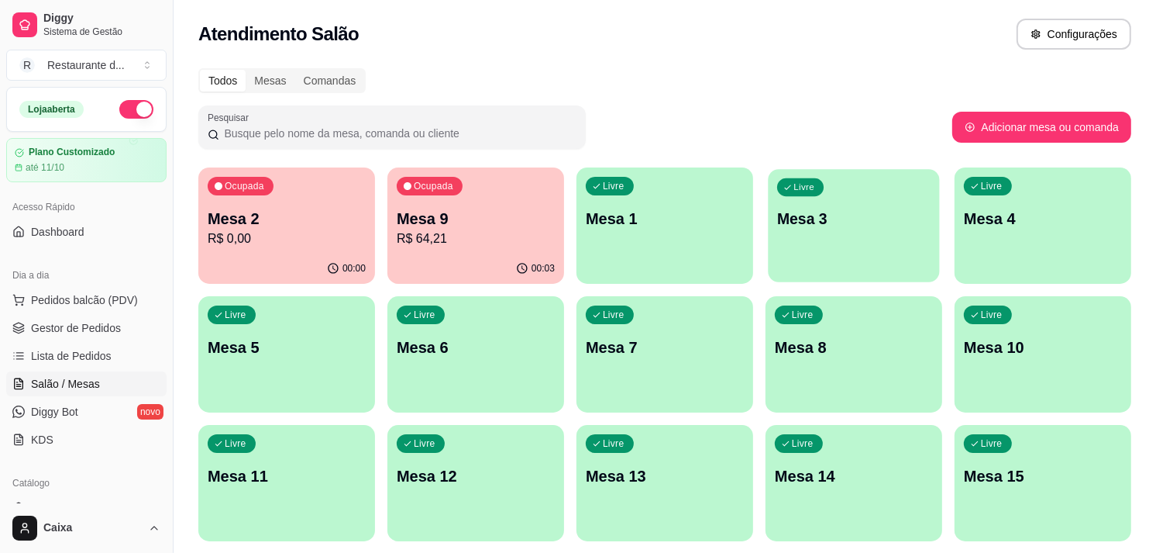
click at [870, 230] on div "Livre Mesa 3" at bounding box center [853, 216] width 171 height 95
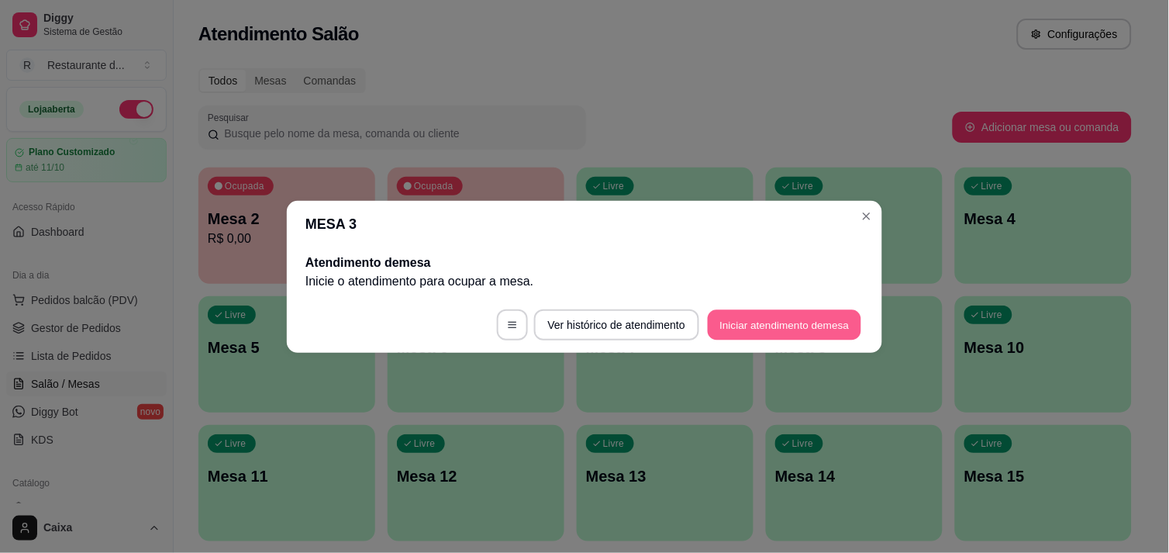
click at [834, 318] on button "Iniciar atendimento de mesa" at bounding box center [784, 324] width 153 height 30
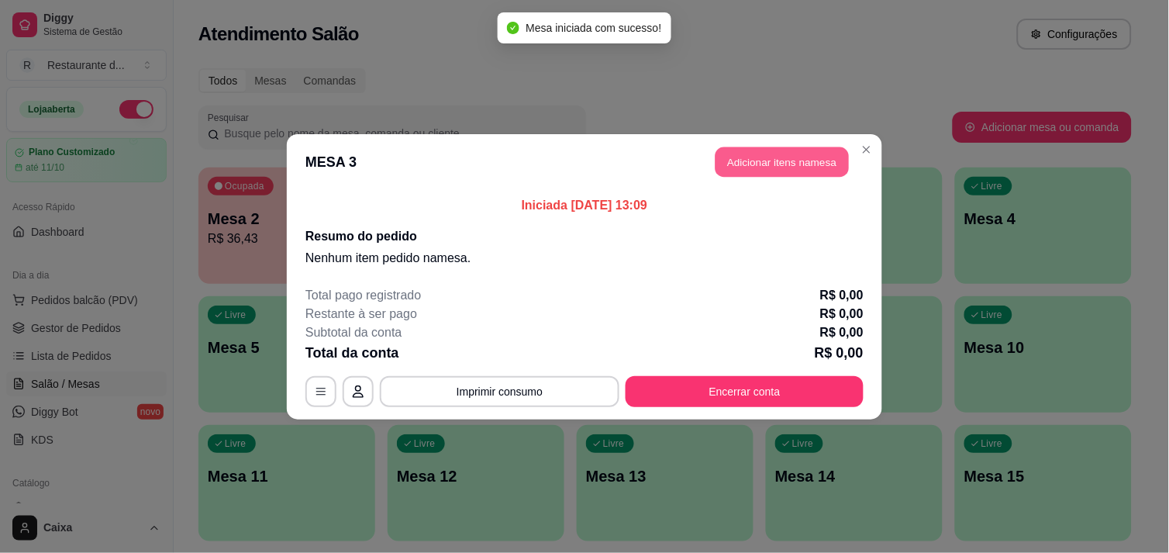
click at [823, 159] on button "Adicionar itens na mesa" at bounding box center [781, 161] width 133 height 30
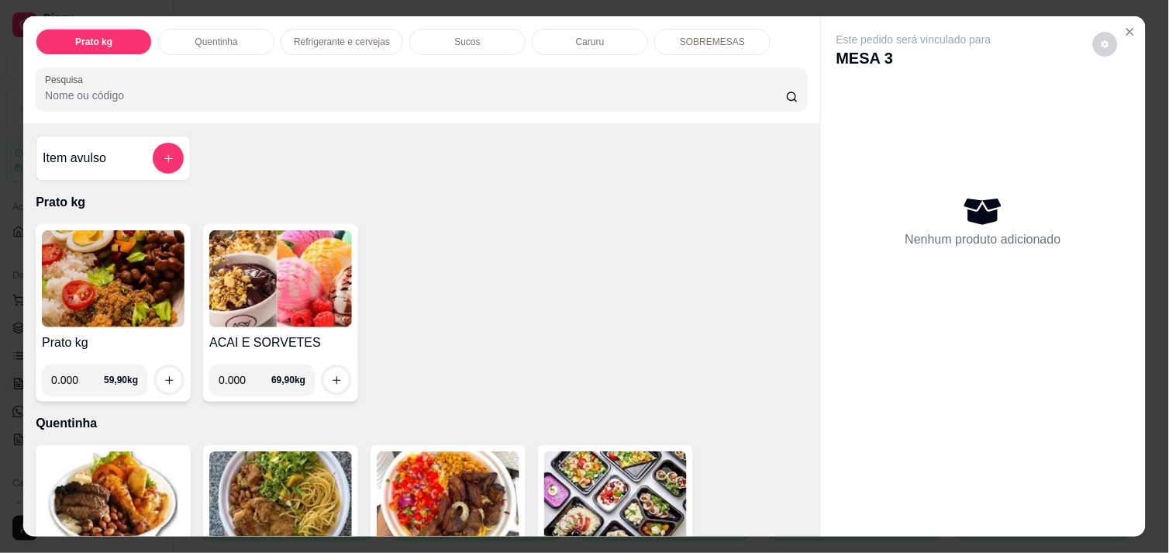
click at [72, 374] on input "0.000" at bounding box center [77, 379] width 53 height 31
type input "0.402"
click at [164, 368] on button "increase-product-quantity" at bounding box center [169, 380] width 24 height 24
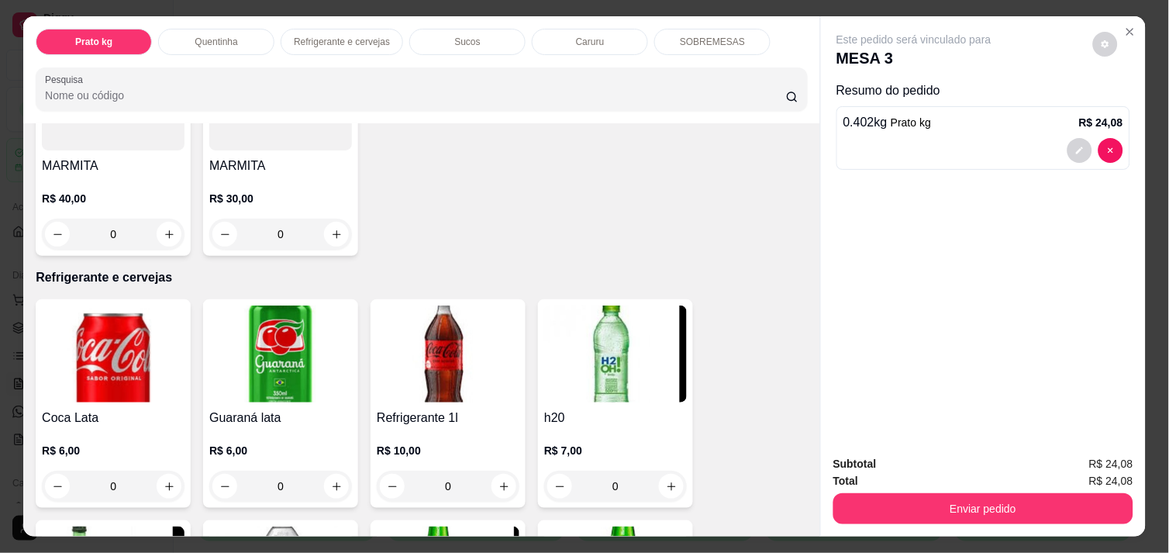
scroll to position [654, 0]
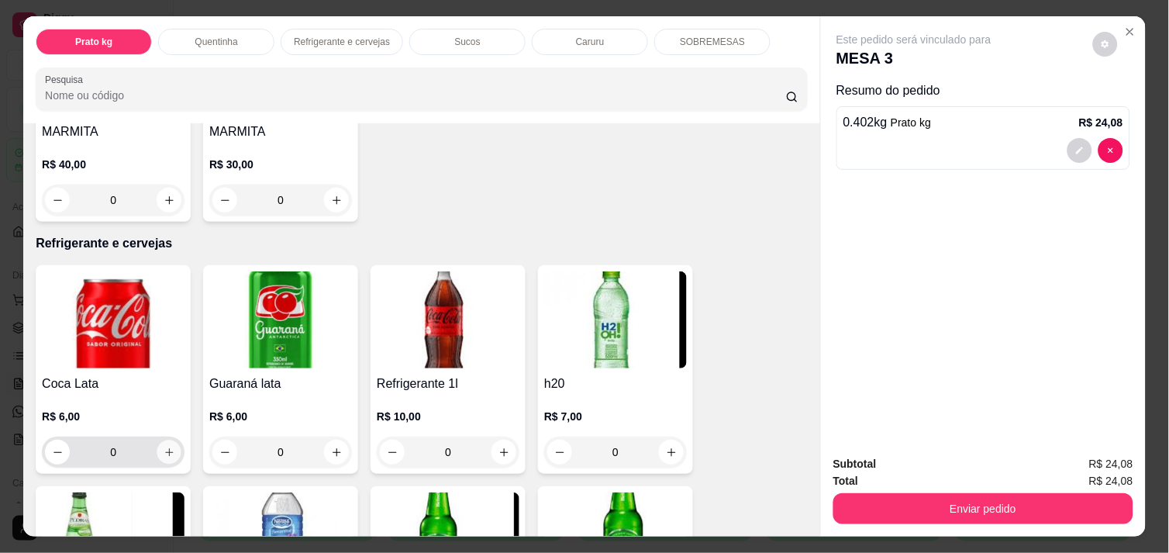
click at [164, 446] on icon "increase-product-quantity" at bounding box center [170, 452] width 12 height 12
type input "1"
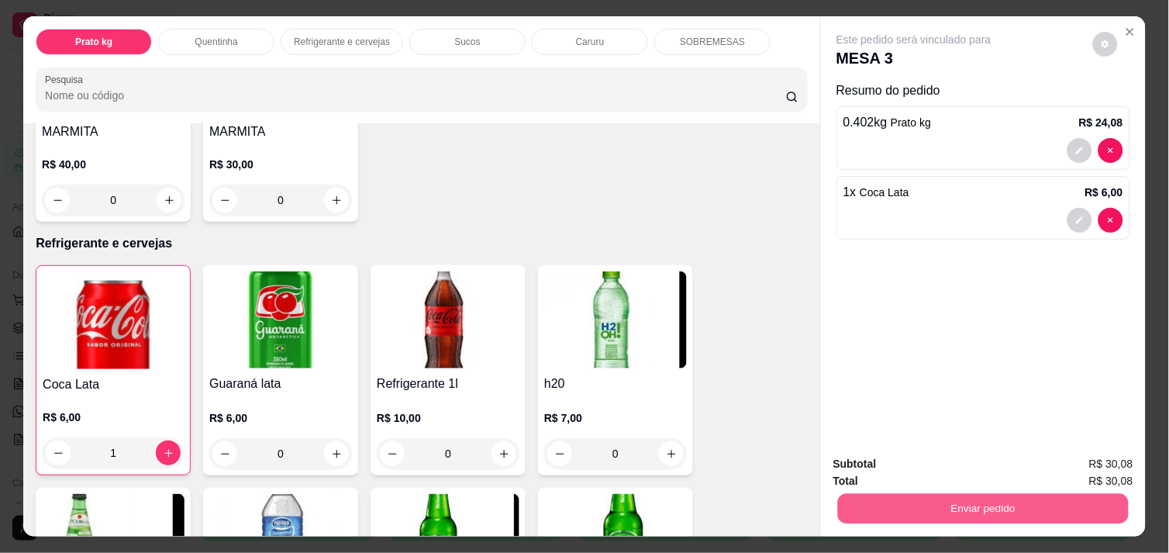
click at [874, 508] on button "Enviar pedido" at bounding box center [983, 508] width 291 height 30
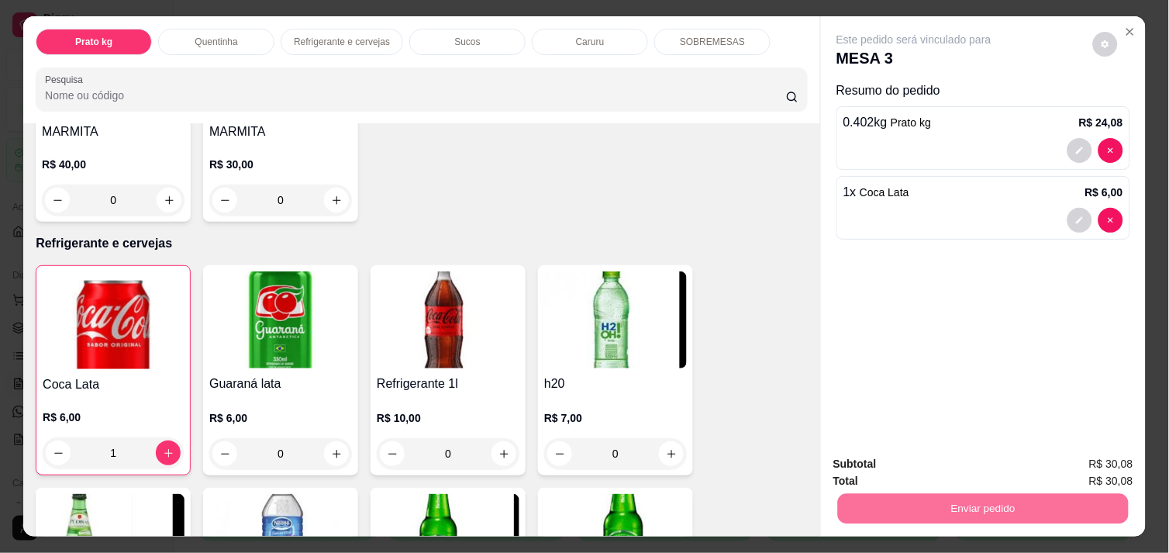
click at [892, 460] on button "Não registrar e enviar pedido" at bounding box center [931, 463] width 157 height 29
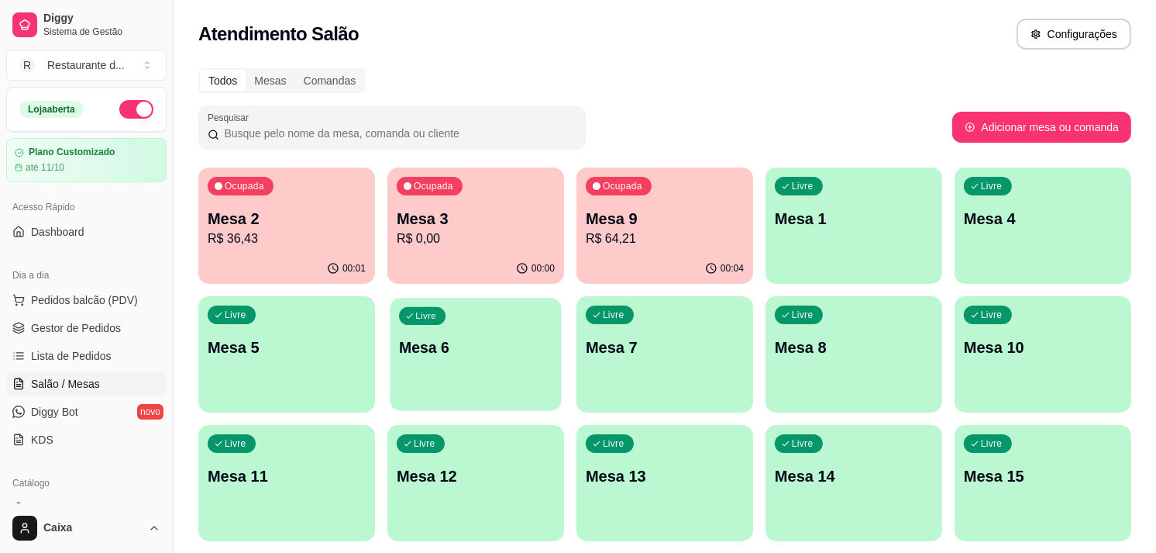
click at [541, 343] on p "Mesa 6" at bounding box center [475, 347] width 153 height 21
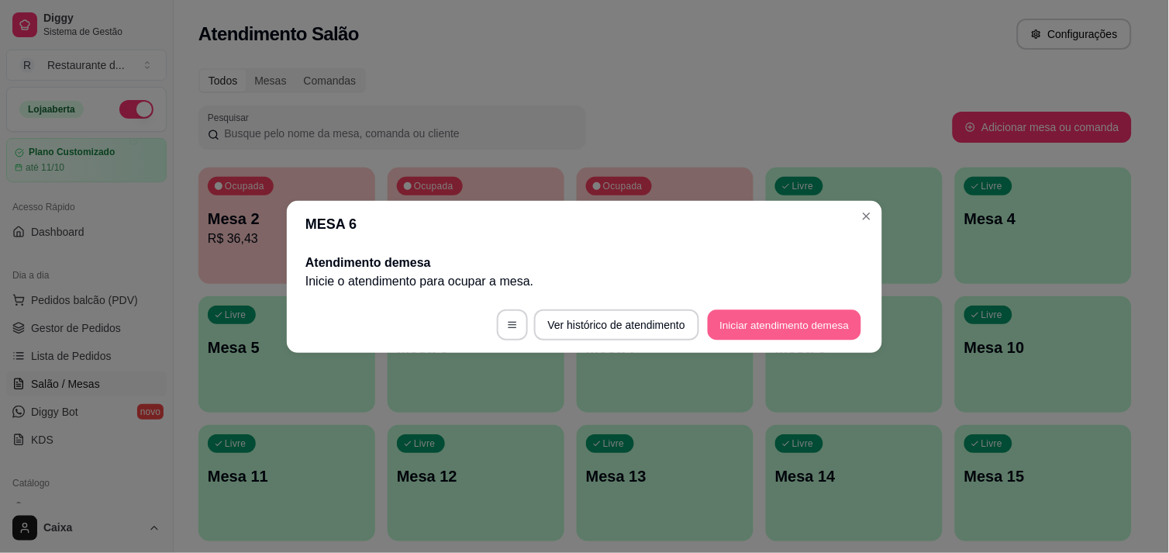
click at [785, 328] on button "Iniciar atendimento de mesa" at bounding box center [784, 324] width 153 height 30
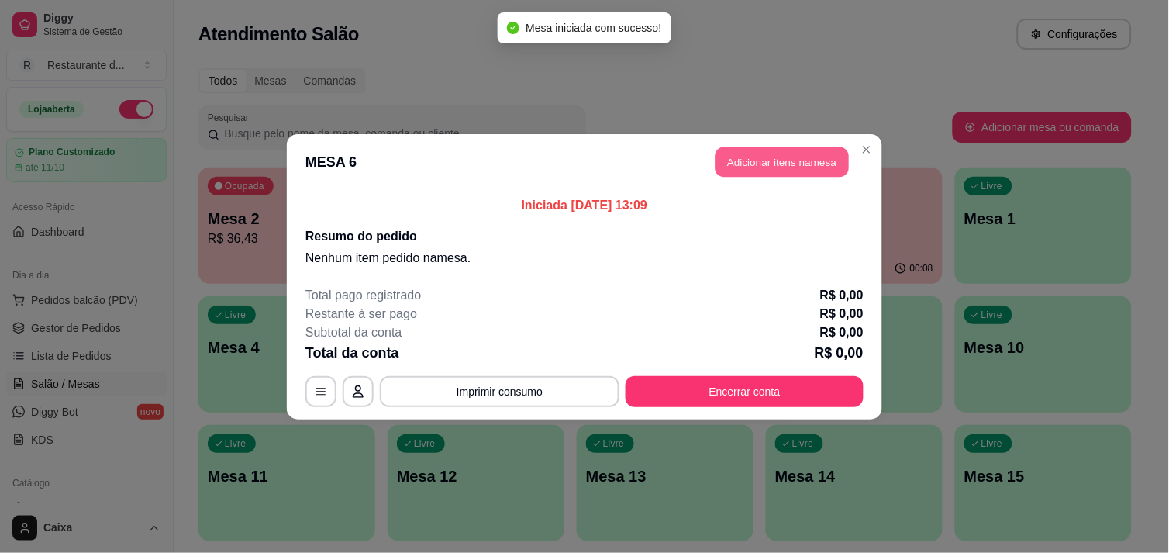
click at [763, 172] on button "Adicionar itens na mesa" at bounding box center [781, 161] width 133 height 30
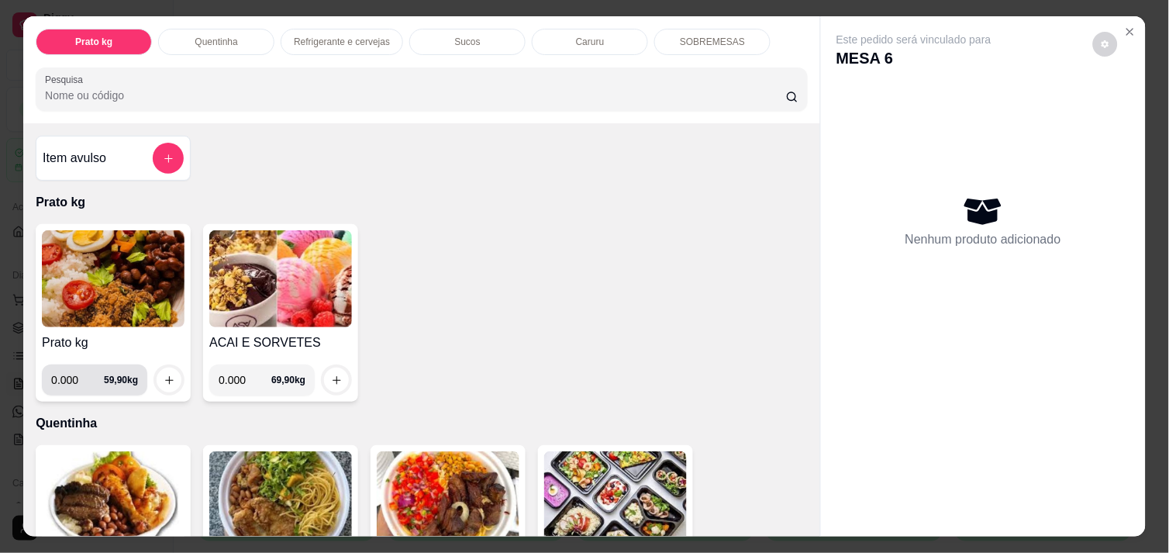
click at [67, 374] on input "0.000" at bounding box center [77, 379] width 53 height 31
type input "0.350"
click at [164, 377] on icon "increase-product-quantity" at bounding box center [170, 380] width 12 height 12
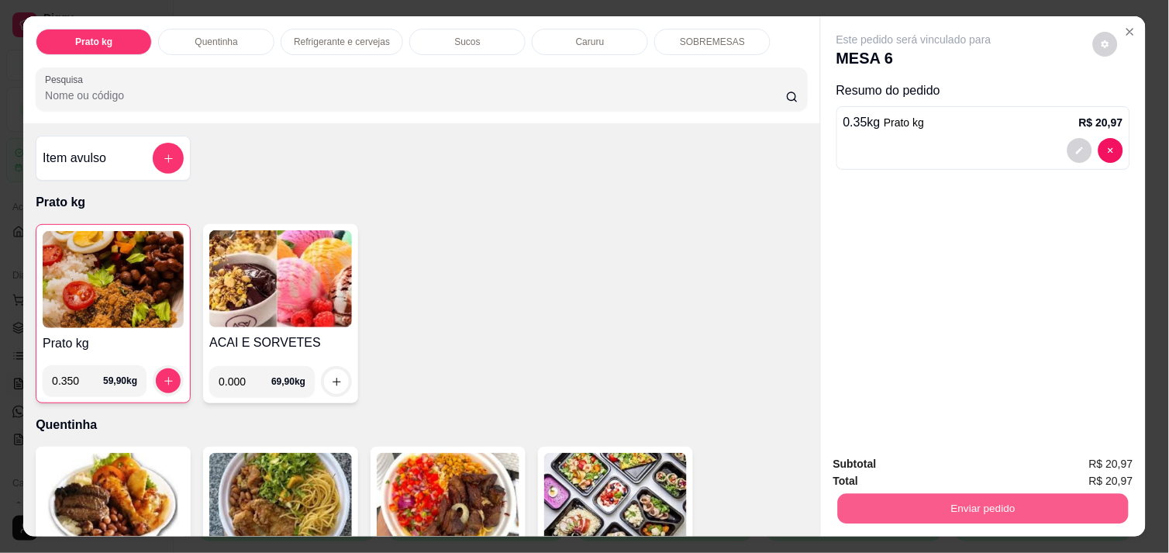
click at [912, 505] on button "Enviar pedido" at bounding box center [983, 508] width 291 height 30
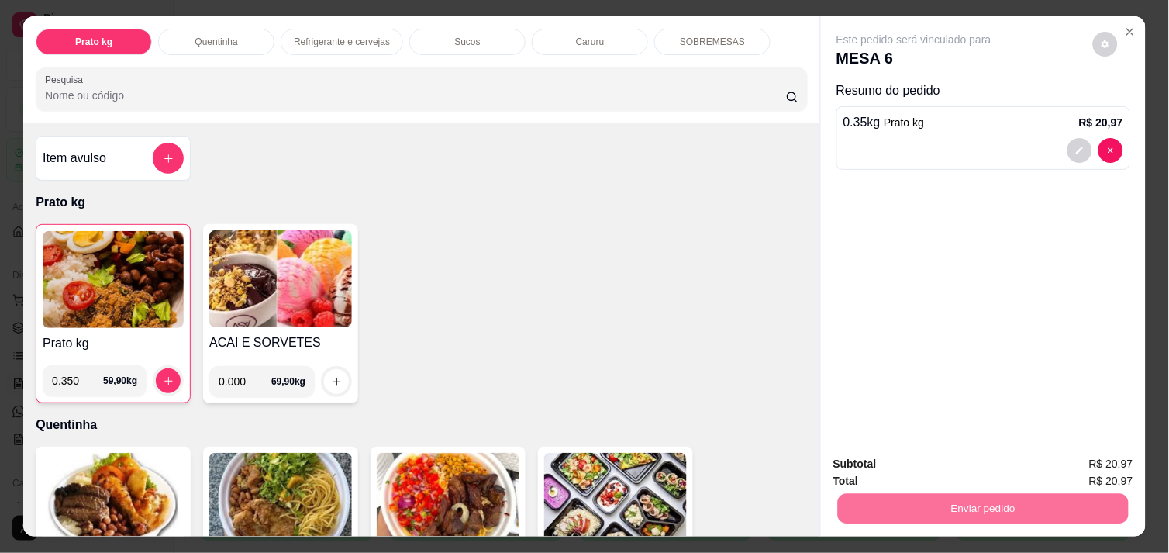
click at [893, 470] on button "Não registrar e enviar pedido" at bounding box center [931, 463] width 157 height 29
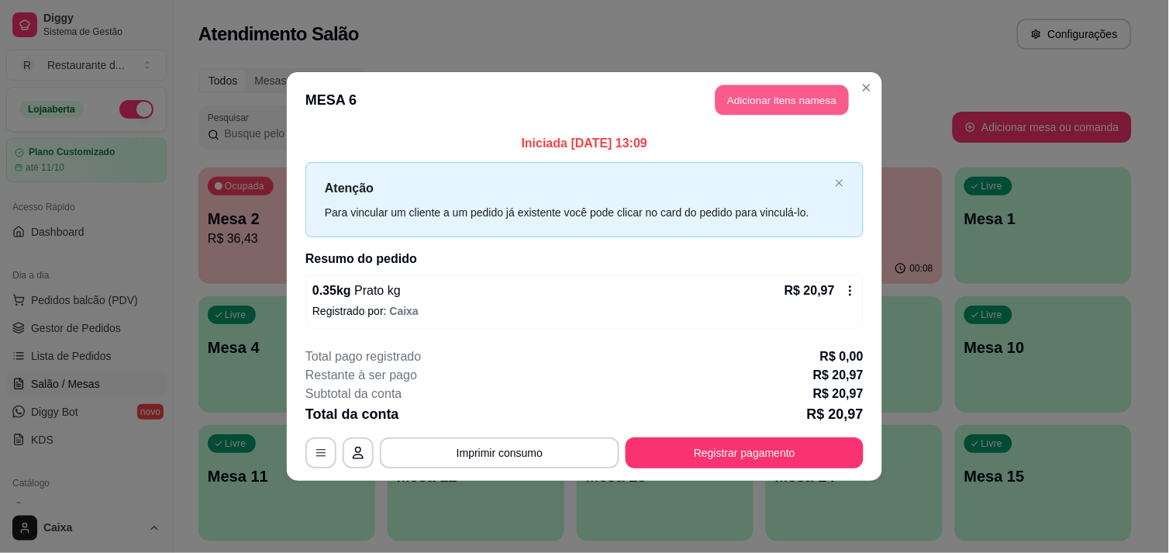
click at [804, 98] on button "Adicionar itens na mesa" at bounding box center [781, 100] width 133 height 30
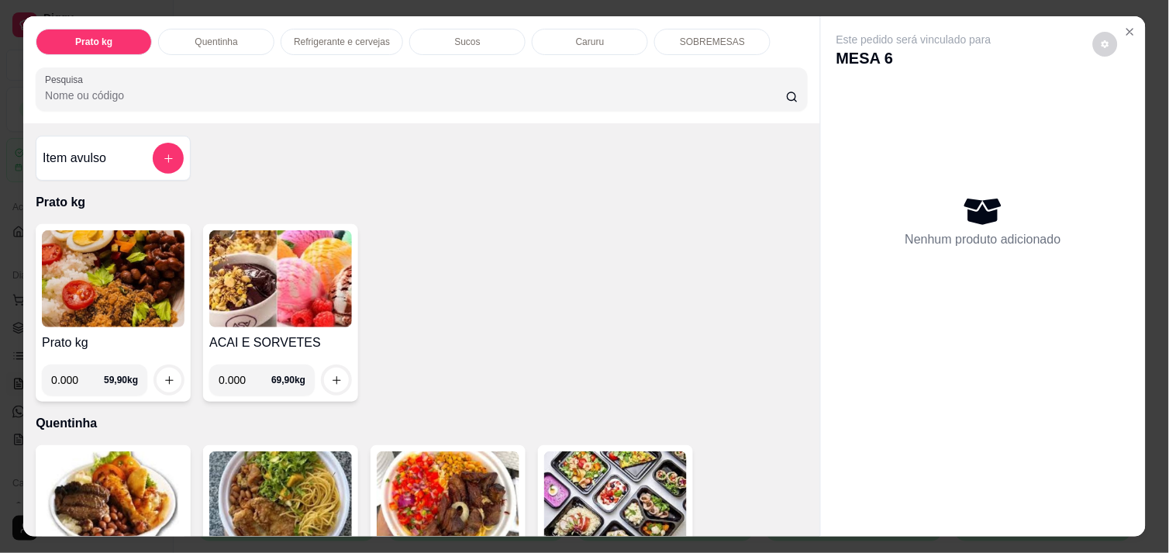
click at [78, 380] on input "0.000" at bounding box center [77, 379] width 53 height 31
type input "0.416"
click at [167, 375] on icon "increase-product-quantity" at bounding box center [170, 380] width 12 height 12
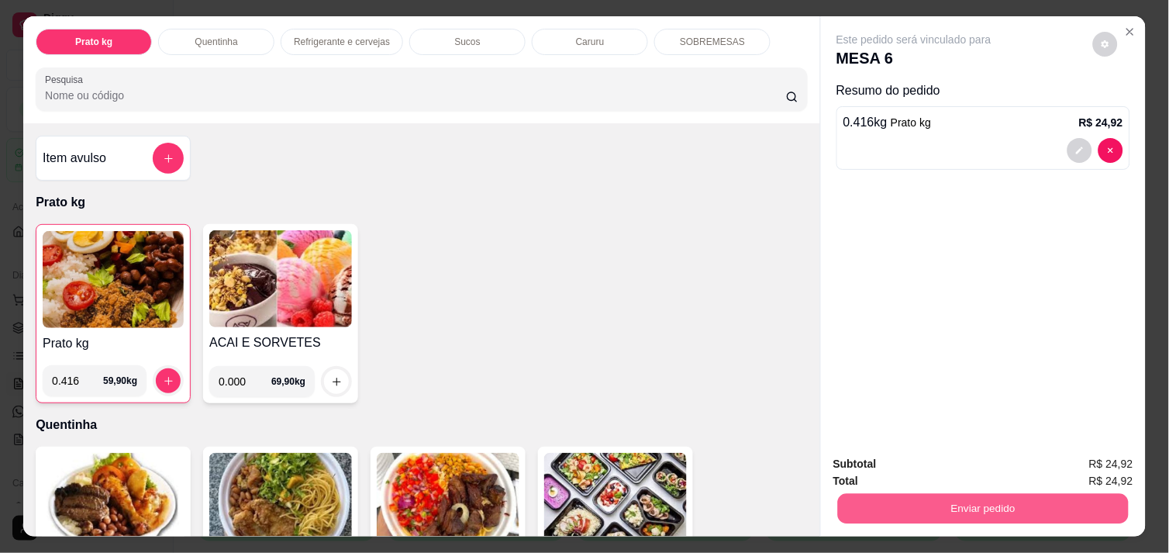
click at [930, 500] on button "Enviar pedido" at bounding box center [983, 508] width 291 height 30
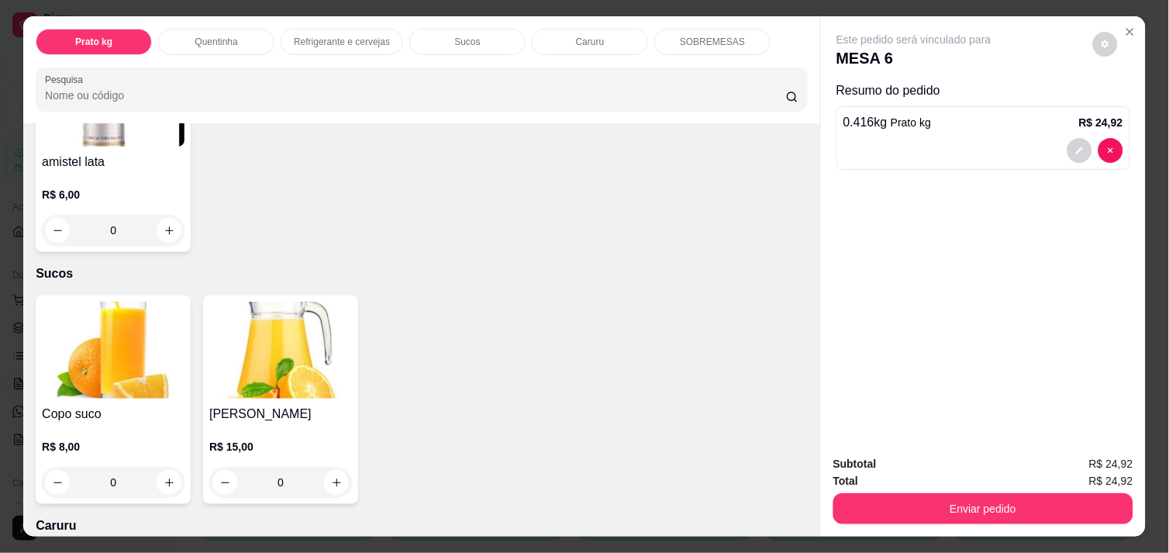
scroll to position [1343, 0]
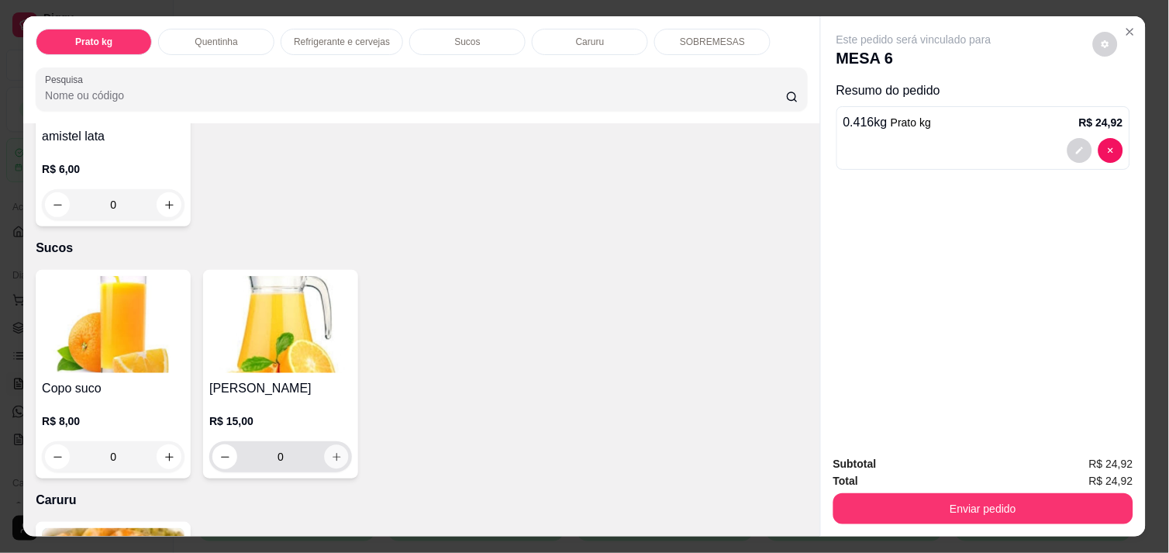
click at [331, 453] on icon "increase-product-quantity" at bounding box center [337, 457] width 12 height 12
type input "1"
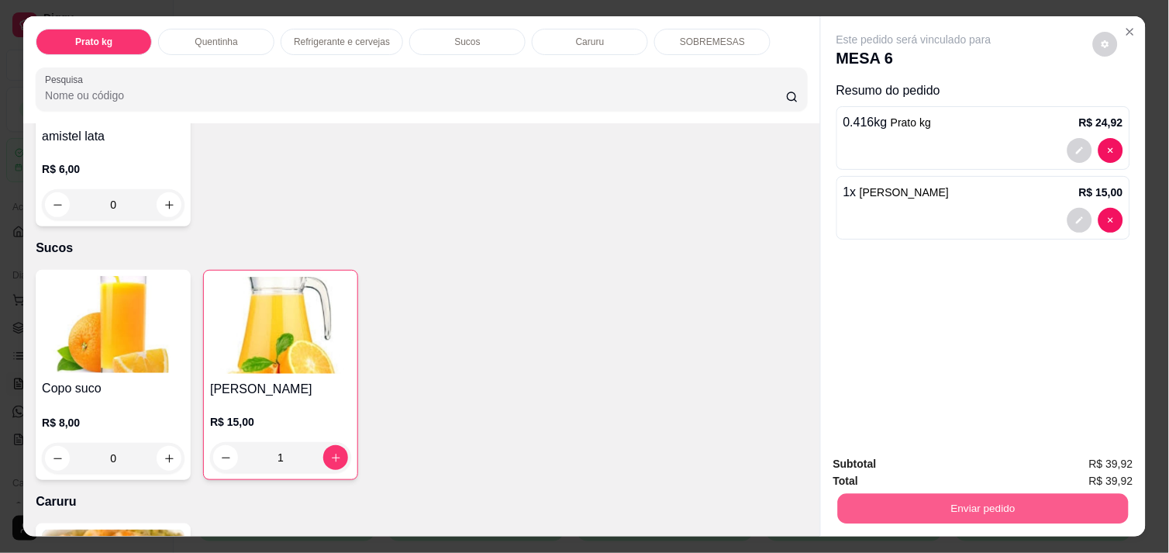
click at [895, 493] on button "Enviar pedido" at bounding box center [983, 508] width 291 height 30
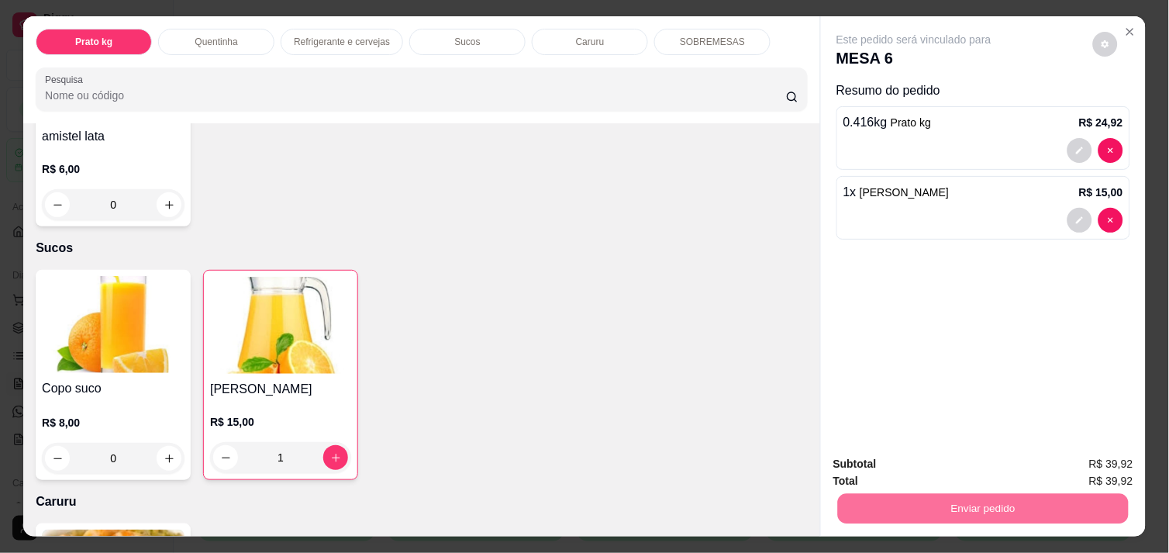
click at [899, 461] on button "Não registrar e enviar pedido" at bounding box center [931, 463] width 157 height 29
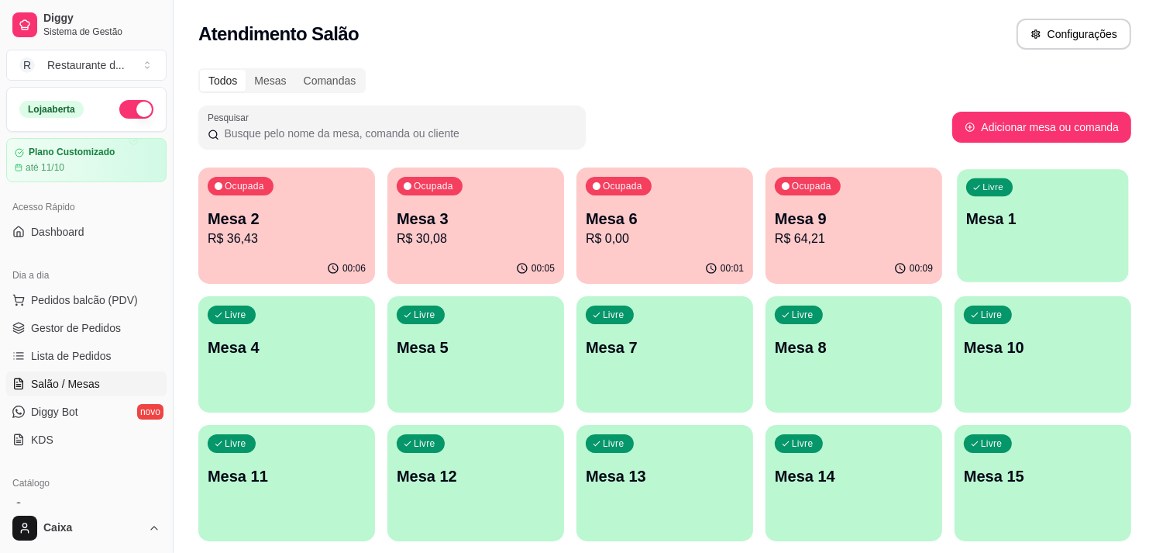
click at [1025, 215] on p "Mesa 1" at bounding box center [1042, 218] width 153 height 21
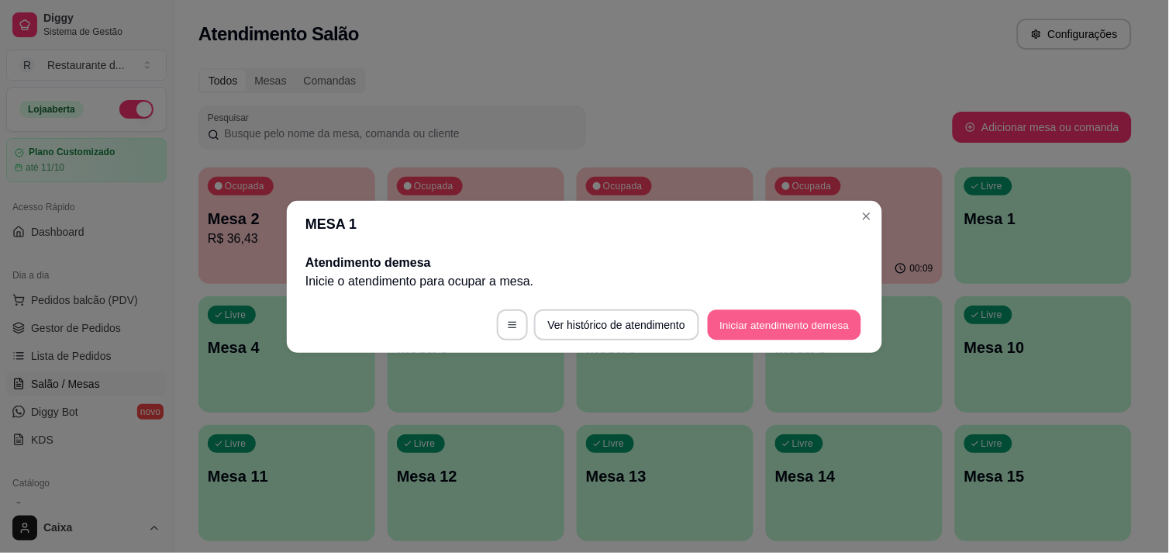
click at [812, 313] on button "Iniciar atendimento de mesa" at bounding box center [784, 324] width 153 height 30
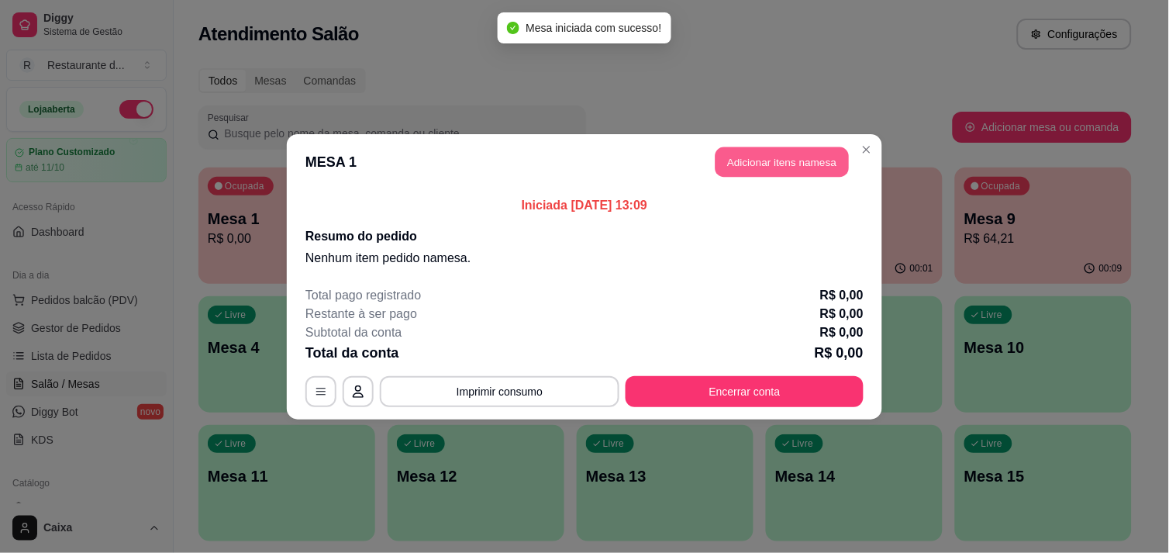
click at [772, 165] on button "Adicionar itens na mesa" at bounding box center [781, 161] width 133 height 30
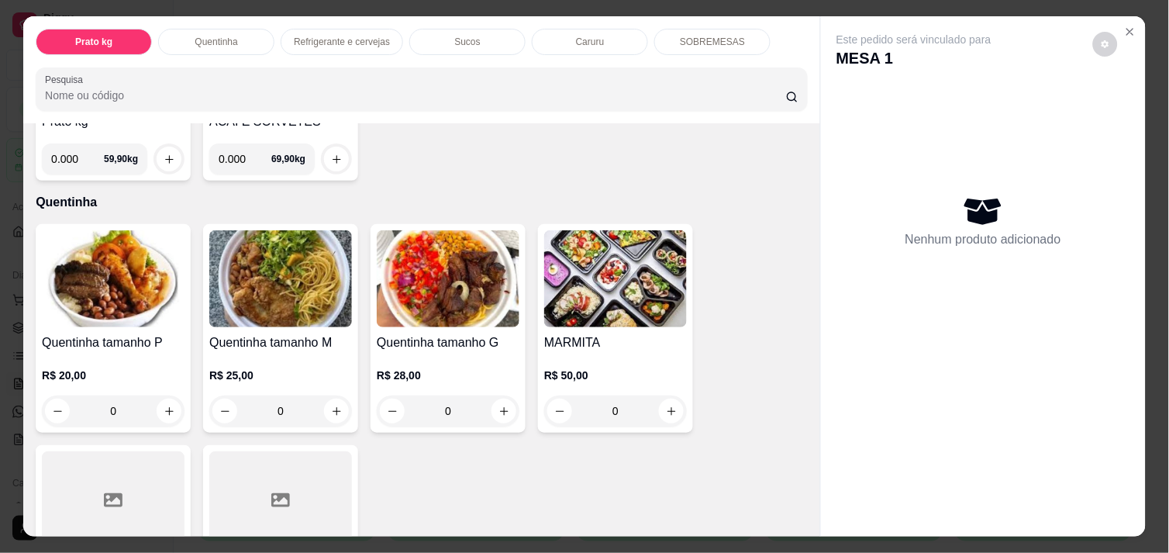
scroll to position [275, 0]
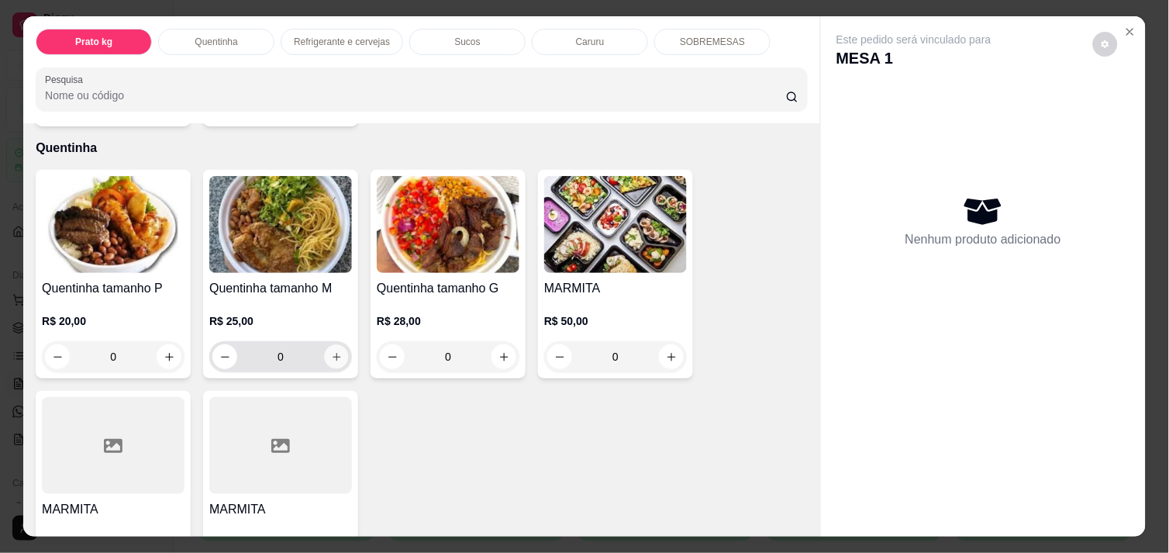
click at [331, 352] on icon "increase-product-quantity" at bounding box center [337, 357] width 12 height 12
type input "1"
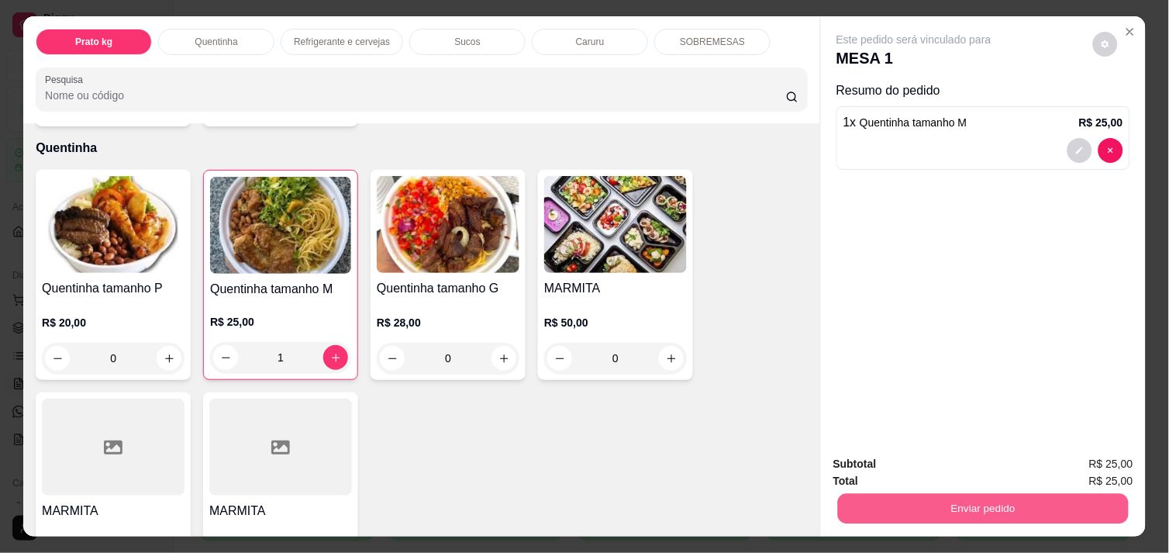
click at [928, 497] on button "Enviar pedido" at bounding box center [983, 508] width 291 height 30
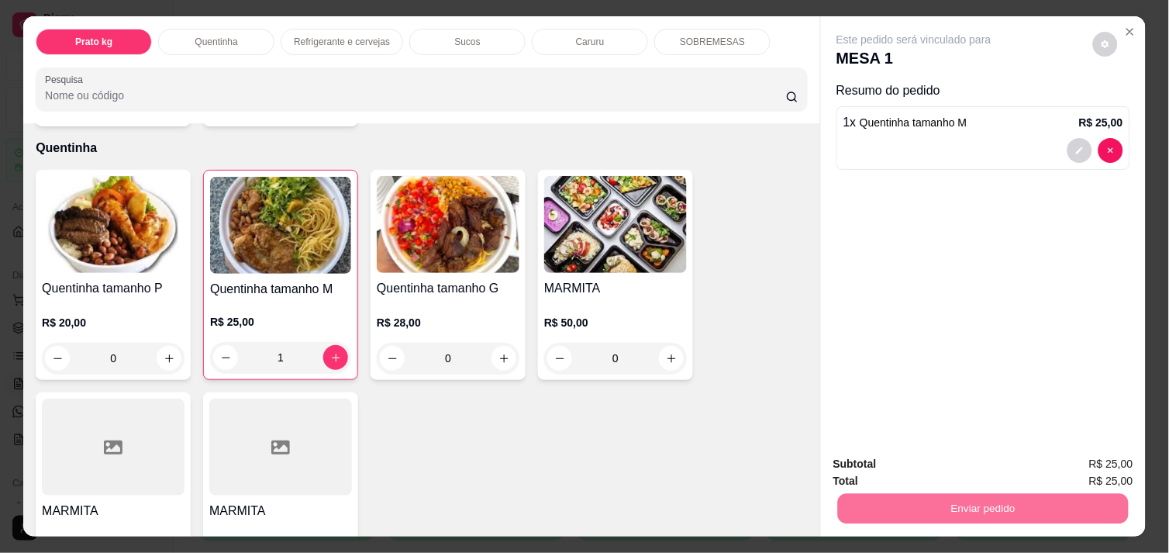
click at [904, 463] on button "Não registrar e enviar pedido" at bounding box center [931, 463] width 157 height 29
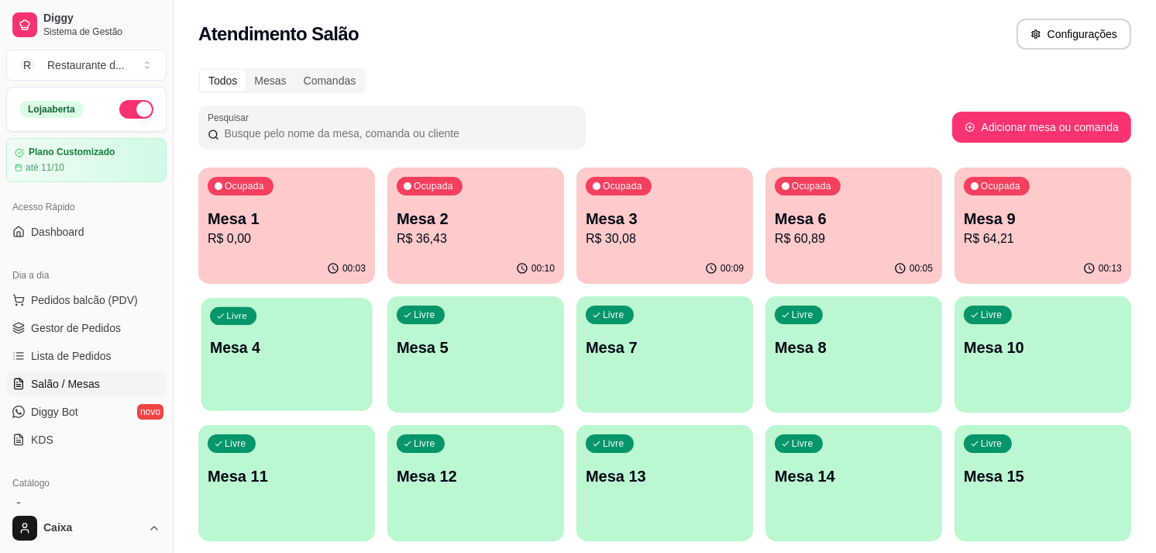
click at [303, 368] on div "Livre Mesa 4" at bounding box center [286, 345] width 171 height 95
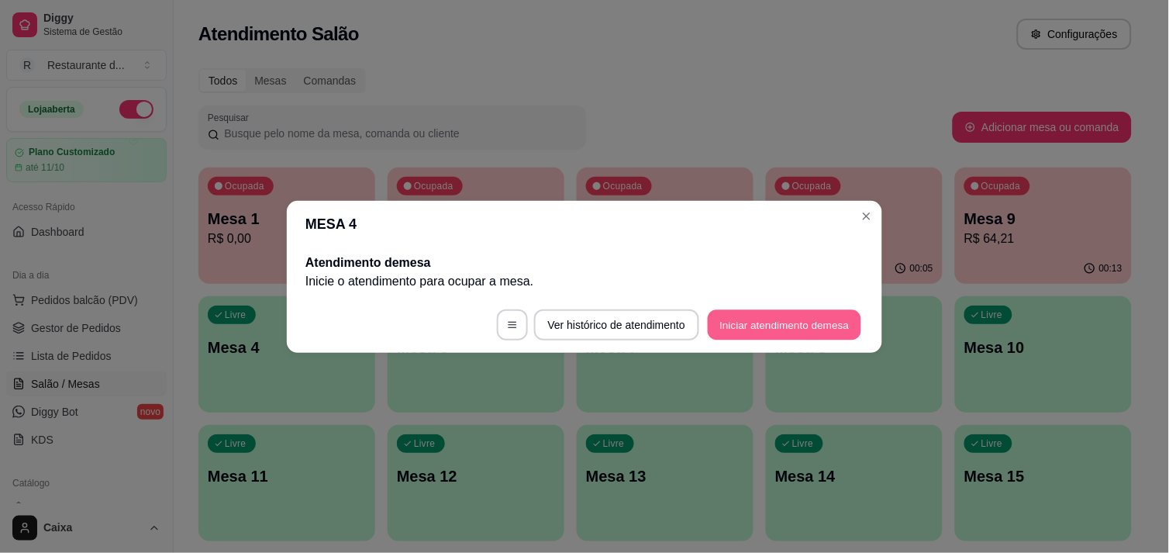
click at [797, 321] on button "Iniciar atendimento de mesa" at bounding box center [784, 324] width 153 height 30
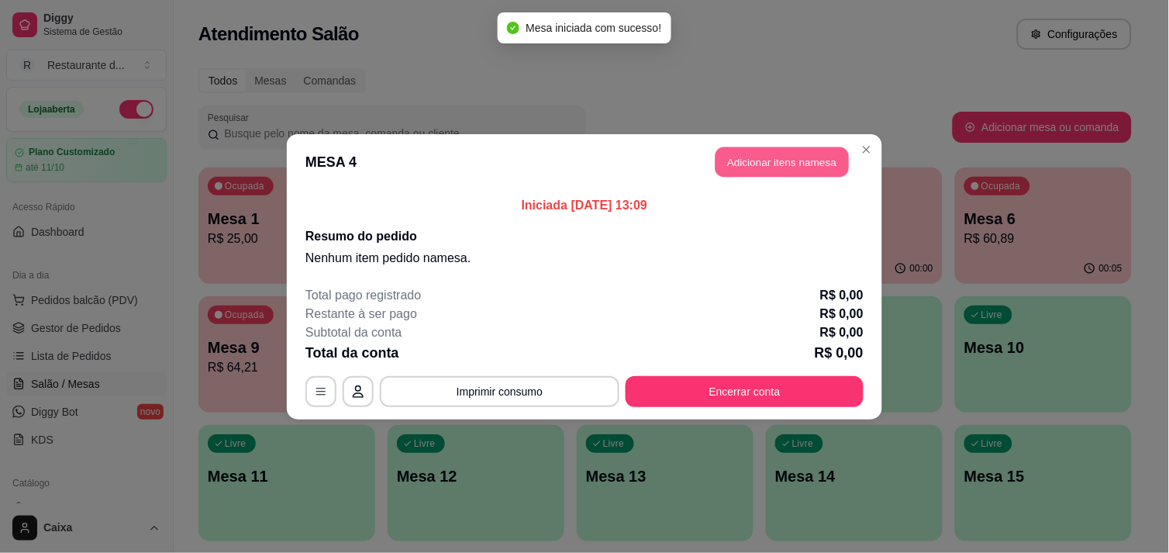
click at [793, 165] on button "Adicionar itens na mesa" at bounding box center [781, 161] width 133 height 30
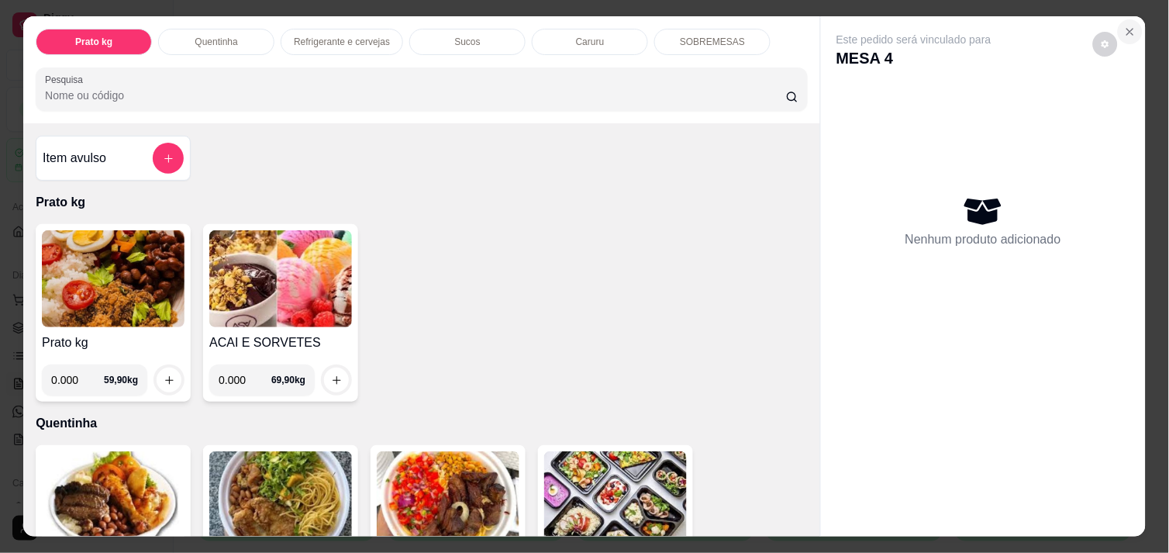
click at [1127, 29] on icon "Close" at bounding box center [1130, 32] width 6 height 6
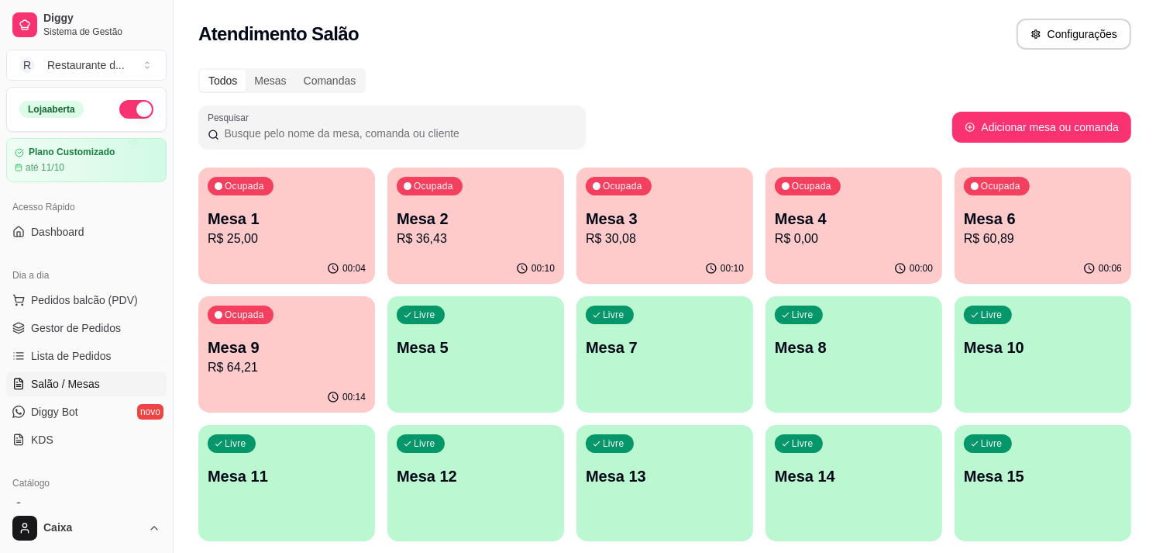
click at [942, 91] on div "Todos Mesas Comandas" at bounding box center [664, 80] width 933 height 25
click at [690, 252] on button "Ocupada Mesa 3 R$ 30,08 00:10" at bounding box center [665, 225] width 177 height 116
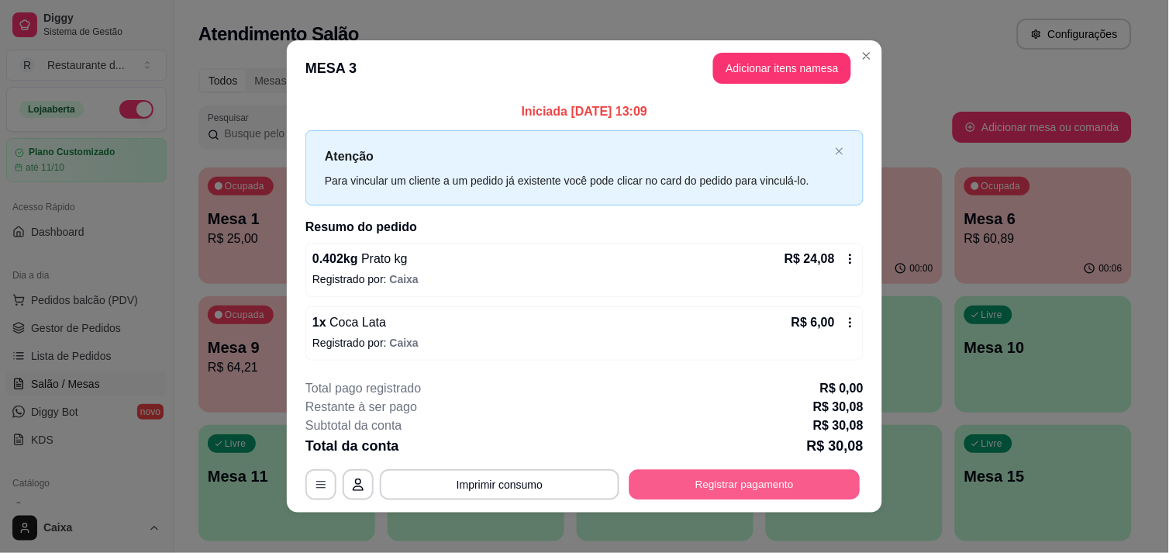
click at [725, 480] on button "Registrar pagamento" at bounding box center [744, 485] width 231 height 30
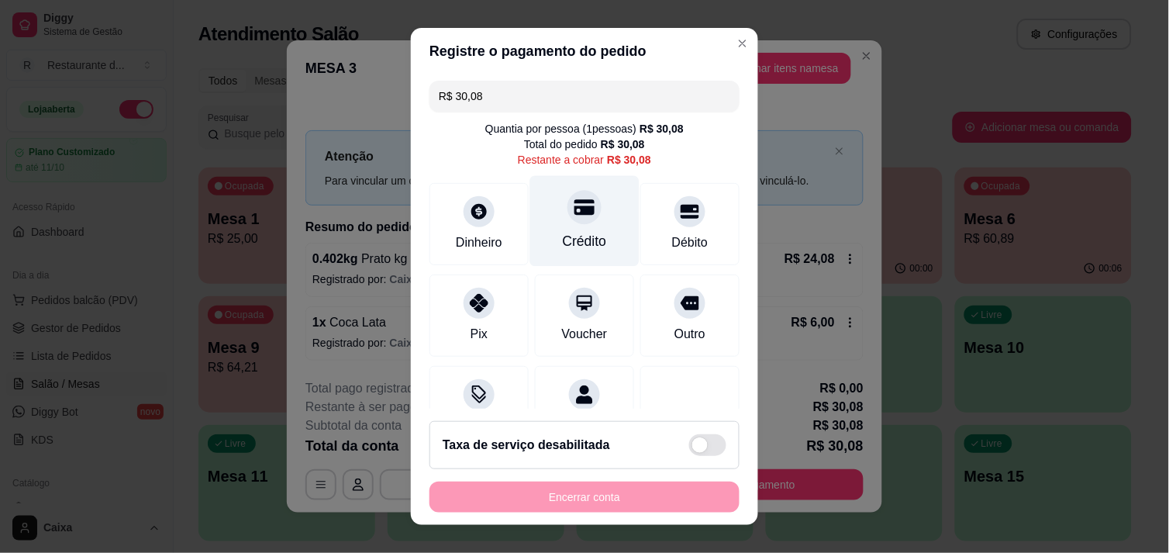
click at [558, 226] on div "Crédito" at bounding box center [584, 220] width 109 height 91
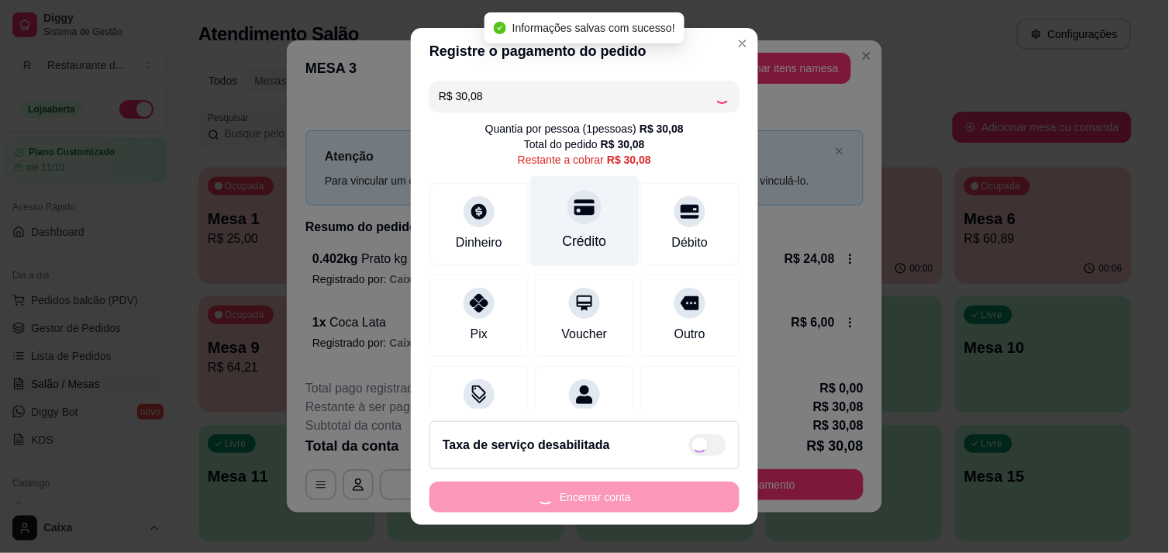
type input "R$ 0,00"
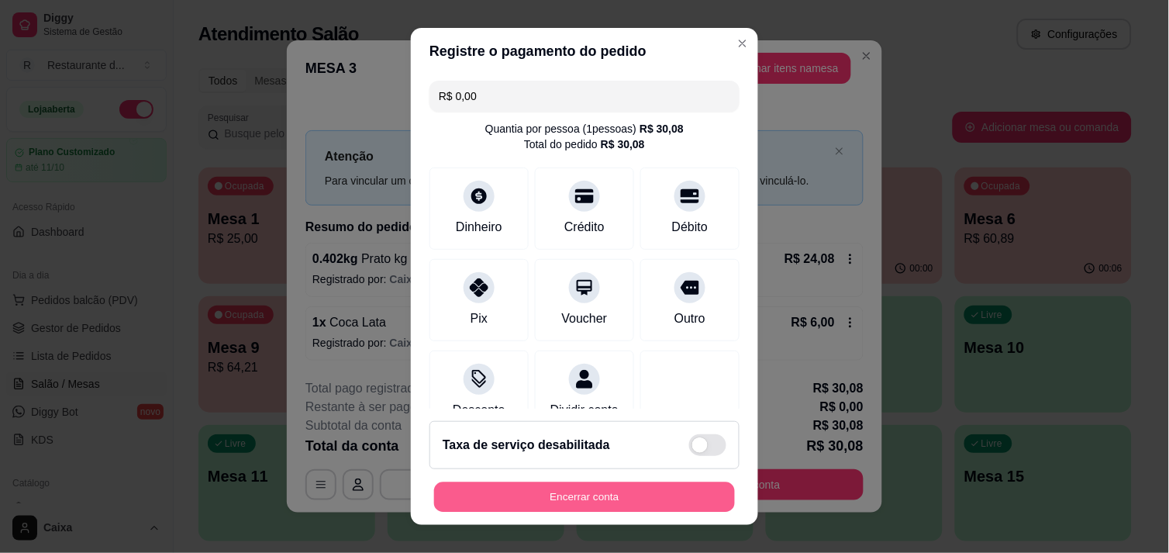
click at [529, 489] on button "Encerrar conta" at bounding box center [584, 497] width 301 height 30
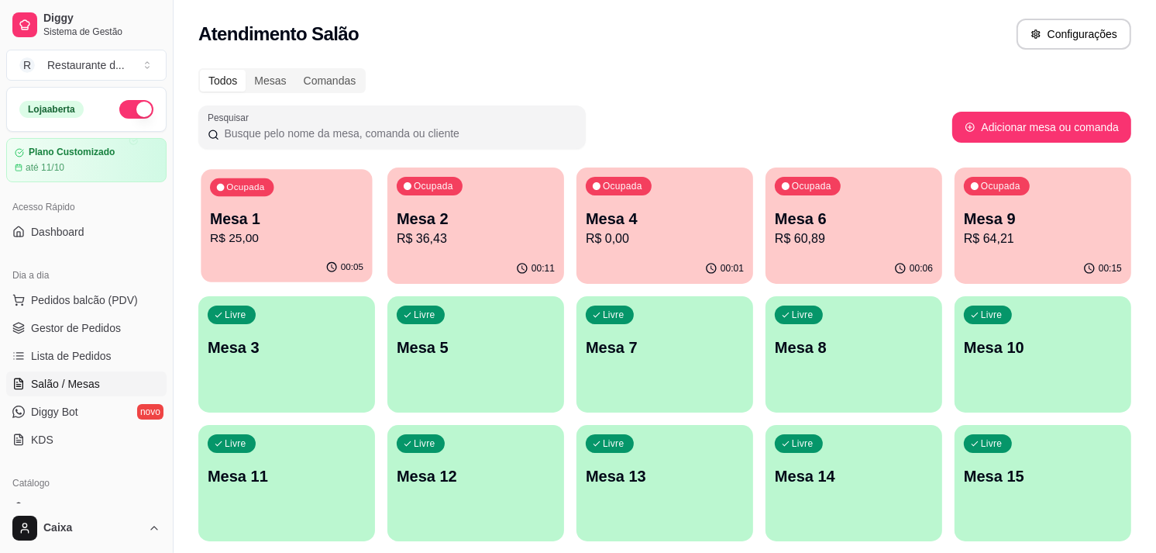
click at [265, 217] on p "Mesa 1" at bounding box center [286, 218] width 153 height 21
click at [449, 50] on div "Atendimento Salão Configurações" at bounding box center [665, 29] width 983 height 59
click at [293, 343] on p "Mesa 3" at bounding box center [286, 347] width 153 height 21
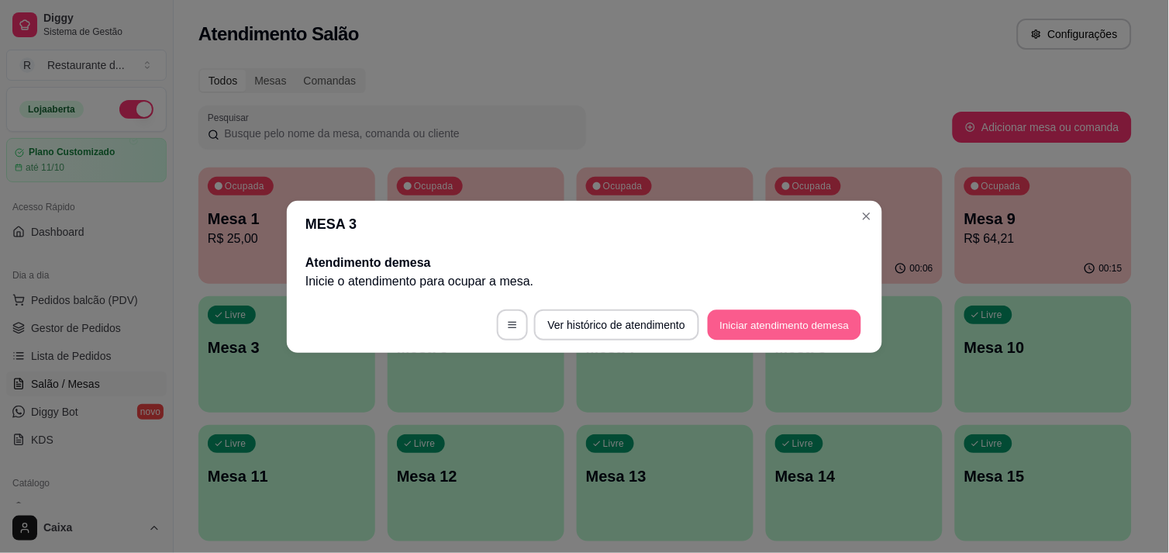
click at [745, 319] on button "Iniciar atendimento de mesa" at bounding box center [784, 324] width 153 height 30
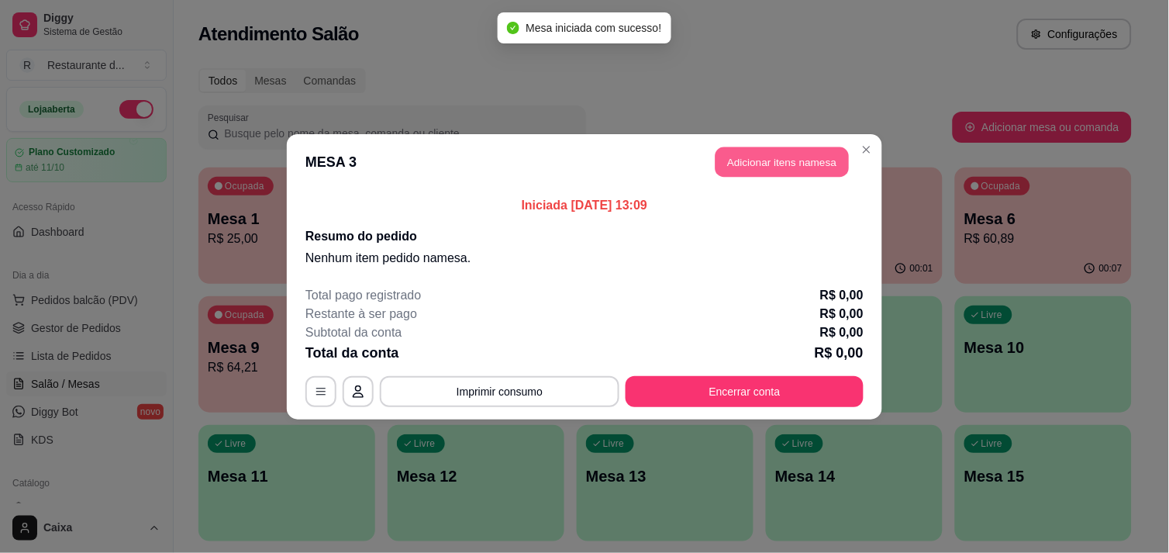
click at [765, 155] on button "Adicionar itens na mesa" at bounding box center [781, 161] width 133 height 30
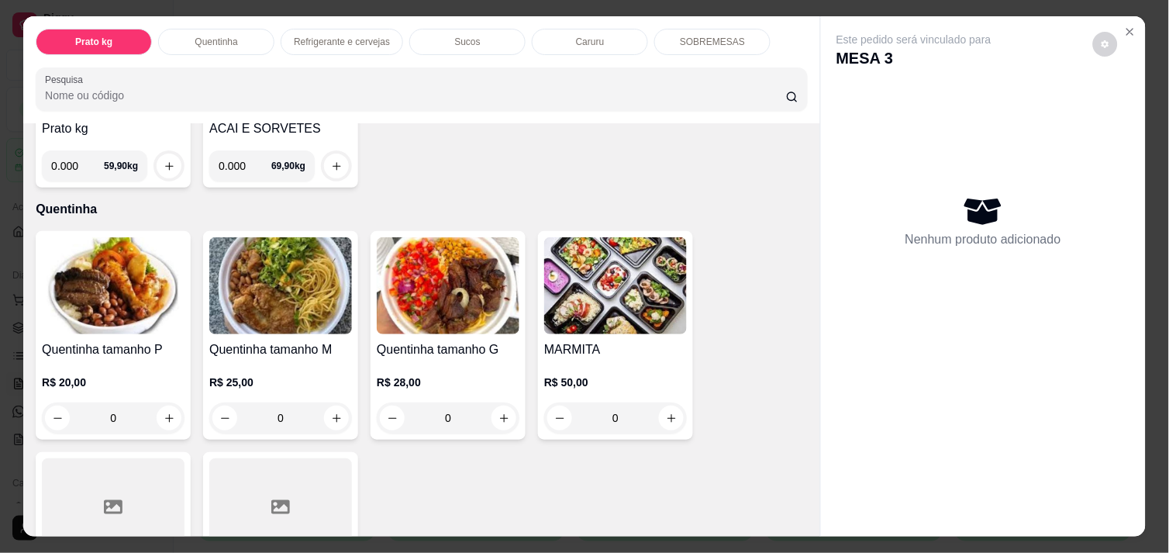
scroll to position [241, 0]
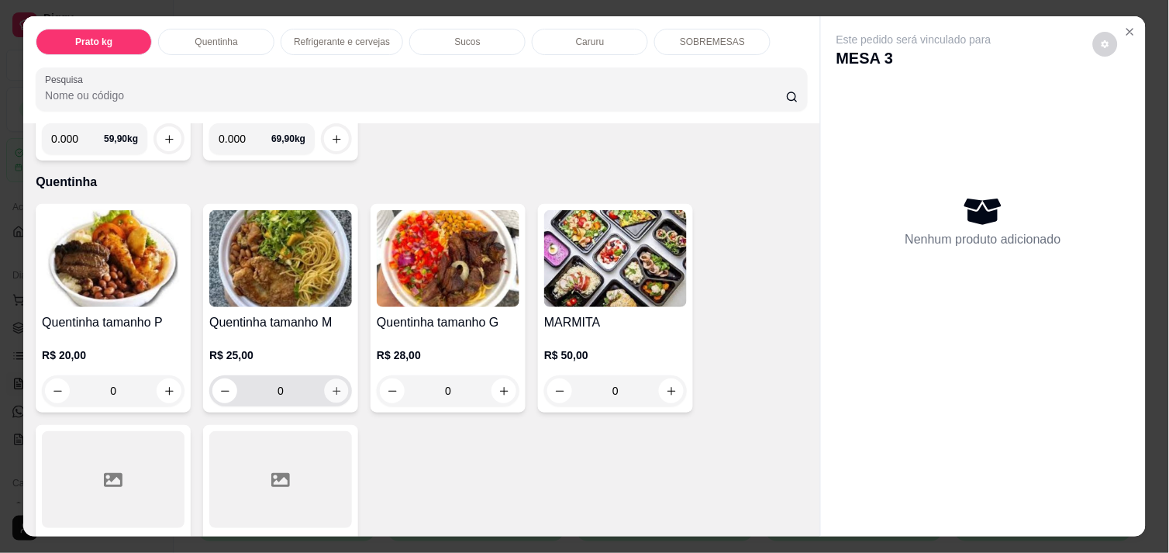
click at [332, 385] on icon "increase-product-quantity" at bounding box center [337, 391] width 12 height 12
type input "1"
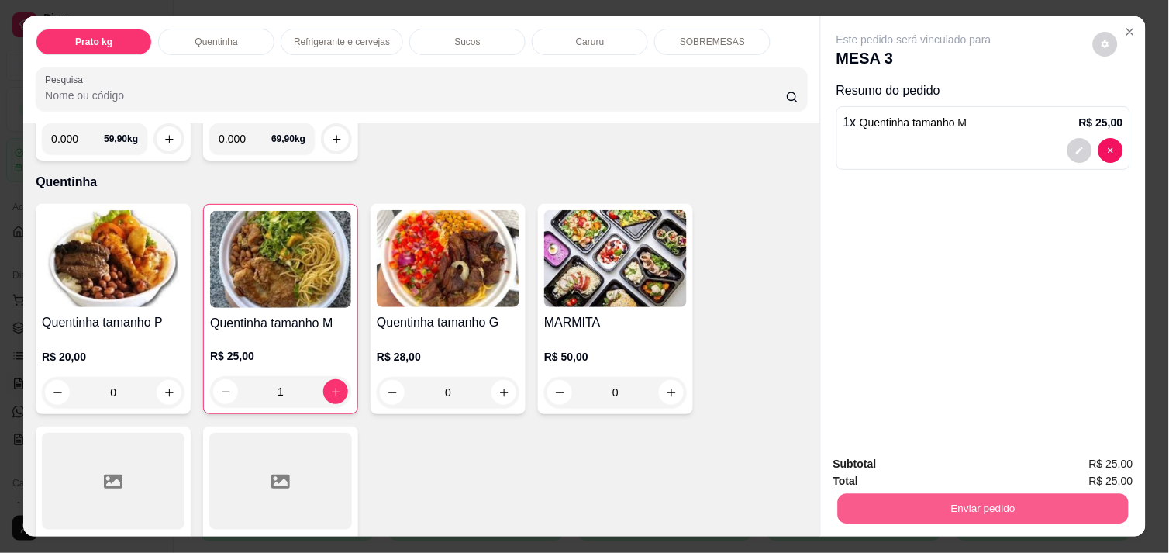
click at [1024, 504] on button "Enviar pedido" at bounding box center [983, 508] width 291 height 30
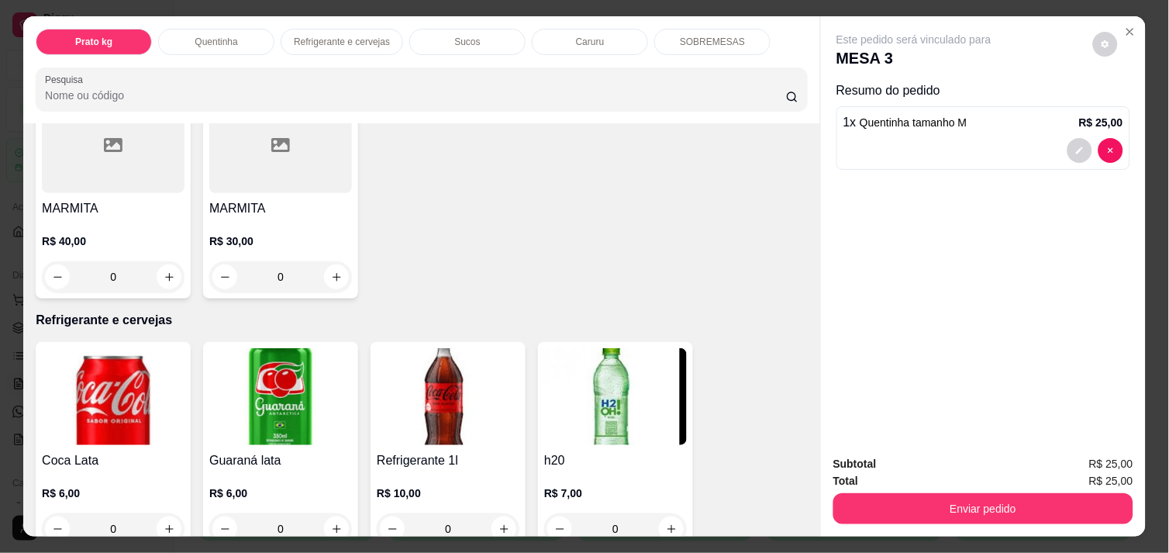
scroll to position [585, 0]
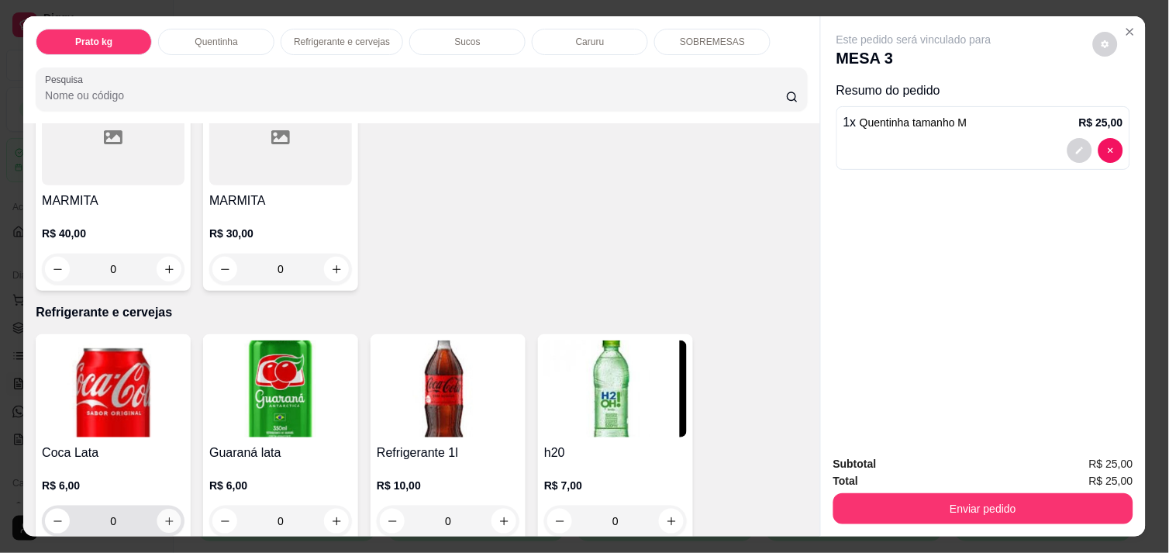
click at [165, 517] on icon "increase-product-quantity" at bounding box center [169, 521] width 8 height 8
type input "1"
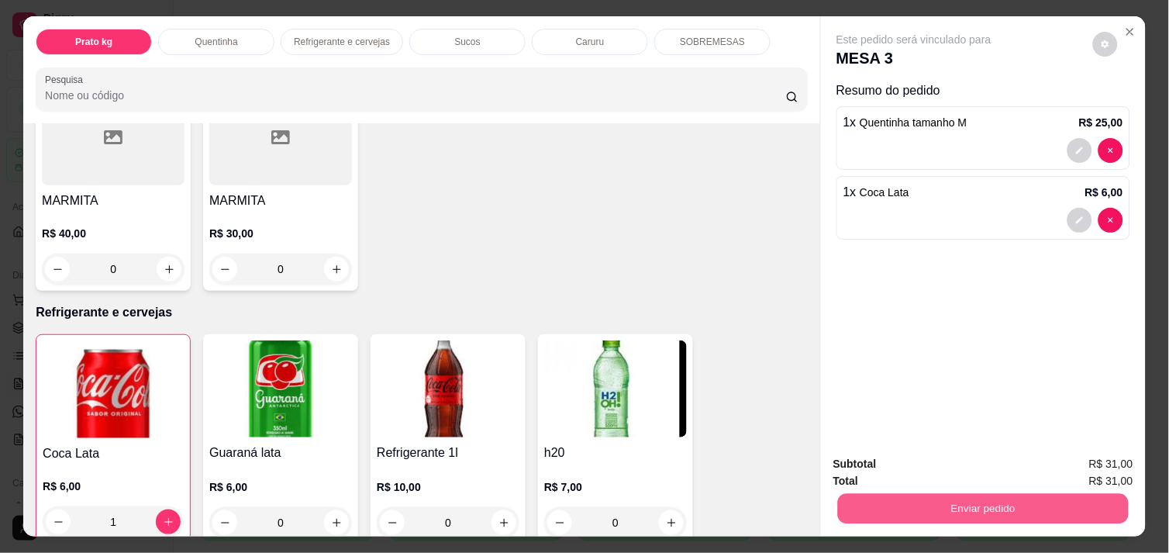
click at [870, 499] on button "Enviar pedido" at bounding box center [983, 508] width 291 height 30
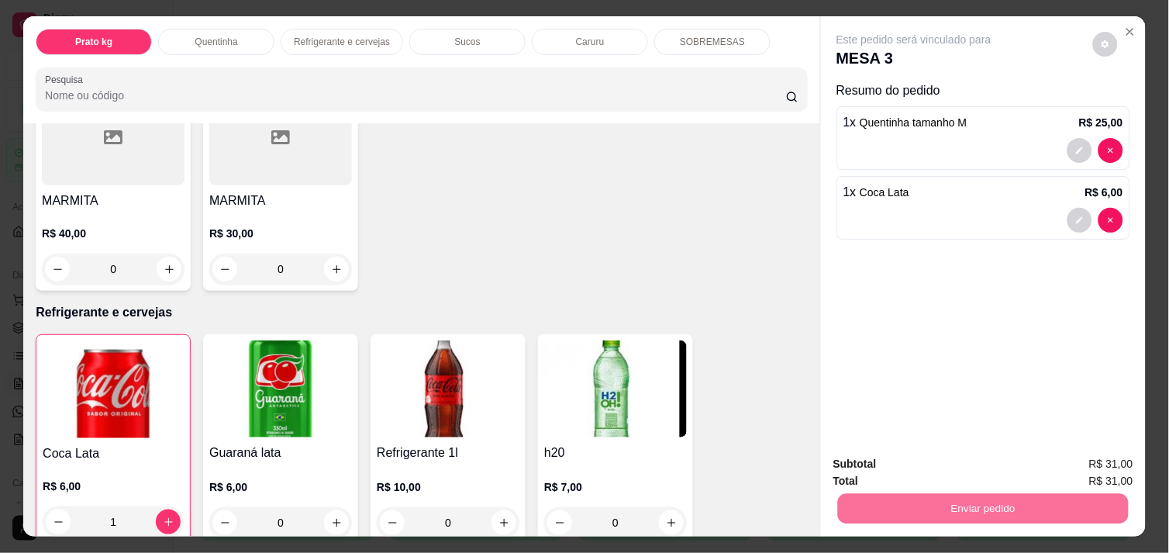
click at [883, 463] on button "Não registrar e enviar pedido" at bounding box center [931, 463] width 157 height 29
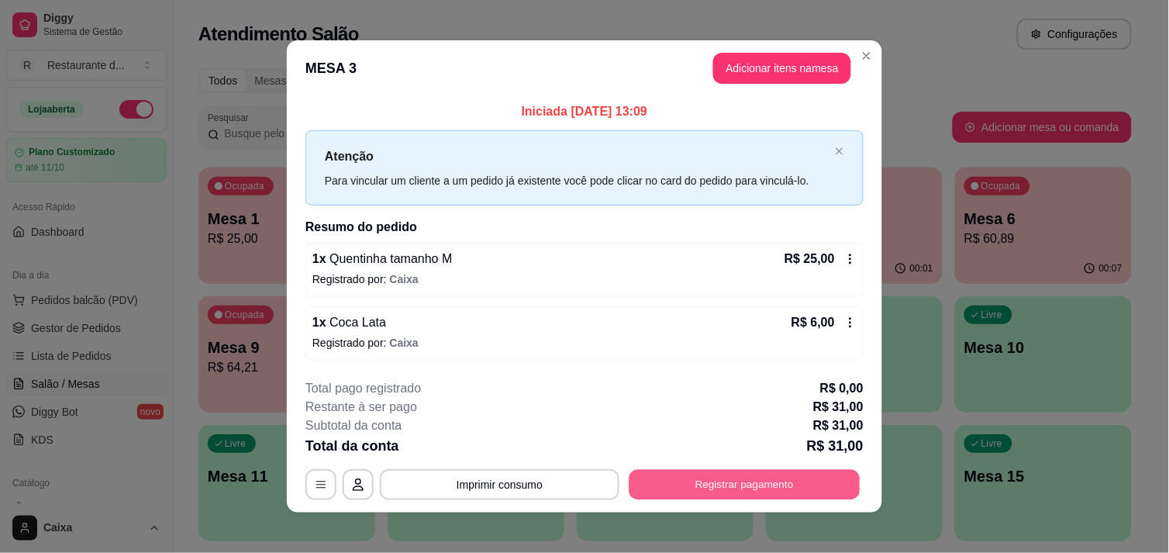
click at [722, 491] on button "Registrar pagamento" at bounding box center [744, 485] width 231 height 30
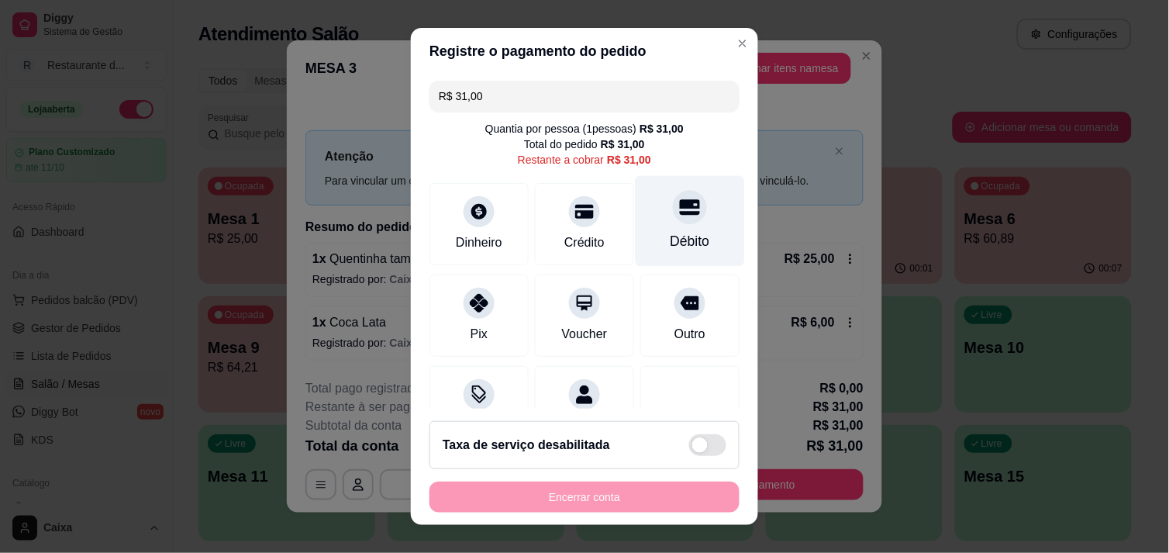
click at [667, 228] on div "Débito" at bounding box center [689, 220] width 109 height 91
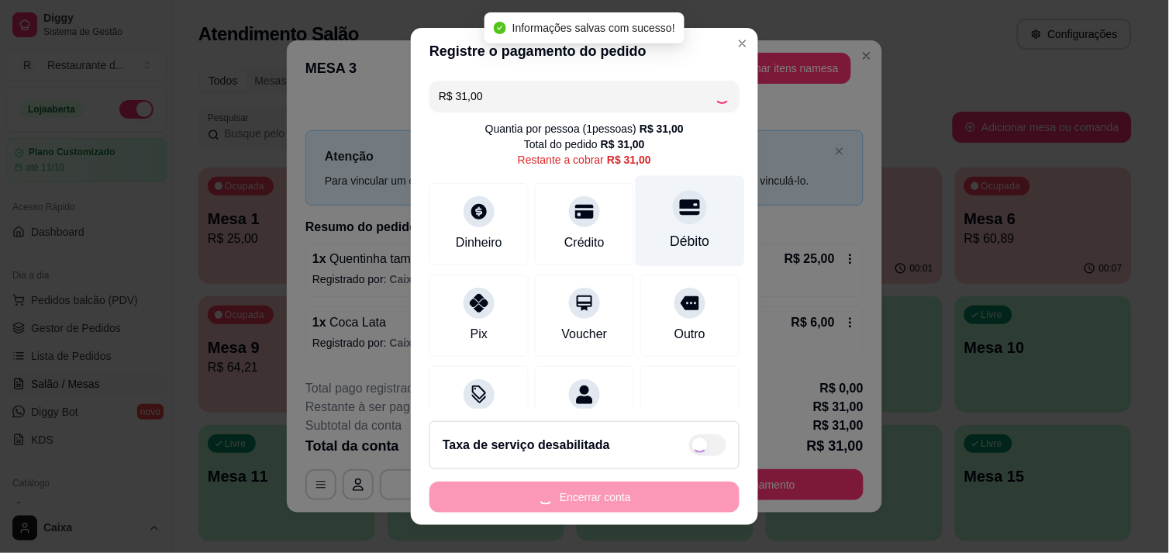
type input "R$ 0,00"
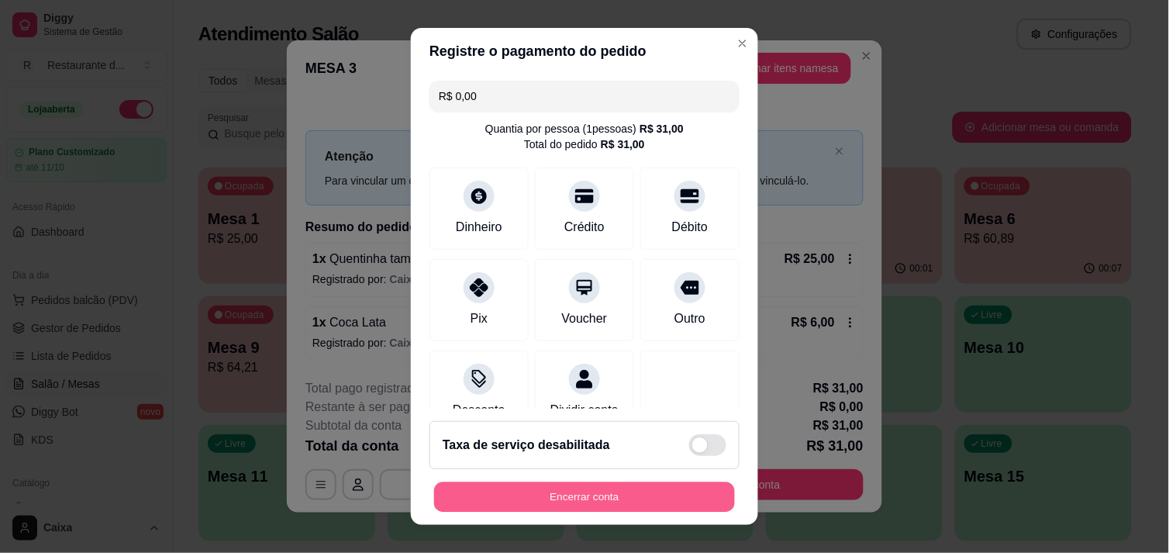
click at [623, 501] on button "Encerrar conta" at bounding box center [584, 497] width 301 height 30
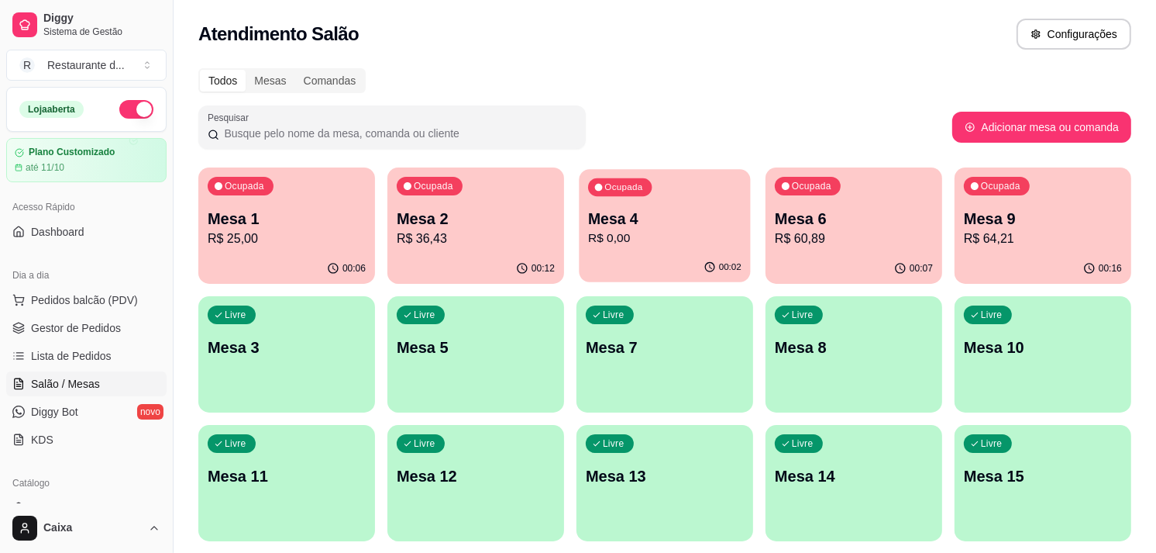
click at [632, 241] on p "R$ 0,00" at bounding box center [664, 238] width 153 height 18
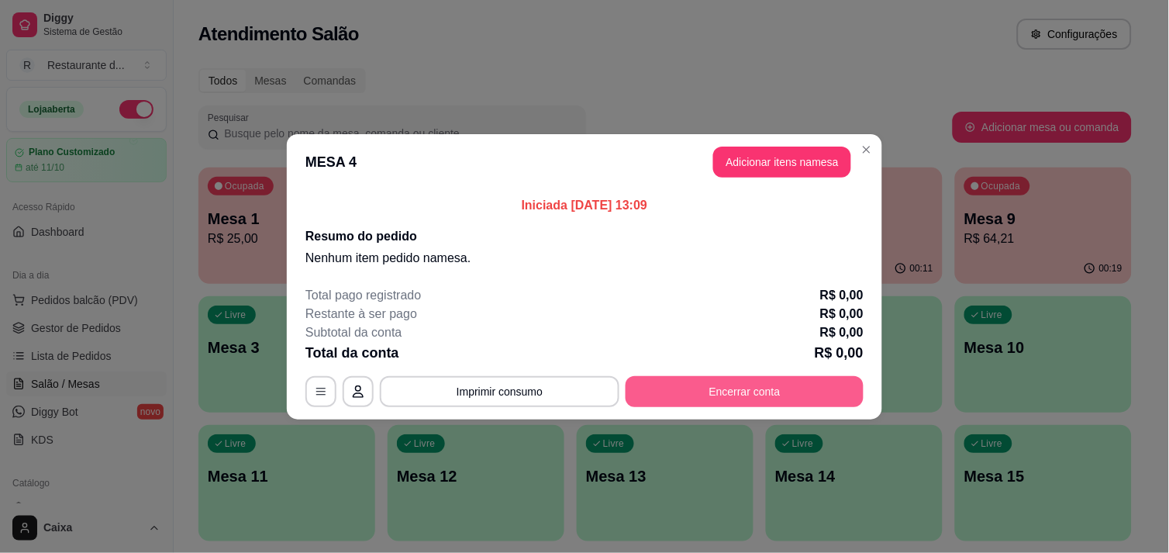
click at [728, 401] on button "Encerrar conta" at bounding box center [744, 391] width 238 height 31
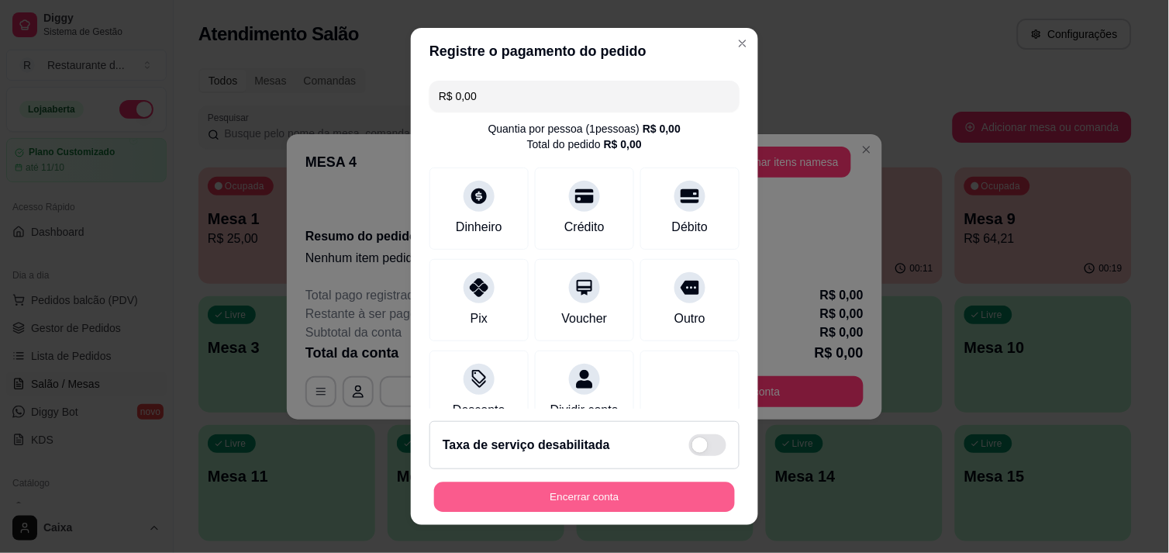
click at [613, 494] on button "Encerrar conta" at bounding box center [584, 497] width 301 height 30
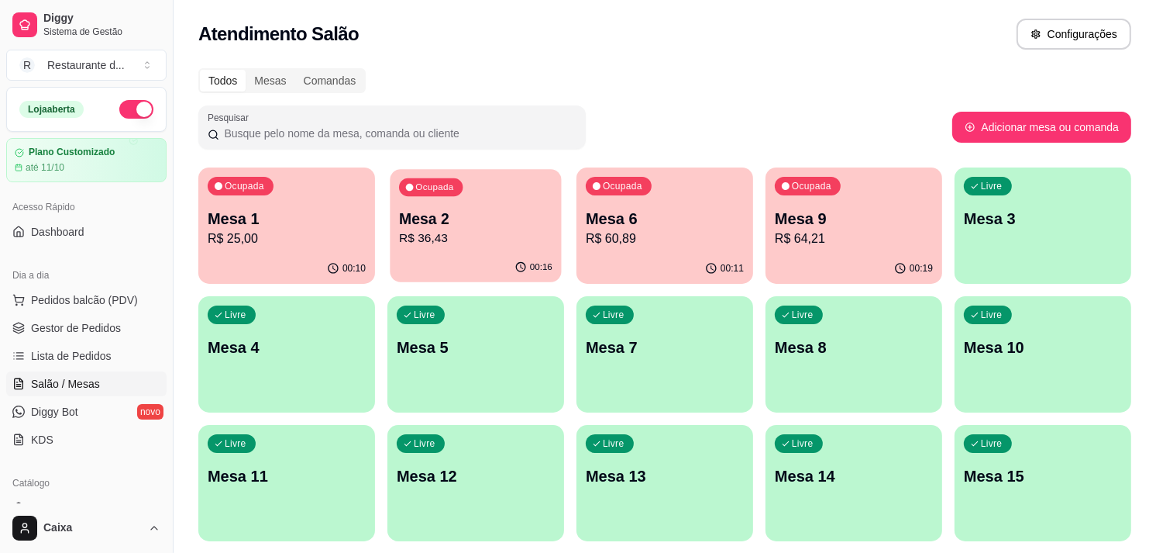
click at [490, 239] on p "R$ 36,43" at bounding box center [475, 238] width 153 height 18
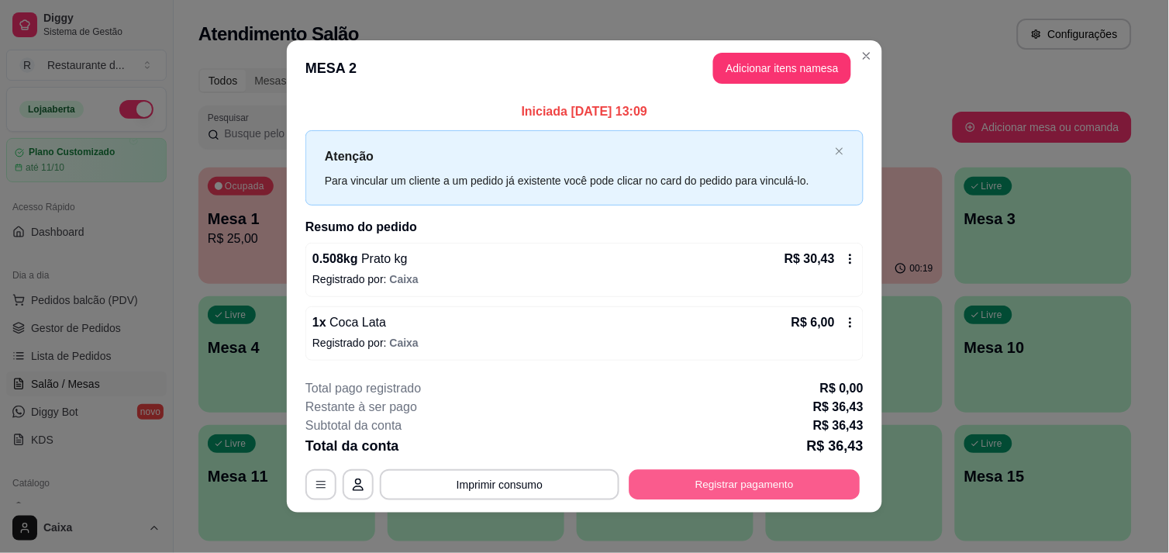
click at [749, 479] on button "Registrar pagamento" at bounding box center [744, 485] width 231 height 30
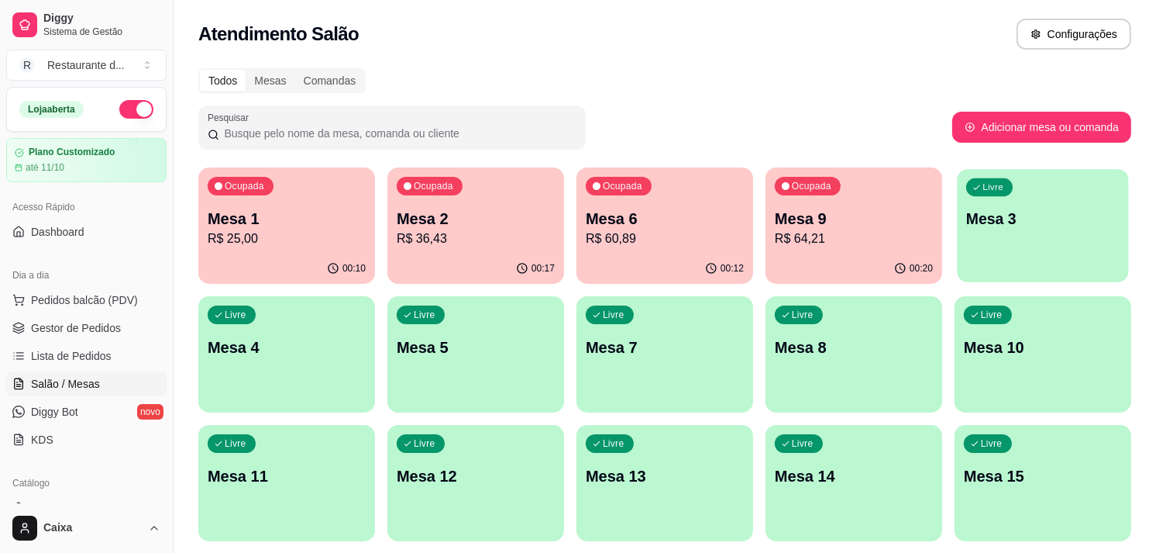
click at [1025, 244] on div "Livre Mesa 3" at bounding box center [1042, 216] width 171 height 95
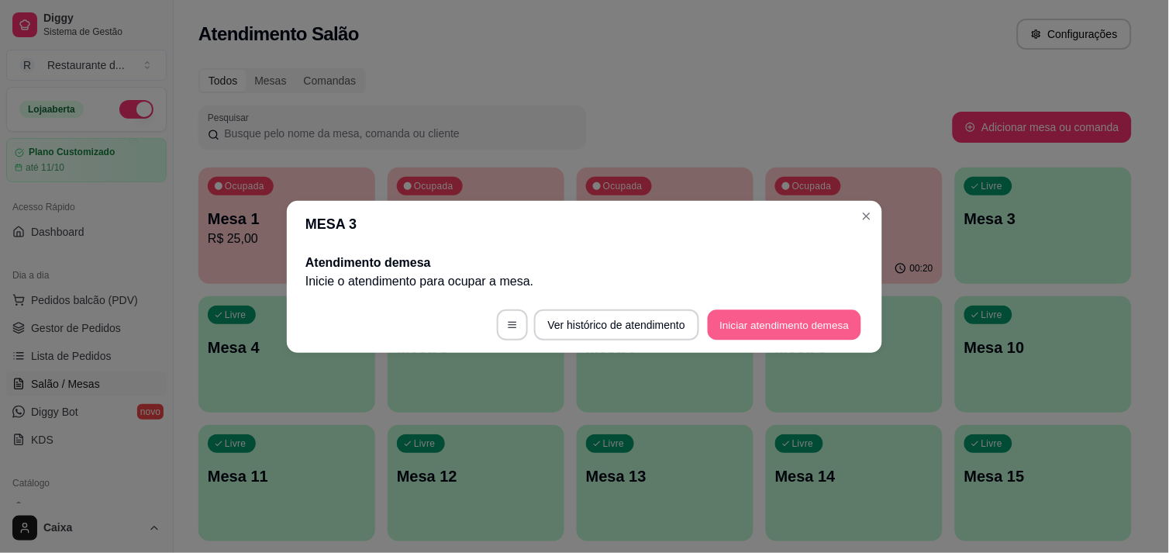
click at [799, 328] on button "Iniciar atendimento de mesa" at bounding box center [784, 324] width 153 height 30
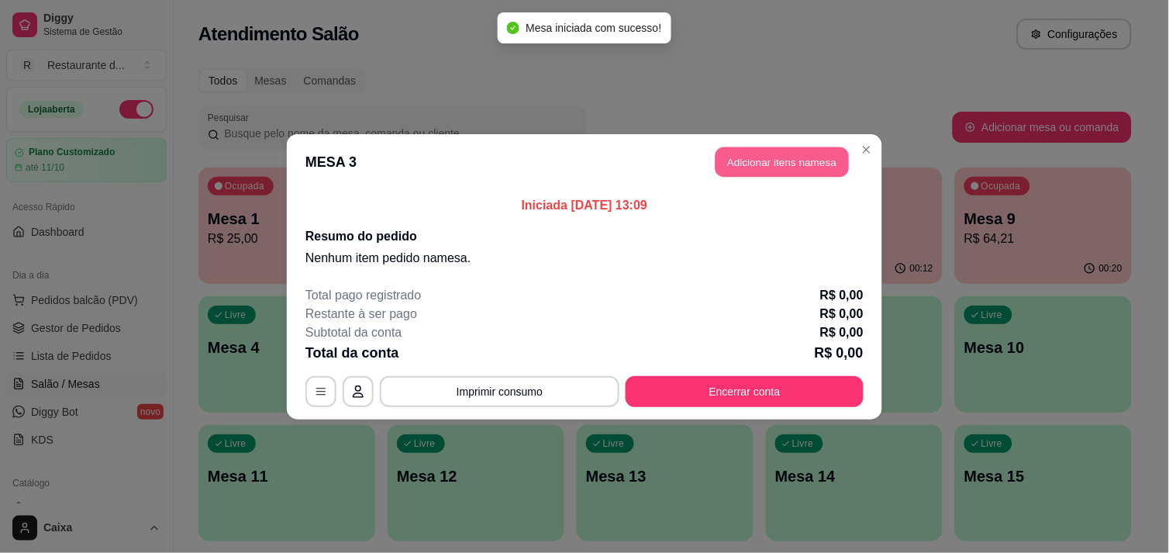
click at [794, 164] on button "Adicionar itens na mesa" at bounding box center [781, 161] width 133 height 30
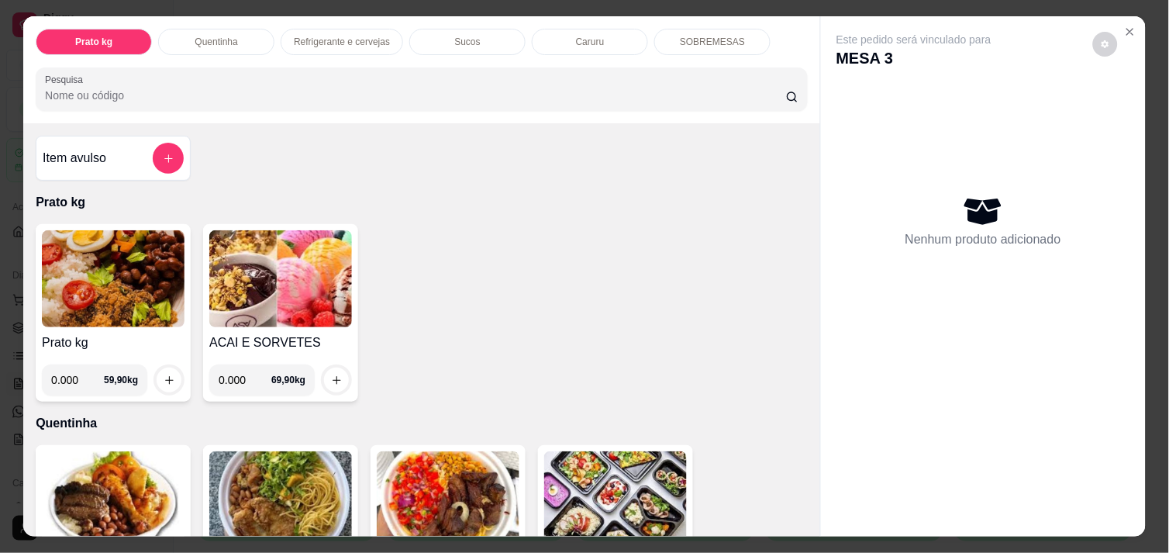
click at [74, 376] on input "0.000" at bounding box center [77, 379] width 53 height 31
type input "0.398"
click at [164, 374] on icon "increase-product-quantity" at bounding box center [170, 380] width 12 height 12
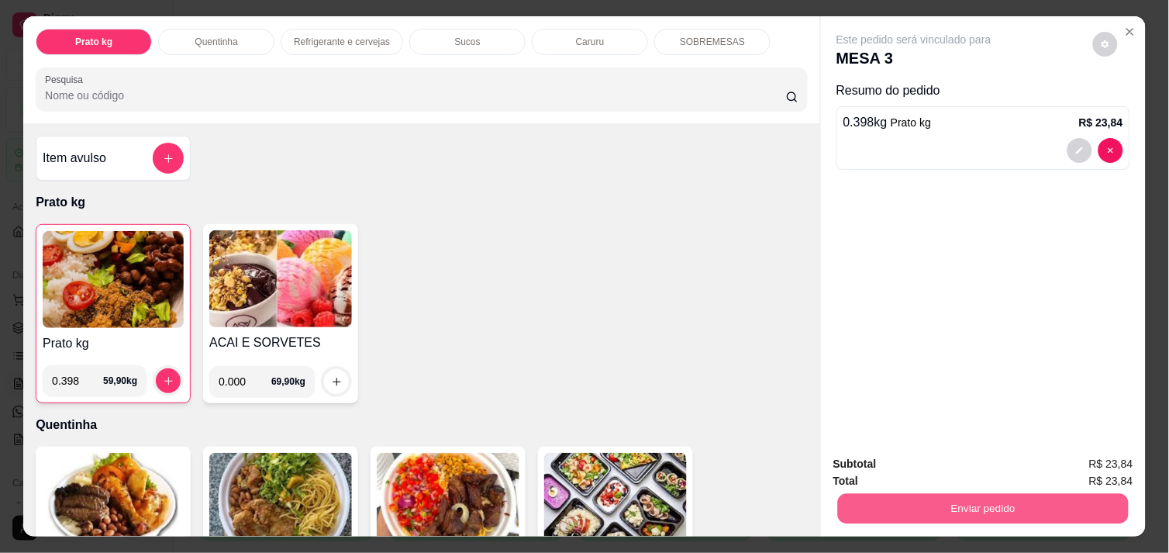
click at [1000, 498] on button "Enviar pedido" at bounding box center [983, 508] width 291 height 30
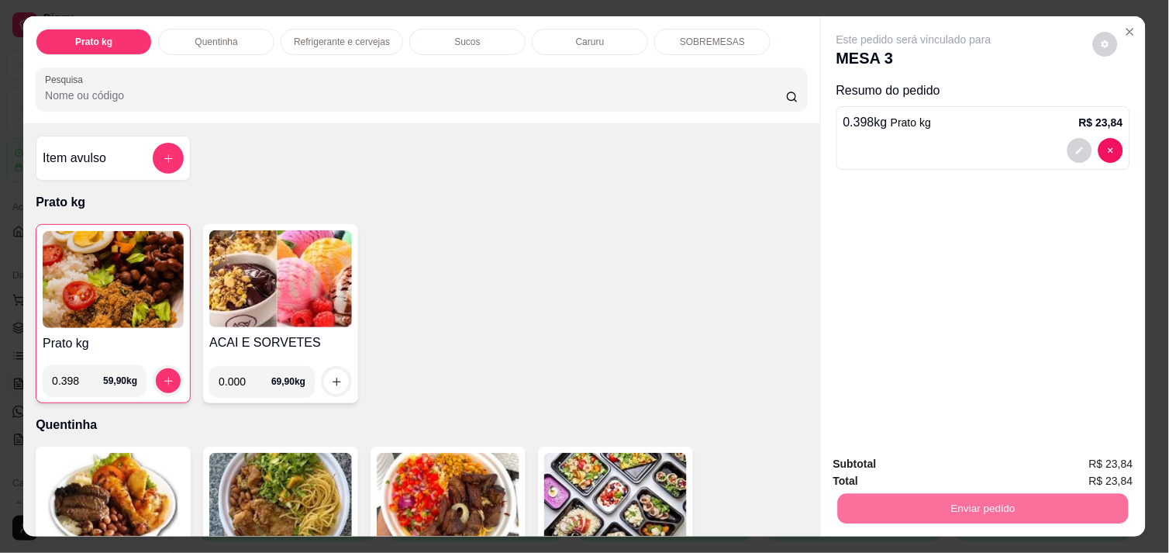
click at [948, 470] on button "Não registrar e enviar pedido" at bounding box center [931, 463] width 157 height 29
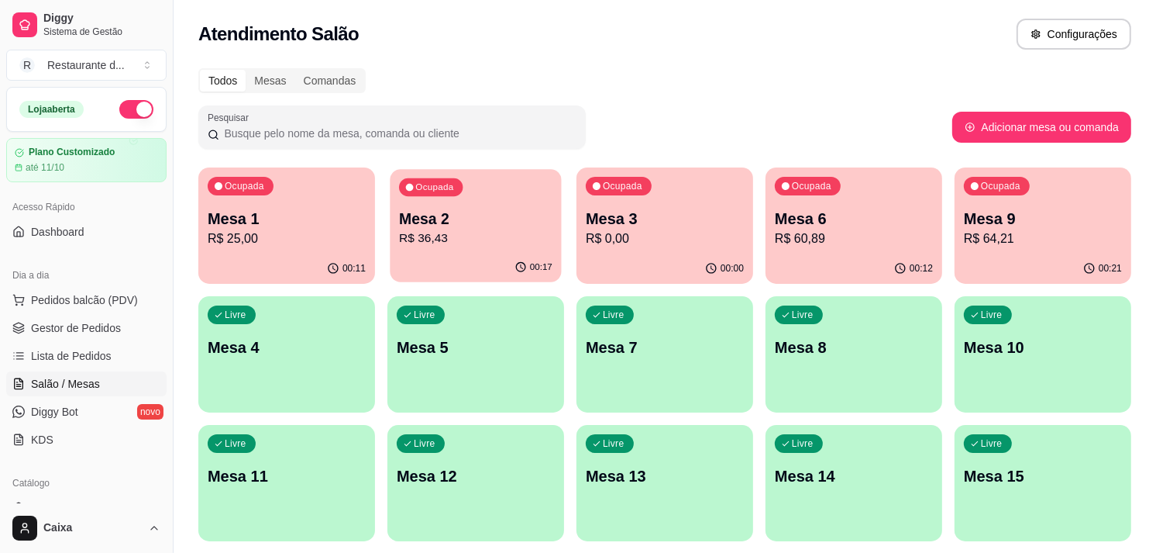
click at [418, 229] on p "R$ 36,43" at bounding box center [475, 238] width 153 height 18
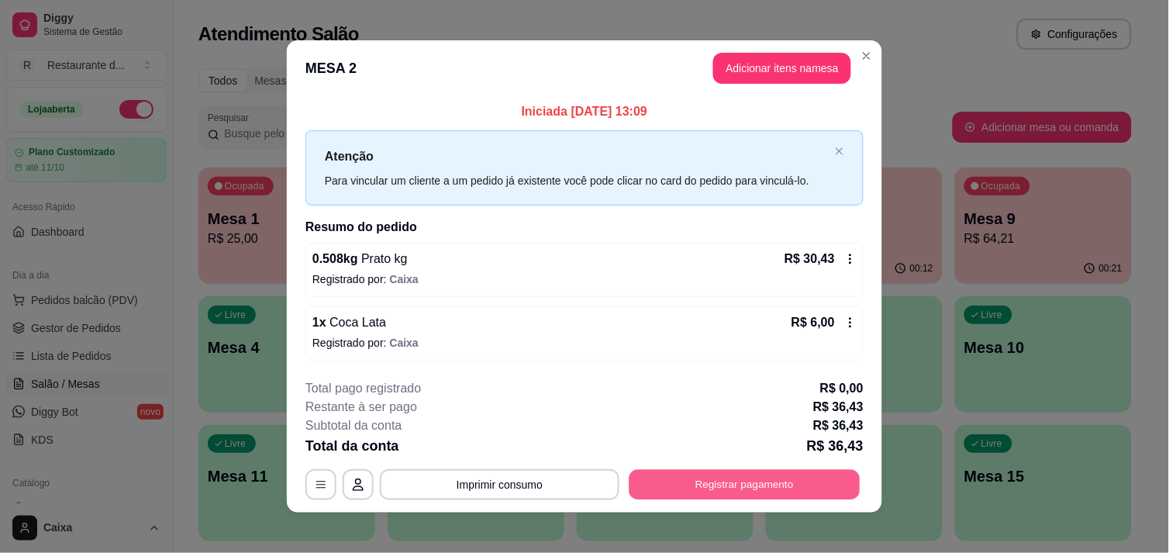
click at [688, 491] on button "Registrar pagamento" at bounding box center [744, 485] width 231 height 30
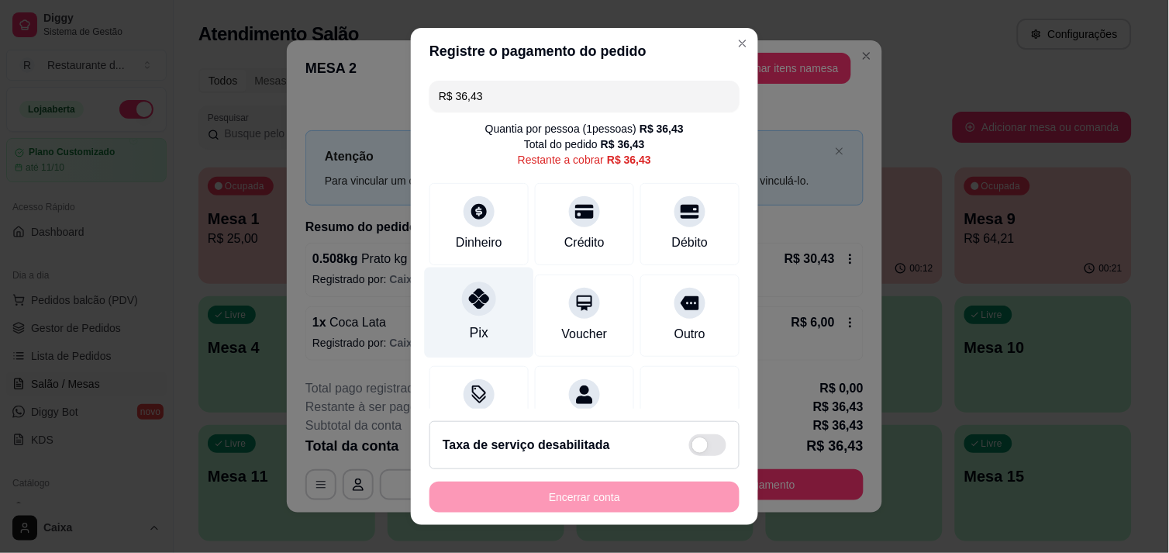
click at [478, 313] on div "Pix" at bounding box center [479, 312] width 109 height 91
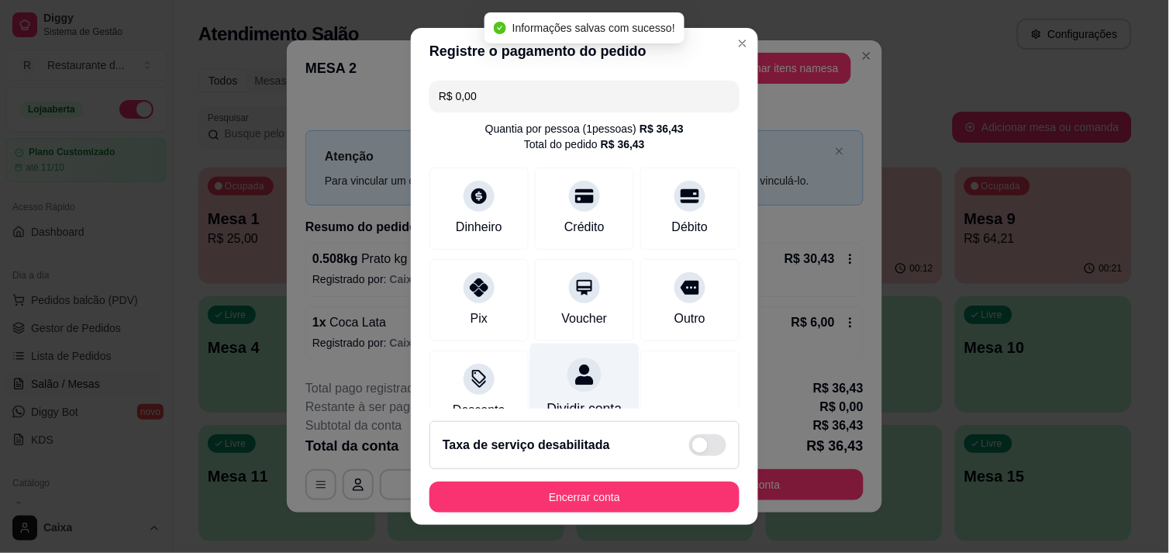
type input "R$ 0,00"
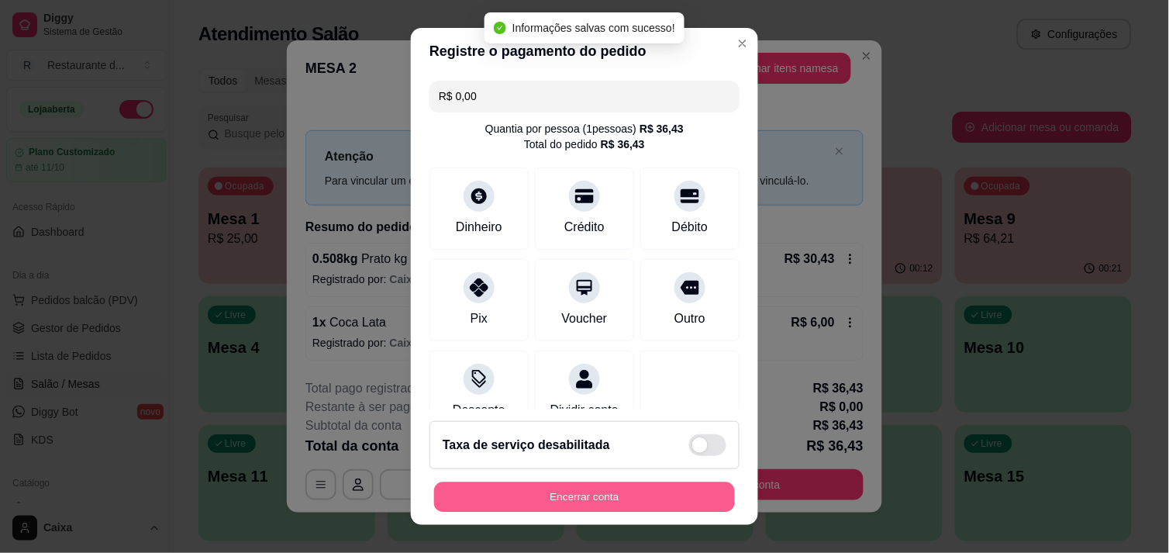
click at [543, 494] on button "Encerrar conta" at bounding box center [584, 497] width 301 height 30
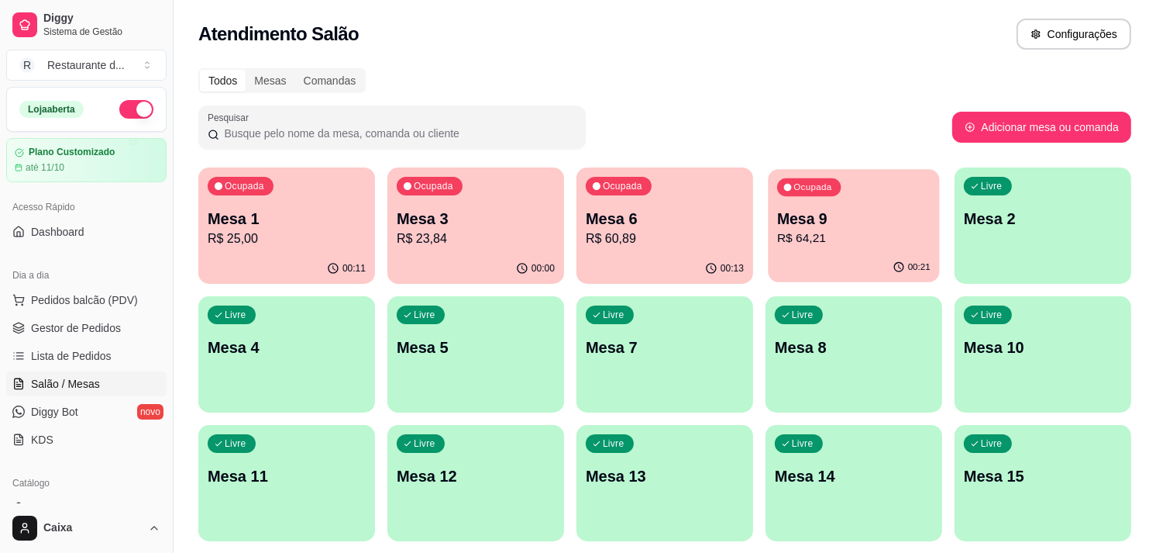
click at [829, 257] on div "00:21" at bounding box center [853, 267] width 171 height 29
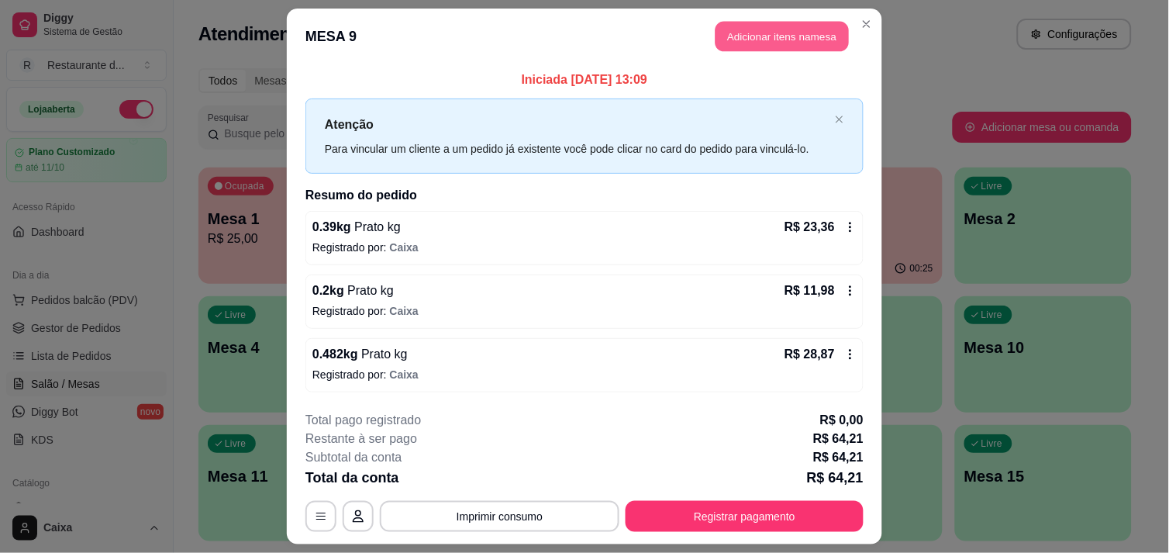
click at [766, 43] on button "Adicionar itens na mesa" at bounding box center [781, 37] width 133 height 30
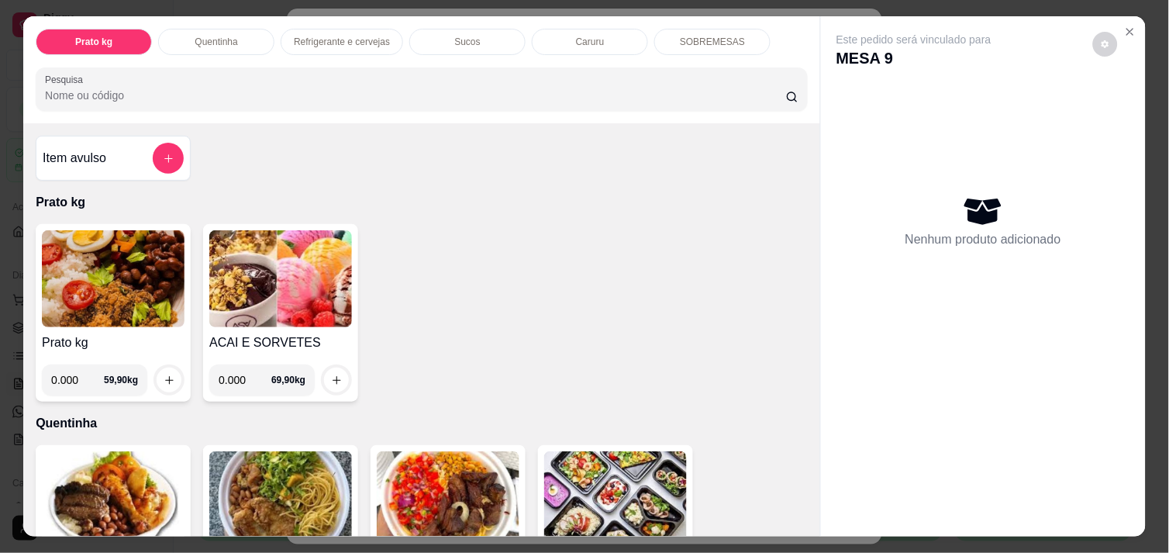
click at [238, 375] on input "0.000" at bounding box center [245, 379] width 53 height 31
type input "0.150"
click at [331, 374] on icon "increase-product-quantity" at bounding box center [337, 380] width 12 height 12
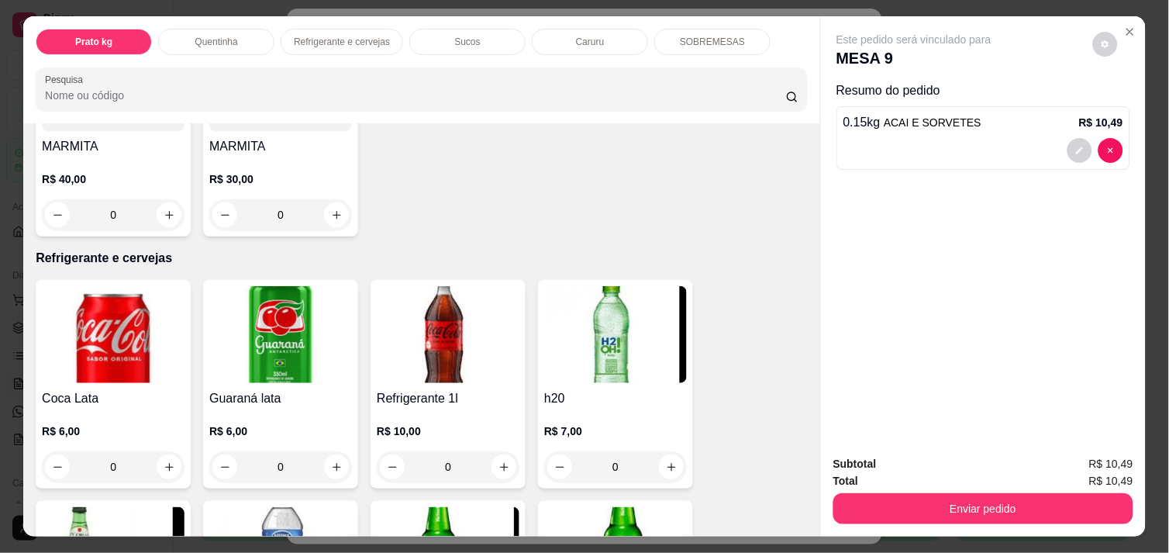
scroll to position [654, 0]
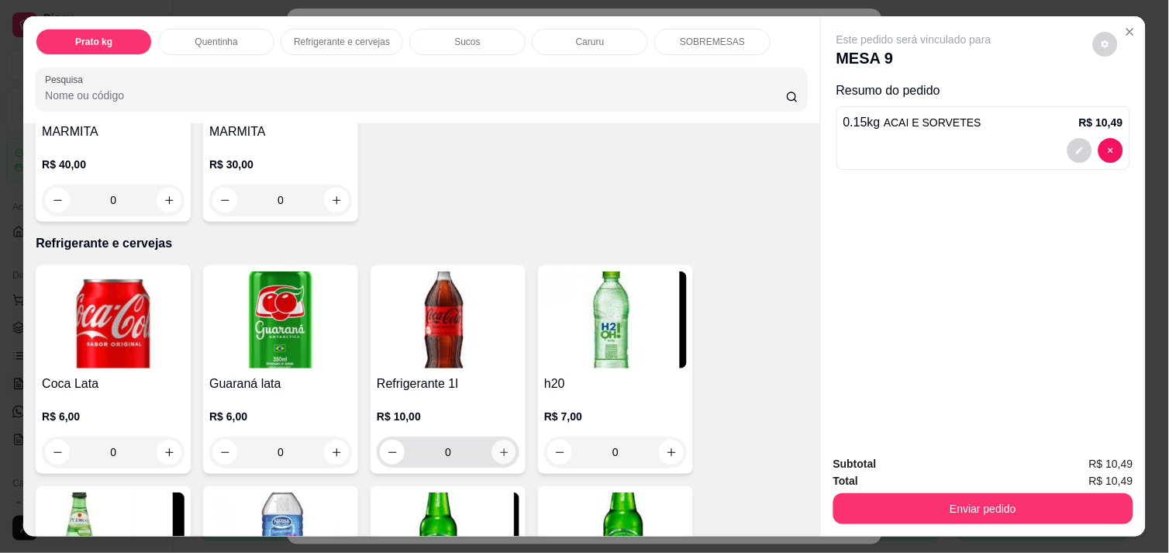
click at [499, 448] on icon "increase-product-quantity" at bounding box center [504, 452] width 12 height 12
type input "1"
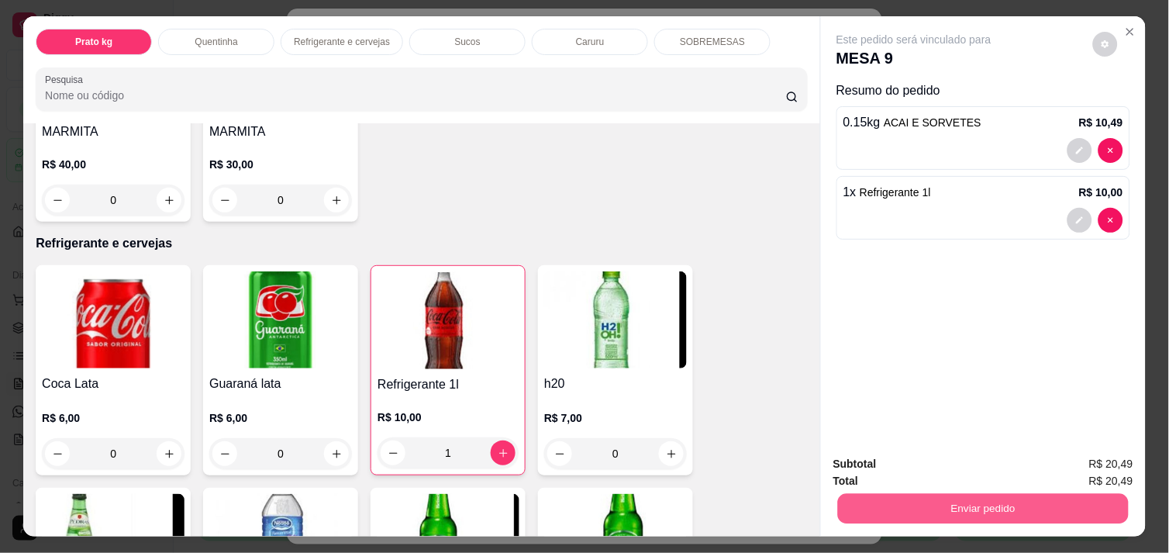
click at [954, 494] on button "Enviar pedido" at bounding box center [983, 508] width 291 height 30
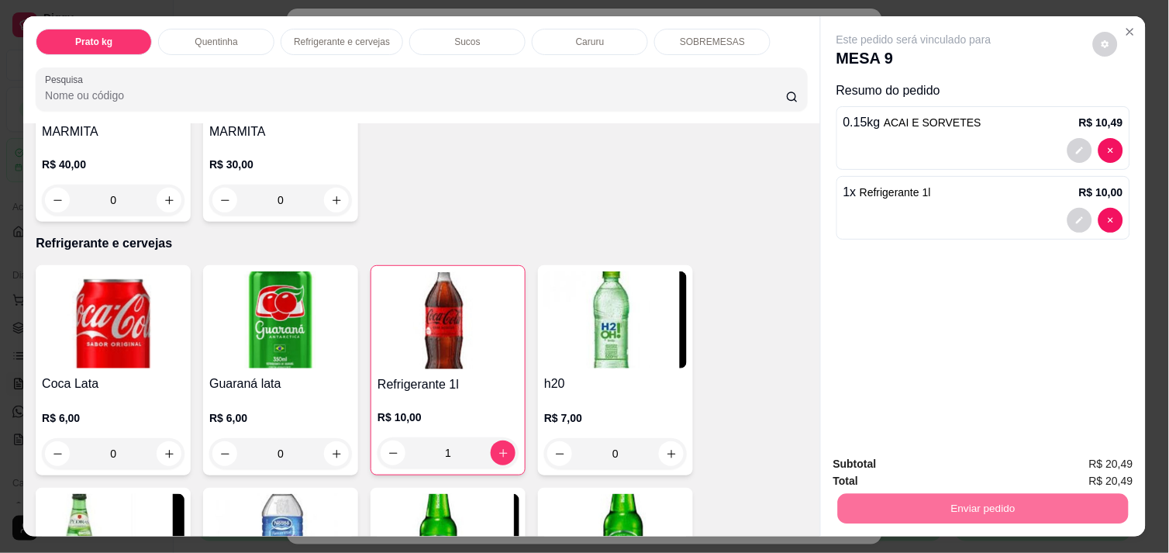
click at [931, 453] on button "Não registrar e enviar pedido" at bounding box center [931, 463] width 157 height 29
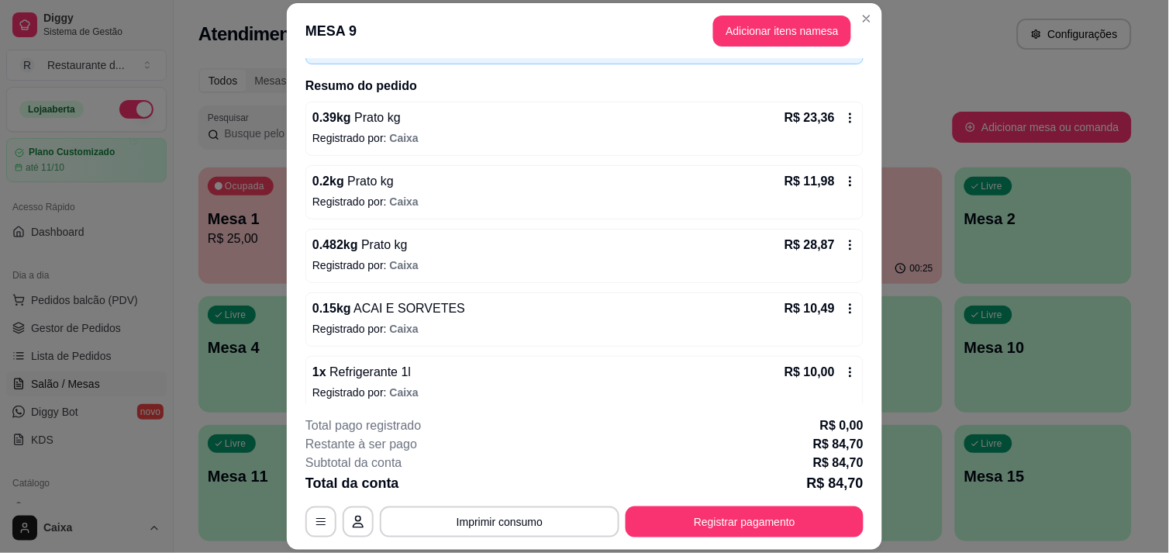
scroll to position [116, 0]
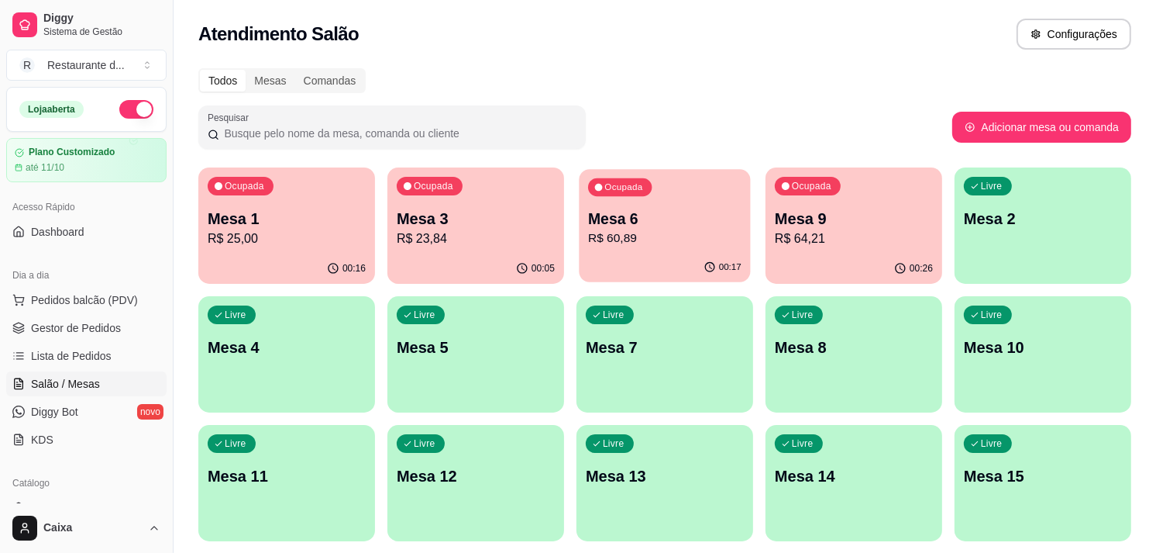
click at [649, 253] on div "00:17" at bounding box center [664, 267] width 171 height 29
click at [835, 241] on p "R$ 64,21" at bounding box center [853, 238] width 153 height 18
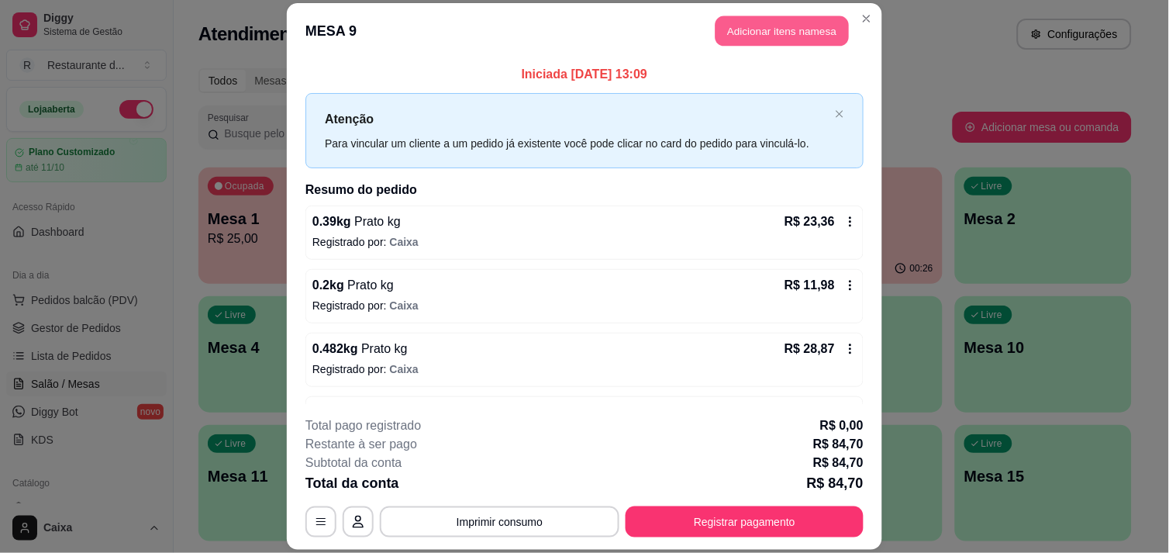
click at [769, 29] on button "Adicionar itens na mesa" at bounding box center [781, 30] width 133 height 30
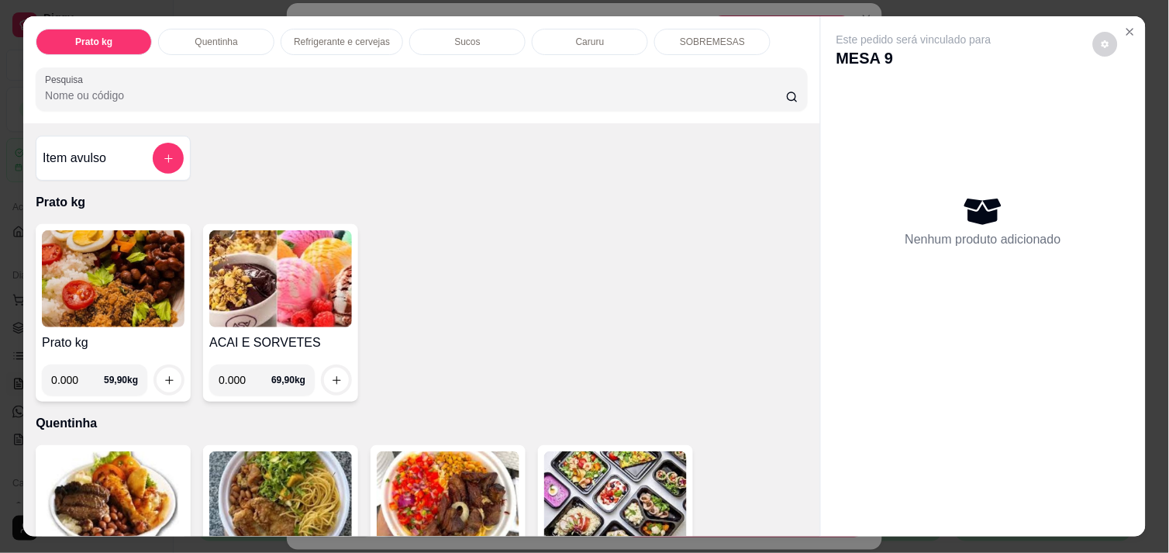
click at [238, 377] on input "0.000" at bounding box center [245, 379] width 53 height 31
type input "0.222"
click at [331, 377] on icon "increase-product-quantity" at bounding box center [337, 380] width 12 height 12
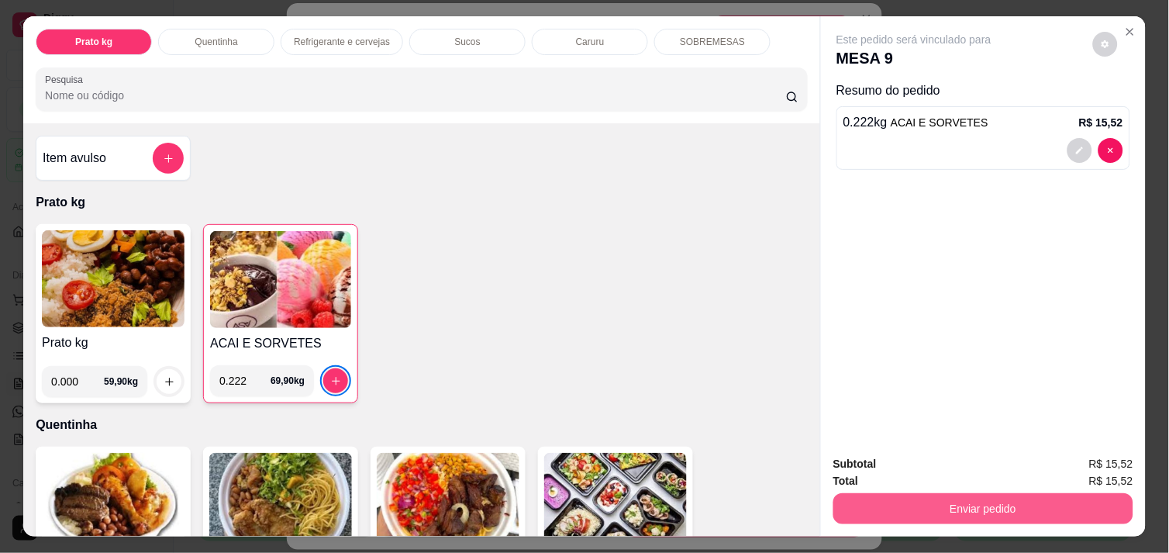
click at [920, 498] on button "Enviar pedido" at bounding box center [983, 508] width 300 height 31
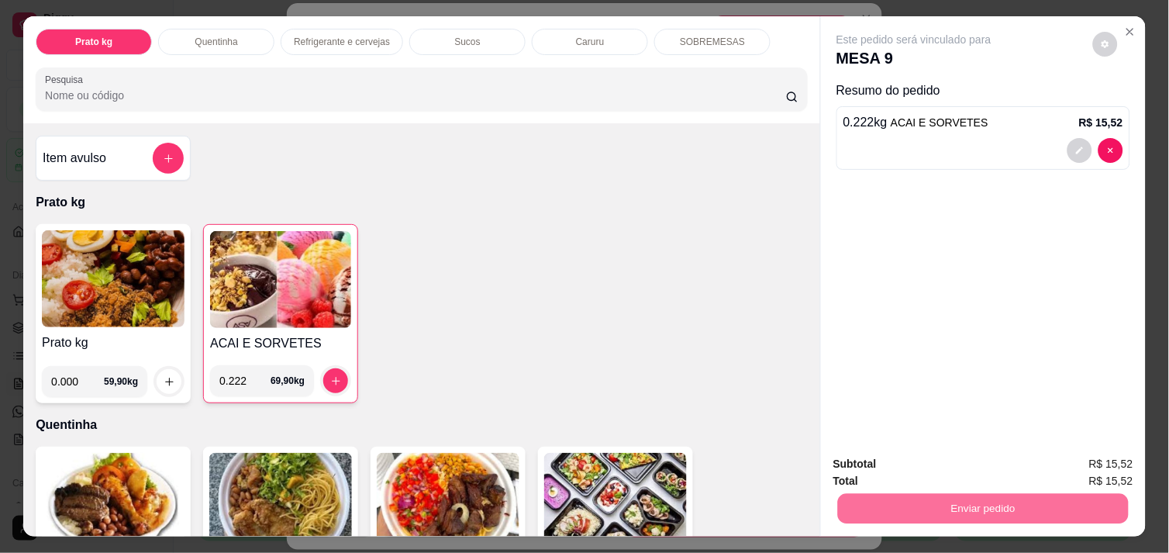
click at [887, 463] on button "Não registrar e enviar pedido" at bounding box center [931, 463] width 157 height 29
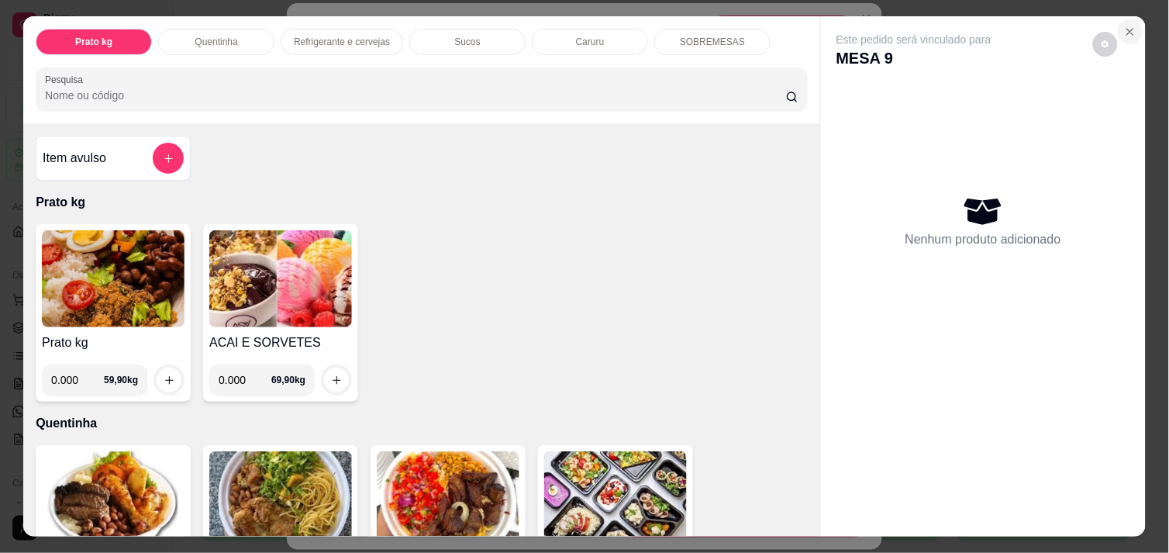
click at [1124, 26] on icon "Close" at bounding box center [1130, 32] width 12 height 12
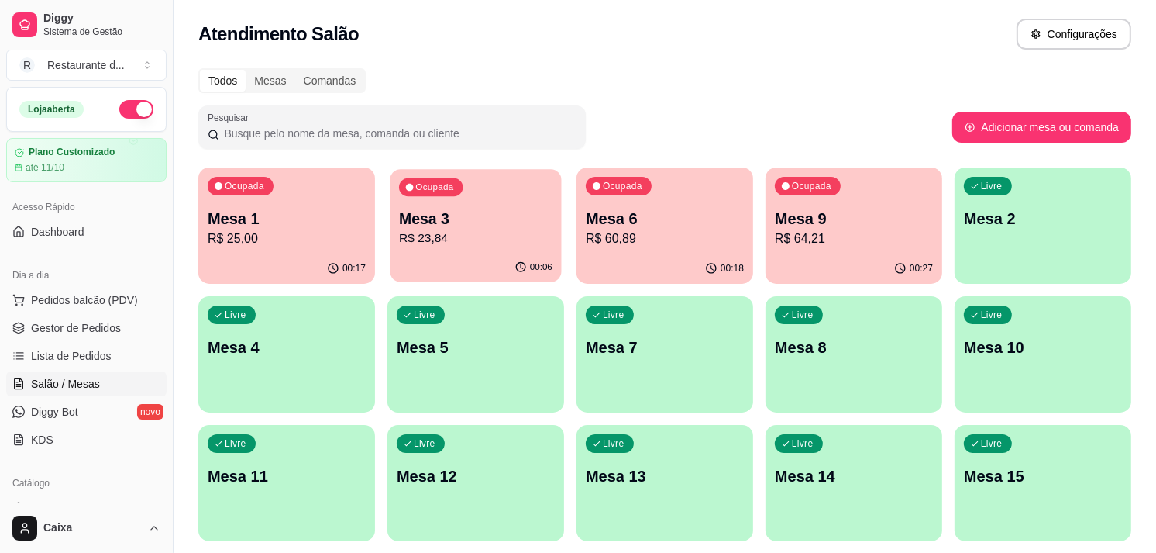
click at [492, 241] on p "R$ 23,84" at bounding box center [475, 238] width 153 height 18
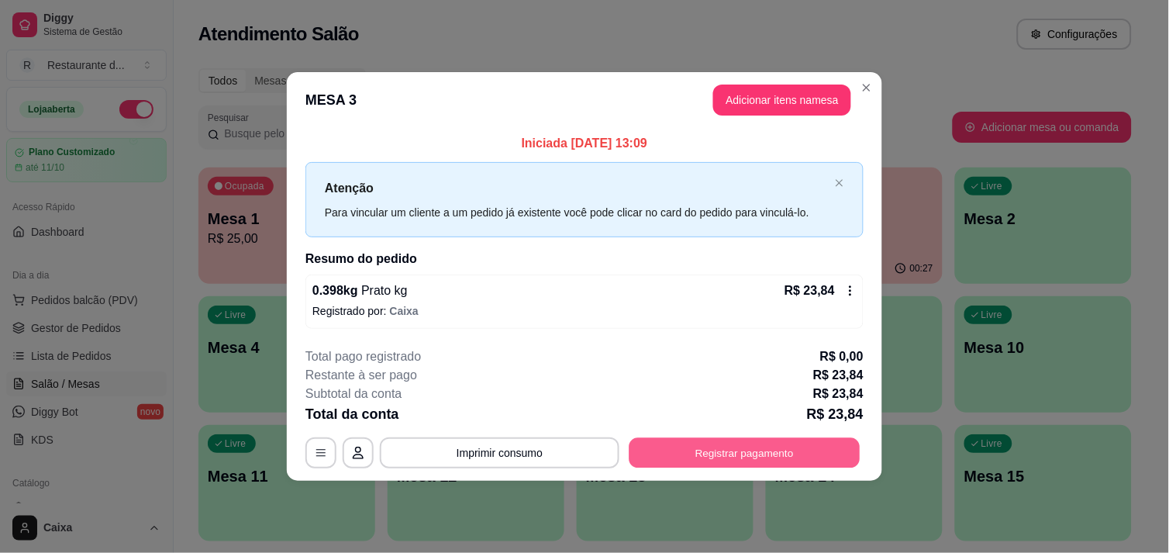
click at [735, 453] on button "Registrar pagamento" at bounding box center [744, 453] width 231 height 30
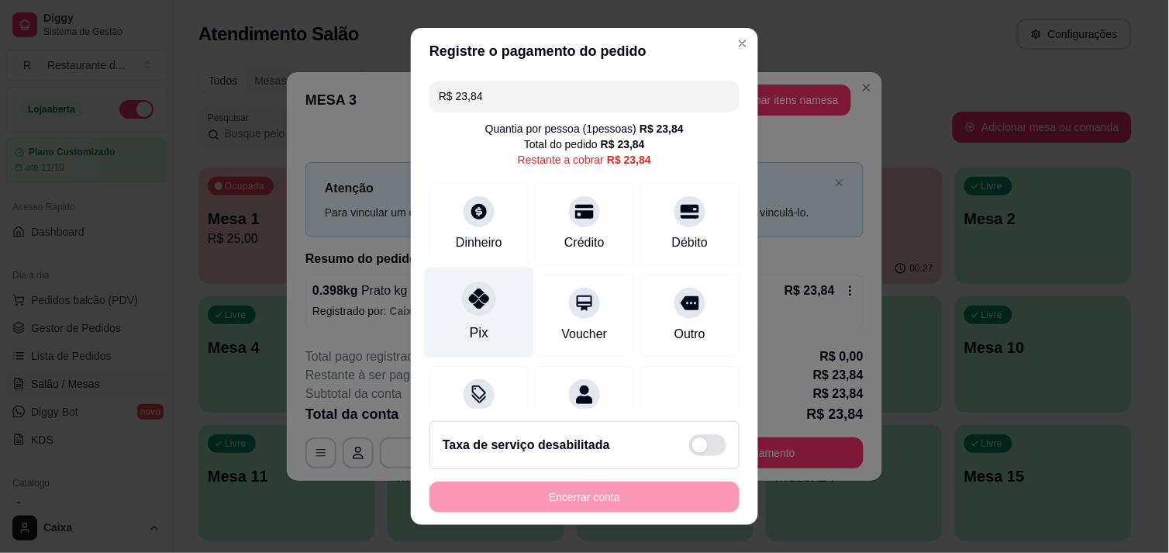
click at [484, 298] on div at bounding box center [479, 298] width 34 height 34
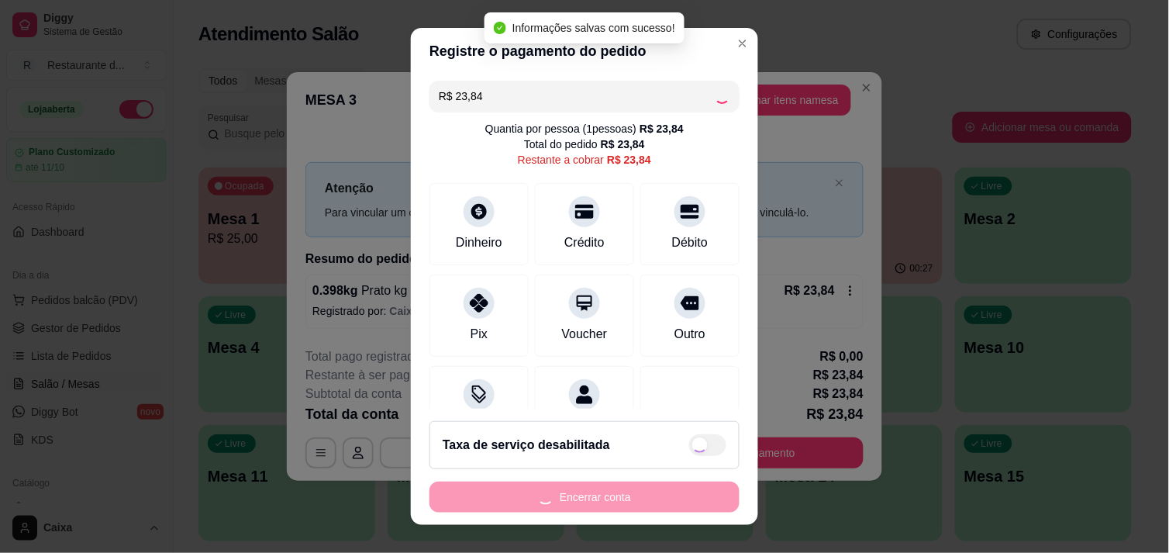
type input "R$ 0,00"
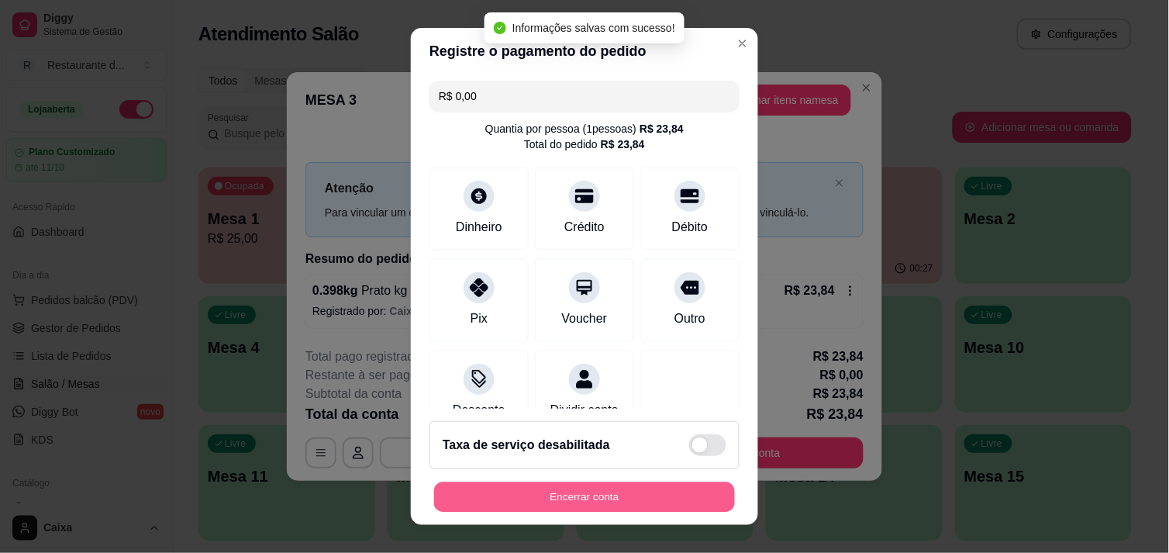
click at [591, 507] on button "Encerrar conta" at bounding box center [584, 497] width 301 height 30
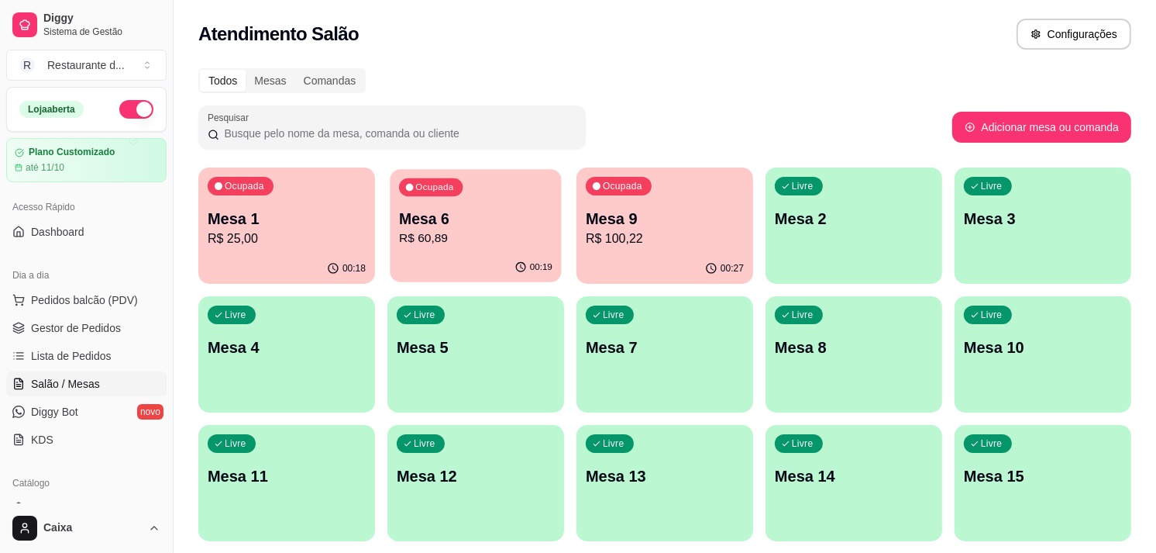
click at [490, 243] on p "R$ 60,89" at bounding box center [475, 238] width 153 height 18
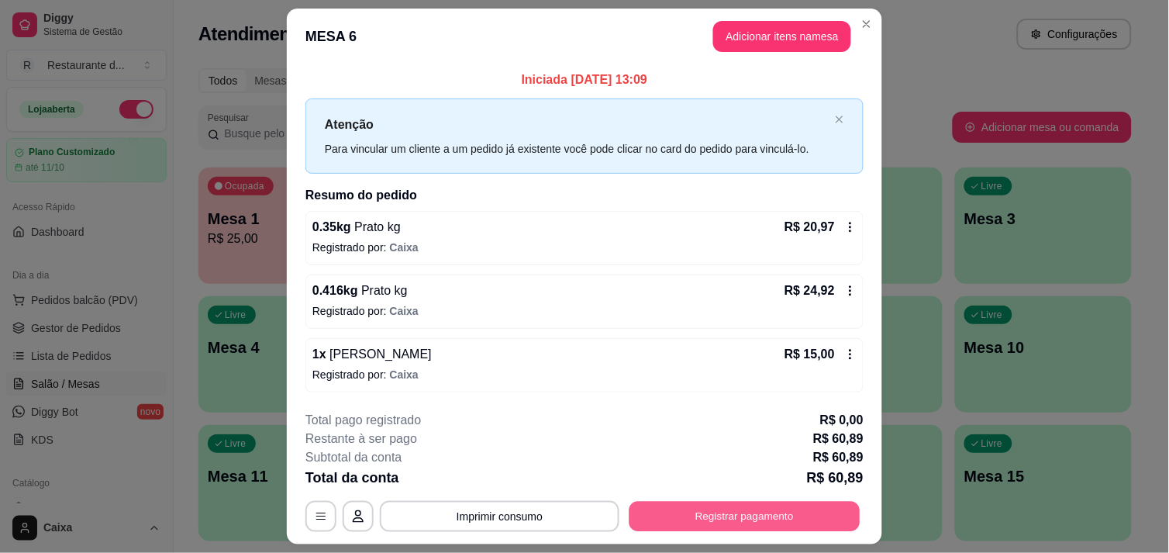
click at [721, 513] on button "Registrar pagamento" at bounding box center [744, 516] width 231 height 30
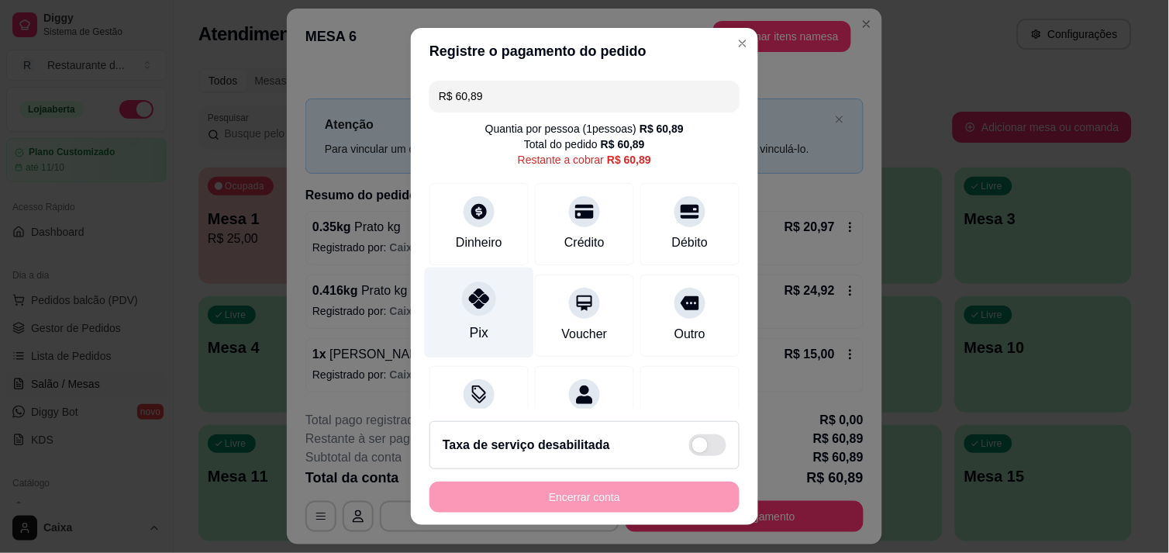
click at [469, 302] on icon at bounding box center [479, 298] width 20 height 20
type input "R$ 0,00"
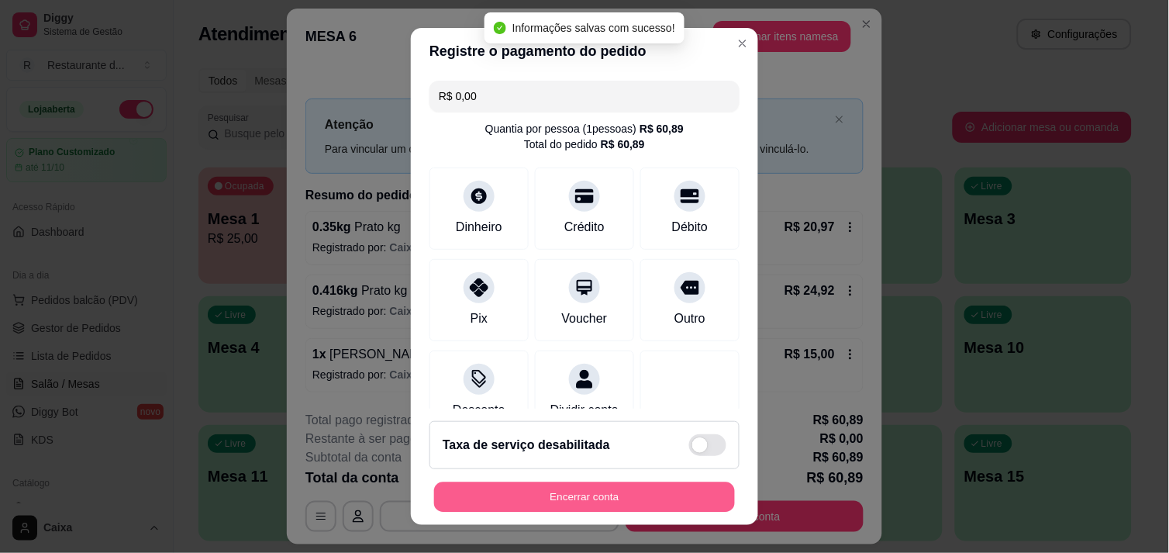
click at [629, 510] on button "Encerrar conta" at bounding box center [584, 497] width 301 height 30
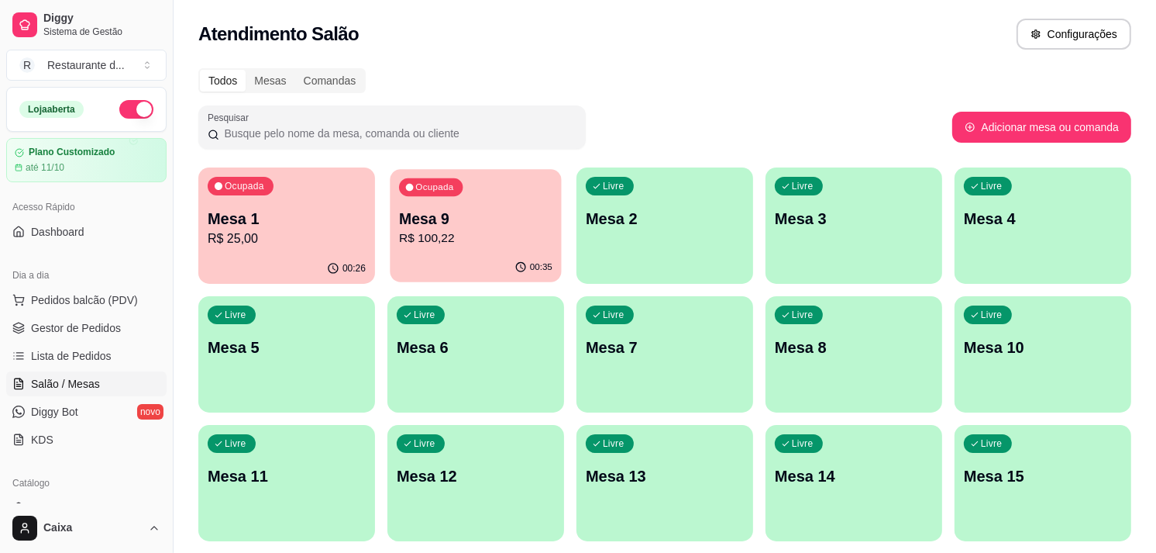
click at [528, 246] on div "Ocupada Mesa 9 R$ 100,22" at bounding box center [475, 211] width 171 height 84
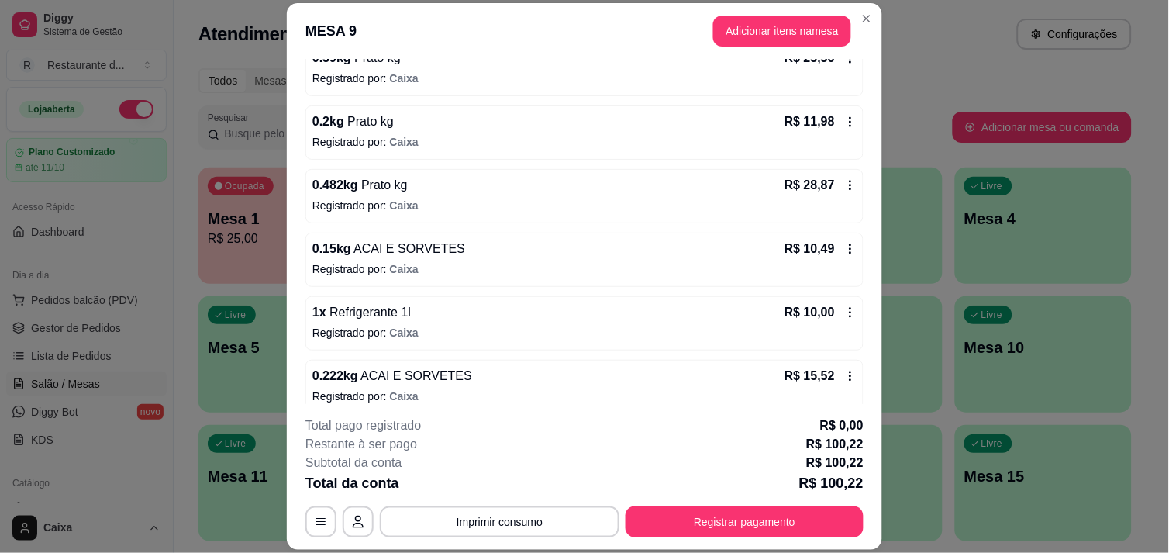
scroll to position [180, 0]
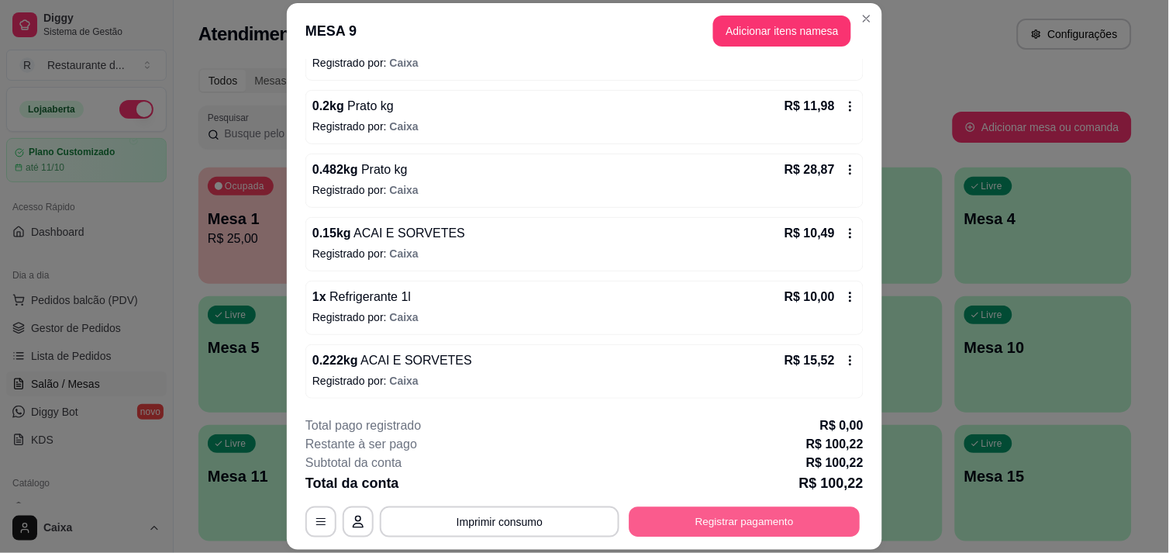
click at [744, 527] on button "Registrar pagamento" at bounding box center [744, 522] width 231 height 30
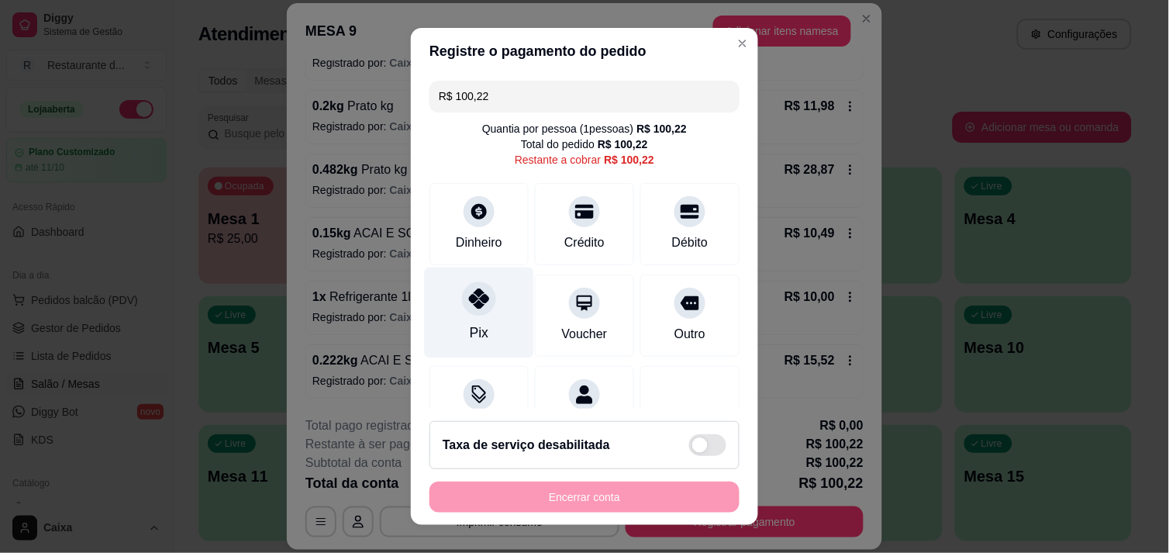
click at [494, 316] on div "Pix" at bounding box center [479, 312] width 109 height 91
type input "R$ 0,00"
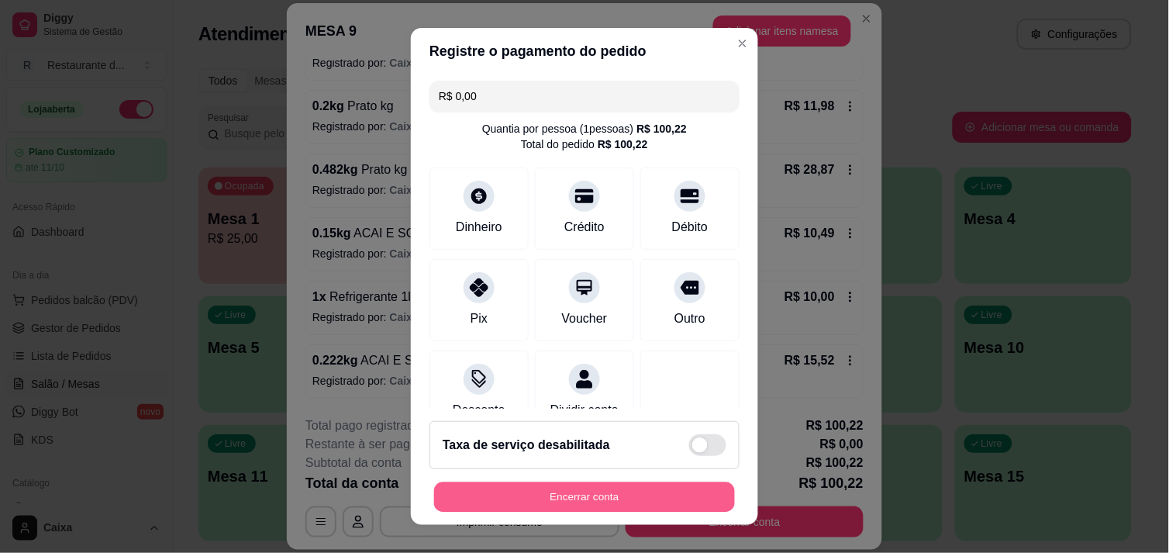
click at [584, 496] on button "Encerrar conta" at bounding box center [584, 497] width 301 height 30
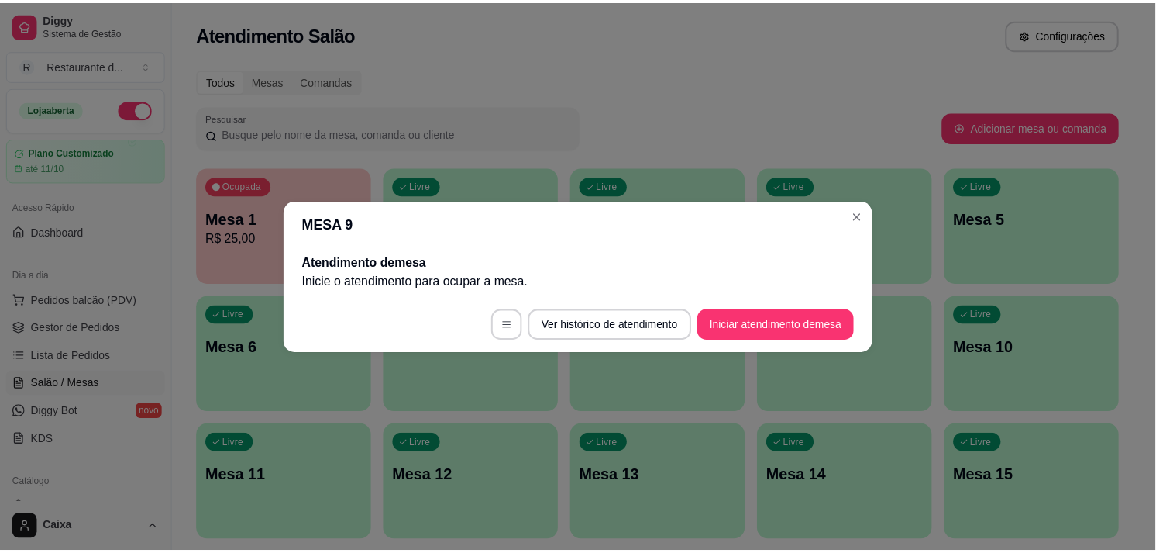
scroll to position [0, 0]
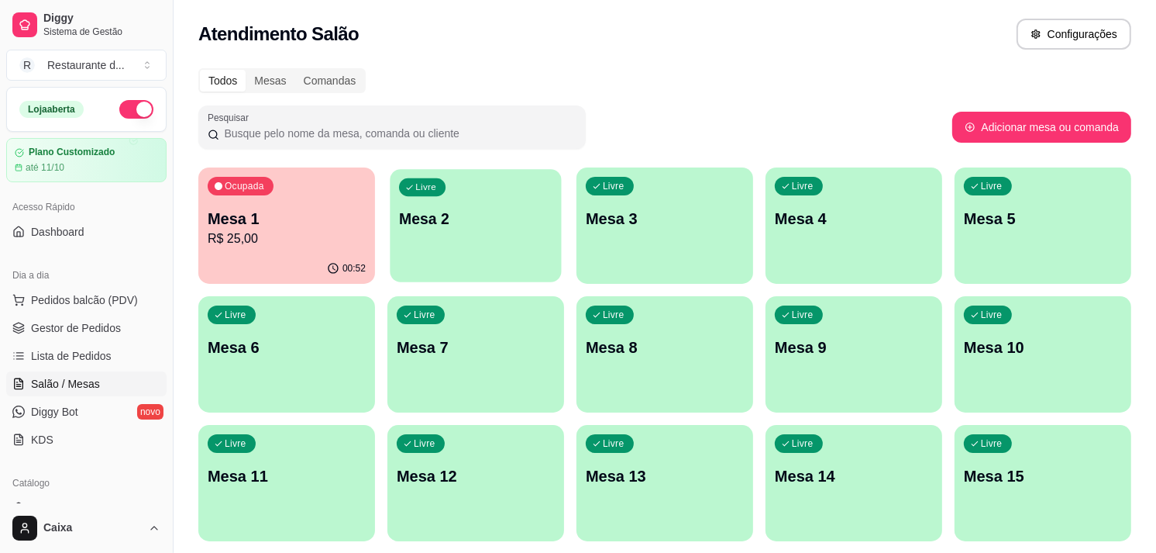
click at [453, 246] on div "Livre Mesa 2" at bounding box center [475, 216] width 171 height 95
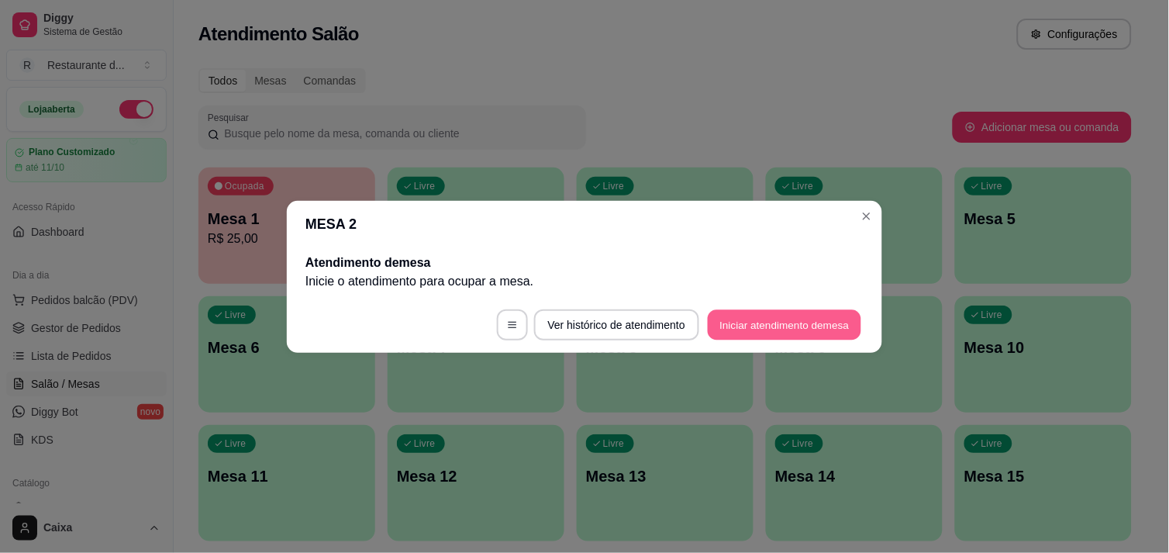
click at [728, 315] on button "Iniciar atendimento de mesa" at bounding box center [784, 324] width 153 height 30
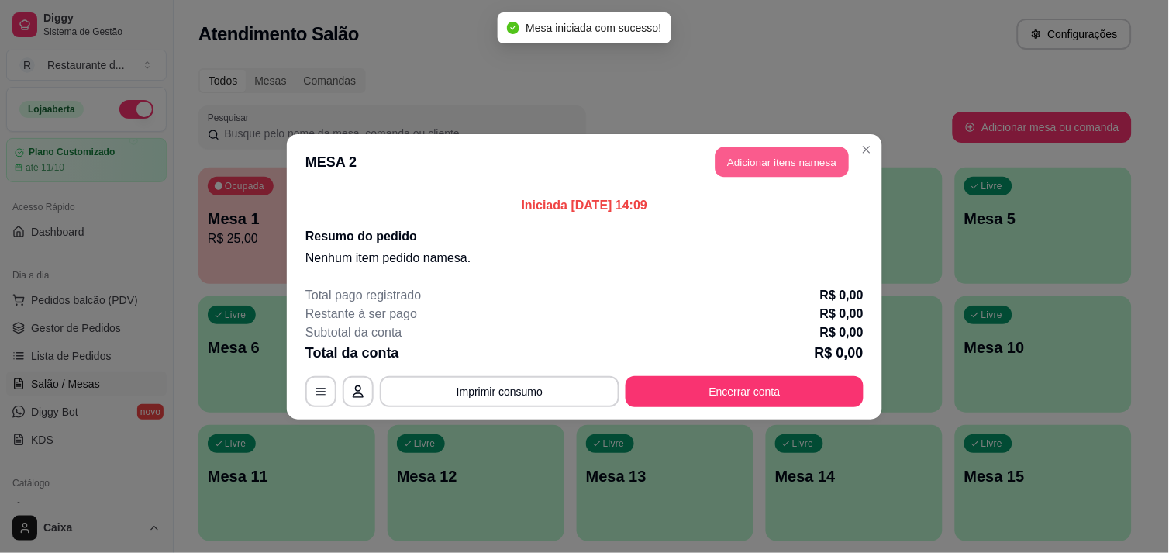
click at [760, 153] on button "Adicionar itens na mesa" at bounding box center [781, 161] width 133 height 30
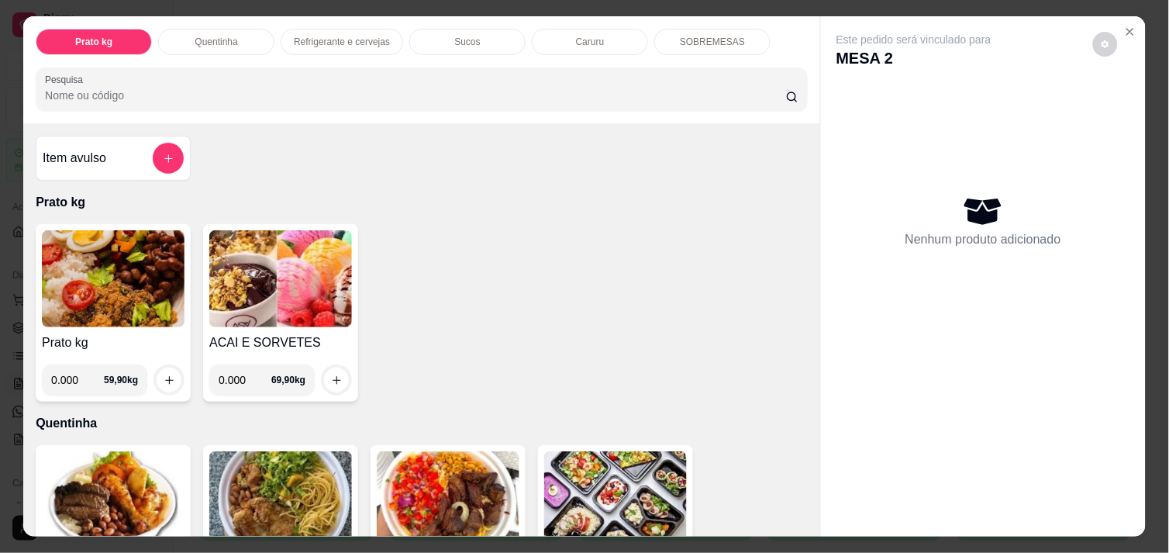
click at [242, 378] on input "0.000" at bounding box center [245, 379] width 53 height 31
type input "0.342"
click at [325, 381] on button "increase-product-quantity" at bounding box center [337, 380] width 24 height 24
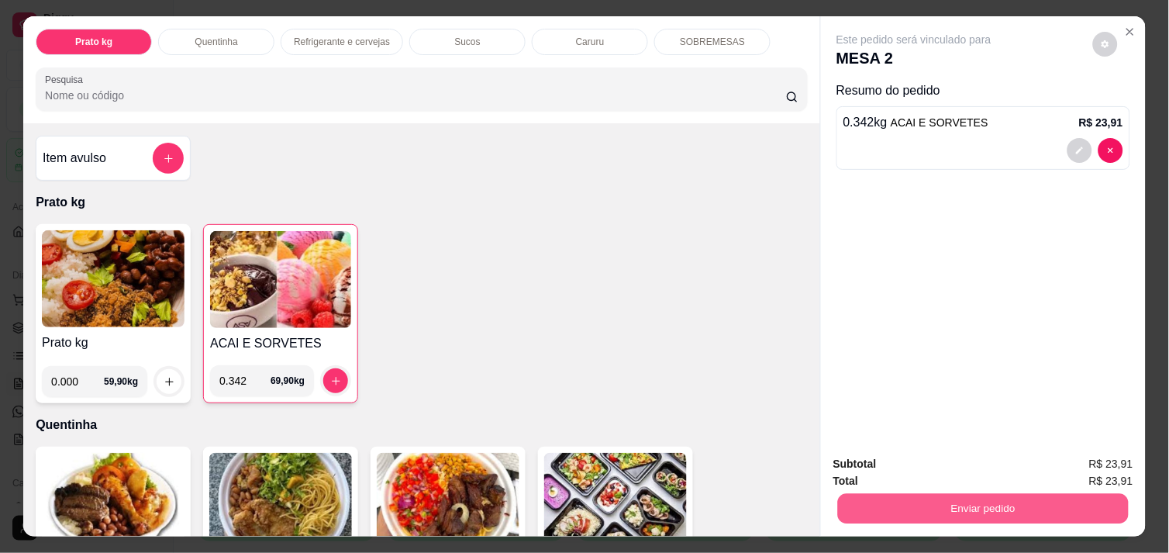
click at [896, 499] on button "Enviar pedido" at bounding box center [983, 508] width 291 height 30
click at [895, 493] on button "Enviar pedido" at bounding box center [983, 508] width 291 height 30
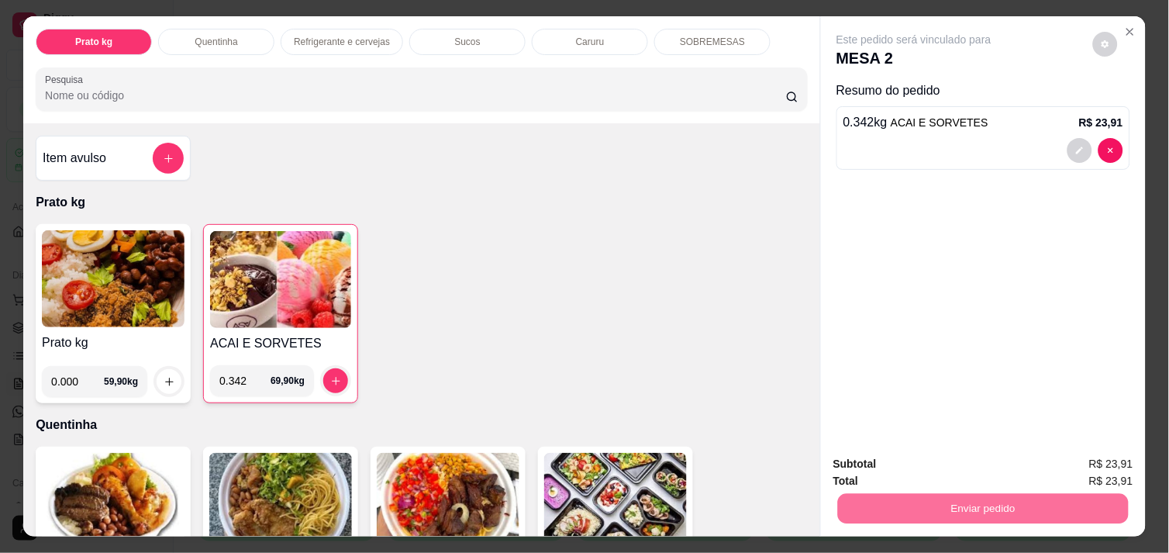
click at [894, 460] on button "Não registrar e enviar pedido" at bounding box center [931, 463] width 157 height 29
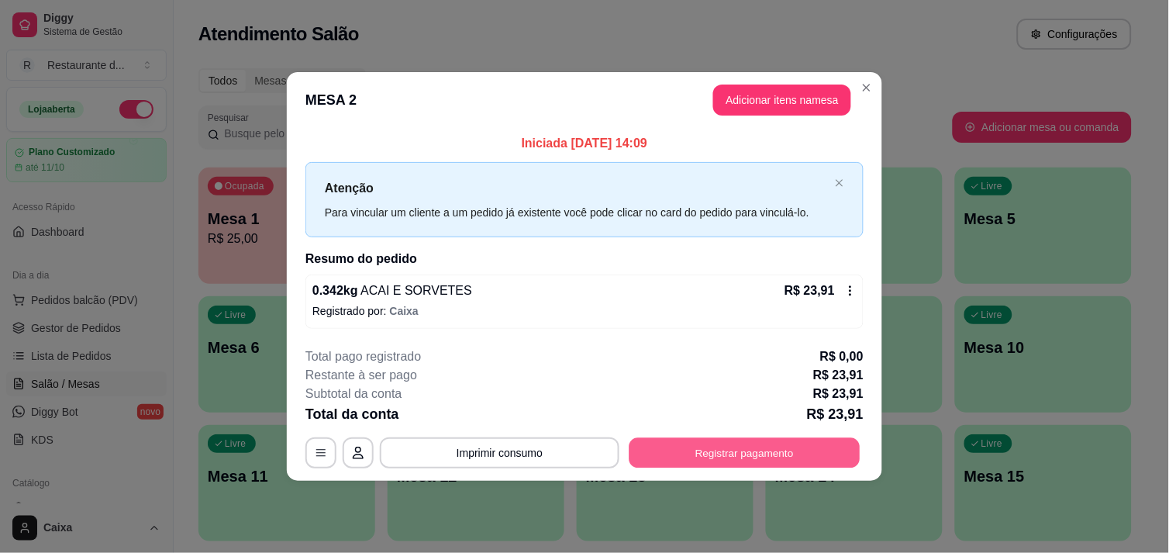
click at [781, 465] on button "Registrar pagamento" at bounding box center [744, 453] width 231 height 30
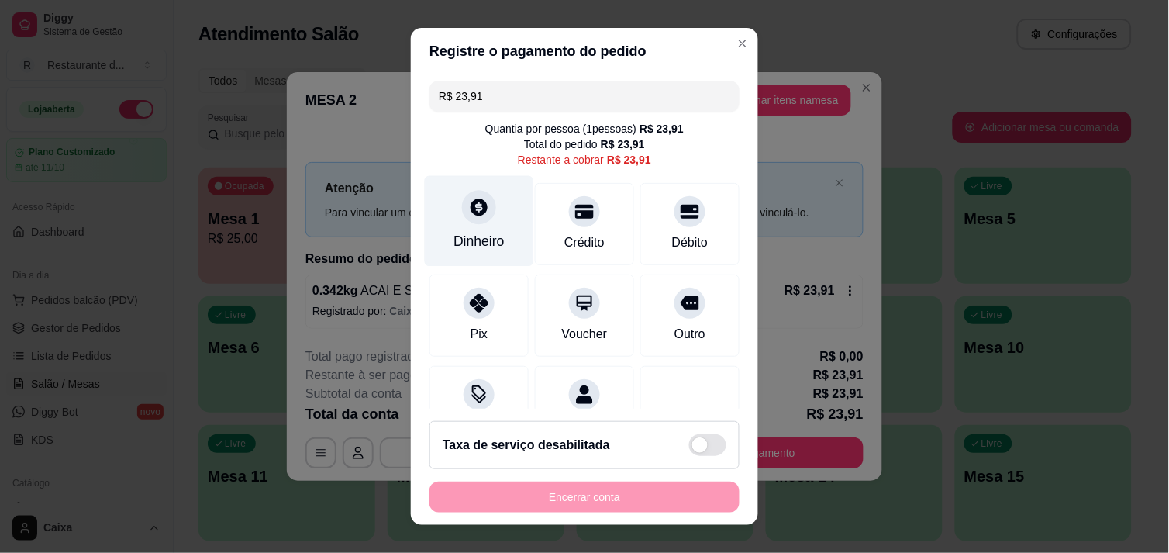
click at [484, 235] on div "Dinheiro" at bounding box center [478, 241] width 51 height 20
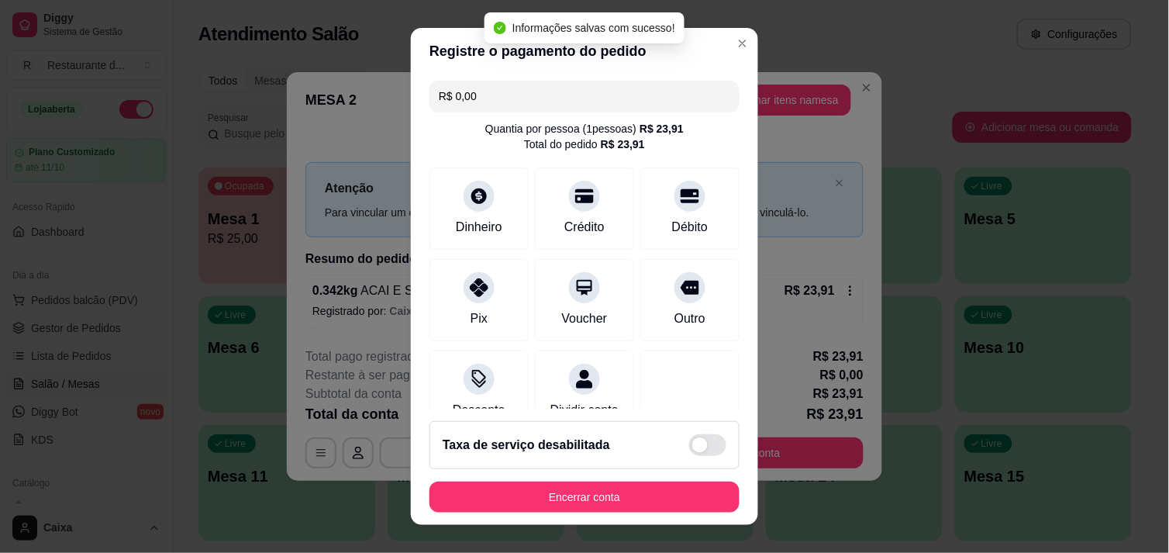
type input "R$ 0,00"
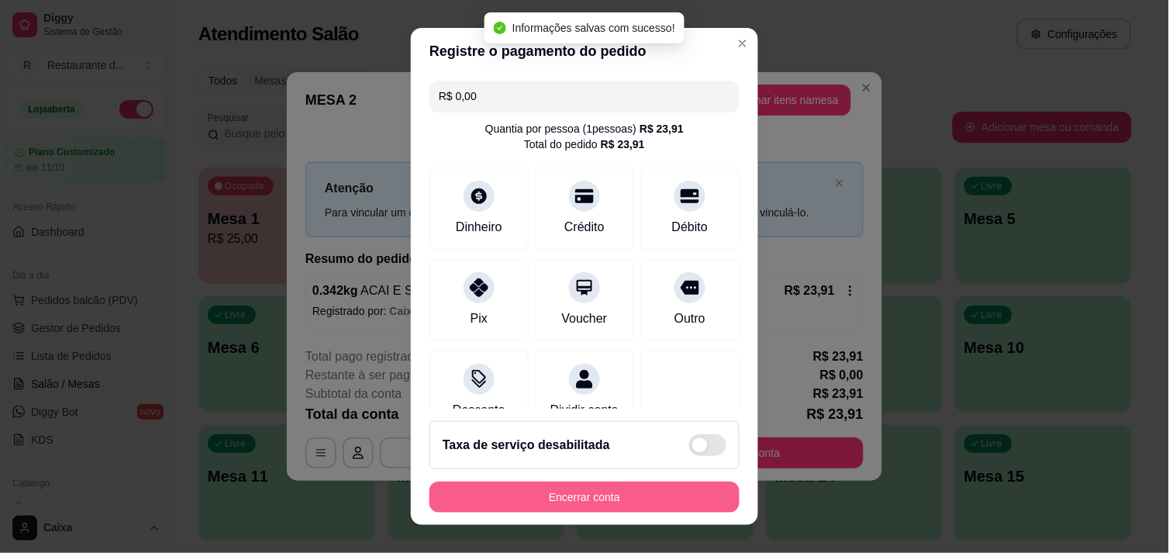
click at [513, 508] on button "Encerrar conta" at bounding box center [584, 496] width 310 height 31
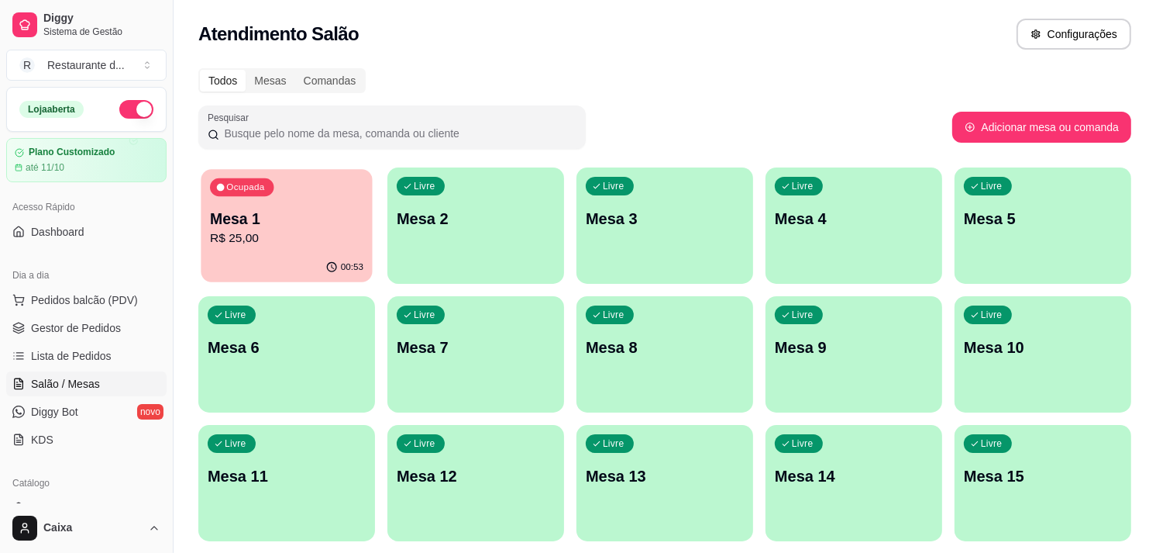
click at [303, 240] on p "R$ 25,00" at bounding box center [286, 238] width 153 height 18
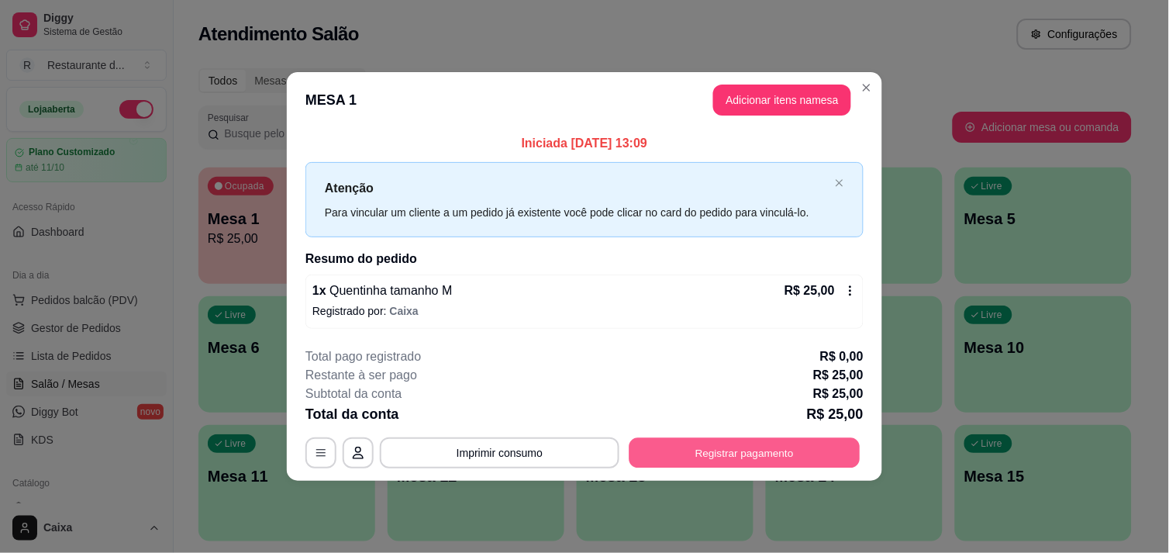
click at [731, 453] on button "Registrar pagamento" at bounding box center [744, 453] width 231 height 30
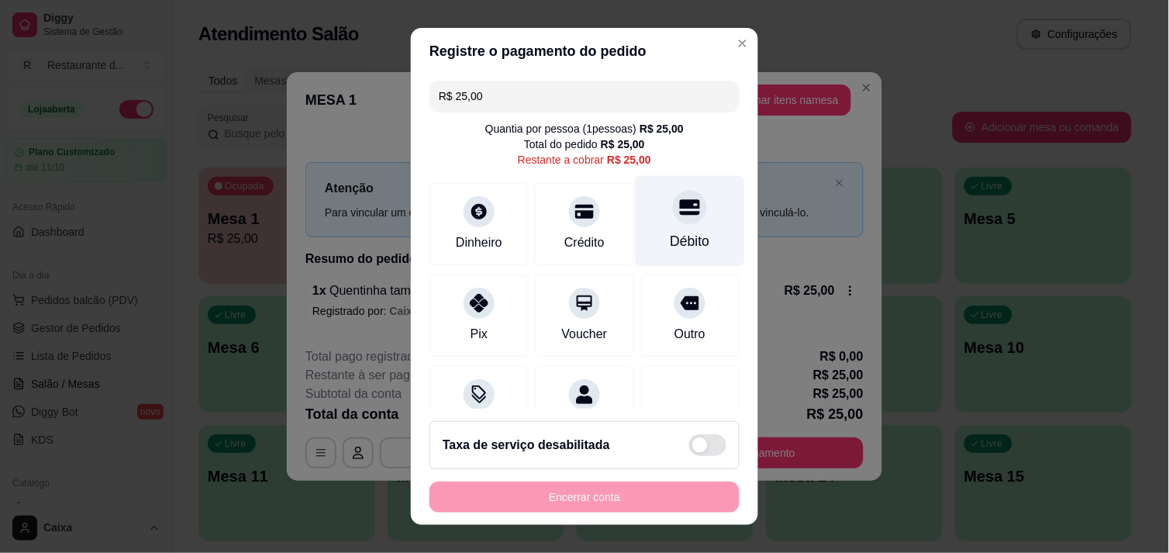
click at [644, 215] on div "Débito" at bounding box center [689, 220] width 109 height 91
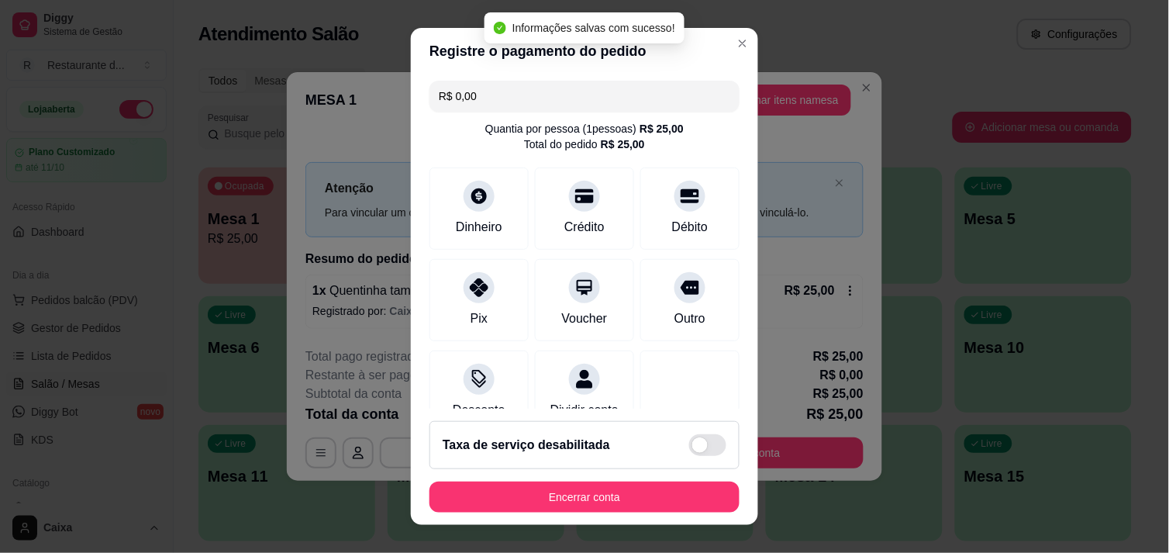
type input "R$ 0,00"
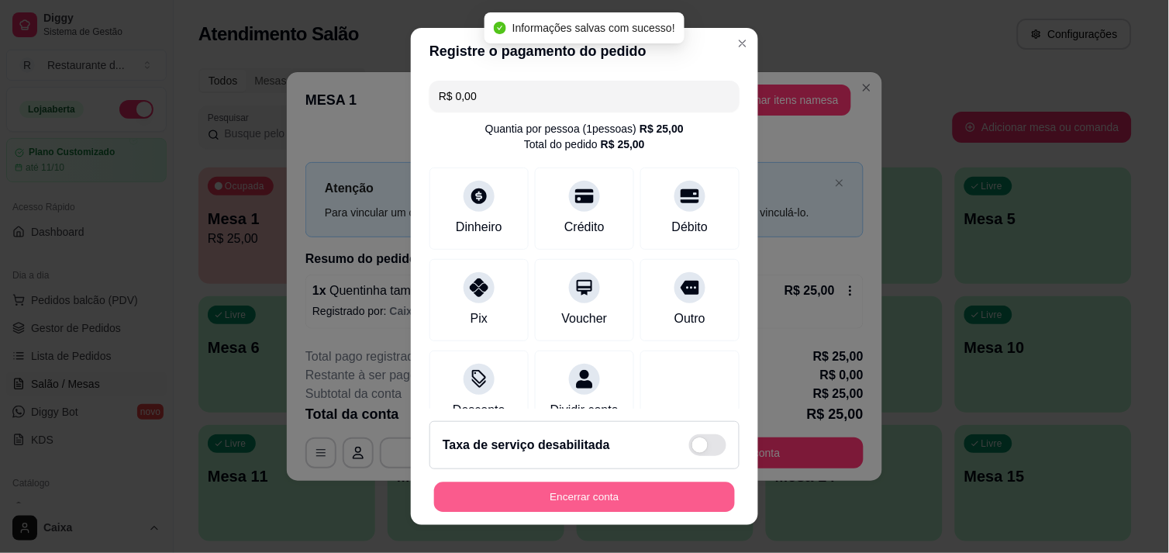
click at [580, 498] on button "Encerrar conta" at bounding box center [584, 497] width 301 height 30
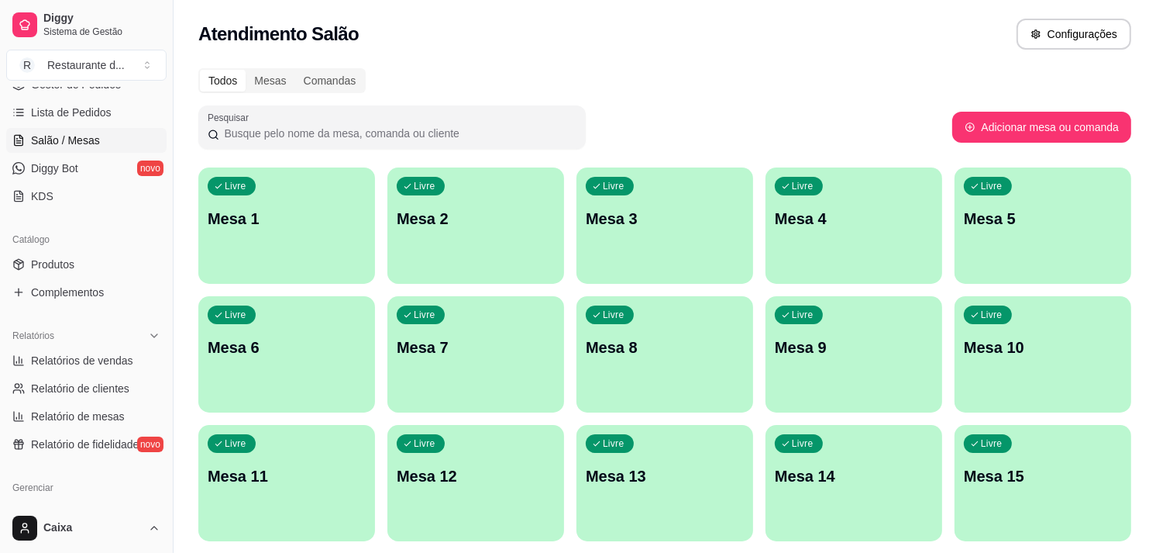
scroll to position [275, 0]
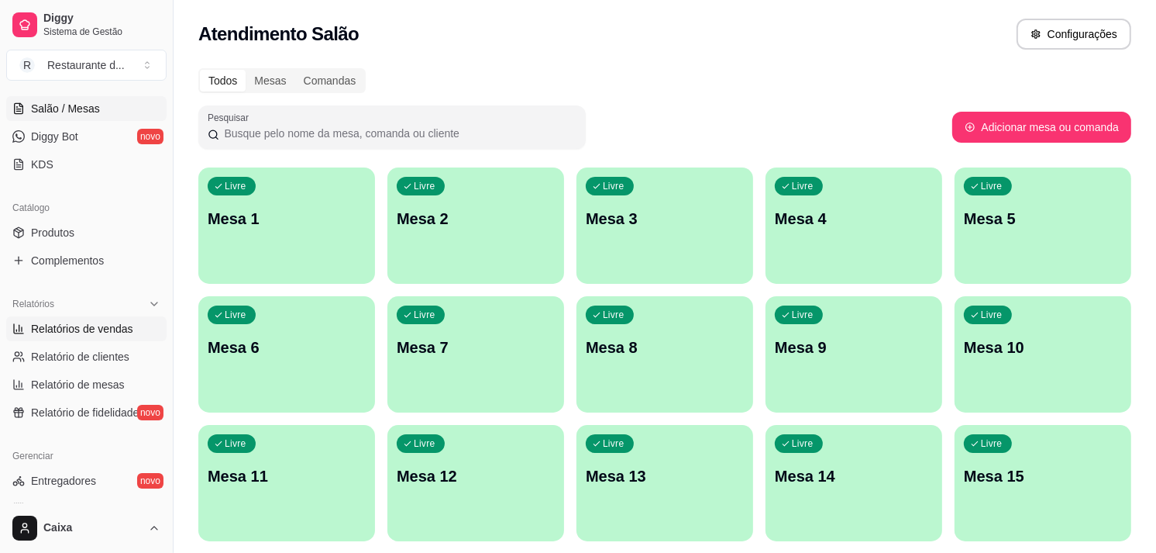
click at [105, 332] on span "Relatórios de vendas" at bounding box center [82, 328] width 102 height 15
select select "ALL"
select select "0"
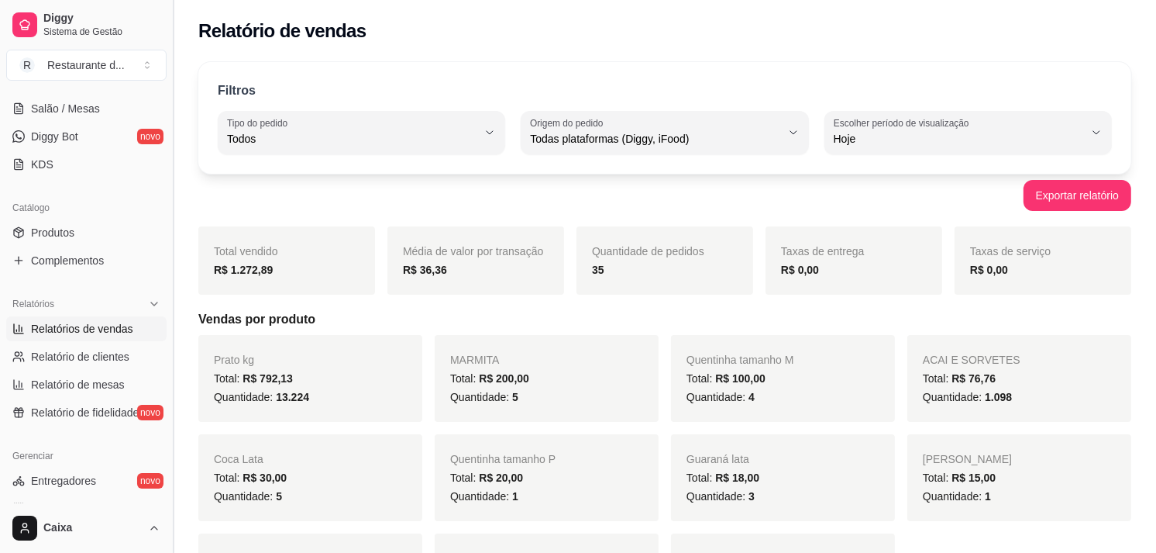
click at [167, 491] on button "Toggle Sidebar" at bounding box center [173, 276] width 12 height 553
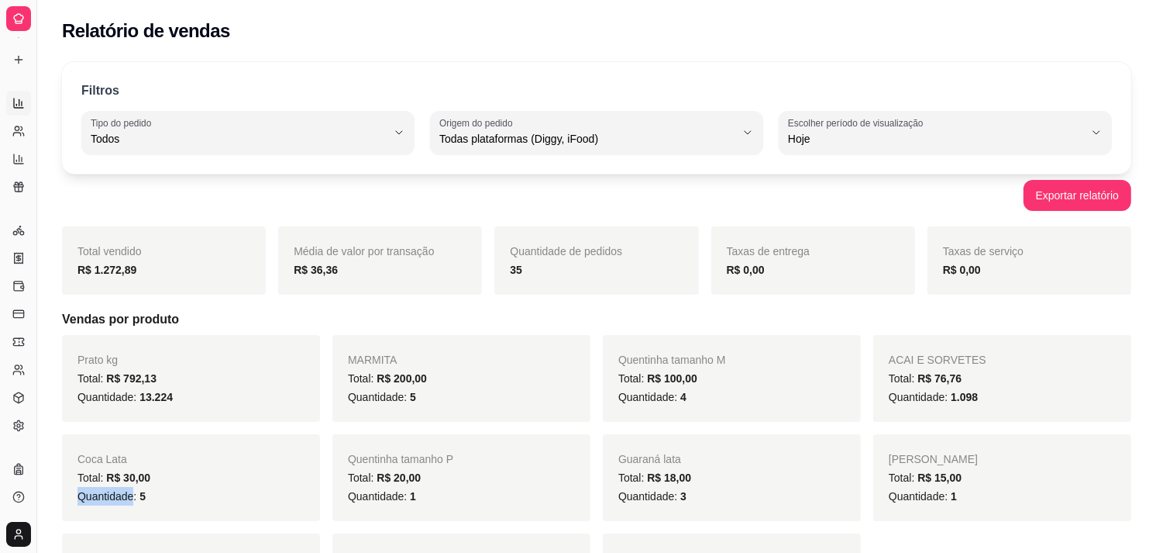
scroll to position [173, 0]
click at [166, 493] on div "Coca Lata Total: R$ 30,00 Quantidade: 5" at bounding box center [191, 477] width 258 height 87
click at [33, 492] on button "Toggle Sidebar" at bounding box center [36, 276] width 12 height 553
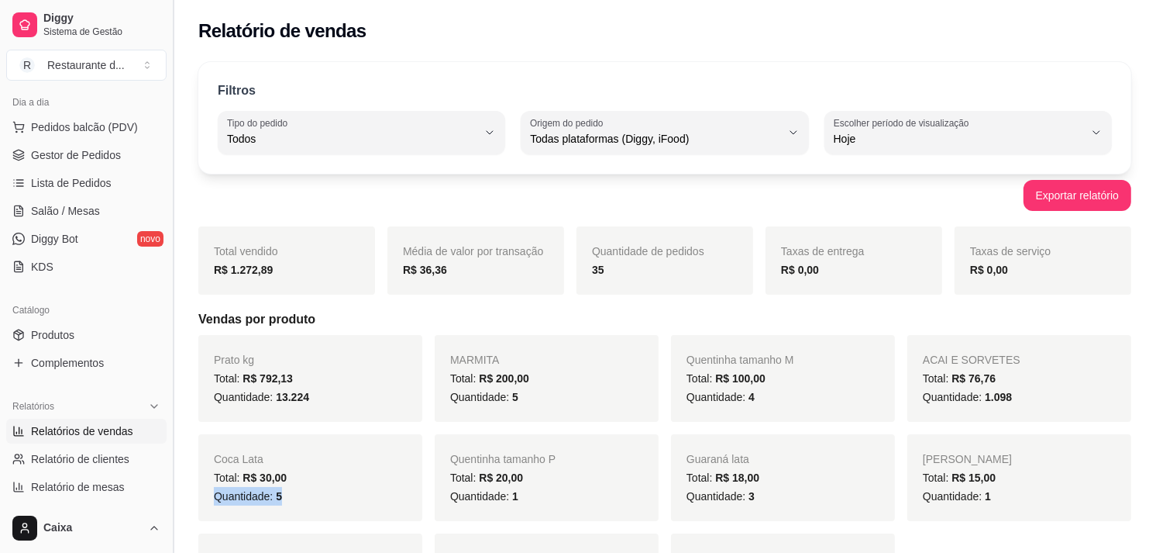
scroll to position [163, 0]
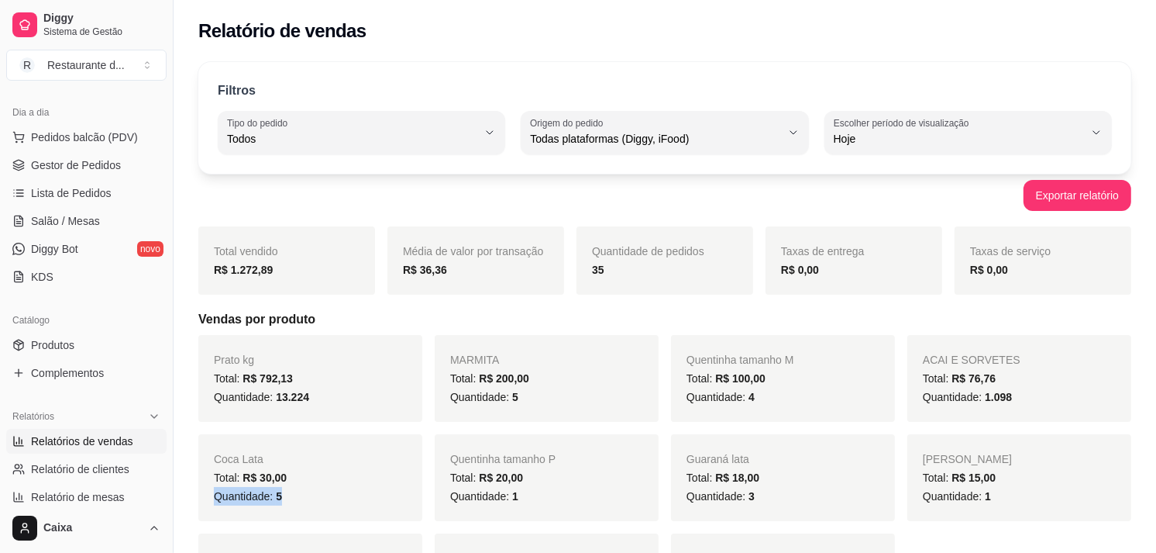
click at [415, 514] on div "Coca Lata Total: R$ 30,00 Quantidade: 5" at bounding box center [310, 477] width 224 height 87
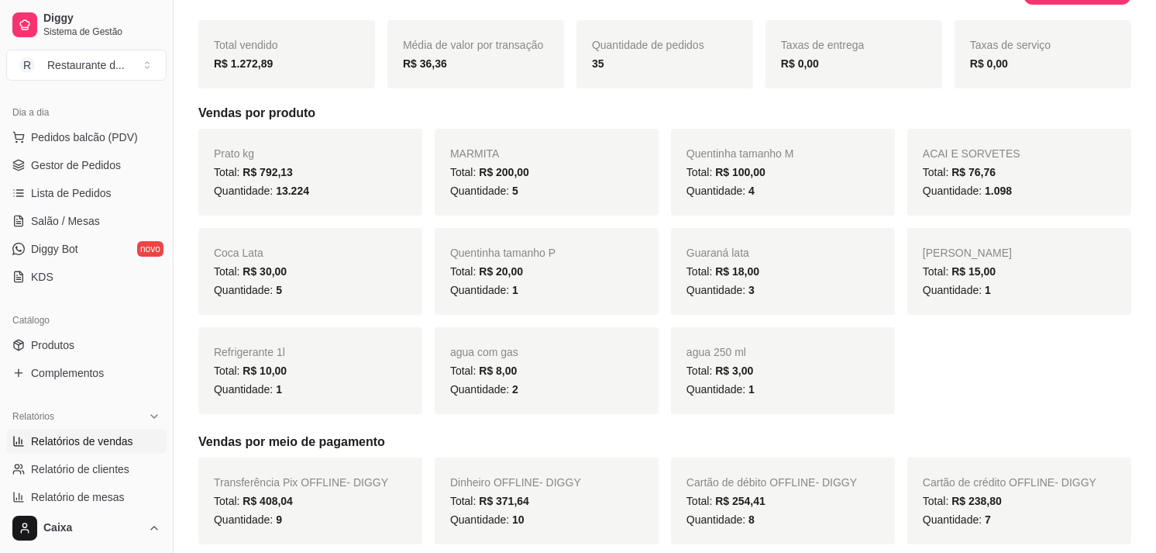
scroll to position [172, 0]
